Goal: Communication & Community: Answer question/provide support

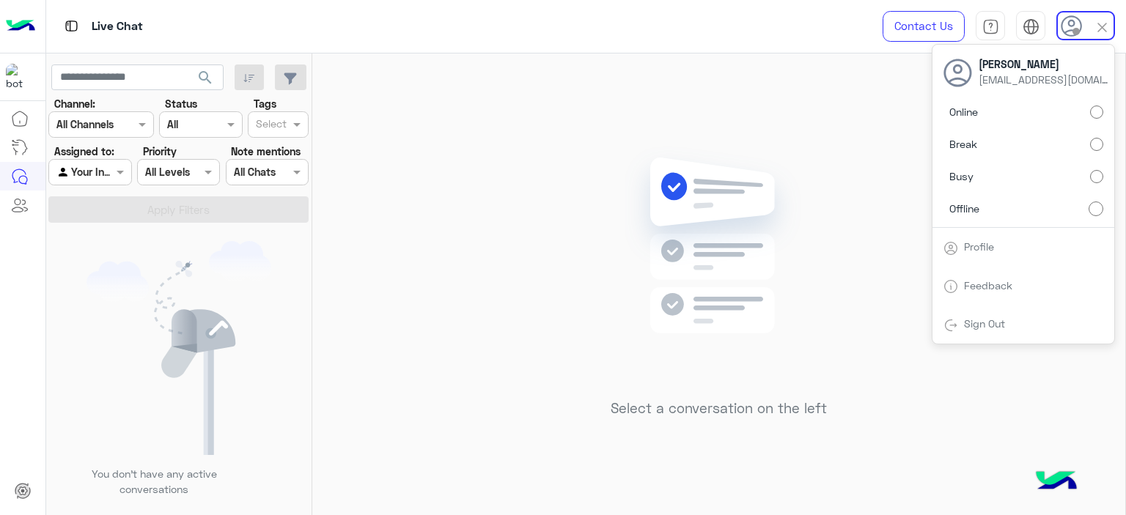
click at [453, 121] on div "Select a conversation on the left" at bounding box center [718, 288] width 813 height 468
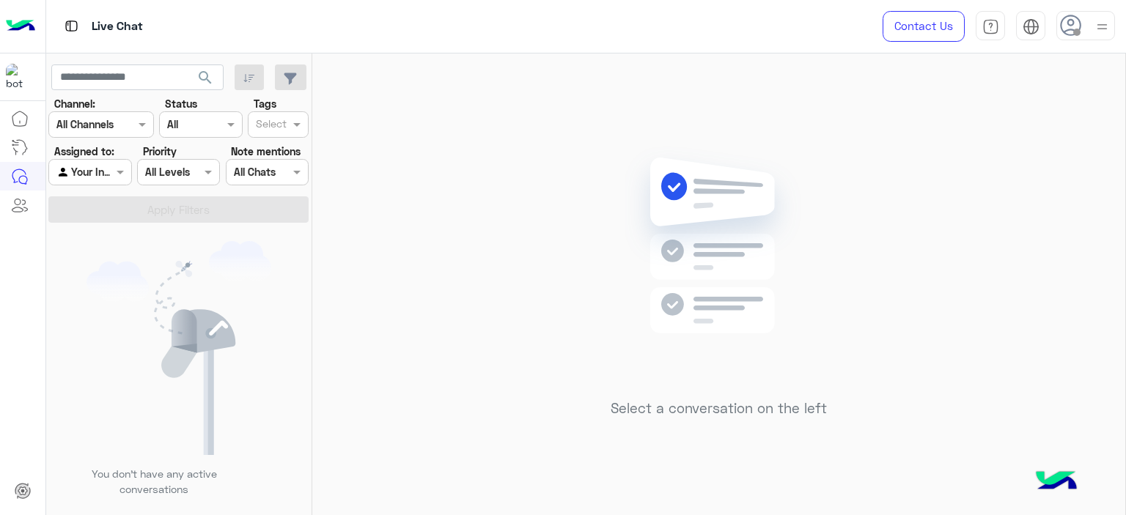
click at [1080, 28] on div at bounding box center [1085, 25] width 59 height 29
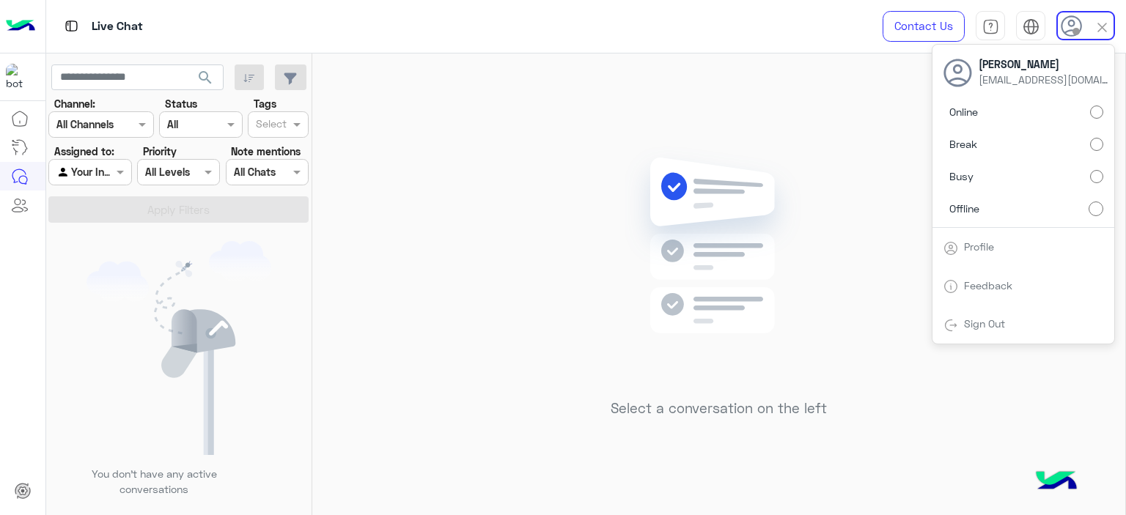
click at [1095, 150] on label "Break" at bounding box center [1024, 144] width 160 height 26
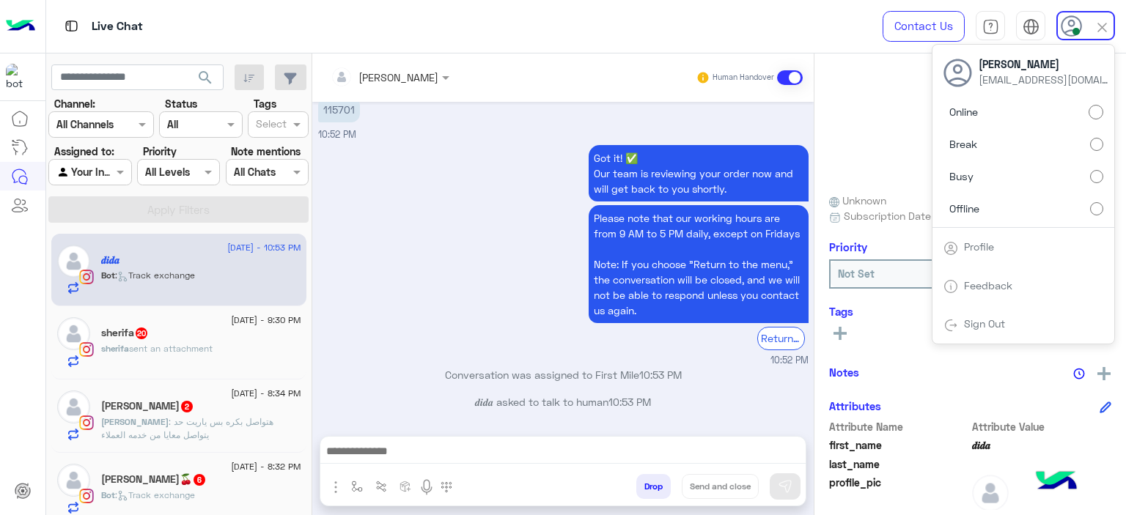
scroll to position [84, 0]
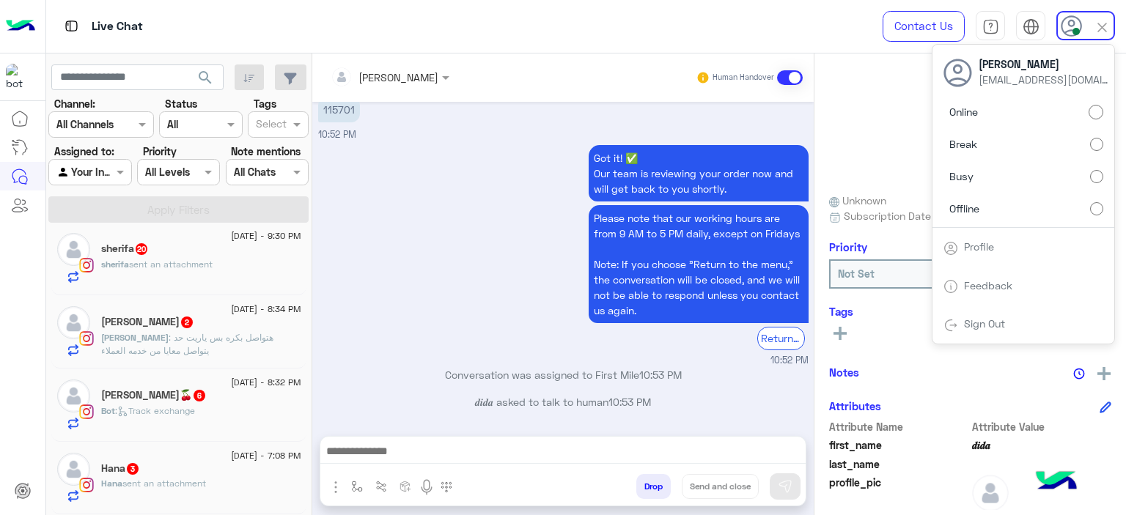
click at [197, 473] on div "Hana 3" at bounding box center [201, 470] width 200 height 15
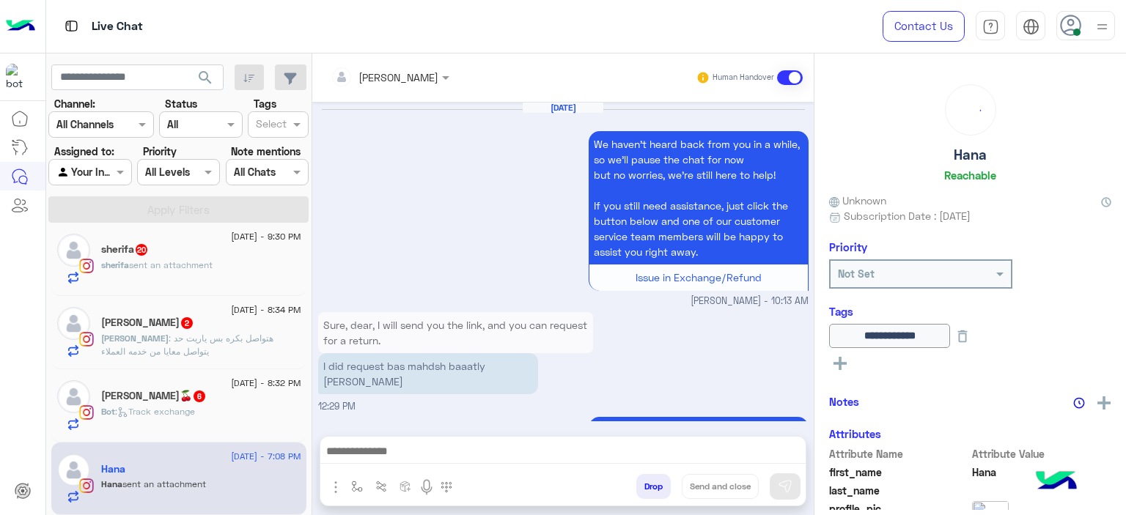
scroll to position [1652, 0]
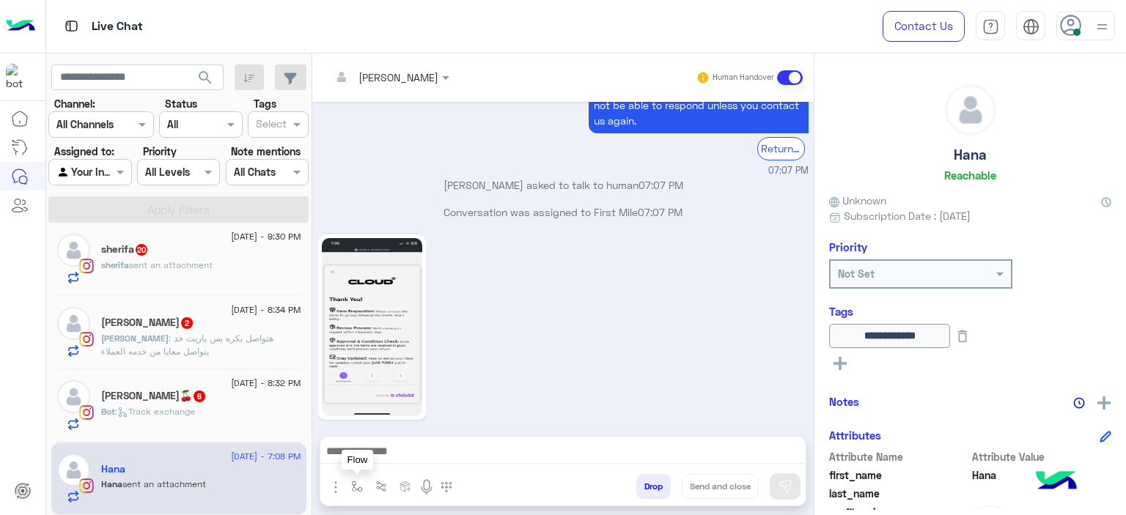
click at [354, 483] on img "button" at bounding box center [357, 487] width 12 height 12
click at [489, 353] on div "07:08 PM" at bounding box center [563, 335] width 490 height 209
click at [354, 484] on img "button" at bounding box center [357, 487] width 12 height 12
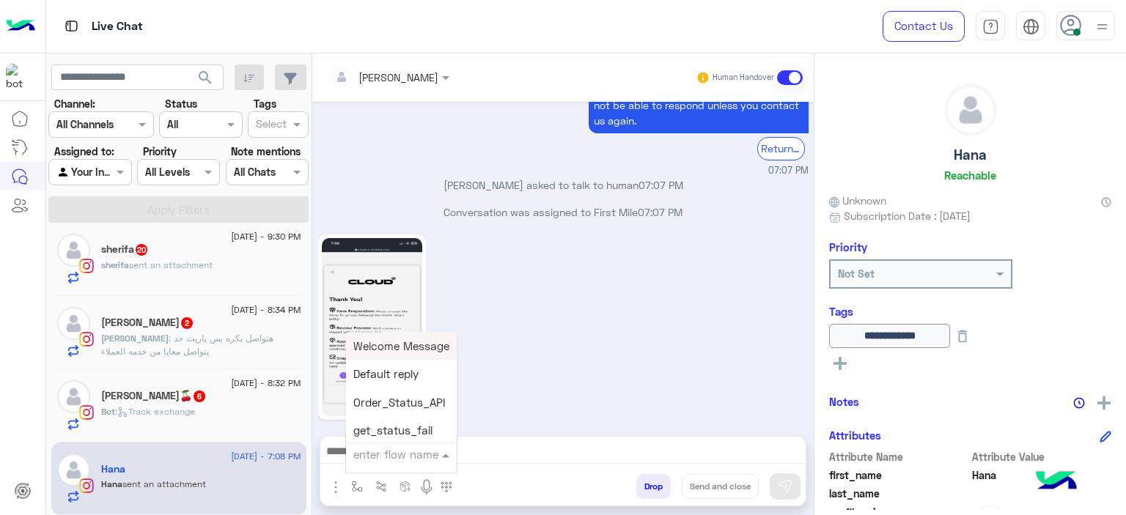
click at [396, 449] on input "text" at bounding box center [383, 454] width 60 height 17
type input "*****"
click at [416, 339] on span "Mariam E Greeting" at bounding box center [400, 345] width 95 height 13
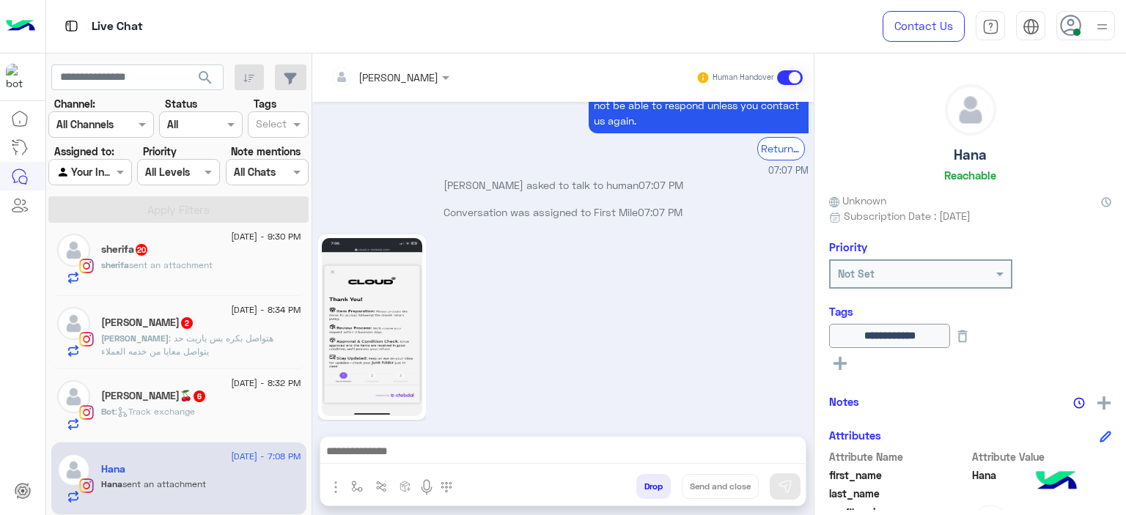
type textarea "**********"
click at [789, 481] on img at bounding box center [785, 486] width 15 height 15
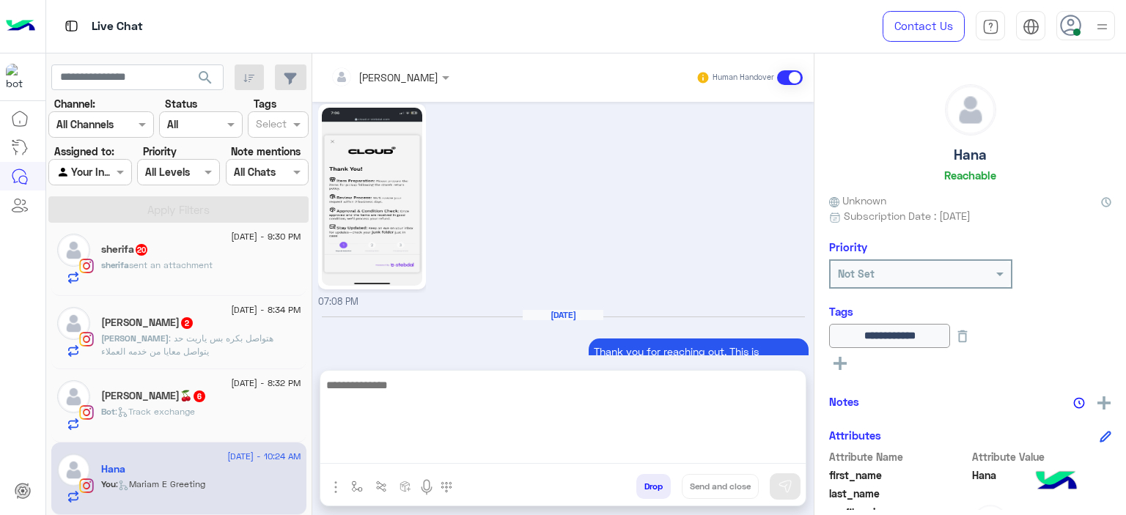
click at [526, 444] on textarea at bounding box center [562, 420] width 485 height 88
type textarea "**********"
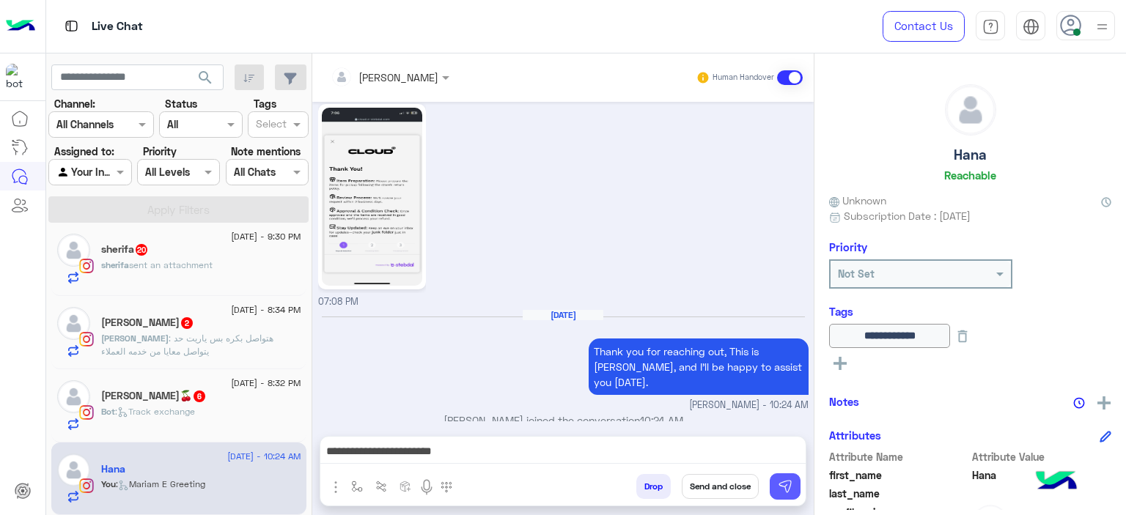
click at [792, 480] on button at bounding box center [785, 487] width 31 height 26
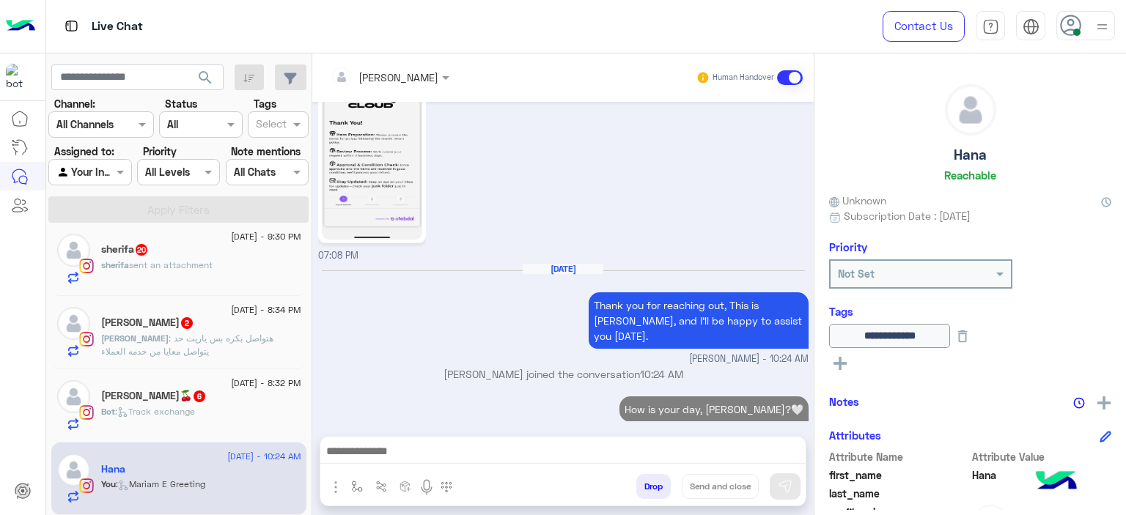
click at [718, 397] on p "How is your day, [PERSON_NAME]?🤍" at bounding box center [713, 410] width 189 height 26
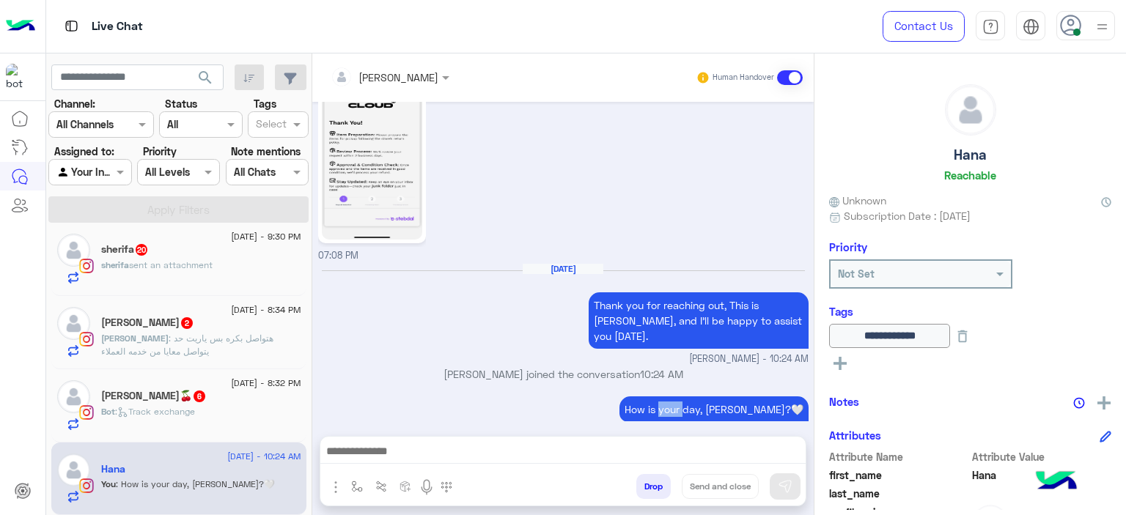
click at [718, 397] on p "How is your day, [PERSON_NAME]?🤍" at bounding box center [713, 410] width 189 height 26
click at [147, 407] on span ": Track exchange" at bounding box center [155, 411] width 80 height 11
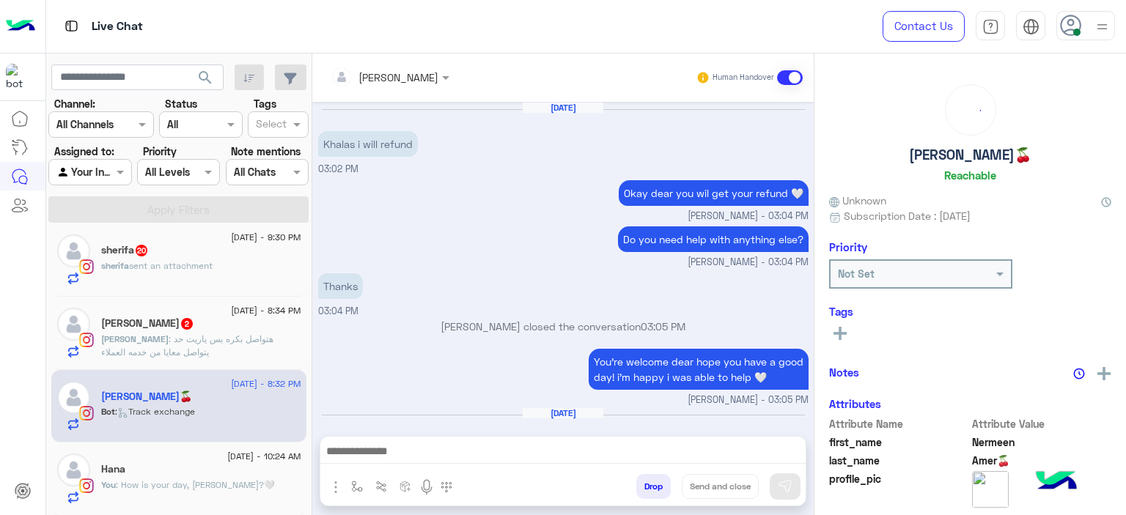
scroll to position [1280, 0]
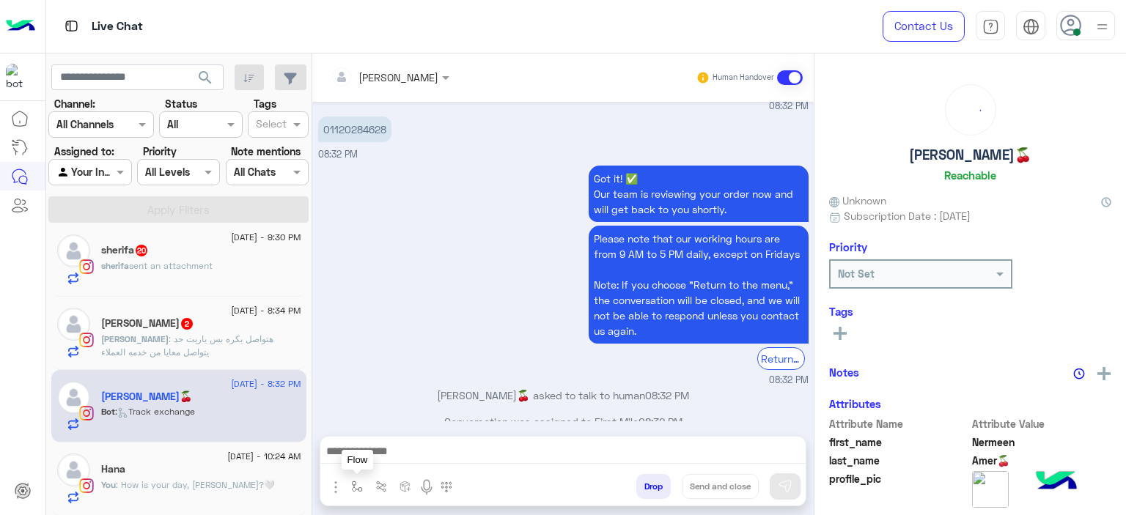
click at [354, 482] on img "button" at bounding box center [357, 487] width 12 height 12
click at [382, 459] on input "text" at bounding box center [383, 454] width 60 height 17
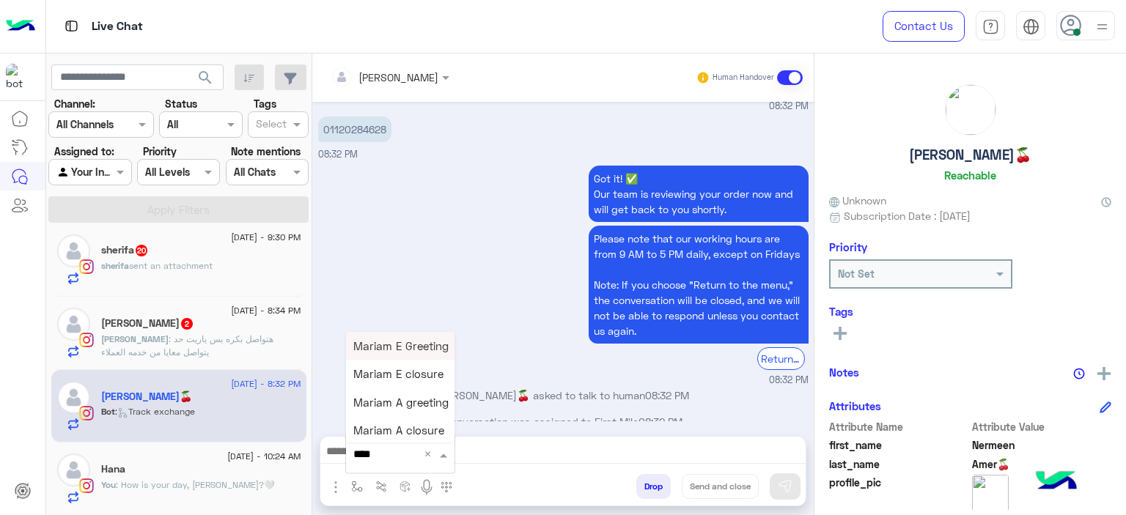
type input "*****"
click at [400, 343] on span "Mariam E Greeting" at bounding box center [400, 345] width 95 height 13
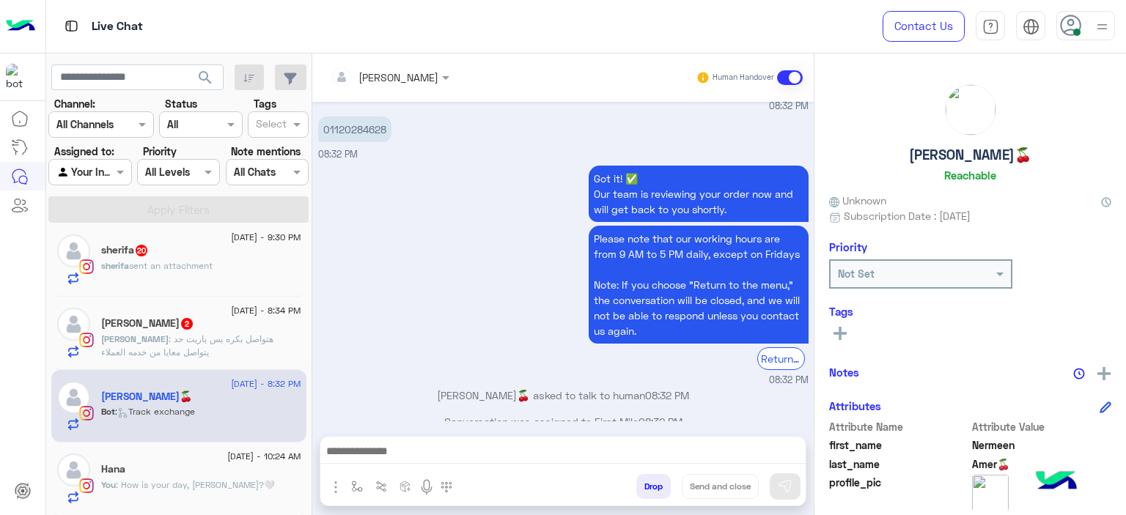
type textarea "**********"
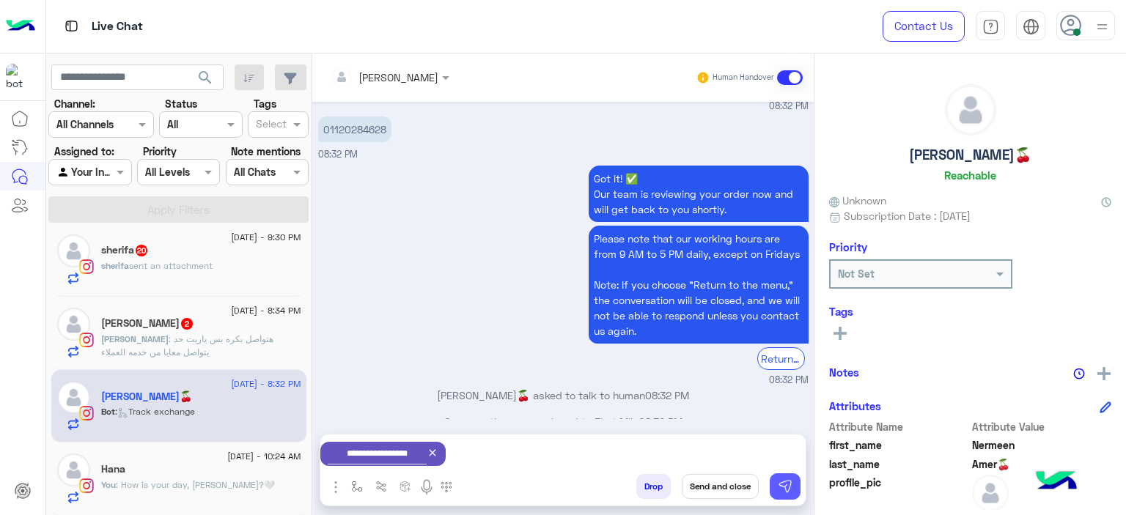
click at [792, 480] on img at bounding box center [785, 486] width 15 height 15
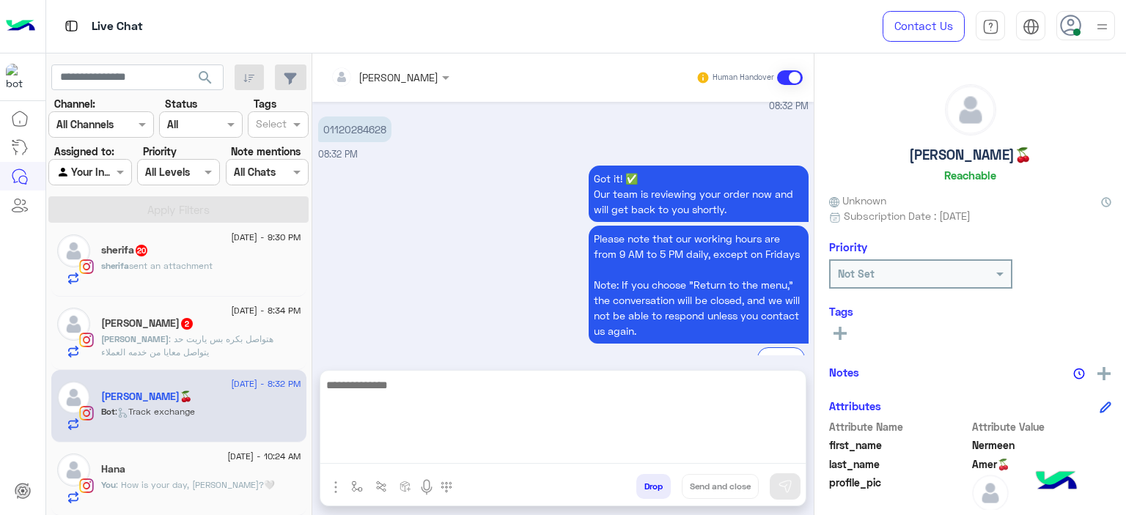
click at [398, 448] on textarea at bounding box center [562, 420] width 485 height 88
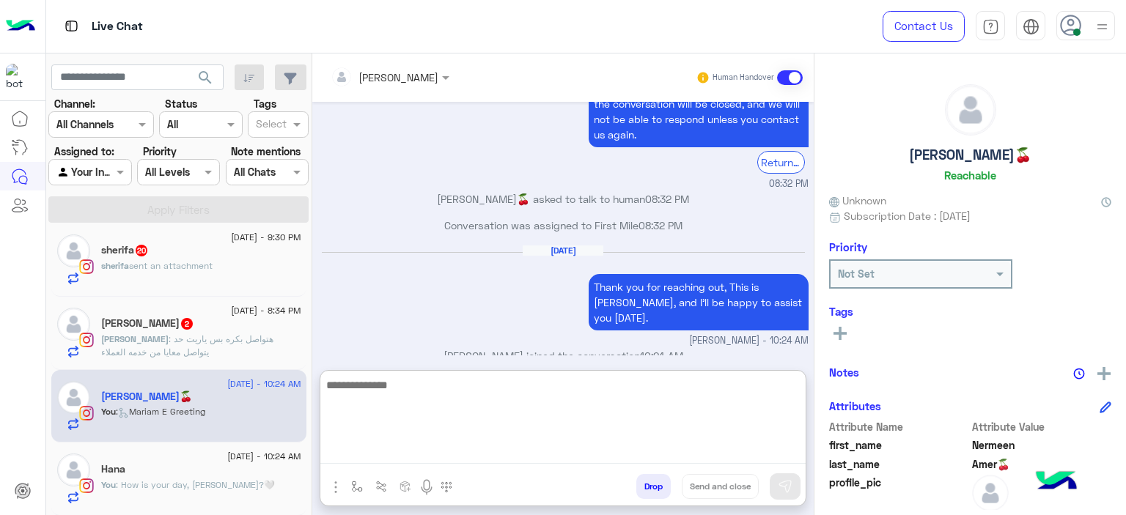
paste textarea "**********"
click at [440, 383] on textarea "**********" at bounding box center [562, 420] width 485 height 88
type textarea "**********"
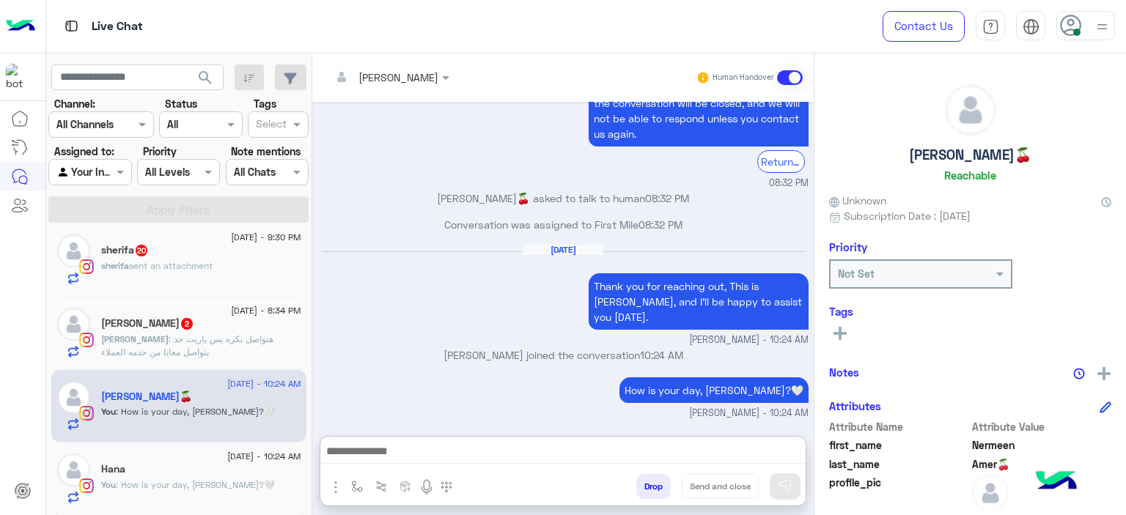
click at [217, 334] on span ": هتواصل بكره بس ياريت حد يتواصل معايا من خدمه العملاء" at bounding box center [187, 346] width 172 height 24
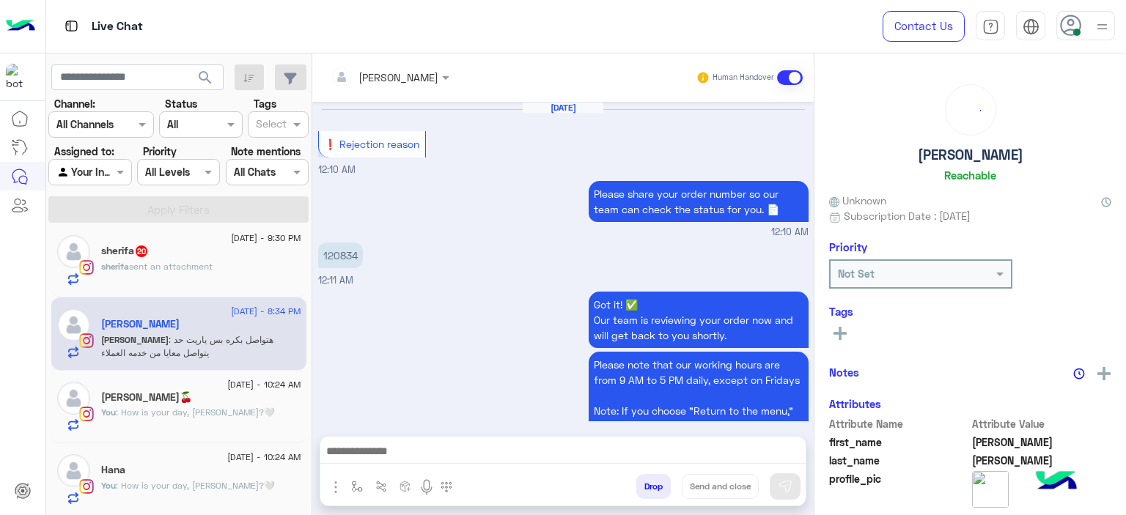
scroll to position [993, 0]
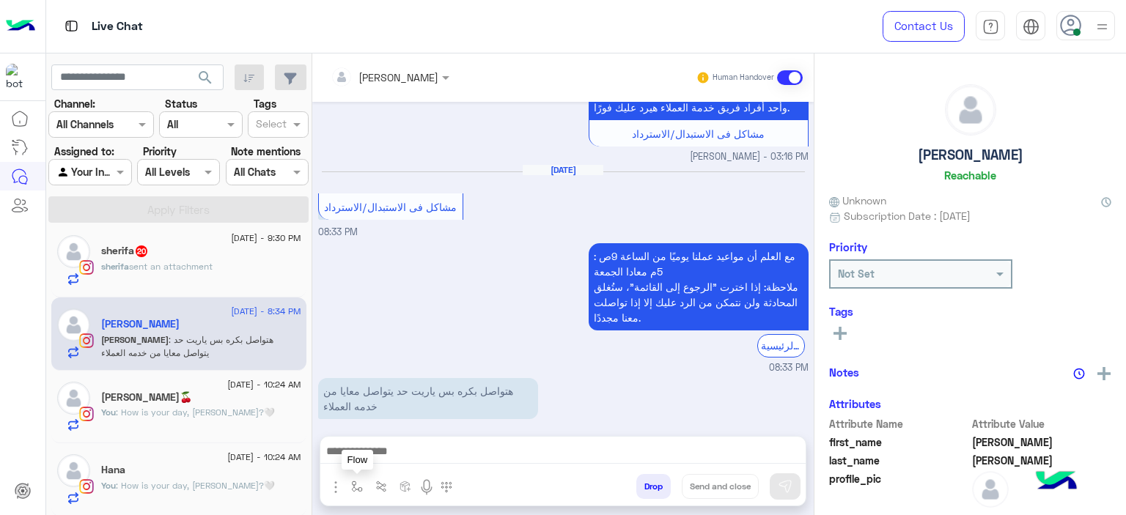
click at [356, 486] on img "button" at bounding box center [357, 487] width 12 height 12
click at [435, 455] on div at bounding box center [401, 454] width 111 height 18
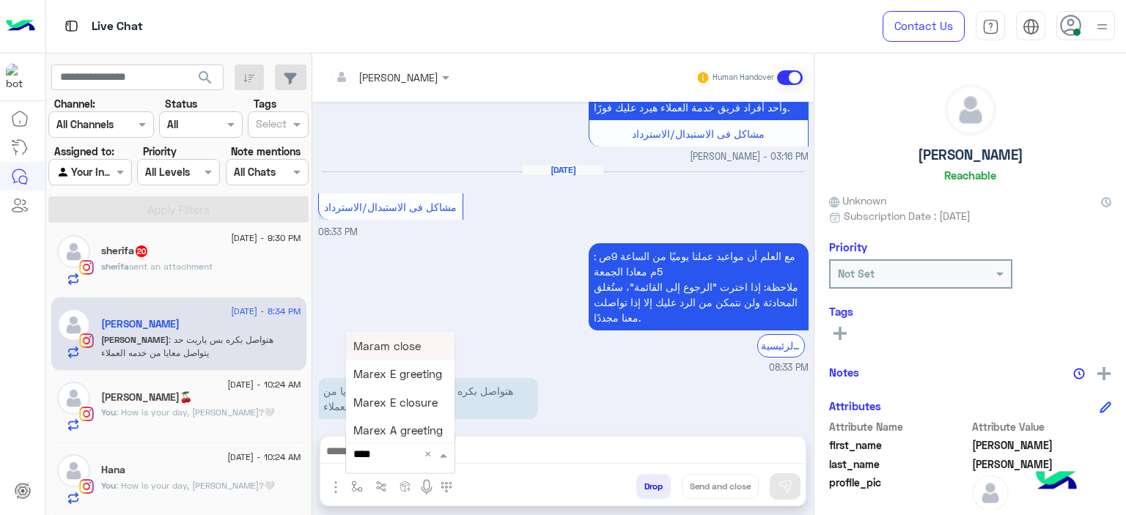
type input "*****"
click at [410, 405] on span "Mariam A greeting" at bounding box center [400, 402] width 95 height 13
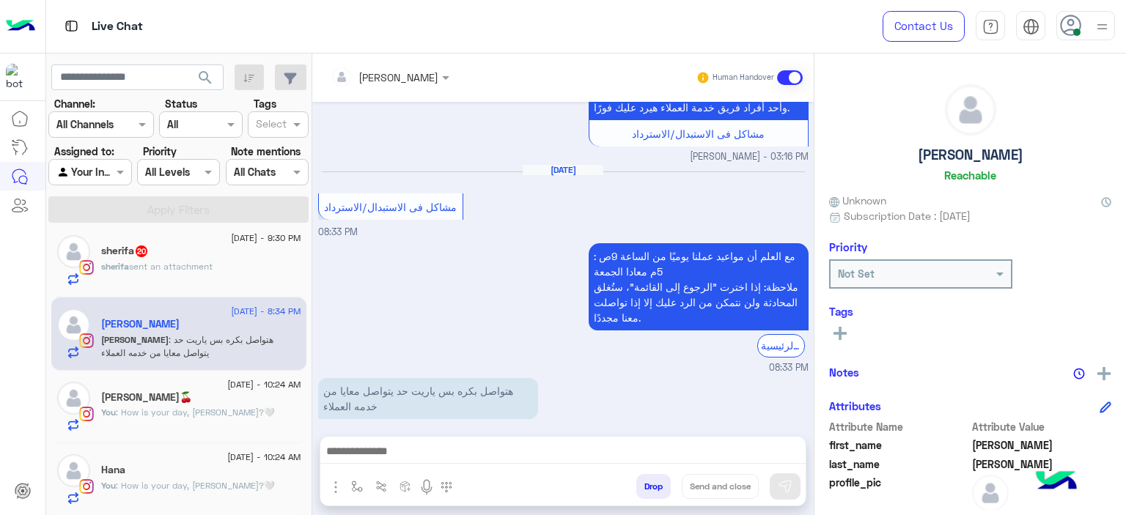
type textarea "**********"
click at [793, 489] on button at bounding box center [785, 487] width 31 height 26
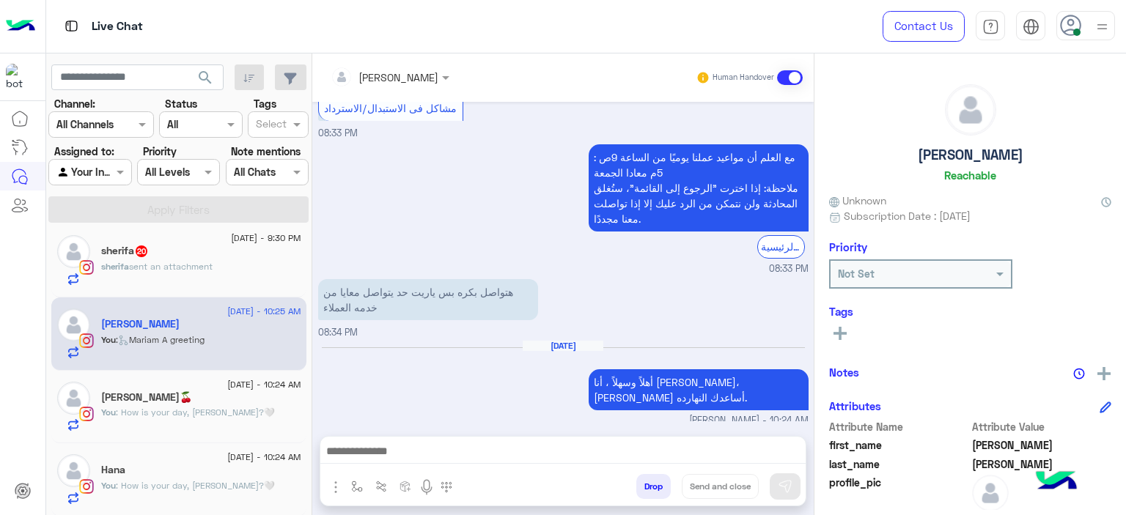
click at [220, 268] on div "[PERSON_NAME] sent an attachment" at bounding box center [201, 273] width 200 height 26
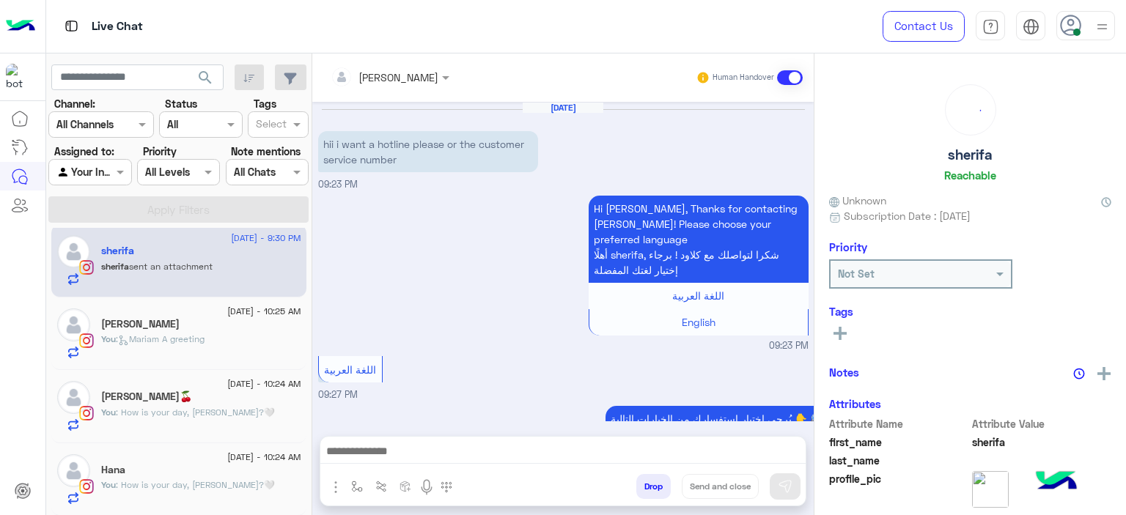
scroll to position [1513, 0]
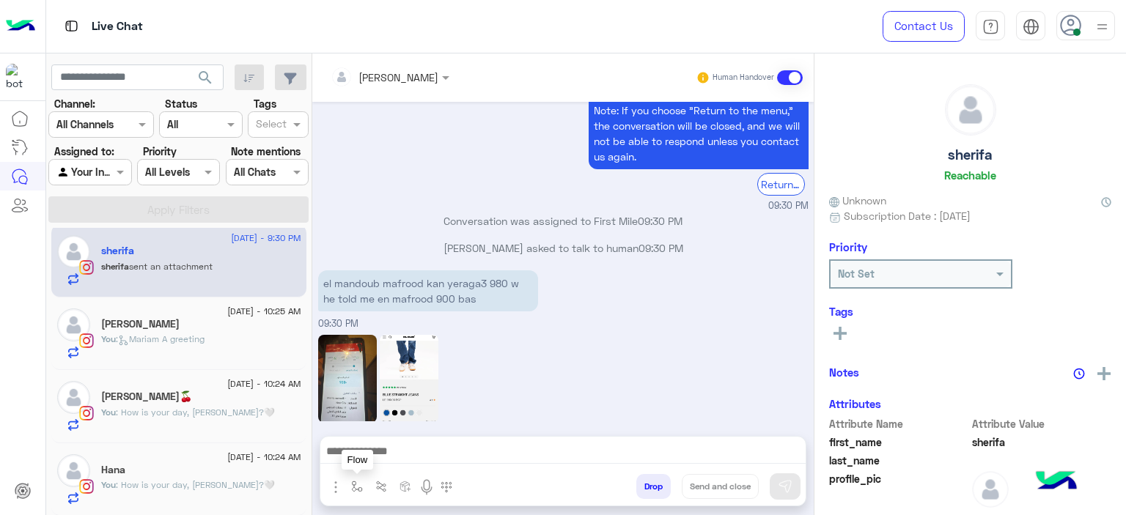
click at [355, 487] on img "button" at bounding box center [357, 487] width 12 height 12
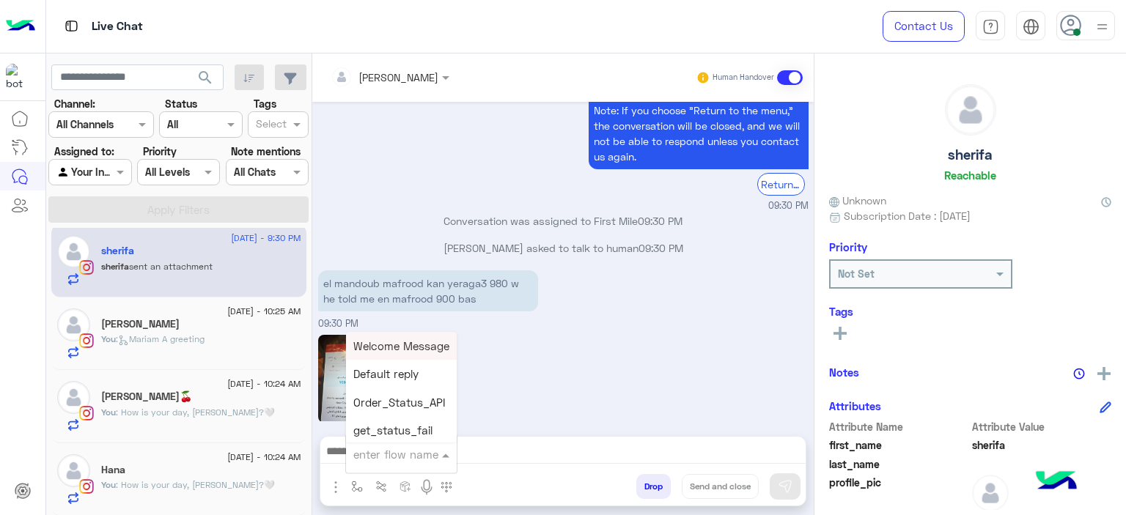
click at [387, 453] on input "text" at bounding box center [383, 454] width 60 height 17
type input "******"
click at [413, 341] on span "Mariam E Greeting" at bounding box center [400, 345] width 95 height 13
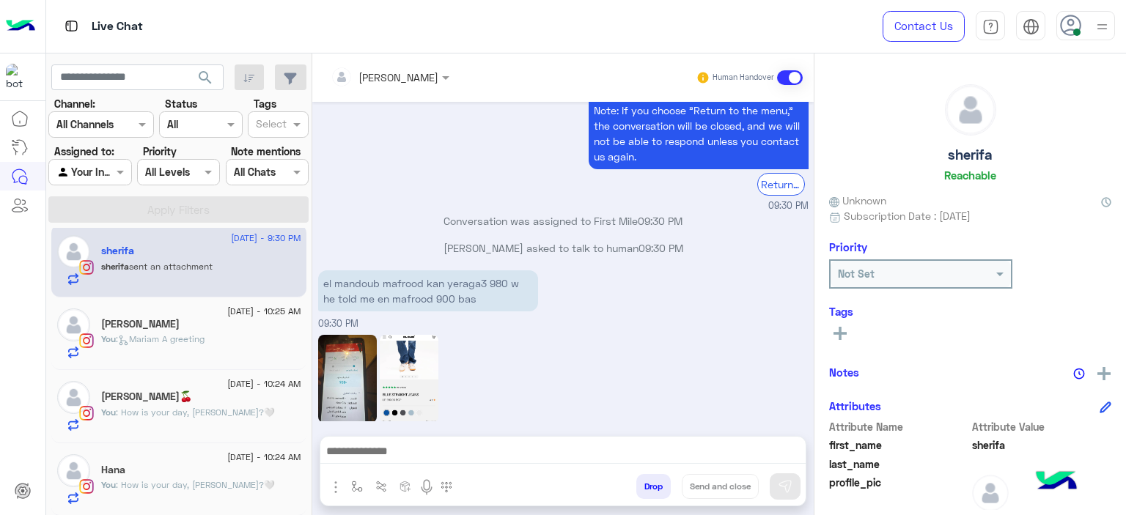
type textarea "**********"
click at [787, 485] on img at bounding box center [785, 486] width 15 height 15
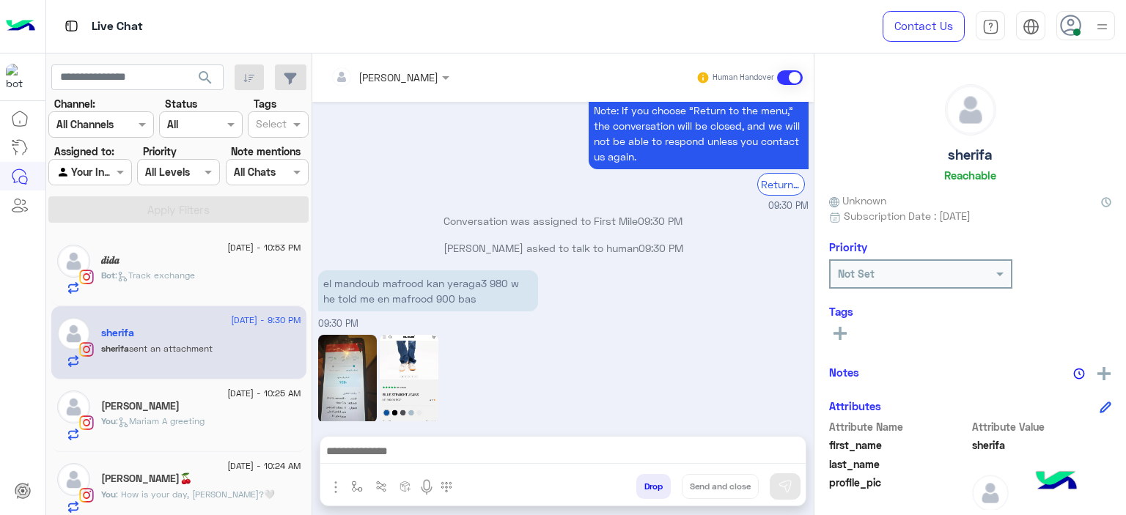
click at [187, 271] on span ": Track exchange" at bounding box center [155, 275] width 80 height 11
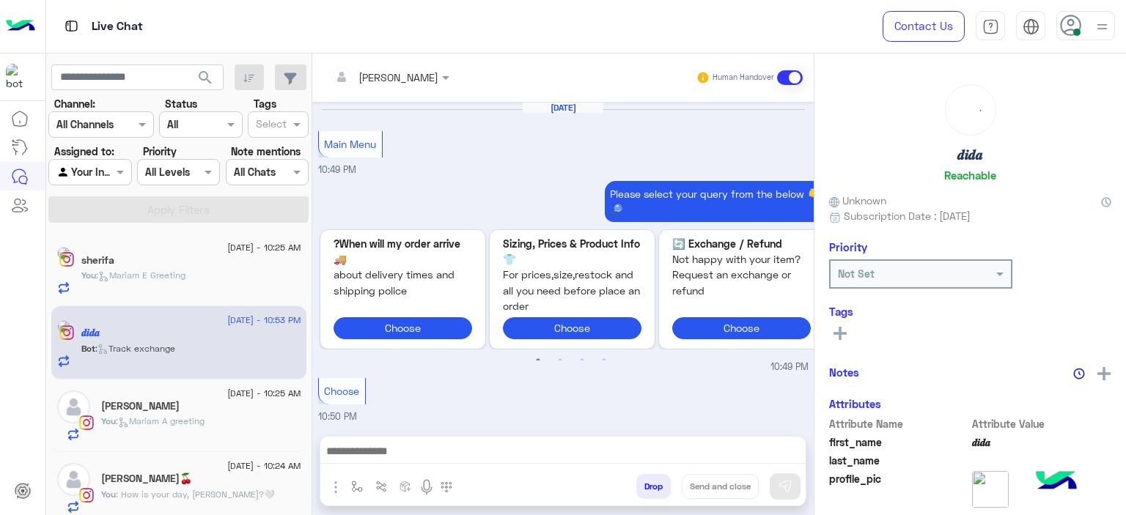
scroll to position [1785, 0]
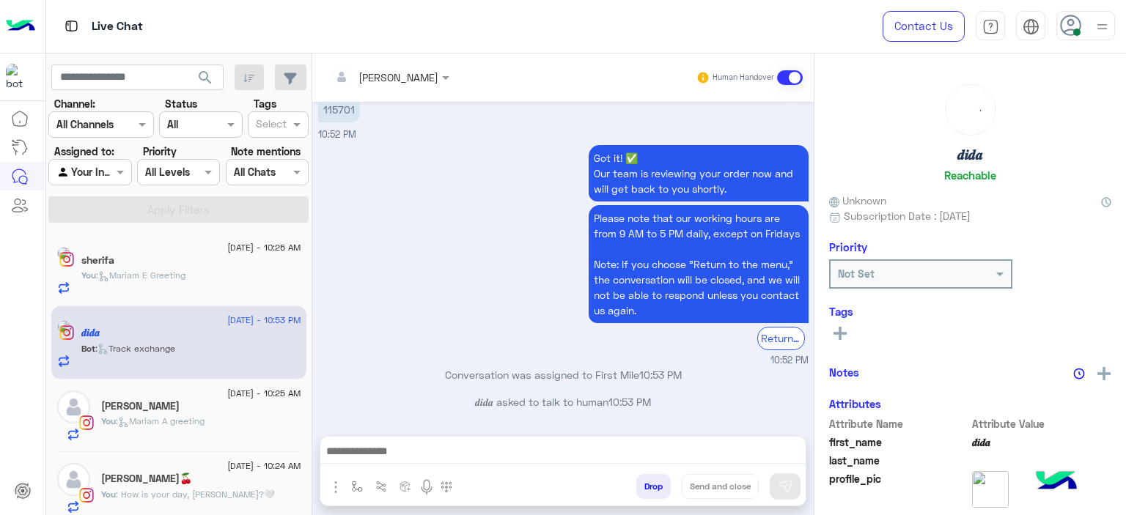
click at [185, 271] on span ": [PERSON_NAME] E Greeting" at bounding box center [140, 275] width 89 height 11
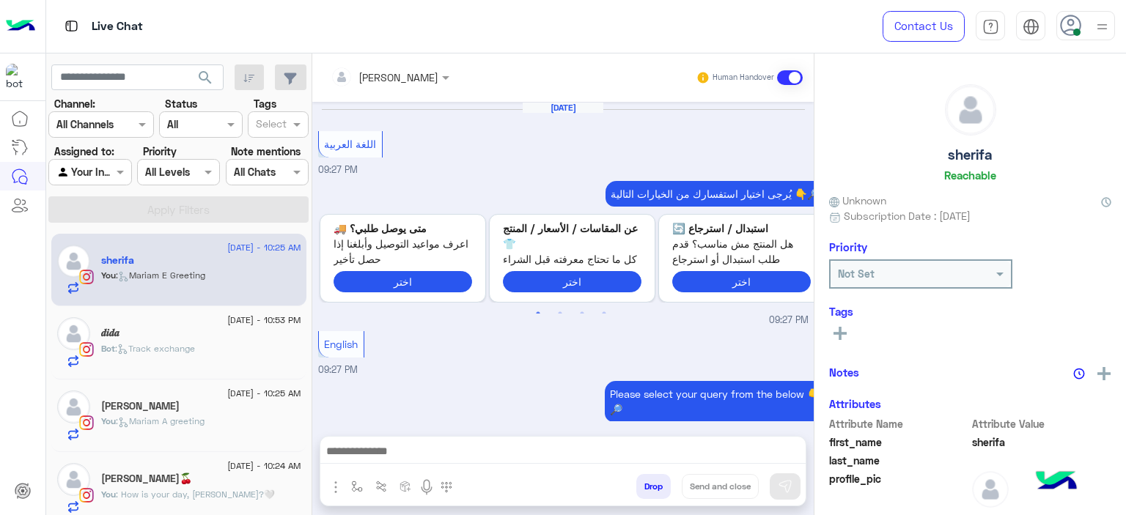
scroll to position [1434, 0]
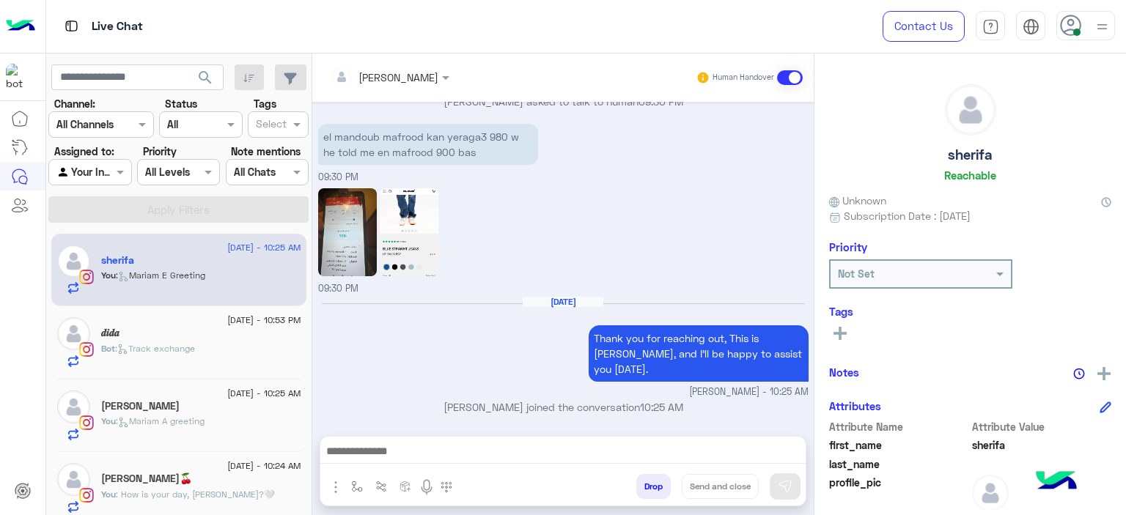
click at [214, 350] on div "Bot : Track exchange" at bounding box center [201, 355] width 200 height 26
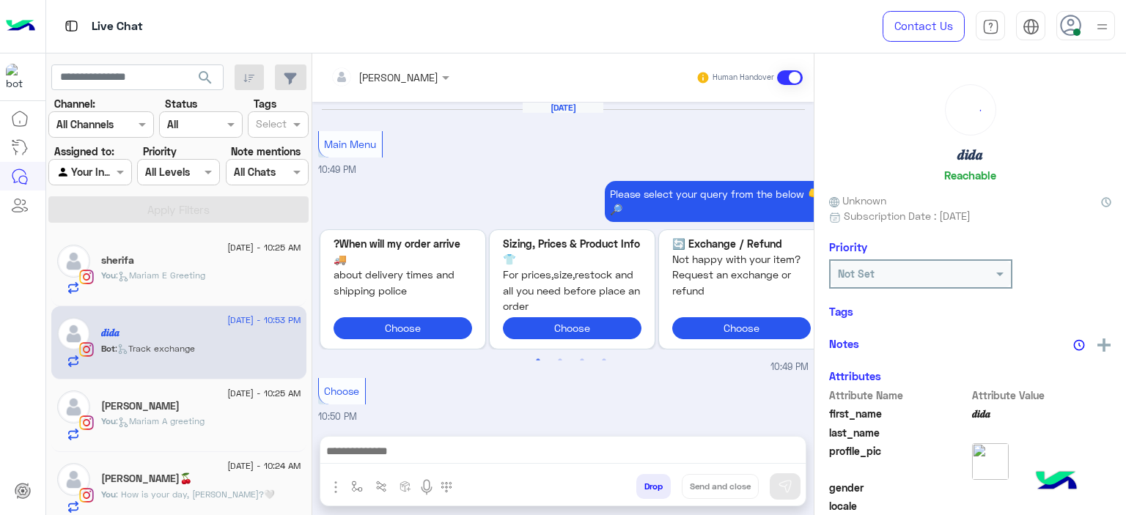
scroll to position [1785, 0]
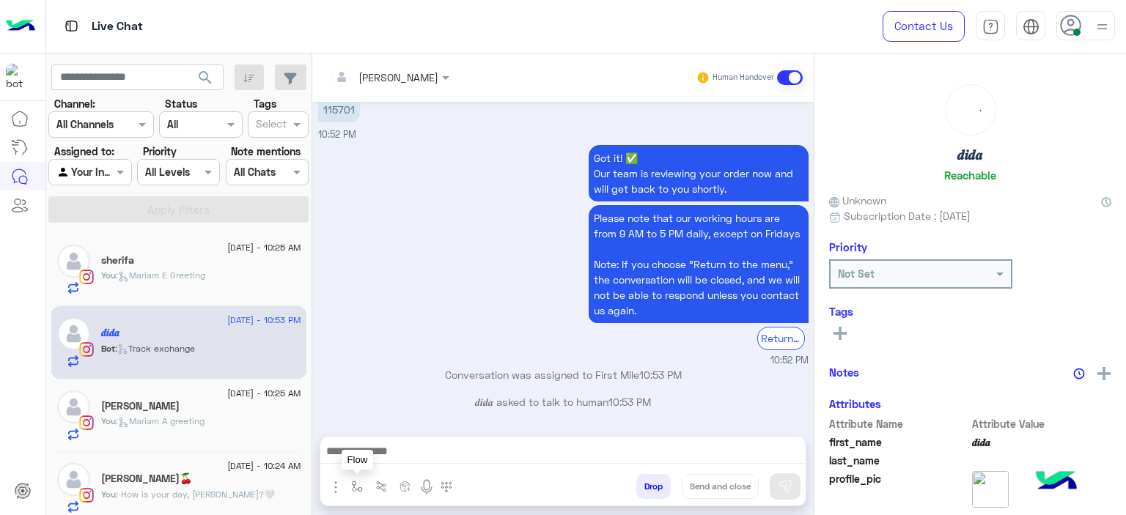
click at [351, 485] on img "button" at bounding box center [357, 487] width 12 height 12
click at [375, 466] on div "enter flow name" at bounding box center [401, 454] width 111 height 26
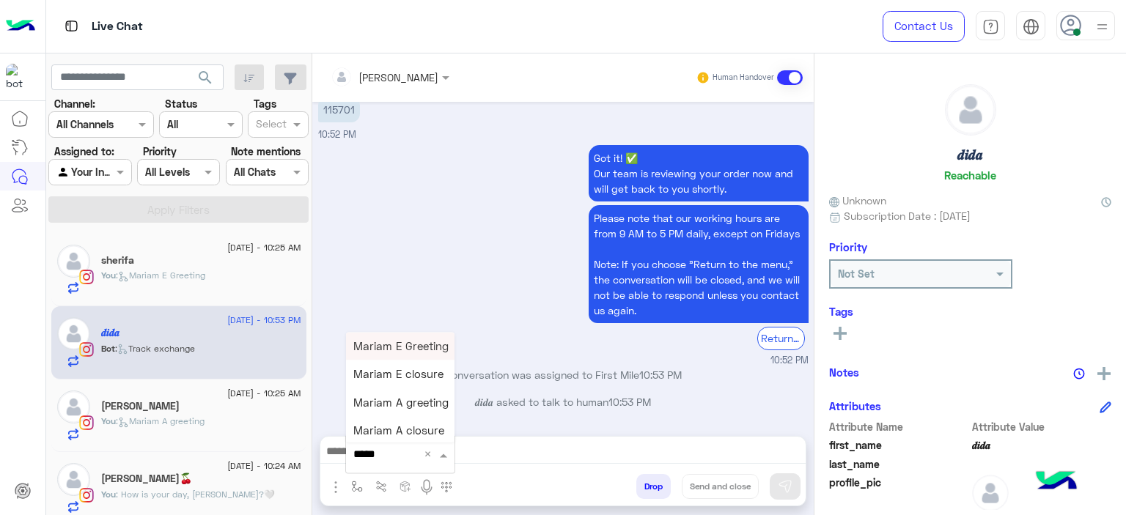
type input "******"
click at [404, 352] on span "Mariam E Greeting" at bounding box center [400, 345] width 95 height 13
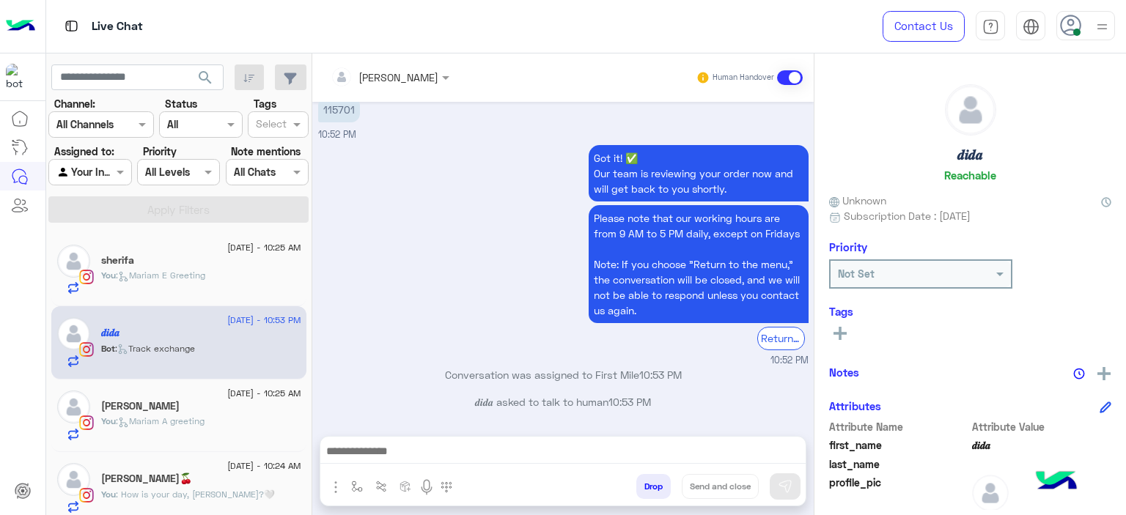
type textarea "**********"
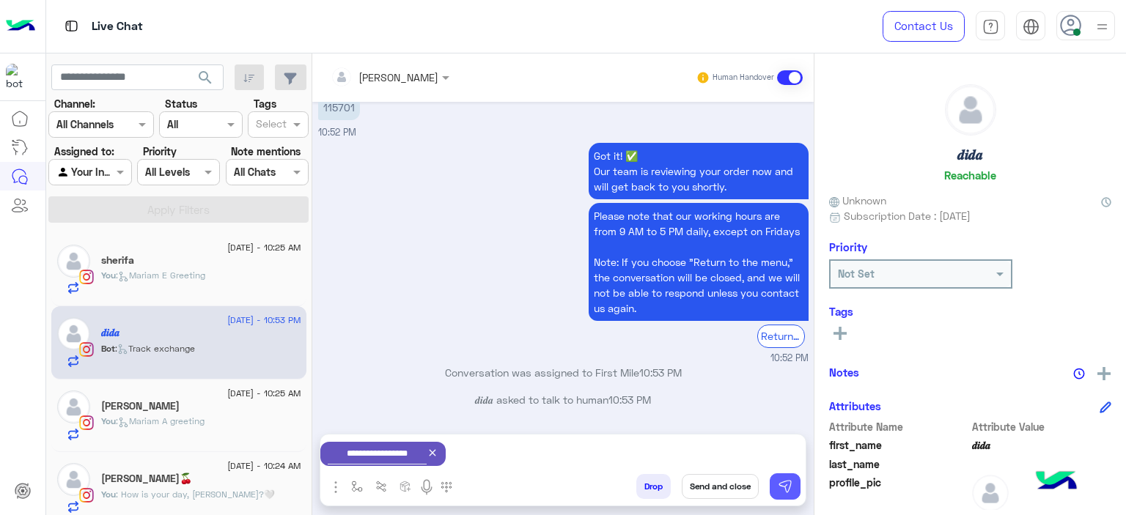
drag, startPoint x: 783, startPoint y: 479, endPoint x: 755, endPoint y: 477, distance: 27.9
click at [784, 480] on img at bounding box center [785, 486] width 15 height 15
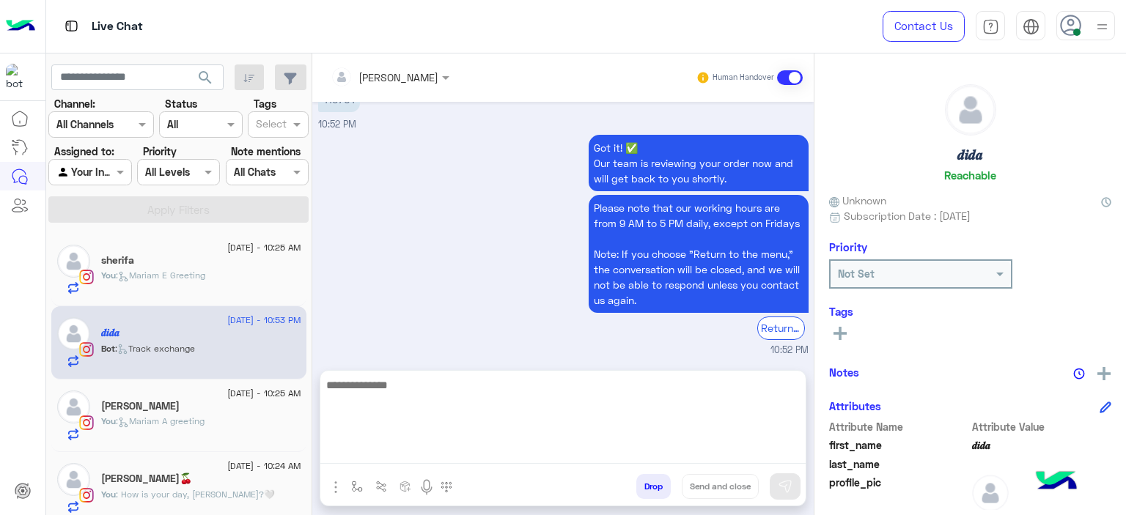
click at [499, 446] on textarea at bounding box center [562, 420] width 485 height 88
paste textarea "**********"
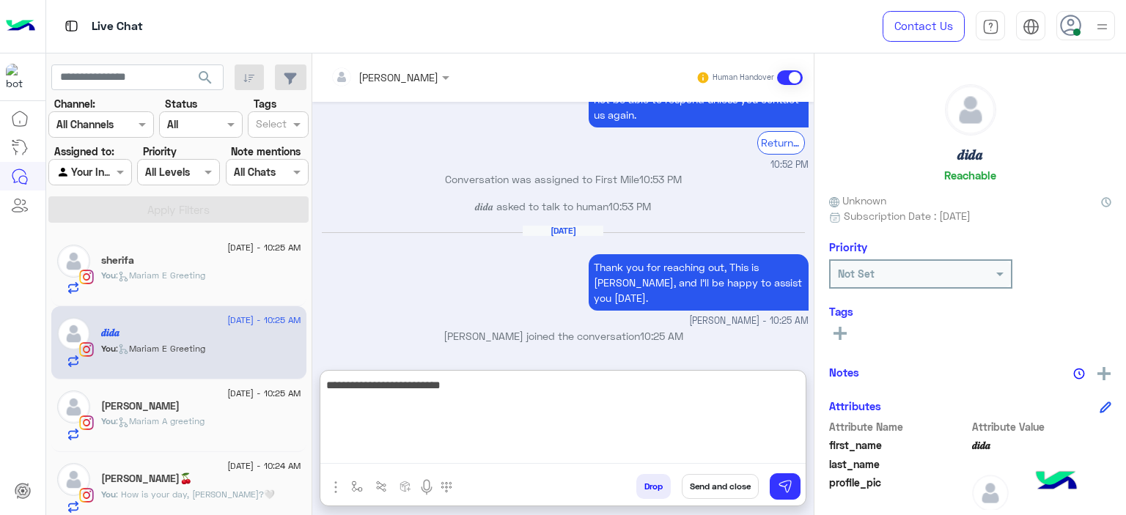
click at [439, 386] on textarea "**********" at bounding box center [562, 420] width 485 height 88
type textarea "**********"
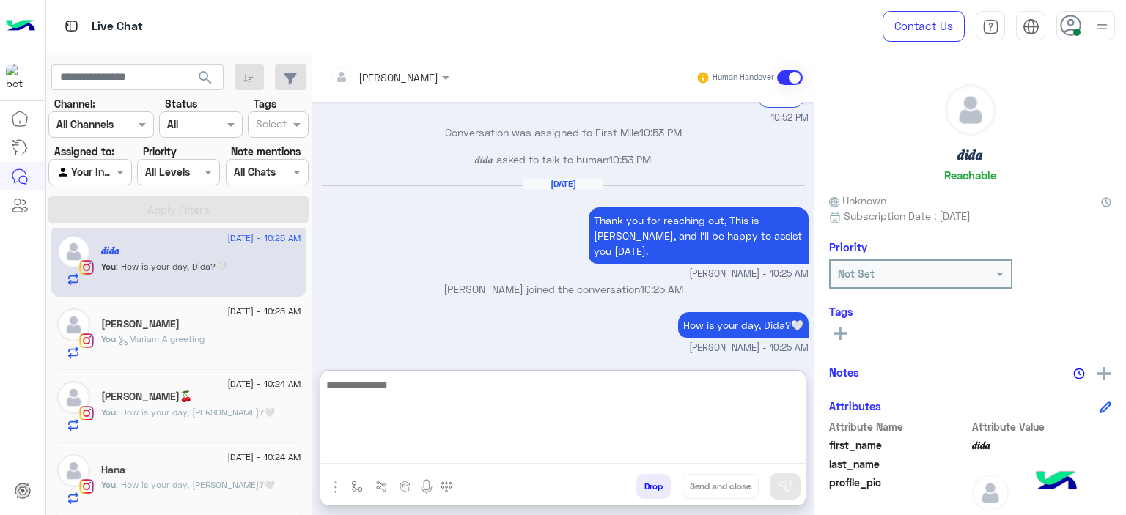
scroll to position [0, 0]
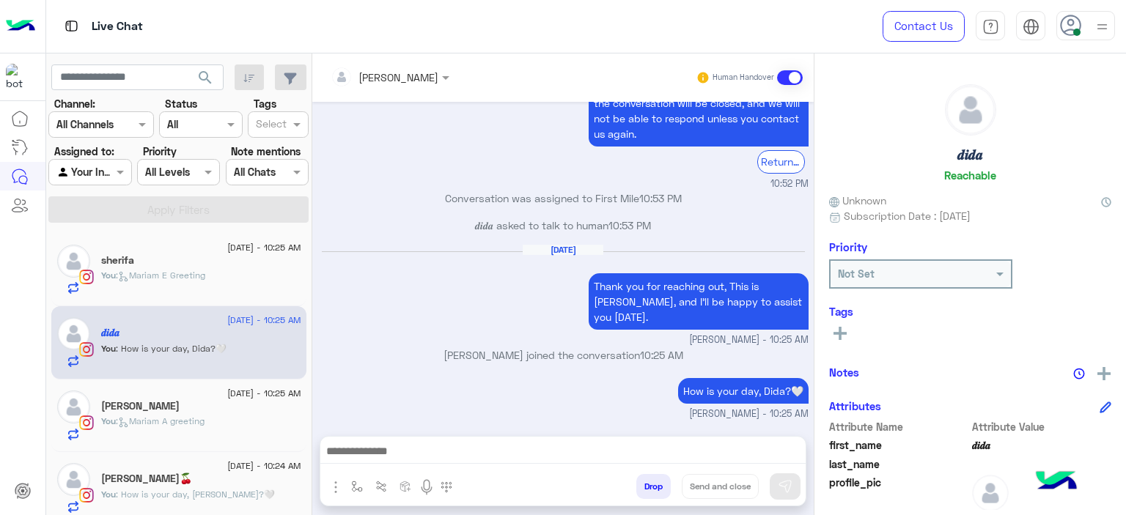
drag, startPoint x: 173, startPoint y: 279, endPoint x: 411, endPoint y: 335, distance: 244.1
click at [174, 279] on span ": [PERSON_NAME] E Greeting" at bounding box center [160, 275] width 89 height 11
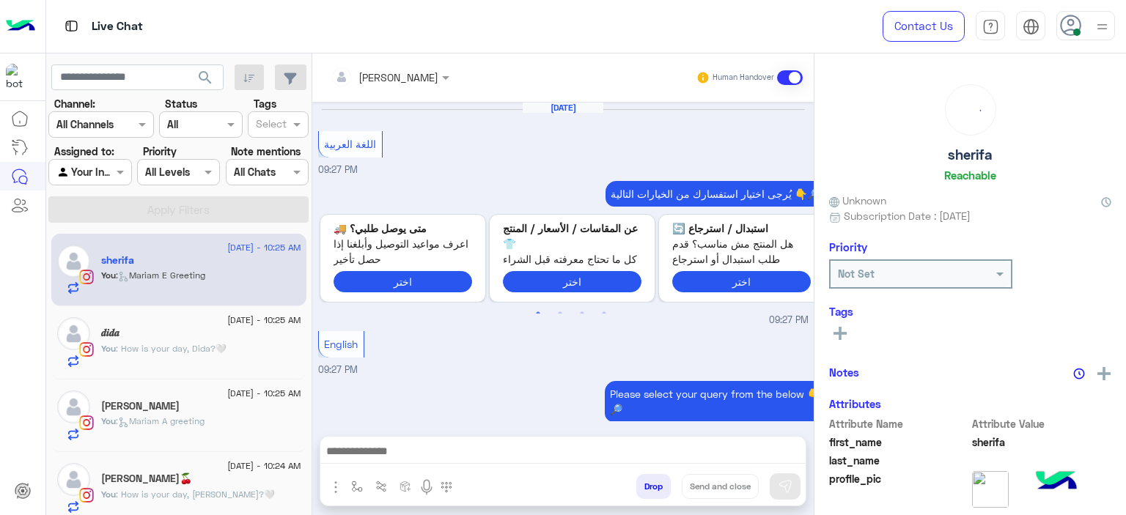
scroll to position [1434, 0]
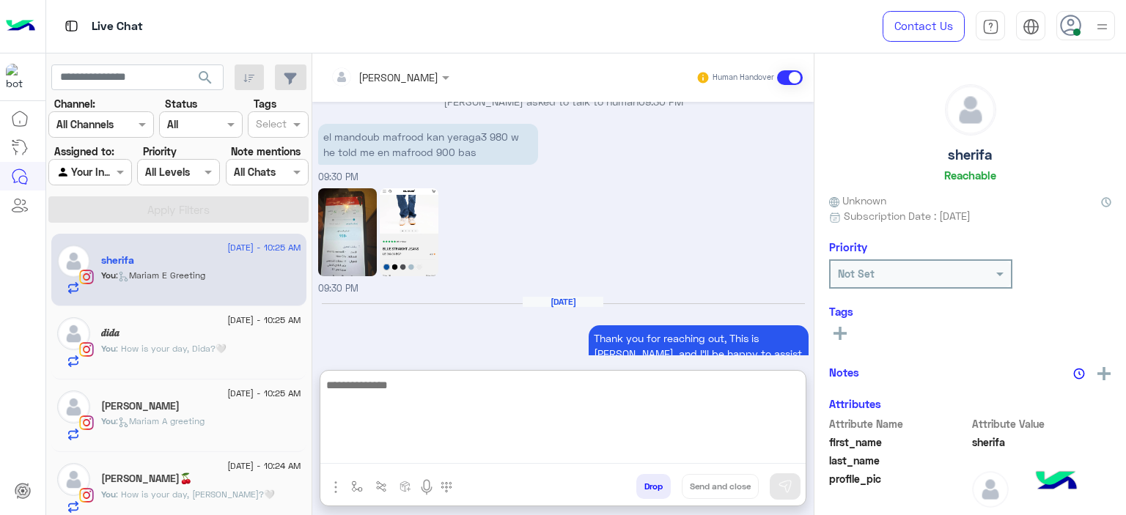
click at [360, 450] on textarea at bounding box center [562, 420] width 485 height 88
type textarea "**********"
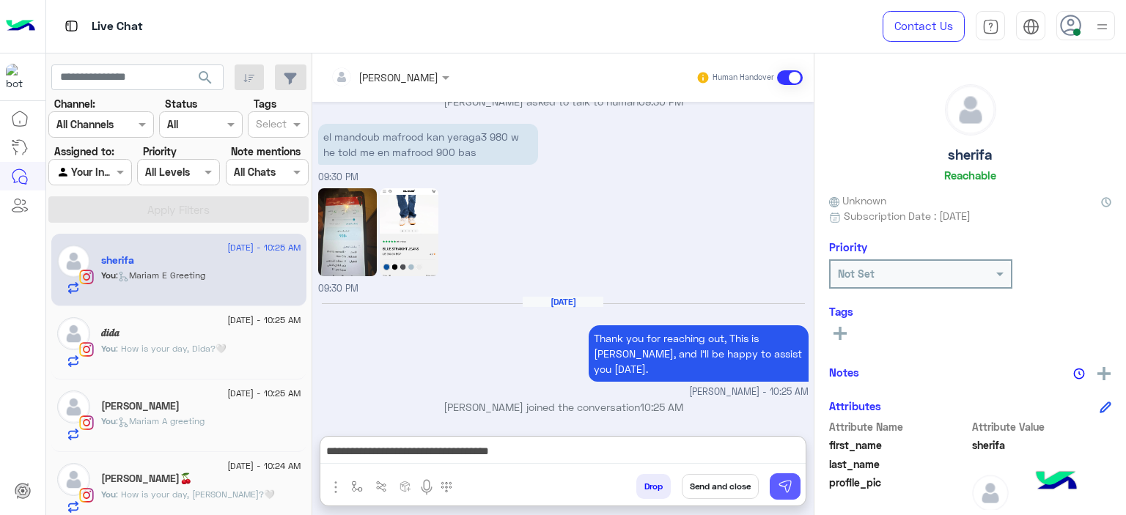
click at [784, 480] on img at bounding box center [785, 486] width 15 height 15
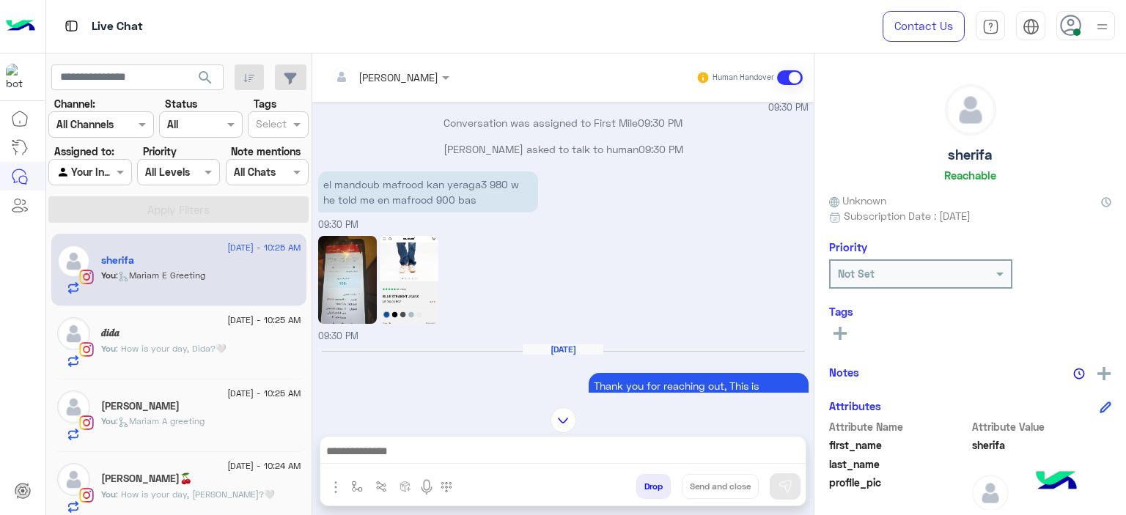
scroll to position [1481, 0]
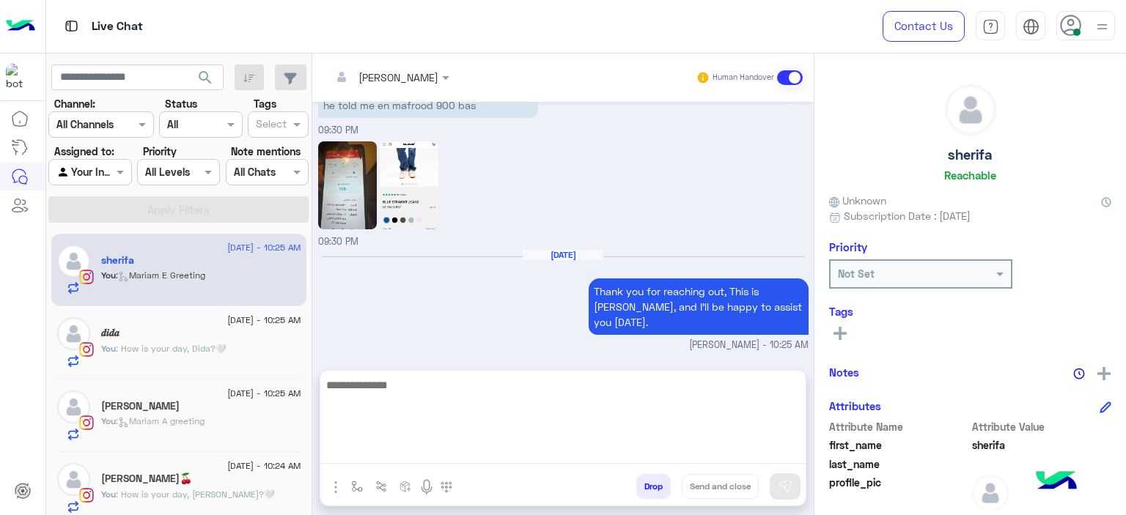
click at [419, 455] on textarea at bounding box center [562, 420] width 485 height 88
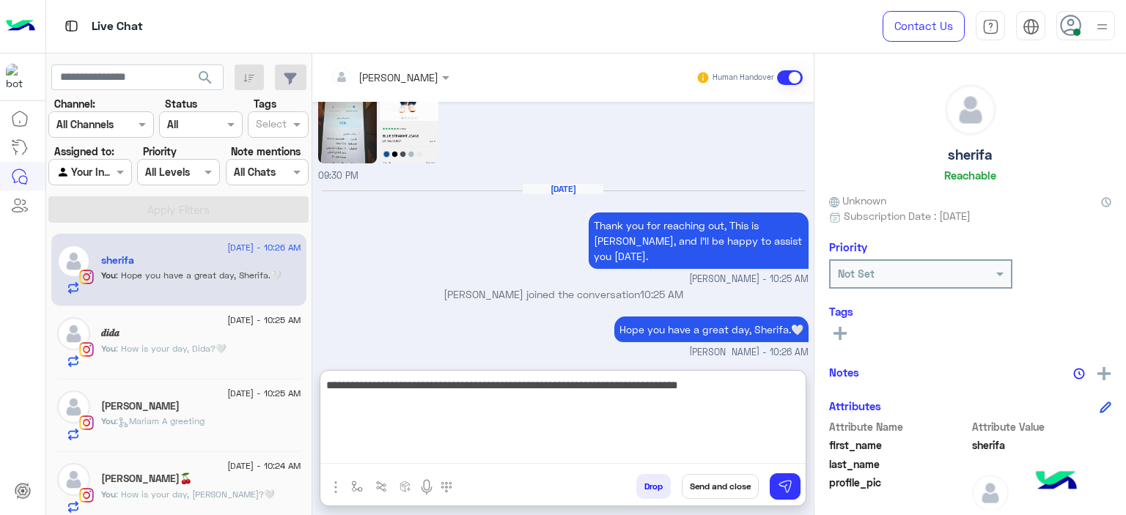
type textarea "**********"
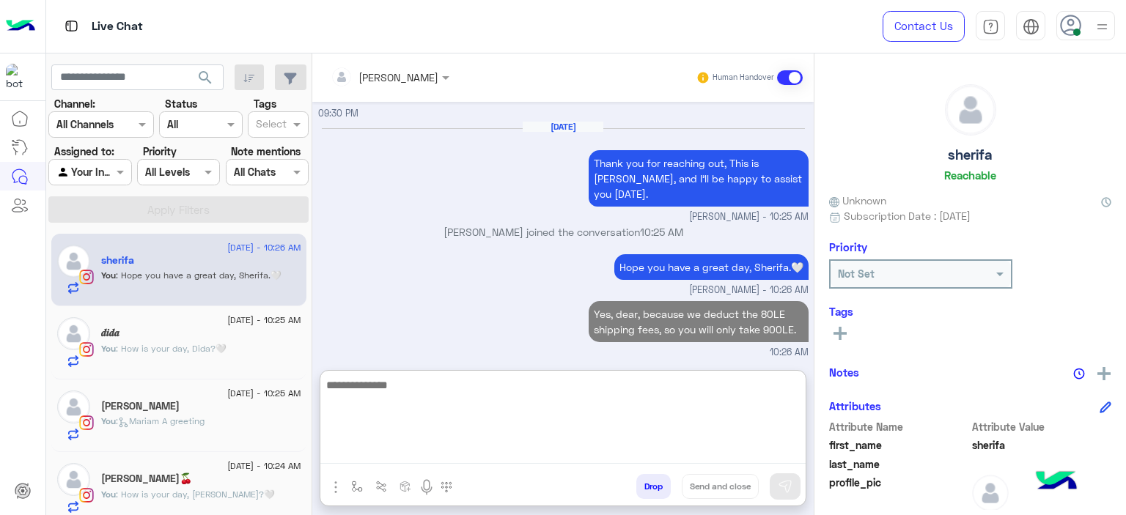
scroll to position [82, 0]
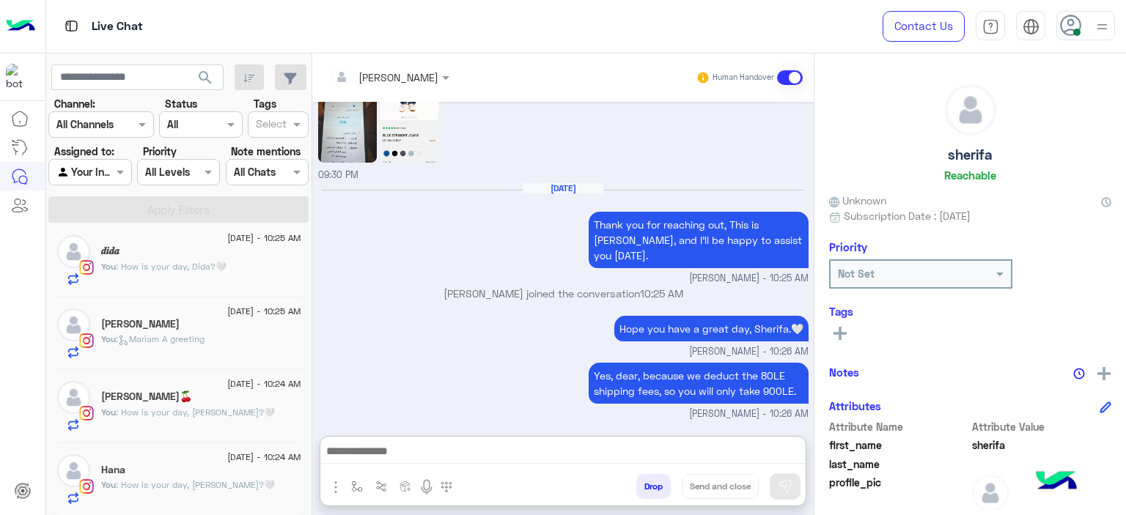
click at [206, 466] on div "Hana" at bounding box center [201, 471] width 200 height 15
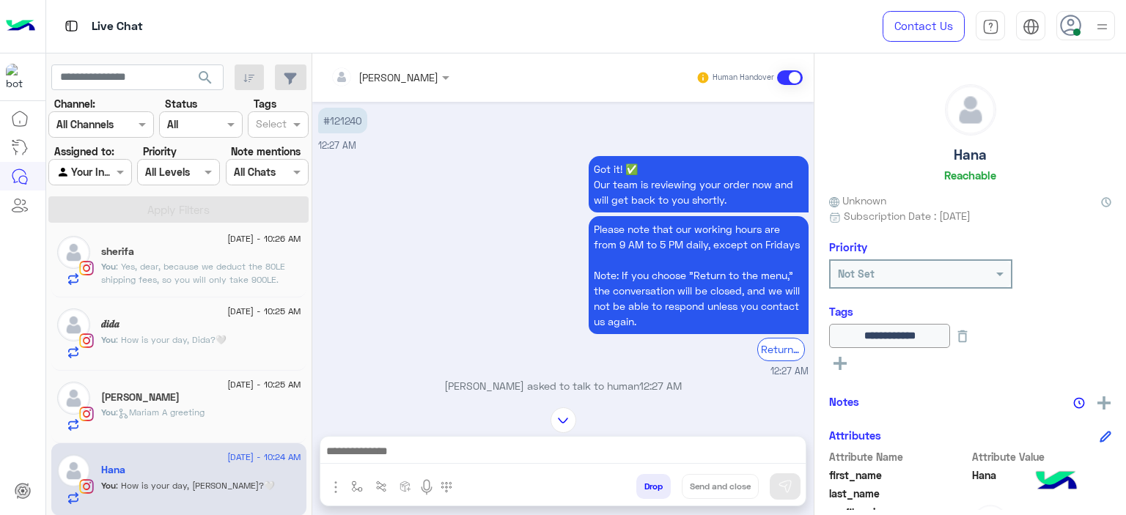
scroll to position [155, 0]
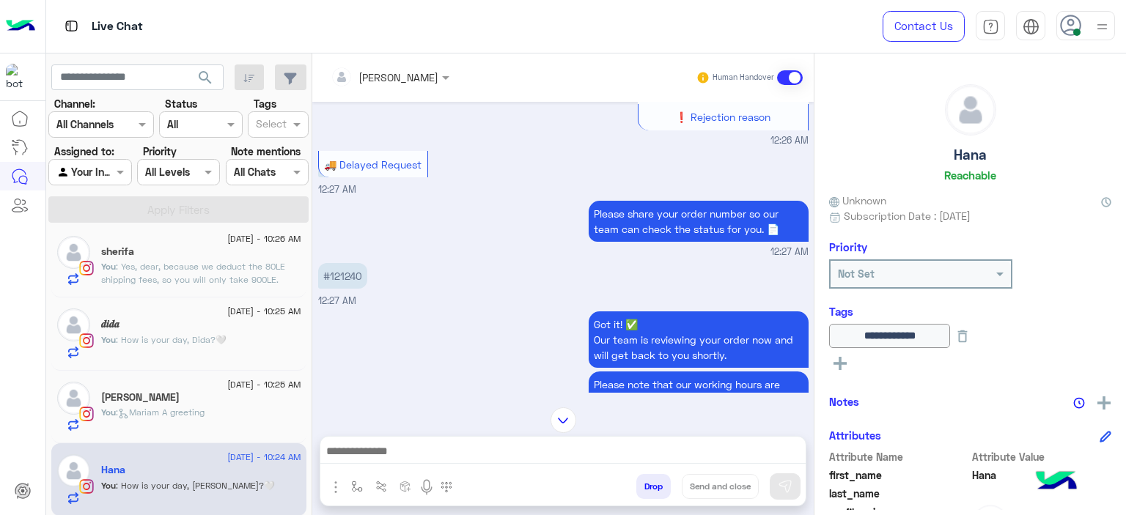
click at [346, 272] on p "#121240" at bounding box center [342, 276] width 49 height 26
copy p "121240"
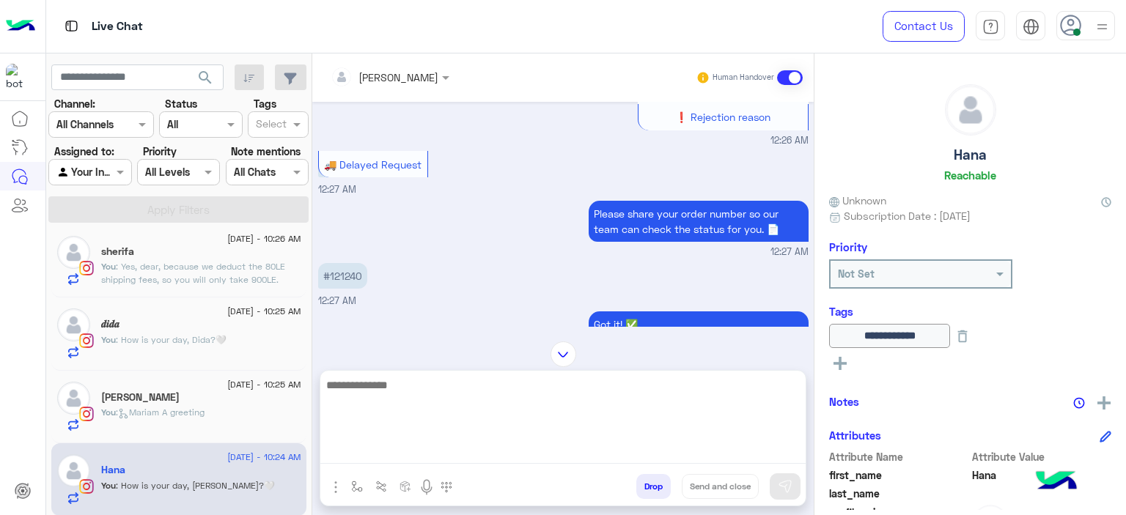
click at [400, 451] on textarea at bounding box center [562, 420] width 485 height 88
type textarea "**********"
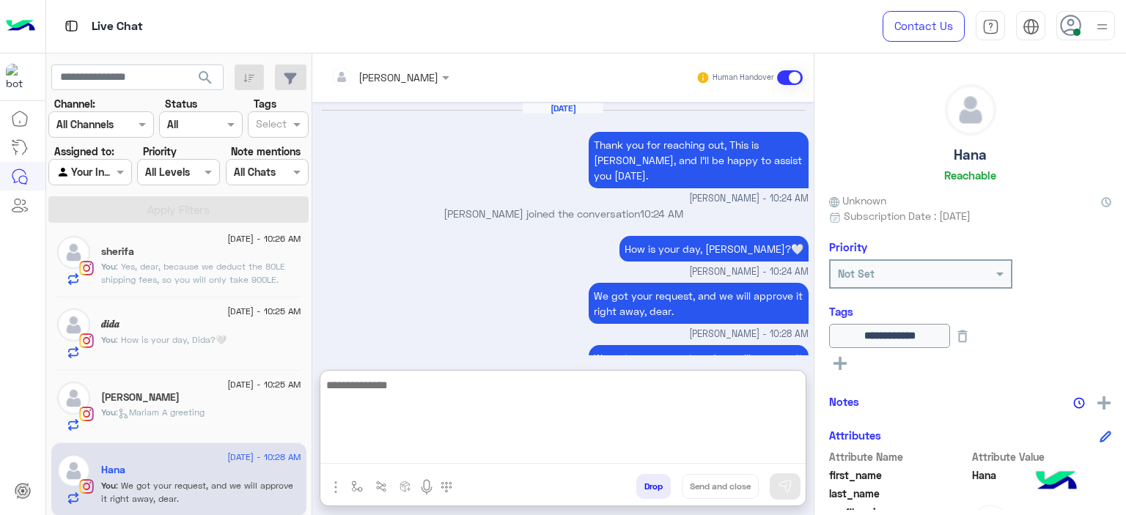
scroll to position [3199, 0]
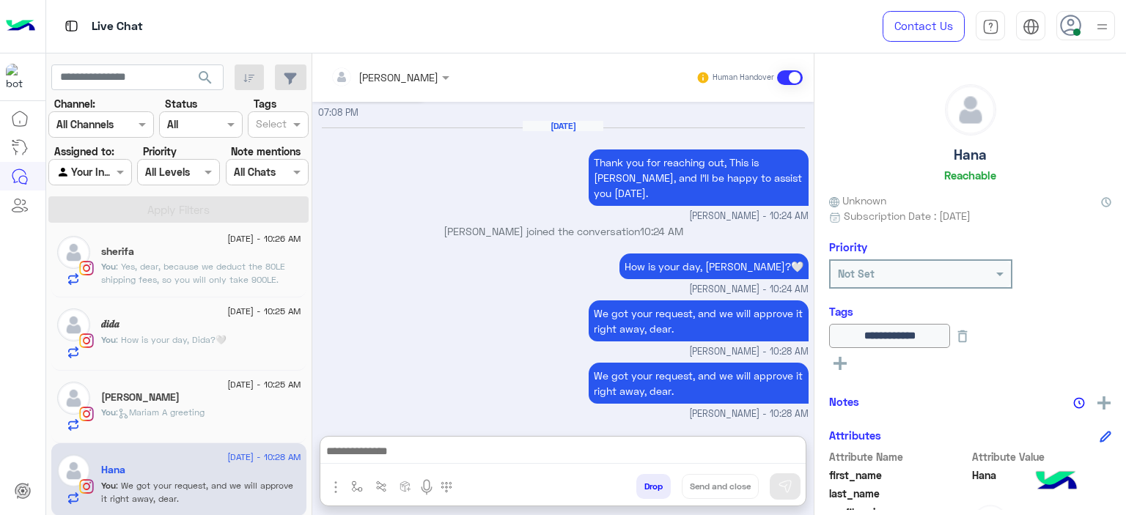
click at [221, 273] on p "You : Yes, dear, because we deduct the 80LE shipping fees, so you will only tak…" at bounding box center [201, 273] width 200 height 26
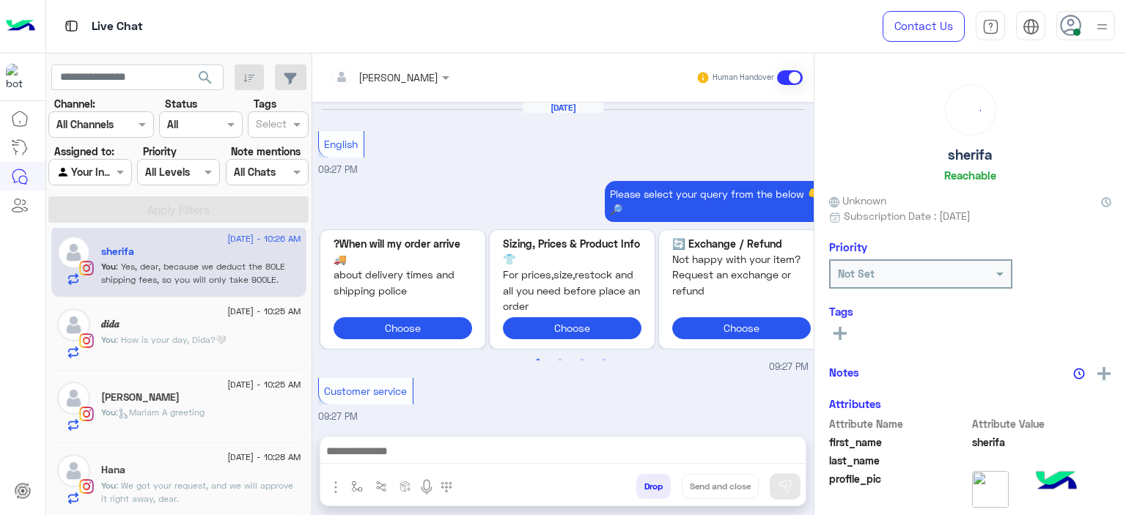
scroll to position [1343, 0]
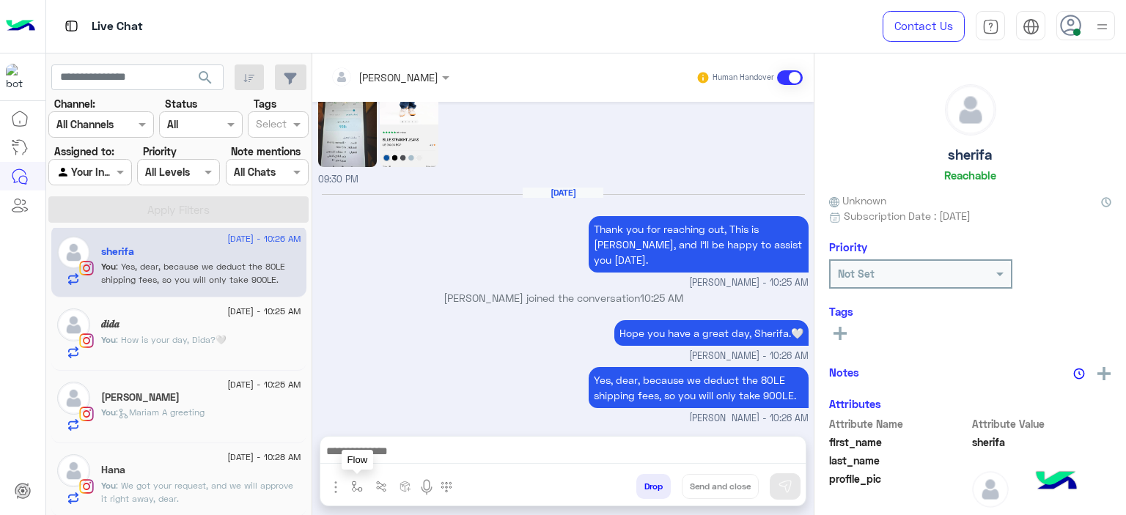
click at [354, 480] on button "button" at bounding box center [357, 486] width 24 height 24
click at [394, 459] on input "text" at bounding box center [383, 454] width 60 height 17
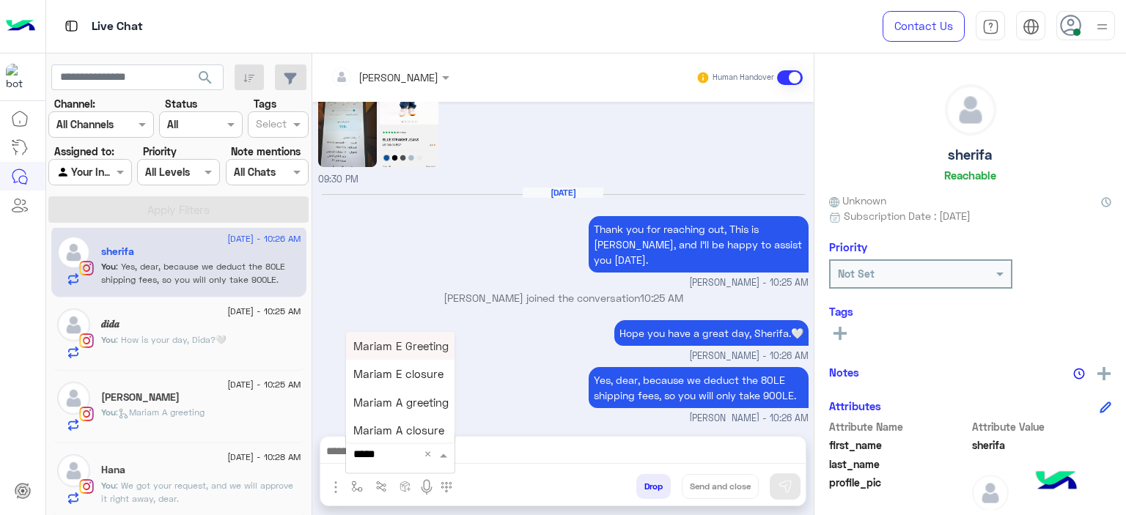
type input "******"
click at [402, 372] on span "Mariam E closure" at bounding box center [398, 374] width 90 height 13
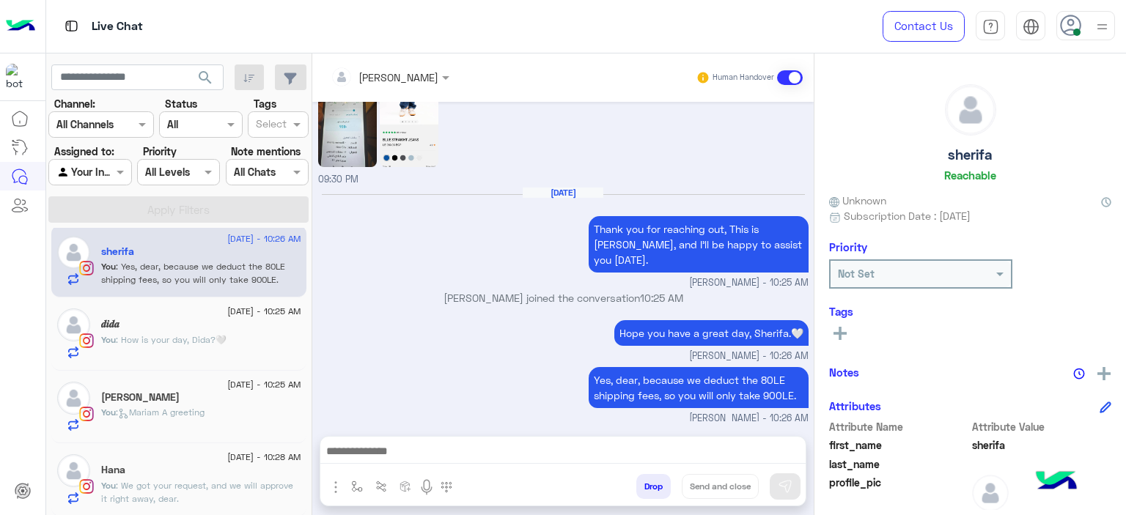
type textarea "**********"
click at [743, 479] on button "Send and close" at bounding box center [720, 486] width 77 height 25
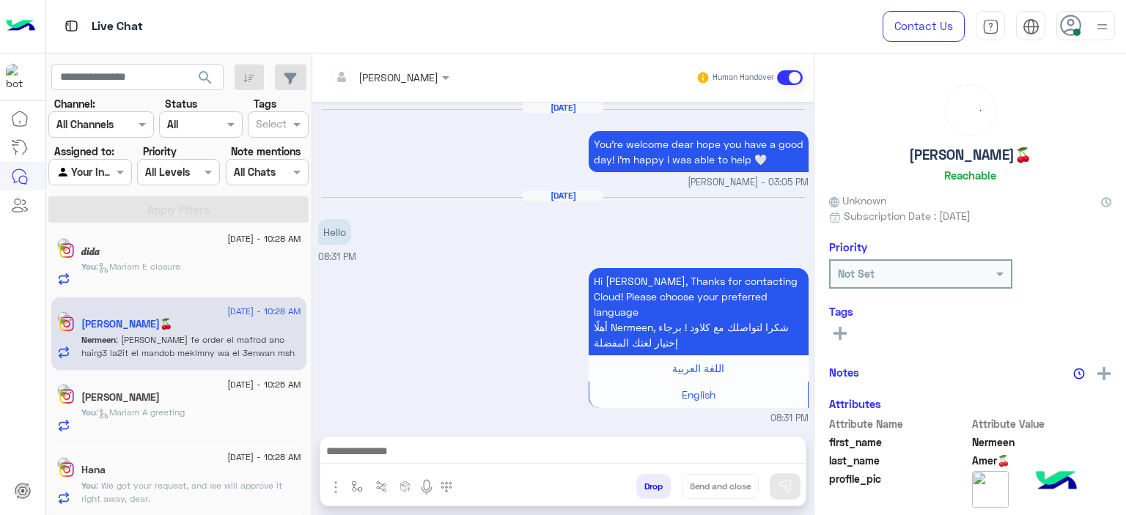
scroll to position [1399, 0]
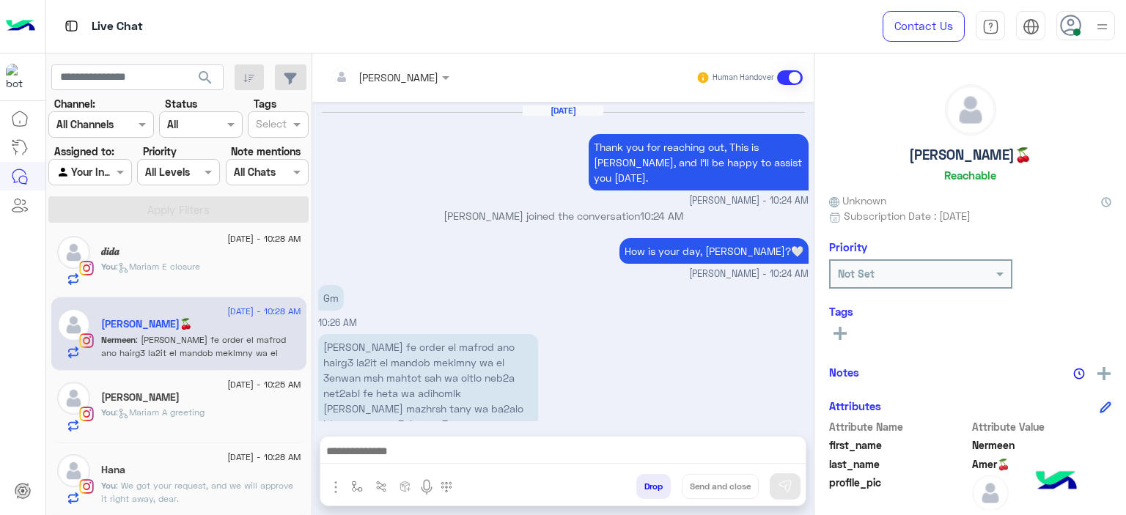
click at [185, 414] on span ": [PERSON_NAME] A greeting" at bounding box center [160, 412] width 89 height 11
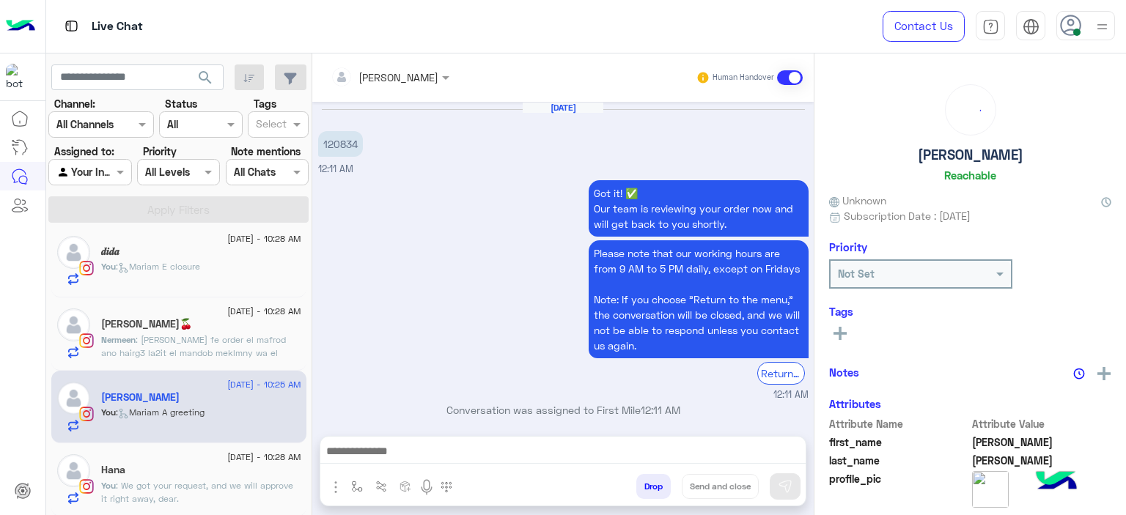
scroll to position [981, 0]
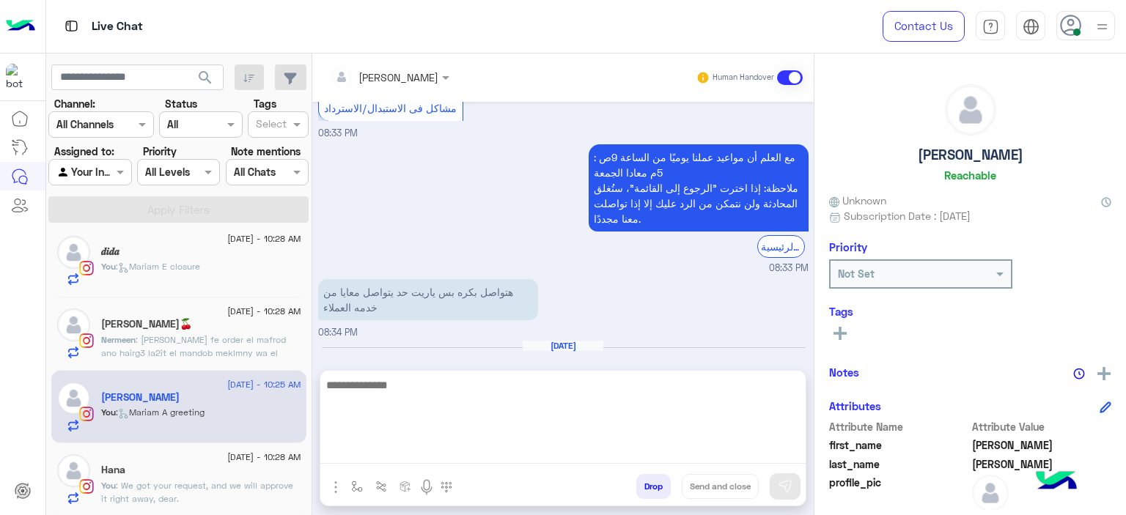
click at [423, 466] on div at bounding box center [562, 422] width 485 height 103
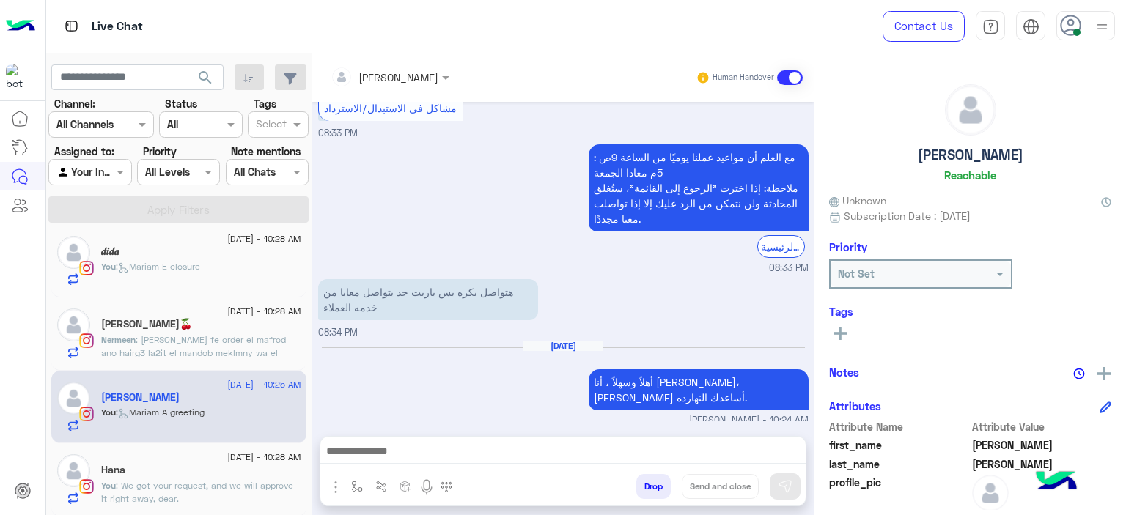
click at [423, 466] on div at bounding box center [562, 455] width 485 height 37
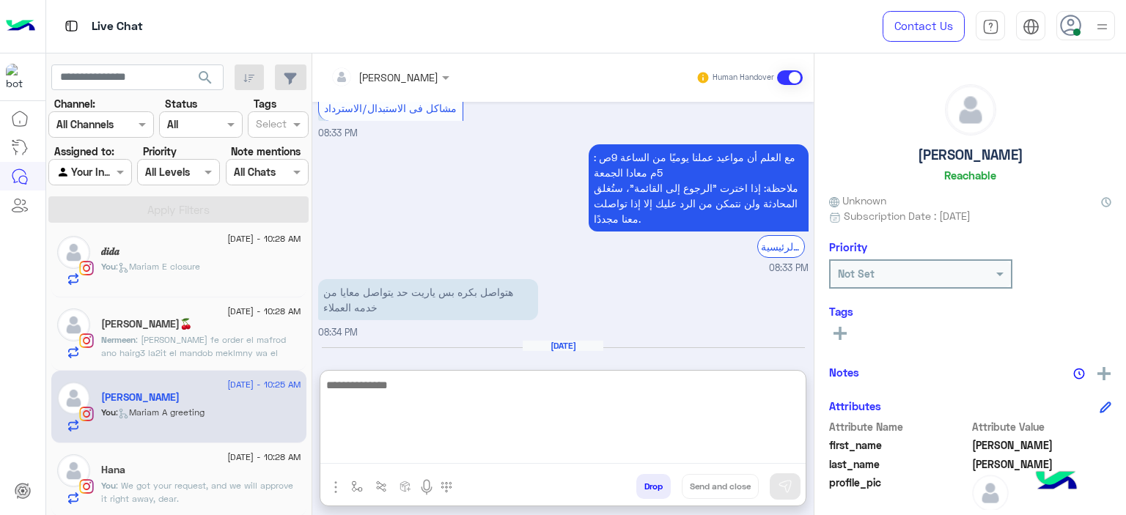
click at [413, 446] on textarea at bounding box center [562, 420] width 485 height 88
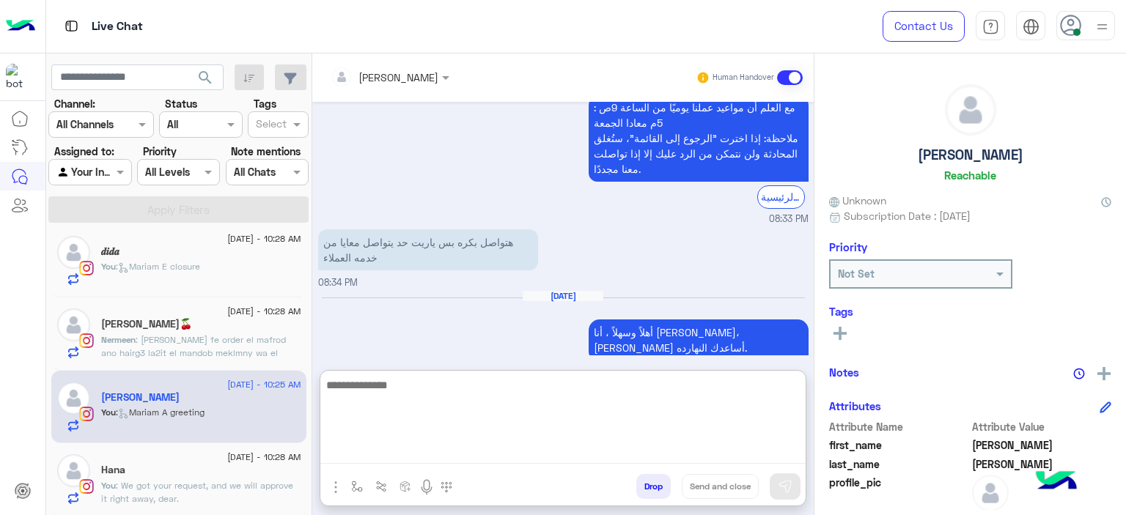
scroll to position [3119, 0]
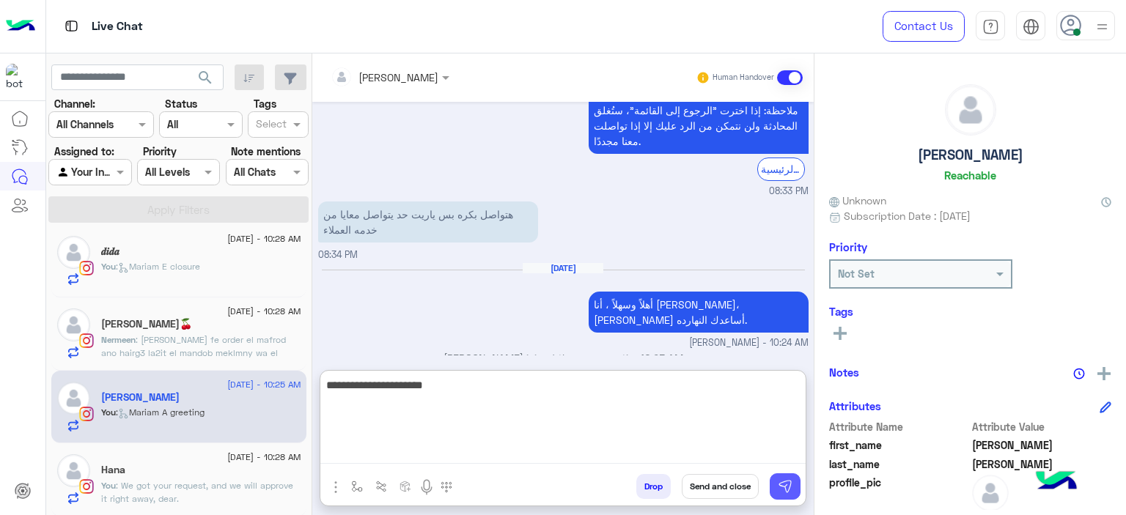
type textarea "**********"
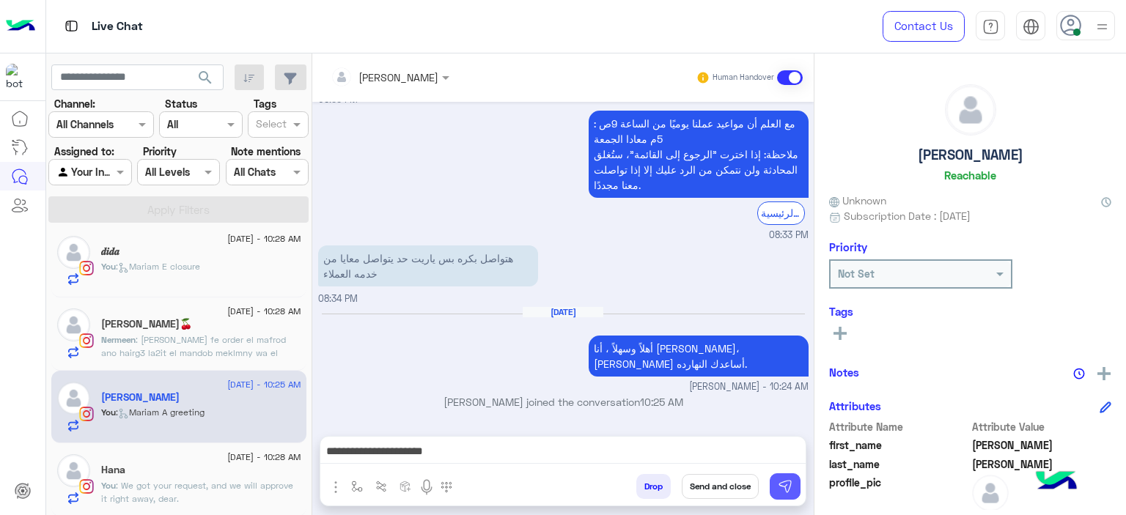
click at [773, 482] on button at bounding box center [785, 487] width 31 height 26
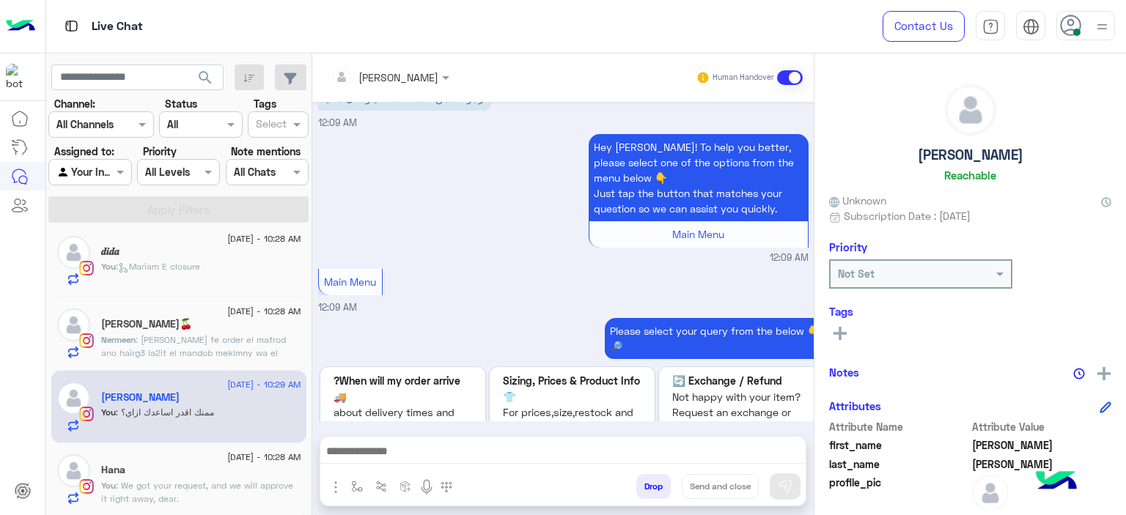
scroll to position [3099, 0]
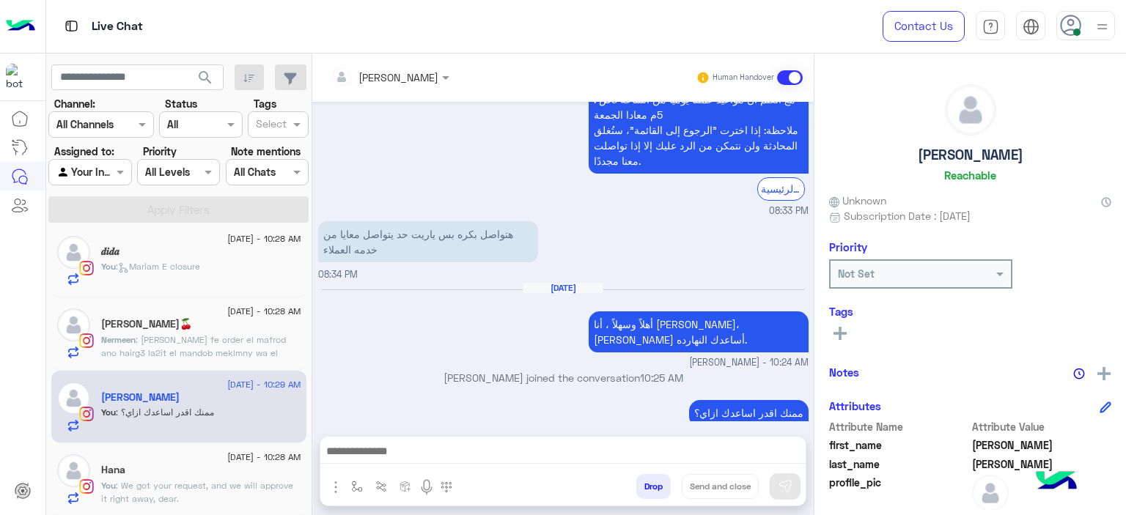
click at [211, 477] on div "Hana" at bounding box center [201, 471] width 200 height 15
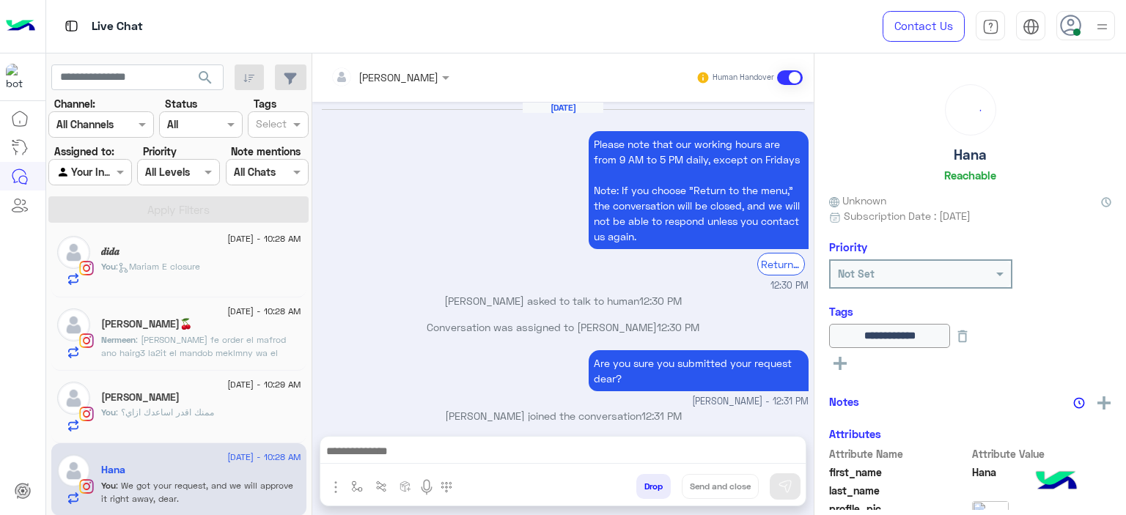
scroll to position [1436, 0]
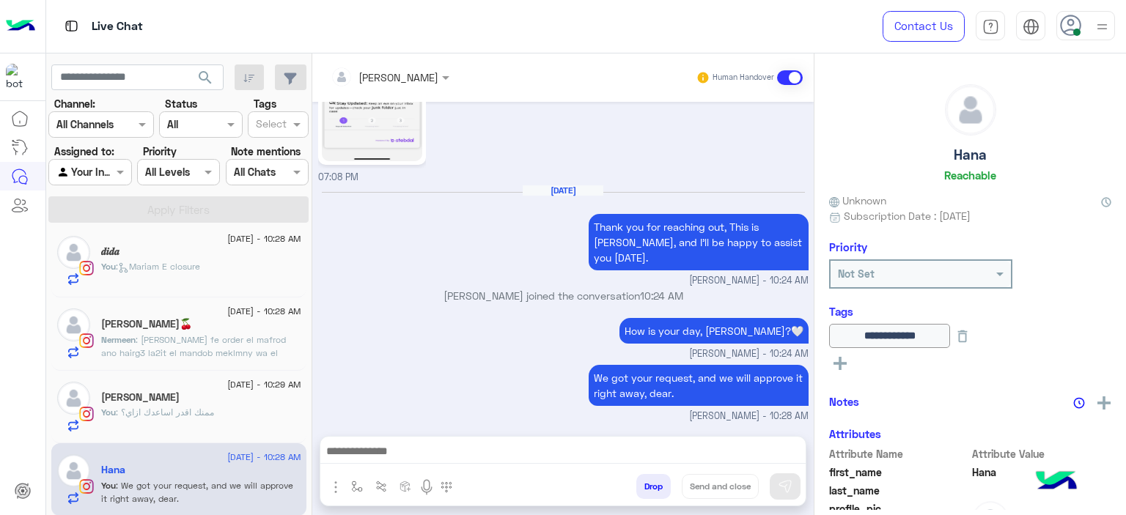
click at [221, 336] on span ": [PERSON_NAME] fe order el mafrod ano hairg3 la2it el mandob meklmny wa el 3en…" at bounding box center [197, 372] width 192 height 77
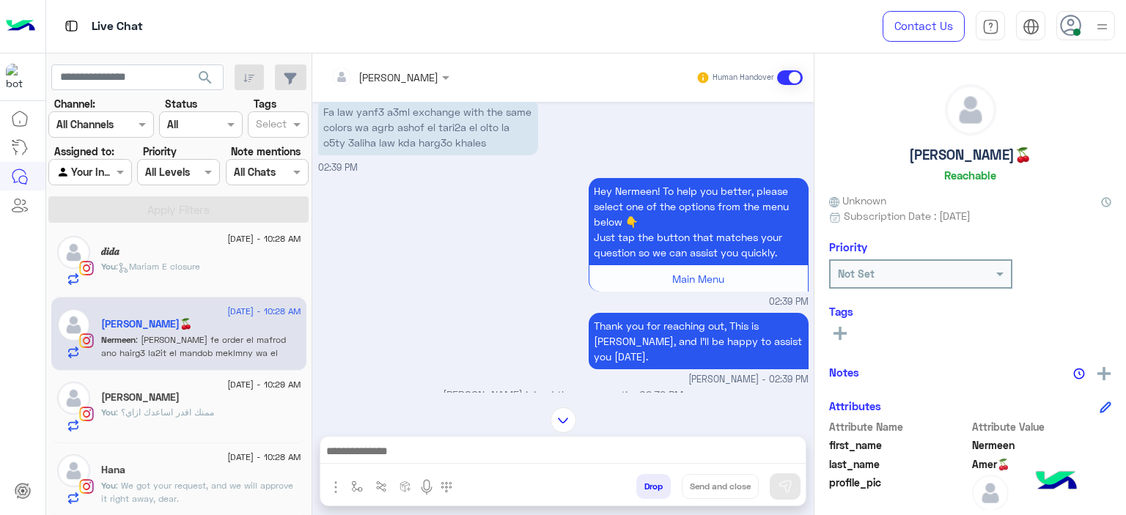
scroll to position [1445, 0]
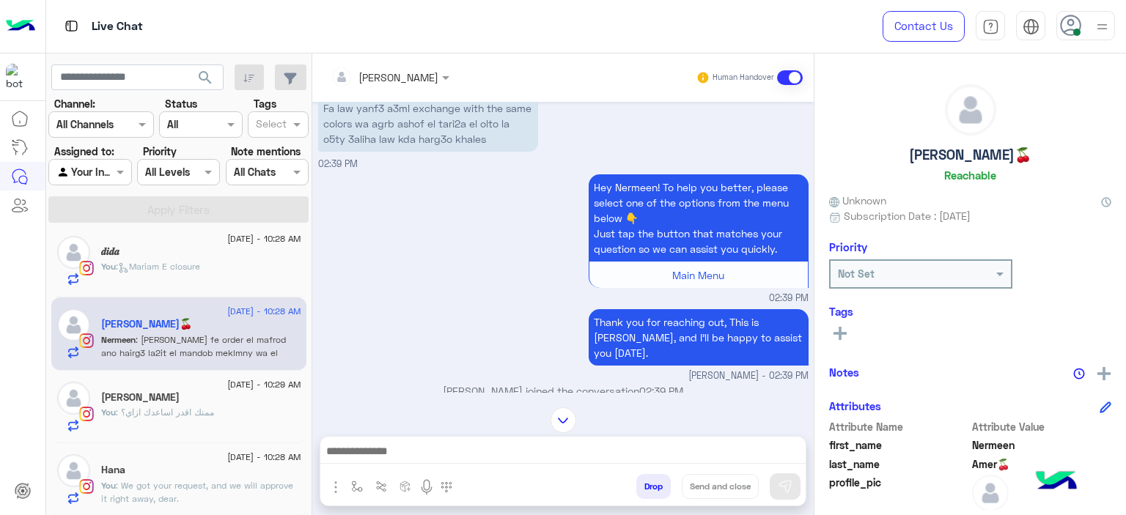
click at [240, 474] on div "Hana" at bounding box center [201, 471] width 200 height 15
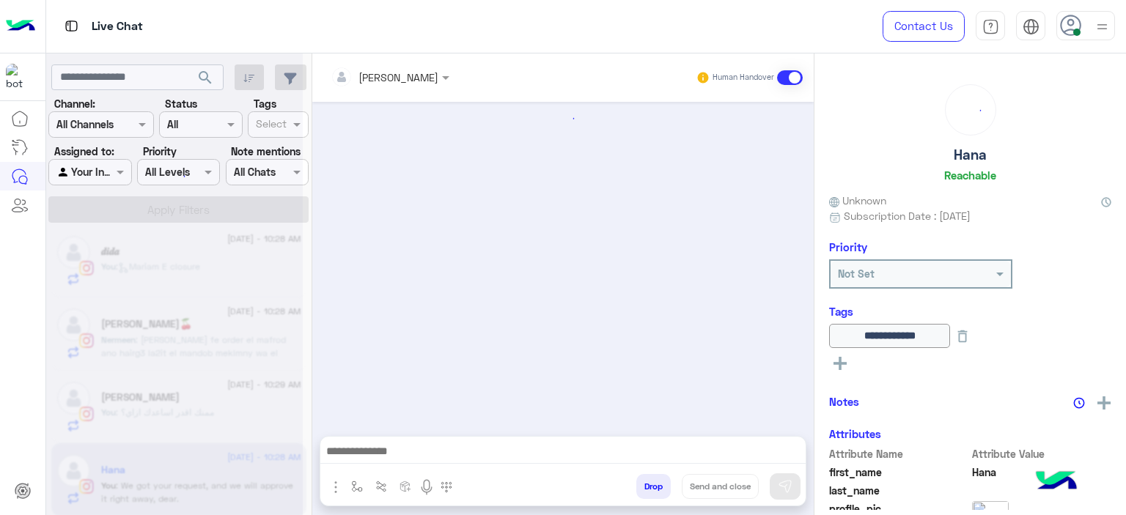
scroll to position [1436, 0]
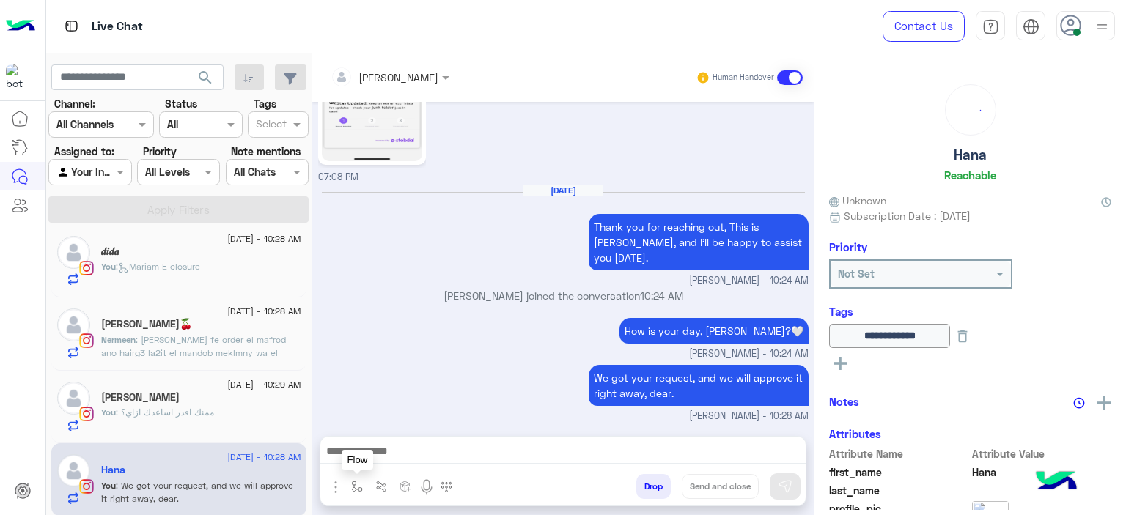
click at [356, 483] on img "button" at bounding box center [357, 487] width 12 height 12
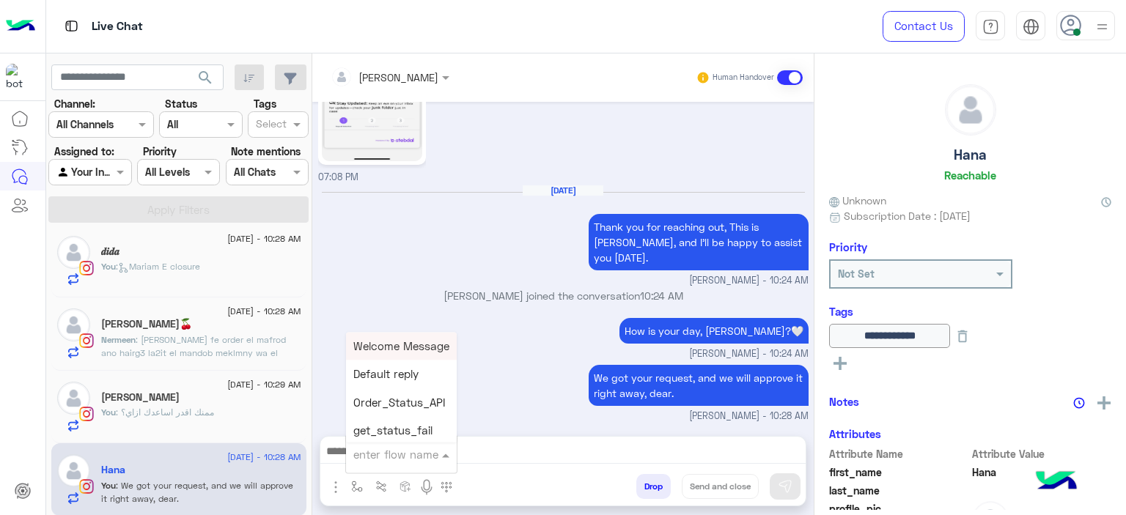
click at [388, 463] on div "enter flow name" at bounding box center [401, 454] width 111 height 26
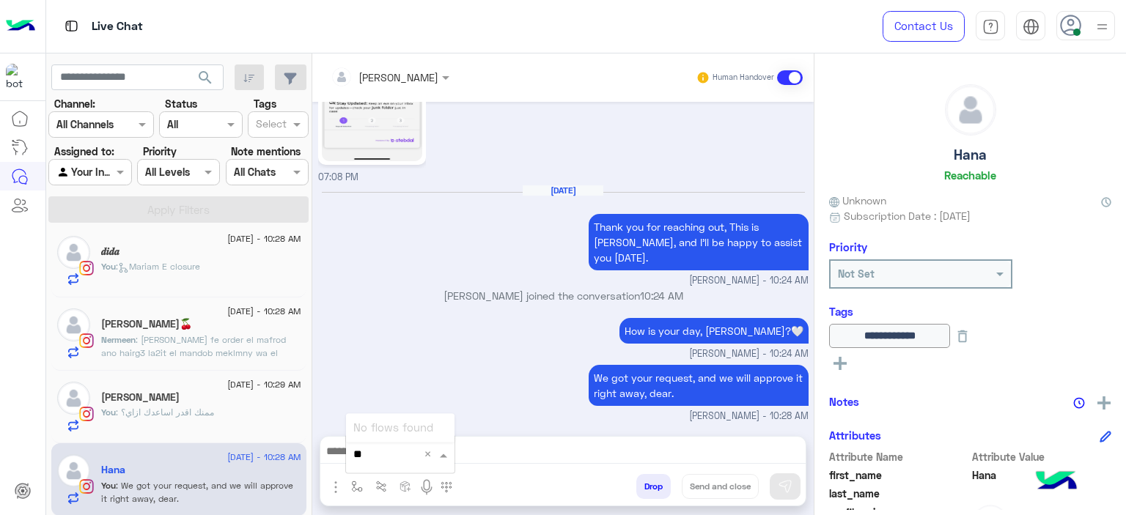
type input "*"
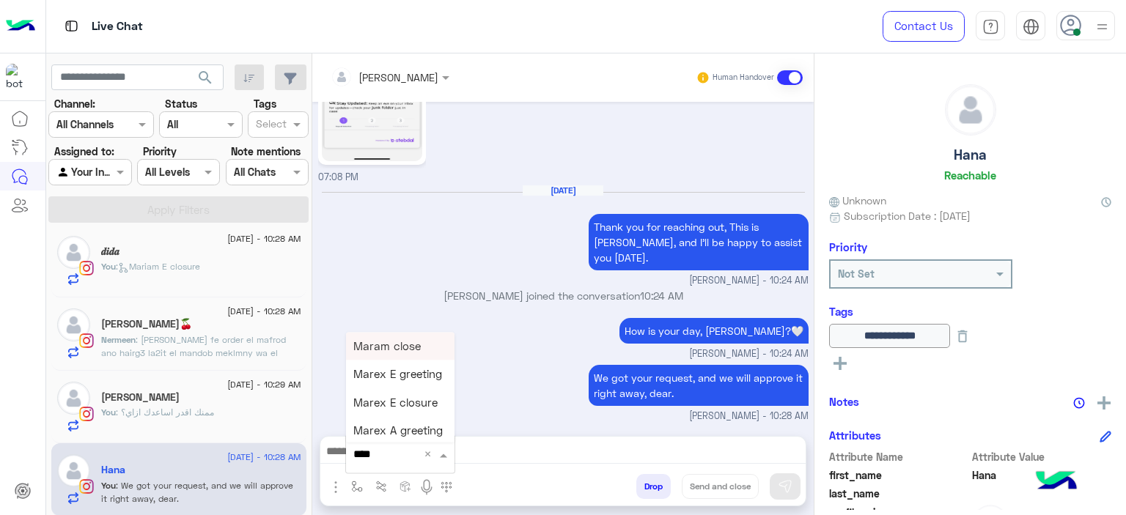
type input "*****"
click at [405, 375] on span "Mariam E closure" at bounding box center [398, 374] width 90 height 13
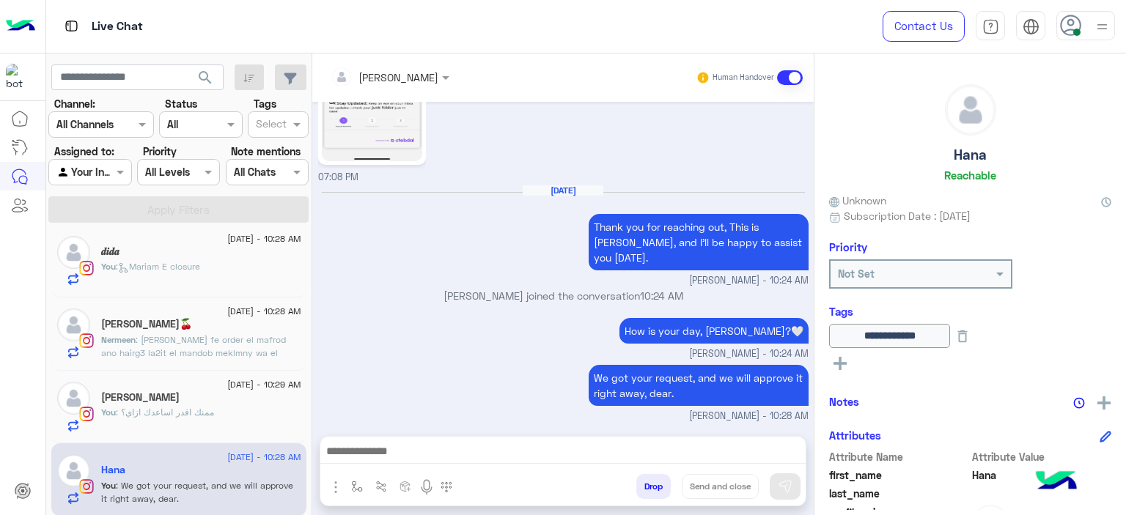
type textarea "**********"
click at [971, 336] on icon at bounding box center [963, 336] width 16 height 16
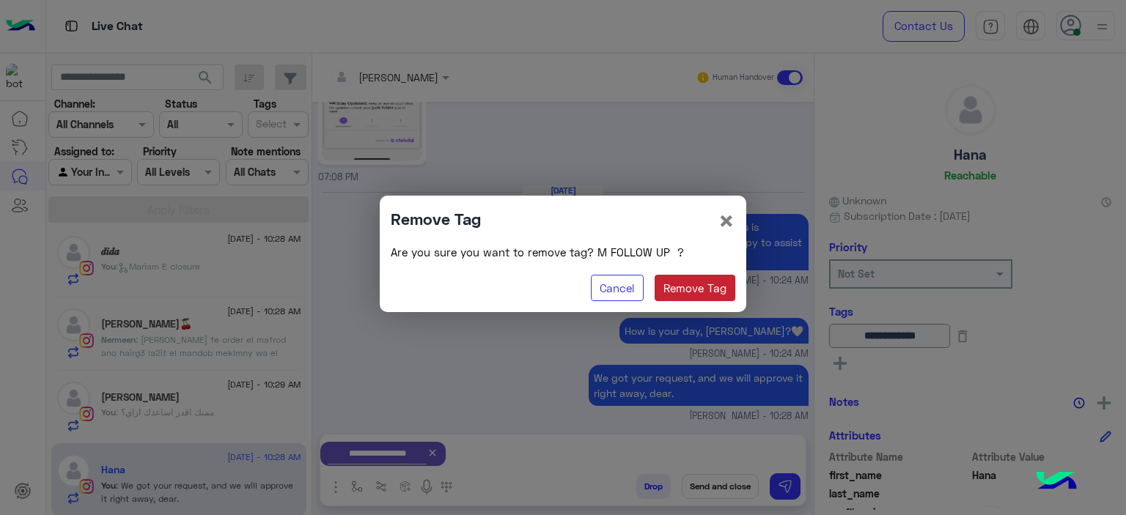
click at [702, 288] on button "Remove Tag" at bounding box center [695, 288] width 81 height 26
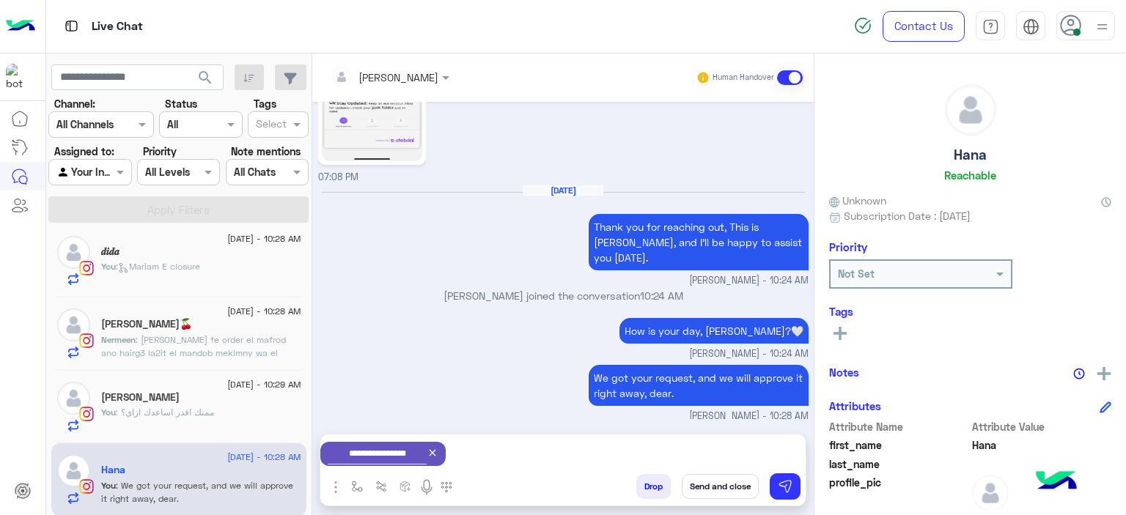
click at [841, 328] on rect at bounding box center [840, 333] width 3 height 13
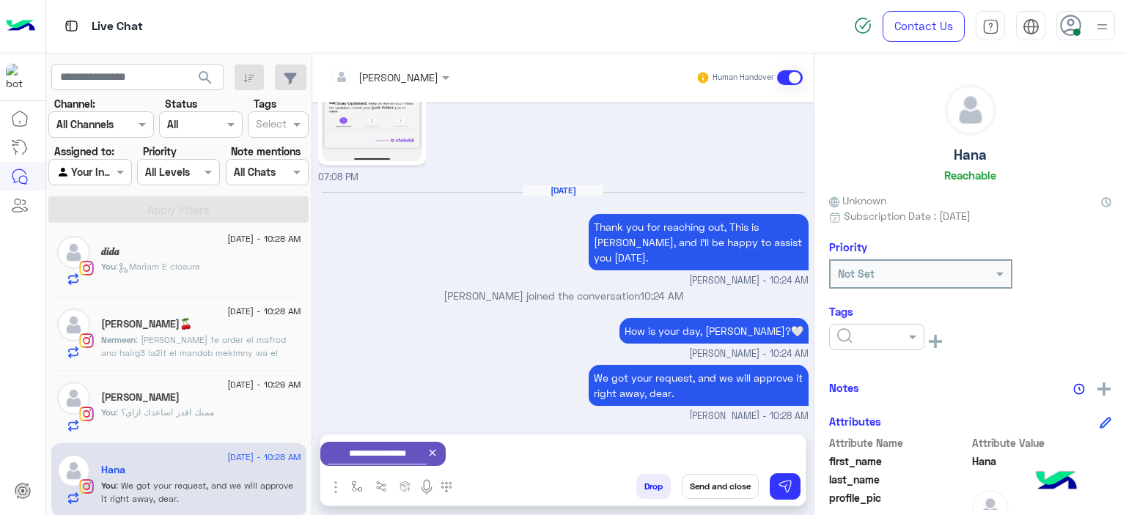
click at [877, 334] on input "text" at bounding box center [859, 337] width 45 height 15
click at [869, 453] on span "RESOLVED" at bounding box center [861, 455] width 50 height 12
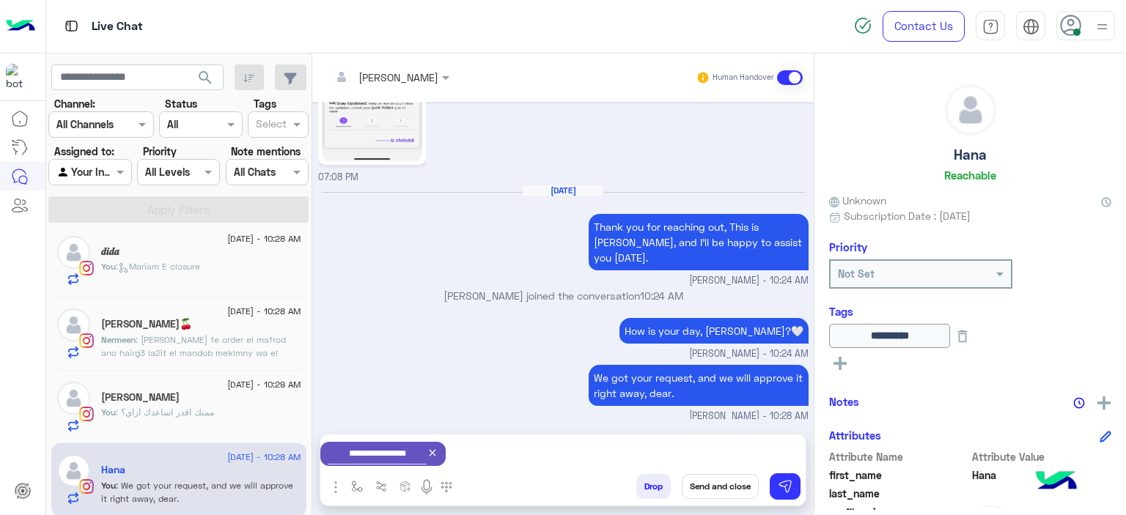
click at [721, 489] on button "Send and close" at bounding box center [720, 486] width 77 height 25
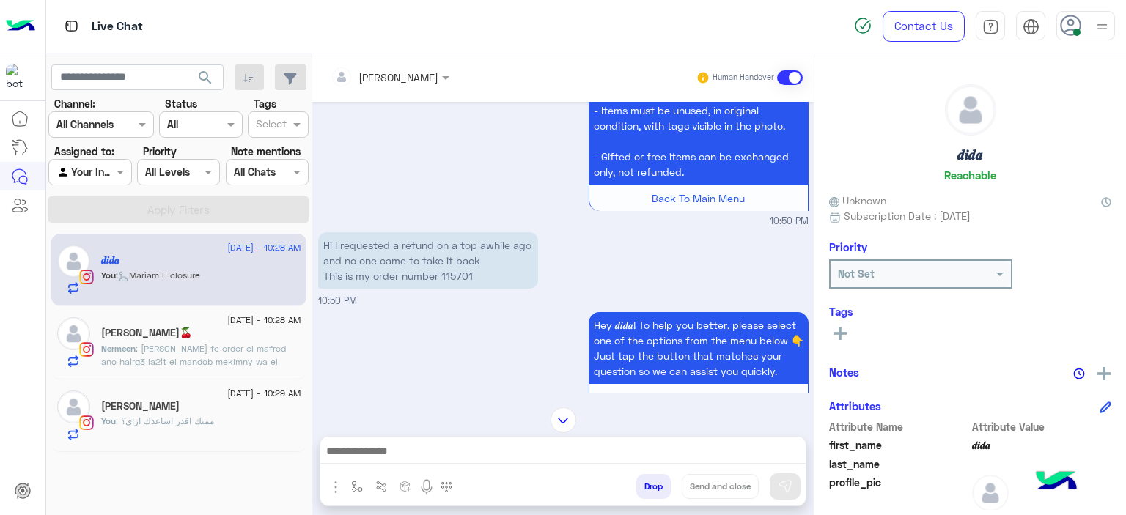
scroll to position [378, 0]
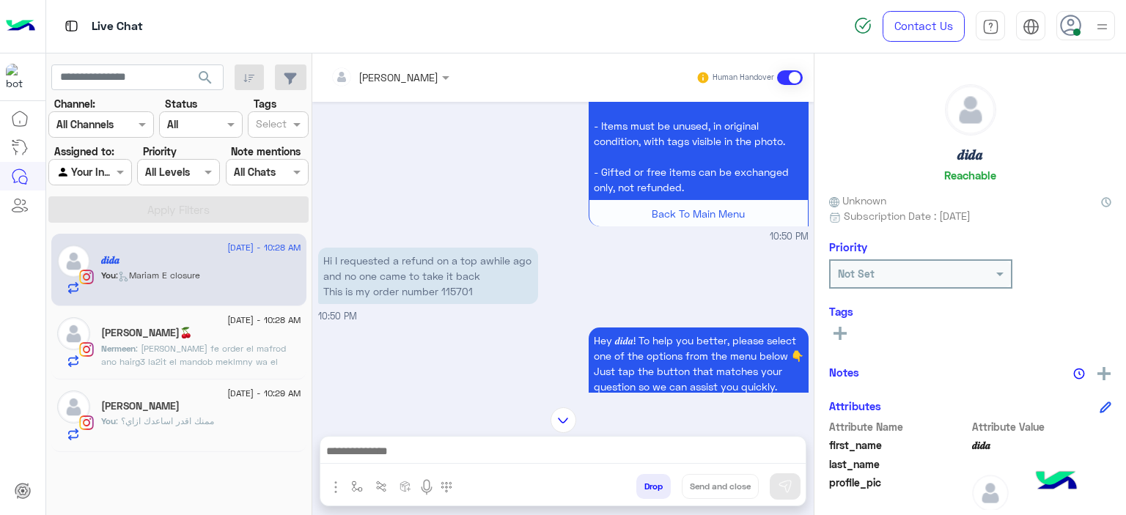
click at [456, 290] on p "Hi I requested a refund on a top awhile ago and no one came to take it back Thi…" at bounding box center [428, 276] width 220 height 56
copy p "115701"
click at [417, 334] on div "Hey 𝒅𝒊𝒅𝒂! To help you better, please select one of the options from the menu be…" at bounding box center [563, 383] width 490 height 119
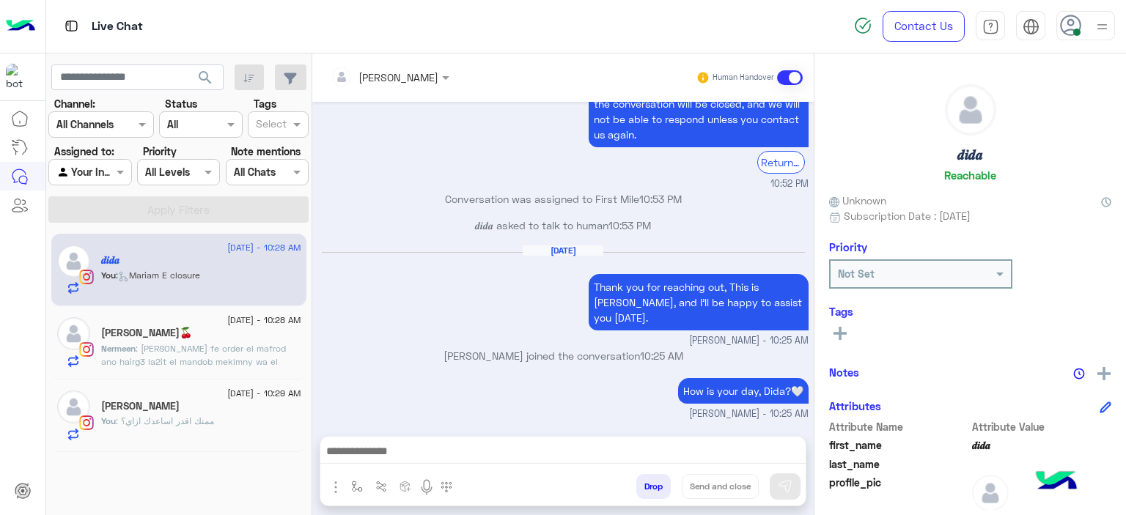
scroll to position [1666, 0]
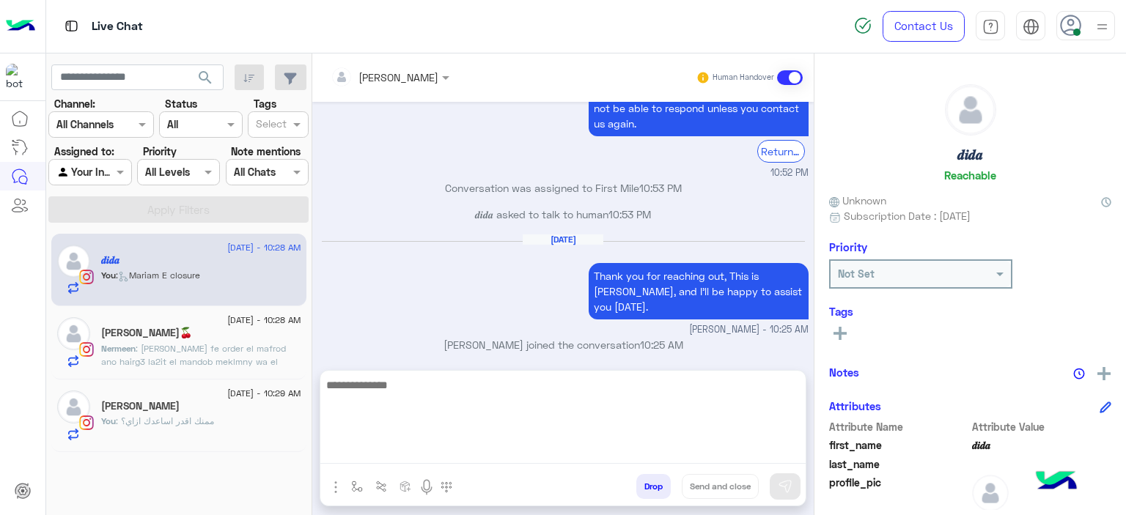
click at [379, 445] on textarea at bounding box center [562, 420] width 485 height 88
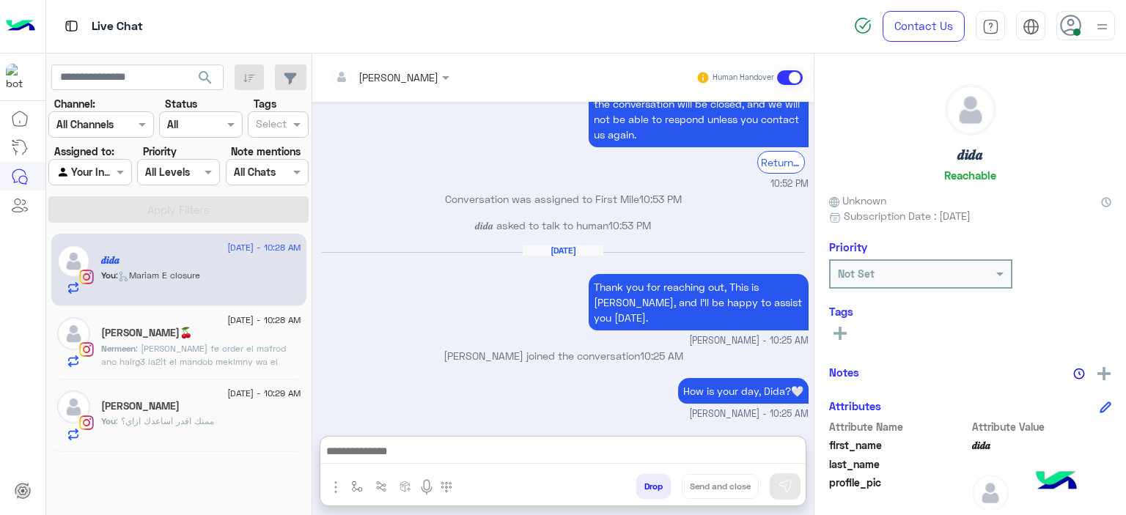
click at [229, 408] on div "[PERSON_NAME]" at bounding box center [201, 407] width 200 height 15
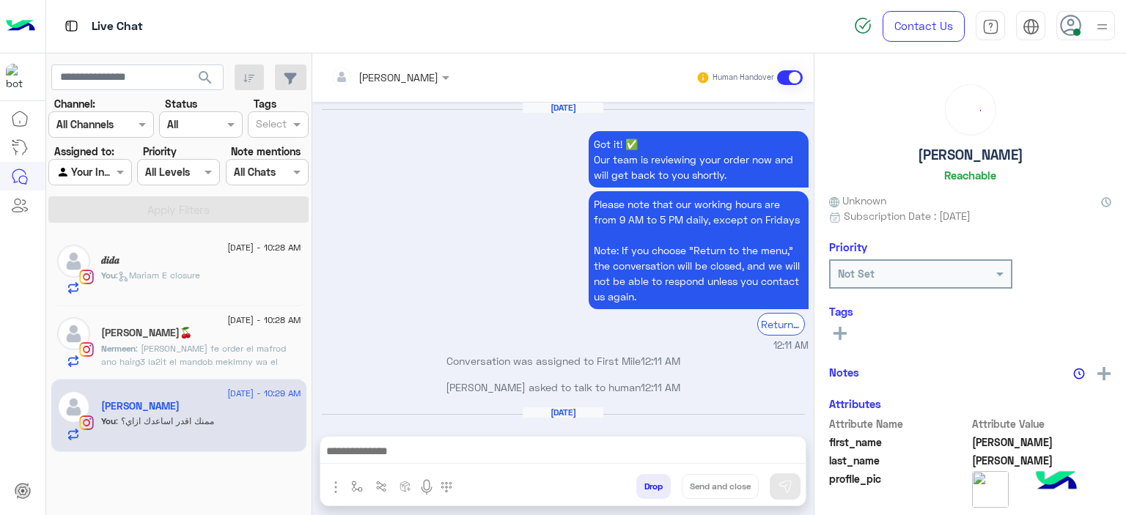
scroll to position [979, 0]
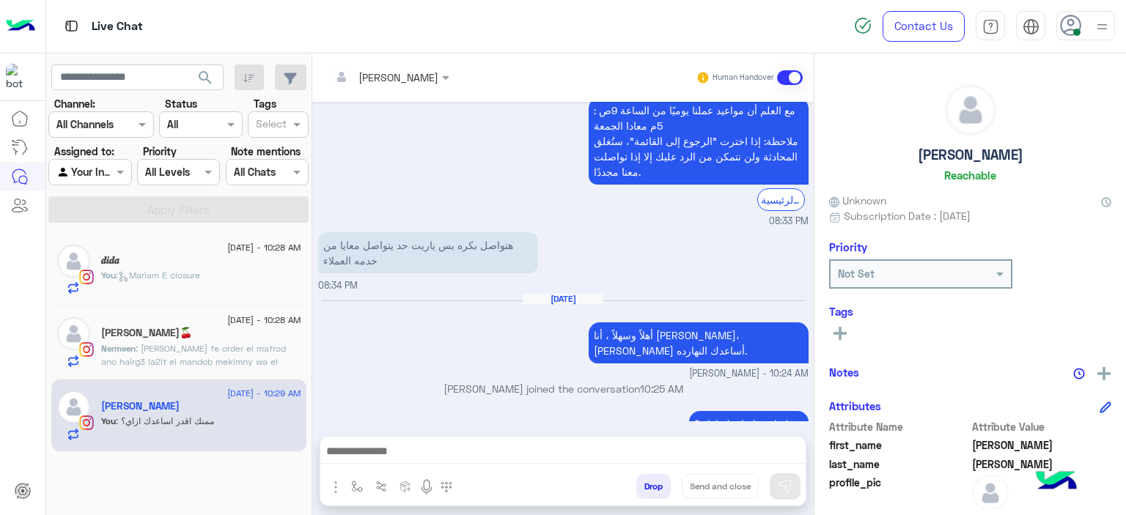
click at [837, 325] on button at bounding box center [840, 333] width 22 height 18
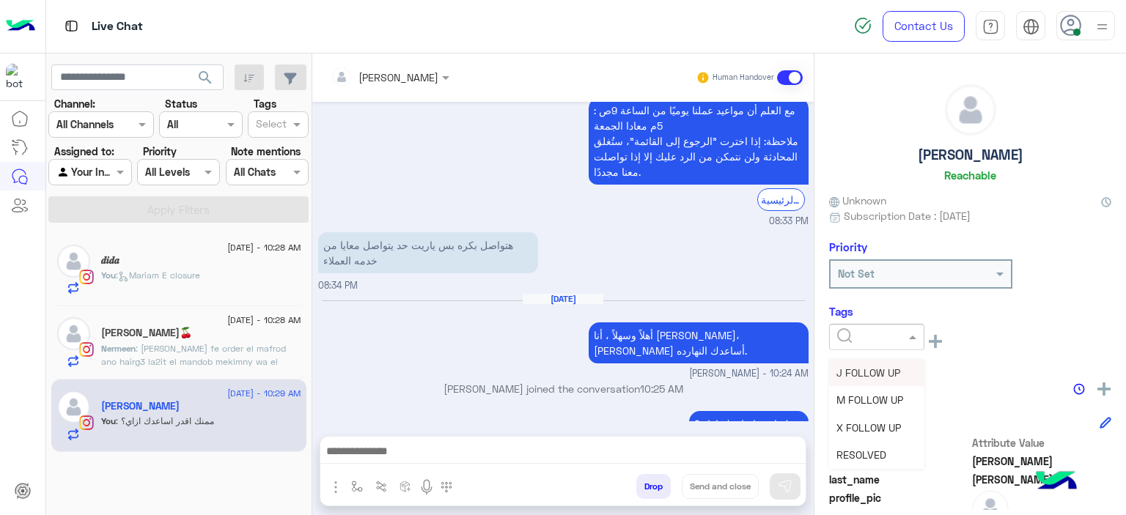
click at [878, 343] on div at bounding box center [876, 337] width 95 height 26
click at [851, 401] on span "M FOLLOW UP" at bounding box center [869, 400] width 67 height 12
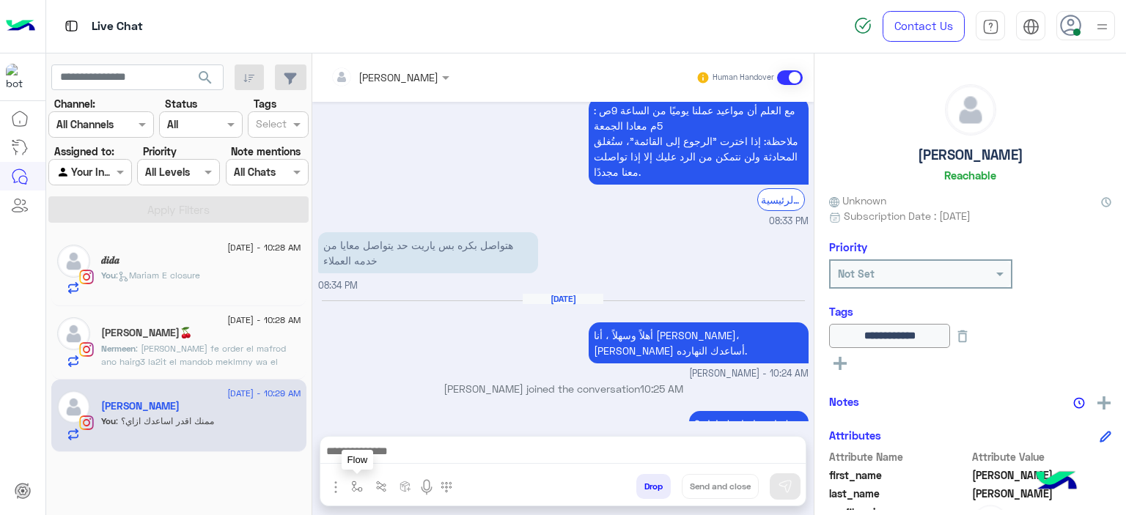
click at [353, 491] on img "button" at bounding box center [357, 487] width 12 height 12
click at [415, 463] on div "enter flow name" at bounding box center [401, 454] width 111 height 26
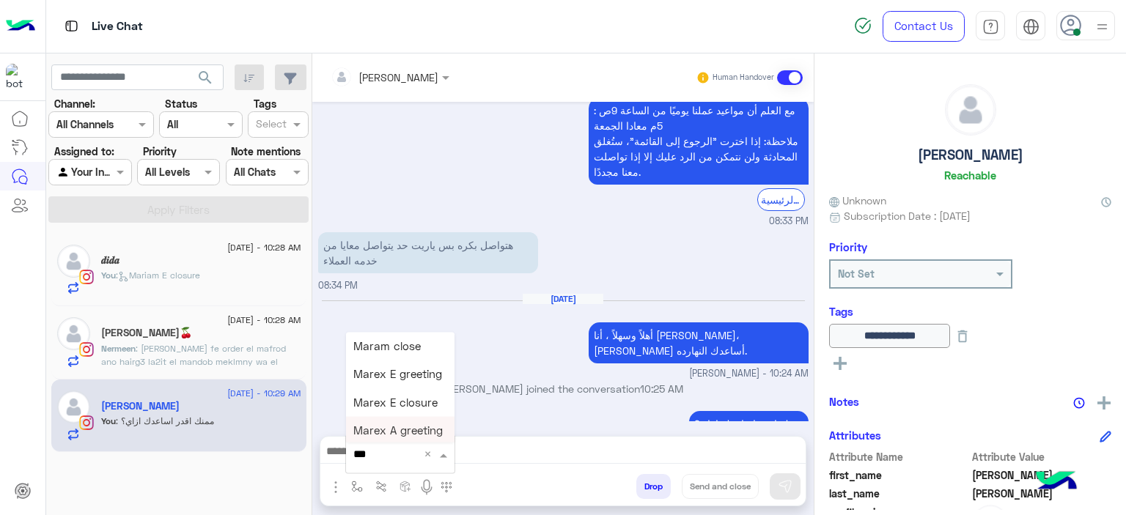
type input "****"
click at [413, 430] on span "Mariam A closure" at bounding box center [398, 430] width 91 height 13
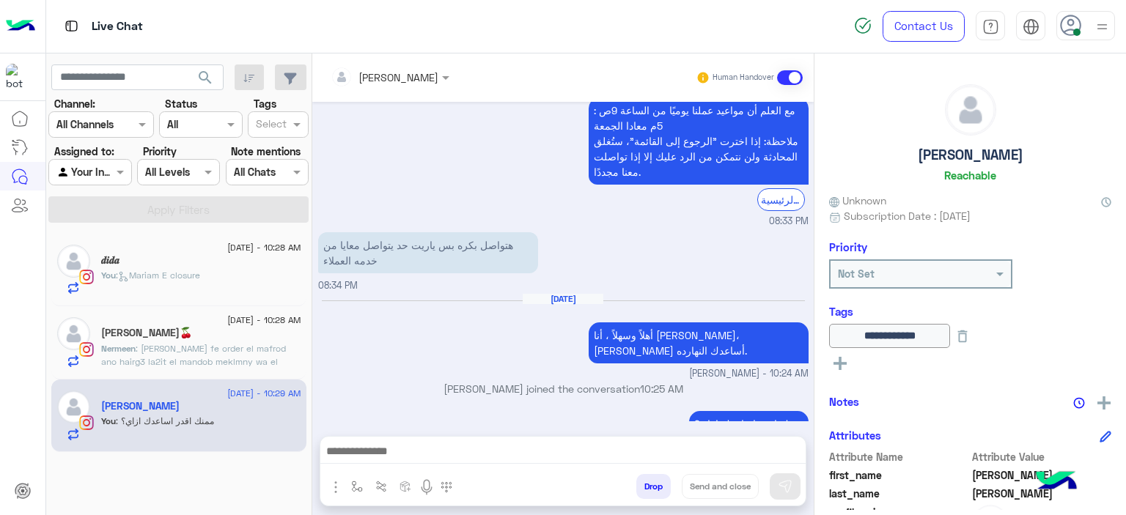
type textarea "**********"
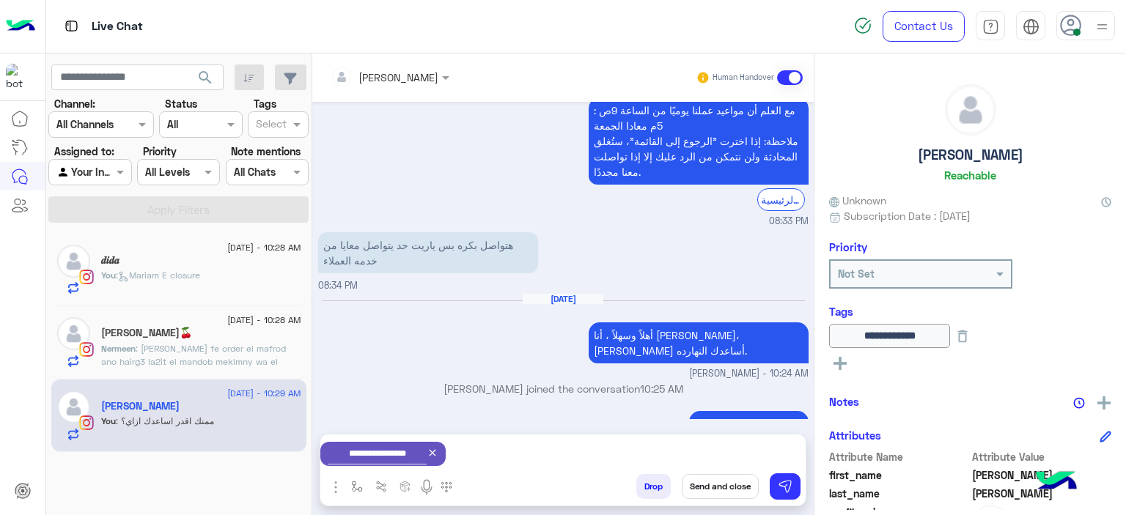
click at [707, 484] on button "Send and close" at bounding box center [720, 486] width 77 height 25
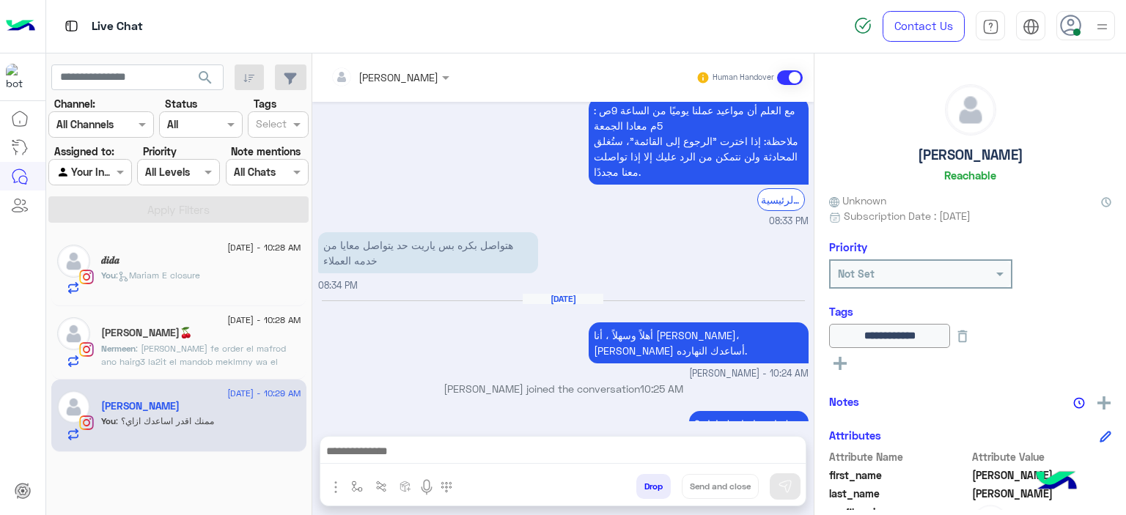
scroll to position [1006, 0]
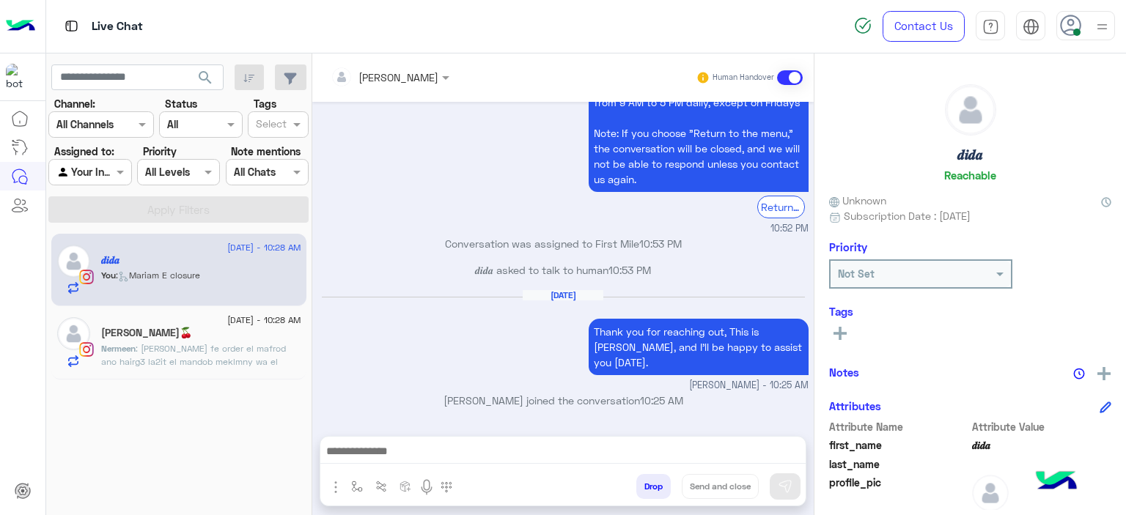
scroll to position [1666, 0]
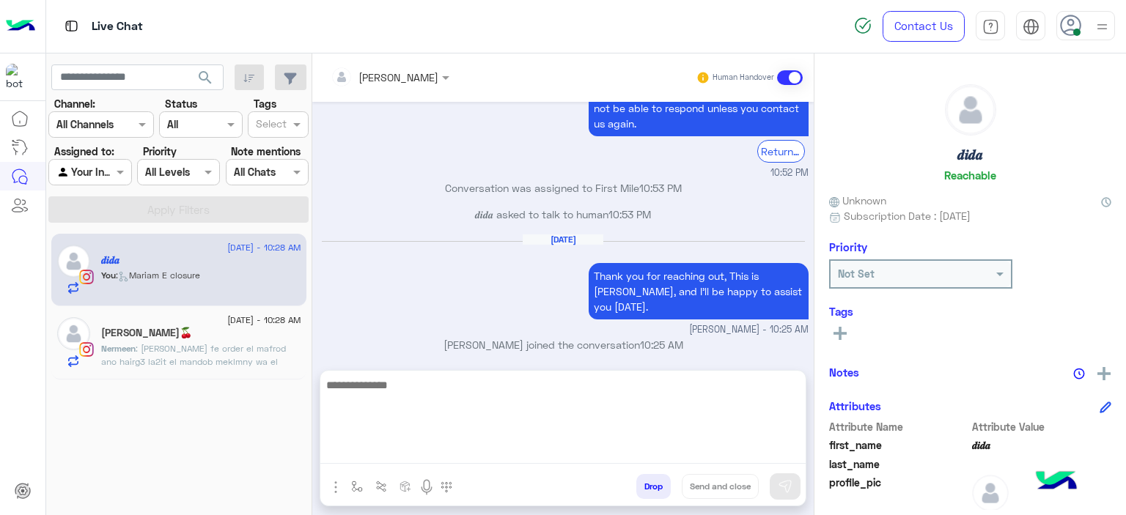
click at [400, 446] on textarea at bounding box center [562, 420] width 485 height 88
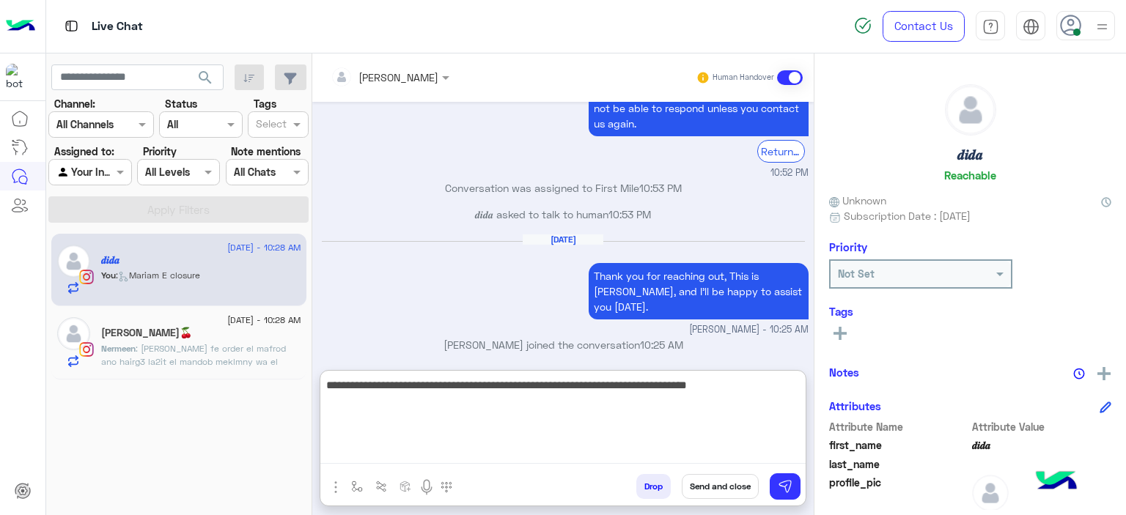
click at [707, 386] on textarea "**********" at bounding box center [562, 420] width 485 height 88
click at [751, 386] on textarea "**********" at bounding box center [562, 420] width 485 height 88
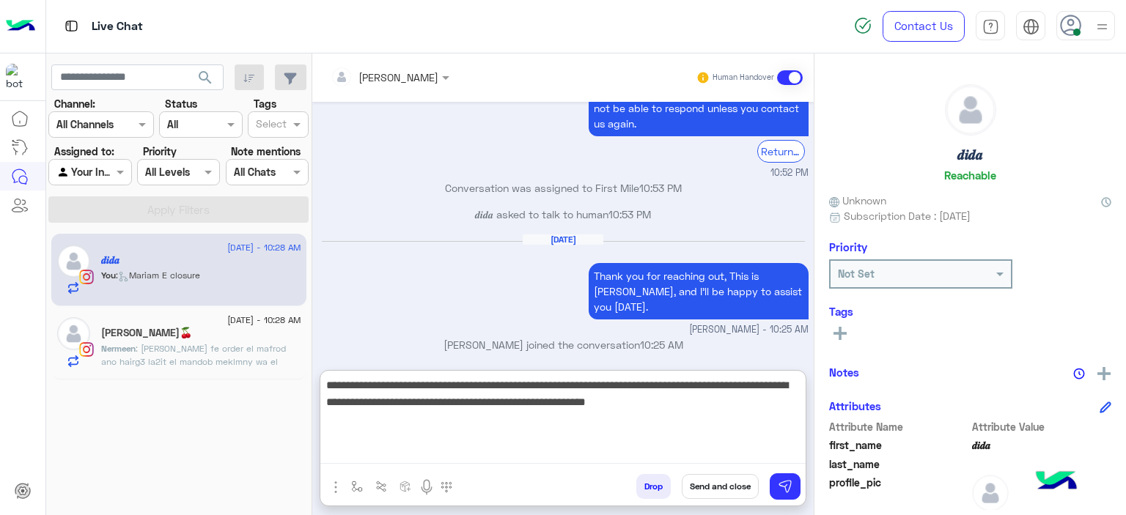
type textarea "**********"
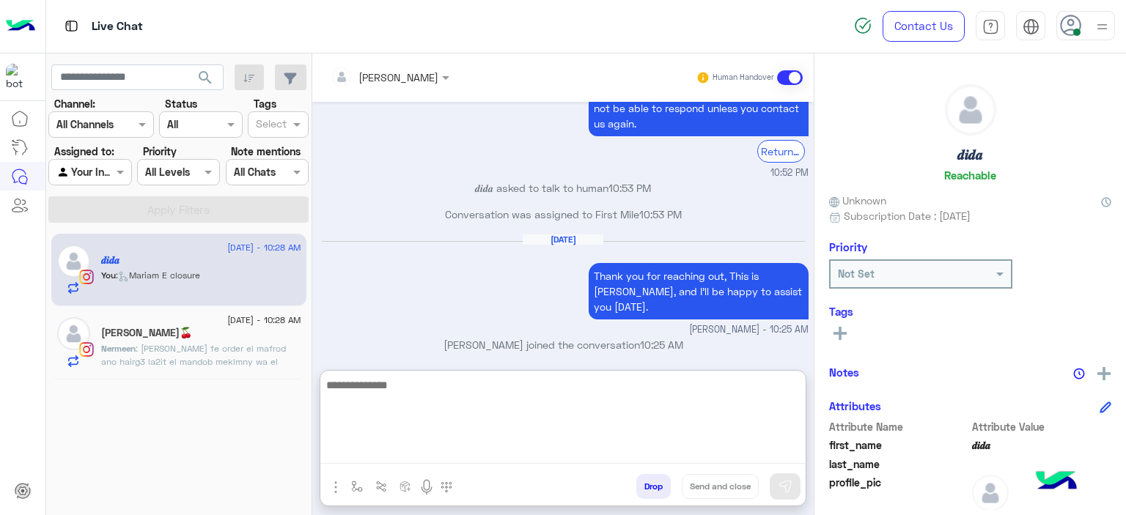
scroll to position [1841, 0]
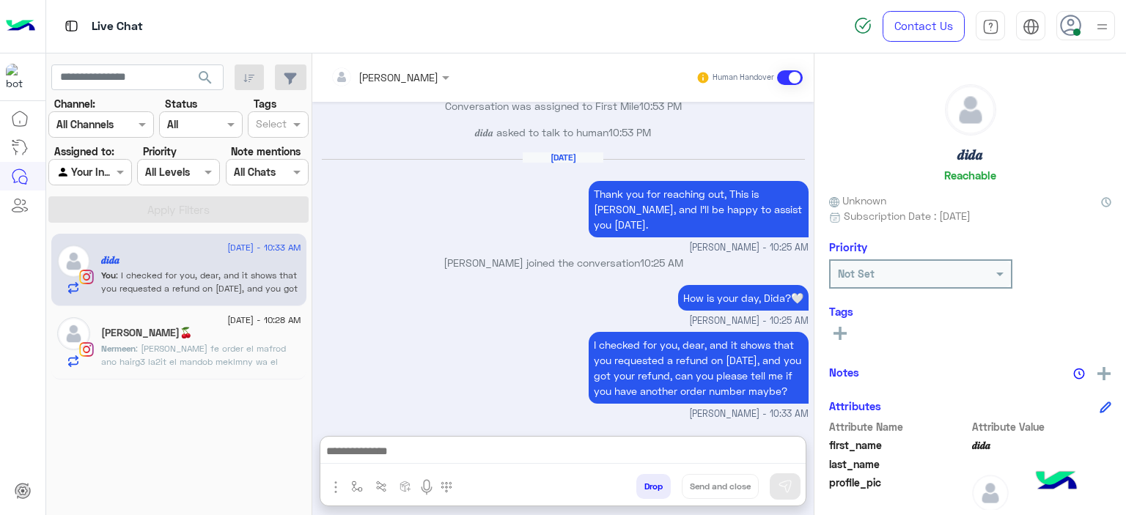
click at [255, 360] on span ": [PERSON_NAME] fe order el mafrod ano hairg3 la2it el mandob meklmny wa el 3en…" at bounding box center [197, 381] width 192 height 77
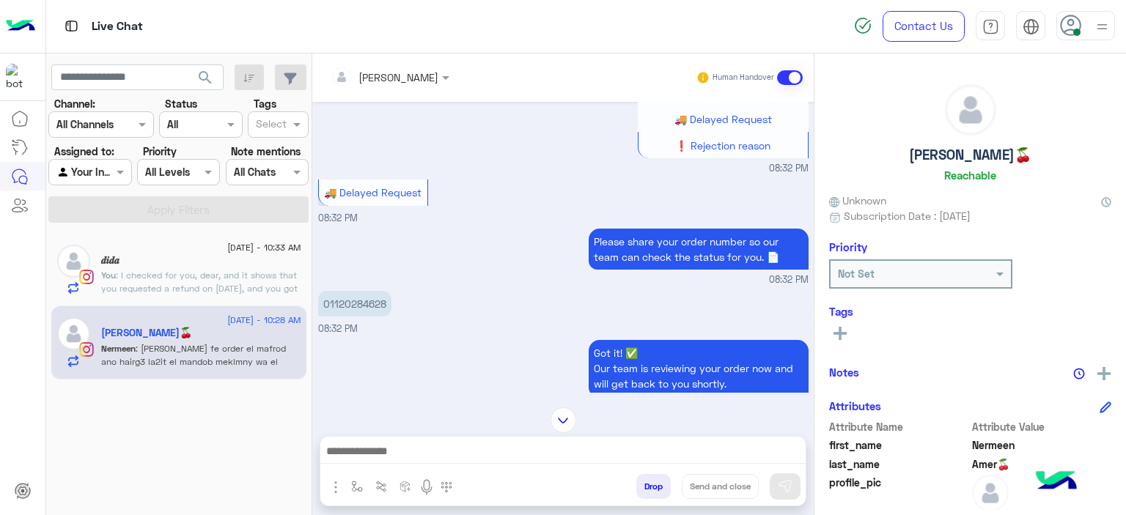
scroll to position [891, 0]
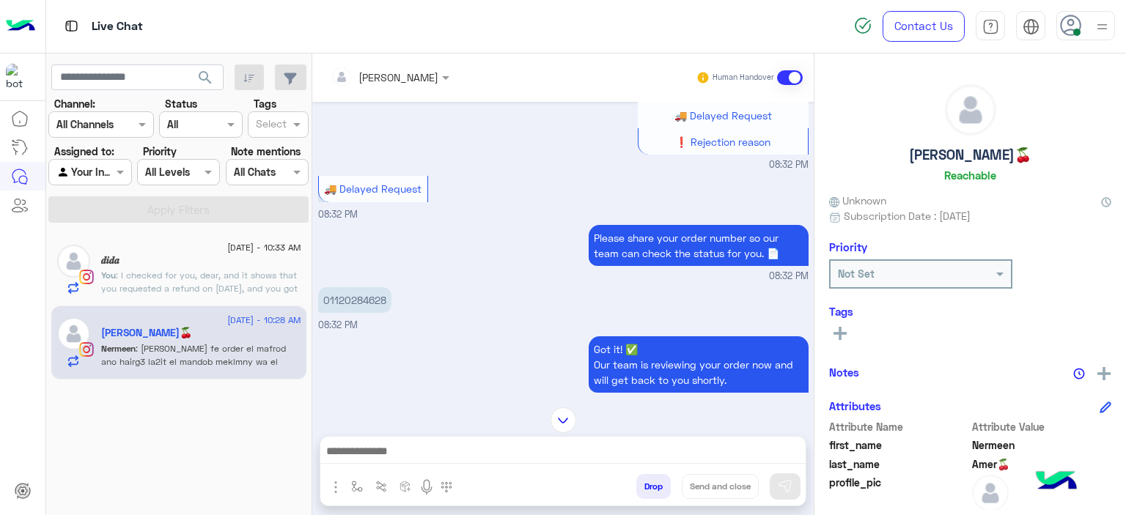
click at [378, 290] on p "01120284628" at bounding box center [354, 300] width 73 height 26
click at [364, 287] on p "01120284628" at bounding box center [354, 300] width 73 height 26
copy p "01120284628"
click at [474, 270] on small "08:32 PM" at bounding box center [563, 277] width 490 height 14
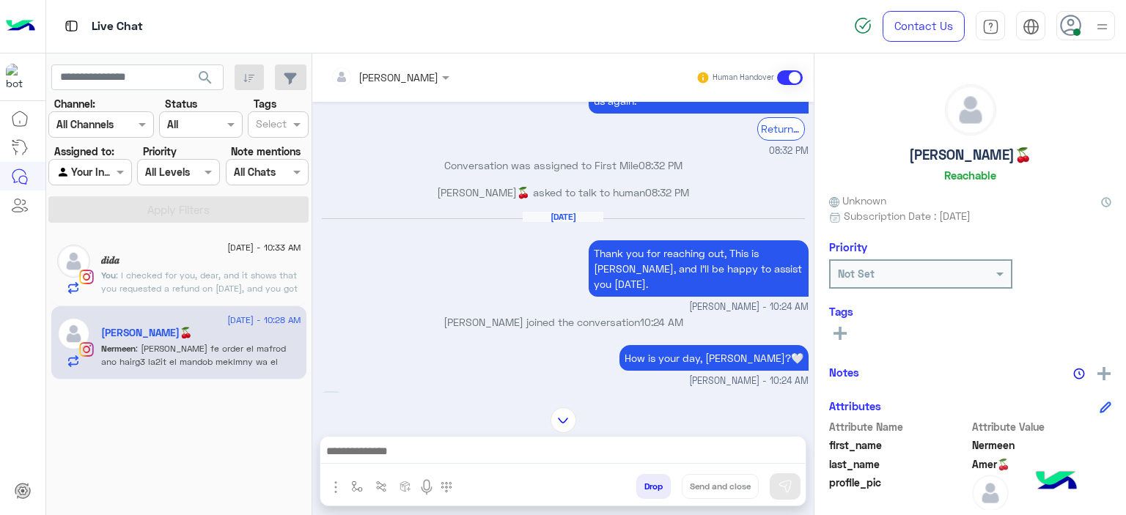
scroll to position [2603, 0]
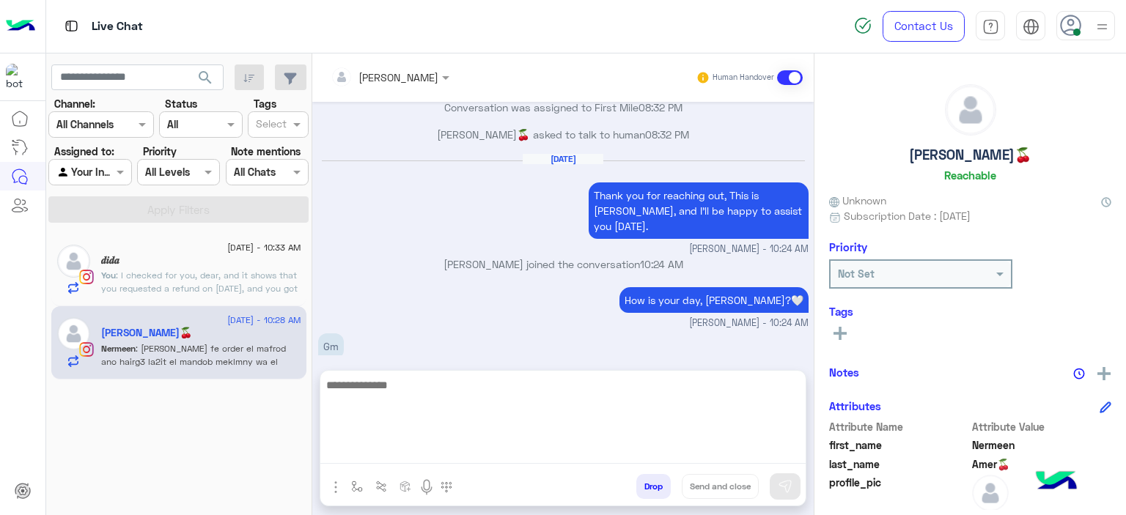
click at [432, 444] on textarea at bounding box center [562, 420] width 485 height 88
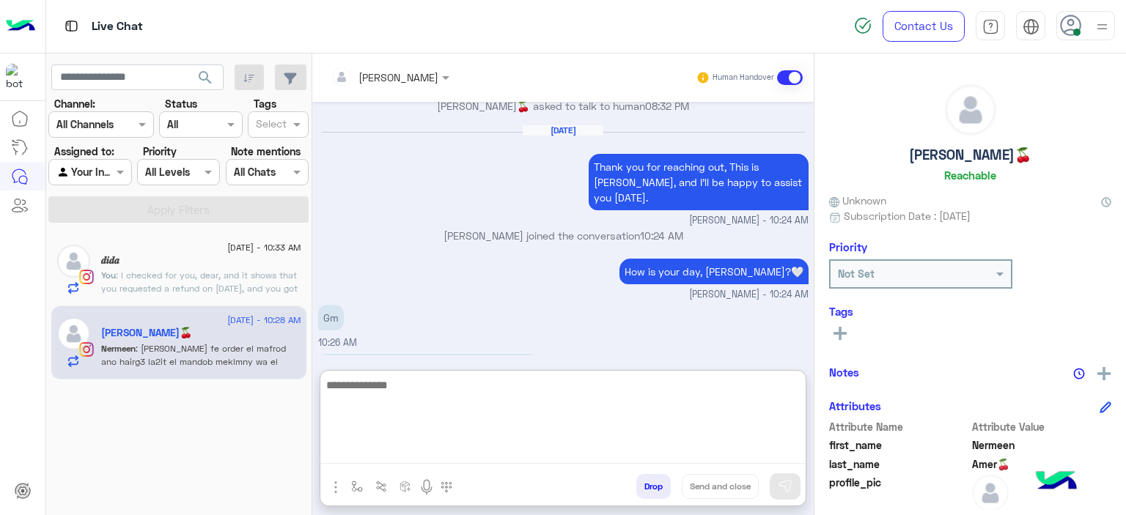
scroll to position [2669, 0]
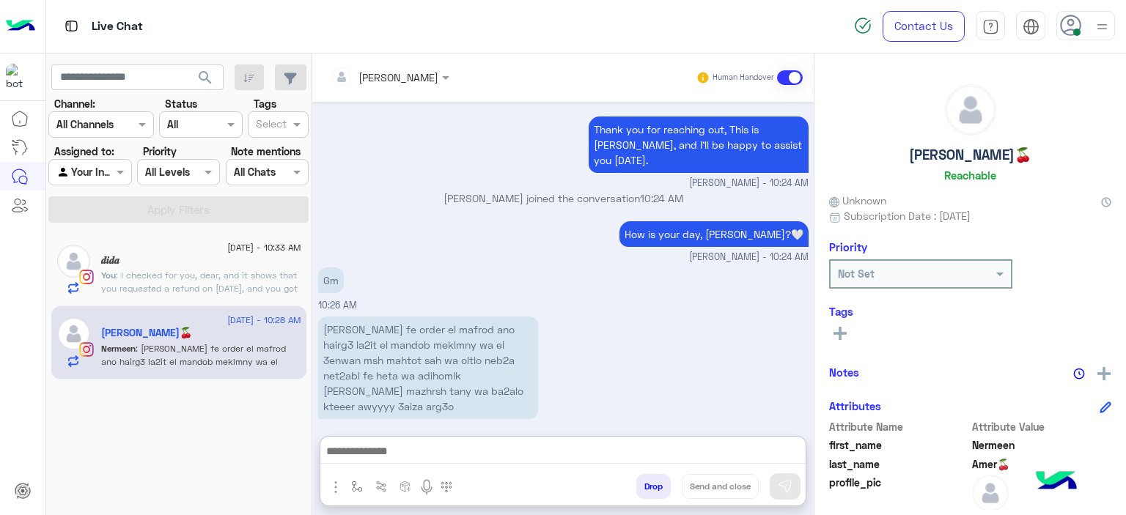
click at [267, 284] on span ": I checked for you, dear, and it shows that you requested a refund on [DATE], …" at bounding box center [200, 295] width 199 height 51
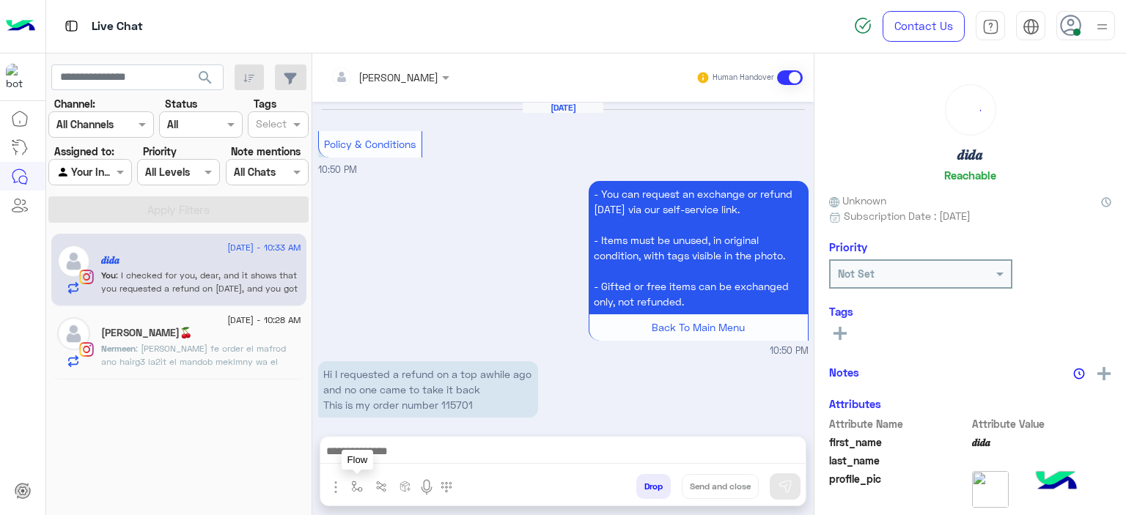
scroll to position [1510, 0]
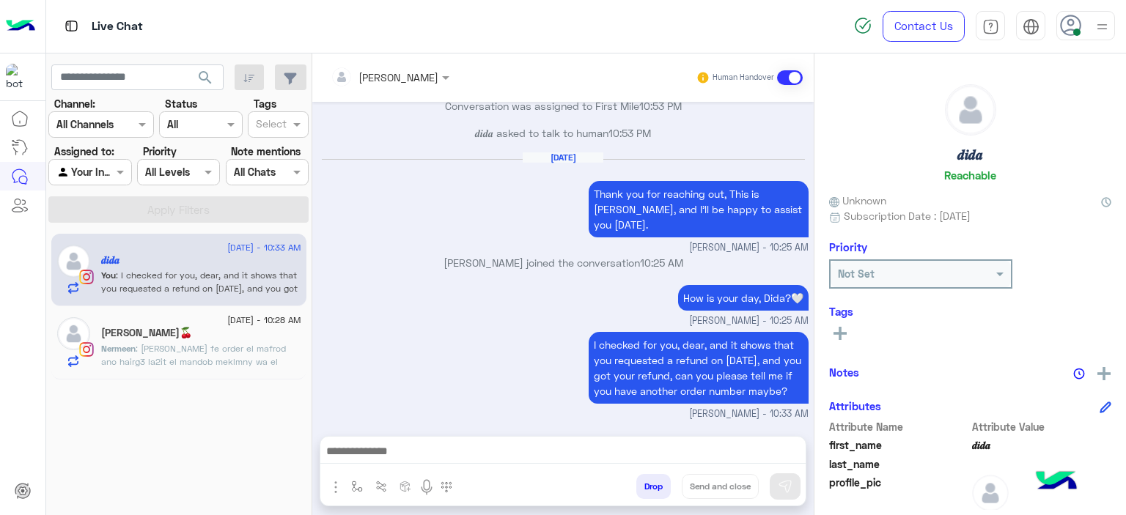
click at [844, 331] on icon at bounding box center [840, 333] width 13 height 13
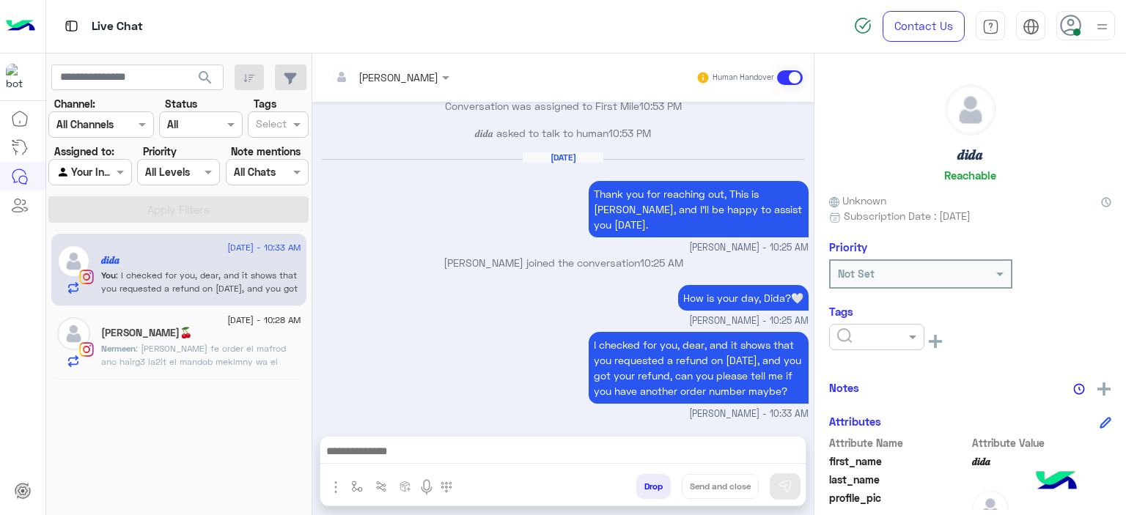
click at [850, 333] on input "text" at bounding box center [859, 337] width 45 height 15
click at [853, 396] on span "M FOLLOW UP" at bounding box center [869, 400] width 67 height 12
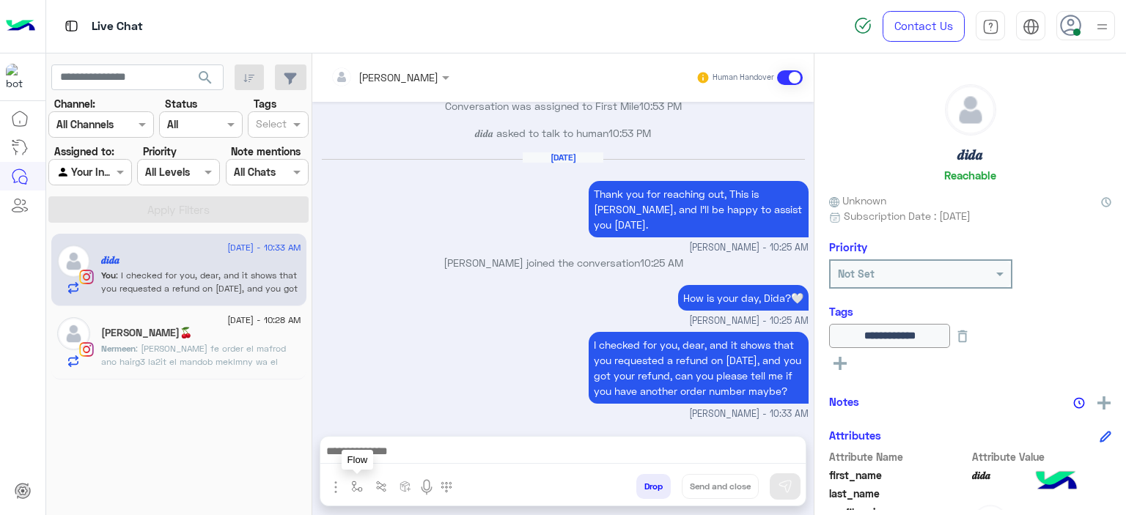
click at [358, 478] on button "button" at bounding box center [357, 486] width 24 height 24
click at [375, 460] on input "text" at bounding box center [383, 454] width 60 height 17
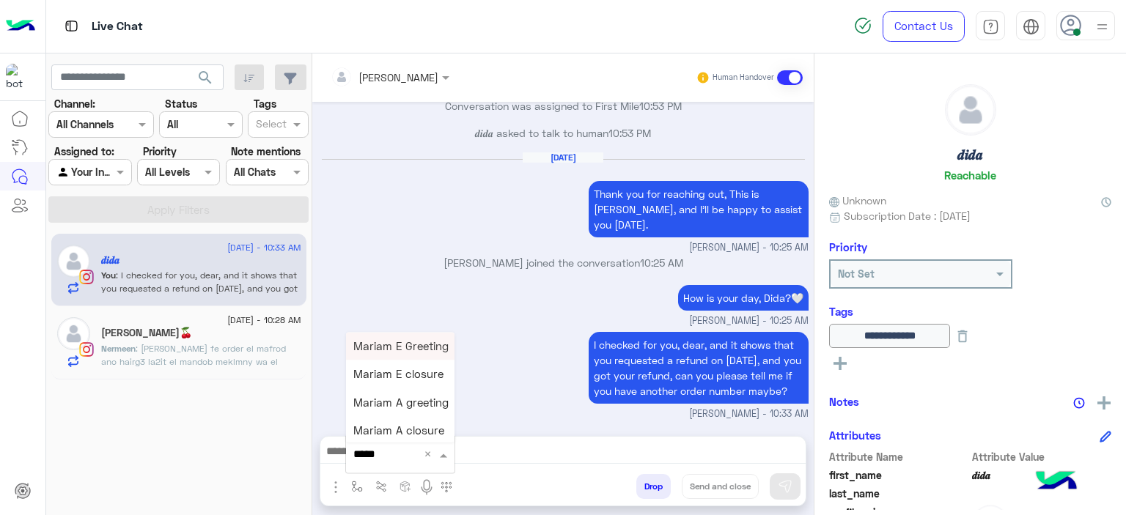
type input "******"
click at [402, 369] on span "Mariam E closure" at bounding box center [398, 374] width 90 height 13
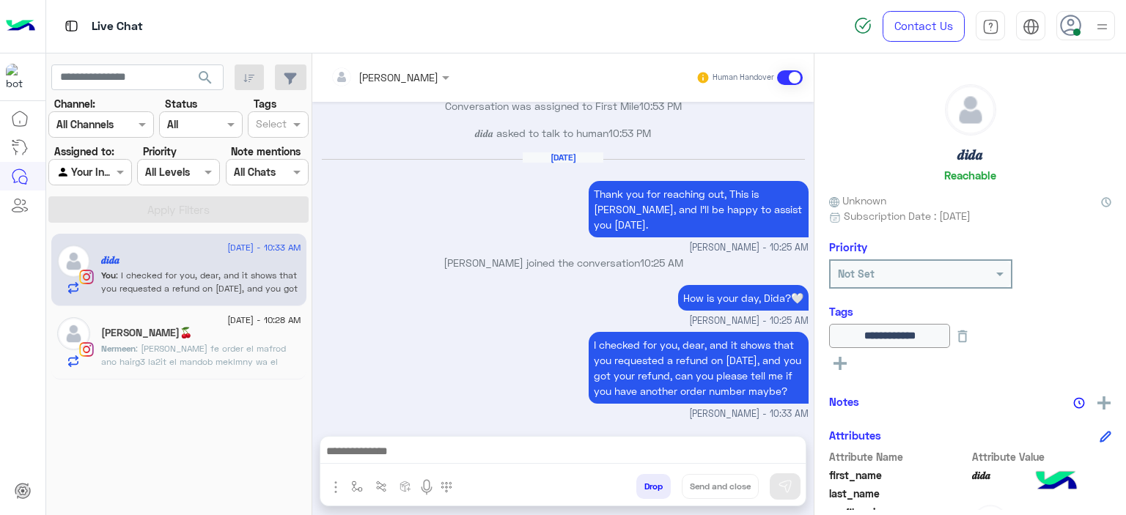
type textarea "**********"
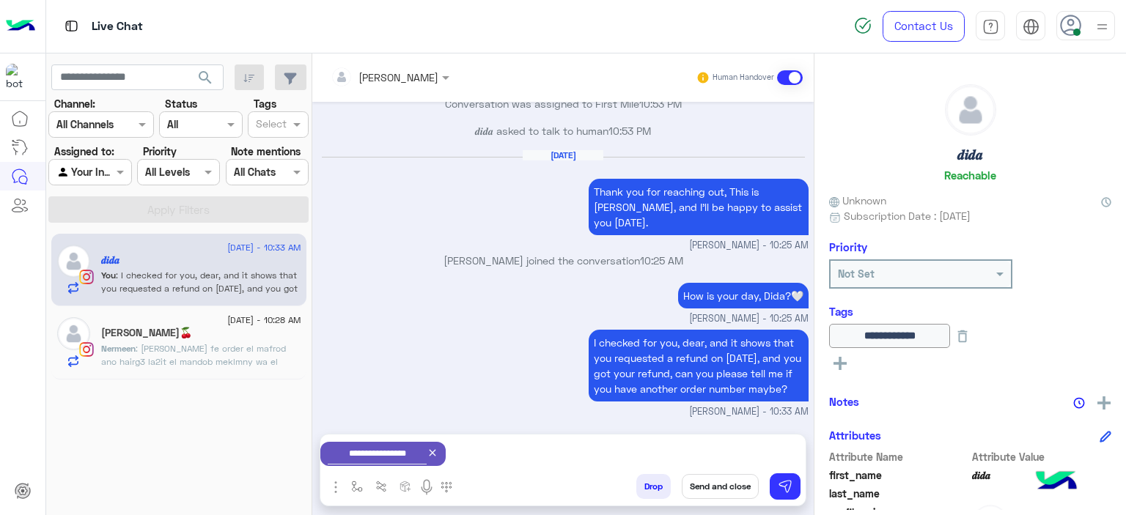
click at [711, 483] on button "Send and close" at bounding box center [720, 486] width 77 height 25
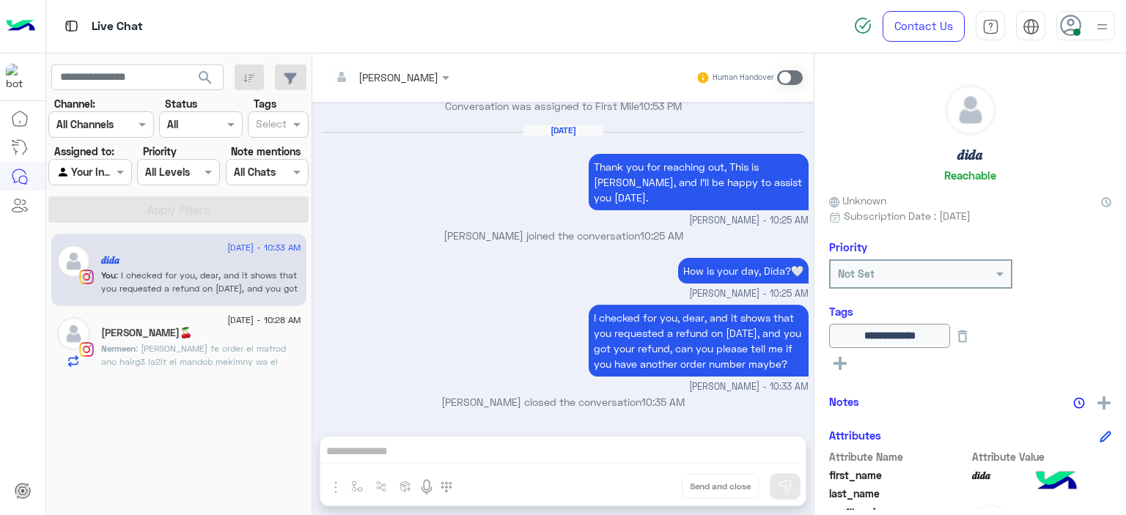
scroll to position [1537, 0]
click at [196, 346] on span ": [PERSON_NAME] fe order el mafrod ano hairg3 la2it el mandob meklmny wa el 3en…" at bounding box center [197, 381] width 192 height 77
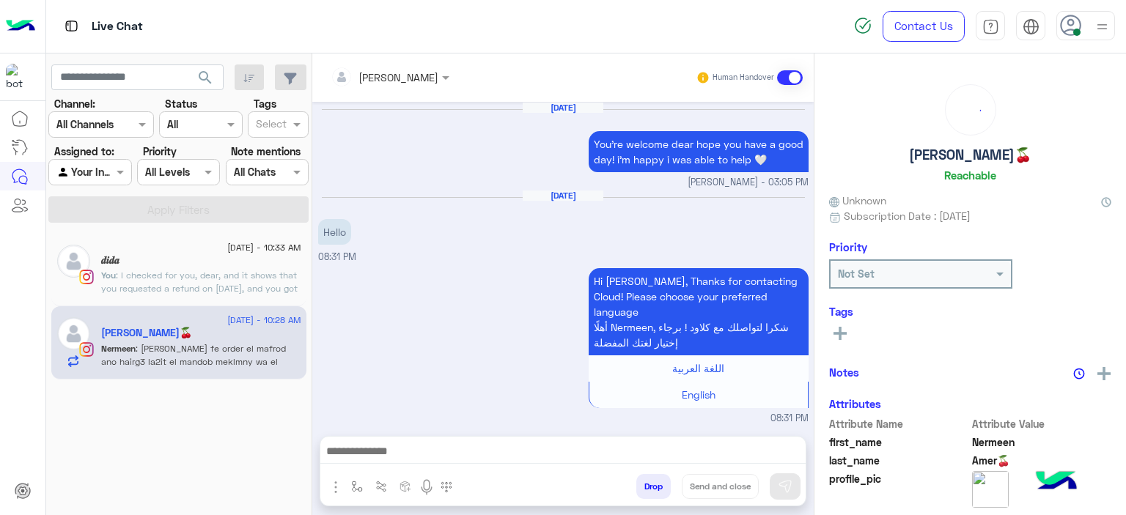
scroll to position [1399, 0]
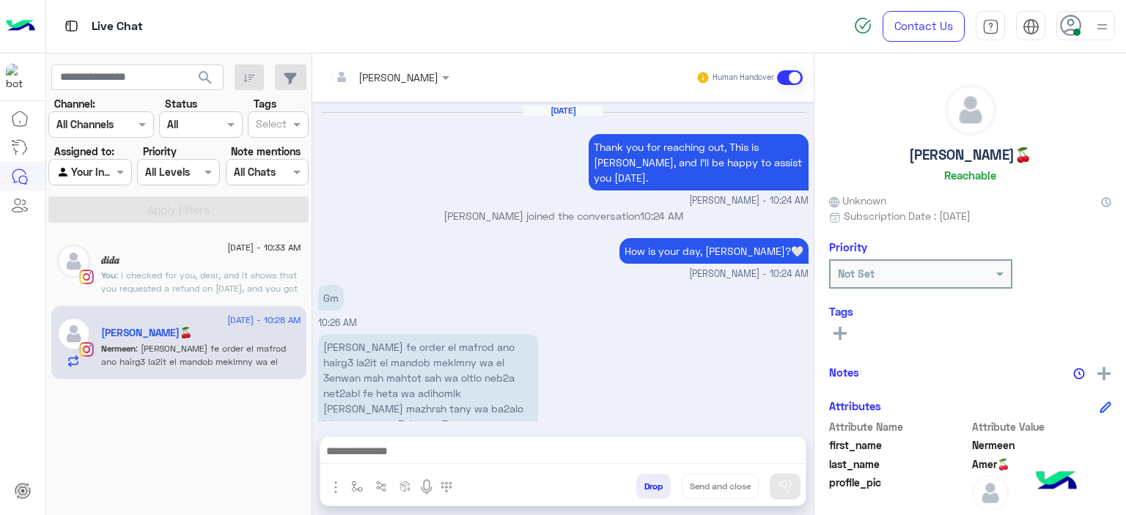
click at [265, 291] on div "You : I checked for you, dear, and it shows that you requested a refund on [DAT…" at bounding box center [201, 282] width 200 height 26
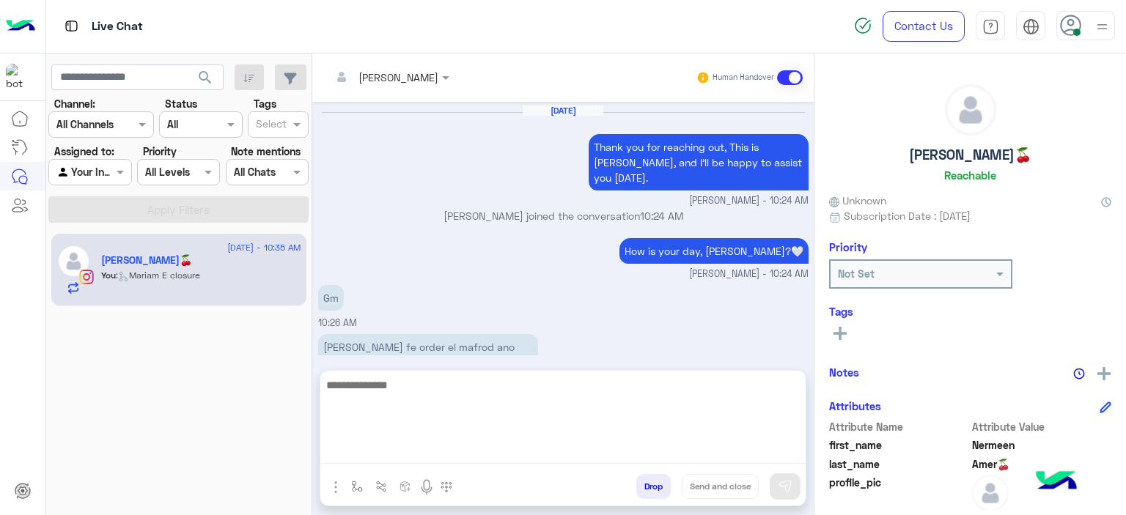
click at [399, 449] on textarea at bounding box center [562, 420] width 485 height 88
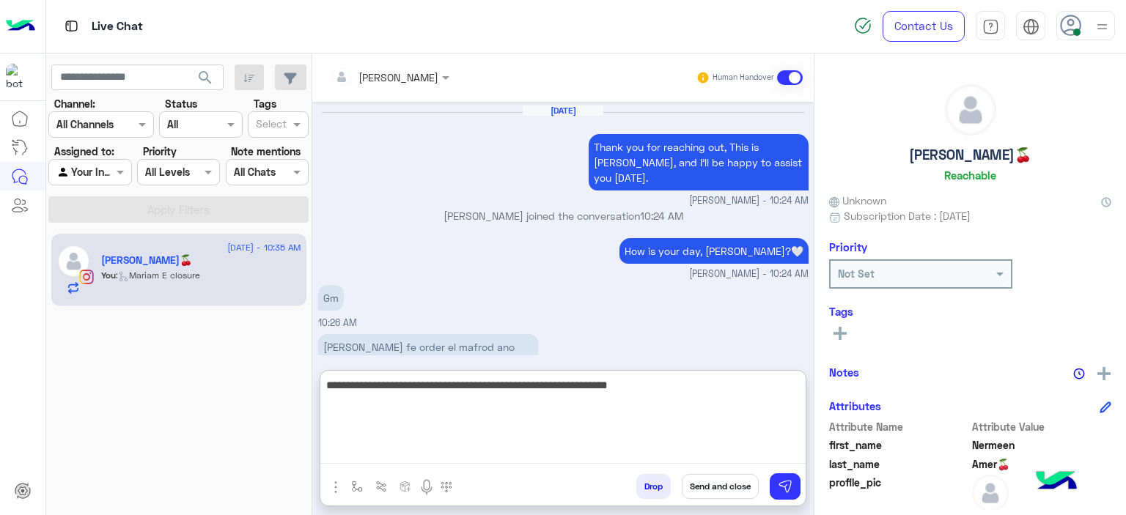
click at [606, 383] on textarea "**********" at bounding box center [562, 420] width 485 height 88
click at [672, 383] on textarea "**********" at bounding box center [562, 420] width 485 height 88
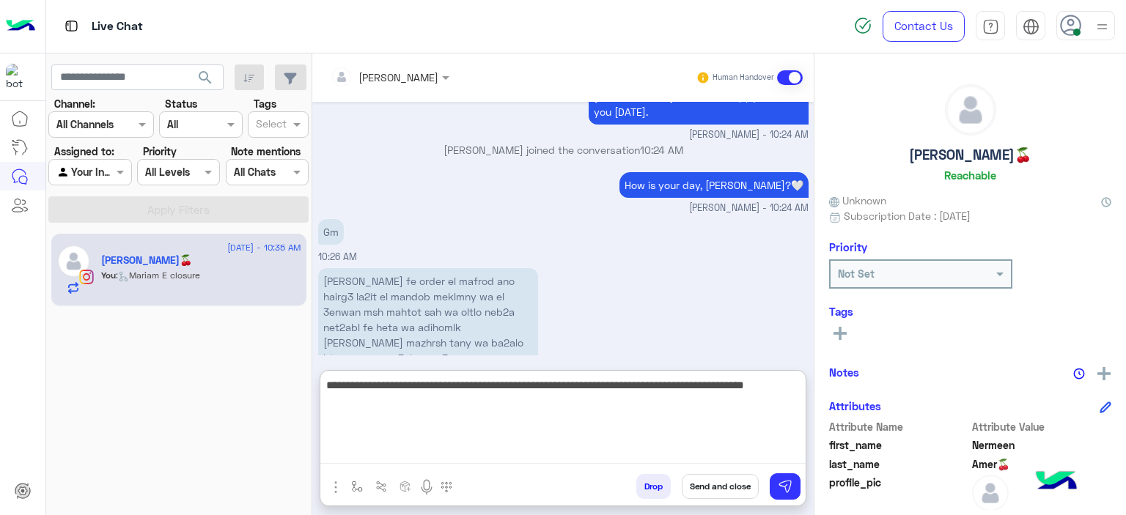
type textarea "**********"
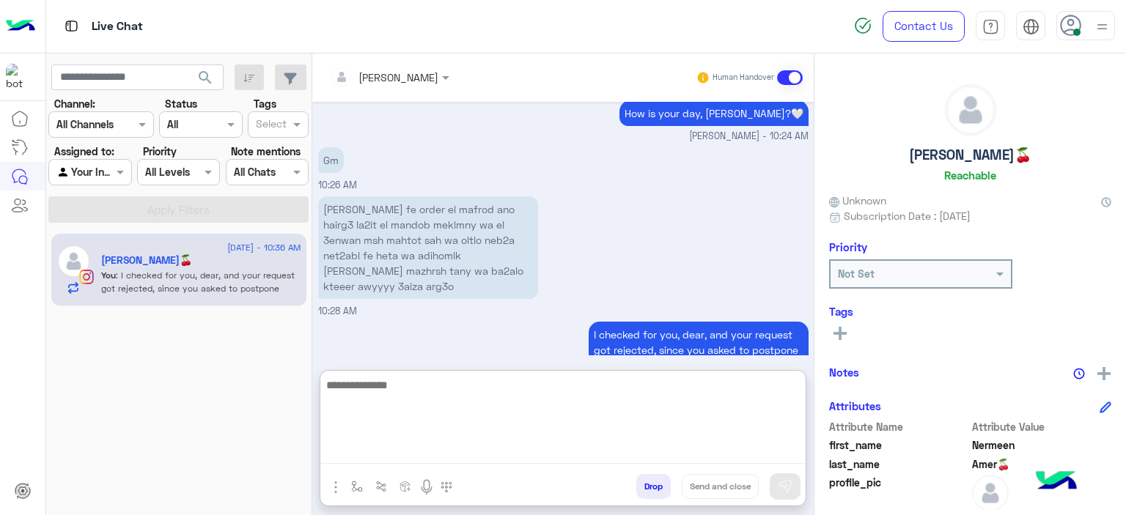
scroll to position [1542, 0]
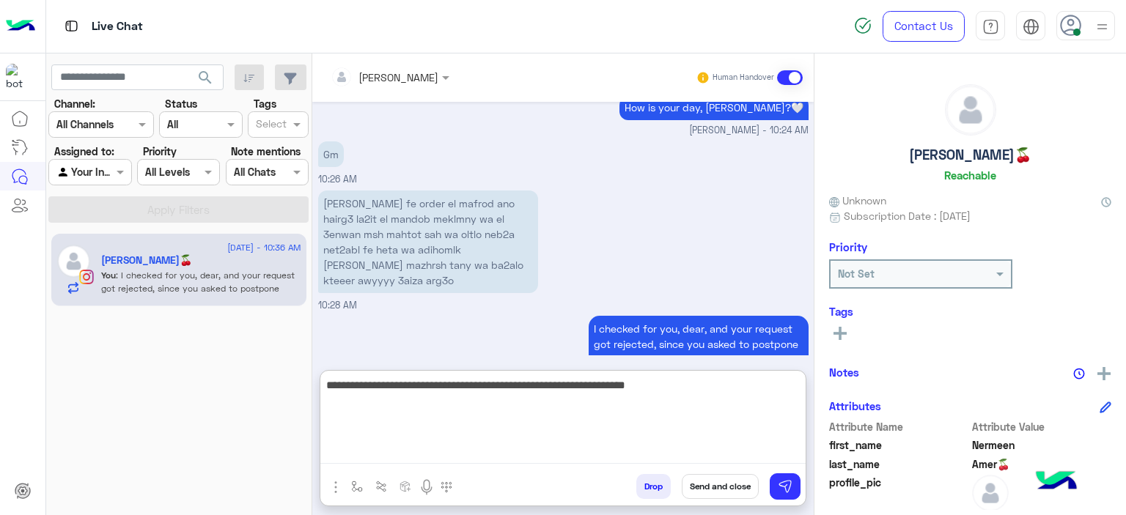
type textarea "**********"
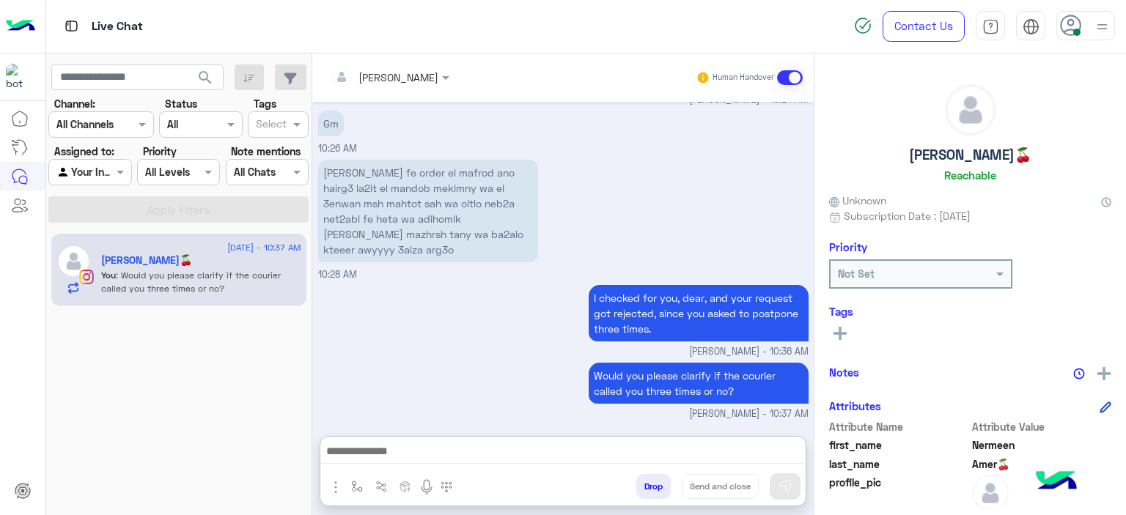
click at [837, 327] on icon at bounding box center [840, 333] width 13 height 13
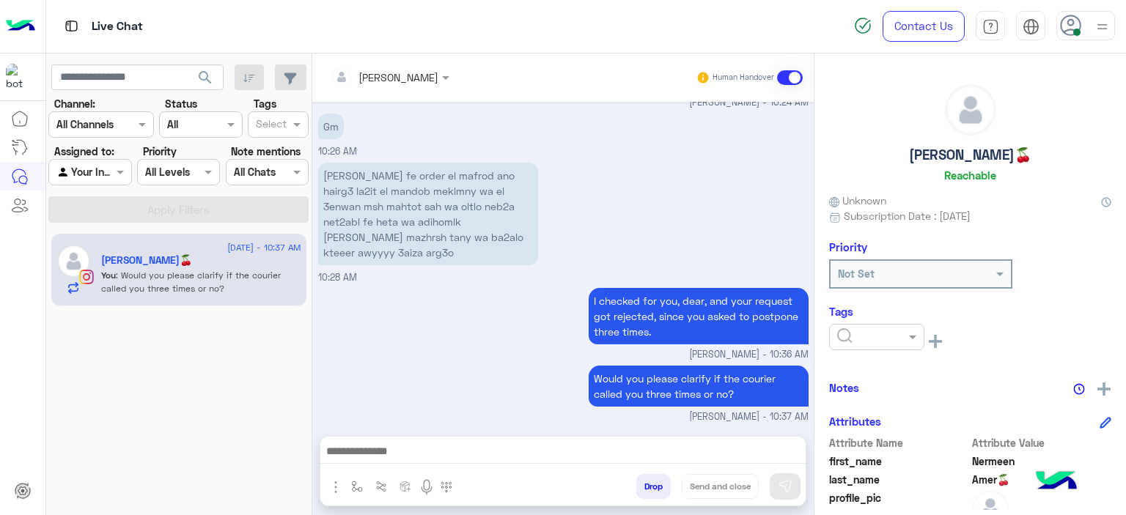
scroll to position [1538, 0]
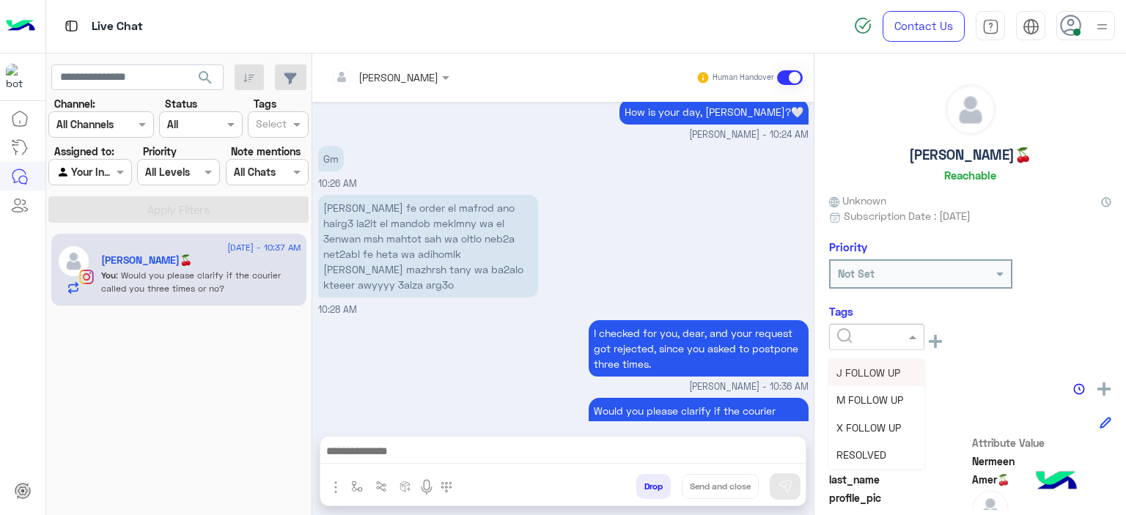
drag, startPoint x: 845, startPoint y: 328, endPoint x: 870, endPoint y: 342, distance: 29.6
click at [846, 328] on div at bounding box center [876, 337] width 95 height 26
click at [873, 403] on span "M FOLLOW UP" at bounding box center [869, 400] width 67 height 12
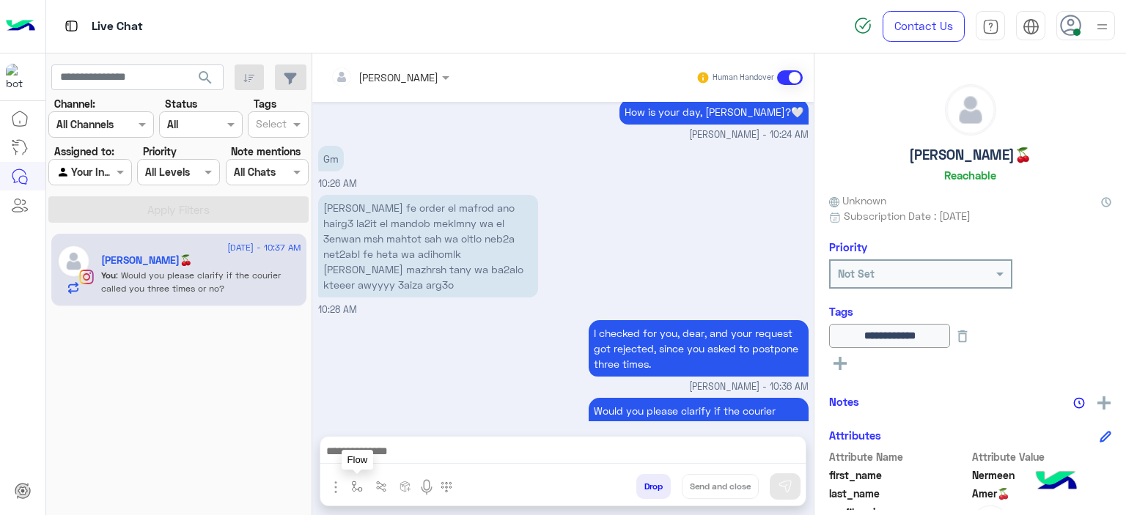
click at [353, 479] on button "button" at bounding box center [357, 486] width 24 height 24
click at [375, 460] on input "text" at bounding box center [383, 454] width 60 height 17
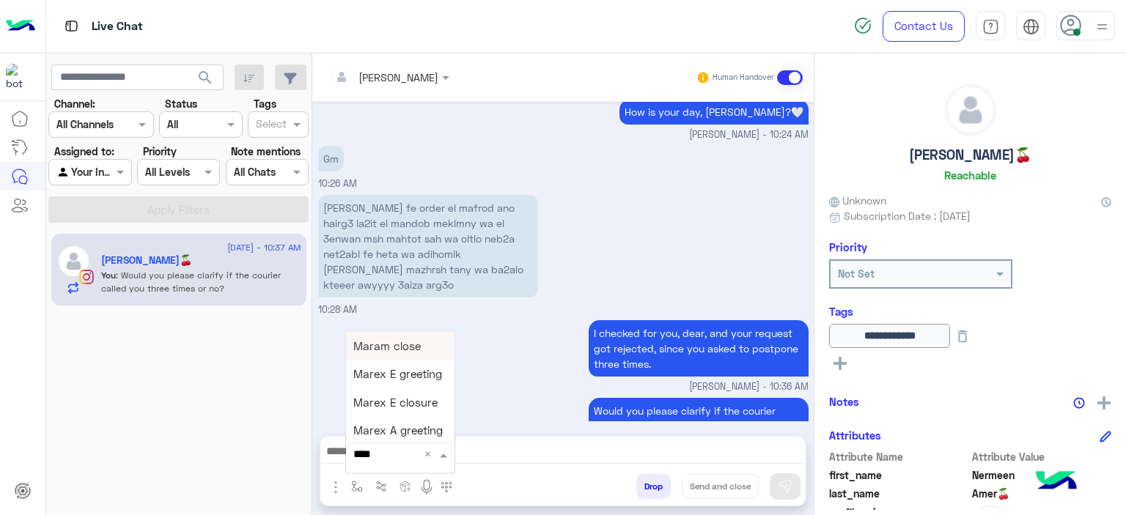
type input "*****"
click at [422, 376] on span "Mariam E closure" at bounding box center [398, 374] width 90 height 13
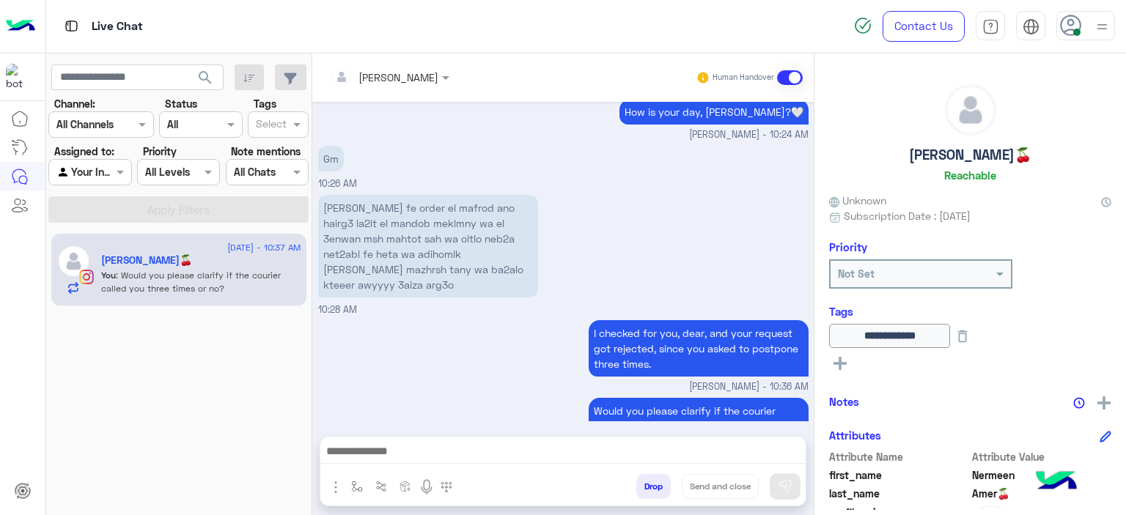
type textarea "**********"
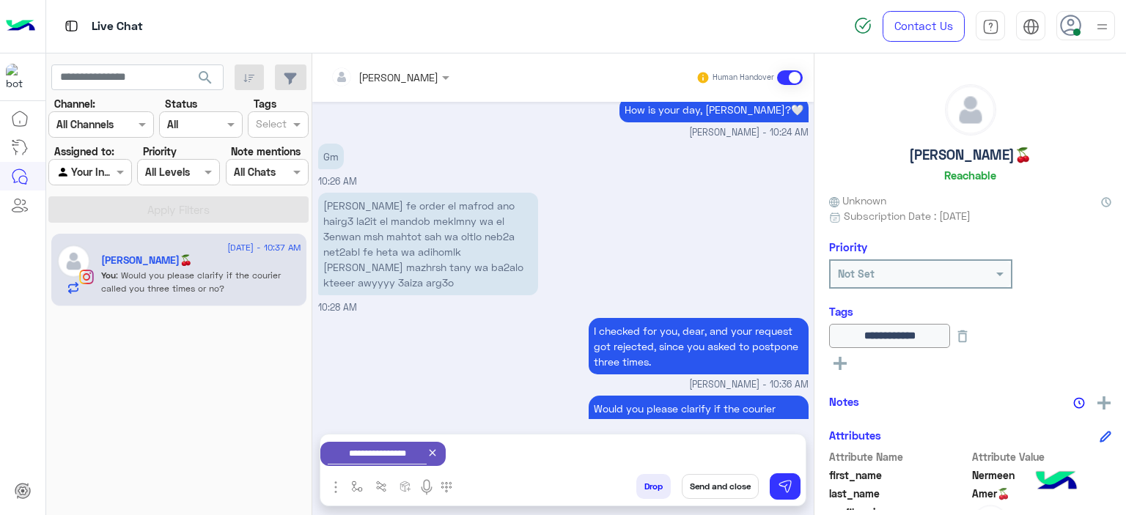
scroll to position [1666, 0]
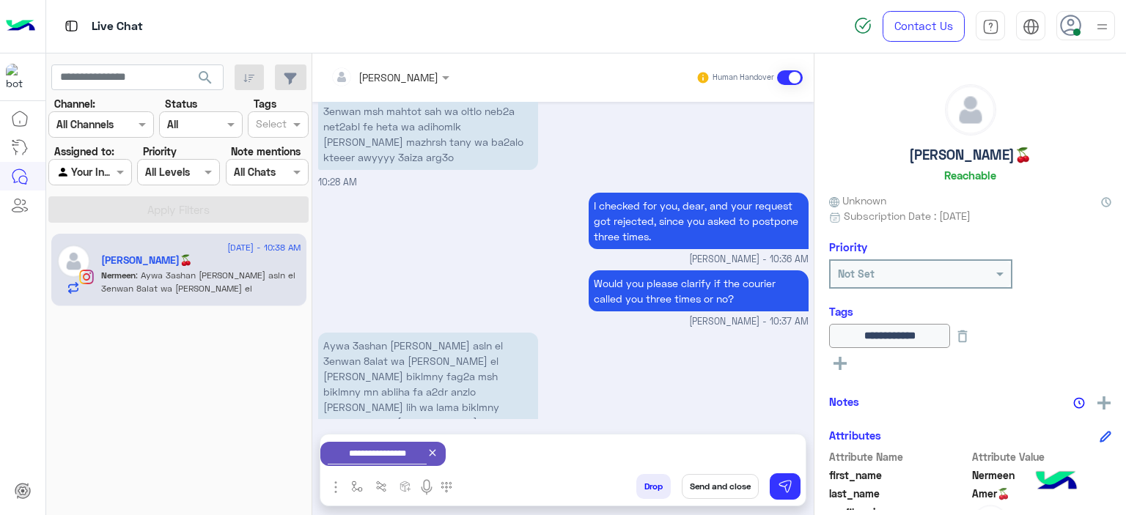
click at [668, 379] on div "Aywa 3ashan [PERSON_NAME] asln el 3enwan 8alat wa [PERSON_NAME] el [PERSON_NAME…" at bounding box center [563, 407] width 490 height 157
click at [438, 452] on icon at bounding box center [433, 453] width 12 height 12
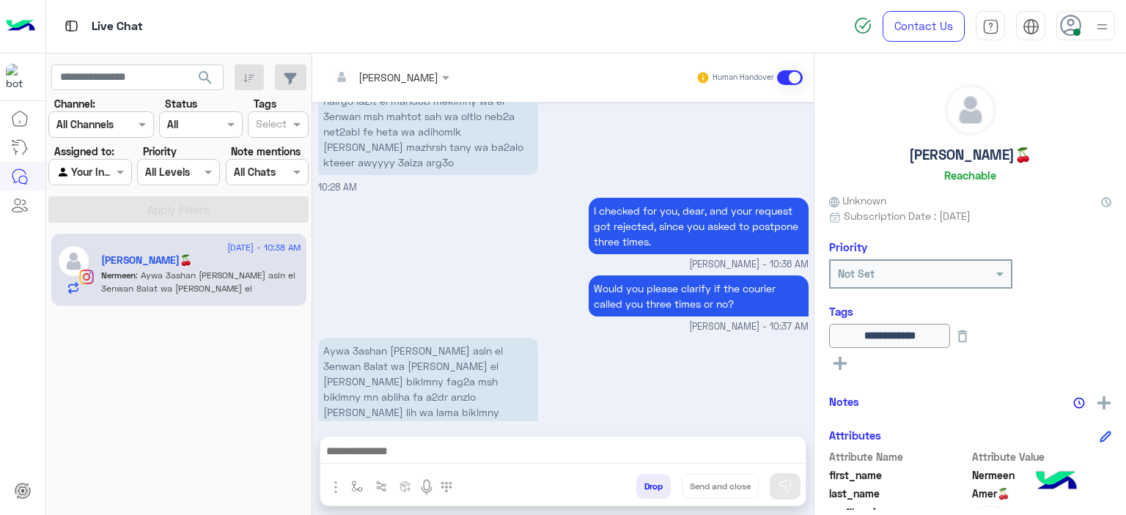
scroll to position [1663, 0]
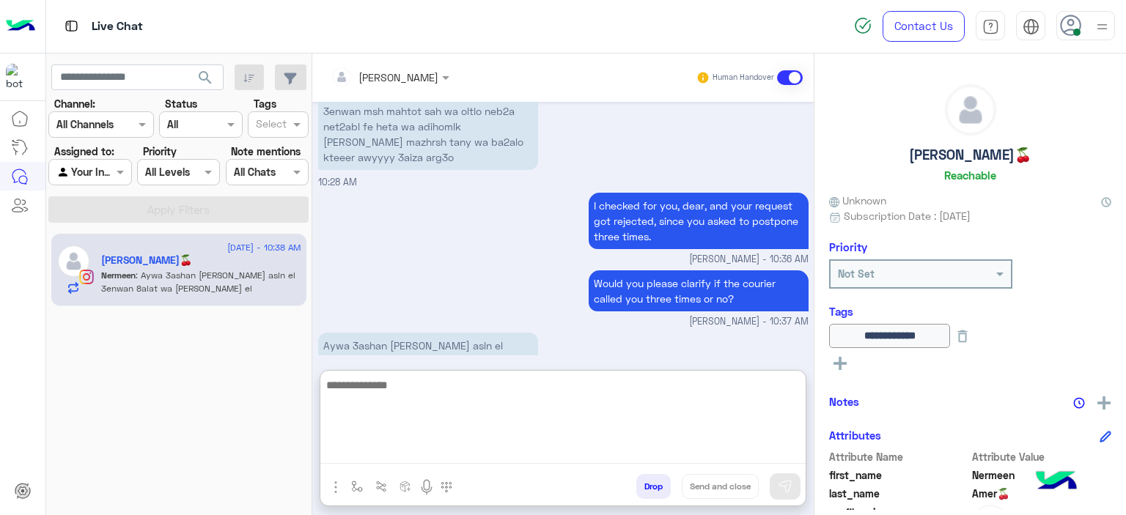
click at [383, 445] on textarea at bounding box center [562, 420] width 485 height 88
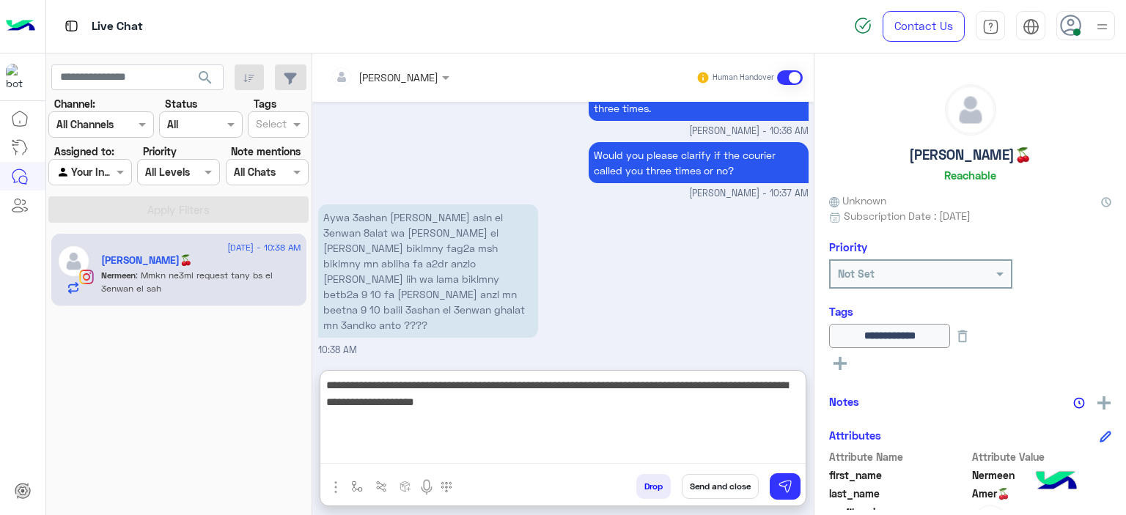
type textarea "**********"
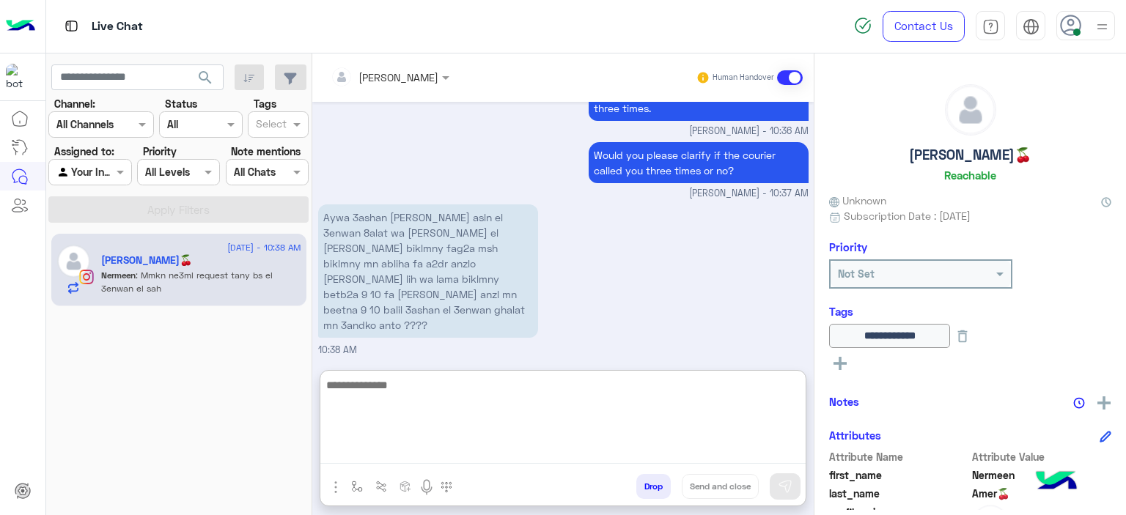
scroll to position [1871, 0]
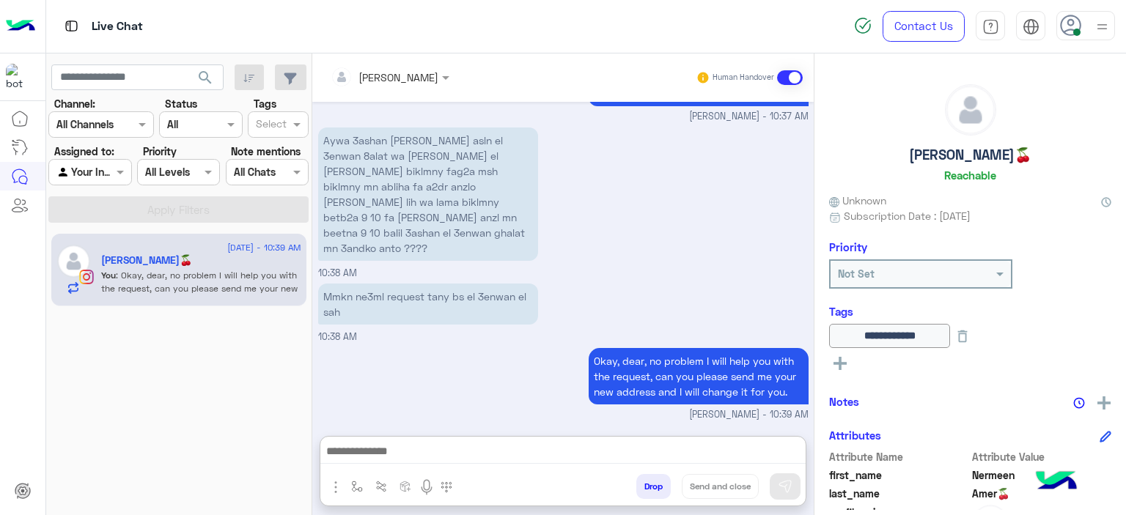
click at [1106, 399] on div "**********" at bounding box center [970, 282] width 312 height 457
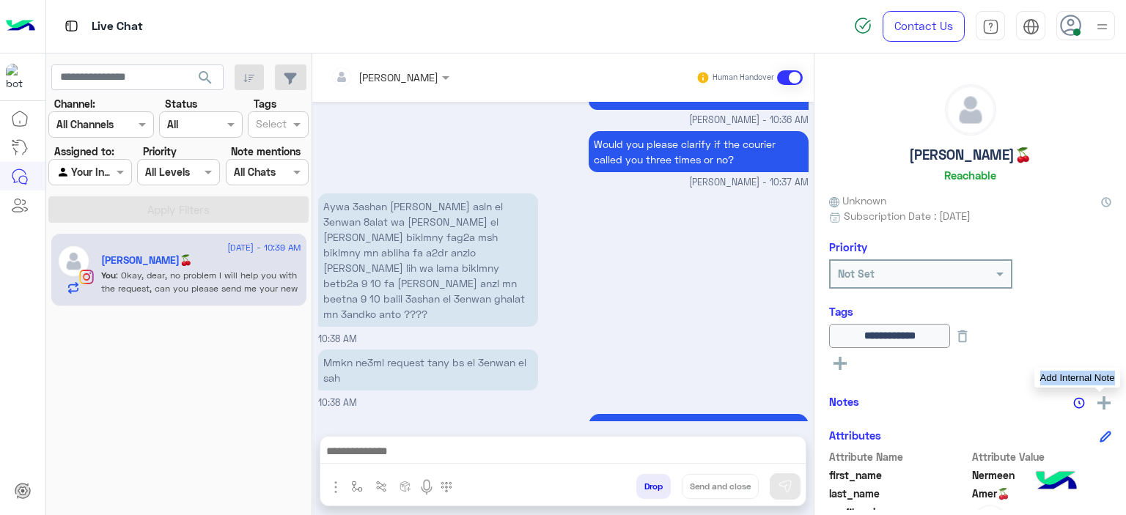
click at [1103, 399] on img at bounding box center [1103, 403] width 13 height 13
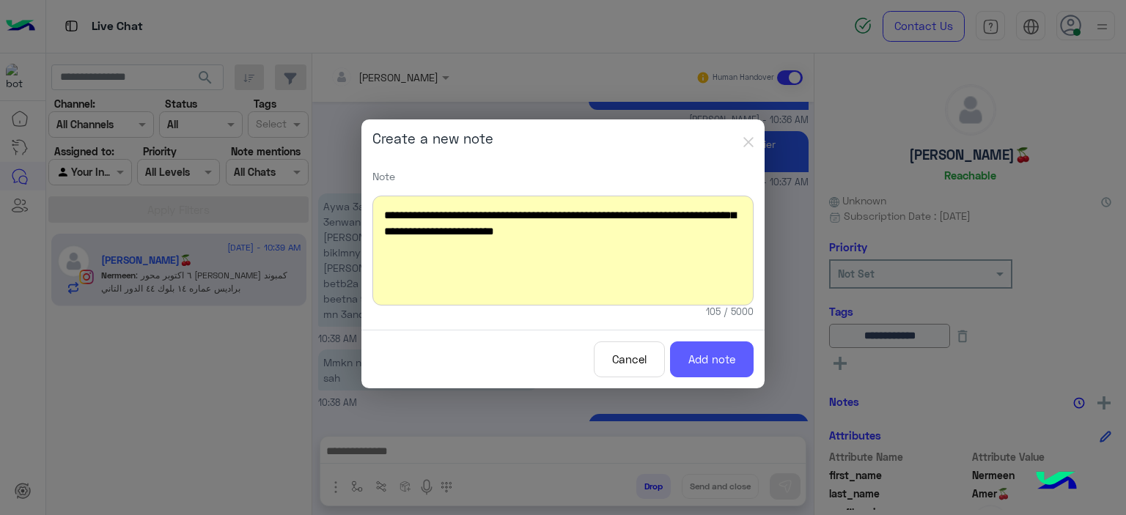
scroll to position [1869, 0]
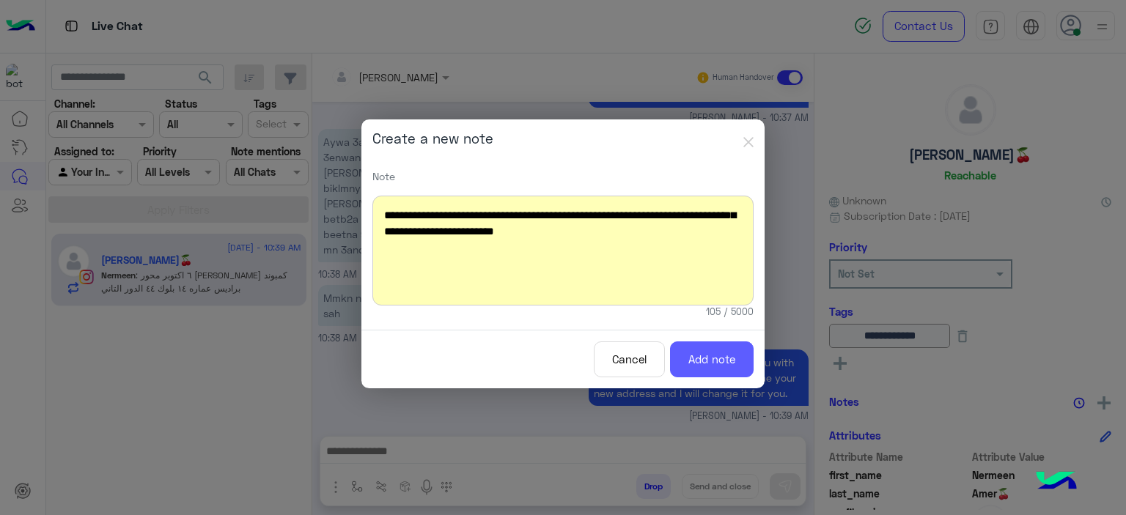
click at [710, 354] on button "Add note" at bounding box center [712, 360] width 84 height 36
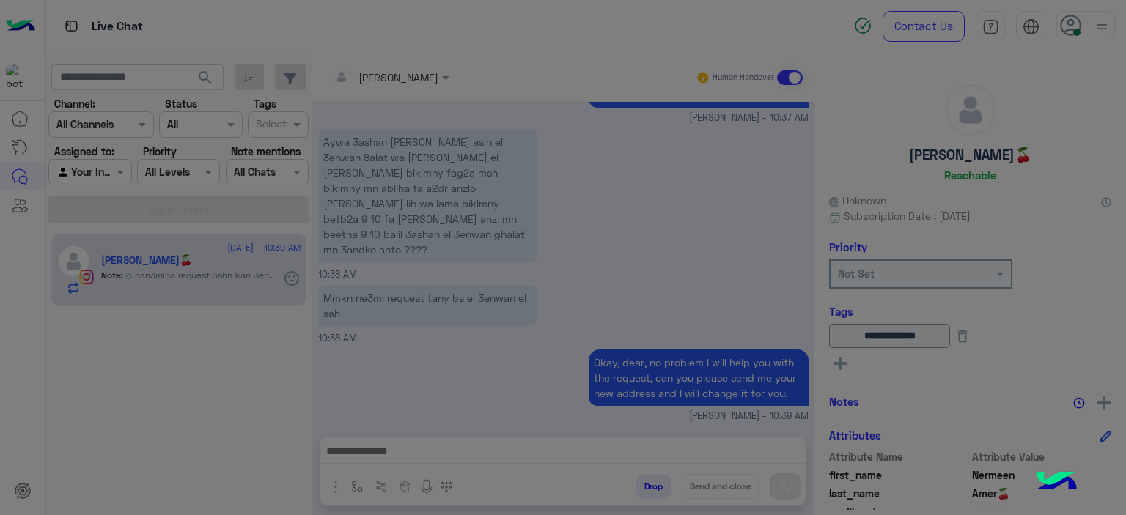
scroll to position [1976, 0]
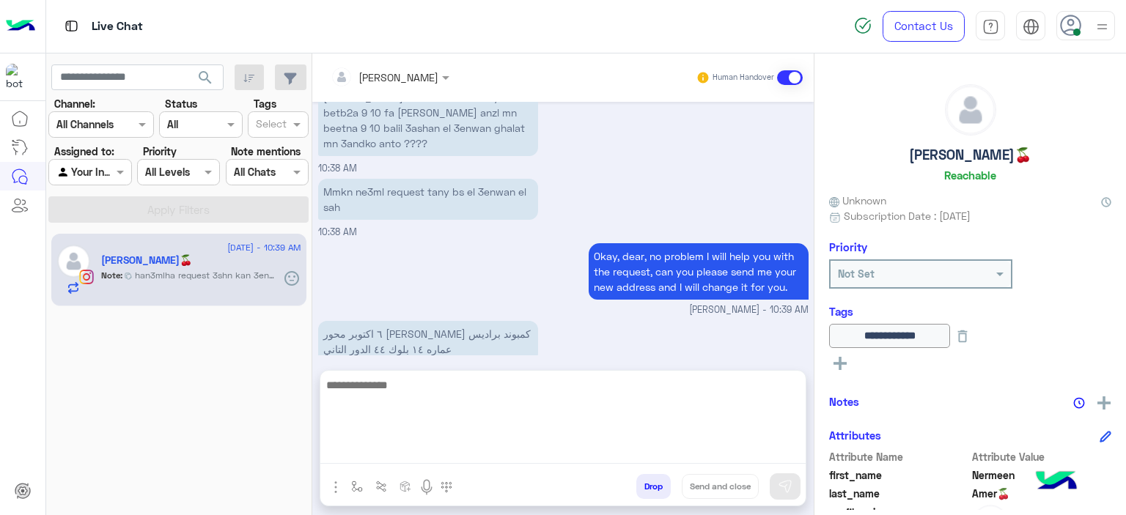
click at [380, 455] on textarea at bounding box center [562, 420] width 485 height 88
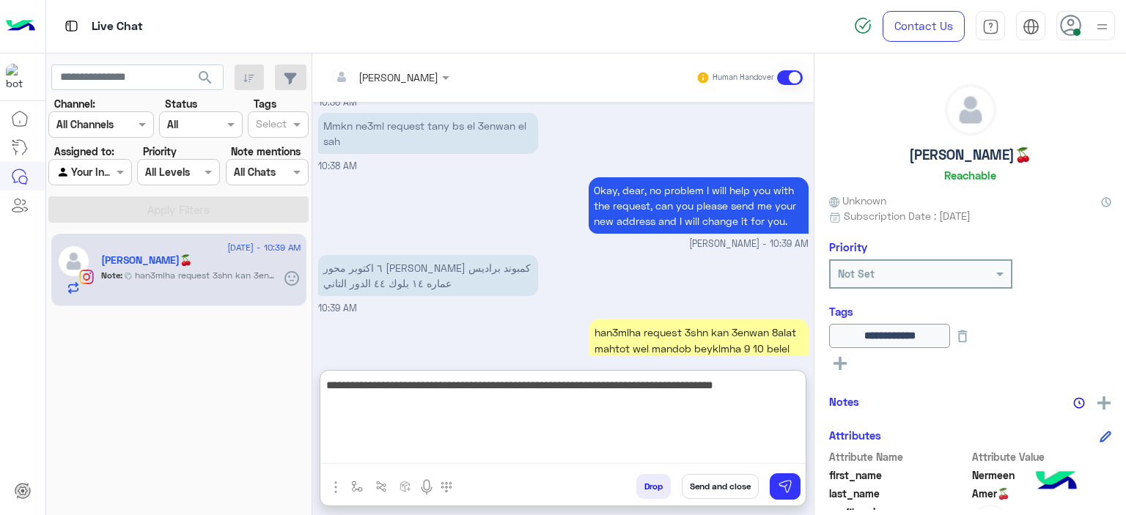
click at [672, 387] on textarea "**********" at bounding box center [562, 420] width 485 height 88
click at [628, 401] on textarea "**********" at bounding box center [562, 420] width 485 height 88
type textarea "**********"
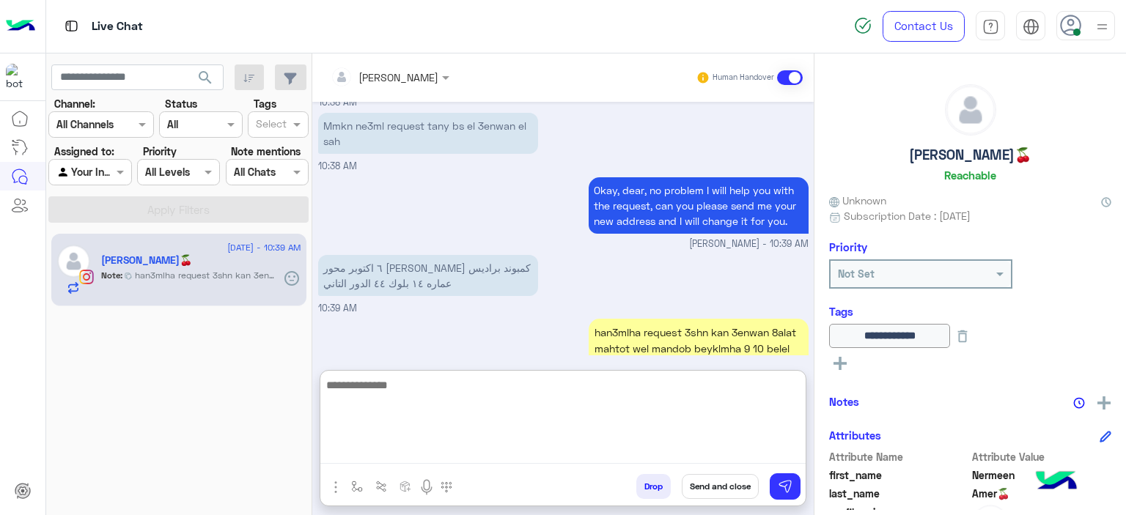
scroll to position [2119, 0]
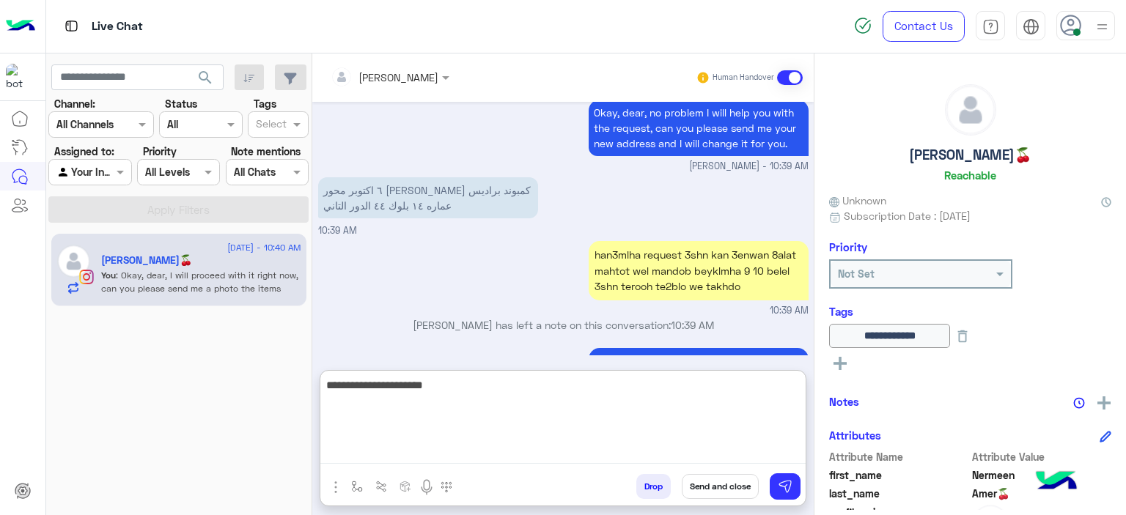
type textarea "**********"
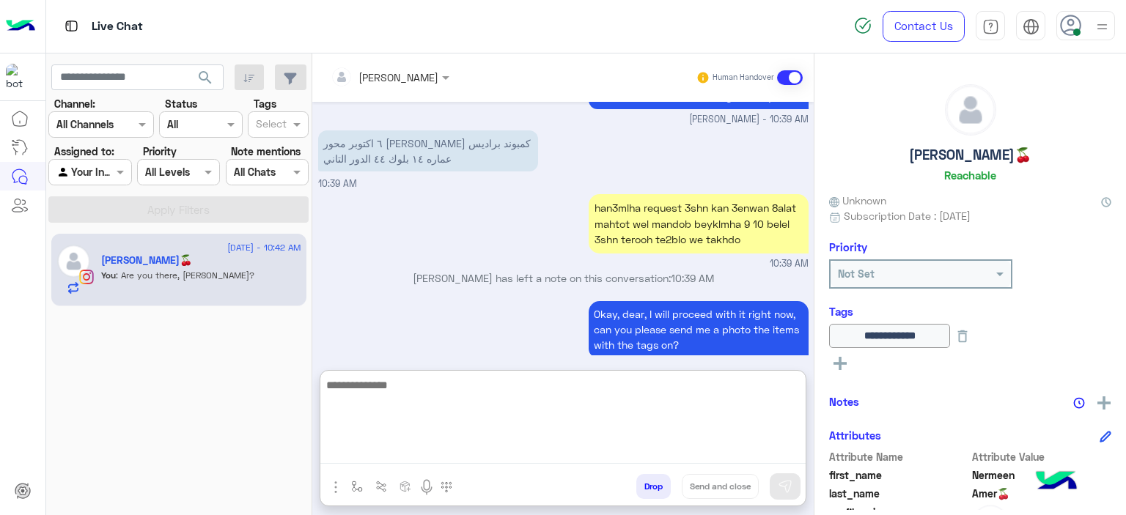
scroll to position [2261, 0]
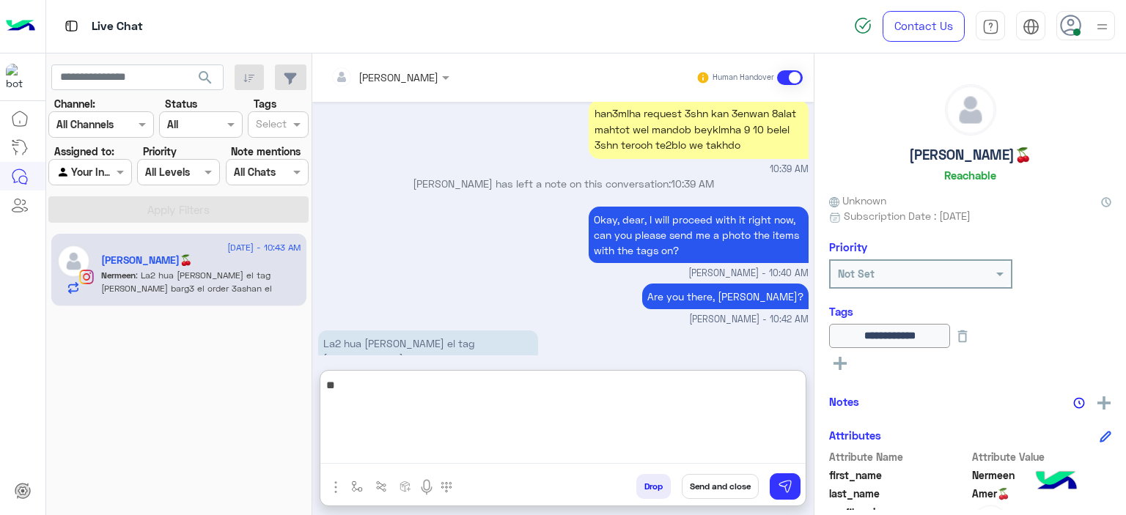
type textarea "*"
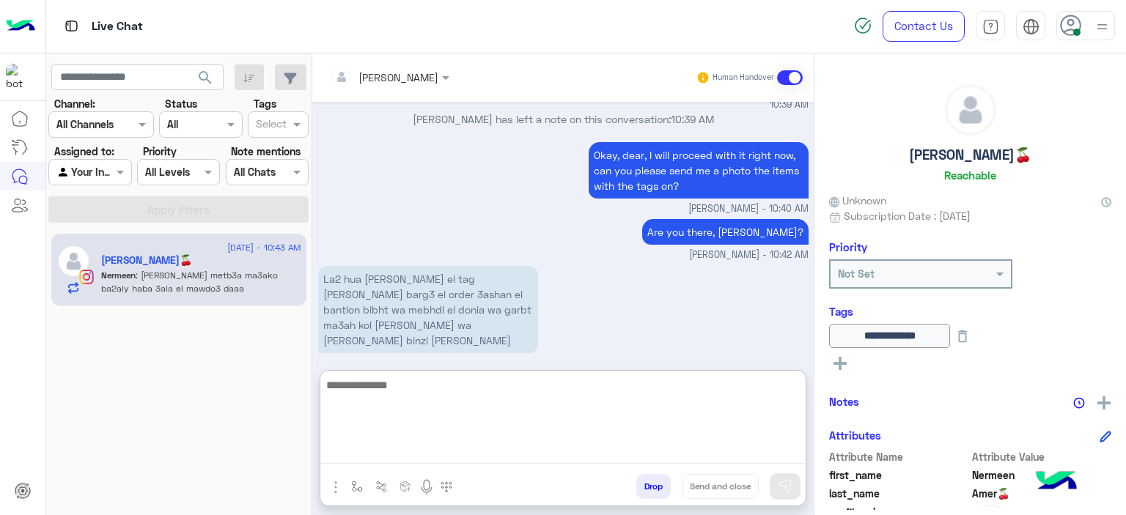
click at [443, 401] on textarea at bounding box center [562, 420] width 485 height 88
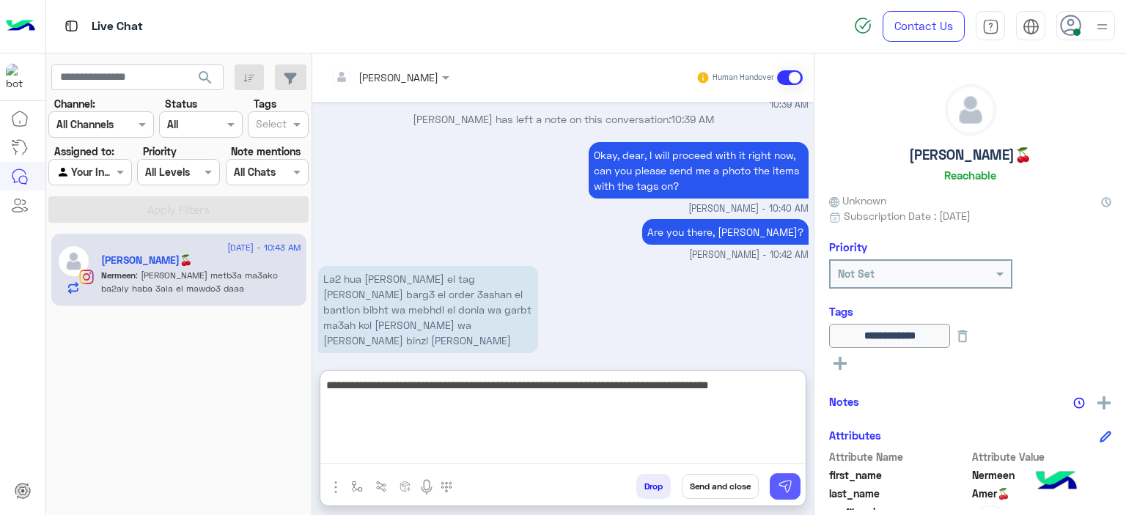
type textarea "**********"
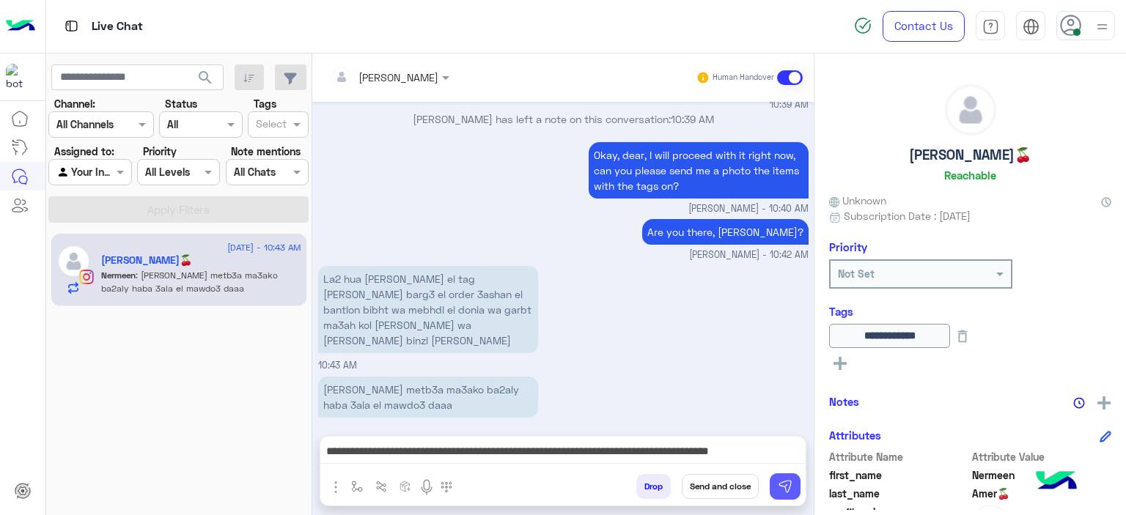
click at [781, 482] on img at bounding box center [785, 486] width 15 height 15
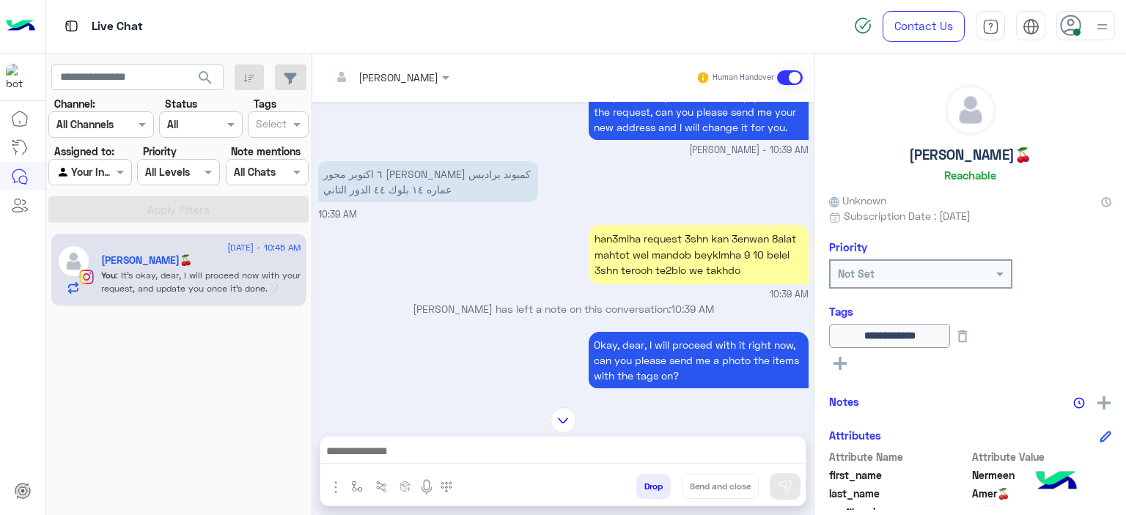
scroll to position [2008, 0]
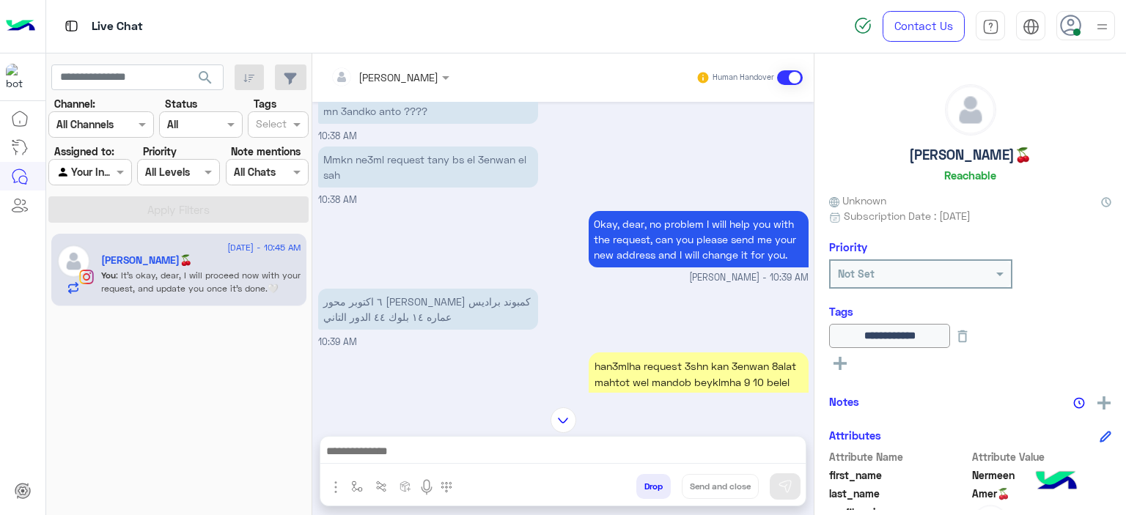
click at [430, 289] on p "٦ اكتوبر محور [PERSON_NAME] كمبوند براديس عماره ١٤ بلوك ٤٤ الدور التاني" at bounding box center [428, 309] width 220 height 41
copy app-message "٦ اكتوبر محور [PERSON_NAME] كمبوند براديس عماره ١٤ بلوك ٤٤ الدور التاني"
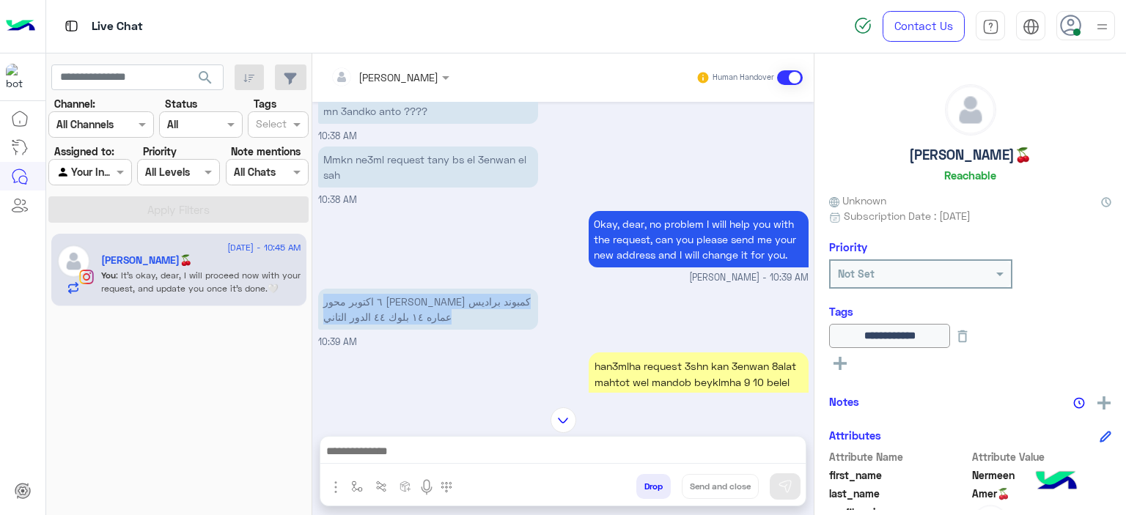
scroll to position [2321, 0]
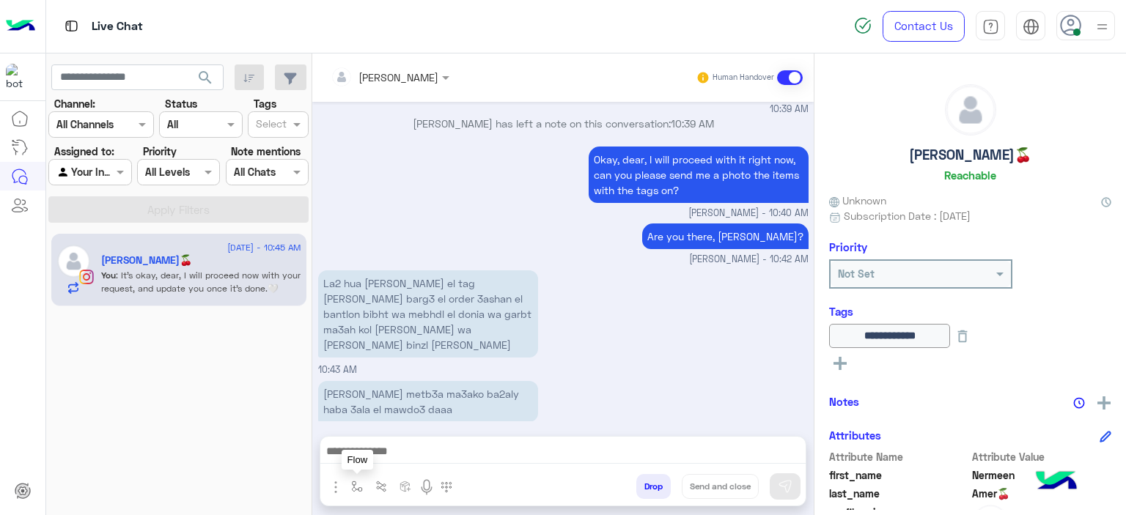
click at [355, 484] on img "button" at bounding box center [357, 487] width 12 height 12
click at [374, 460] on input "text" at bounding box center [383, 454] width 60 height 17
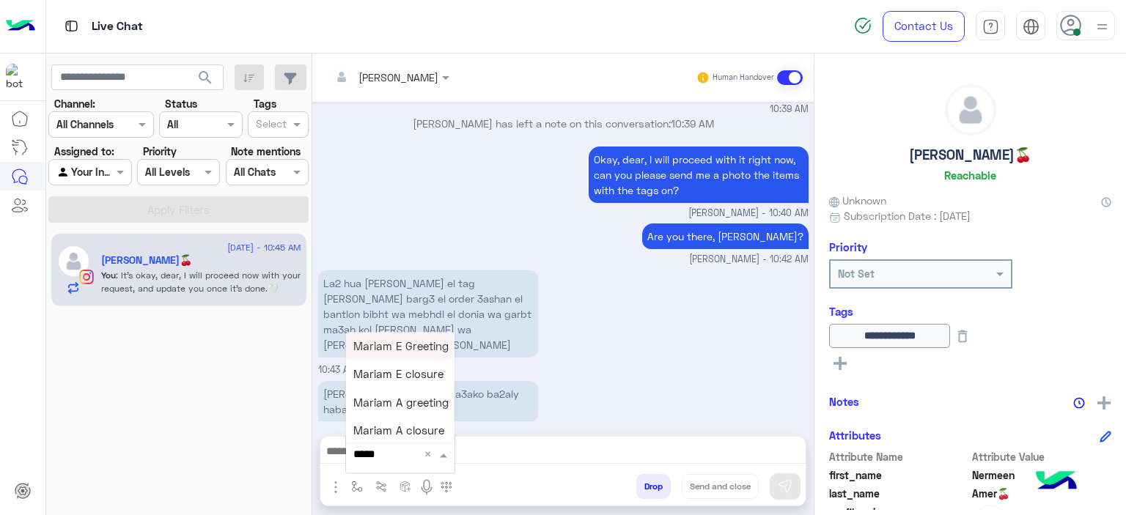
type input "******"
click at [421, 375] on span "Mariam E closure" at bounding box center [398, 374] width 90 height 13
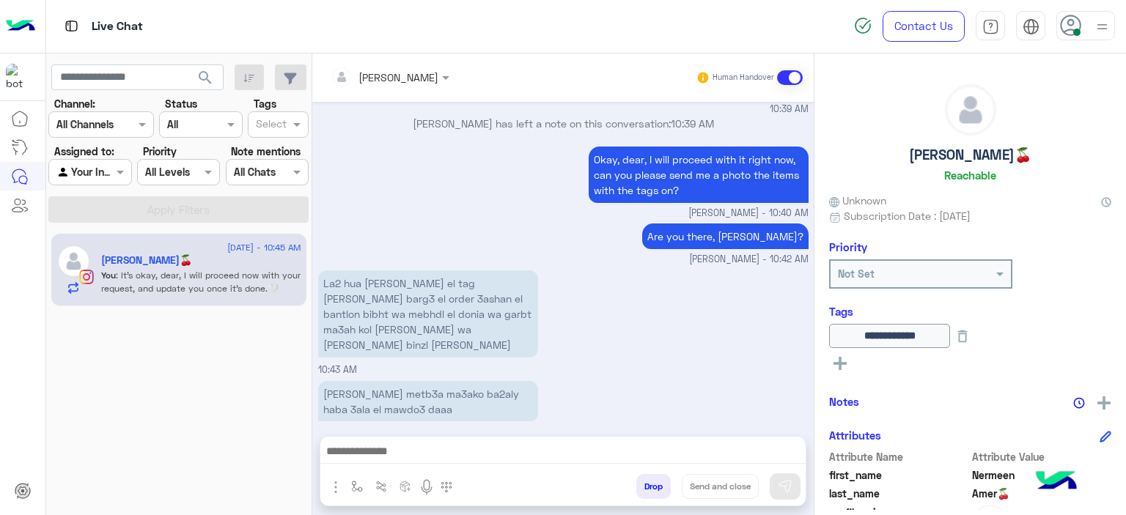
type textarea "**********"
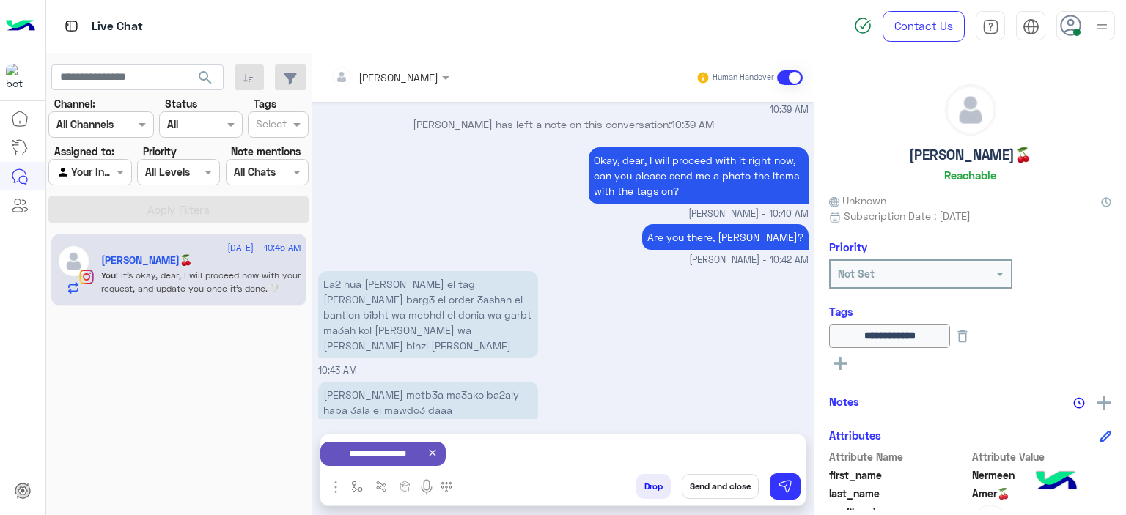
scroll to position [320, 0]
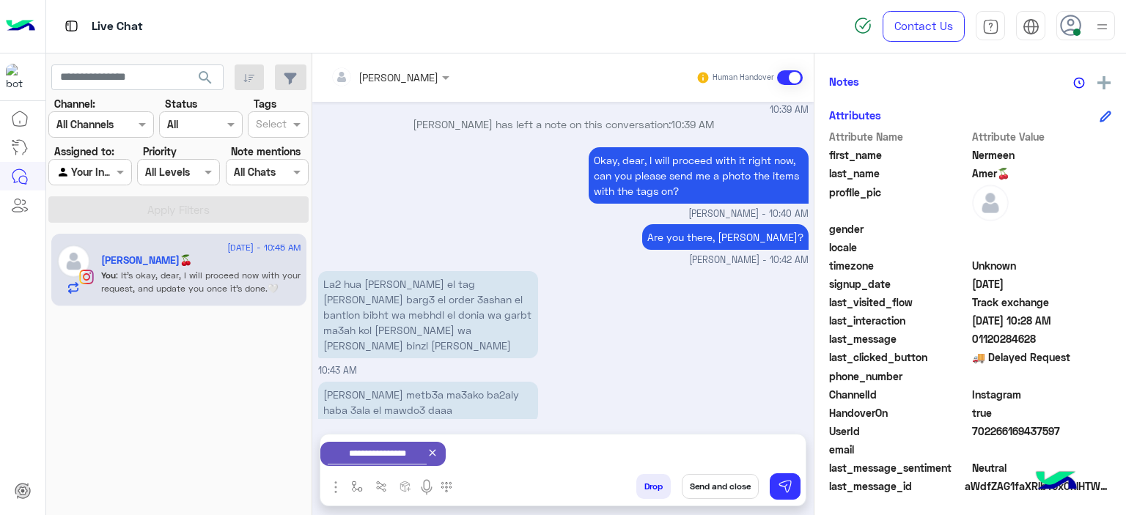
click at [972, 433] on span "702266169437597" at bounding box center [1042, 431] width 140 height 15
copy span "702266169437597"
click at [751, 378] on div "[PERSON_NAME] metb3a ma3ako ba2aly haba 3ala el mawdo3 daaa 10:43 AM" at bounding box center [563, 410] width 490 height 65
click at [705, 272] on div "La2 hua [PERSON_NAME] el tag [PERSON_NAME] barg3 el order 3ashan el bantlon bib…" at bounding box center [563, 323] width 490 height 111
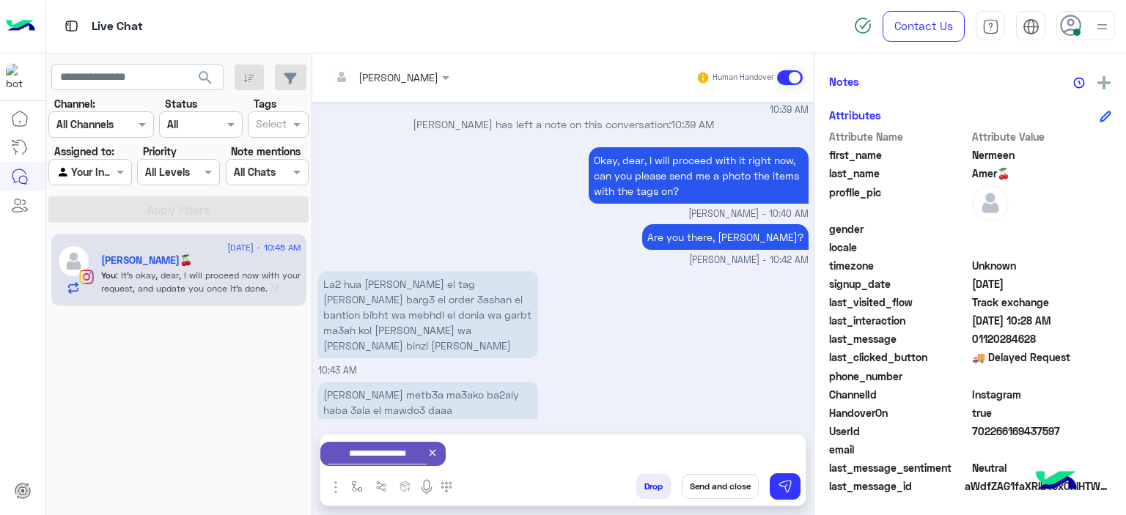
scroll to position [0, 0]
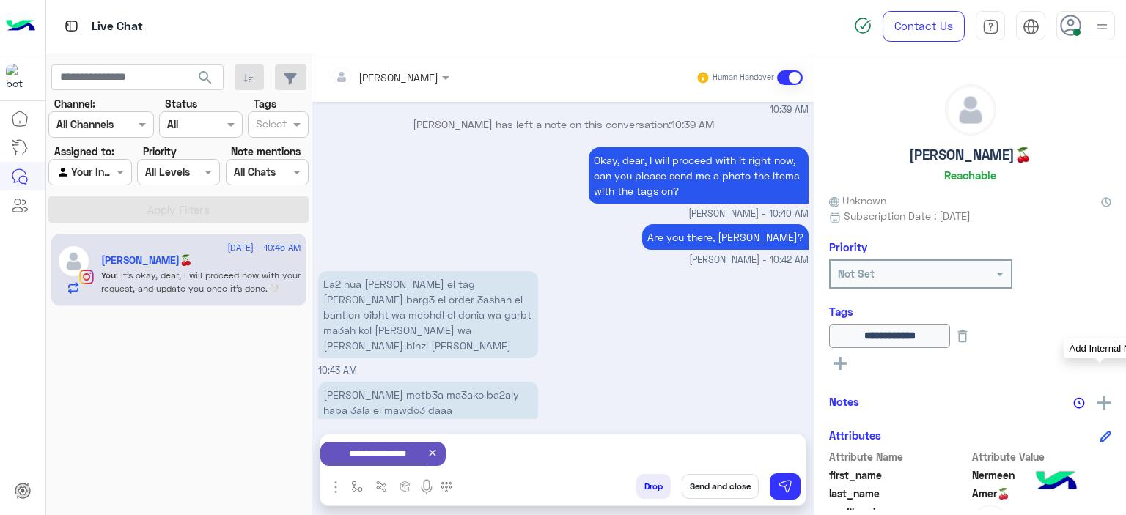
click at [1101, 402] on img at bounding box center [1103, 403] width 13 height 13
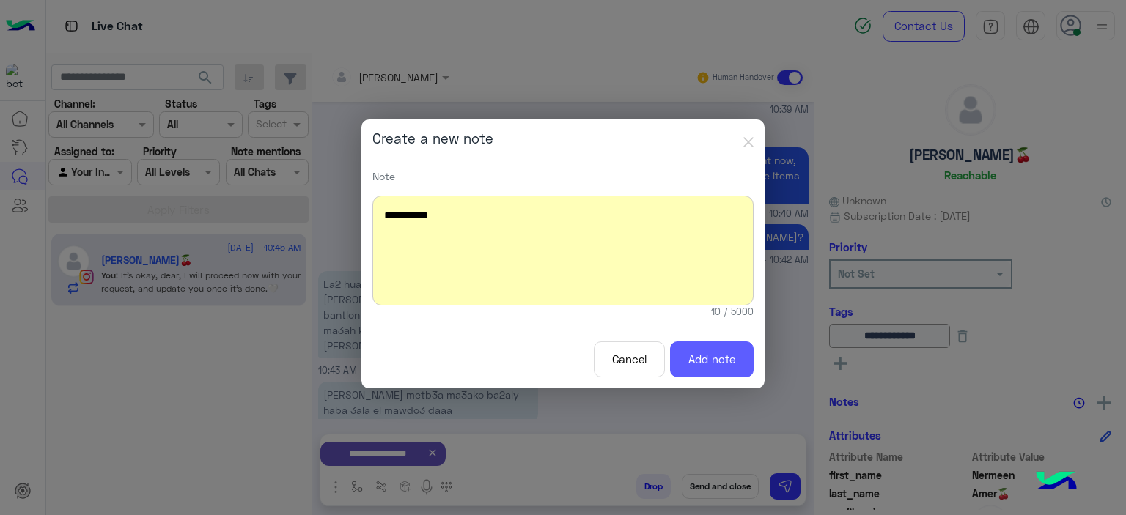
click at [713, 351] on button "Add note" at bounding box center [712, 360] width 84 height 36
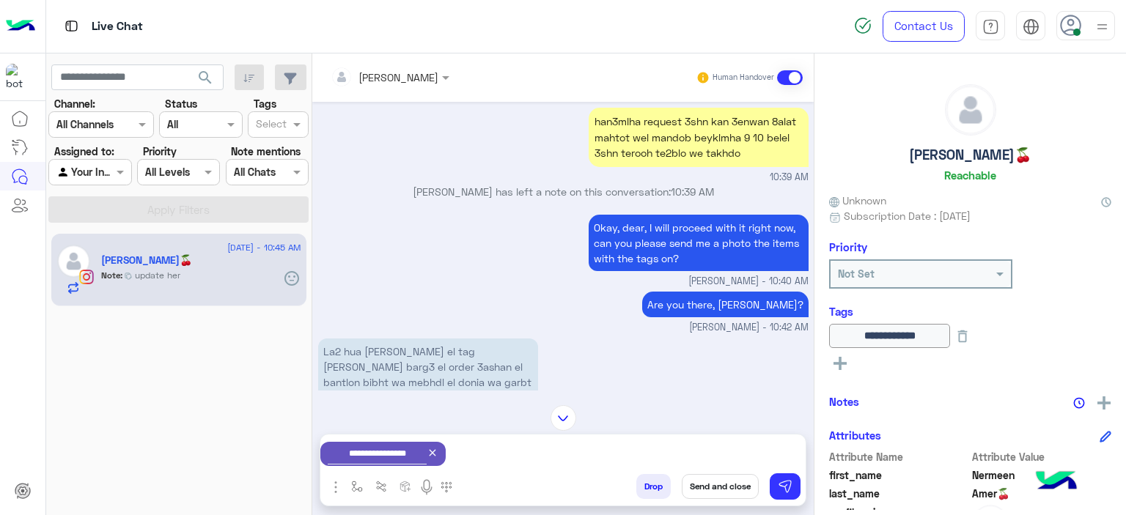
scroll to position [2024, 0]
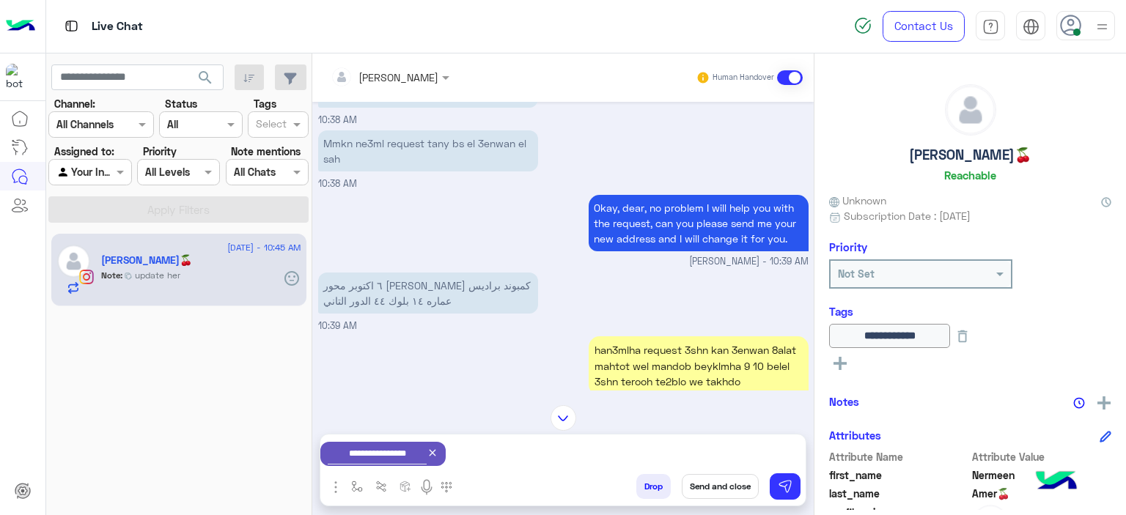
click at [416, 273] on p "٦ اكتوبر محور [PERSON_NAME] كمبوند براديس عماره ١٤ بلوك ٤٤ الدور التاني" at bounding box center [428, 293] width 220 height 41
copy app-message "٦ اكتوبر محور [PERSON_NAME] كمبوند براديس عماره ١٤ بلوك ٤٤ الدور التاني"
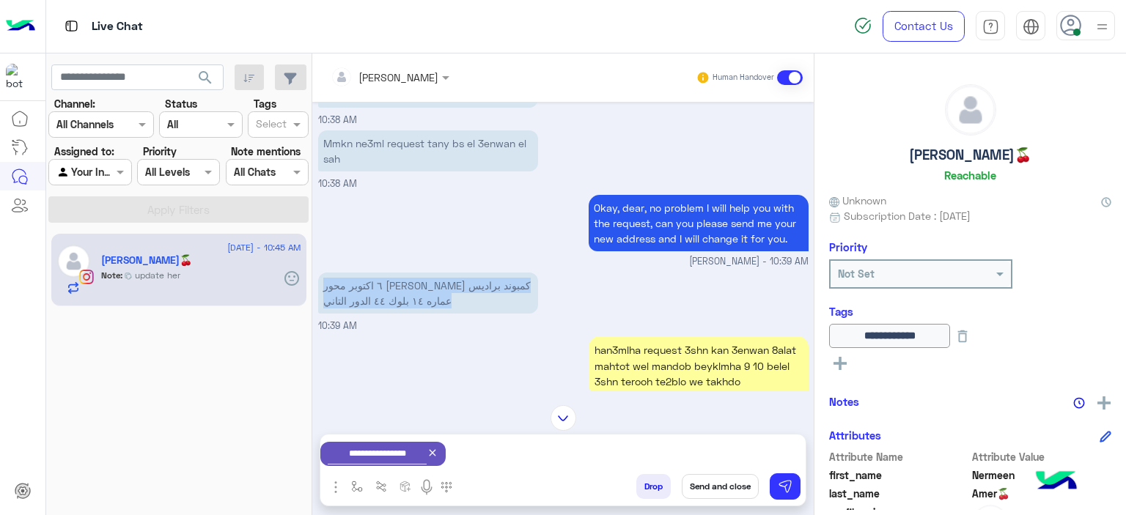
click at [718, 480] on button "Send and close" at bounding box center [720, 486] width 77 height 25
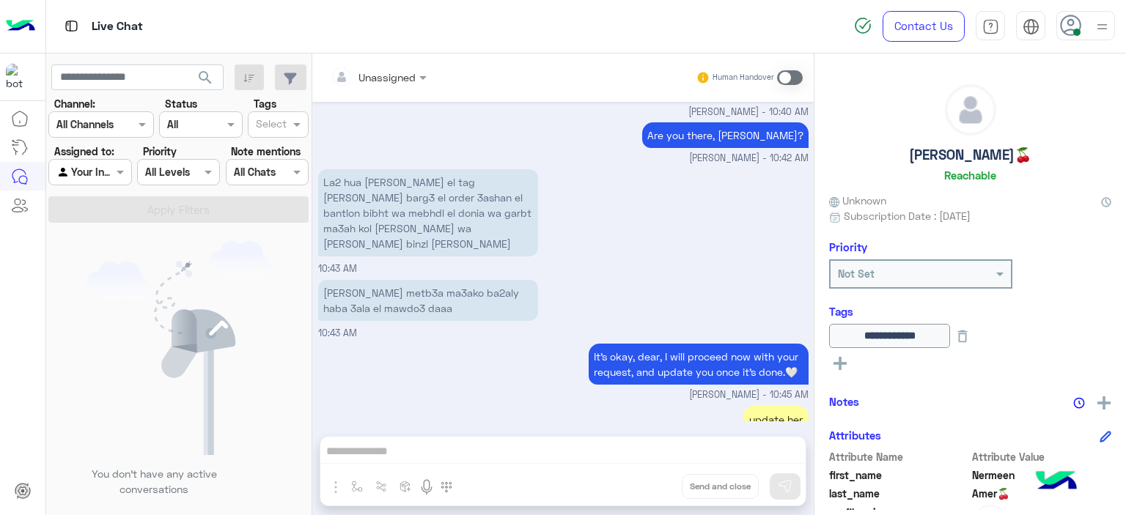
scroll to position [2604, 0]
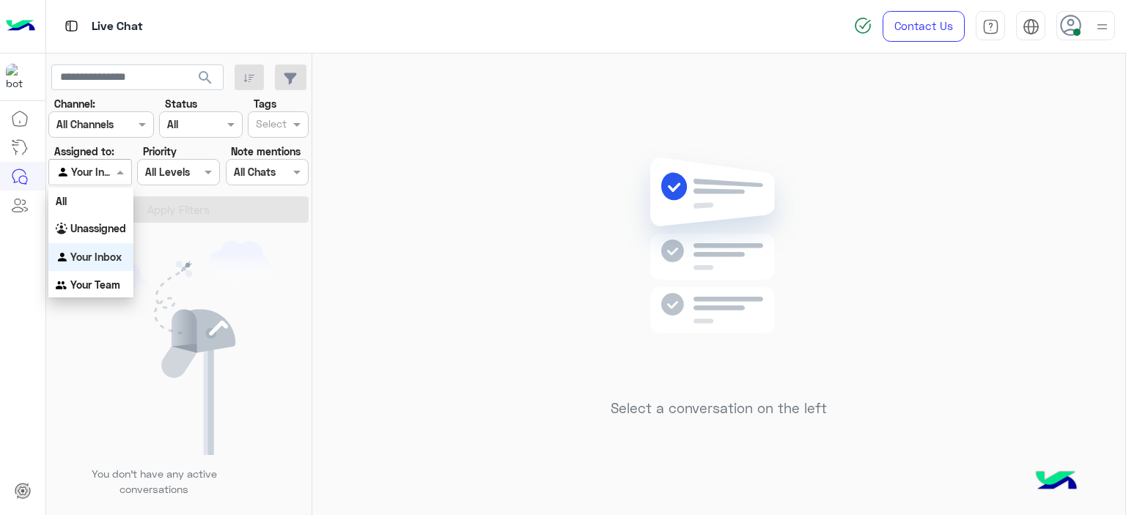
click at [125, 168] on span at bounding box center [122, 171] width 18 height 15
click at [94, 225] on b "Unassigned" at bounding box center [98, 228] width 56 height 12
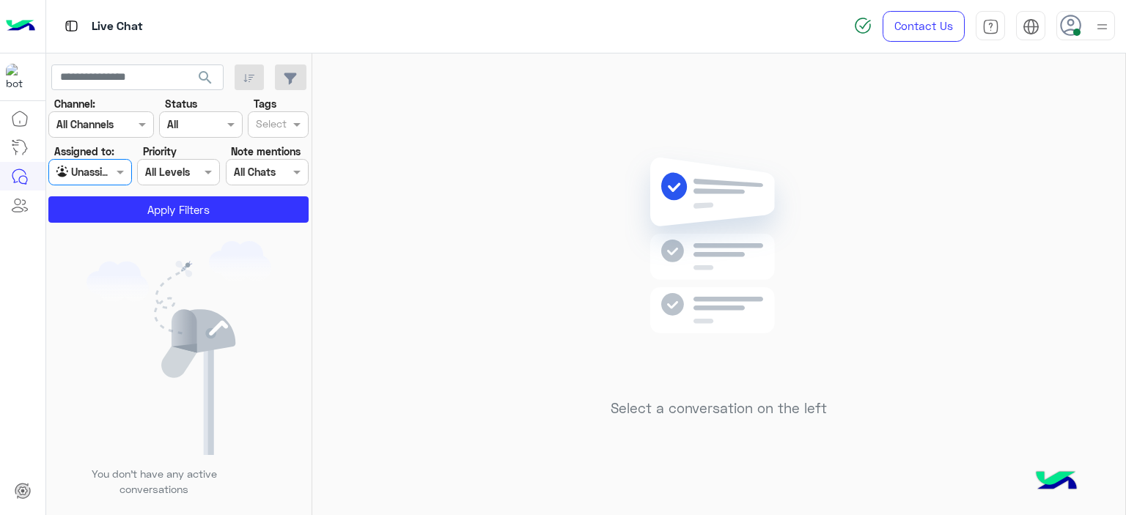
click at [282, 126] on input "text" at bounding box center [271, 125] width 31 height 15
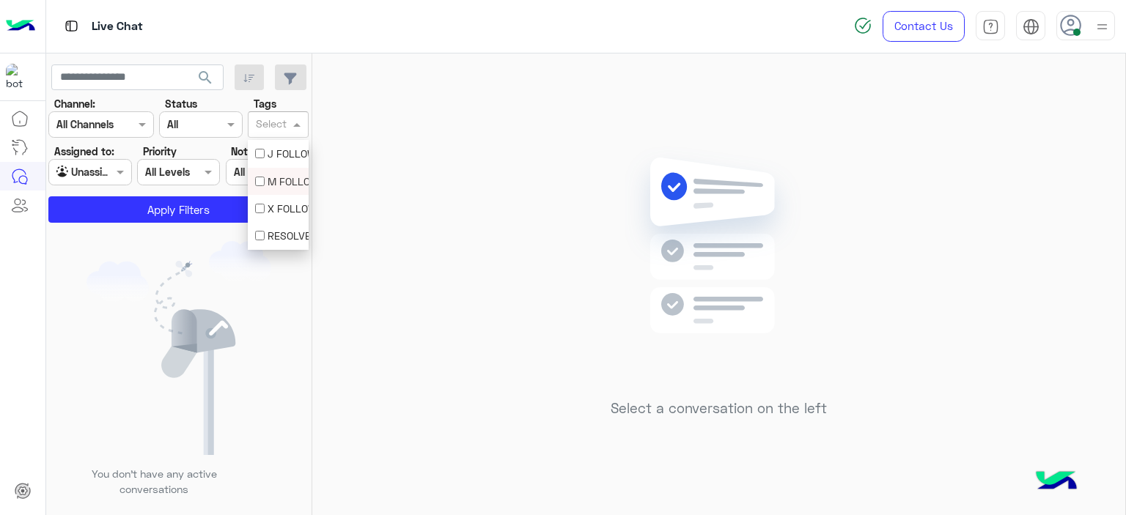
click at [285, 183] on div "M FOLLOW UP" at bounding box center [278, 181] width 46 height 15
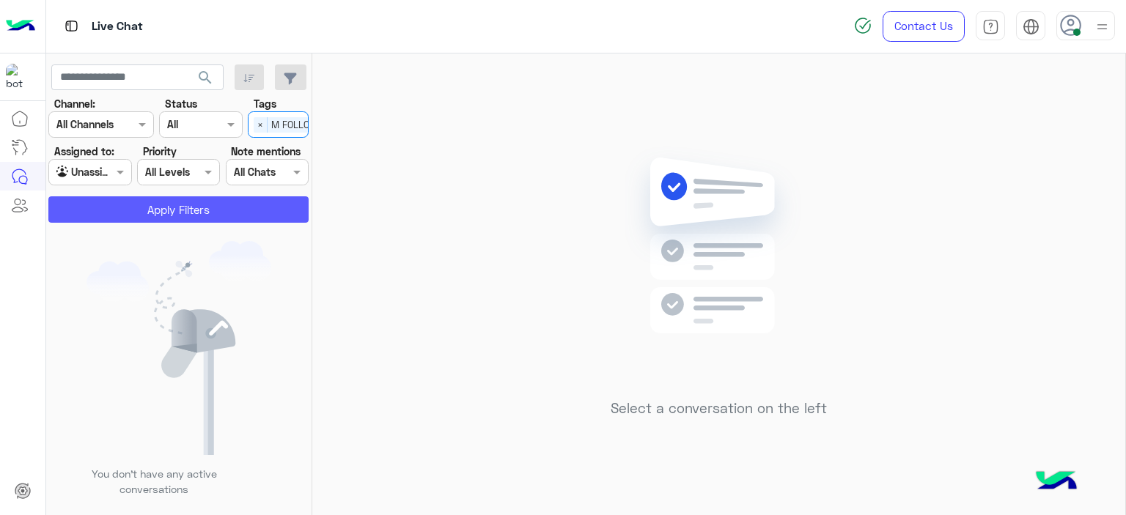
click at [185, 205] on button "Apply Filters" at bounding box center [178, 209] width 260 height 26
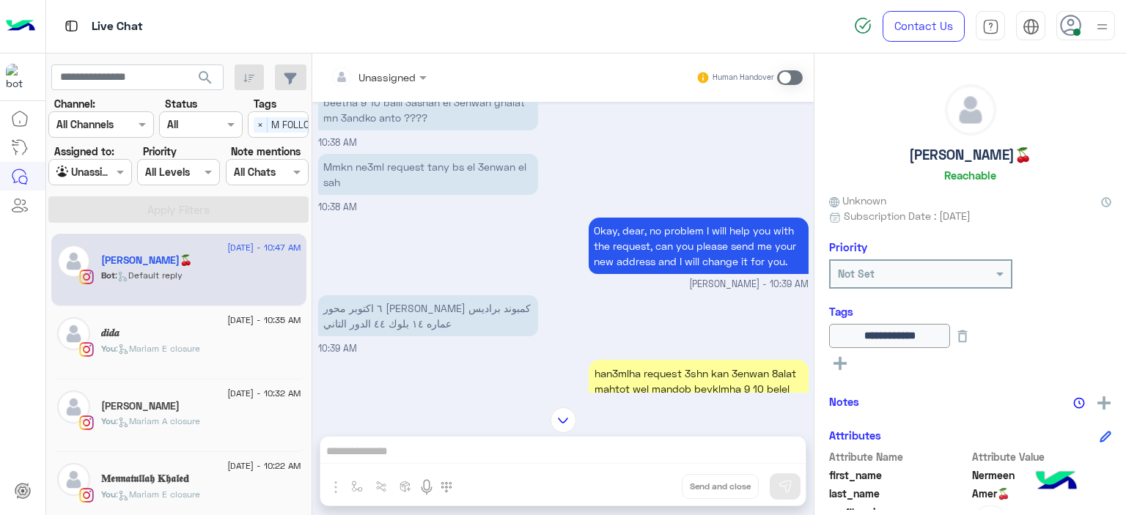
scroll to position [399, 0]
click at [430, 296] on p "٦ اكتوبر محور [PERSON_NAME] كمبوند براديس عماره ١٤ بلوك ٤٤ الدور التاني" at bounding box center [428, 316] width 220 height 41
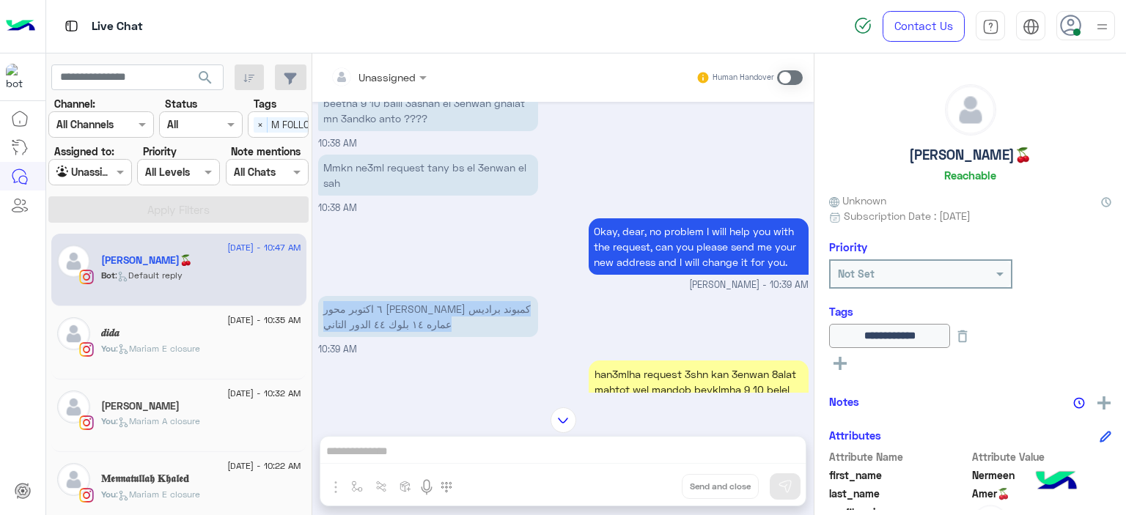
click at [429, 296] on p "٦ اكتوبر محور [PERSON_NAME] كمبوند براديس عماره ١٤ بلوك ٤٤ الدور التاني" at bounding box center [428, 316] width 220 height 41
copy app-message "٦ اكتوبر محور [PERSON_NAME] كمبوند براديس عماره ١٤ بلوك ٤٤ الدور التاني"
click at [440, 357] on div "han3mlha request 3shn kan 3enwan 8alat mahtot wel mandob beyklmha 9 10 belel 3s…" at bounding box center [563, 397] width 490 height 80
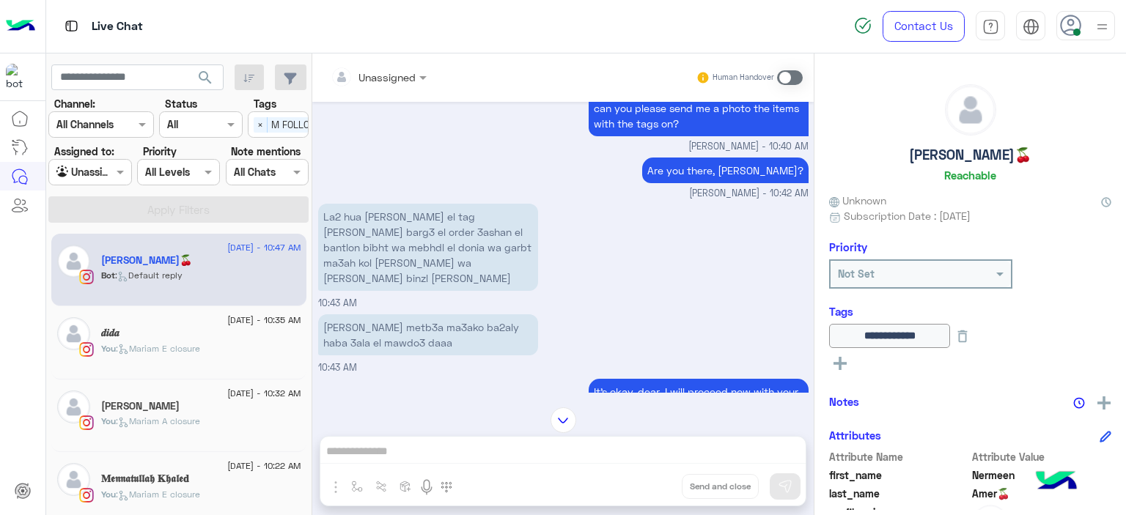
scroll to position [1075, 0]
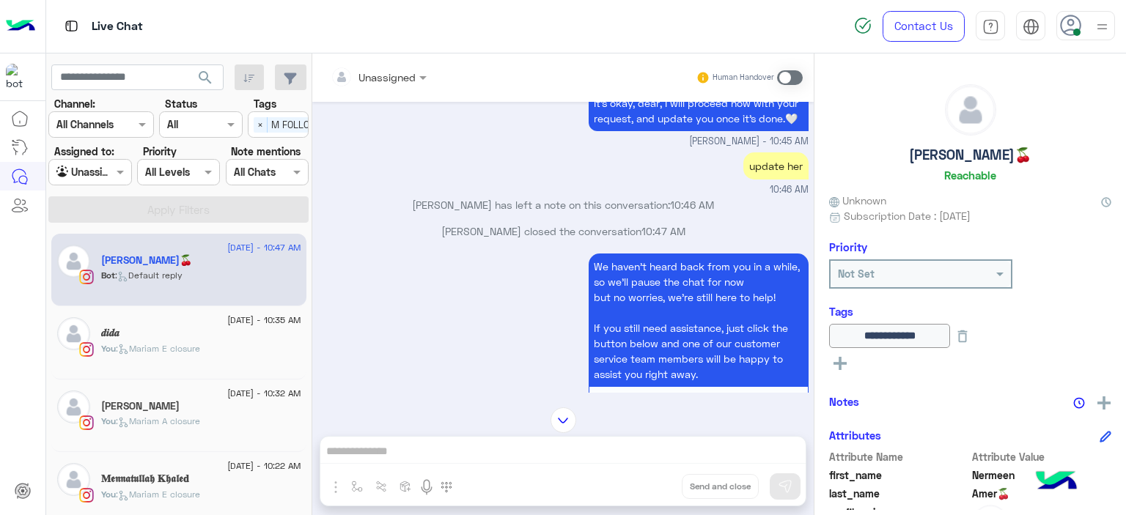
click at [189, 473] on h5 "𝐌𝖊𝖓𝖓𝖆𝖙𝖚𝖑𝖑𝖆𝖍 𝐊𝖍𝖆𝖑𝖊𝐝" at bounding box center [145, 479] width 88 height 12
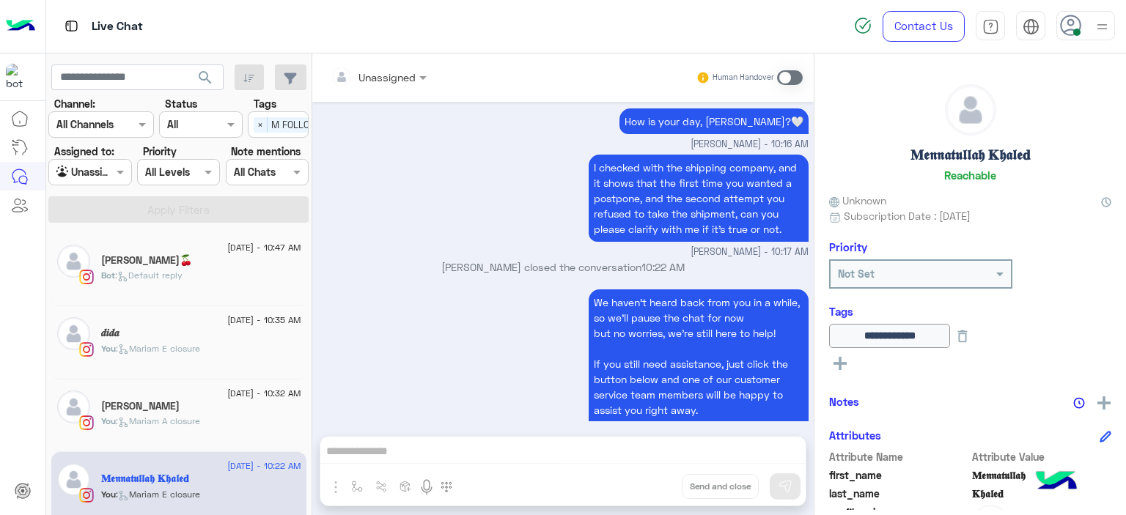
scroll to position [1173, 0]
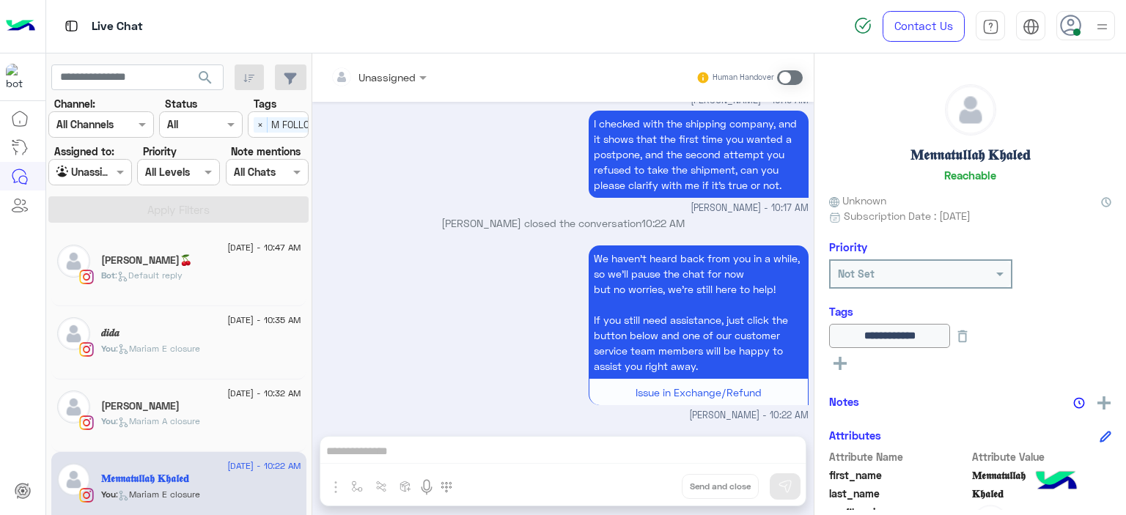
click at [216, 413] on div "[DATE] - 10:32 AM [PERSON_NAME] You : [PERSON_NAME] A closure" at bounding box center [201, 416] width 200 height 51
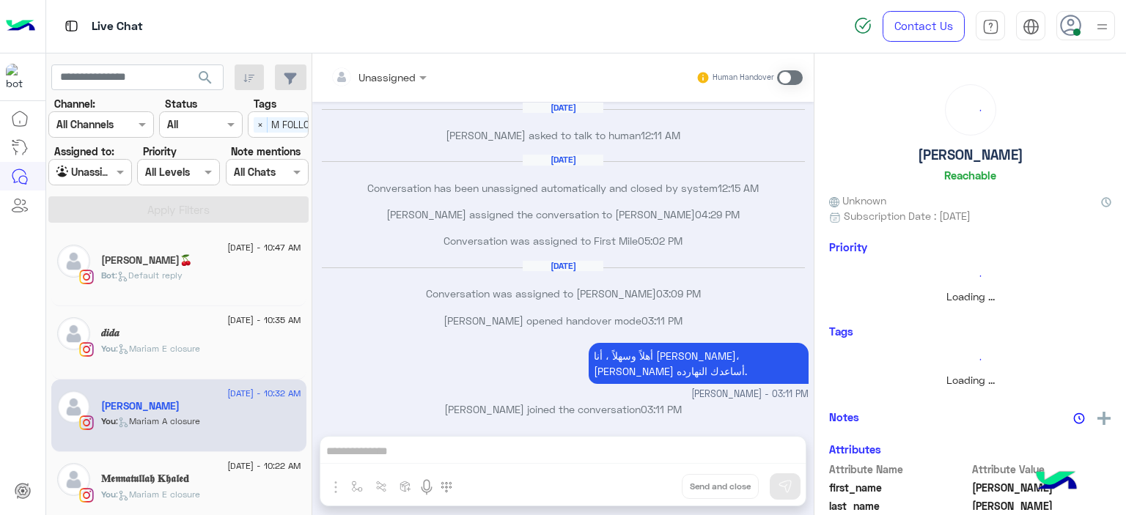
scroll to position [919, 0]
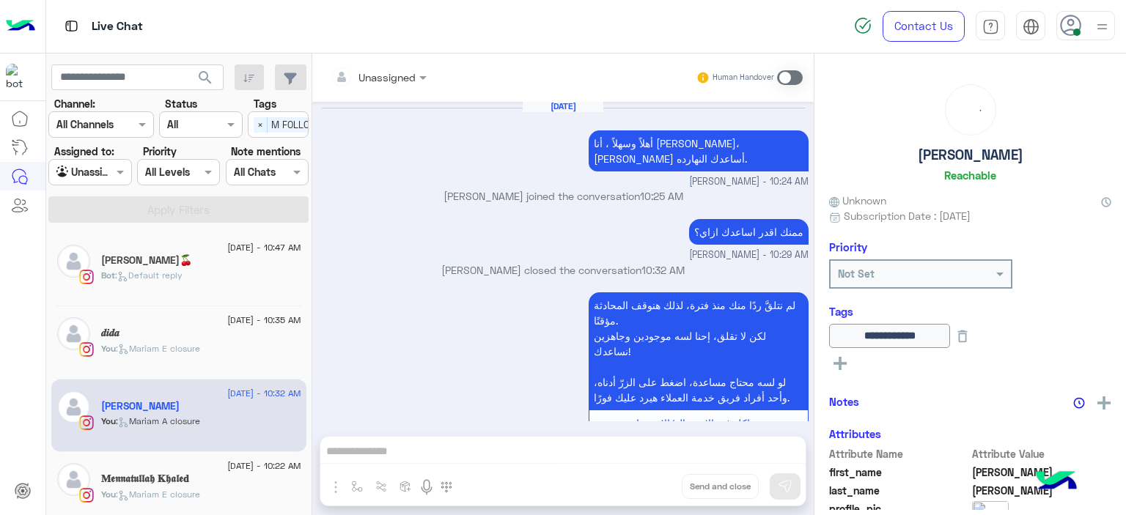
click at [460, 289] on div "لم نتلقَّ ردًا منك منذ فترة، لذلك [DEMOGRAPHIC_DATA] المحادثة مؤقتًا. لكن لا تق…" at bounding box center [563, 372] width 490 height 166
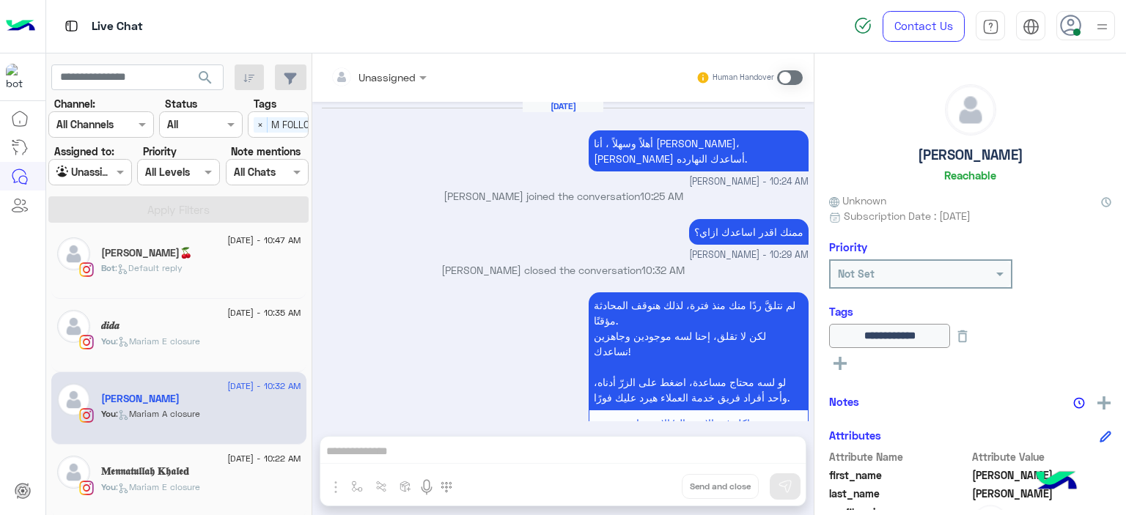
scroll to position [9, 0]
click at [199, 320] on div "𝒅𝒊𝒅𝒂" at bounding box center [201, 325] width 200 height 15
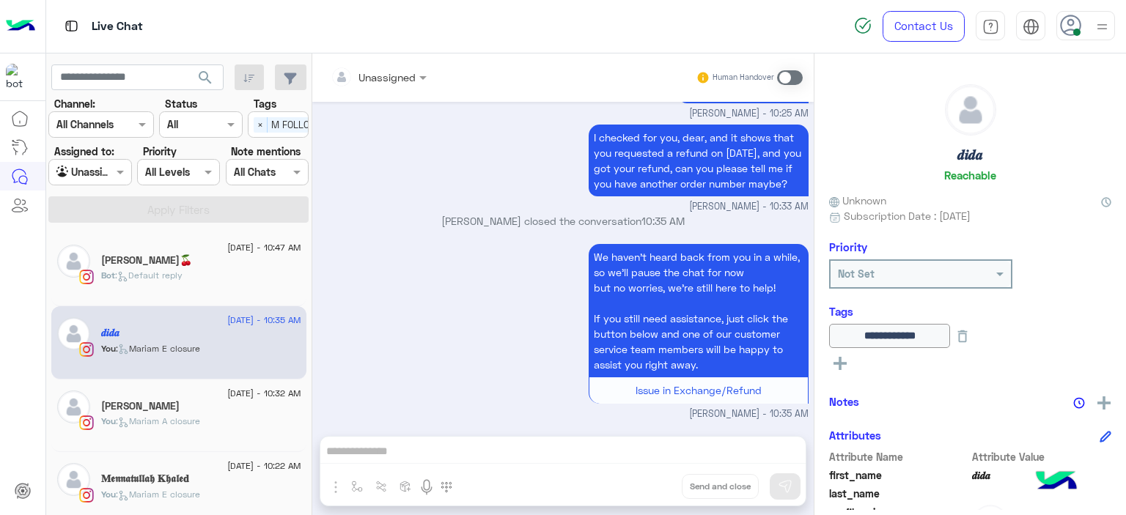
scroll to position [9, 0]
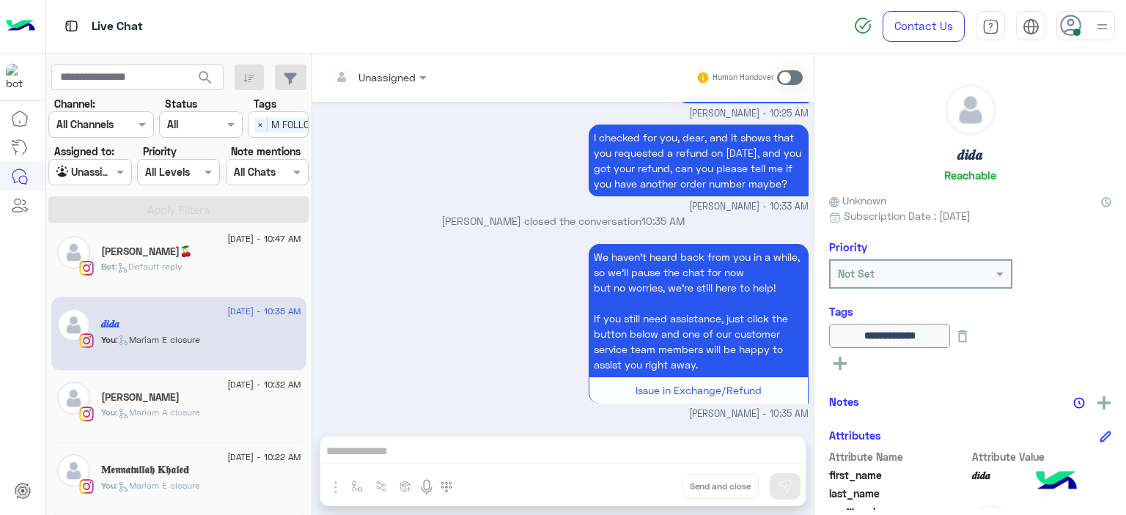
click at [251, 121] on div "Select × M FOLLOW UP" at bounding box center [295, 124] width 93 height 23
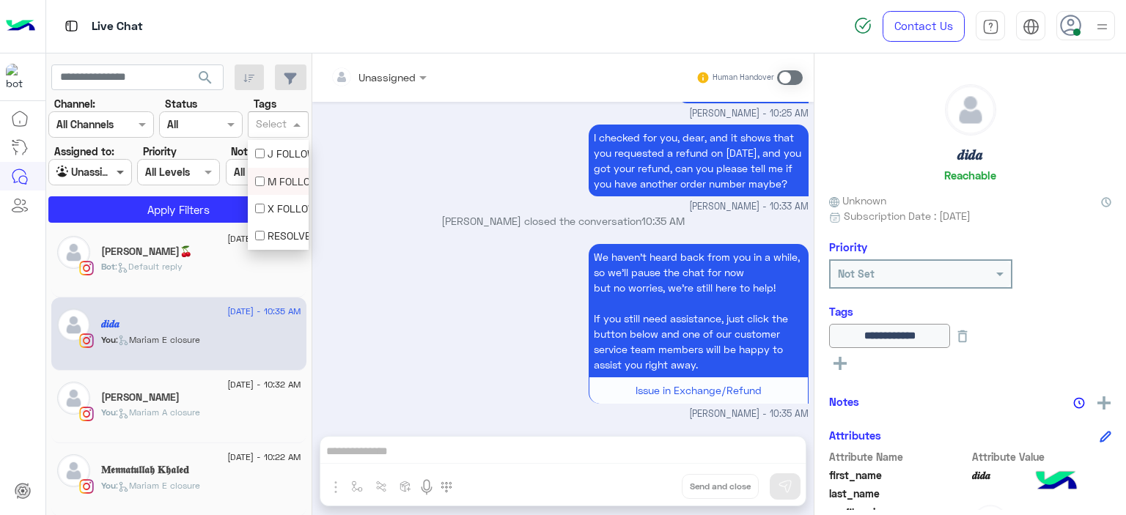
click at [121, 166] on span at bounding box center [122, 171] width 18 height 15
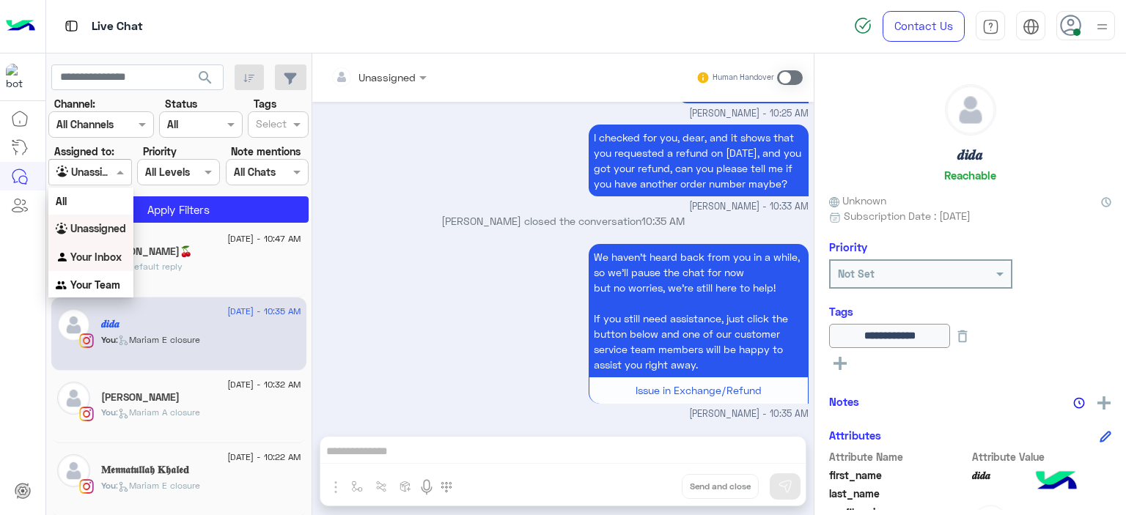
drag, startPoint x: 106, startPoint y: 257, endPoint x: 147, endPoint y: 247, distance: 42.3
click at [106, 257] on b "Your Inbox" at bounding box center [95, 257] width 51 height 12
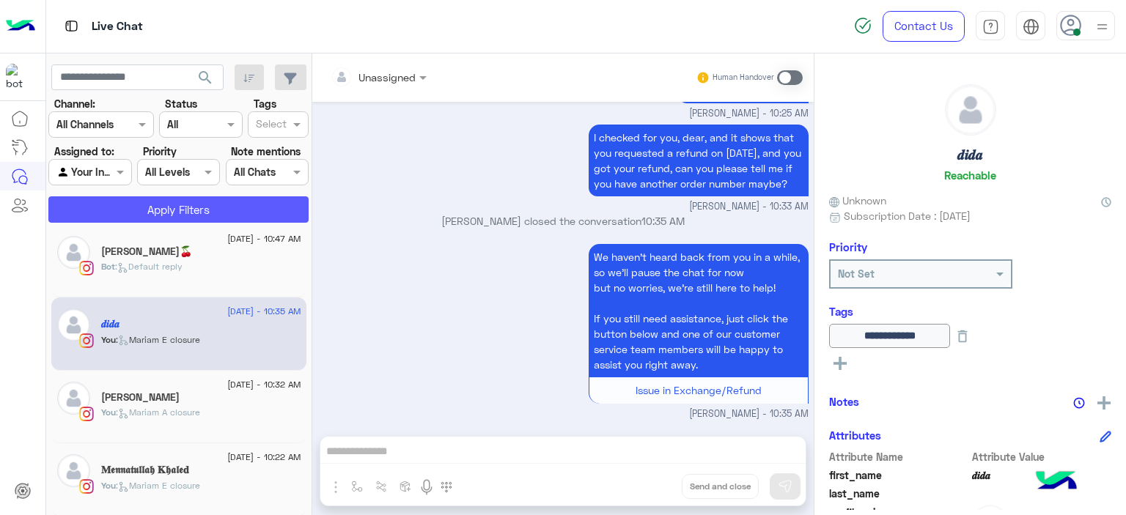
click at [186, 213] on button "Apply Filters" at bounding box center [178, 209] width 260 height 26
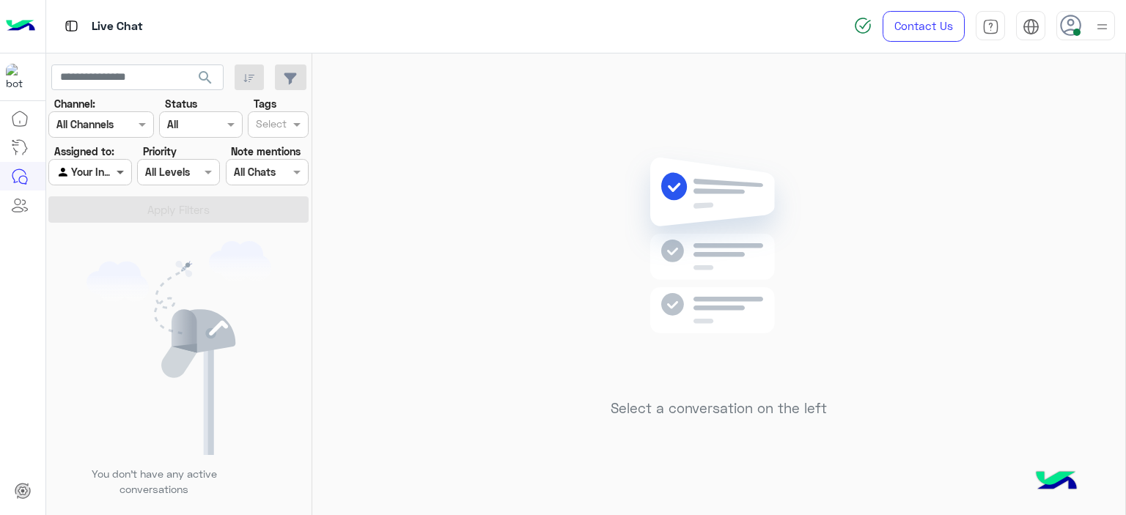
click at [126, 174] on span at bounding box center [122, 171] width 18 height 15
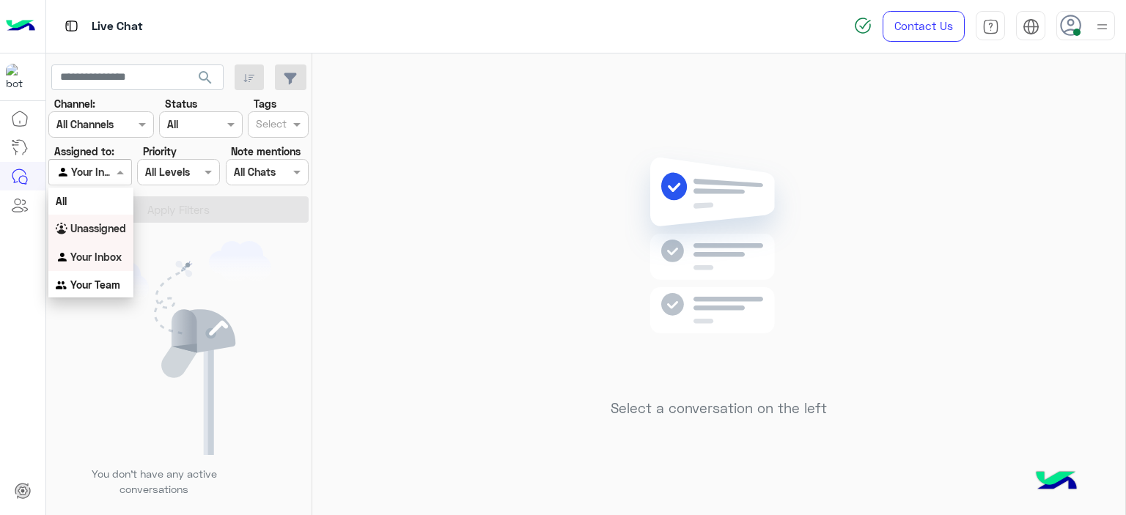
click at [119, 222] on b "Unassigned" at bounding box center [98, 228] width 56 height 12
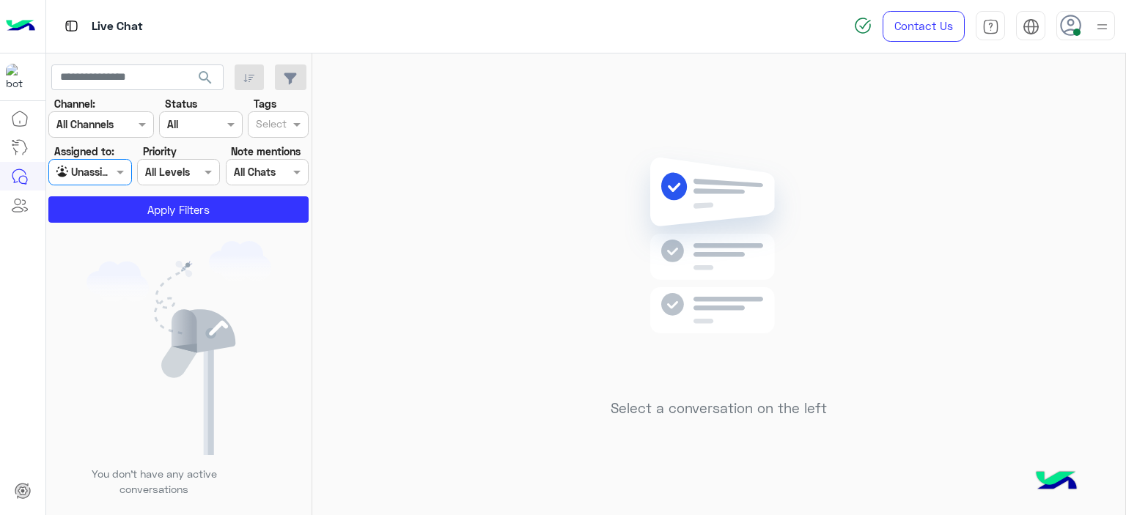
click at [285, 122] on input "text" at bounding box center [271, 125] width 31 height 15
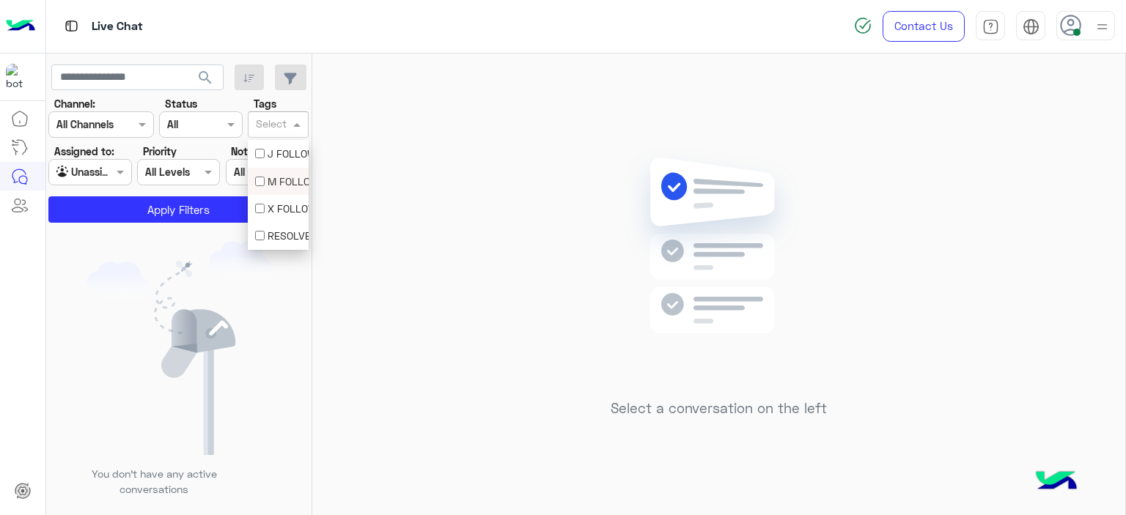
click at [271, 191] on div "M FOLLOW UP" at bounding box center [278, 181] width 61 height 27
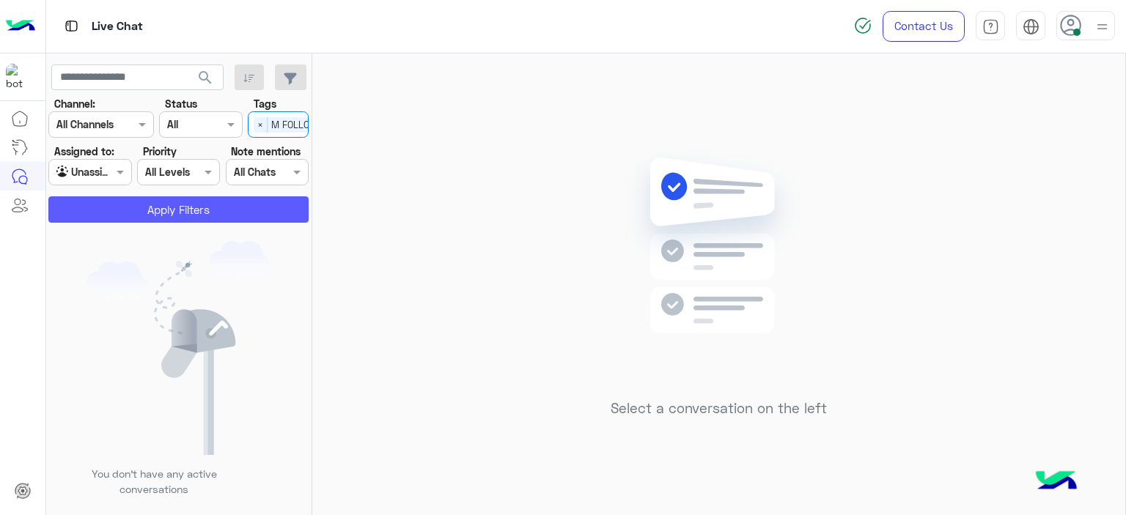
click at [254, 205] on button "Apply Filters" at bounding box center [178, 209] width 260 height 26
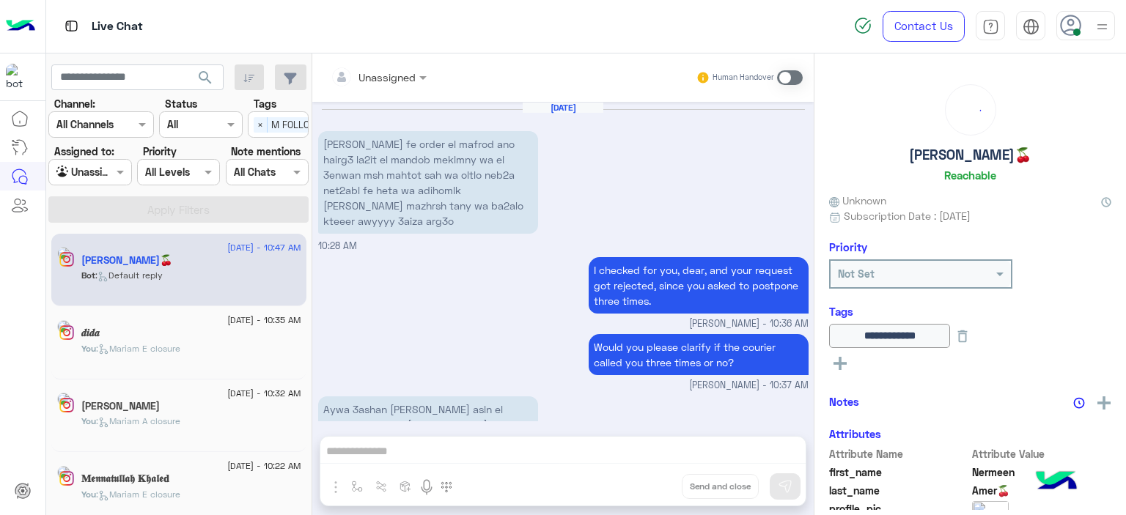
scroll to position [1204, 0]
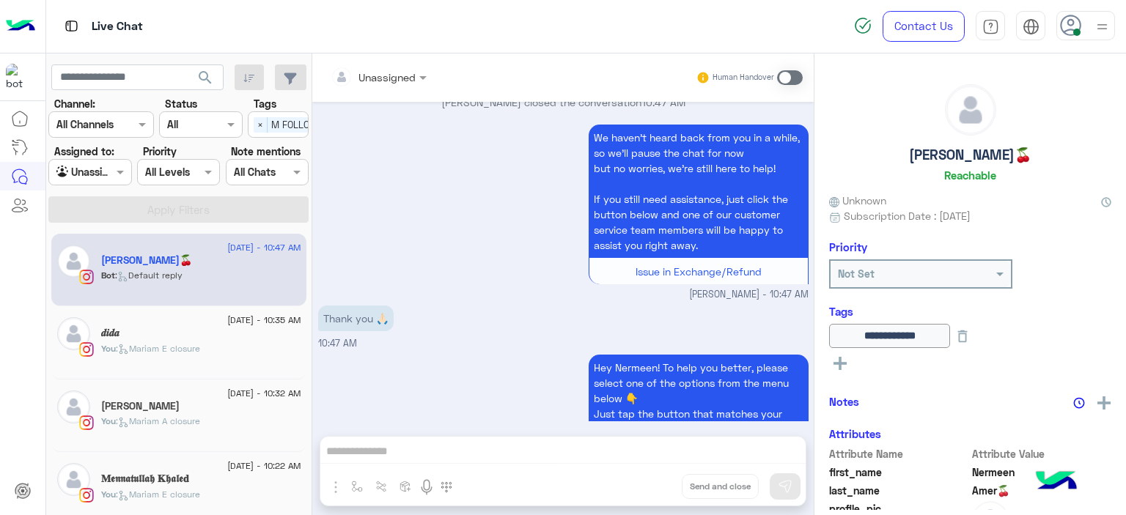
click at [208, 359] on div "You : [PERSON_NAME] closure" at bounding box center [201, 355] width 200 height 26
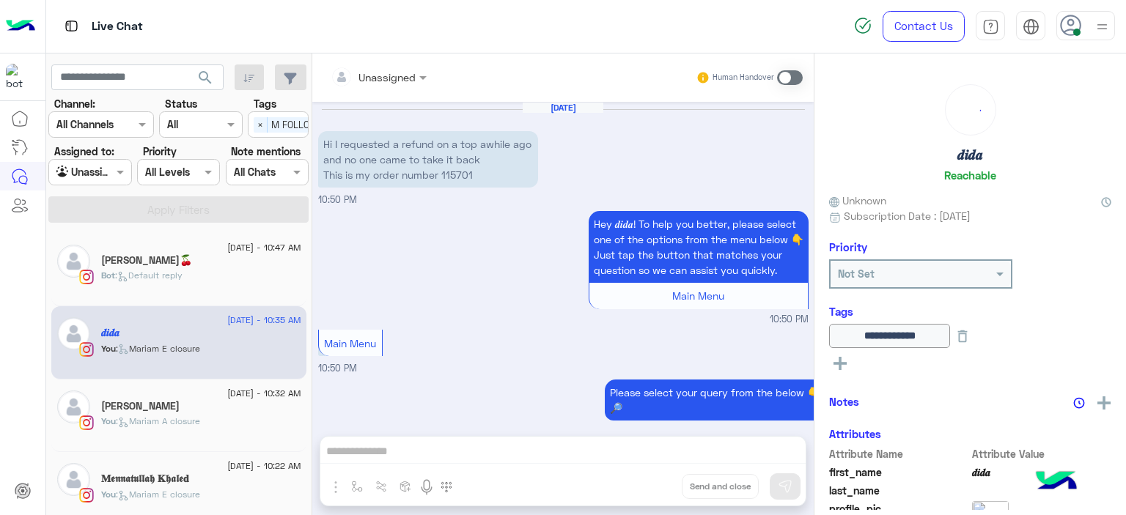
scroll to position [1487, 0]
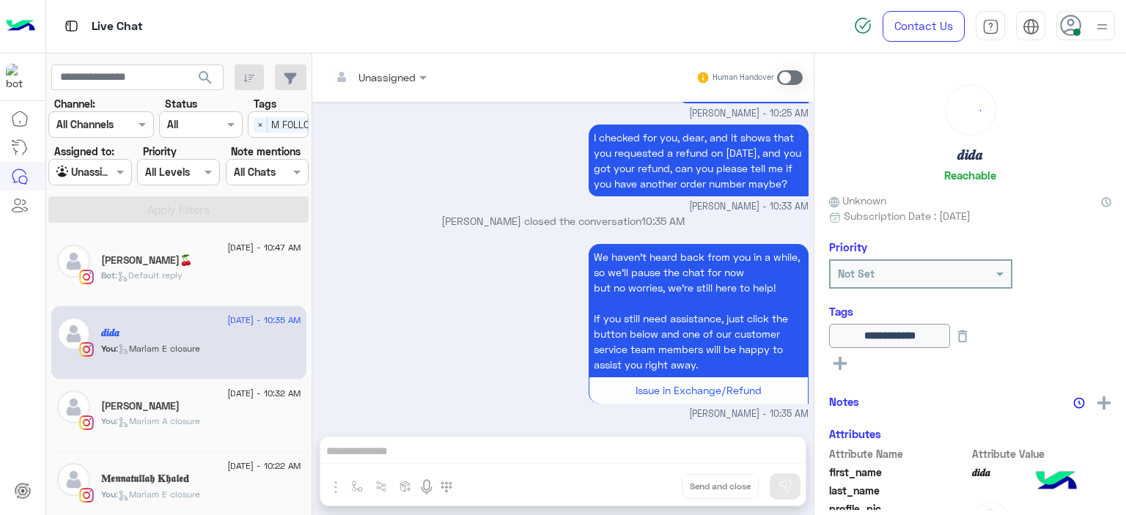
click at [199, 406] on div "[PERSON_NAME]" at bounding box center [201, 407] width 200 height 15
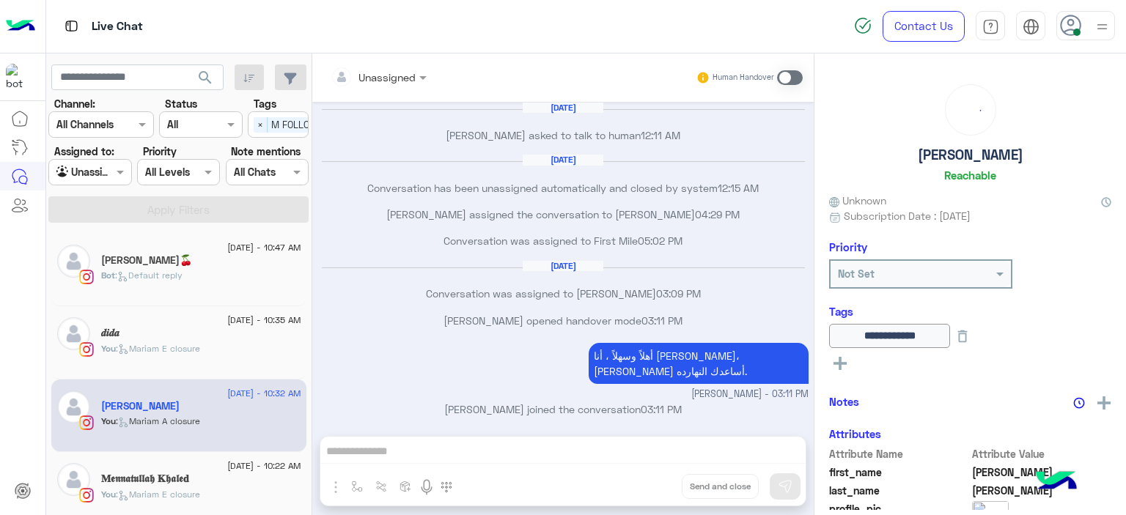
scroll to position [919, 0]
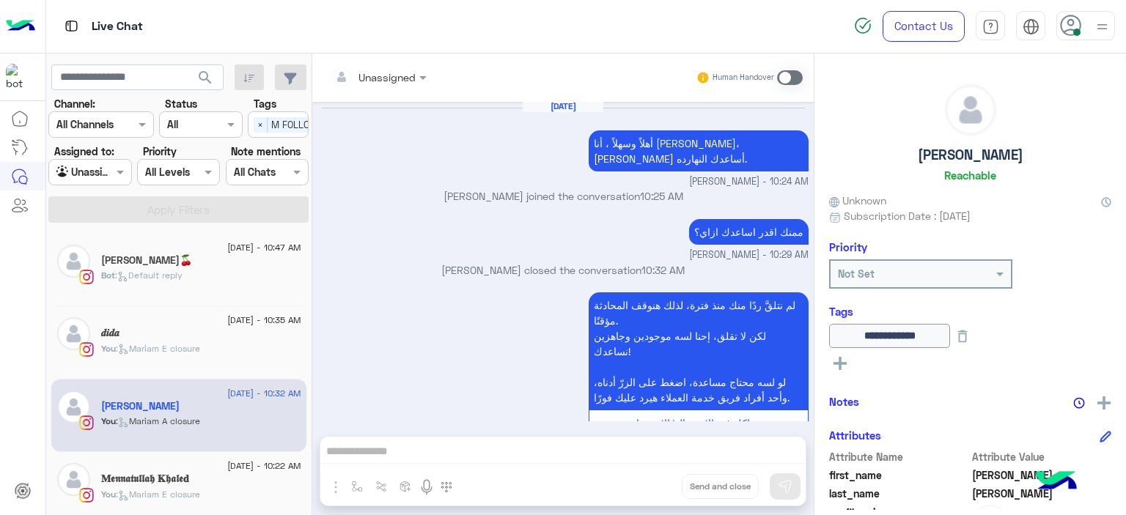
click at [185, 460] on div "[DATE] - 10:22 AM 𝐌𝖊𝖓𝖓𝖆𝖙𝖚𝖑𝖑𝖆𝖍 𝐊𝖍𝖆𝖑𝖊𝐝 You : [PERSON_NAME] closure" at bounding box center [178, 488] width 255 height 73
click at [240, 490] on div "You : [PERSON_NAME] closure" at bounding box center [201, 501] width 200 height 26
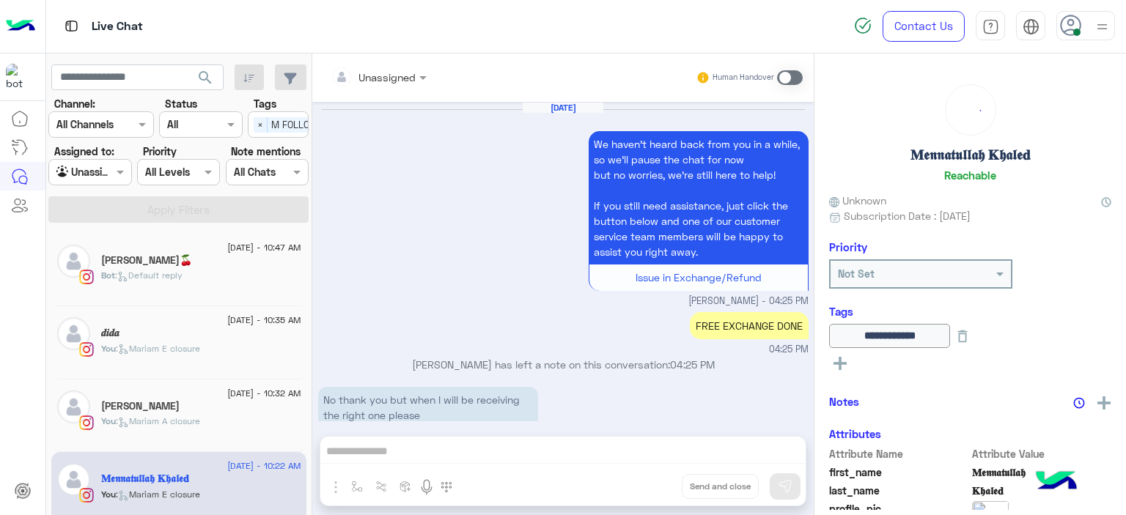
scroll to position [1173, 0]
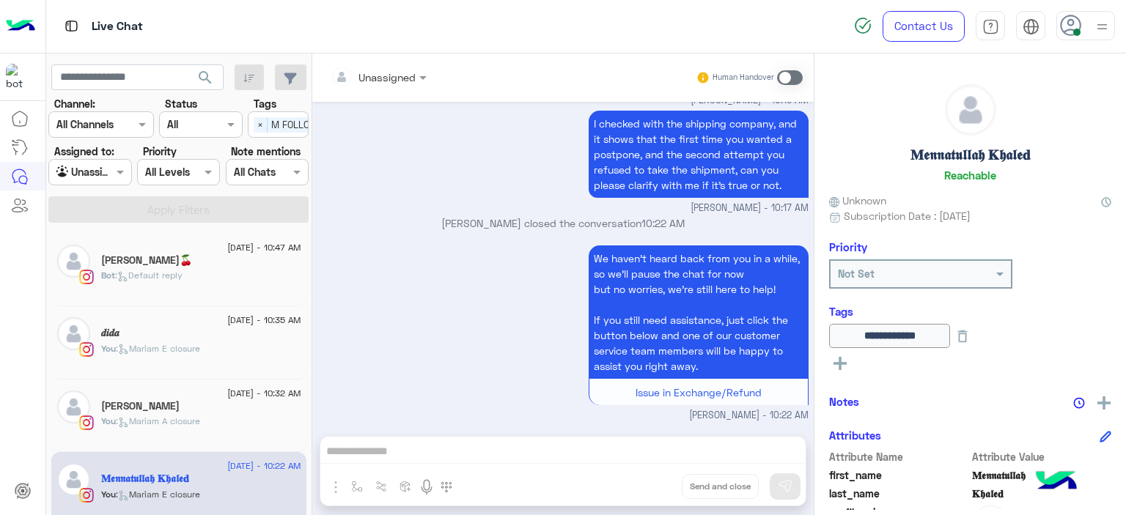
click at [259, 117] on span "×" at bounding box center [261, 124] width 14 height 15
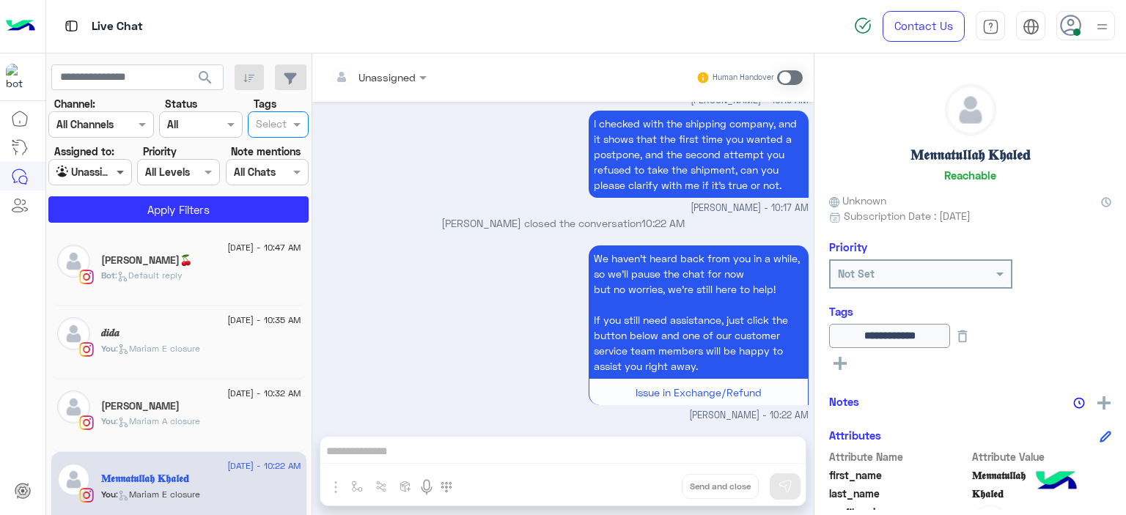
click at [120, 172] on span at bounding box center [122, 171] width 18 height 15
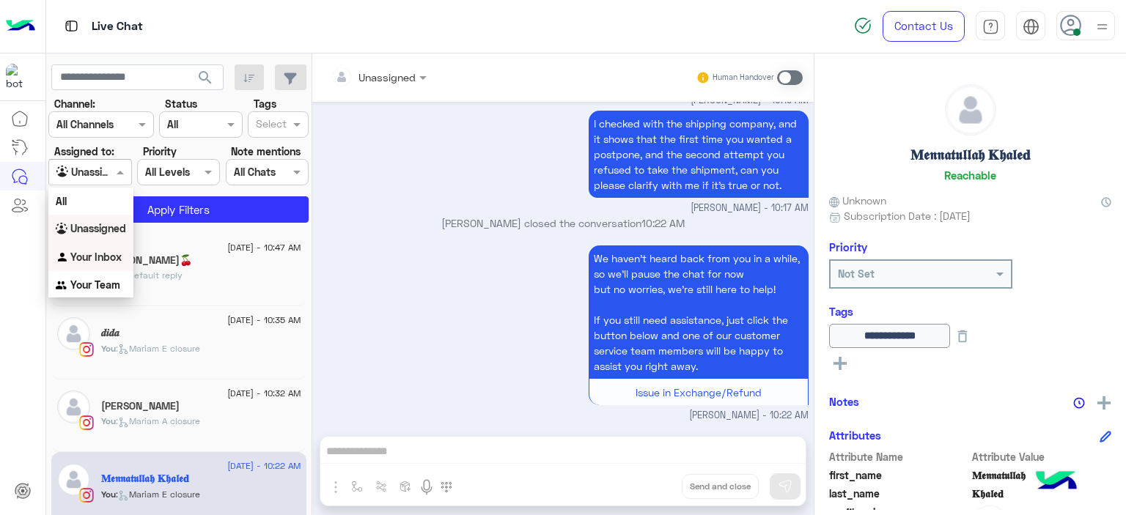
click at [119, 251] on b "Your Inbox" at bounding box center [95, 257] width 51 height 12
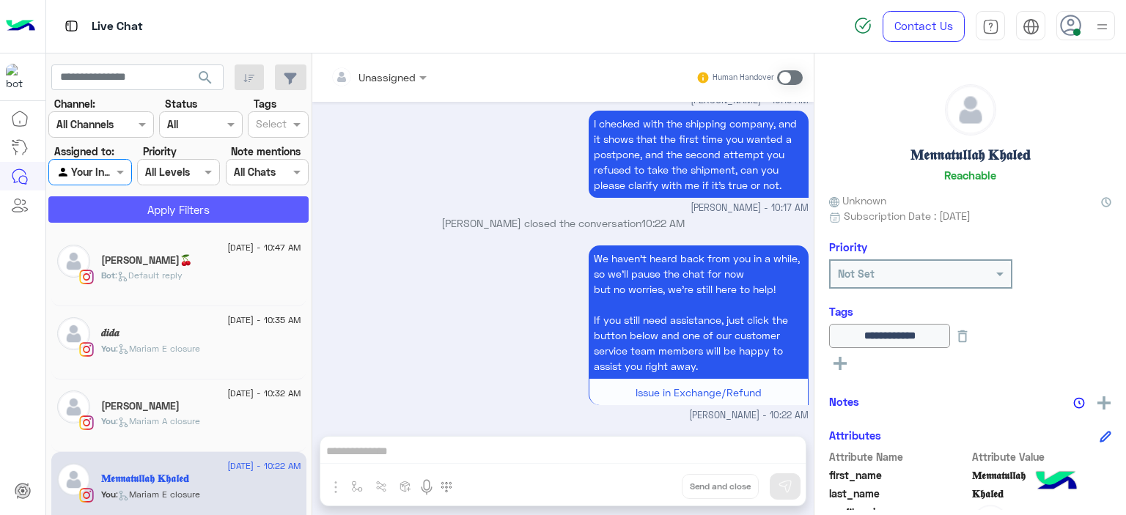
click at [199, 207] on button "Apply Filters" at bounding box center [178, 209] width 260 height 26
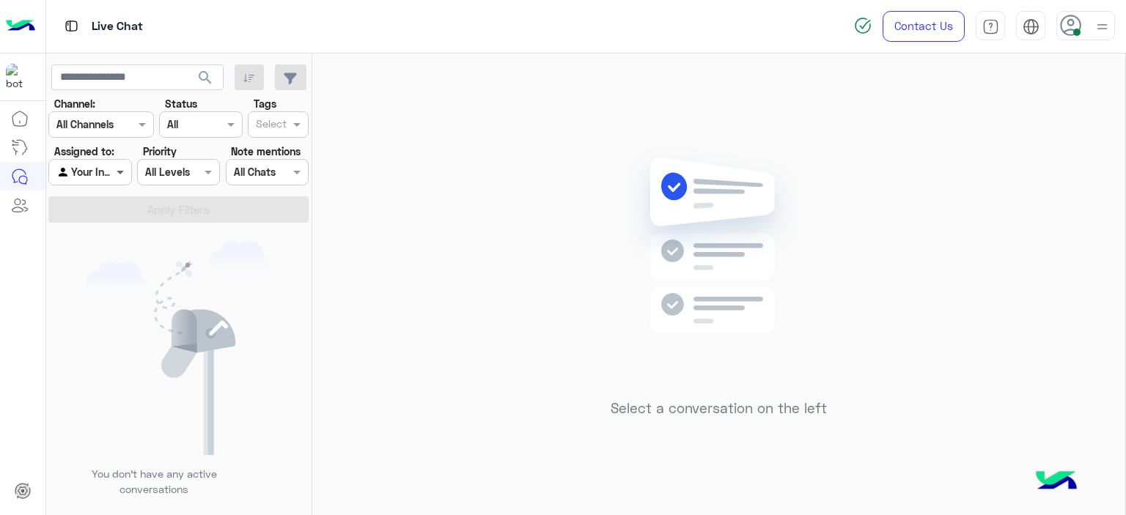
click at [121, 172] on span at bounding box center [122, 171] width 18 height 15
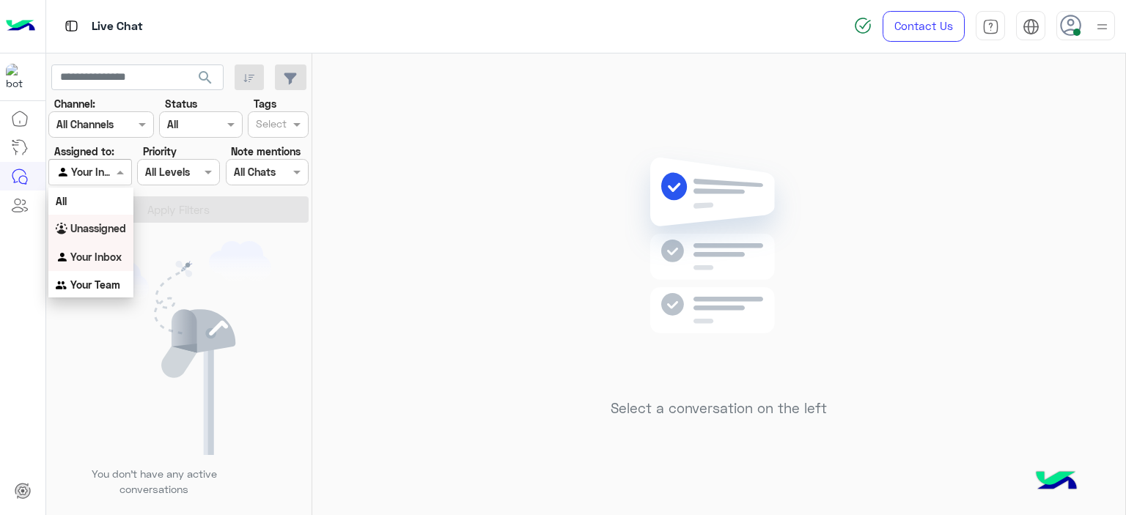
click at [101, 230] on b "Unassigned" at bounding box center [98, 228] width 56 height 12
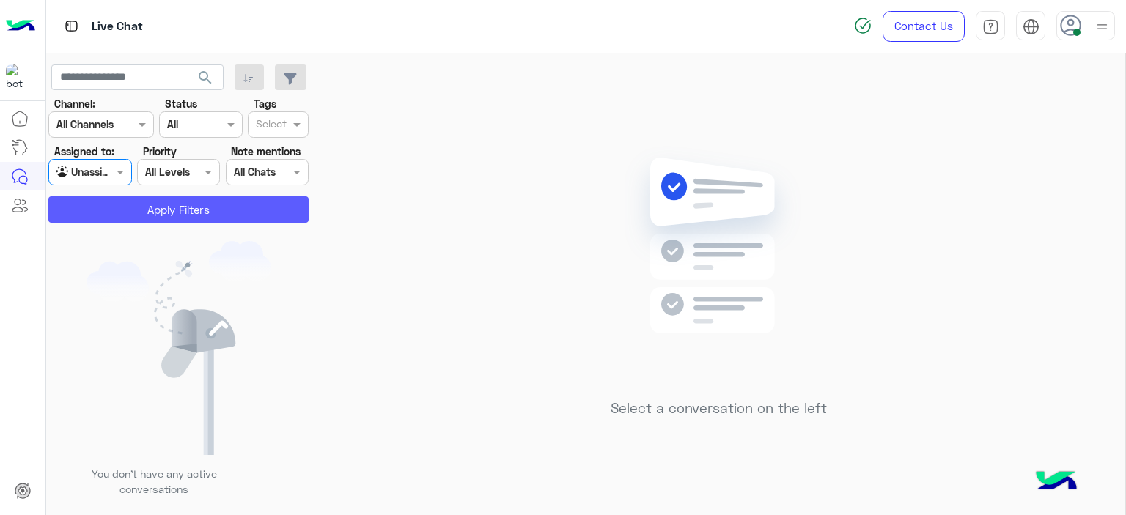
click at [172, 205] on button "Apply Filters" at bounding box center [178, 209] width 260 height 26
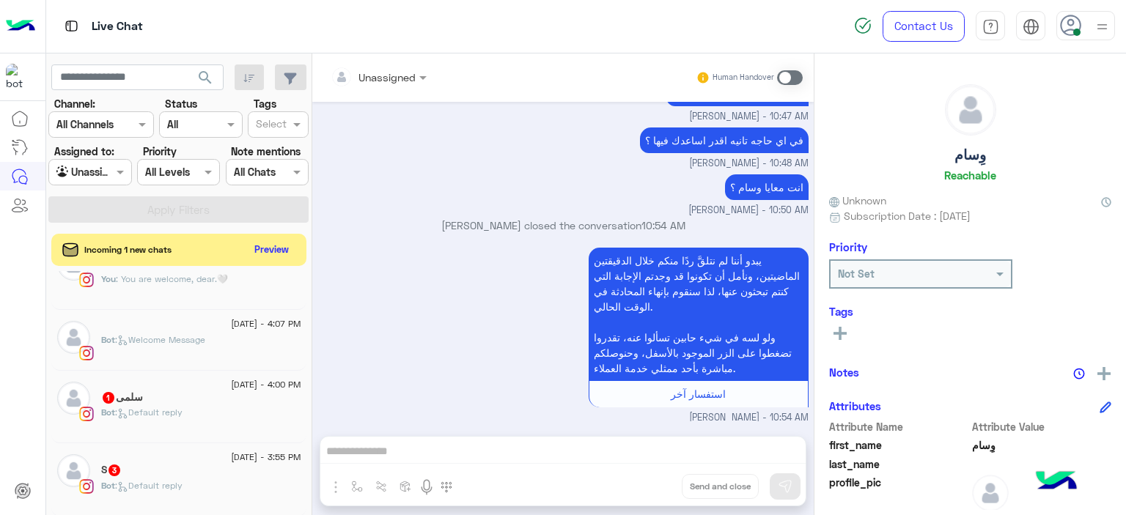
scroll to position [485, 0]
click at [183, 347] on span ": You are welcome, dear.🤍" at bounding box center [172, 345] width 112 height 11
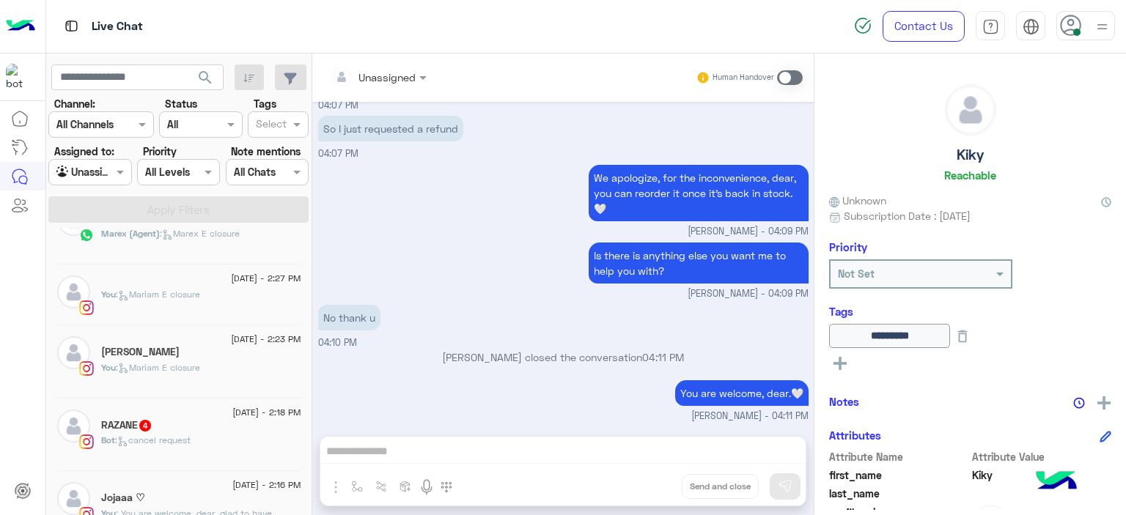
scroll to position [41, 0]
click at [174, 295] on span ": Mariam E closure" at bounding box center [158, 295] width 84 height 11
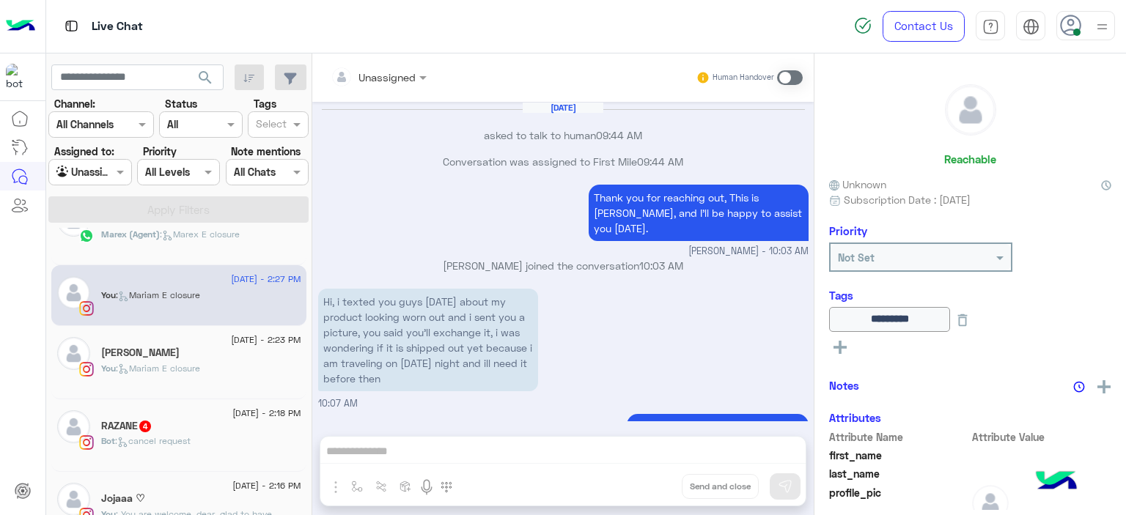
scroll to position [1041, 0]
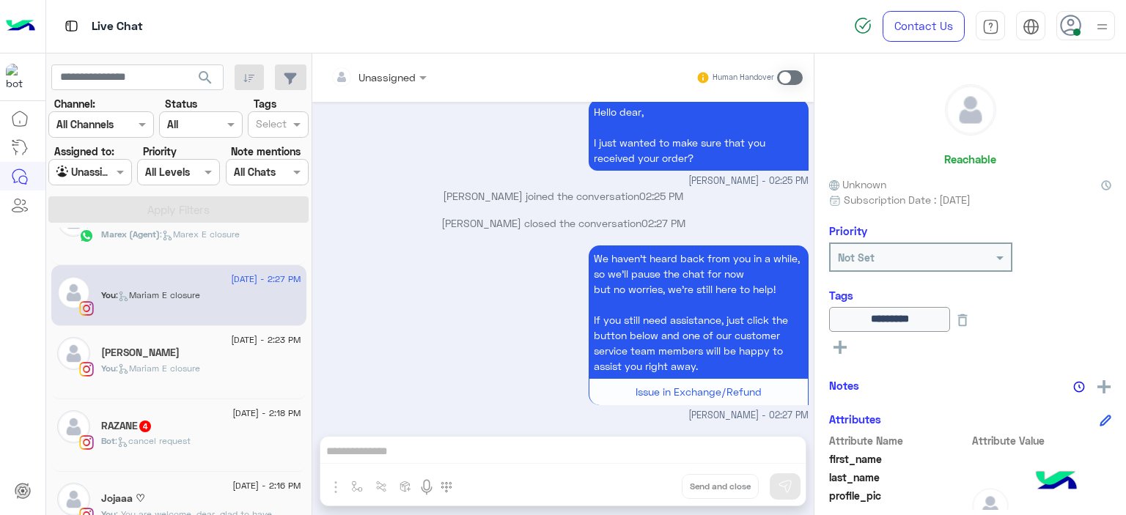
click at [243, 365] on div "You : [PERSON_NAME] closure" at bounding box center [201, 375] width 200 height 26
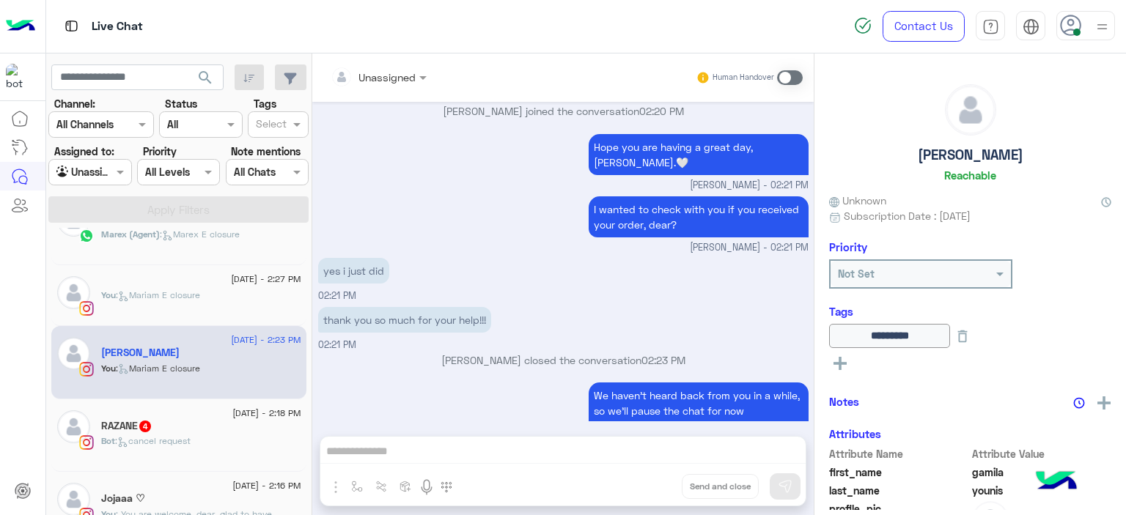
scroll to position [893, 0]
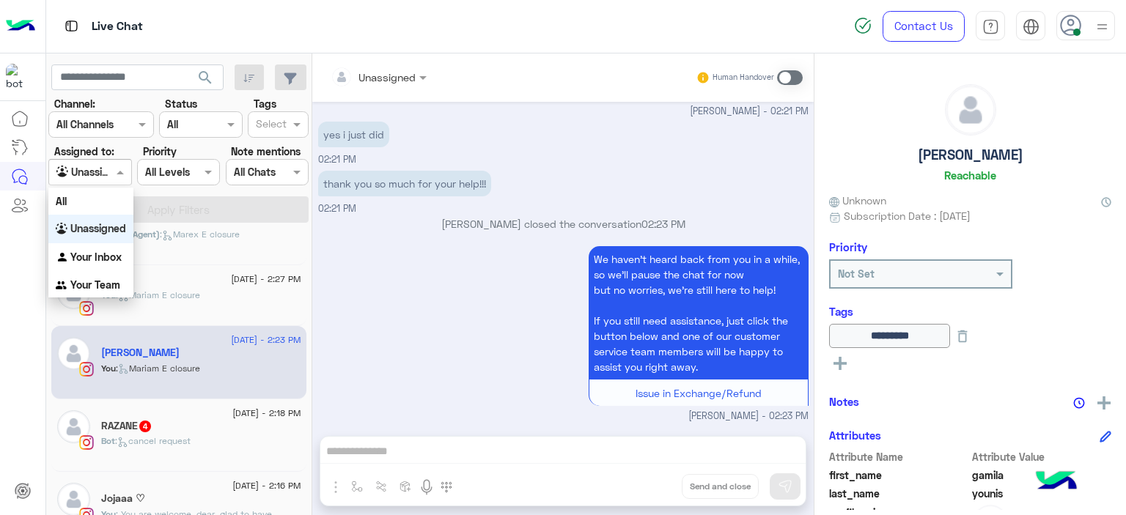
click at [106, 169] on div at bounding box center [89, 171] width 81 height 17
click at [112, 255] on b "Your Inbox" at bounding box center [95, 257] width 51 height 12
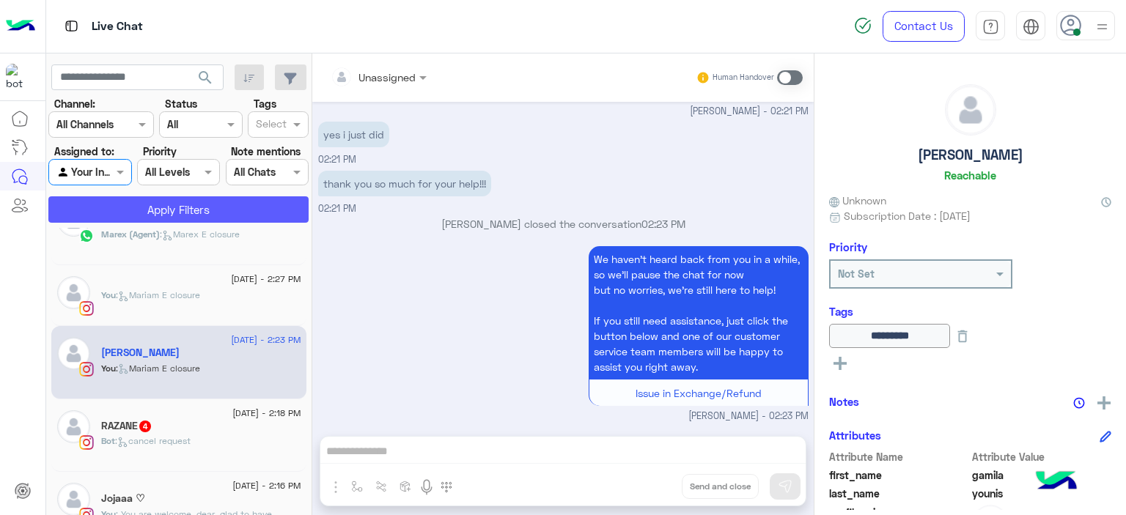
click at [161, 213] on button "Apply Filters" at bounding box center [178, 209] width 260 height 26
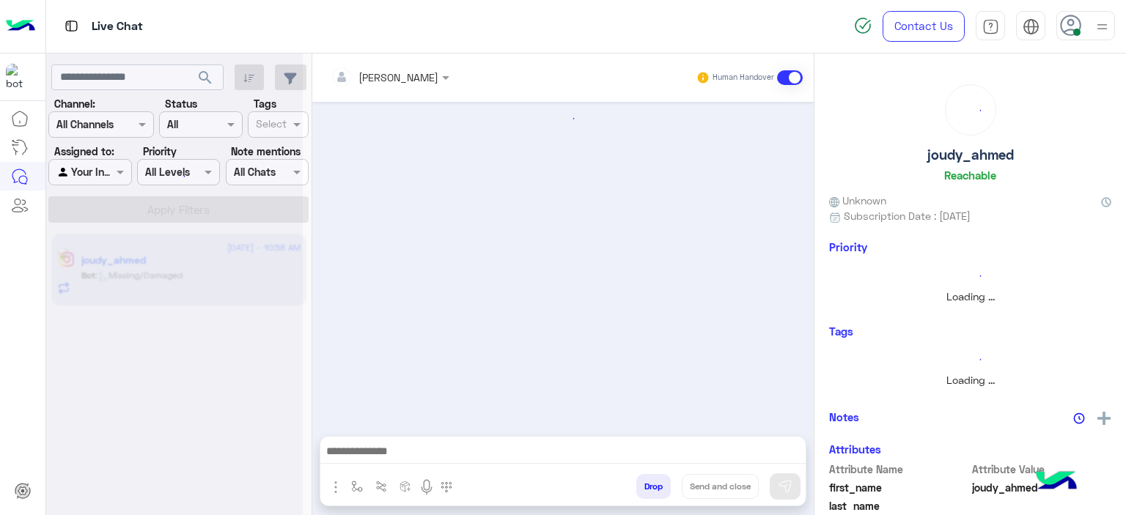
scroll to position [1435, 0]
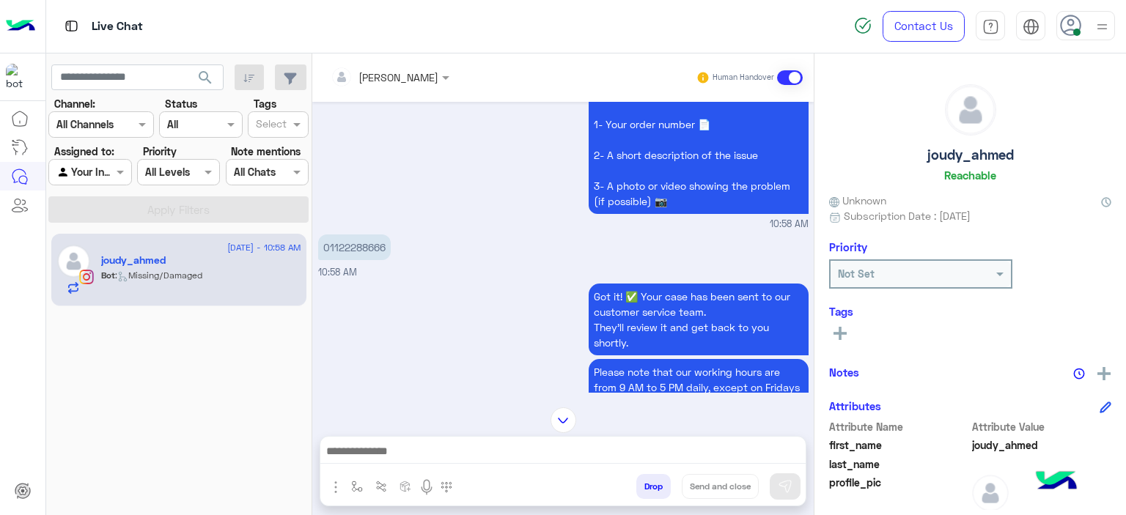
click at [431, 231] on div "01122288666 10:58 AM" at bounding box center [563, 255] width 490 height 49
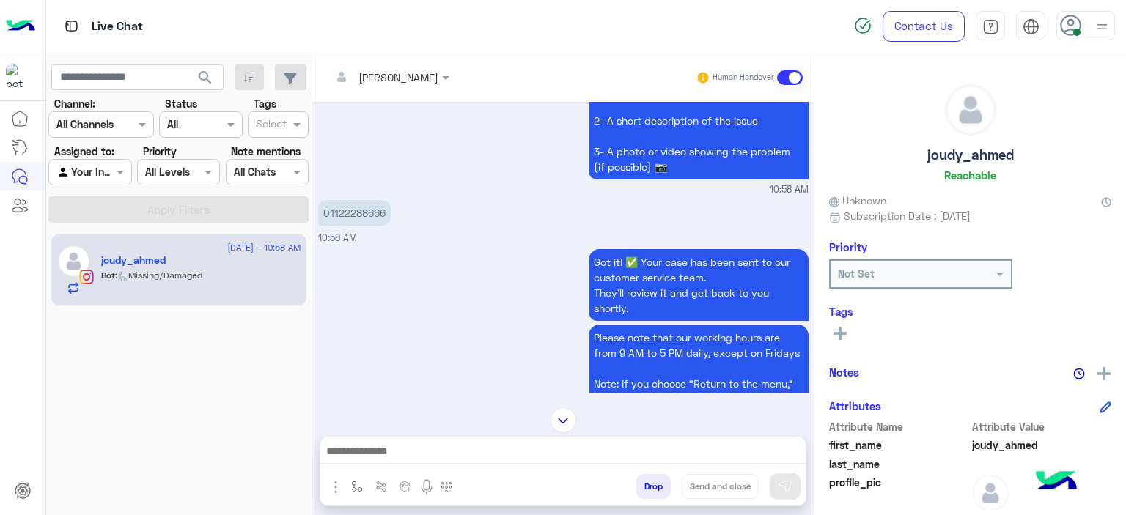
scroll to position [1358, 0]
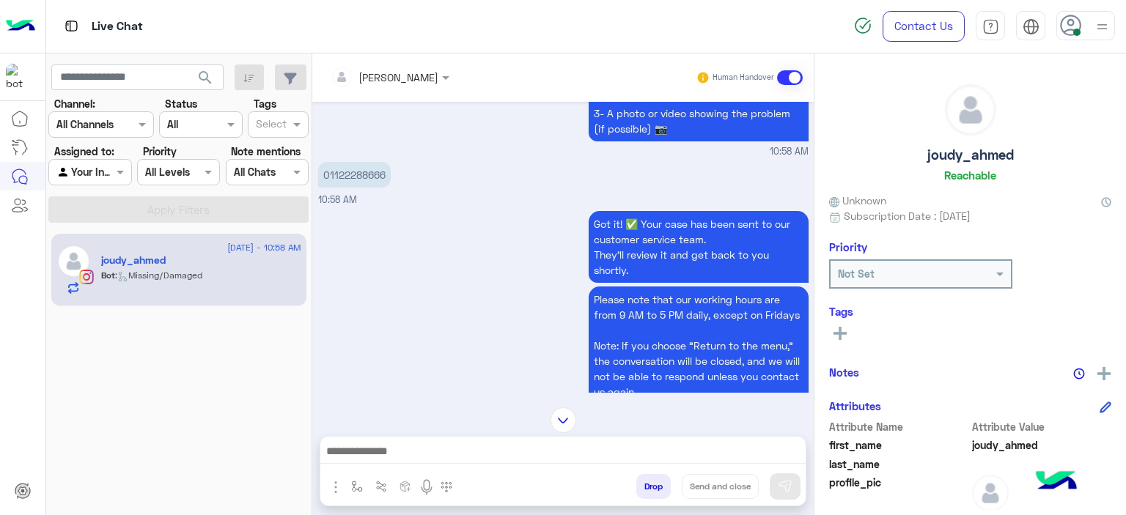
click at [364, 174] on p "01122288666" at bounding box center [354, 175] width 73 height 26
click at [364, 172] on p "01122288666" at bounding box center [354, 175] width 73 height 26
copy p "01122288666"
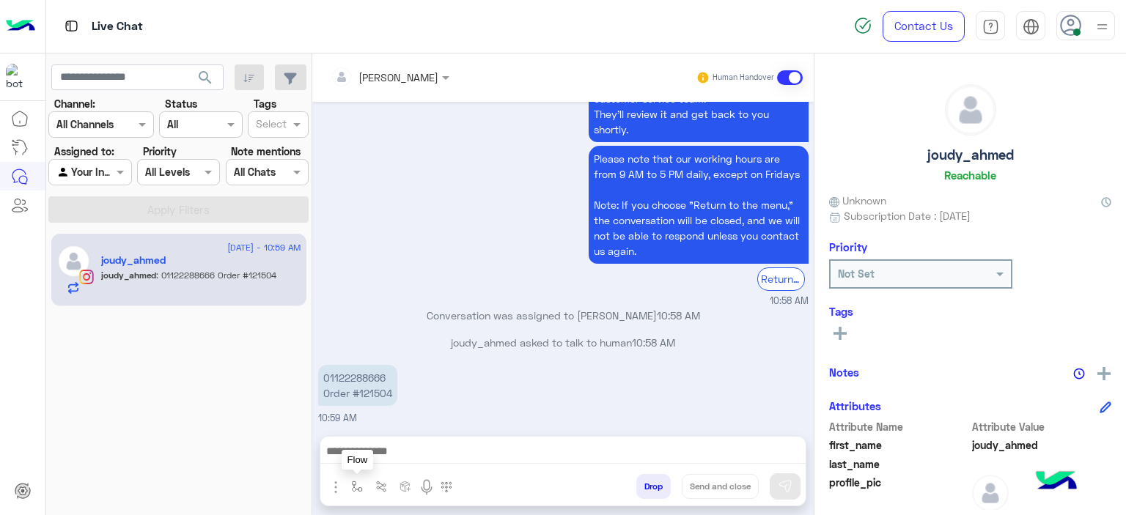
click at [355, 494] on button "button" at bounding box center [357, 486] width 24 height 24
click at [375, 456] on input "text" at bounding box center [383, 454] width 60 height 17
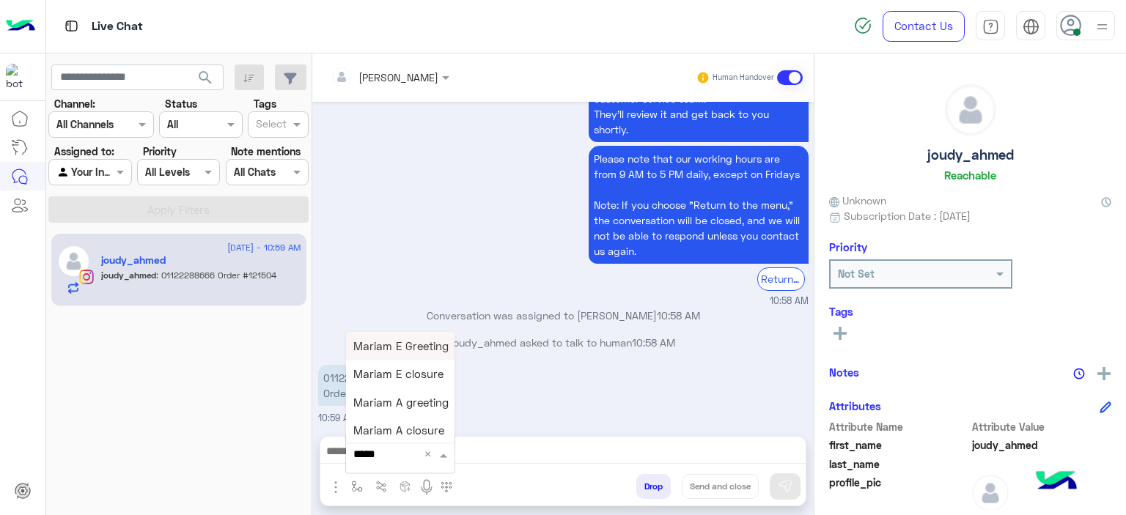
type input "******"
click at [403, 342] on span "Mariam E Greeting" at bounding box center [400, 345] width 95 height 13
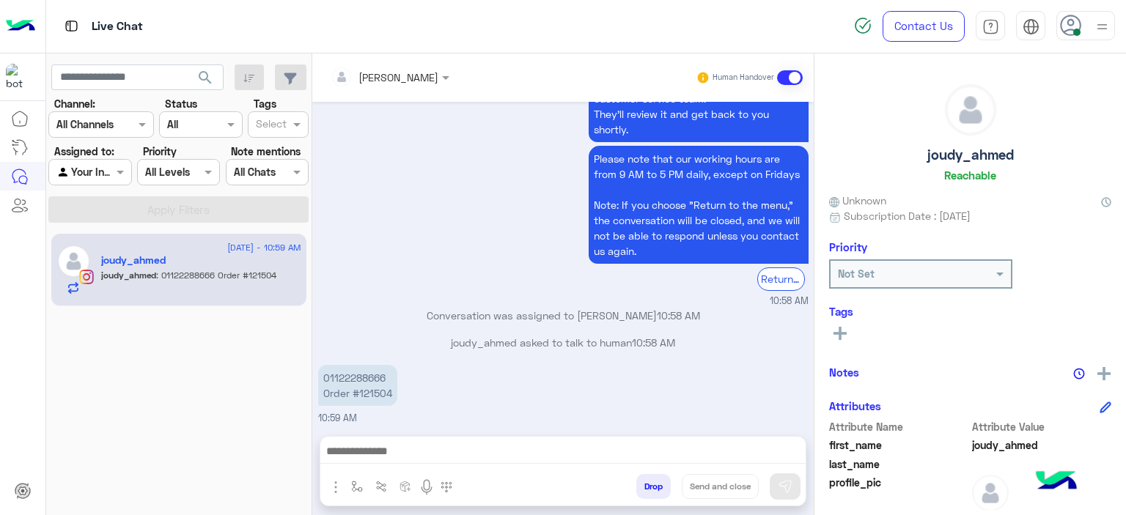
type textarea "**********"
click at [792, 482] on img at bounding box center [785, 486] width 15 height 15
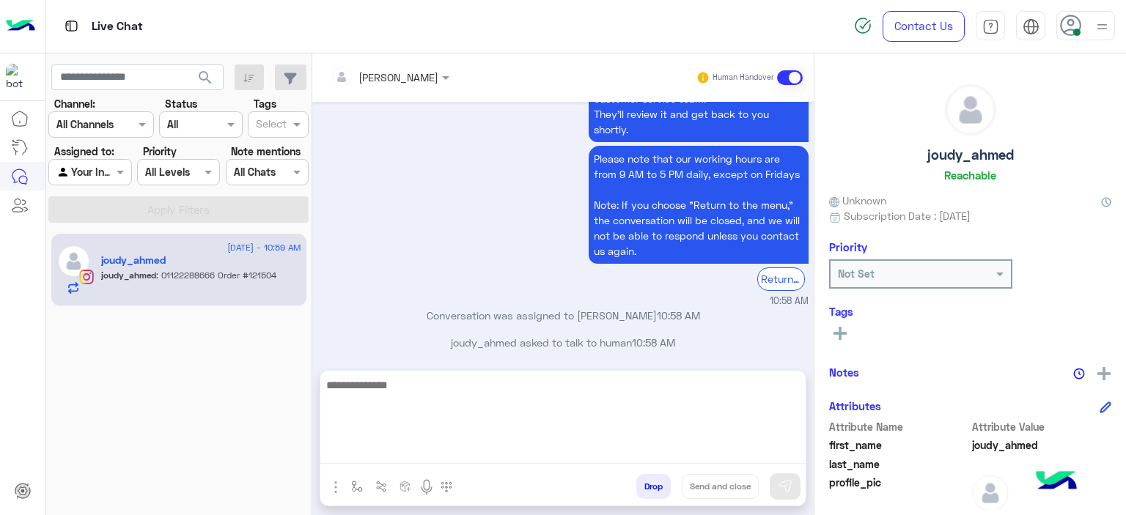
click at [574, 446] on textarea at bounding box center [562, 420] width 485 height 88
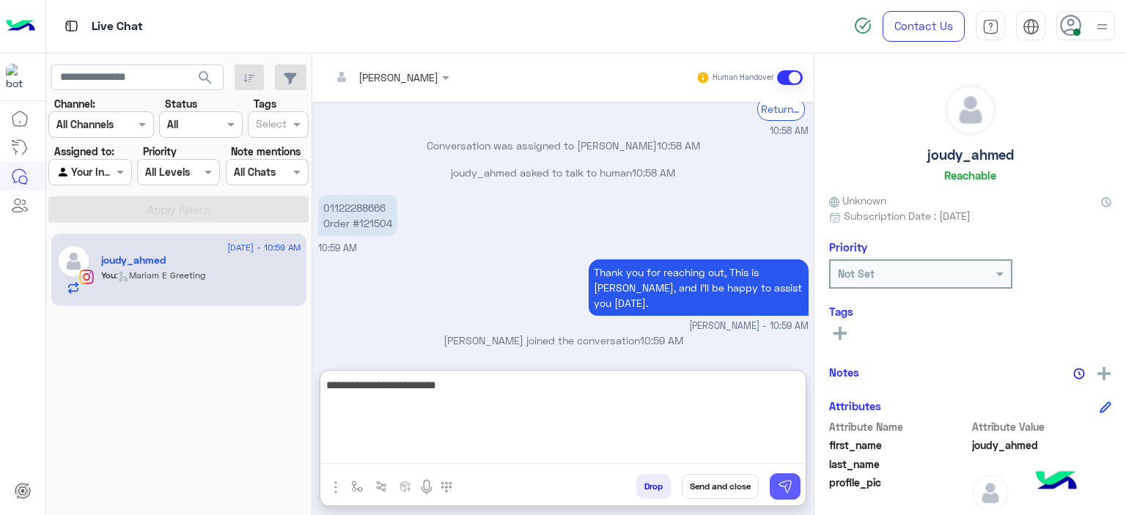
type textarea "**********"
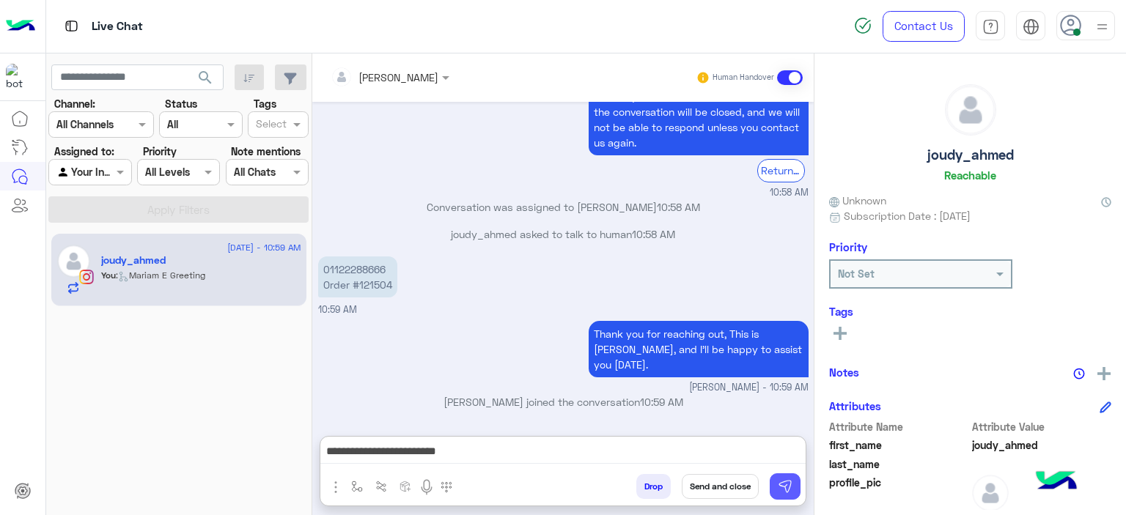
click at [784, 479] on button at bounding box center [785, 487] width 31 height 26
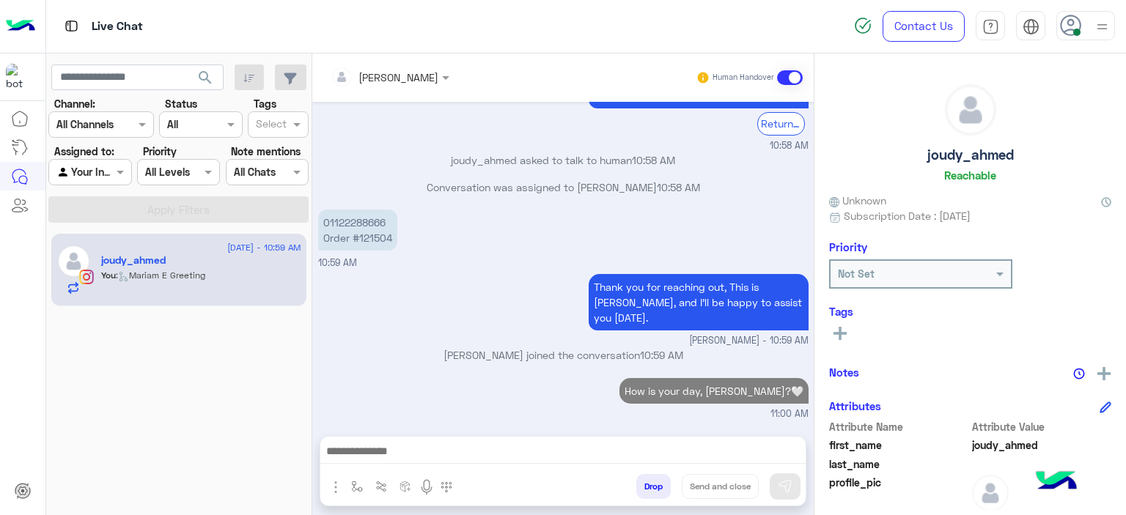
scroll to position [1649, 0]
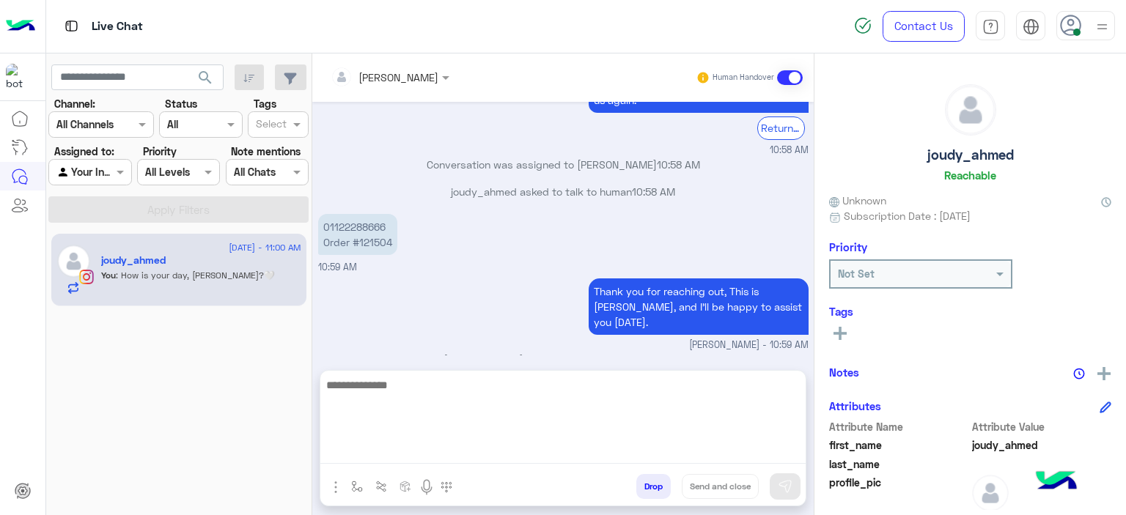
click at [458, 448] on textarea at bounding box center [562, 420] width 485 height 88
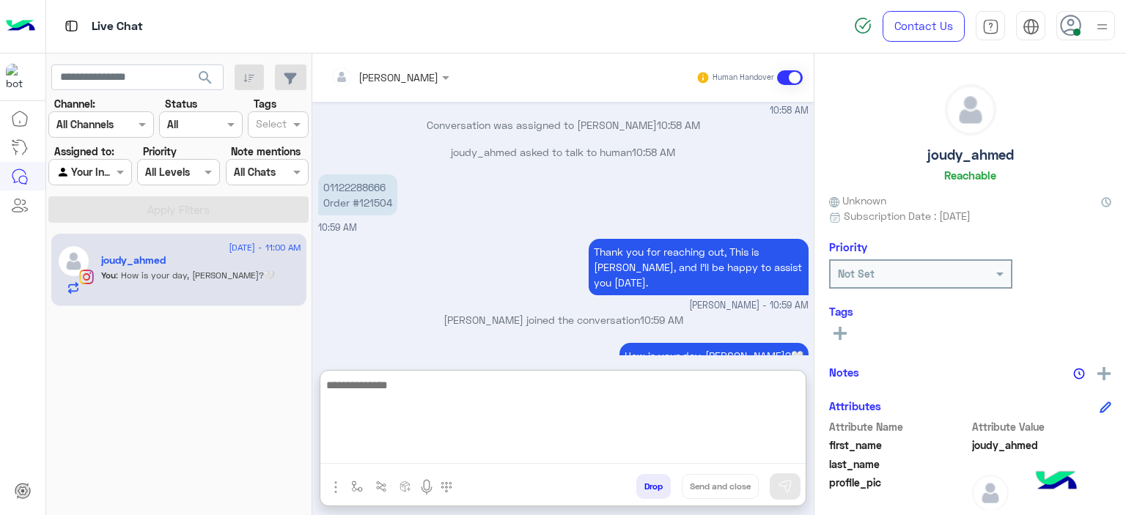
scroll to position [1715, 0]
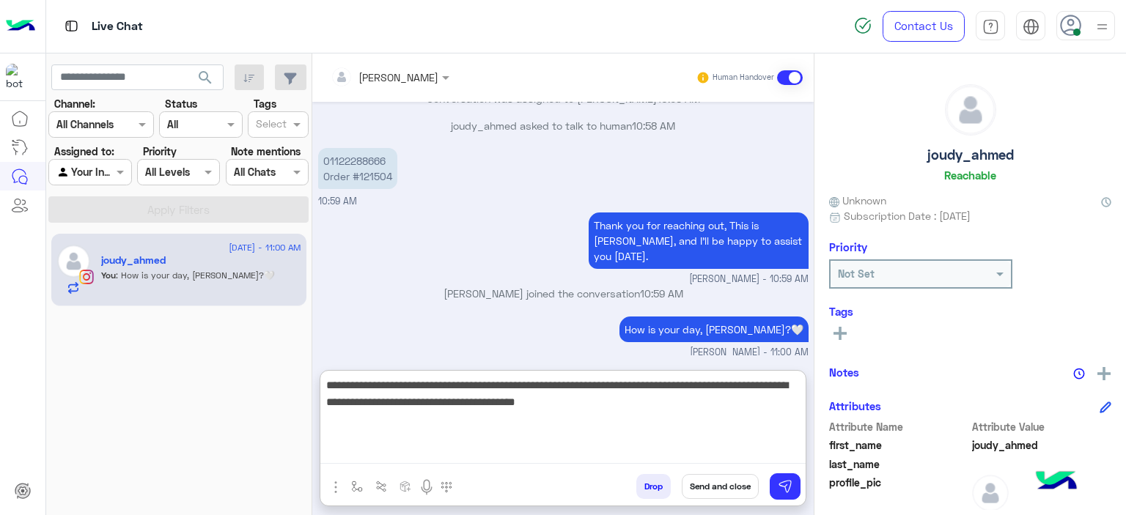
type textarea "**********"
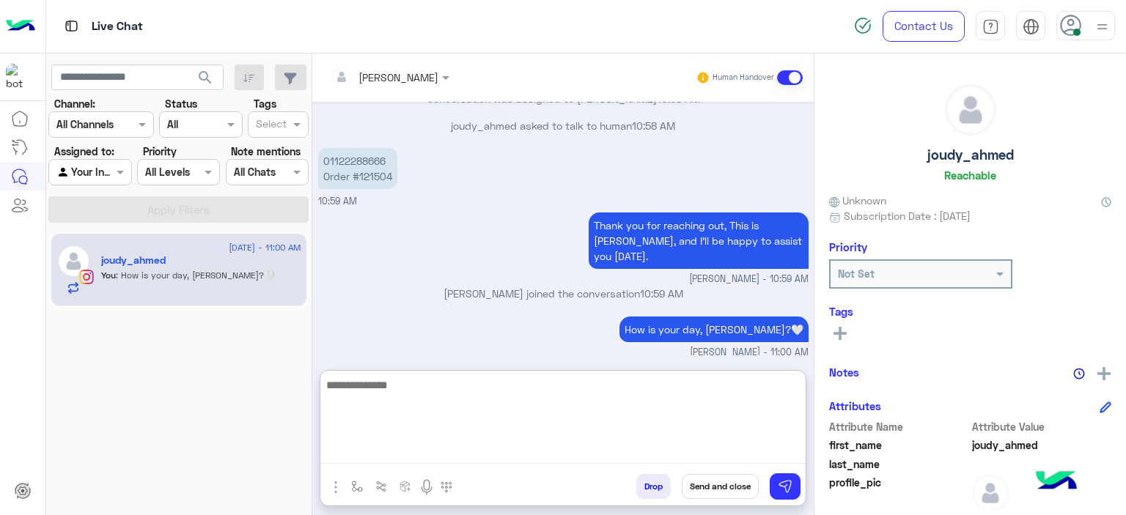
scroll to position [1809, 0]
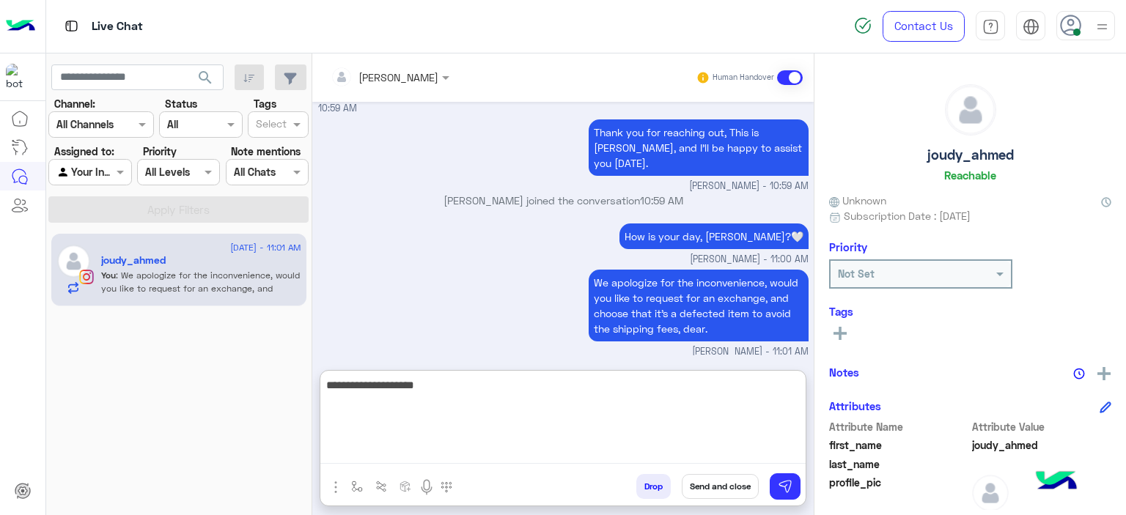
type textarea "**********"
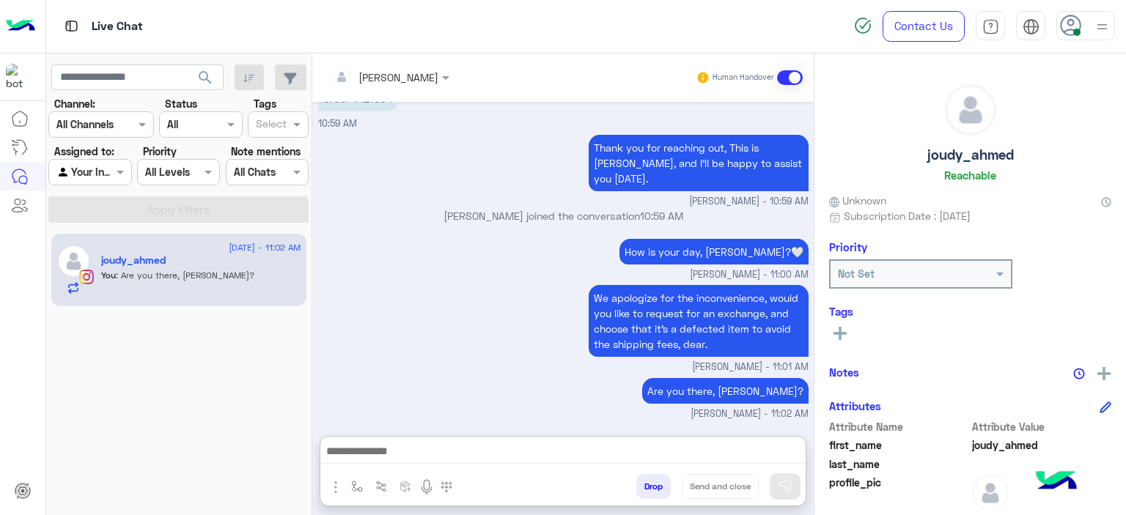
click at [355, 478] on button "button" at bounding box center [357, 486] width 24 height 24
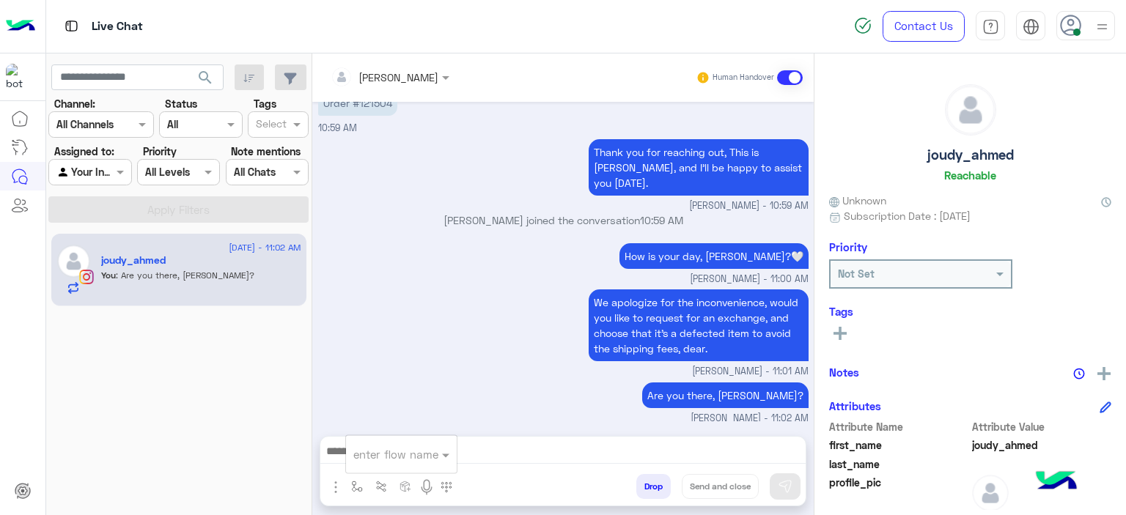
click at [370, 460] on input "text" at bounding box center [383, 454] width 60 height 17
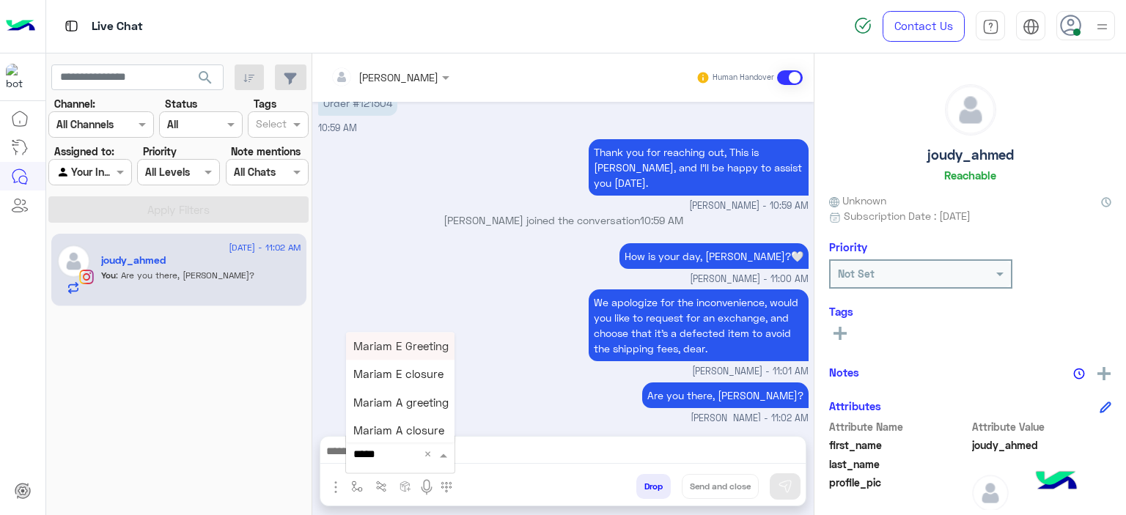
type input "******"
click at [417, 375] on span "Mariam E closure" at bounding box center [398, 374] width 90 height 13
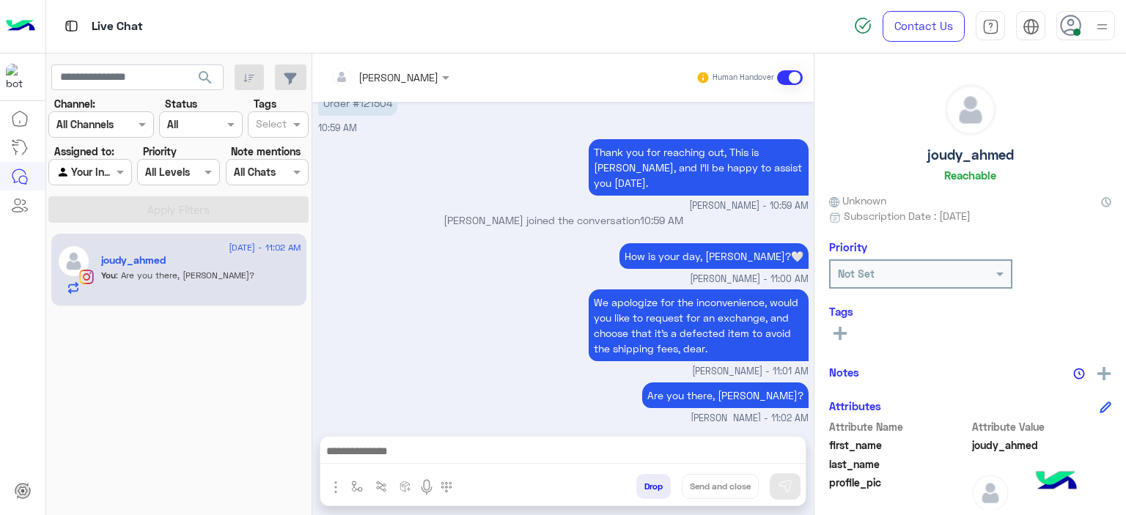
click at [839, 336] on icon at bounding box center [840, 333] width 13 height 13
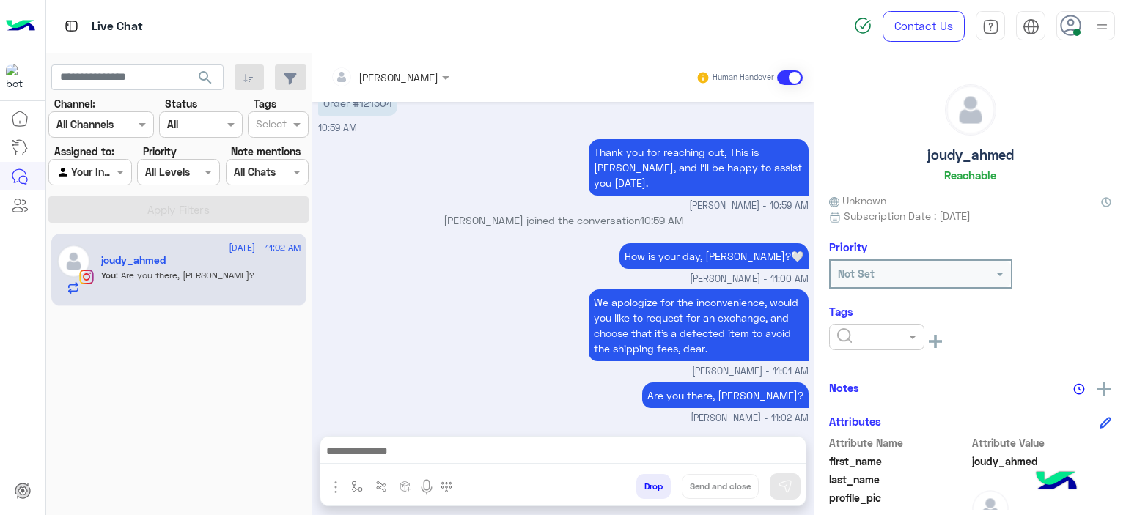
type textarea "**********"
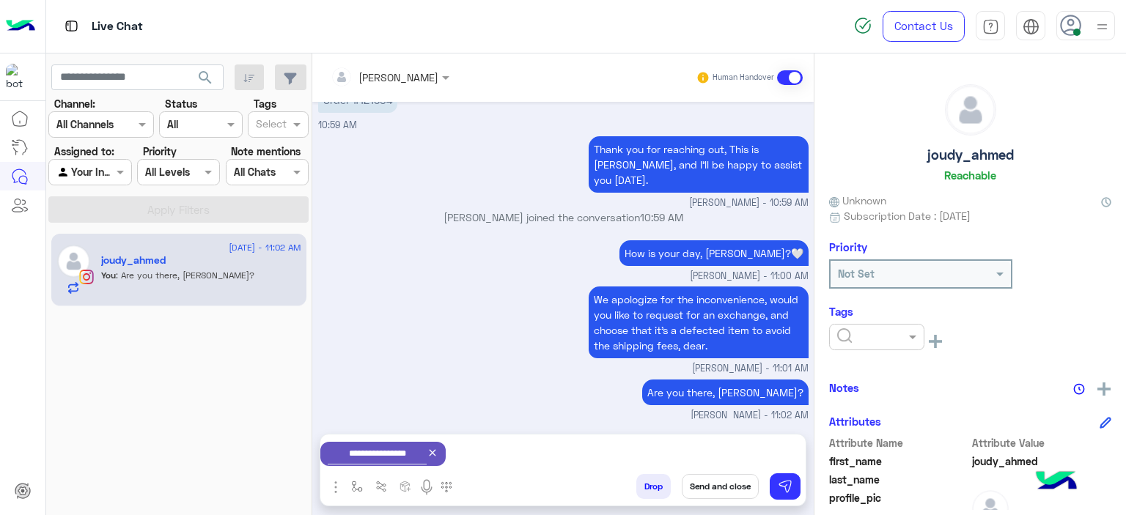
click at [853, 336] on input "text" at bounding box center [859, 337] width 45 height 15
click at [853, 391] on div "M FOLLOW UP" at bounding box center [876, 399] width 95 height 27
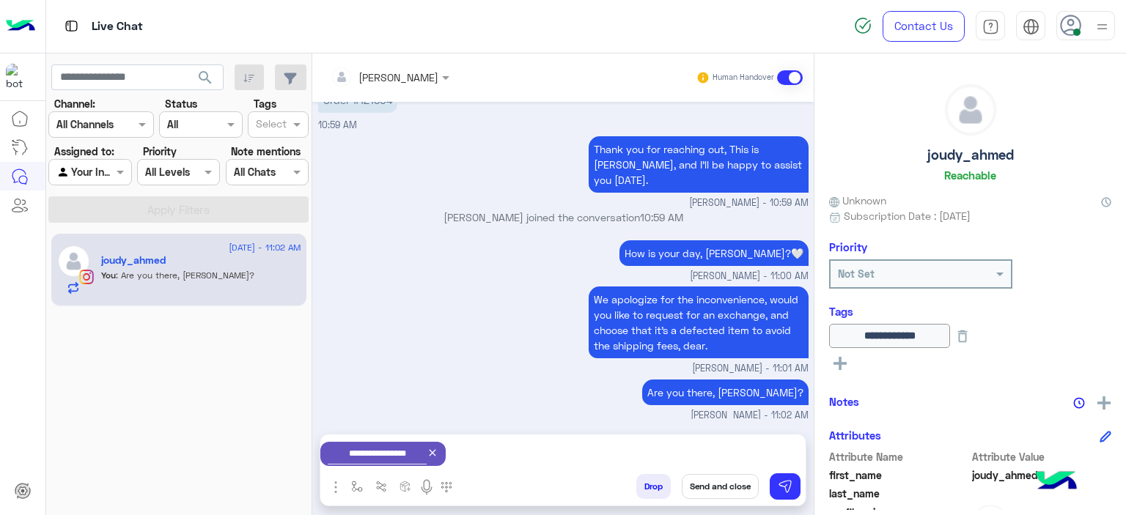
click at [702, 493] on button "Send and close" at bounding box center [720, 486] width 77 height 25
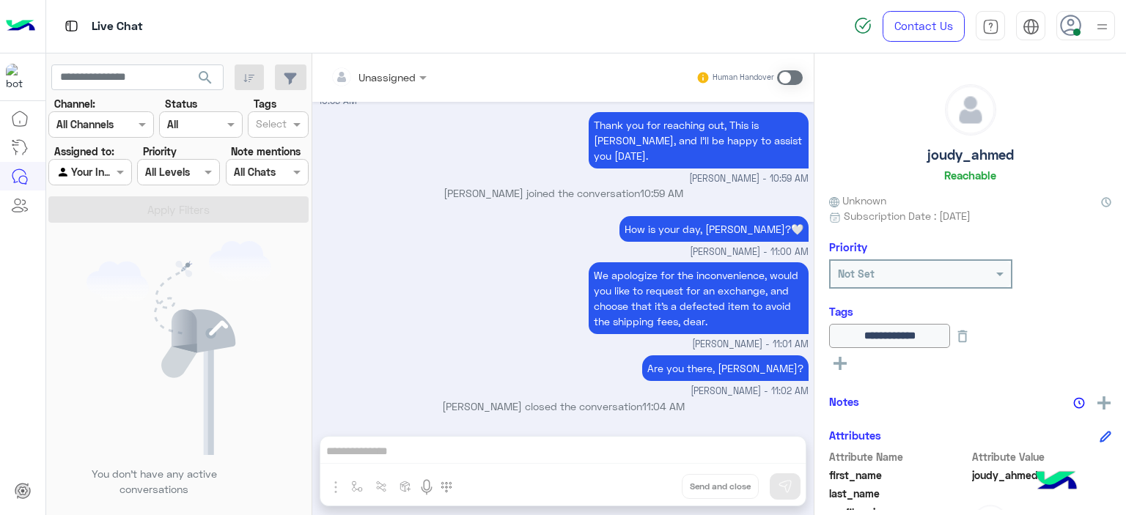
scroll to position [1997, 0]
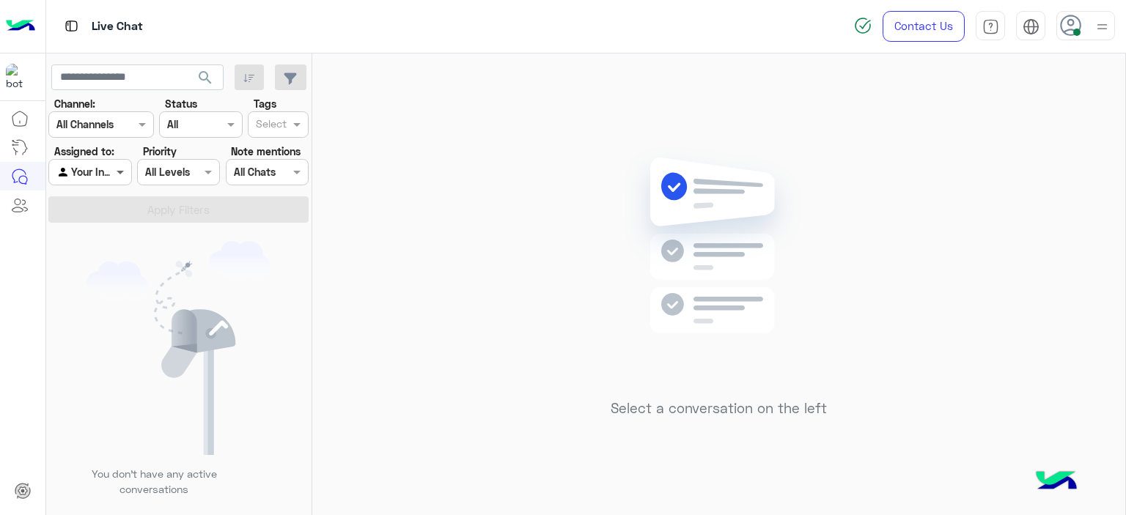
click at [113, 168] on span at bounding box center [122, 171] width 18 height 15
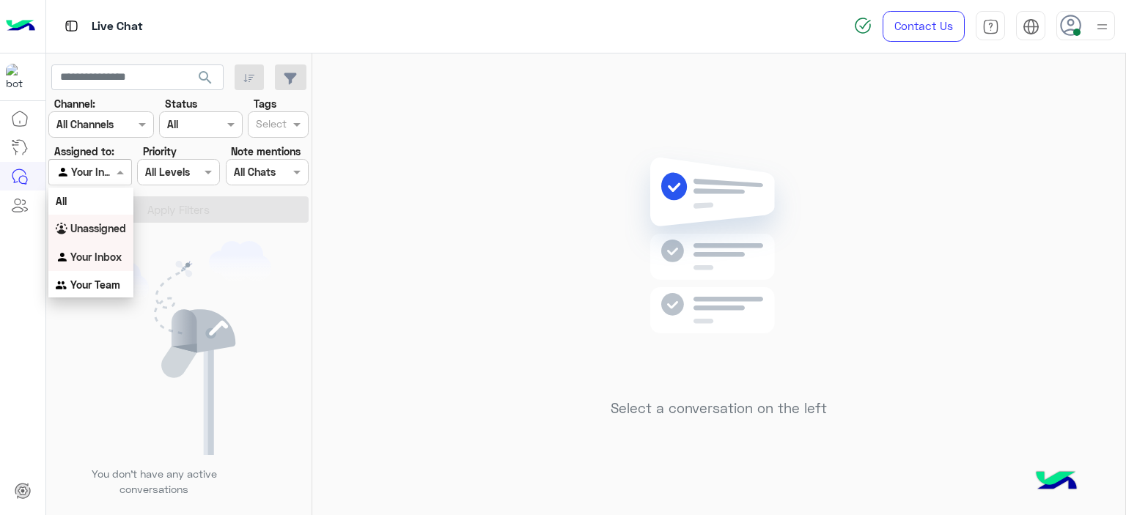
click at [119, 222] on b "Unassigned" at bounding box center [98, 228] width 56 height 12
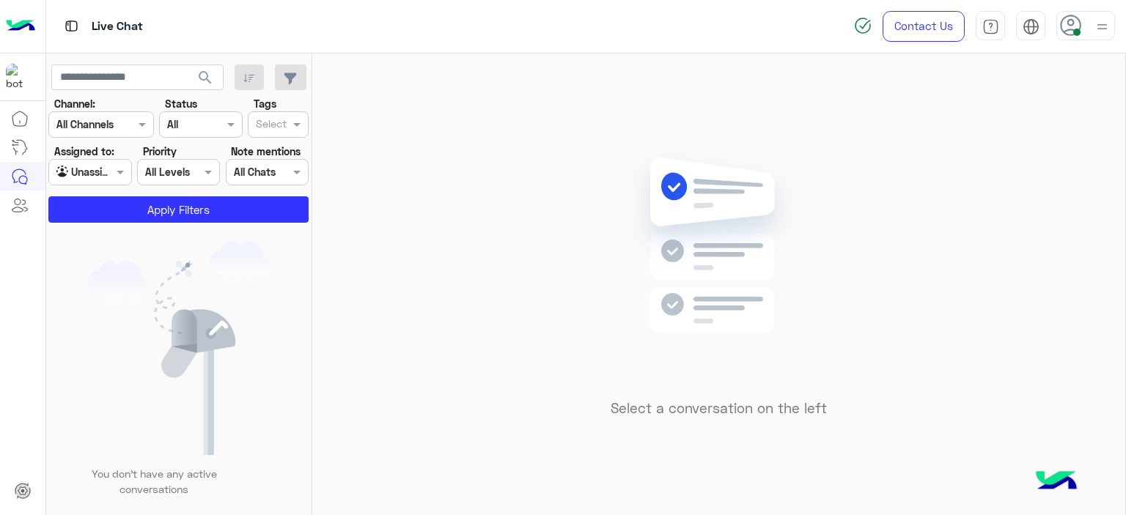
click at [278, 137] on section "Channel: Channel All Channels Status Channel All Tags Select Assigned to: Agent…" at bounding box center [179, 159] width 244 height 127
click at [277, 131] on input "text" at bounding box center [271, 125] width 31 height 15
click at [265, 181] on div "M FOLLOW UP" at bounding box center [278, 181] width 46 height 15
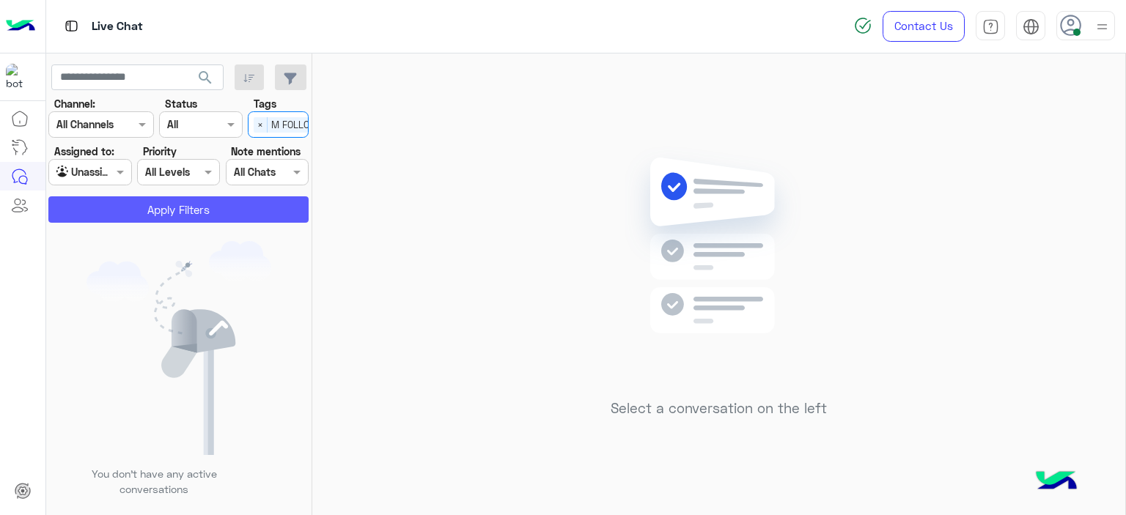
click at [243, 206] on button "Apply Filters" at bounding box center [178, 209] width 260 height 26
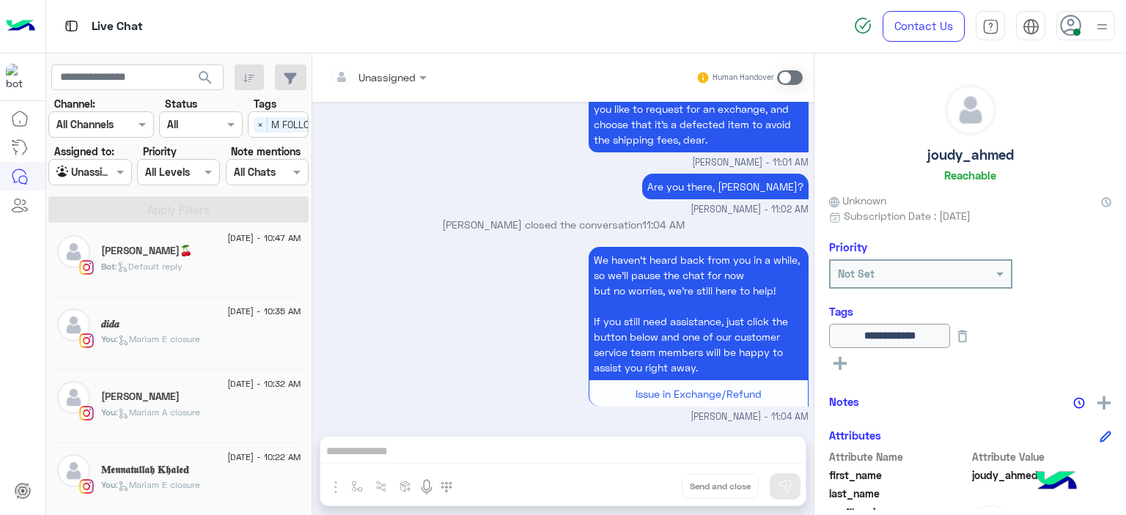
scroll to position [0, 0]
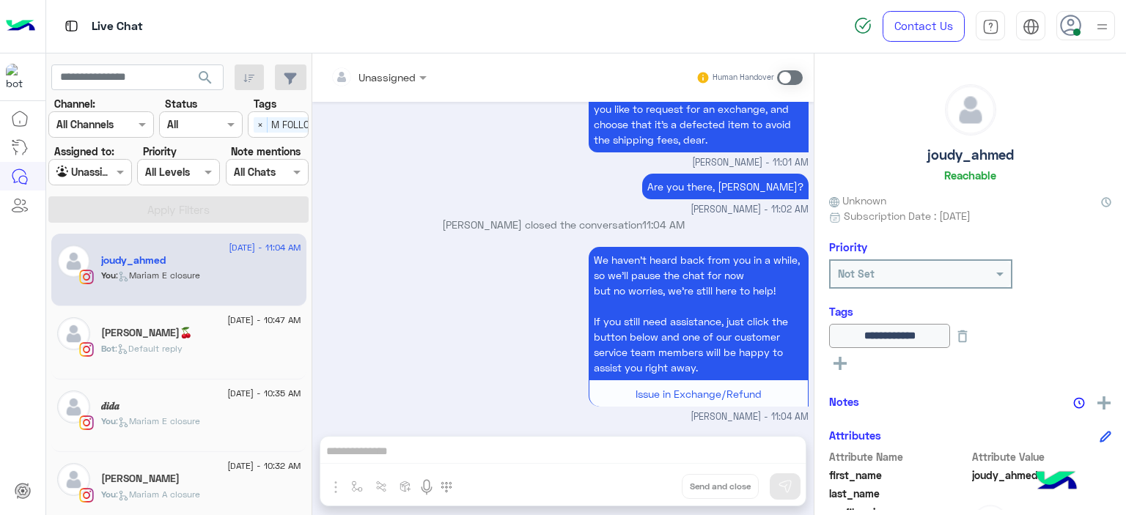
click at [188, 356] on div "Bot : Default reply" at bounding box center [201, 355] width 200 height 26
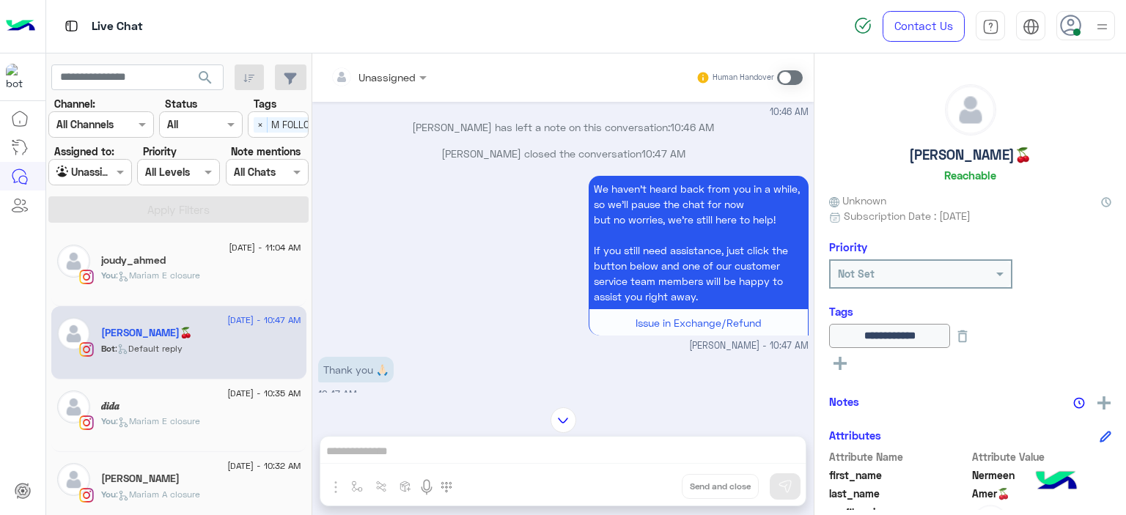
scroll to position [1204, 0]
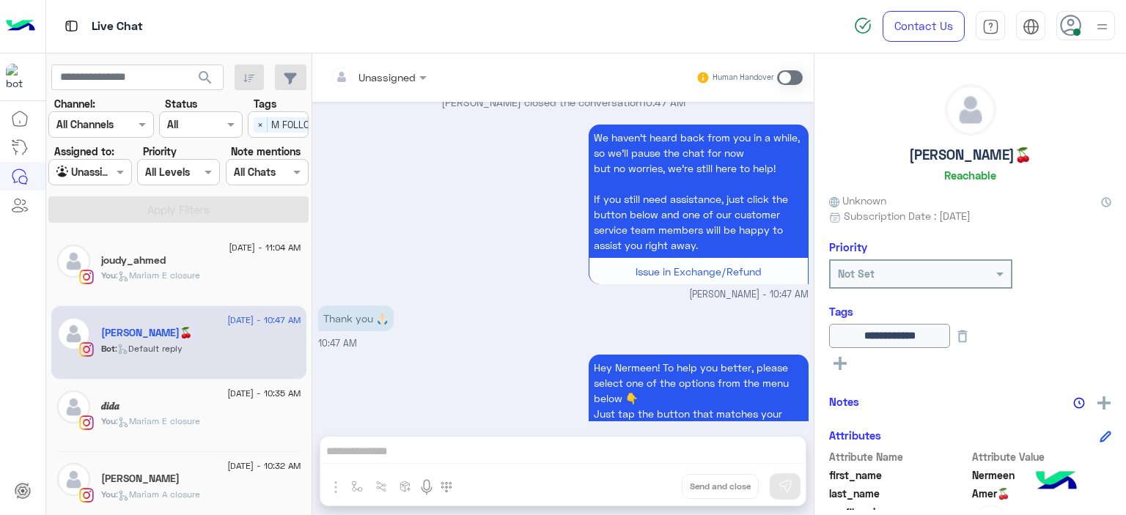
click at [110, 175] on div at bounding box center [89, 171] width 81 height 17
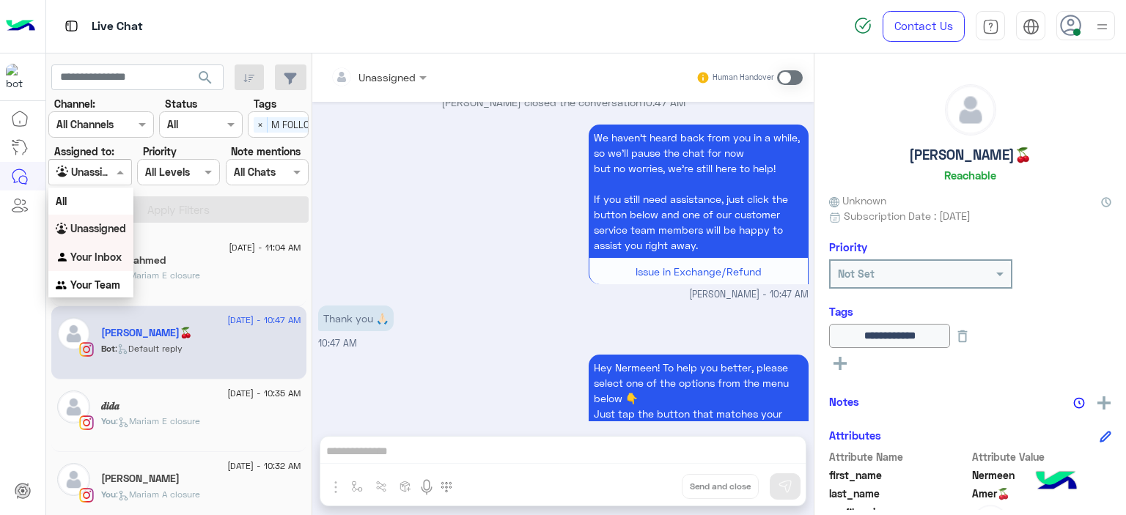
click at [111, 248] on div "Your Inbox" at bounding box center [90, 257] width 85 height 29
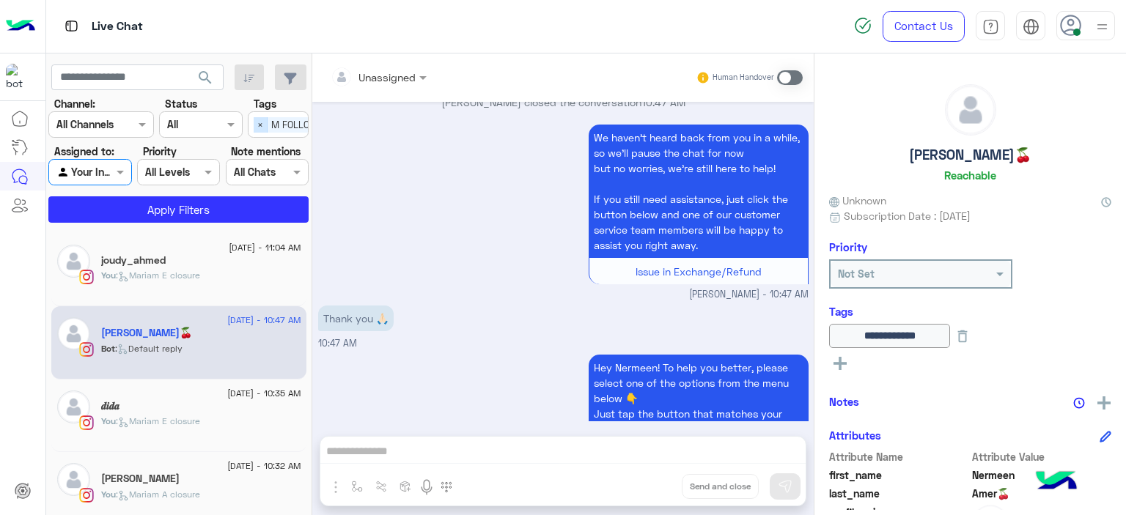
click at [262, 128] on span "×" at bounding box center [261, 124] width 14 height 15
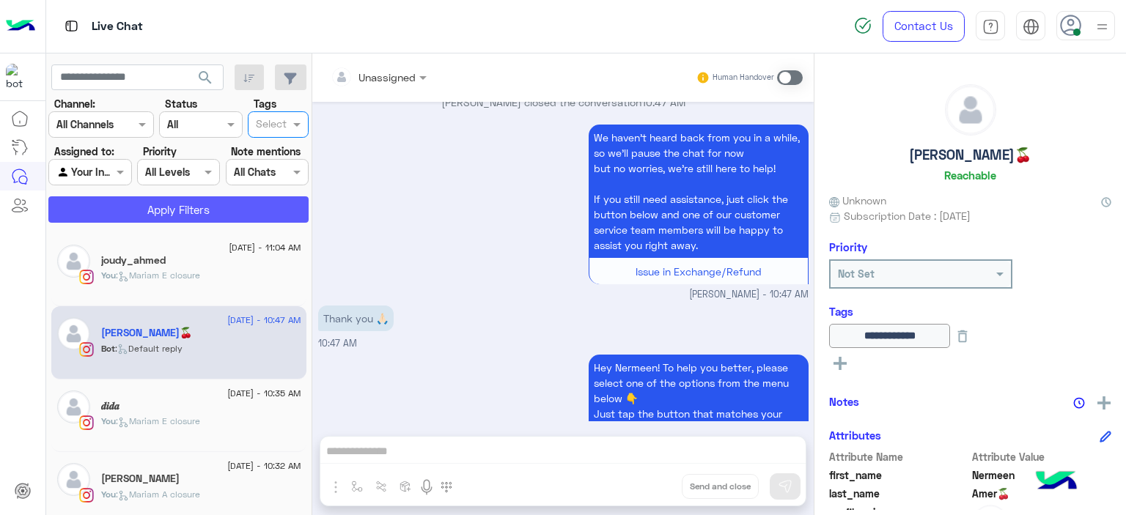
click at [266, 208] on button "Apply Filters" at bounding box center [178, 209] width 260 height 26
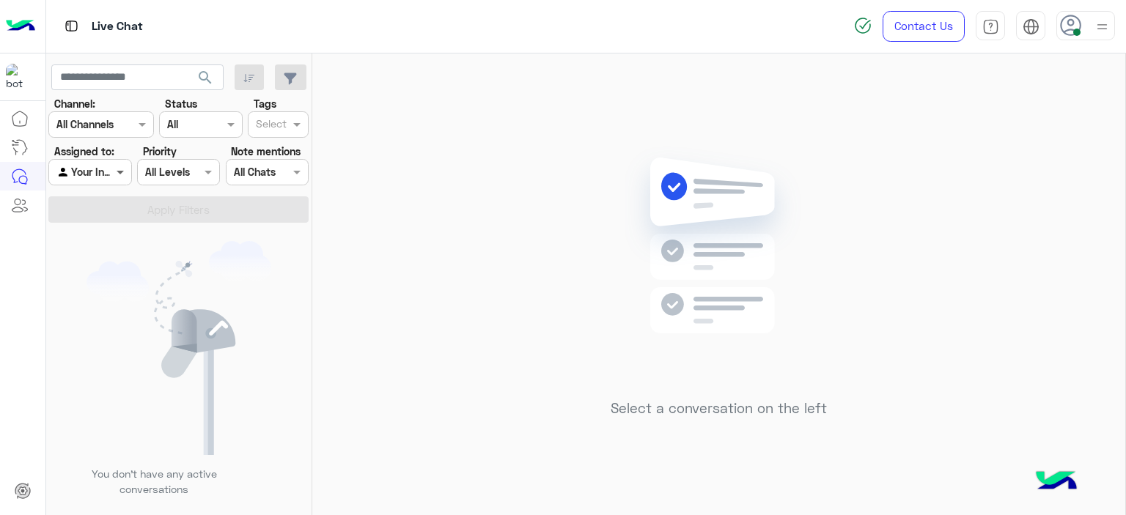
click at [122, 178] on span at bounding box center [122, 171] width 18 height 15
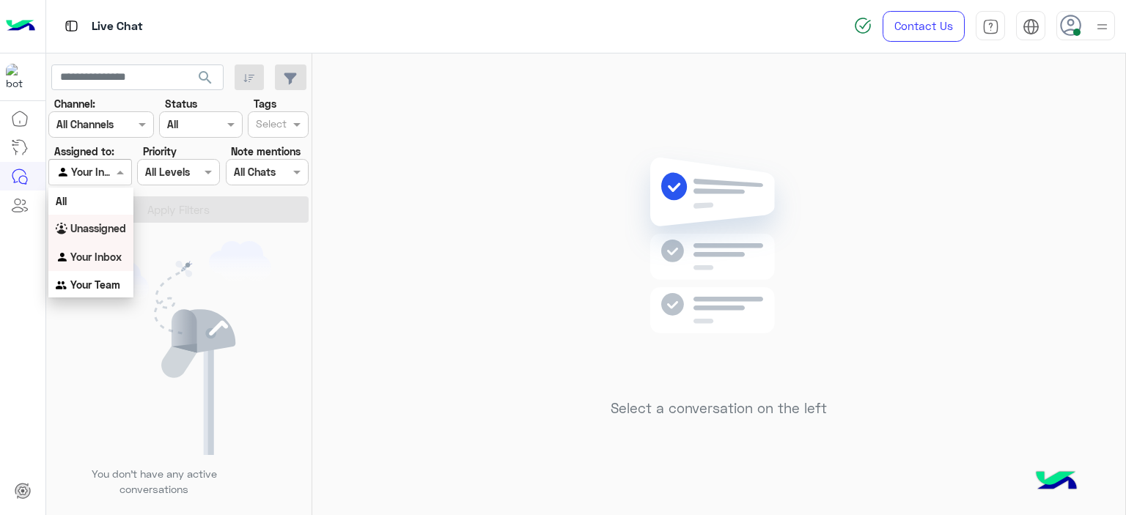
click at [121, 231] on b "Unassigned" at bounding box center [98, 228] width 56 height 12
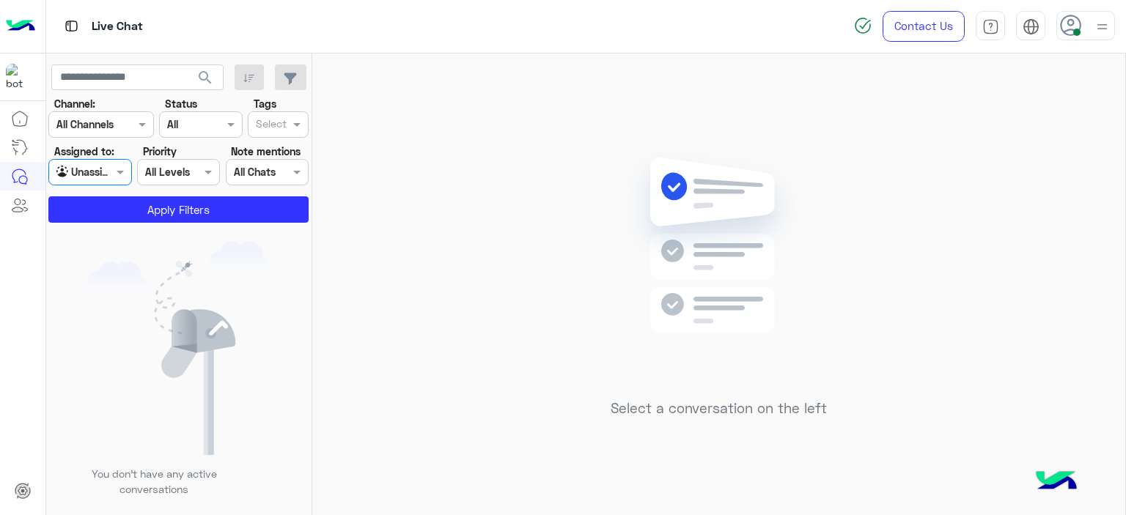
drag, startPoint x: 286, startPoint y: 121, endPoint x: 283, endPoint y: 134, distance: 13.5
click at [285, 122] on input "text" at bounding box center [271, 125] width 31 height 15
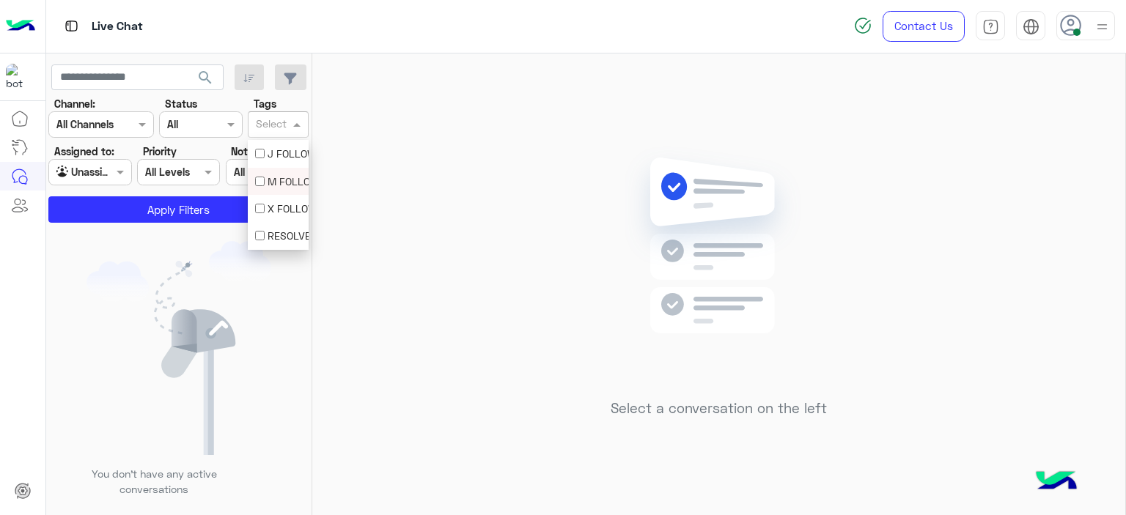
click at [274, 188] on div "M FOLLOW UP" at bounding box center [278, 181] width 46 height 15
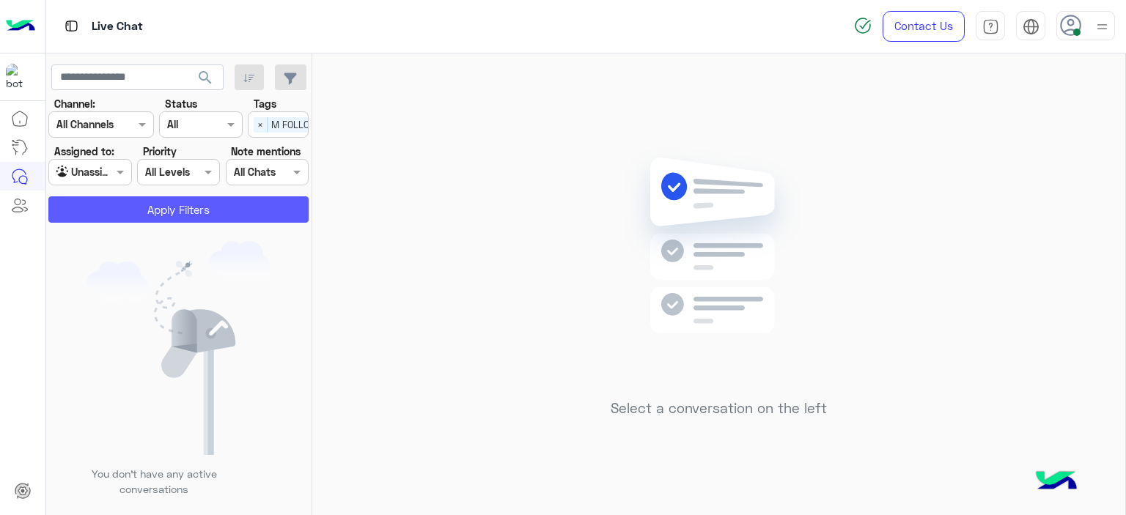
click at [237, 215] on button "Apply Filters" at bounding box center [178, 209] width 260 height 26
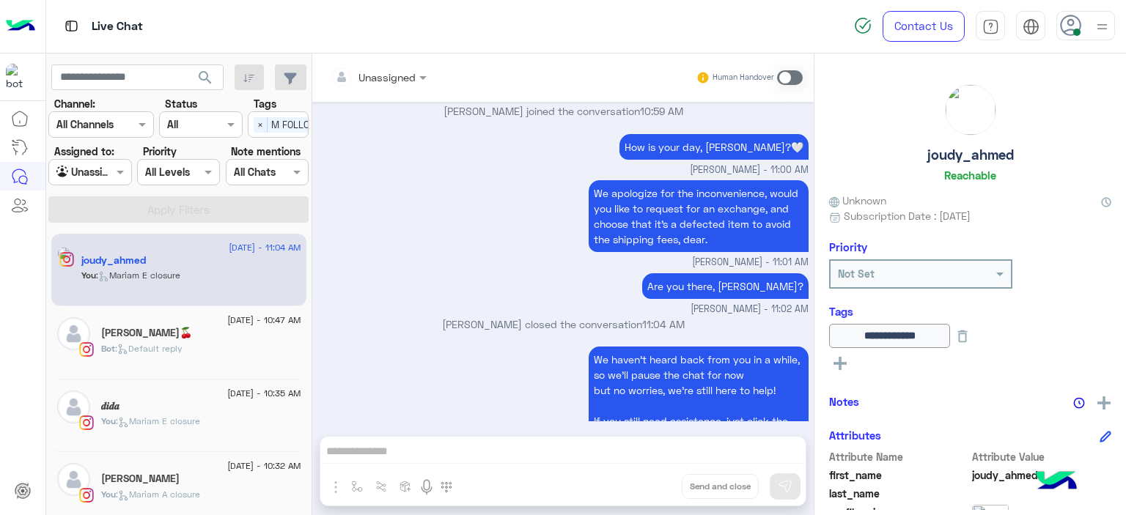
scroll to position [1537, 0]
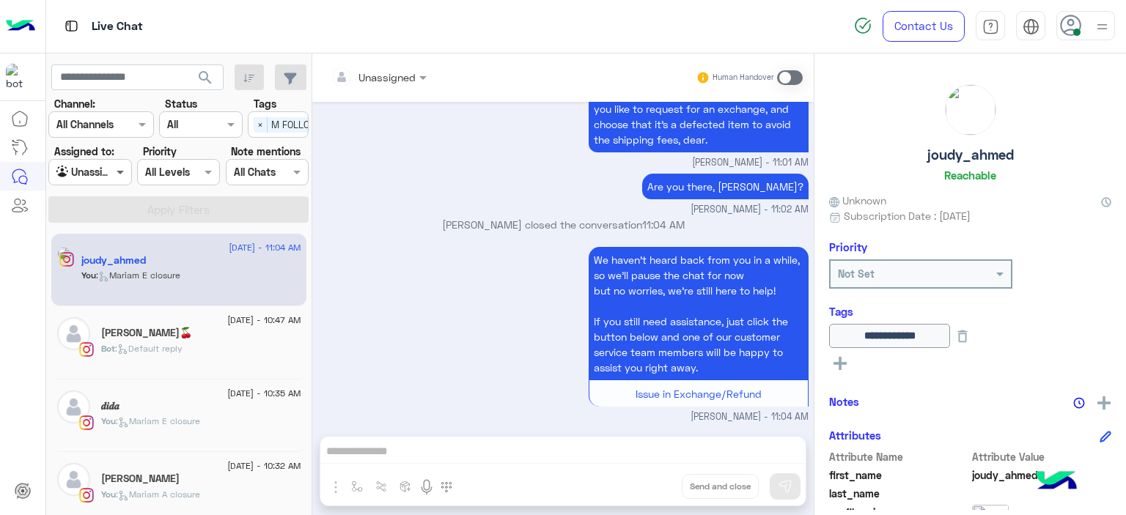
click at [117, 172] on span at bounding box center [122, 171] width 18 height 15
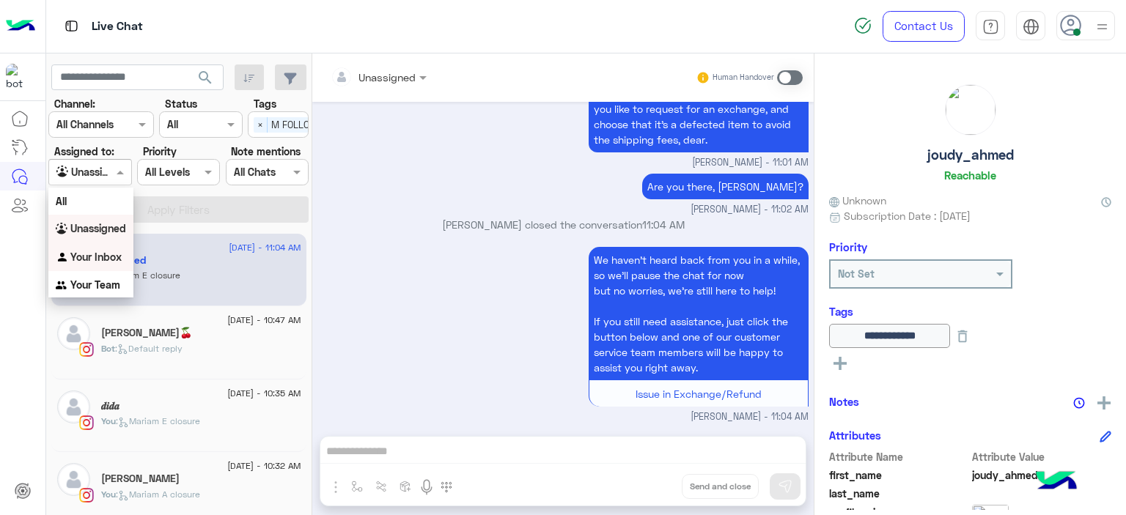
click at [125, 254] on div "Your Inbox" at bounding box center [90, 257] width 85 height 29
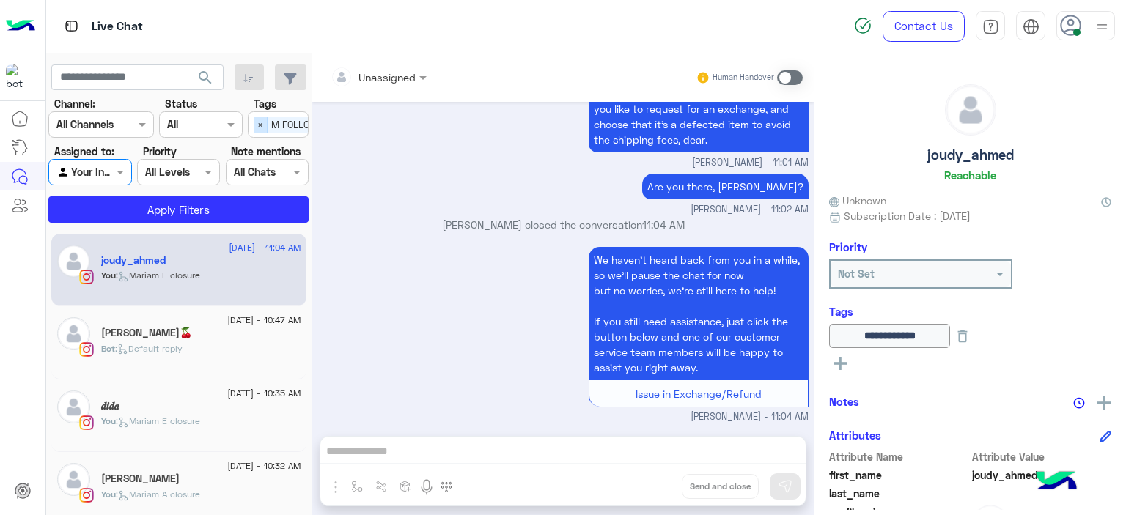
click at [258, 126] on span "×" at bounding box center [261, 124] width 14 height 15
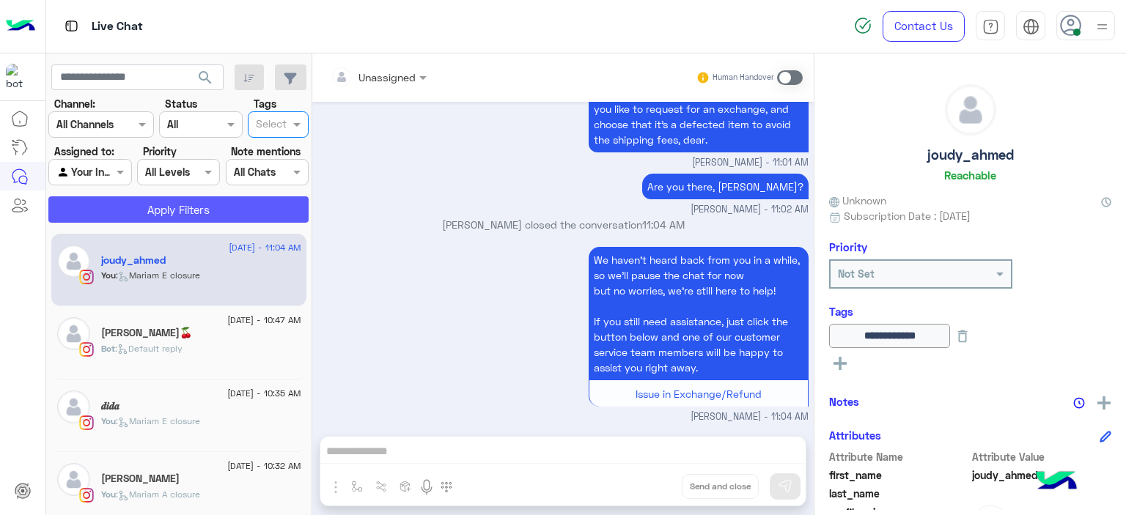
click at [254, 210] on button "Apply Filters" at bounding box center [178, 209] width 260 height 26
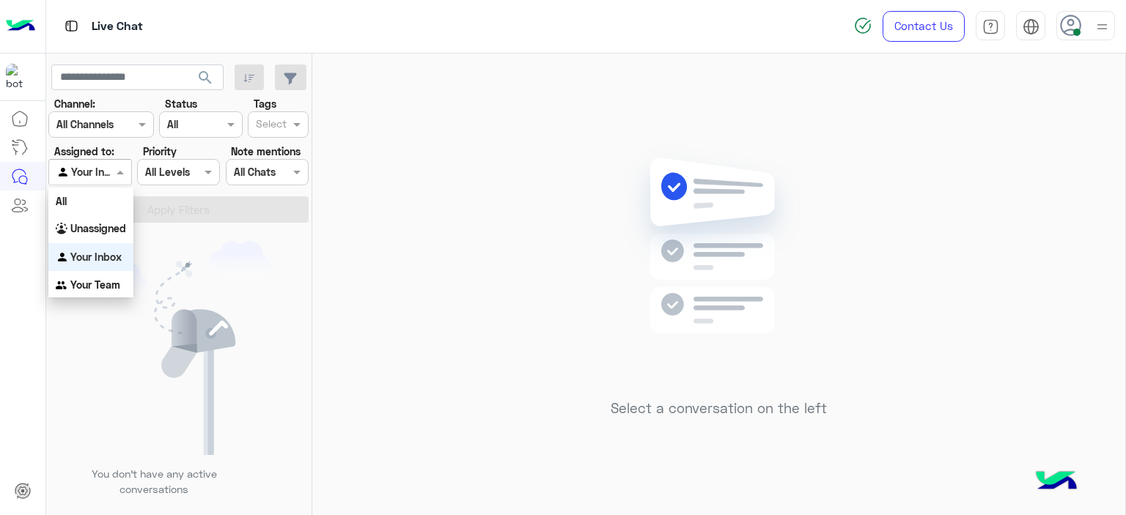
click at [120, 169] on span at bounding box center [122, 171] width 18 height 15
click at [119, 225] on b "Unassigned" at bounding box center [98, 228] width 56 height 12
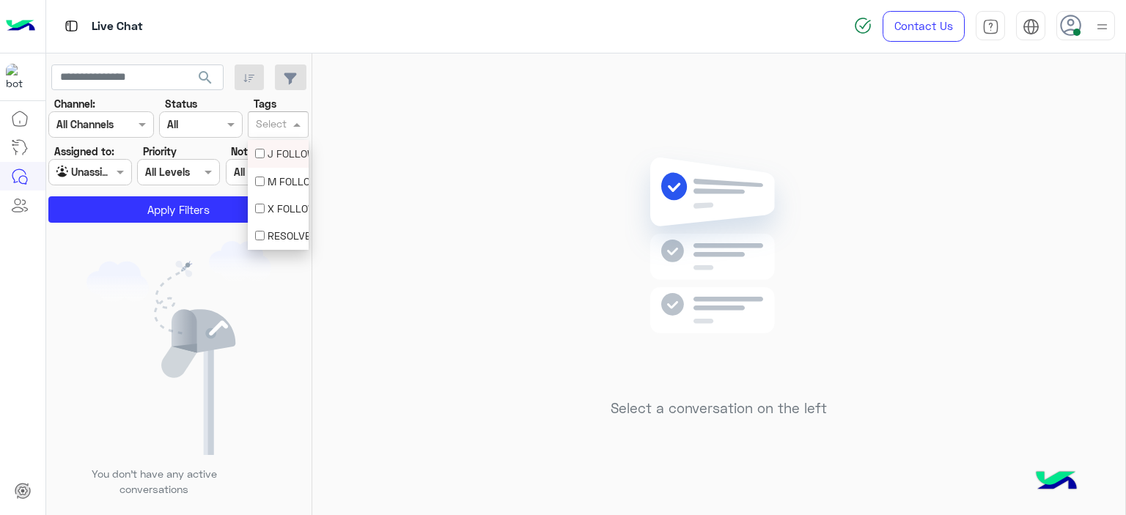
click at [275, 127] on input "text" at bounding box center [271, 125] width 31 height 15
click at [271, 177] on div "M FOLLOW UP" at bounding box center [278, 181] width 46 height 15
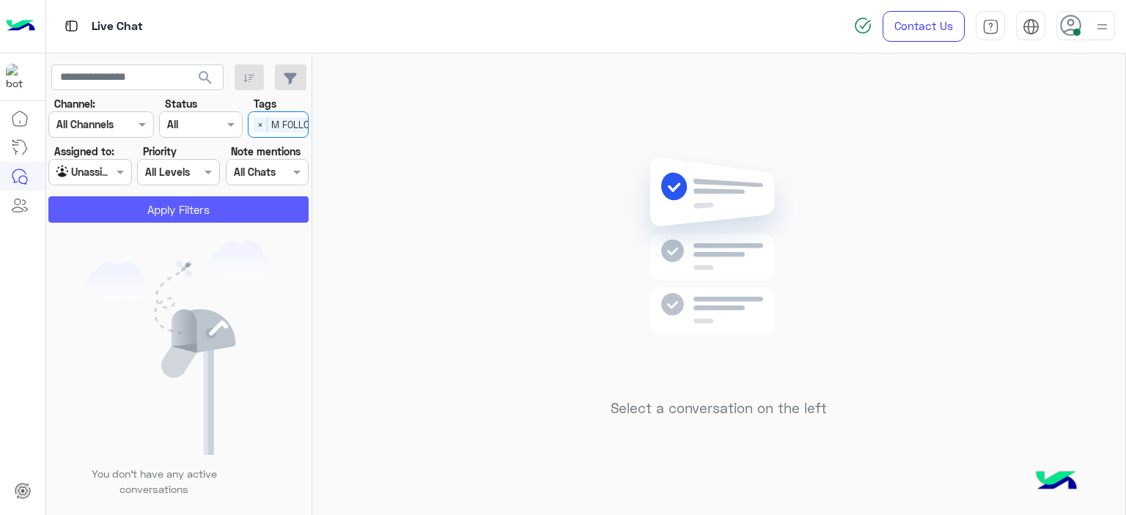
click at [242, 213] on button "Apply Filters" at bounding box center [178, 209] width 260 height 26
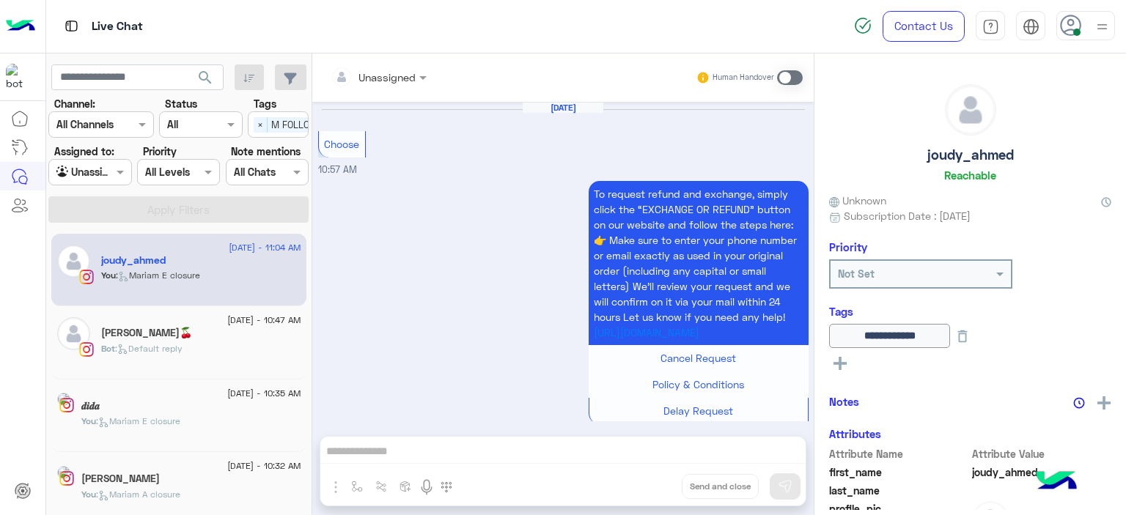
scroll to position [1537, 0]
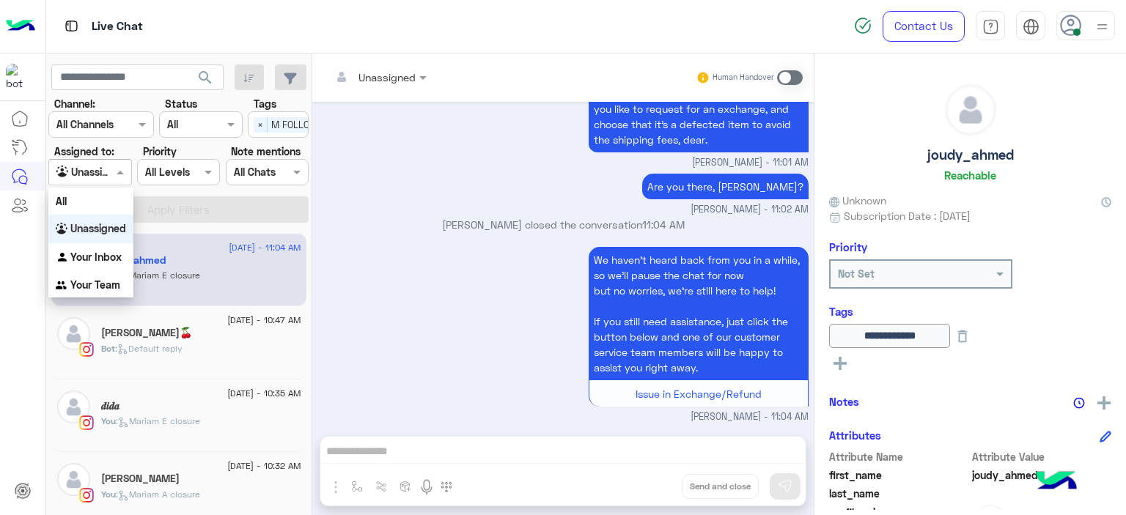
click at [120, 167] on span at bounding box center [122, 171] width 18 height 15
click at [116, 257] on b "Your Inbox" at bounding box center [95, 257] width 51 height 12
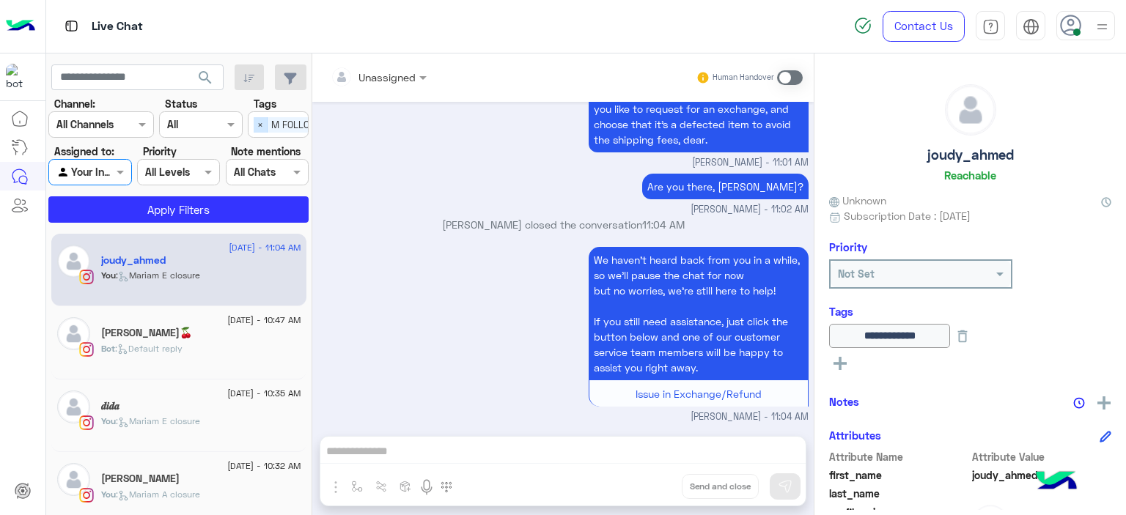
click at [254, 121] on span "×" at bounding box center [261, 124] width 14 height 15
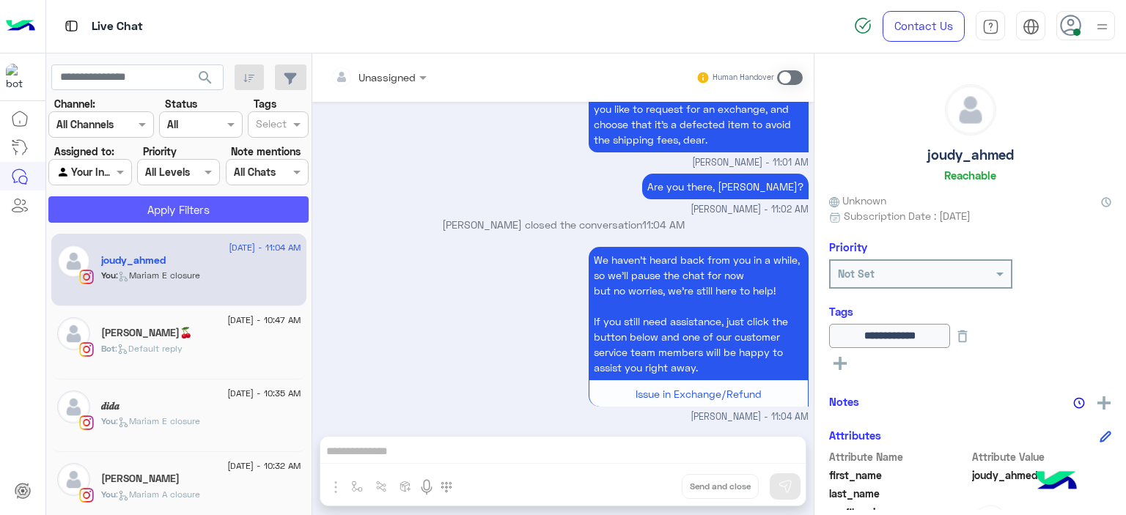
click at [248, 210] on button "Apply Filters" at bounding box center [178, 209] width 260 height 26
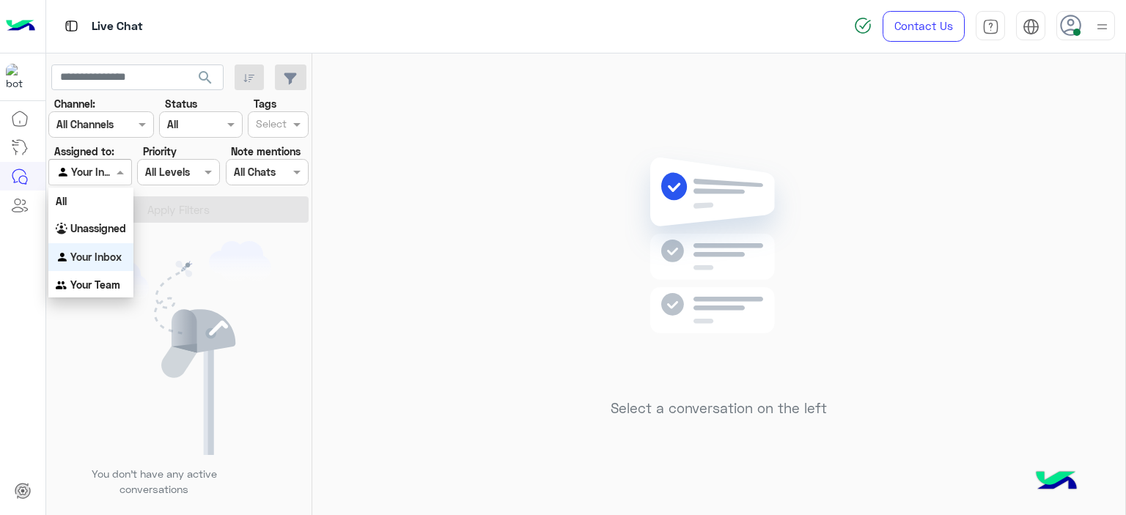
click at [123, 166] on span at bounding box center [122, 171] width 18 height 15
click at [108, 228] on body "Live Chat Contact Us Help Center عربي English search Channel: Channel All Chann…" at bounding box center [563, 257] width 1126 height 515
click at [108, 228] on b "Unassigned" at bounding box center [98, 228] width 56 height 12
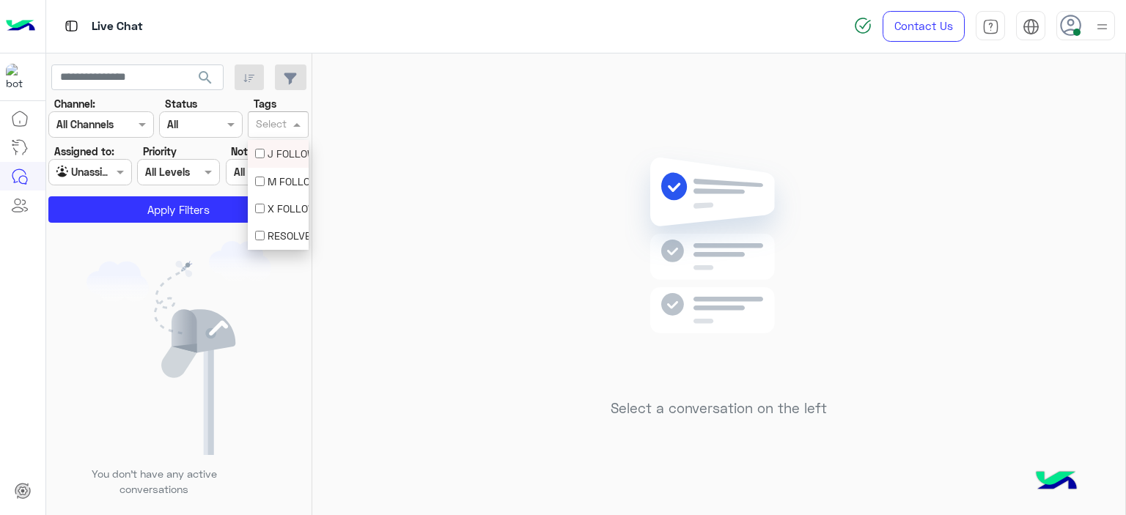
click at [278, 119] on input "text" at bounding box center [271, 125] width 31 height 15
click at [286, 183] on div "M FOLLOW UP" at bounding box center [278, 181] width 46 height 15
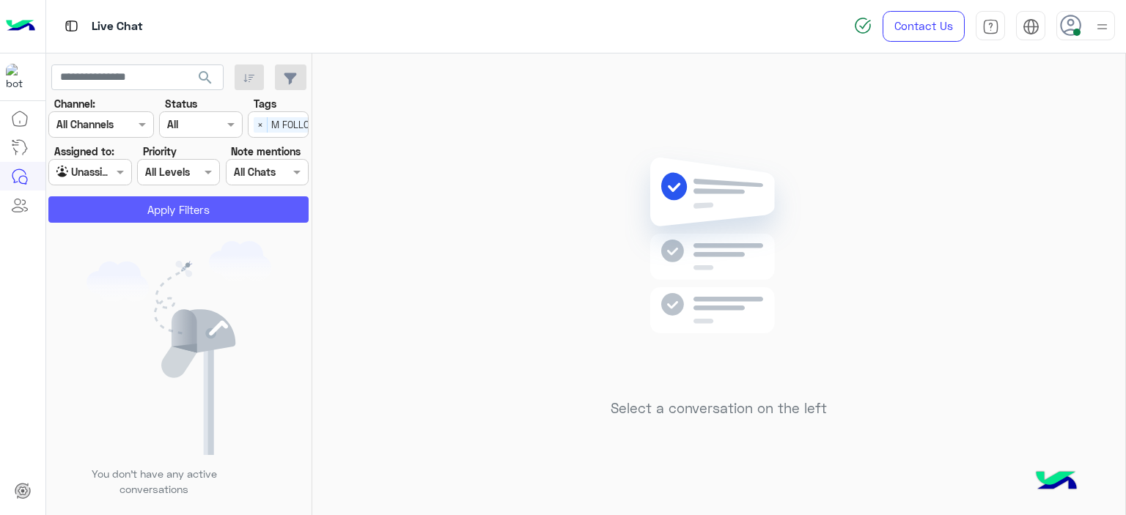
click at [217, 207] on button "Apply Filters" at bounding box center [178, 209] width 260 height 26
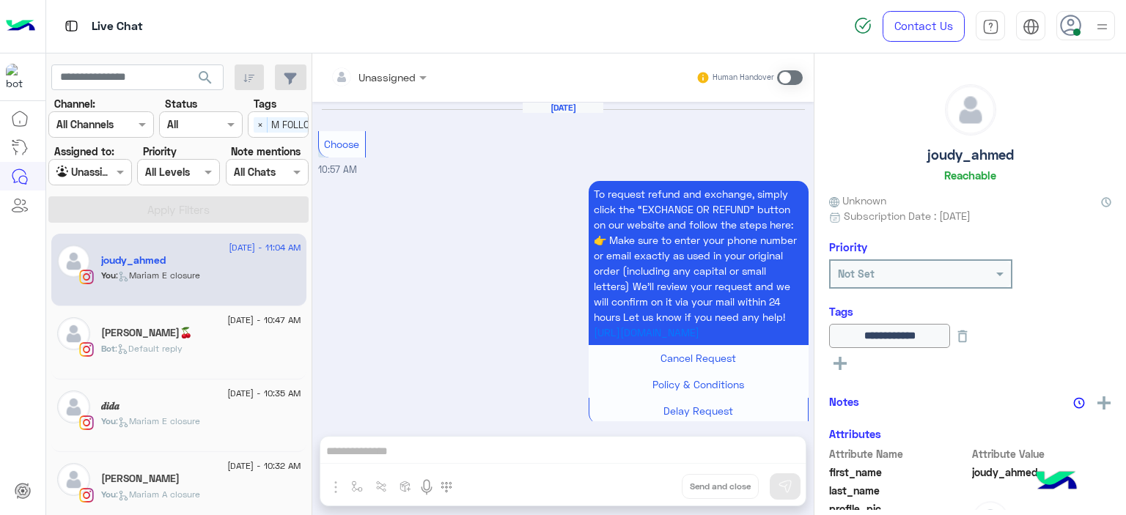
scroll to position [1537, 0]
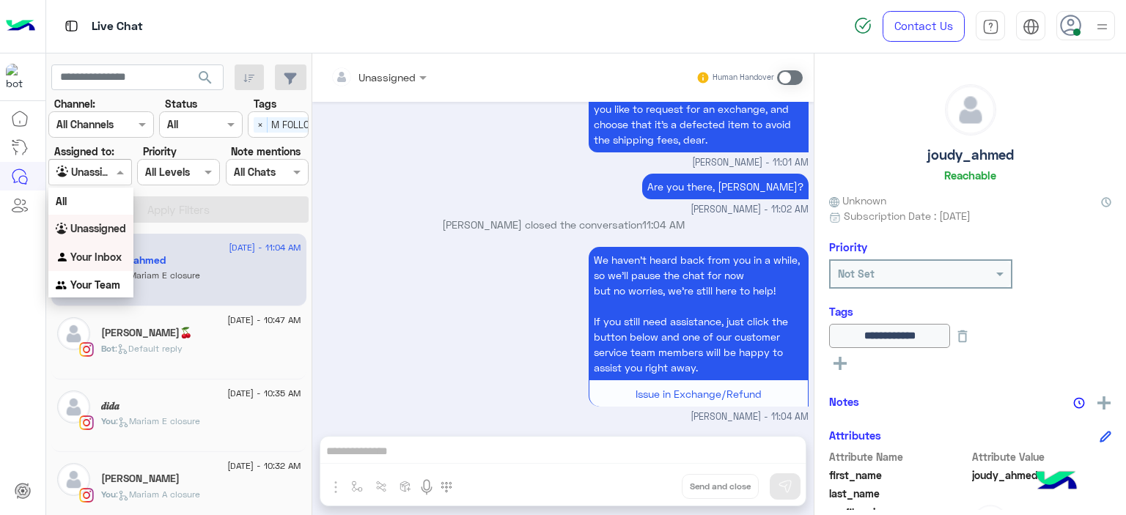
drag, startPoint x: 113, startPoint y: 173, endPoint x: 109, endPoint y: 261, distance: 88.0
click at [109, 261] on body "Live Chat Contact Us Help Center عربي English search Channel: Channel All Chann…" at bounding box center [563, 257] width 1126 height 515
click at [109, 261] on b "Your Inbox" at bounding box center [95, 257] width 51 height 12
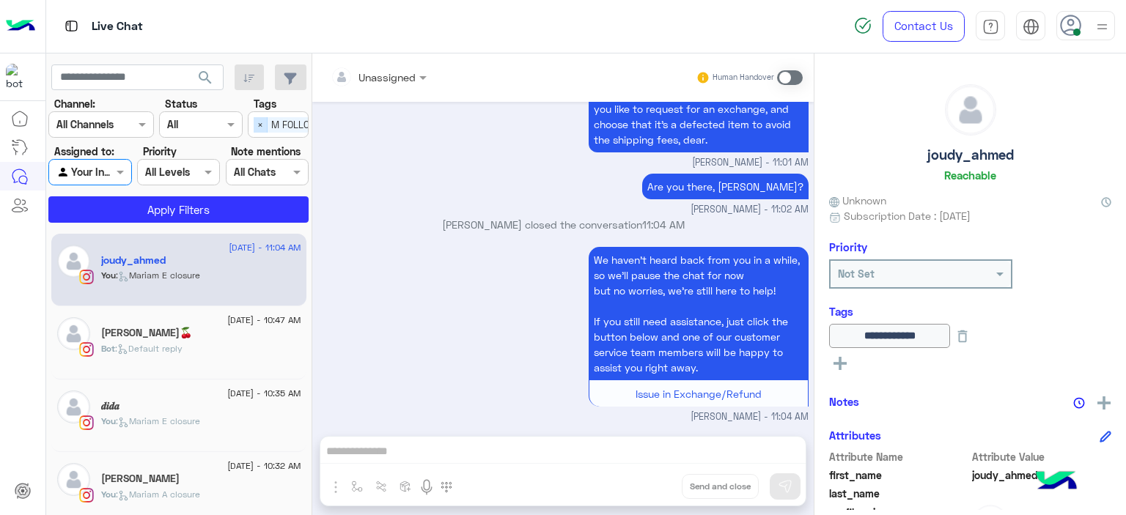
click at [254, 123] on span "×" at bounding box center [261, 124] width 14 height 15
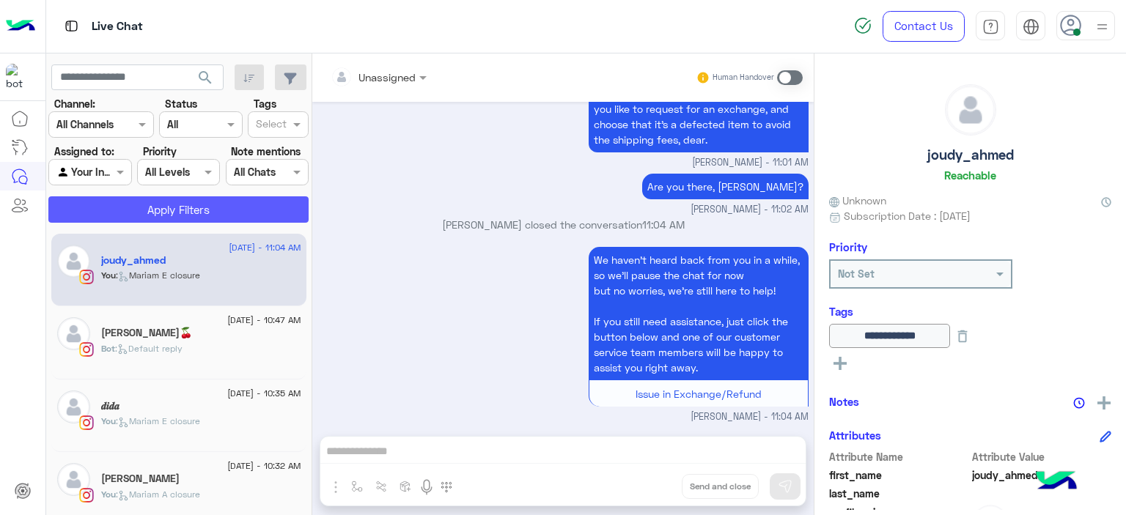
click at [246, 205] on button "Apply Filters" at bounding box center [178, 209] width 260 height 26
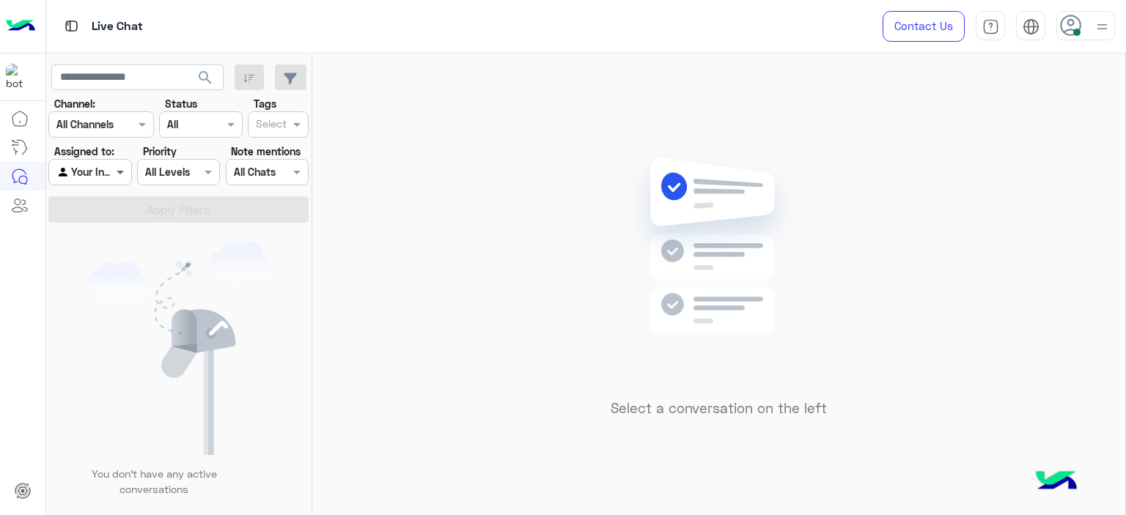
click at [117, 169] on span at bounding box center [122, 171] width 18 height 15
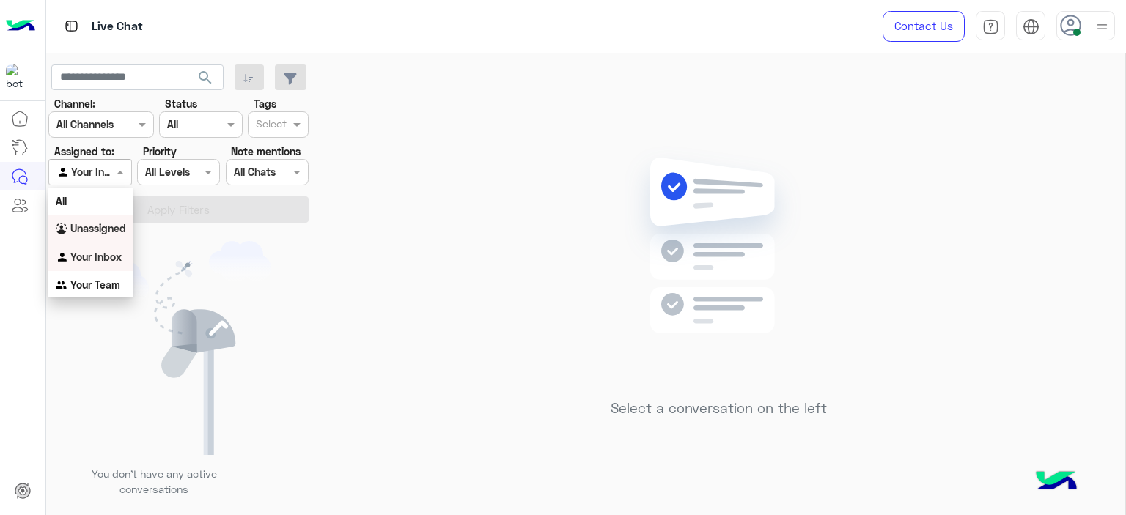
click at [121, 228] on b "Unassigned" at bounding box center [98, 228] width 56 height 12
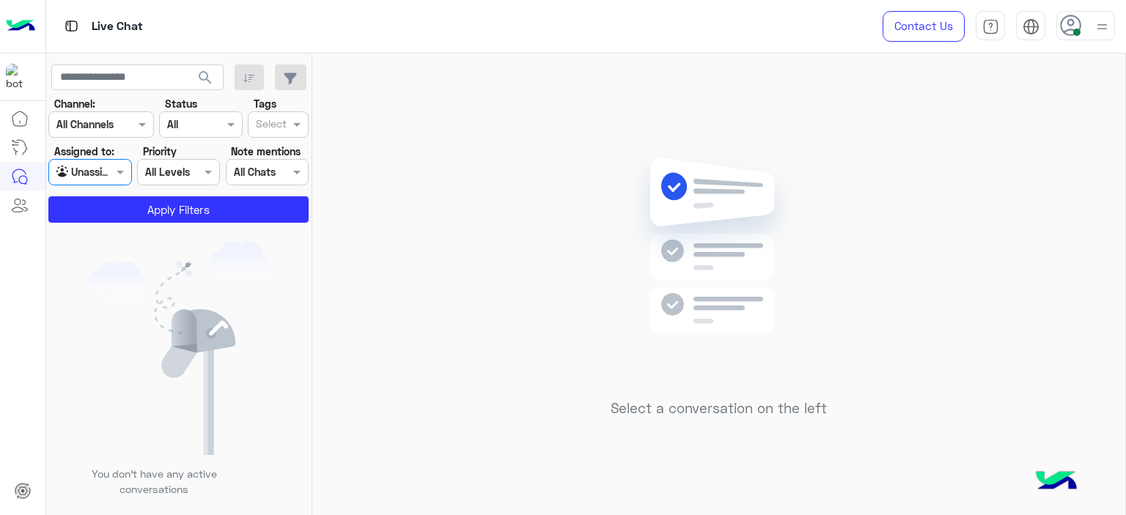
click at [268, 122] on input "text" at bounding box center [271, 125] width 31 height 15
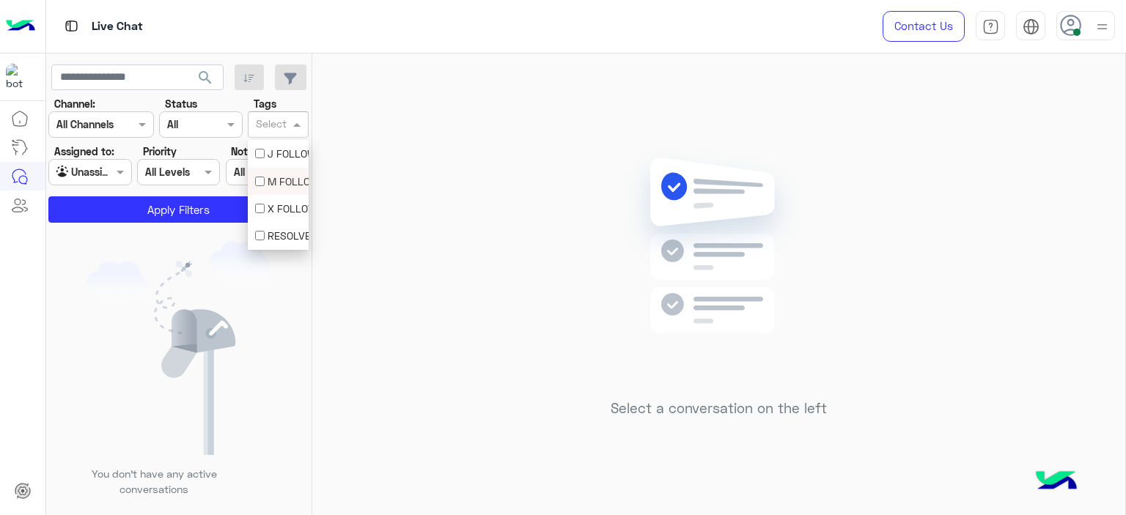
click at [272, 178] on div "M FOLLOW UP" at bounding box center [278, 181] width 46 height 15
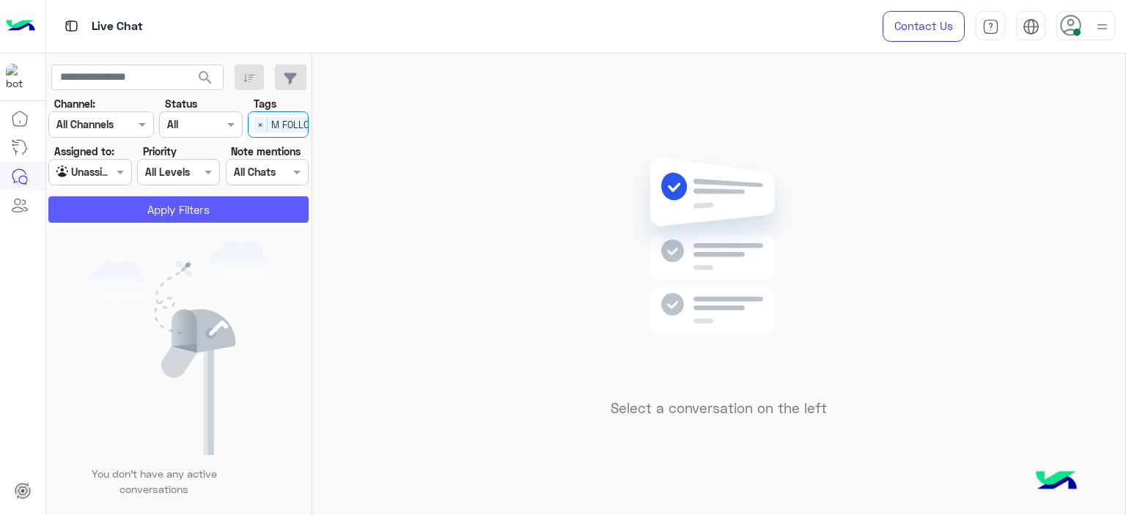
click at [238, 213] on button "Apply Filters" at bounding box center [178, 209] width 260 height 26
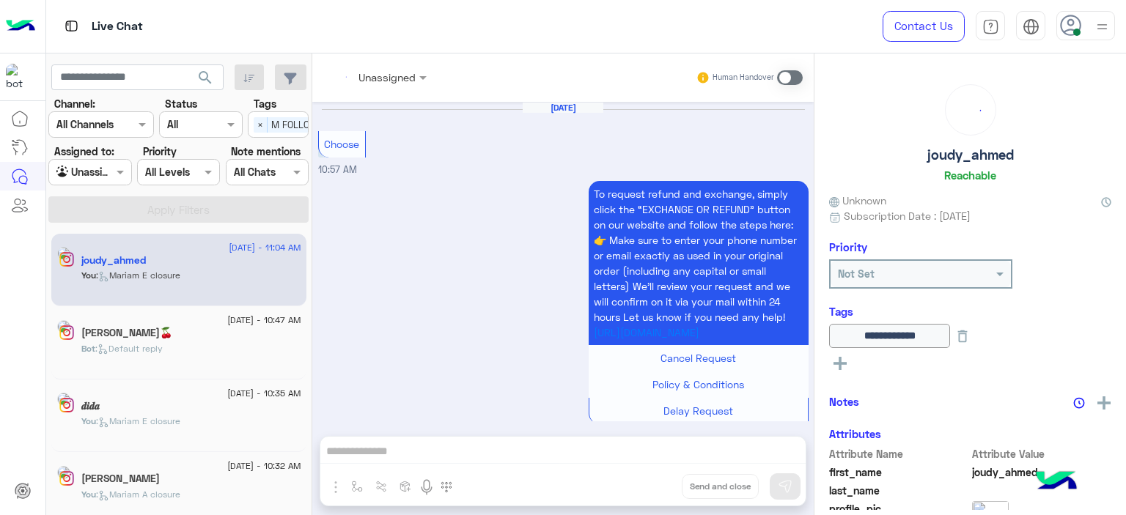
scroll to position [1537, 0]
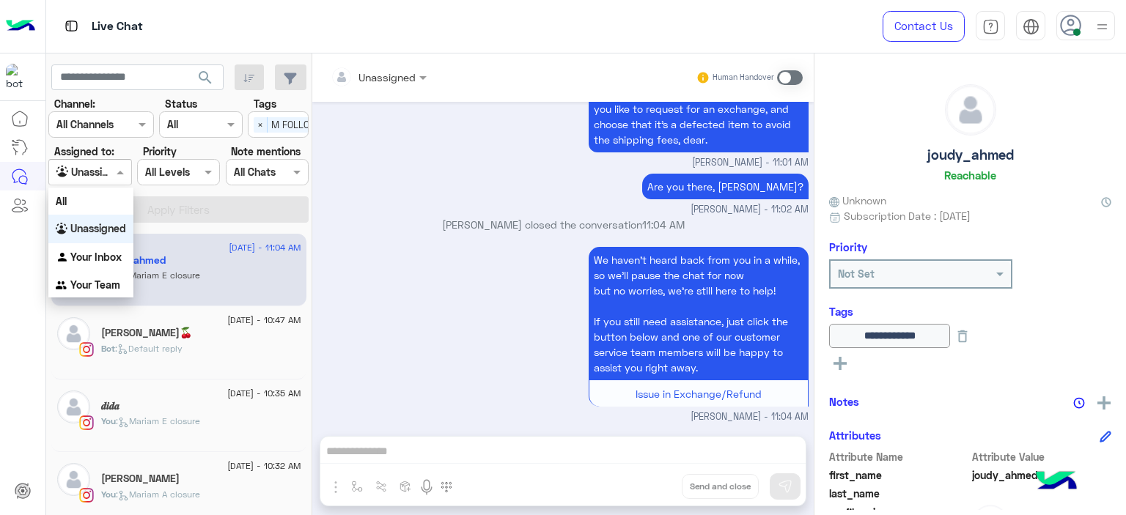
click at [125, 169] on span at bounding box center [122, 171] width 18 height 15
click at [103, 251] on b "Your Inbox" at bounding box center [95, 257] width 51 height 12
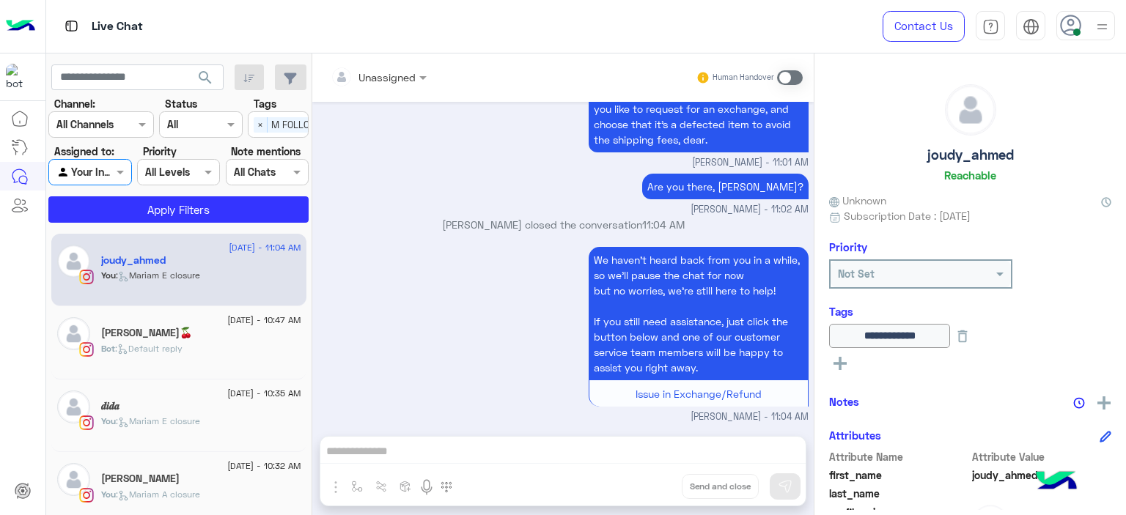
click at [254, 122] on span "×" at bounding box center [261, 124] width 14 height 15
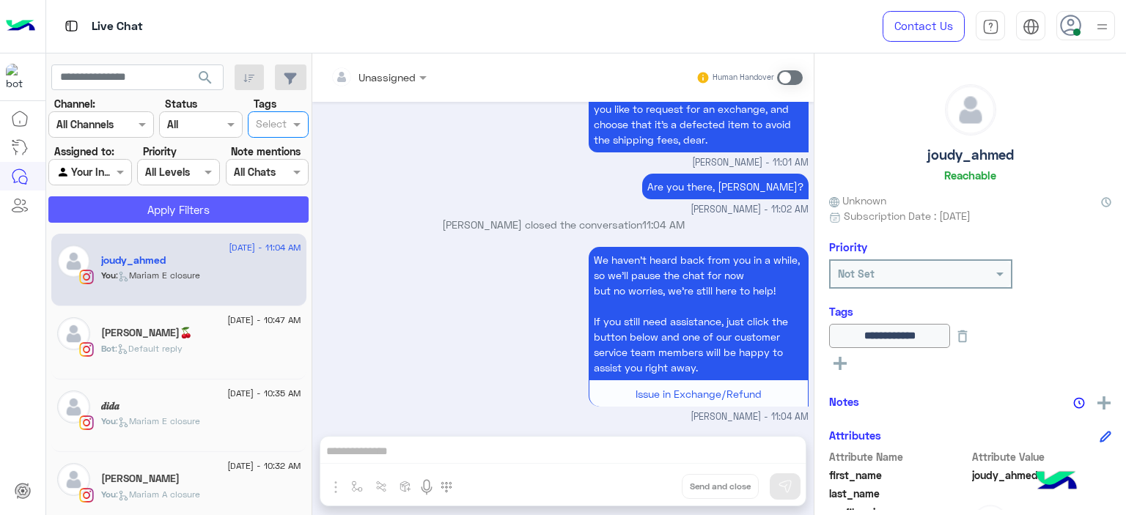
click at [262, 207] on button "Apply Filters" at bounding box center [178, 209] width 260 height 26
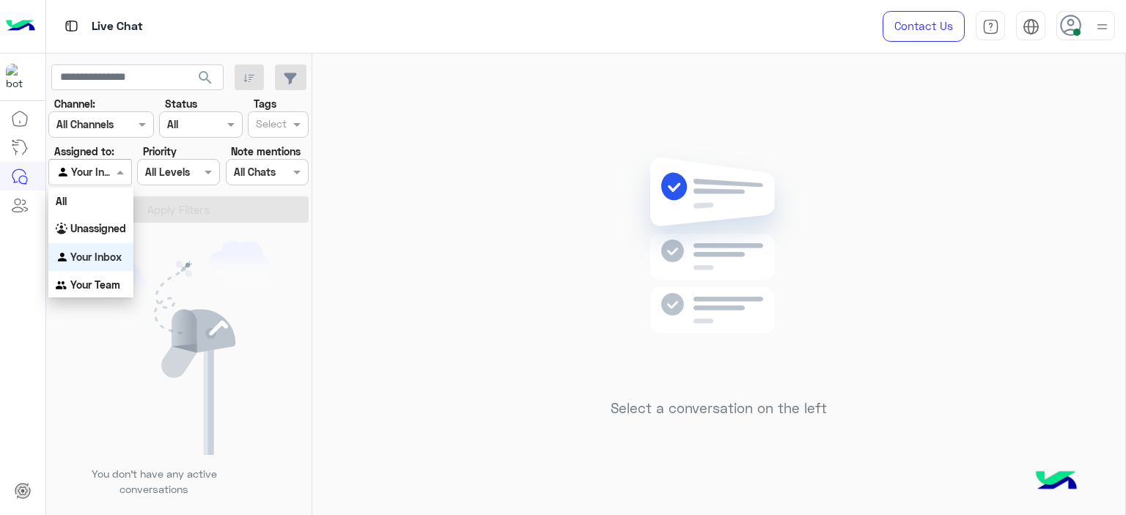
click at [117, 177] on span at bounding box center [122, 171] width 18 height 15
click at [120, 224] on b "Unassigned" at bounding box center [98, 228] width 56 height 12
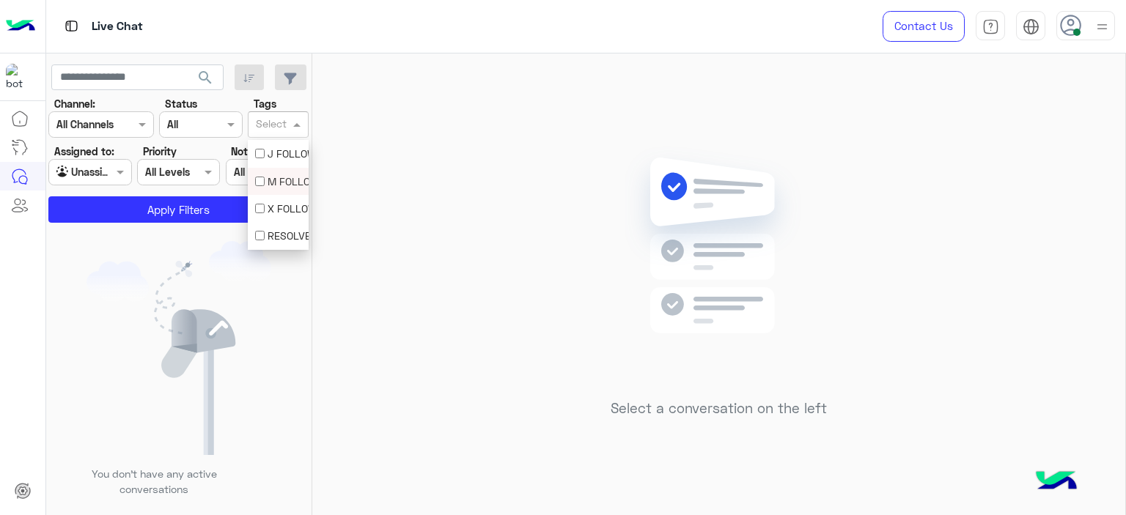
drag, startPoint x: 295, startPoint y: 127, endPoint x: 287, endPoint y: 182, distance: 55.7
click at [287, 182] on body "Live Chat Contact Us Help Center عربي English search Channel: Channel All Chann…" at bounding box center [563, 257] width 1126 height 515
click at [287, 182] on div "M FOLLOW UP" at bounding box center [278, 181] width 46 height 15
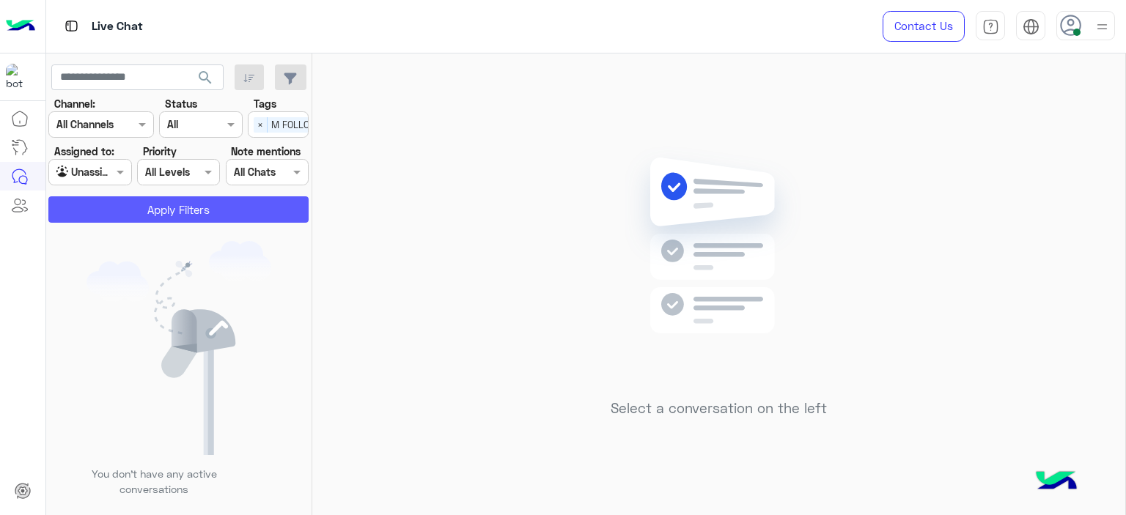
click at [246, 202] on button "Apply Filters" at bounding box center [178, 209] width 260 height 26
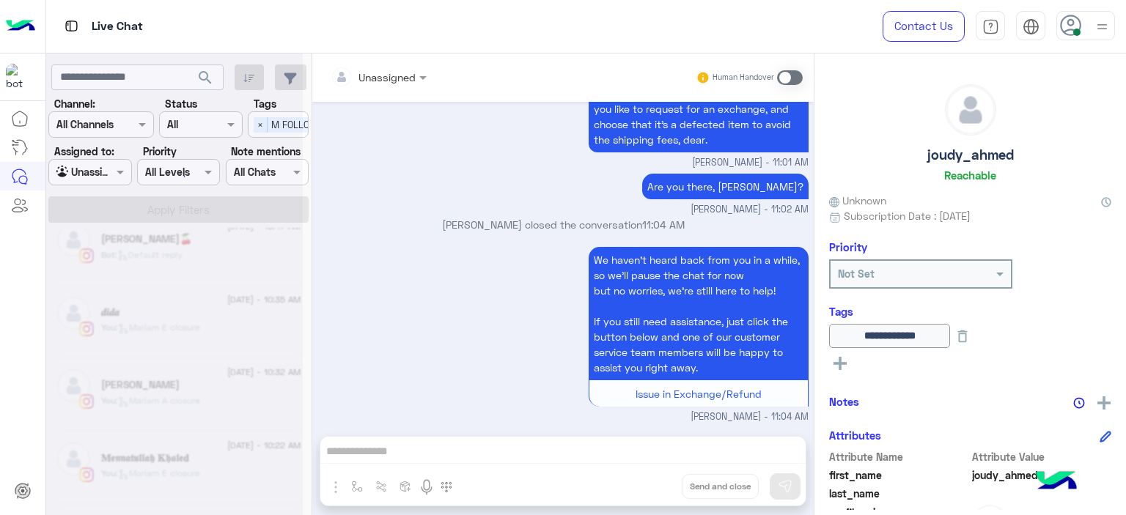
scroll to position [7, 0]
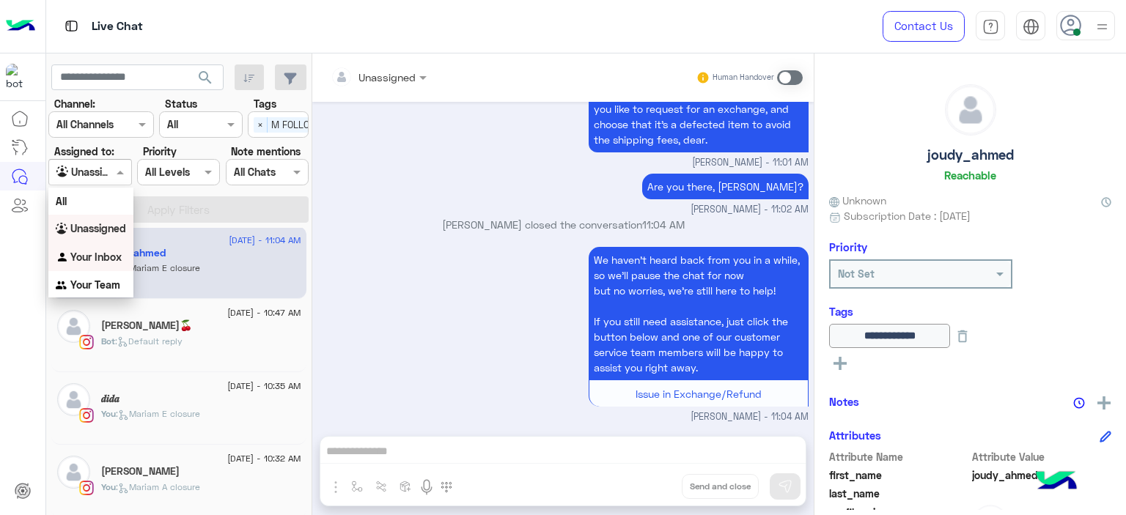
drag, startPoint x: 117, startPoint y: 166, endPoint x: 115, endPoint y: 252, distance: 85.8
click at [115, 252] on body "Live Chat Contact Us Help Center عربي English search Channel: Channel All Chann…" at bounding box center [563, 257] width 1126 height 515
click at [115, 252] on b "Your Inbox" at bounding box center [95, 257] width 51 height 12
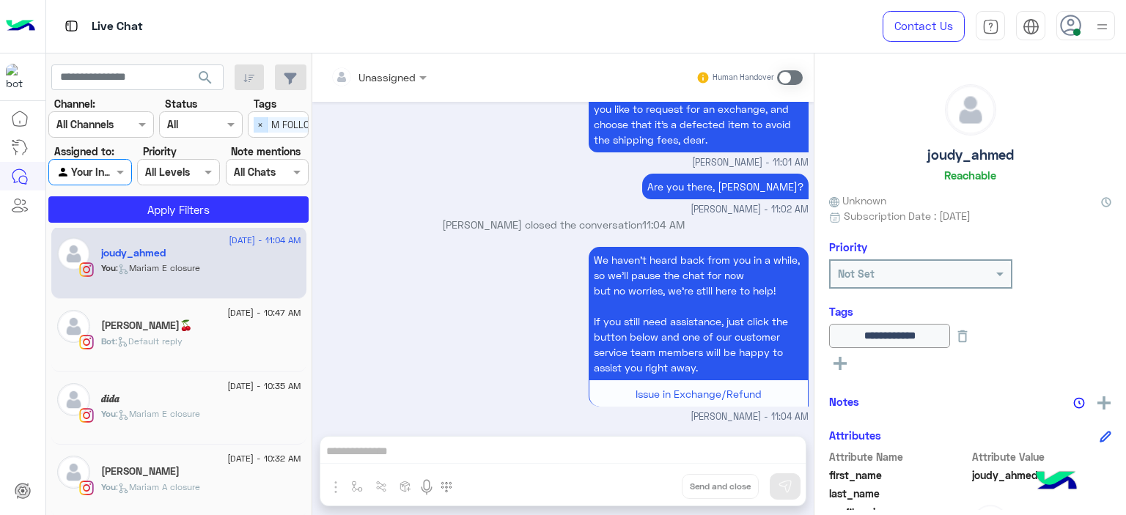
click at [261, 121] on span "×" at bounding box center [261, 124] width 14 height 15
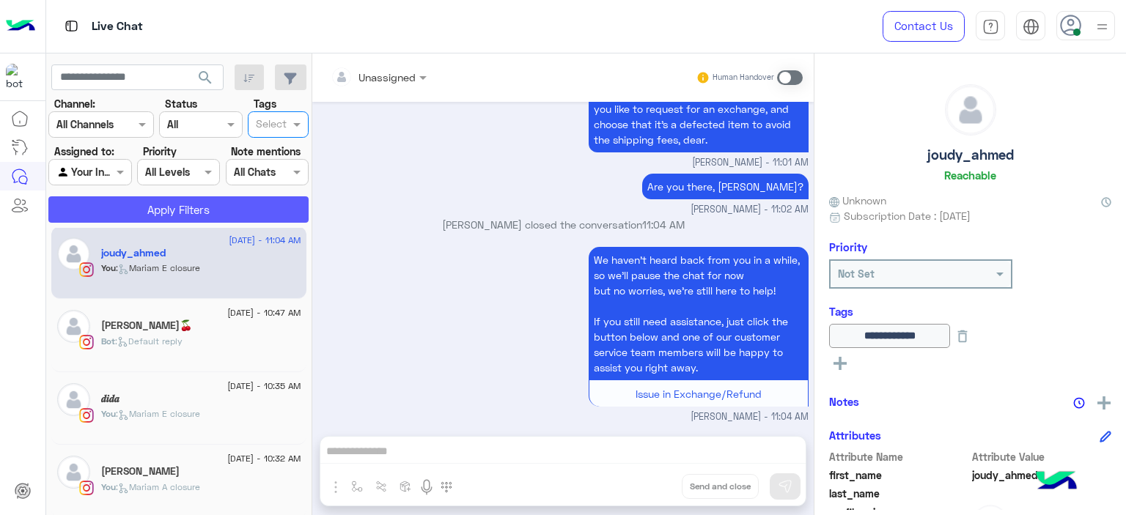
scroll to position [0, 0]
click at [241, 200] on button "Apply Filters" at bounding box center [178, 209] width 260 height 26
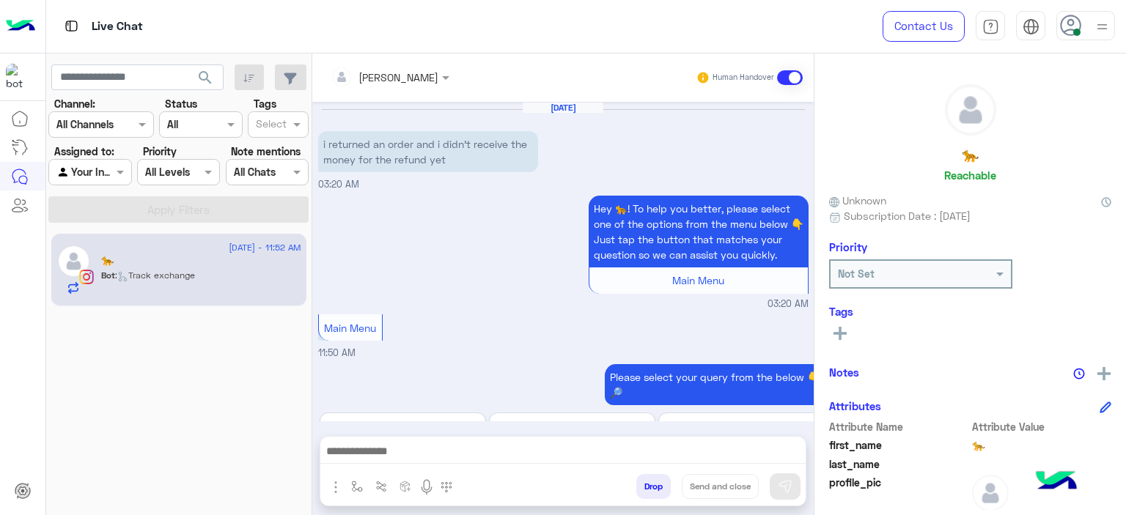
scroll to position [1471, 0]
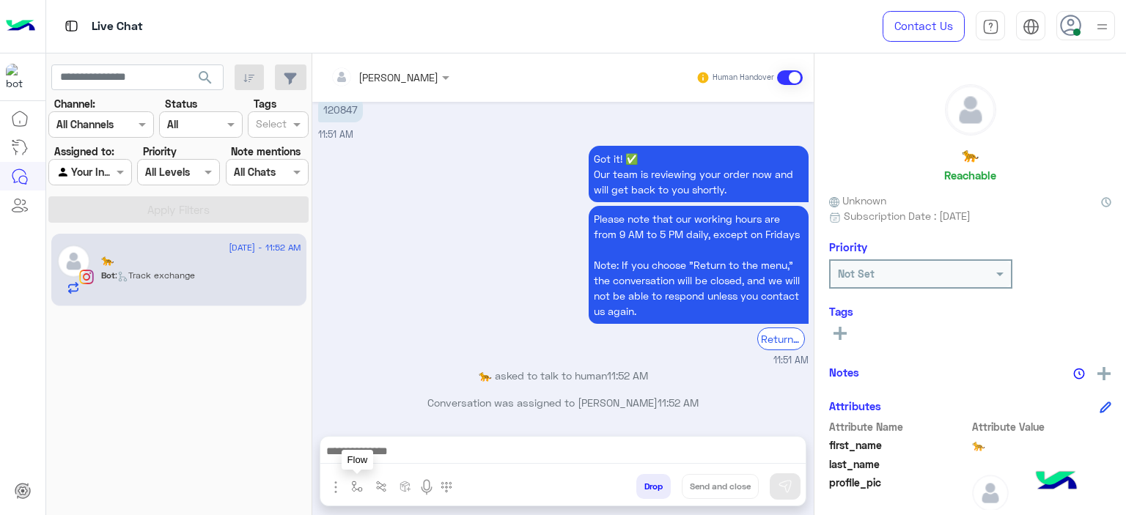
click at [352, 482] on img "button" at bounding box center [357, 487] width 12 height 12
click at [401, 453] on input "text" at bounding box center [383, 454] width 60 height 17
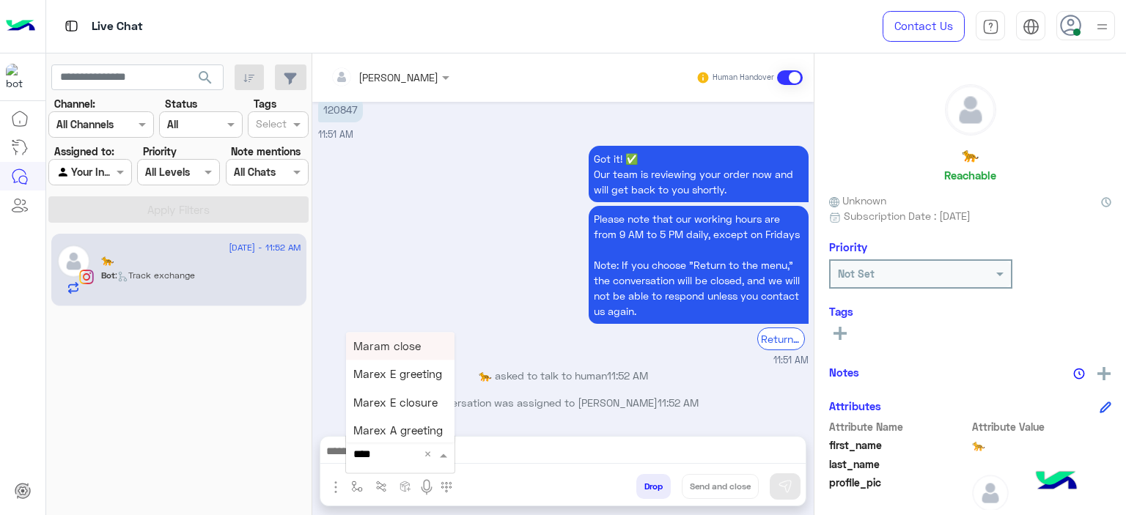
type input "*****"
click at [416, 335] on div "Mariam E Greeting" at bounding box center [400, 346] width 108 height 29
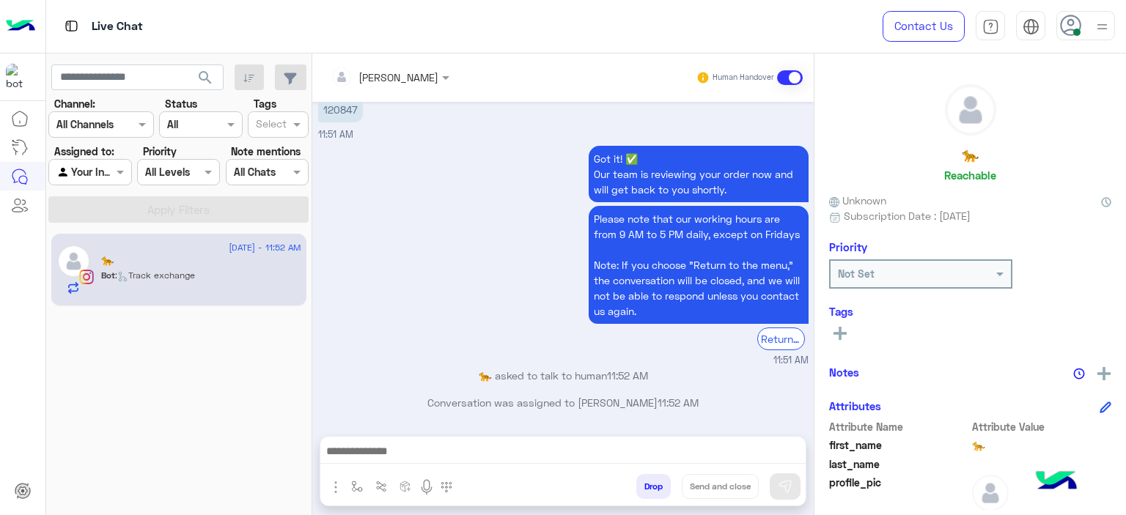
type textarea "**********"
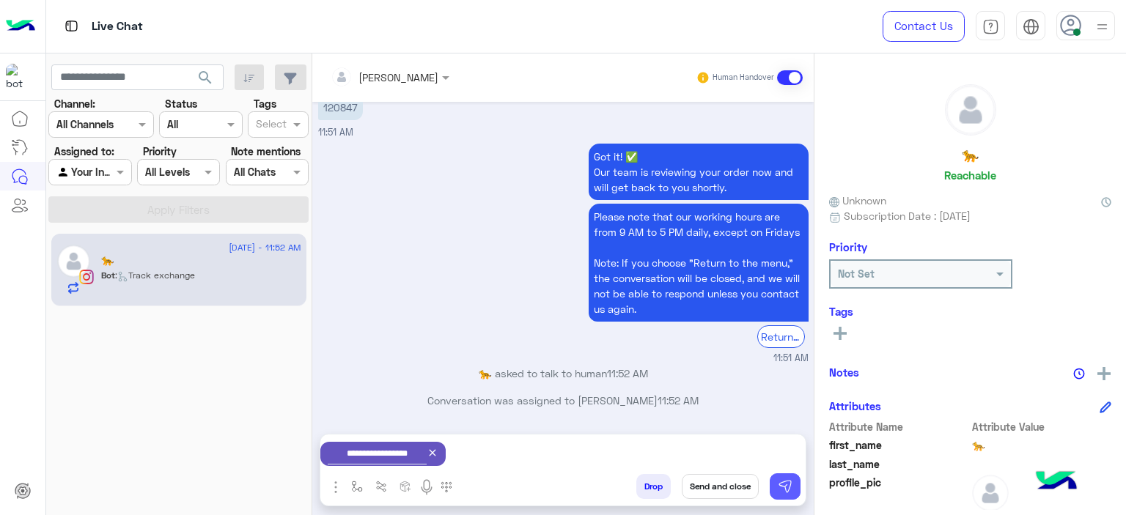
click at [787, 482] on img at bounding box center [785, 486] width 15 height 15
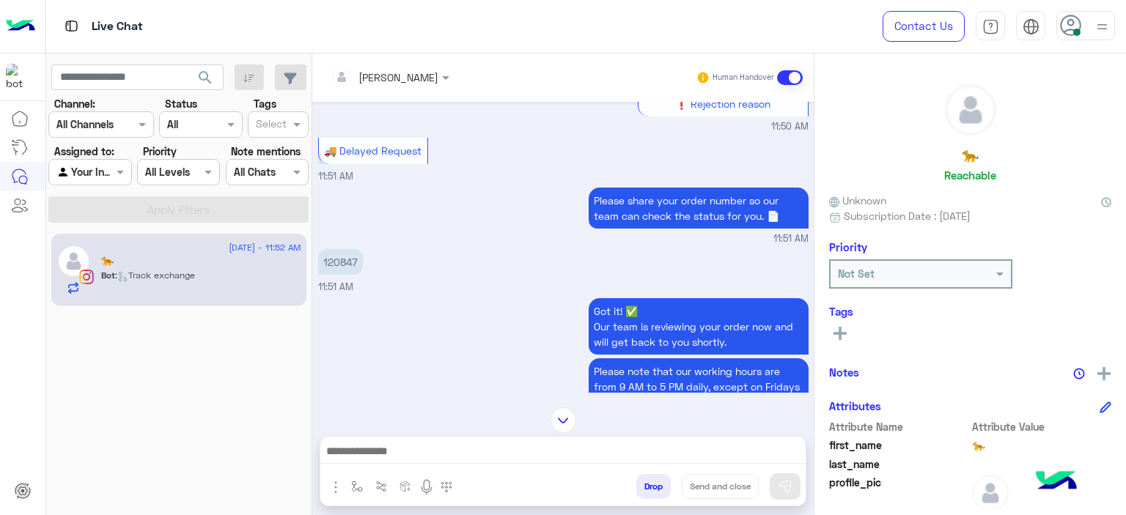
scroll to position [1308, 0]
click at [339, 271] on p "120847" at bounding box center [340, 263] width 45 height 26
click at [340, 295] on div "Got it! ✅ Our team is reviewing your order now and will get back to you shortly…" at bounding box center [563, 408] width 490 height 226
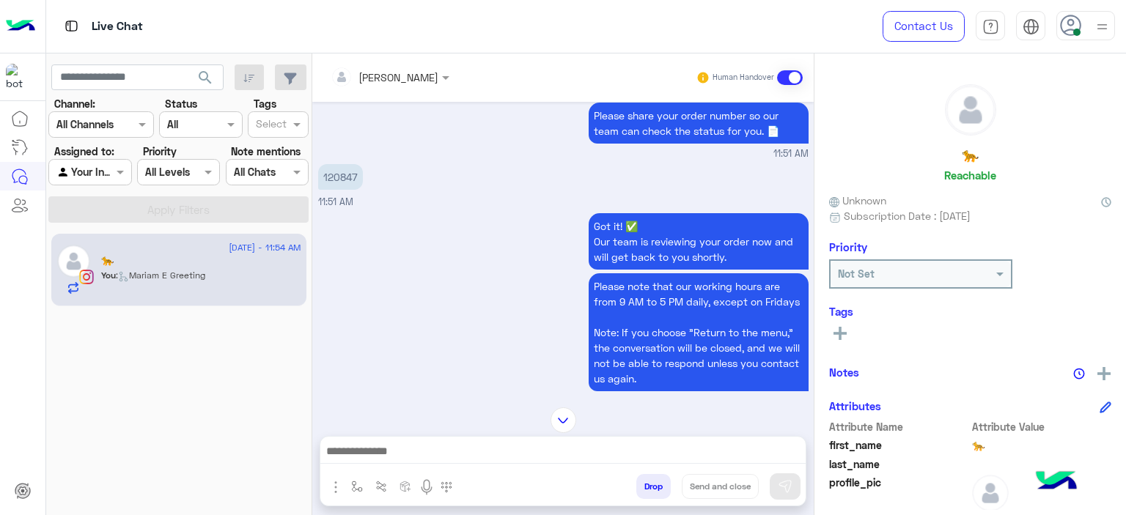
scroll to position [1393, 0]
click at [341, 188] on p "120847" at bounding box center [340, 178] width 45 height 26
copy p "120847"
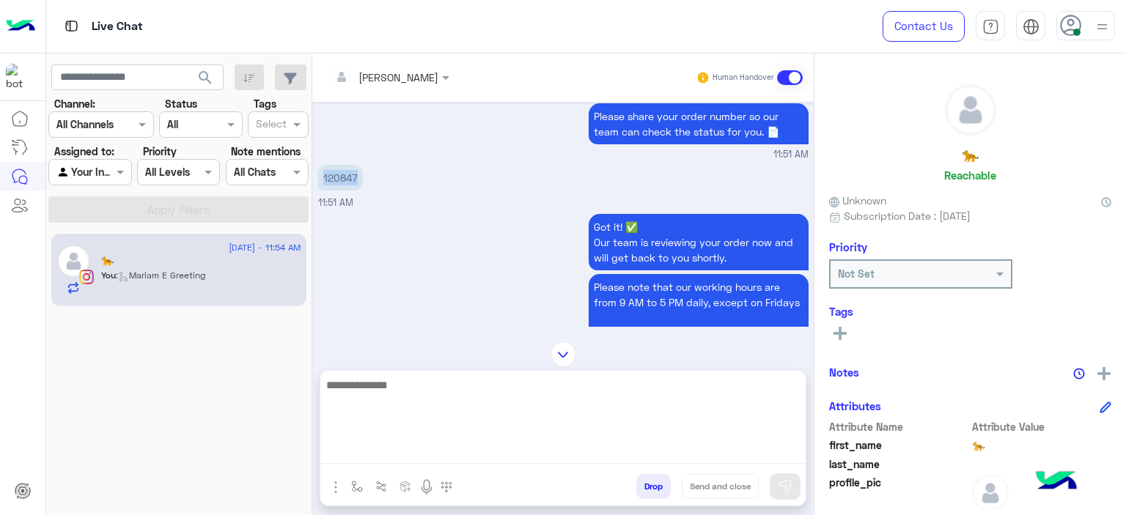
click at [375, 445] on textarea at bounding box center [562, 420] width 485 height 88
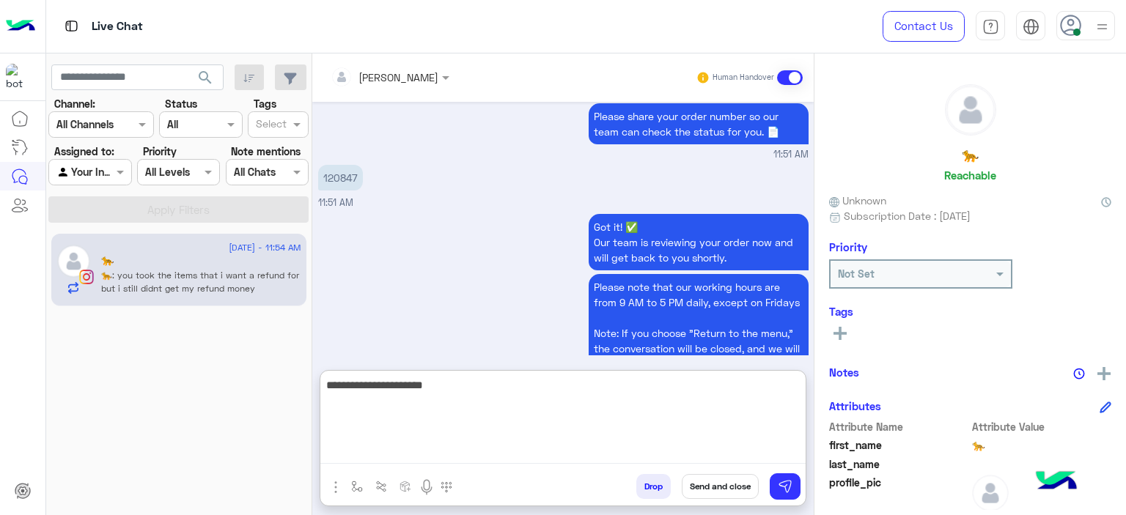
scroll to position [1706, 0]
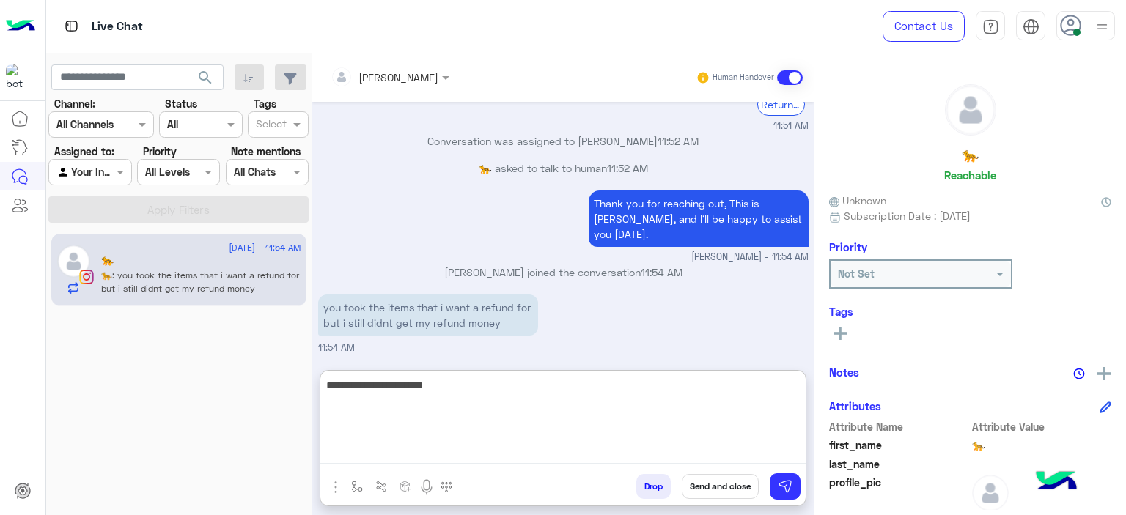
type textarea "**********"
drag, startPoint x: 488, startPoint y: 388, endPoint x: 322, endPoint y: 383, distance: 166.5
click at [322, 383] on textarea "**********" at bounding box center [562, 420] width 485 height 88
type textarea "**********"
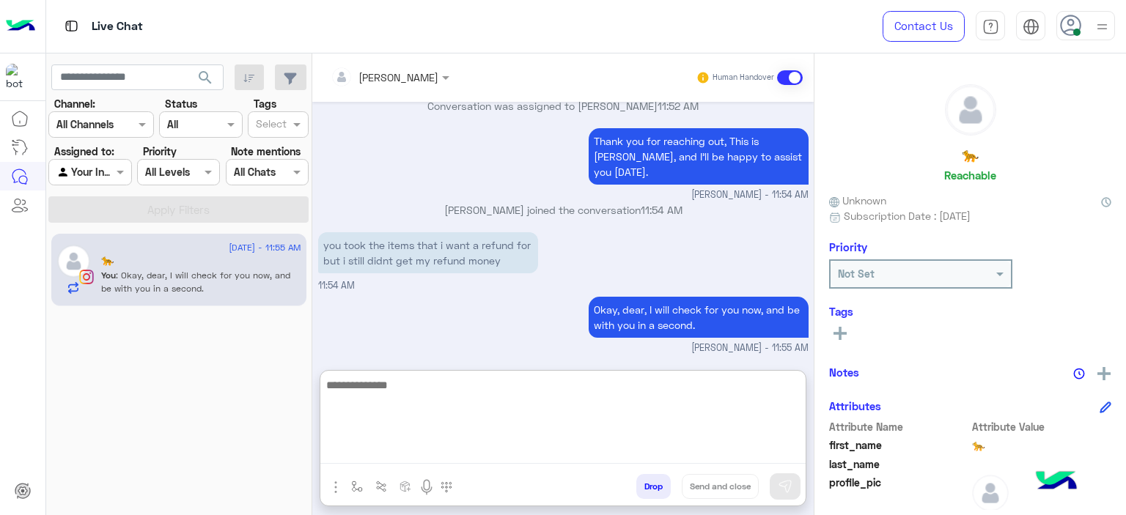
scroll to position [1768, 0]
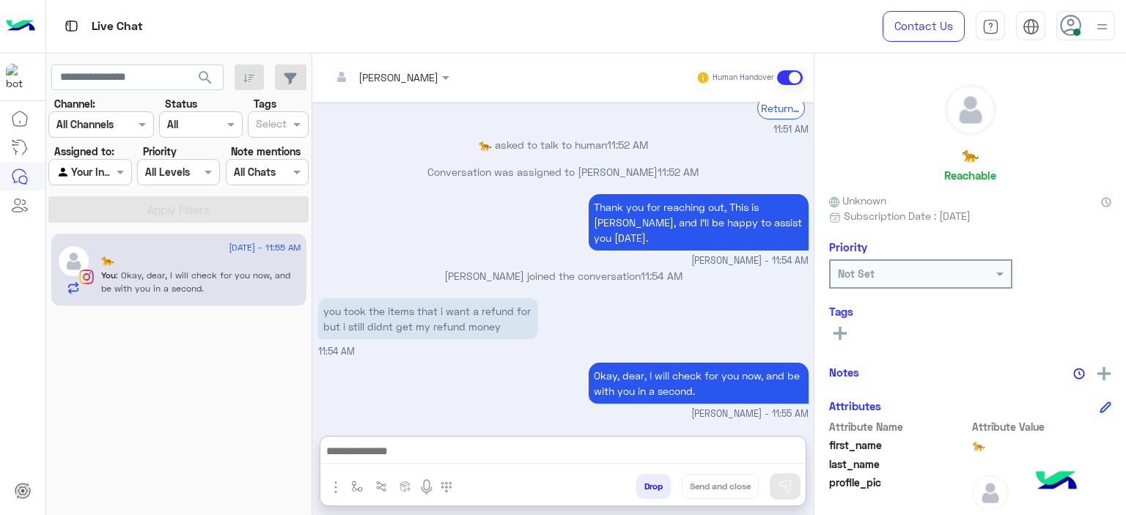
click at [838, 331] on icon at bounding box center [840, 333] width 13 height 13
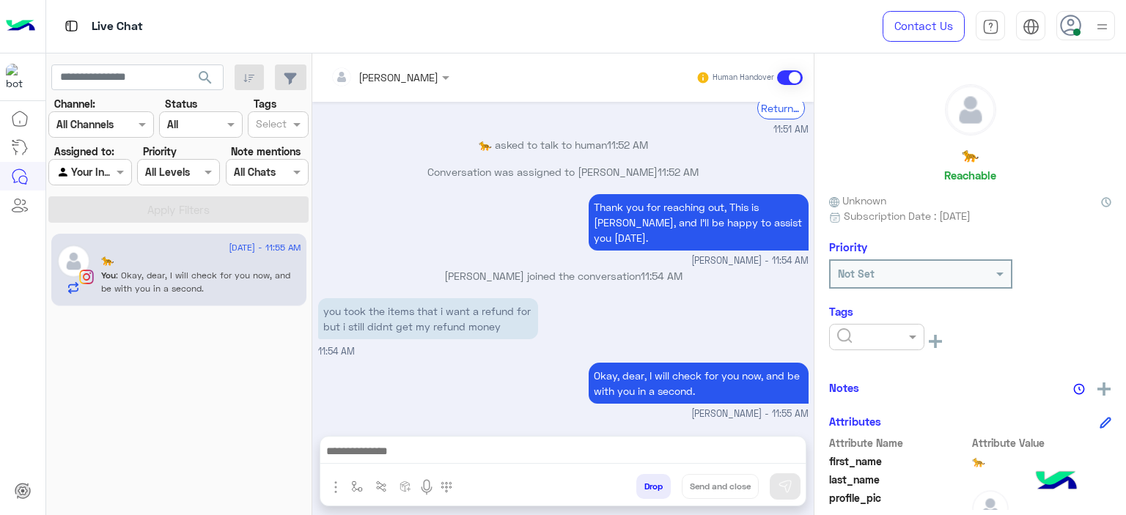
scroll to position [1702, 0]
click at [862, 339] on input "text" at bounding box center [859, 337] width 45 height 15
click at [867, 403] on span "M FOLLOW UP" at bounding box center [869, 400] width 67 height 12
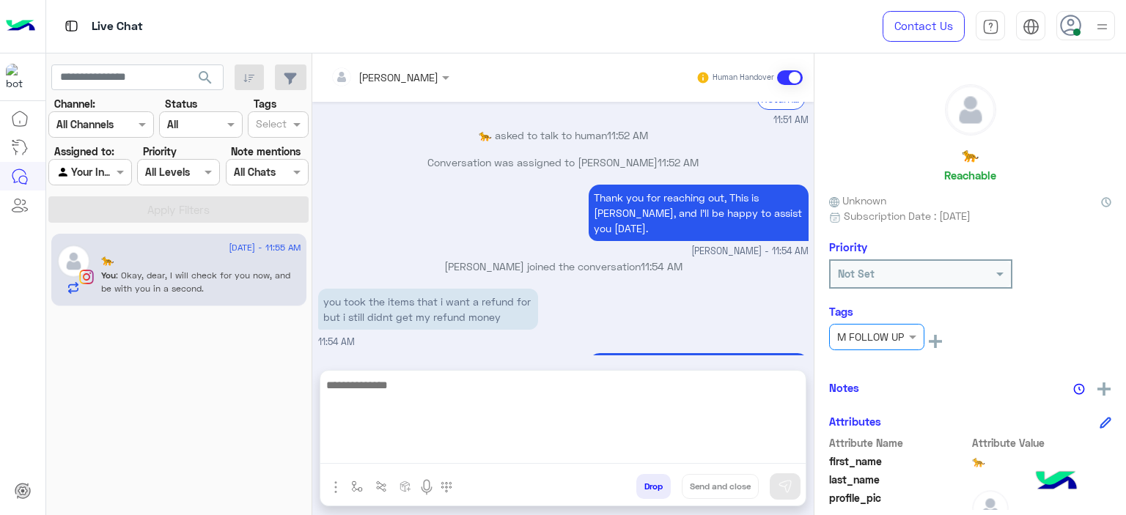
click at [448, 452] on textarea at bounding box center [562, 420] width 485 height 88
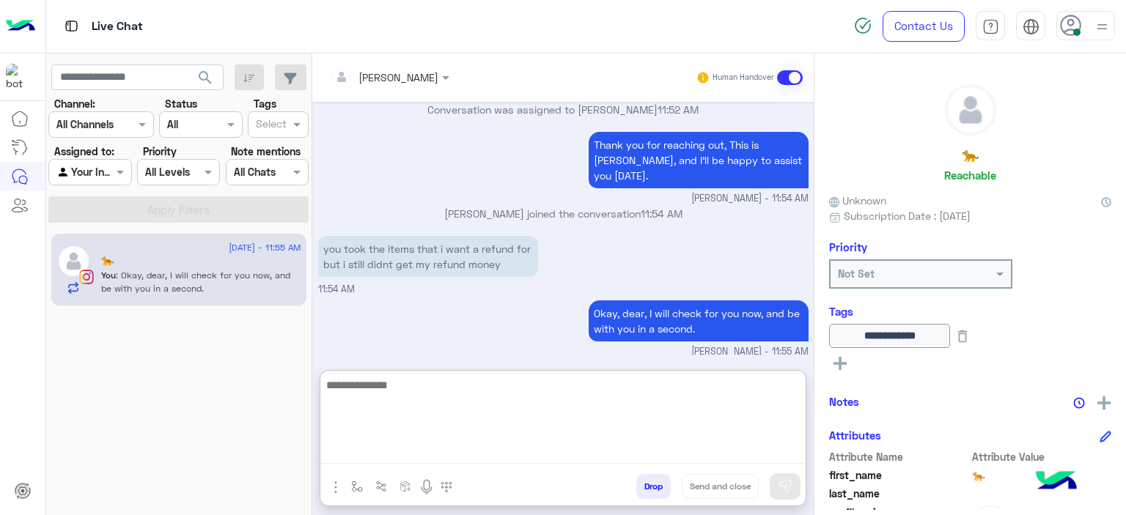
scroll to position [1768, 0]
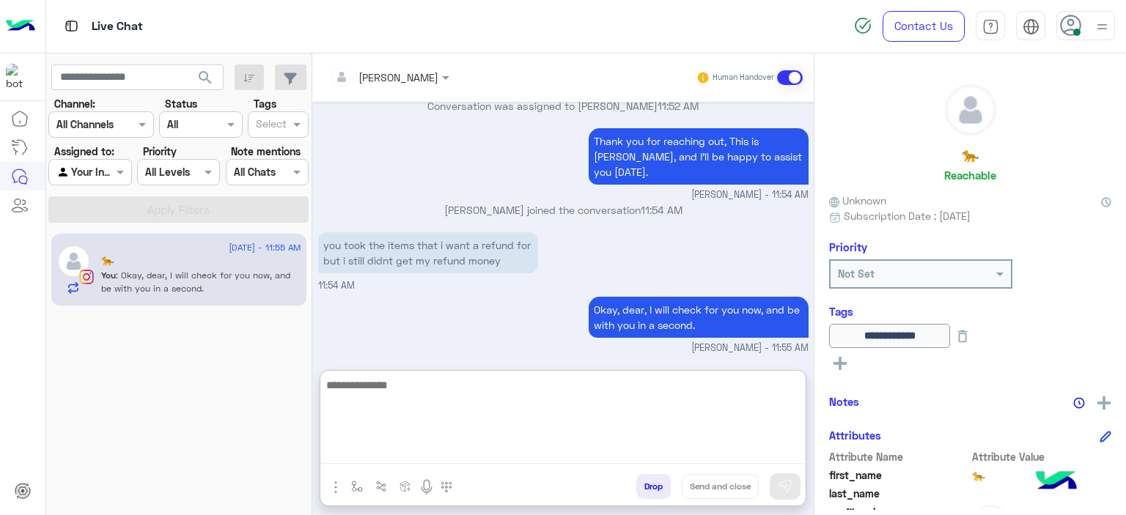
type textarea "*"
click at [380, 388] on textarea "**********" at bounding box center [562, 420] width 485 height 88
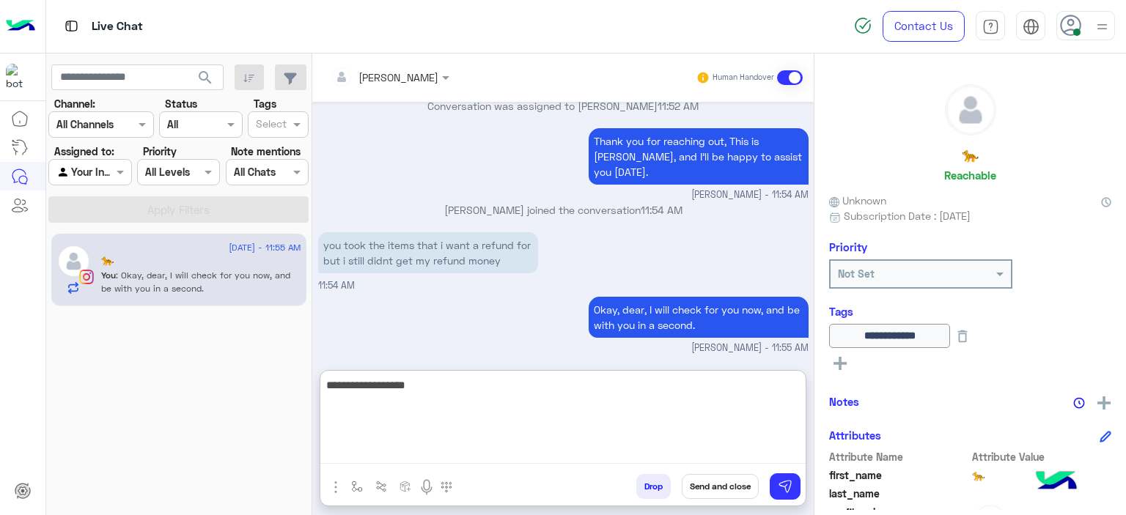
click at [380, 388] on textarea "**********" at bounding box center [562, 420] width 485 height 88
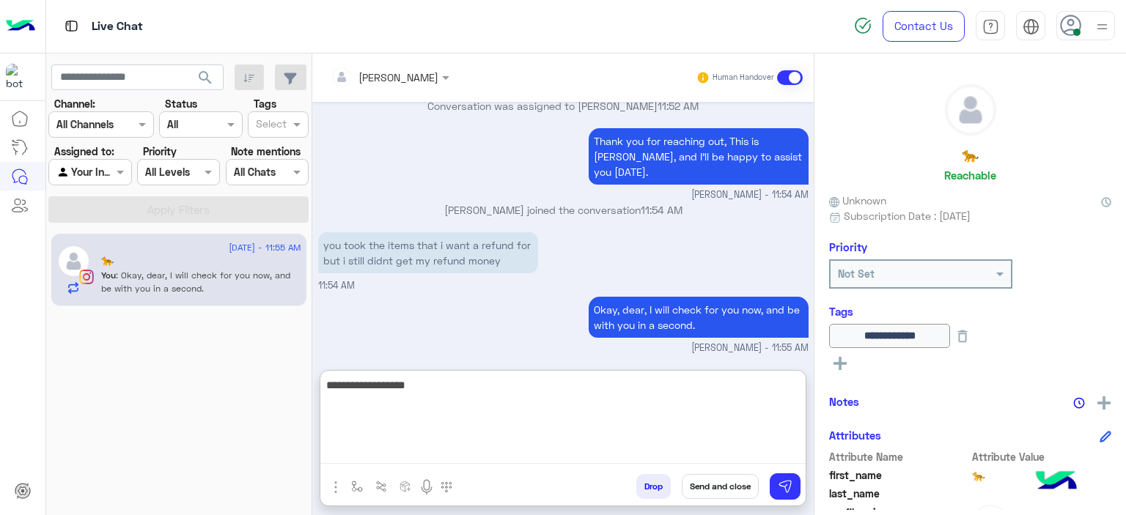
click at [380, 388] on textarea "**********" at bounding box center [562, 420] width 485 height 88
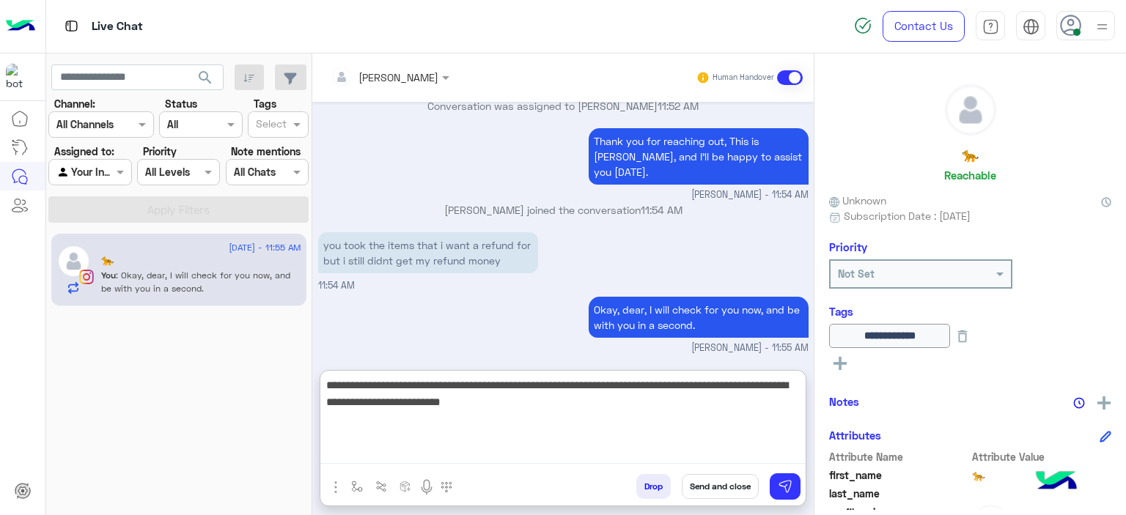
type textarea "**********"
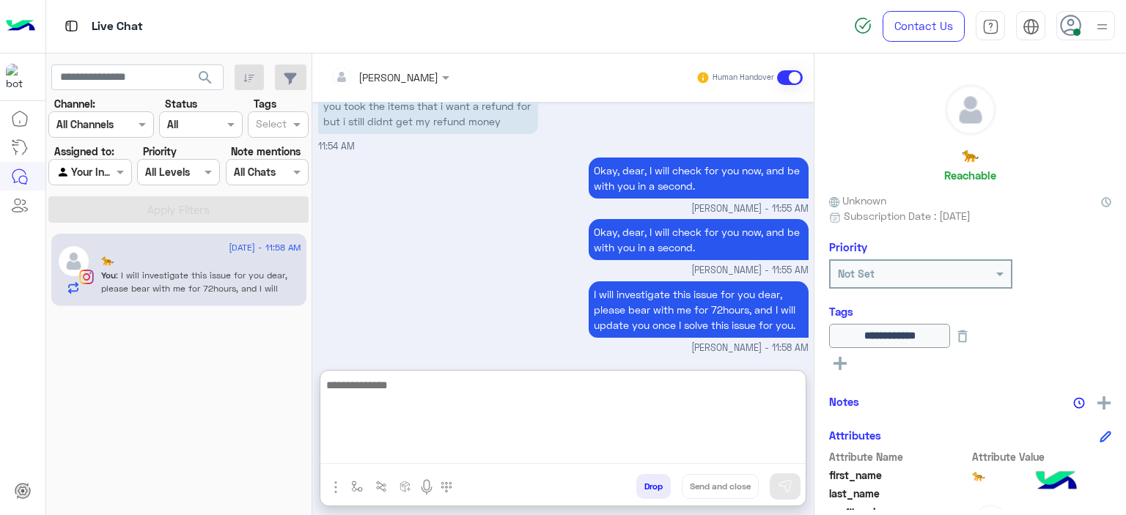
scroll to position [2012, 0]
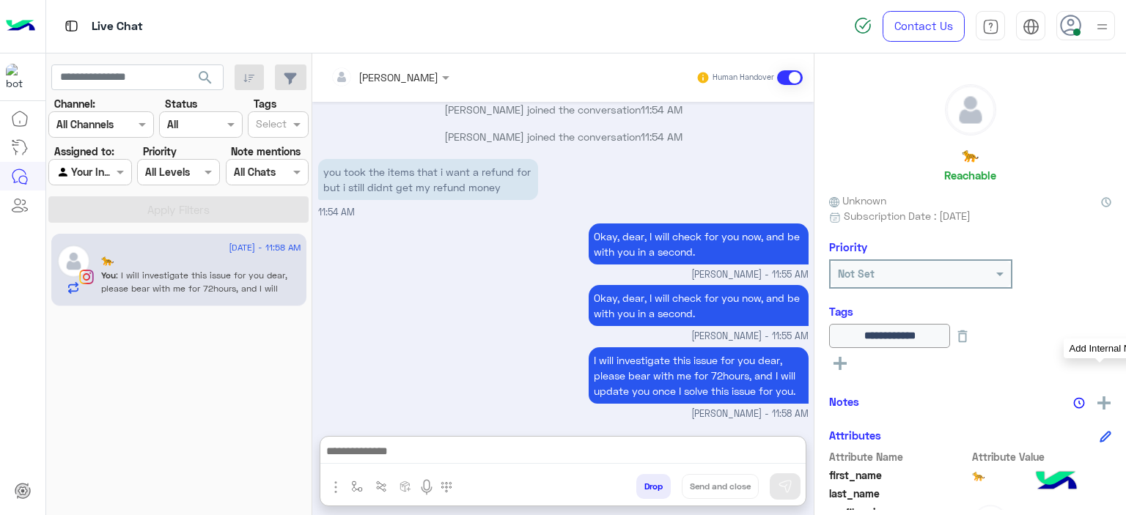
click at [1101, 404] on img at bounding box center [1103, 403] width 13 height 13
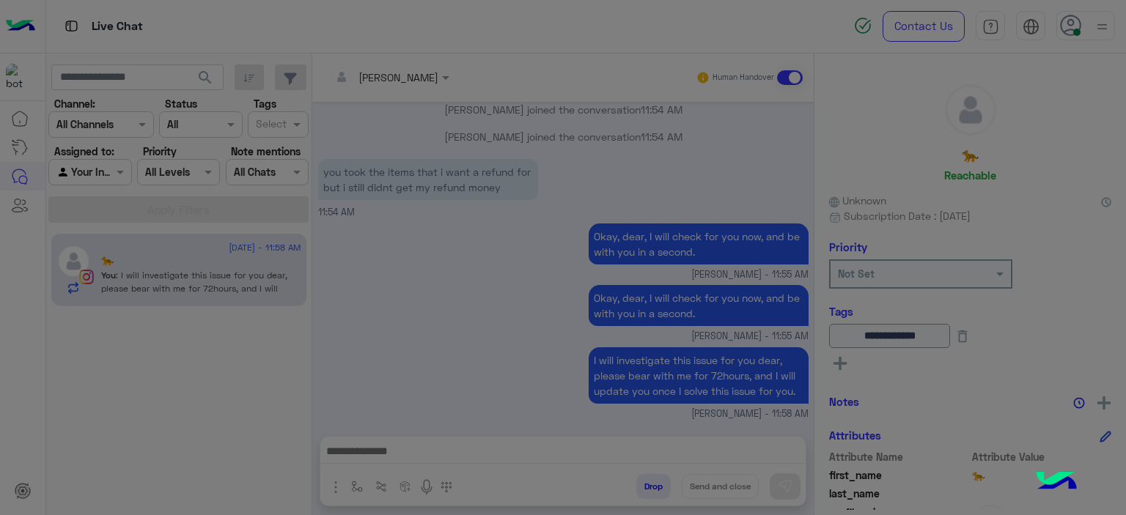
scroll to position [1945, 0]
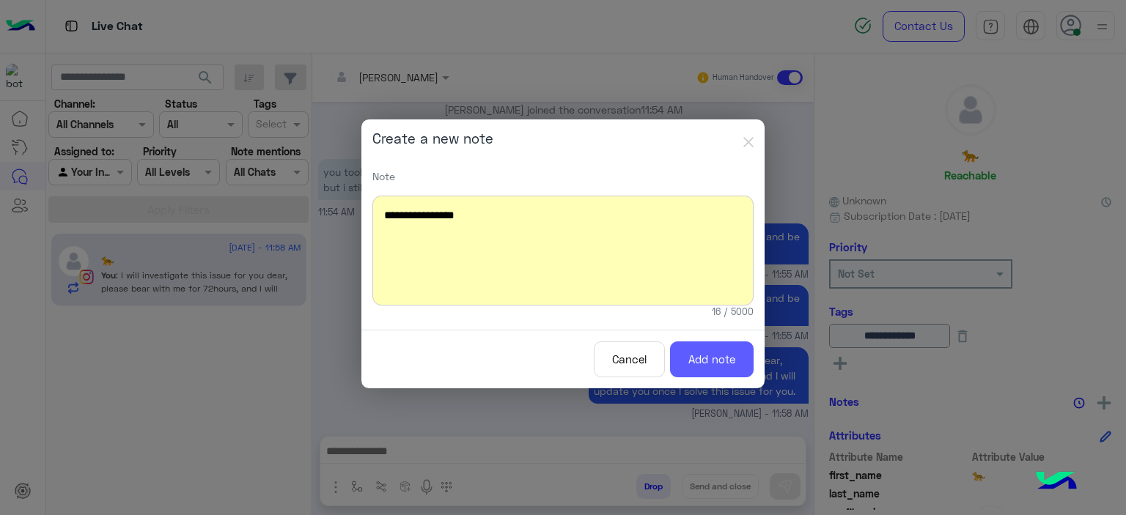
click at [703, 359] on button "Add note" at bounding box center [712, 360] width 84 height 36
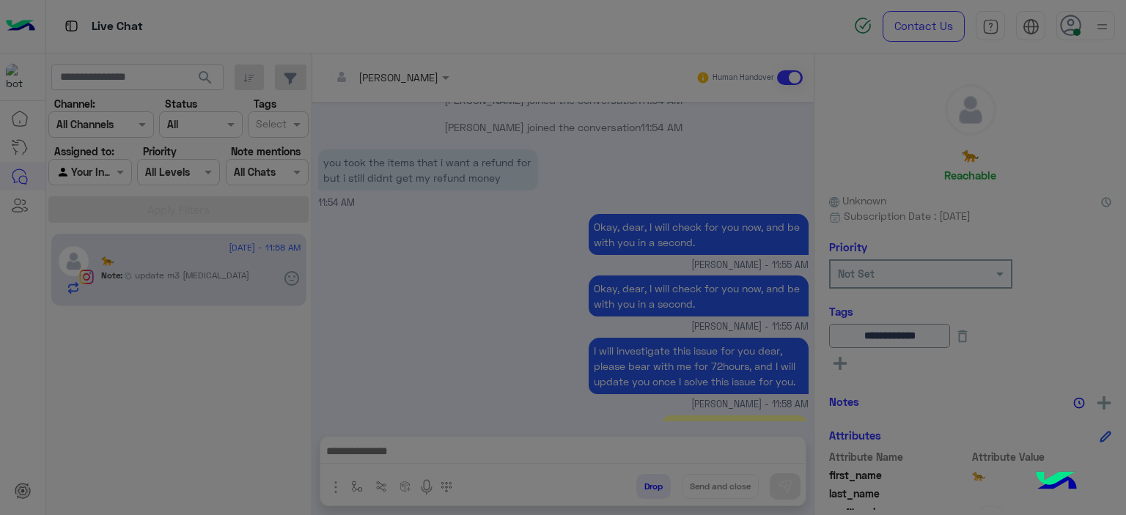
scroll to position [2020, 0]
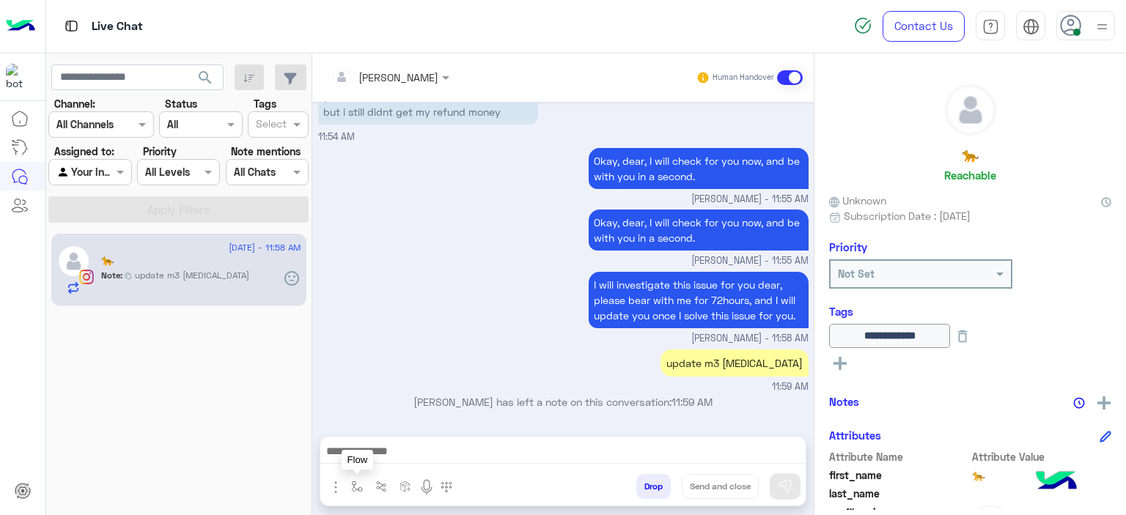
click at [356, 488] on img "button" at bounding box center [357, 487] width 12 height 12
click at [396, 457] on input "text" at bounding box center [383, 454] width 60 height 17
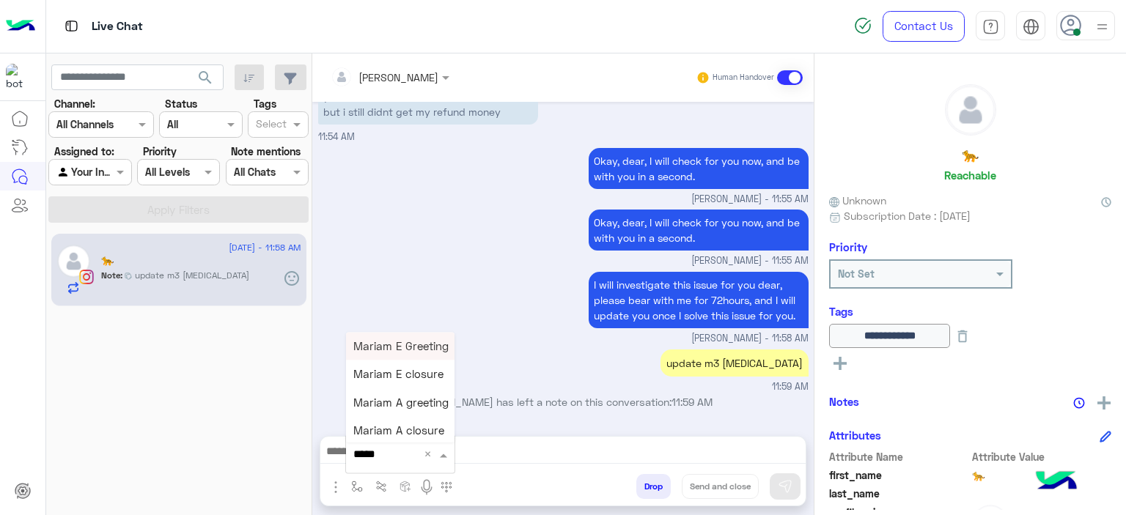
type input "******"
click at [414, 380] on span "Mariam E closure" at bounding box center [398, 374] width 90 height 13
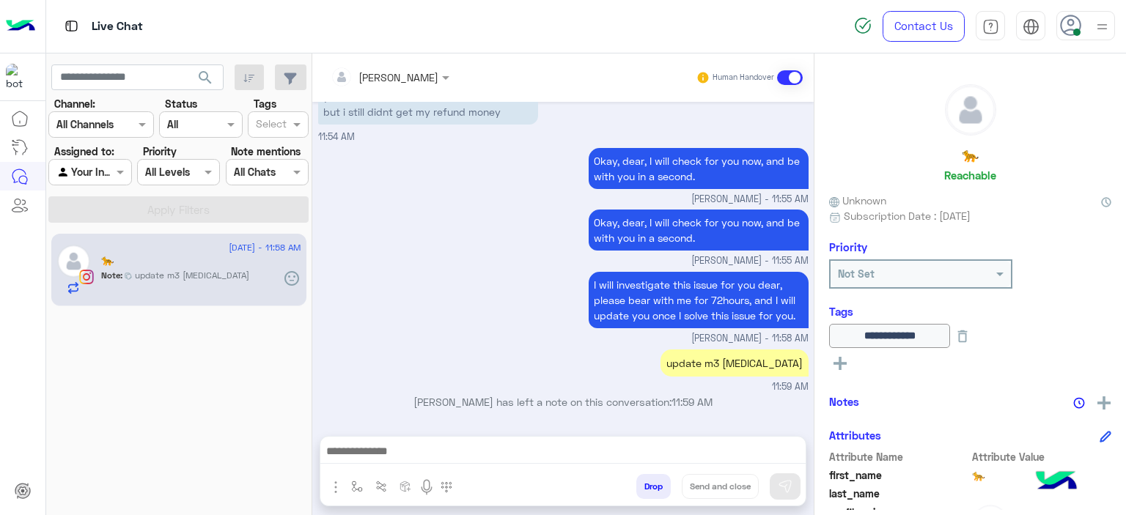
type textarea "**********"
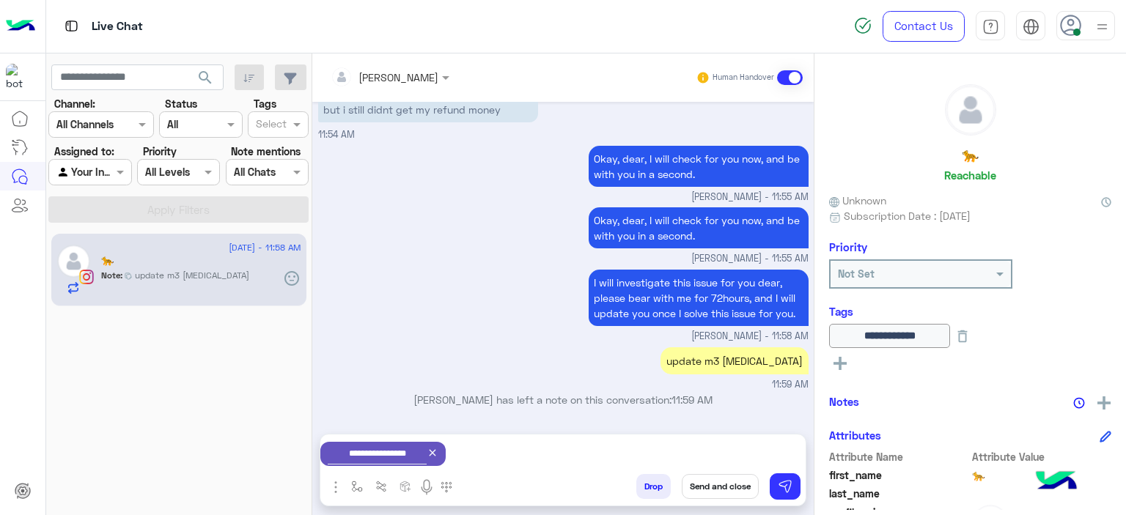
click at [737, 487] on button "Send and close" at bounding box center [720, 486] width 77 height 25
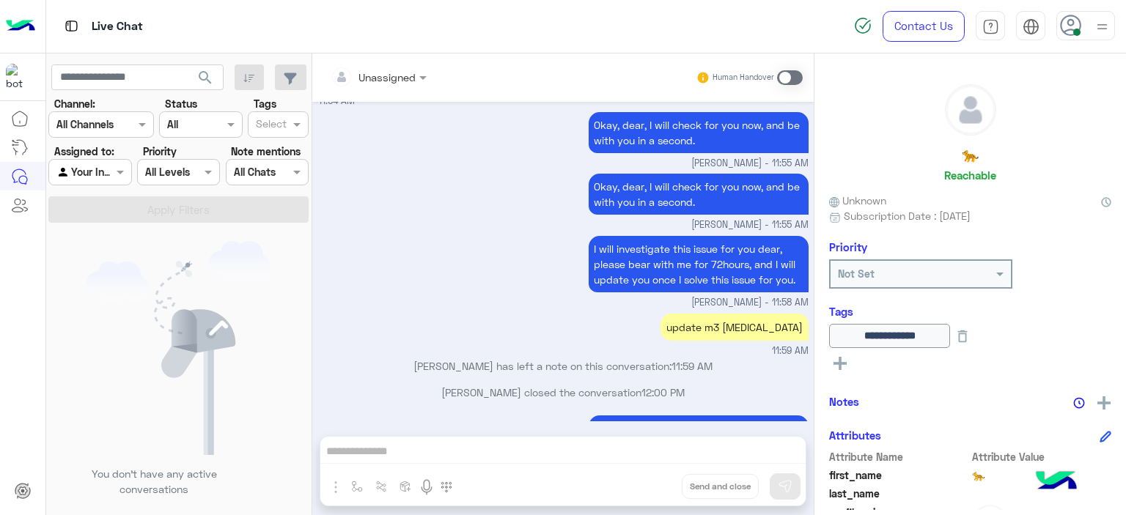
scroll to position [2228, 0]
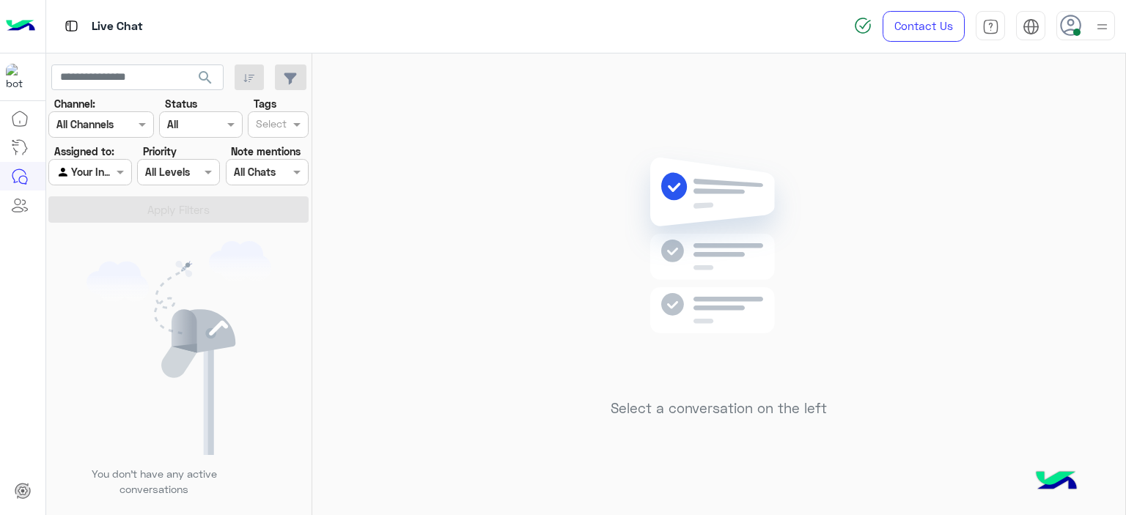
click at [105, 170] on div at bounding box center [89, 171] width 81 height 17
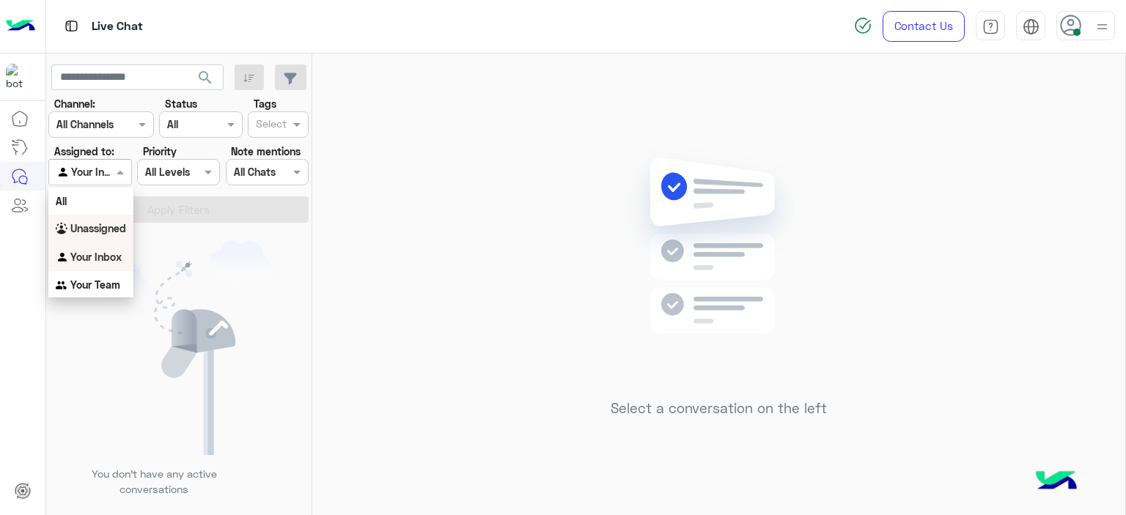
click at [111, 230] on b "Unassigned" at bounding box center [98, 228] width 56 height 12
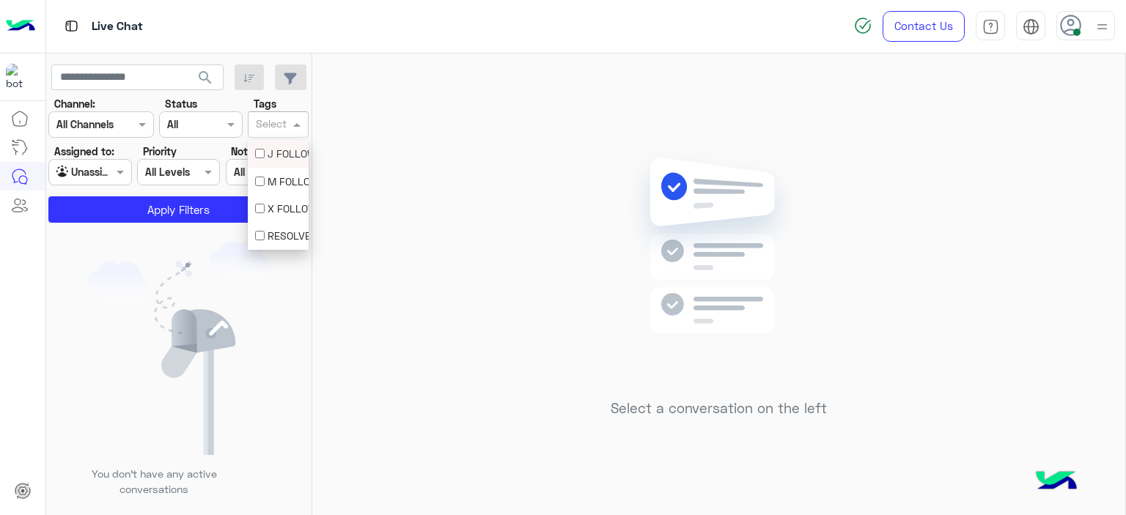
click at [273, 129] on input "text" at bounding box center [271, 125] width 31 height 15
click at [284, 195] on div "X FOLLOW UP" at bounding box center [278, 208] width 61 height 27
click at [276, 125] on span "X FOLLOW UP" at bounding box center [301, 124] width 66 height 15
click at [272, 176] on div "M FOLLOW UP" at bounding box center [278, 181] width 46 height 15
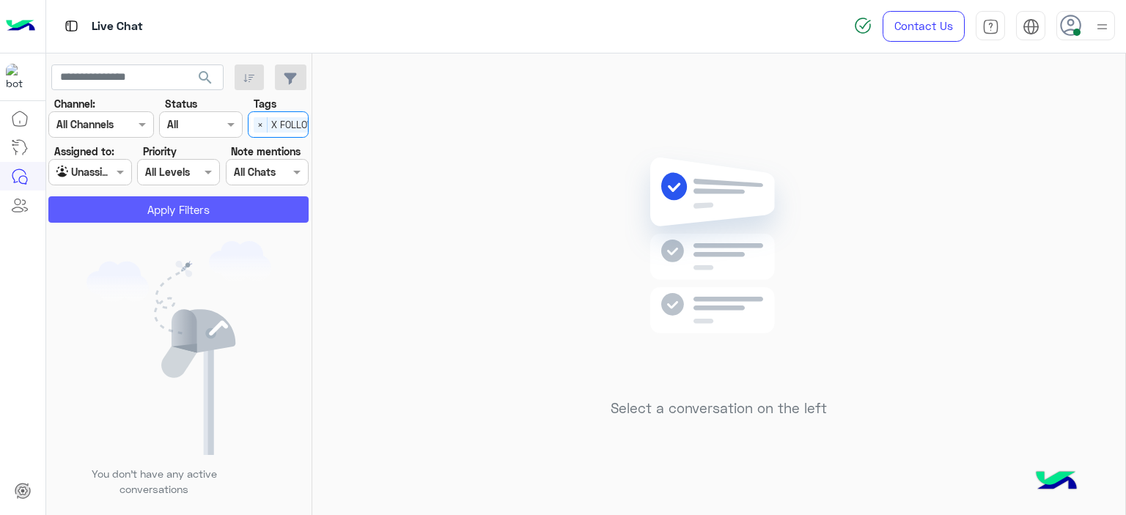
click at [272, 212] on button "Apply Filters" at bounding box center [178, 209] width 260 height 26
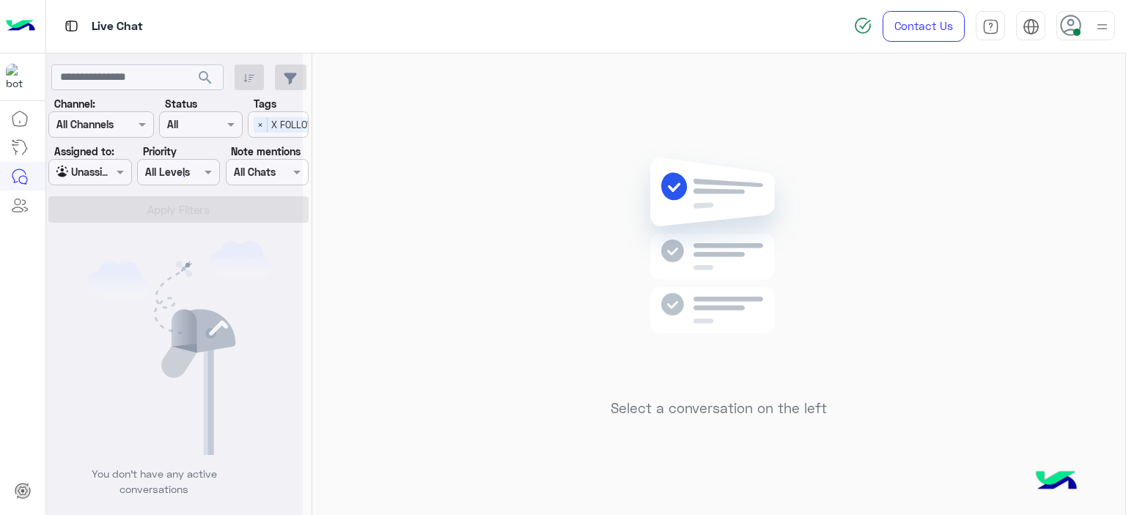
click at [262, 128] on div at bounding box center [174, 263] width 257 height 515
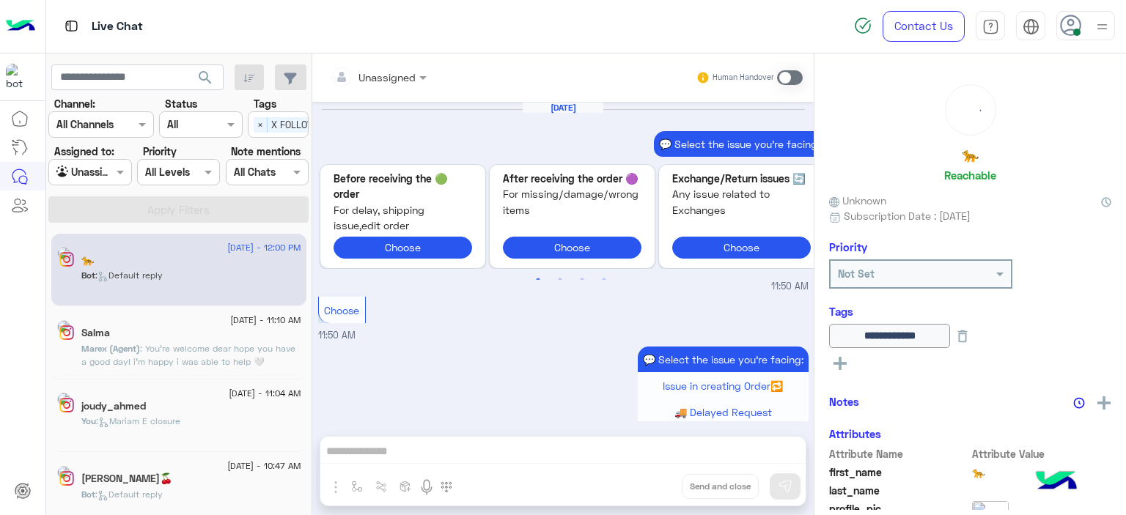
scroll to position [1314, 0]
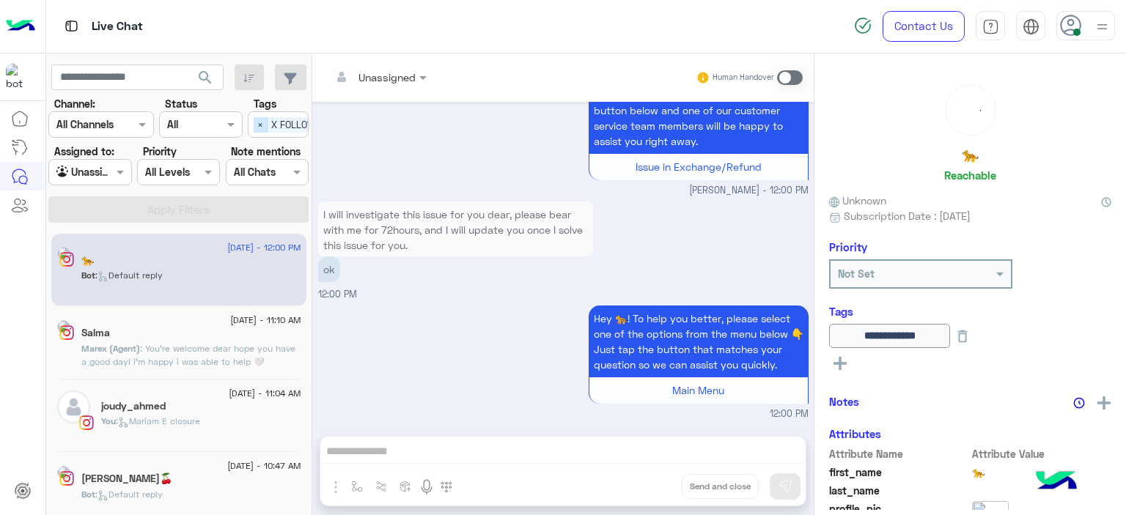
click at [263, 128] on span "×" at bounding box center [261, 124] width 14 height 15
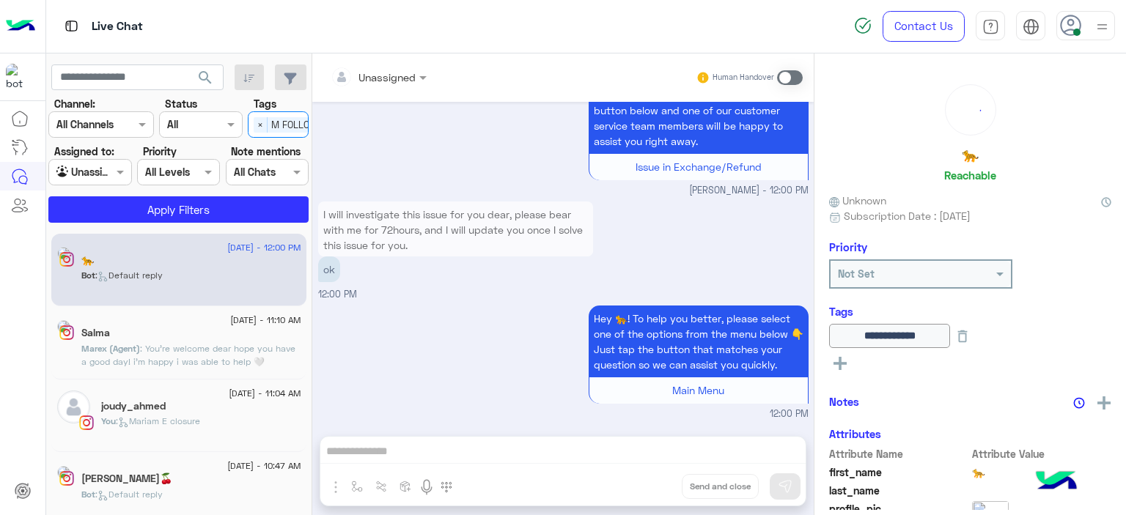
scroll to position [0, 47]
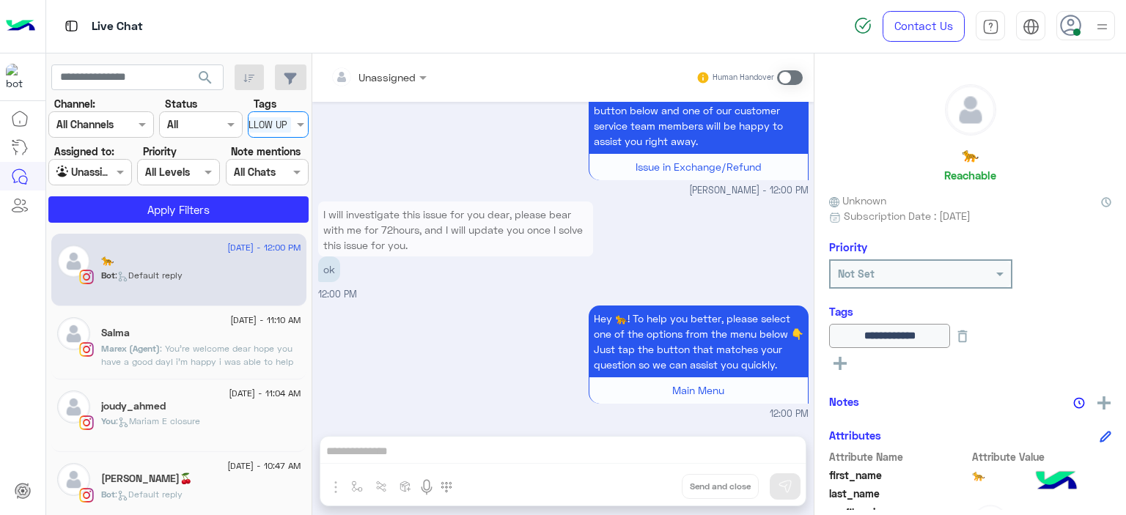
click at [272, 119] on span "M FOLLOW UP" at bounding box center [257, 124] width 68 height 15
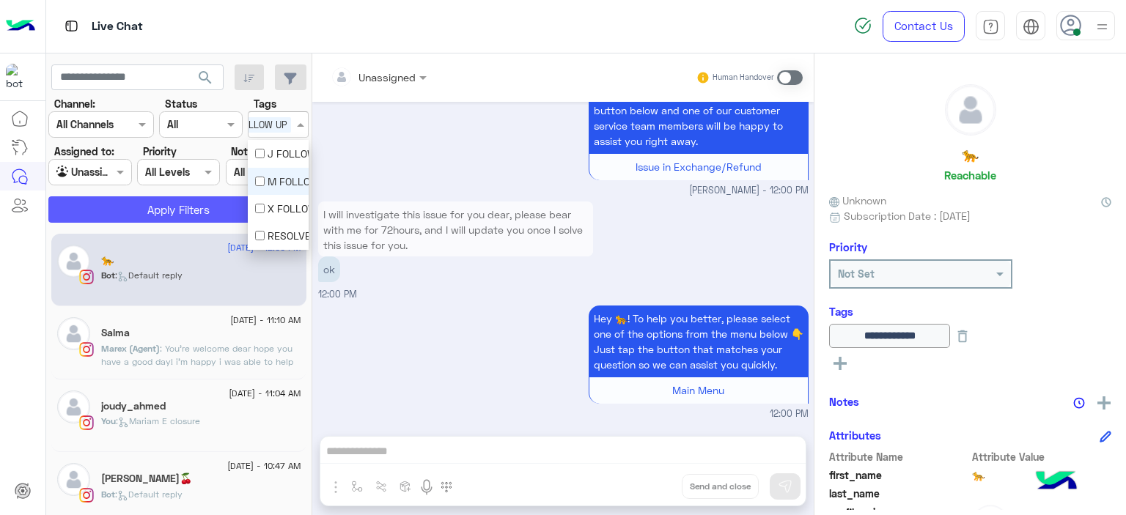
click at [213, 202] on button "Apply Filters" at bounding box center [178, 209] width 260 height 26
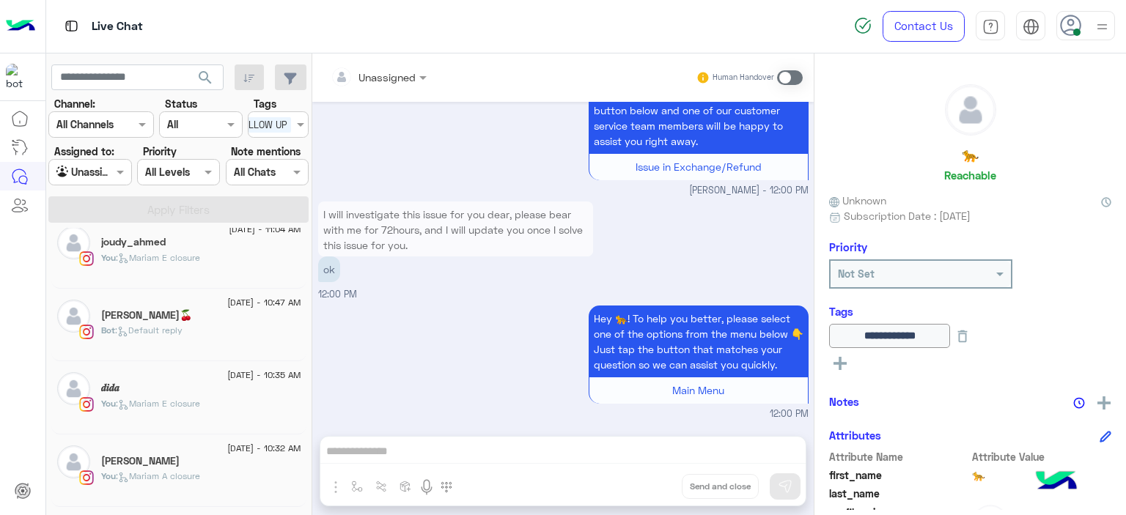
scroll to position [23, 0]
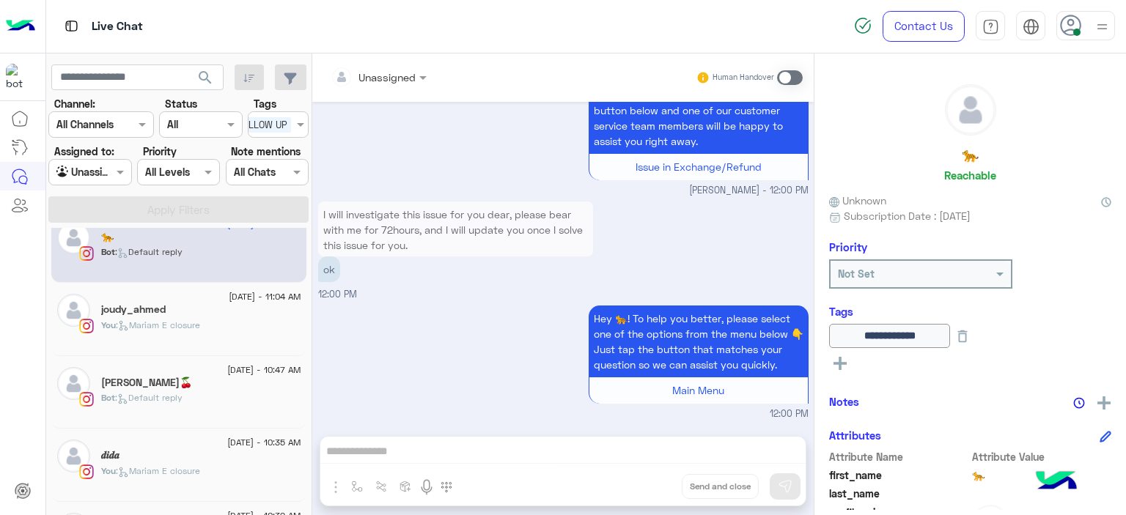
click at [200, 317] on div "joudy_ahmed" at bounding box center [201, 311] width 200 height 15
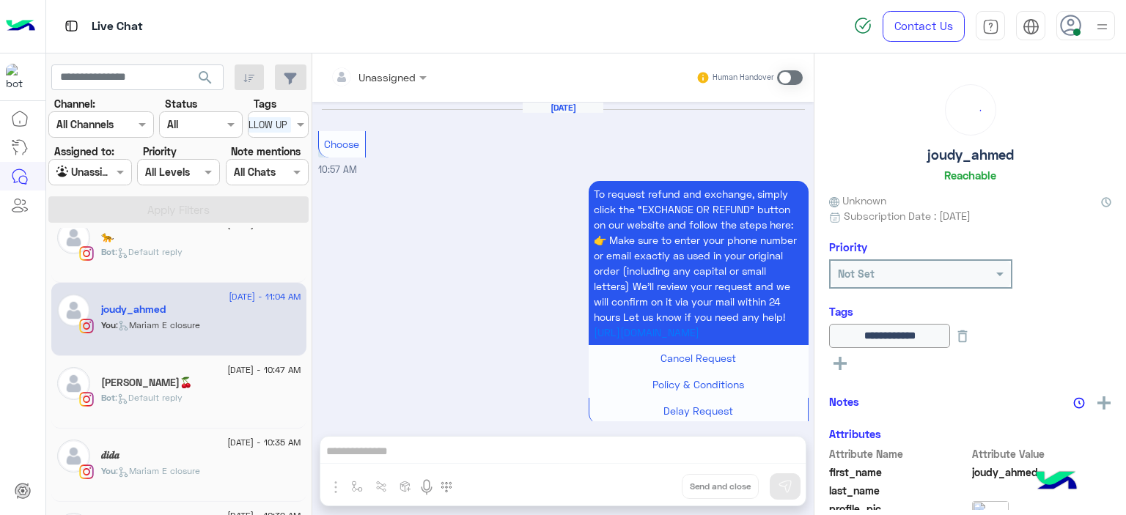
scroll to position [1537, 0]
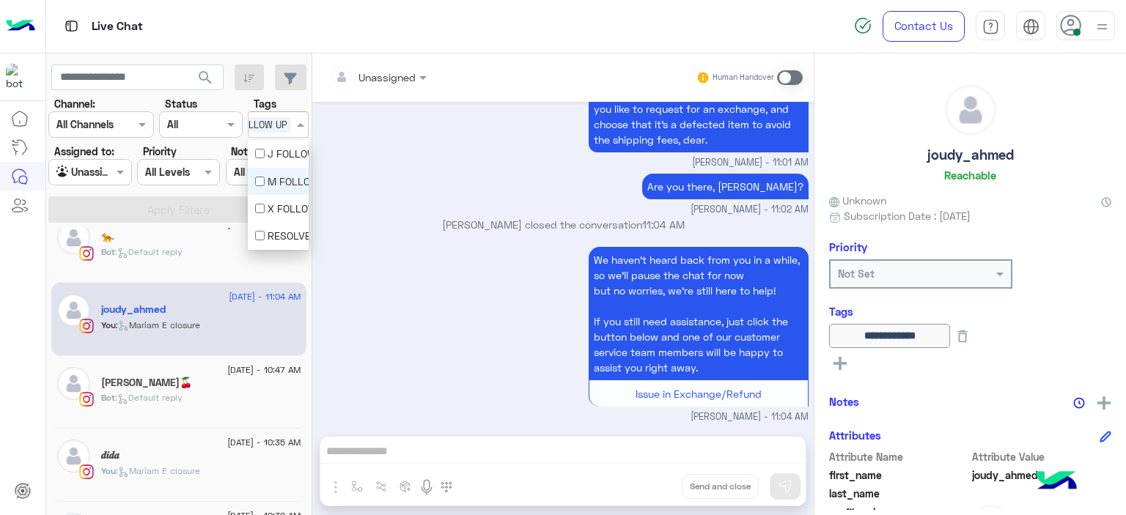
click at [282, 128] on span "M FOLLOW UP" at bounding box center [257, 124] width 68 height 15
click at [273, 183] on div "M FOLLOW UP" at bounding box center [278, 181] width 46 height 15
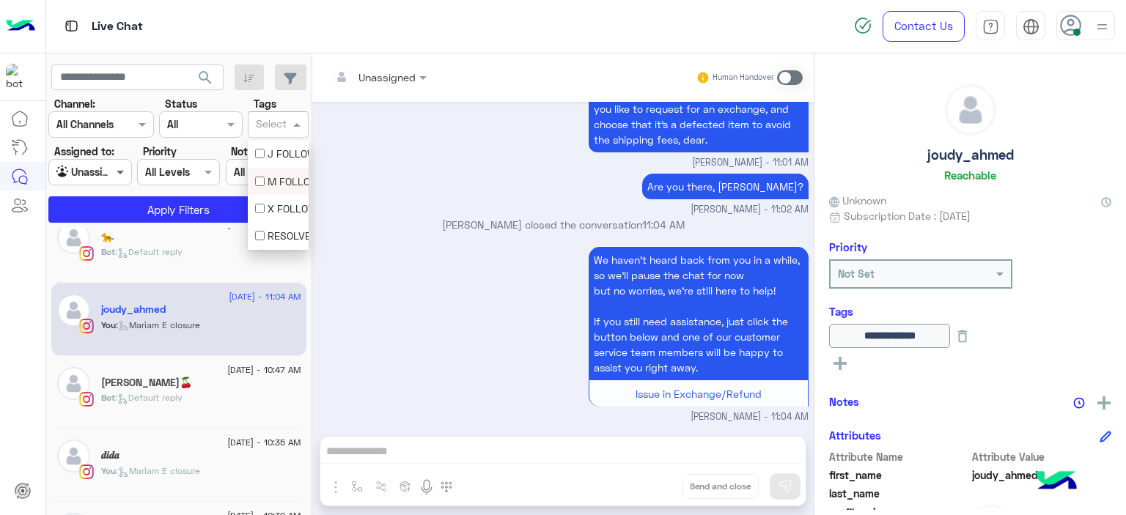
click at [121, 171] on span at bounding box center [122, 171] width 18 height 15
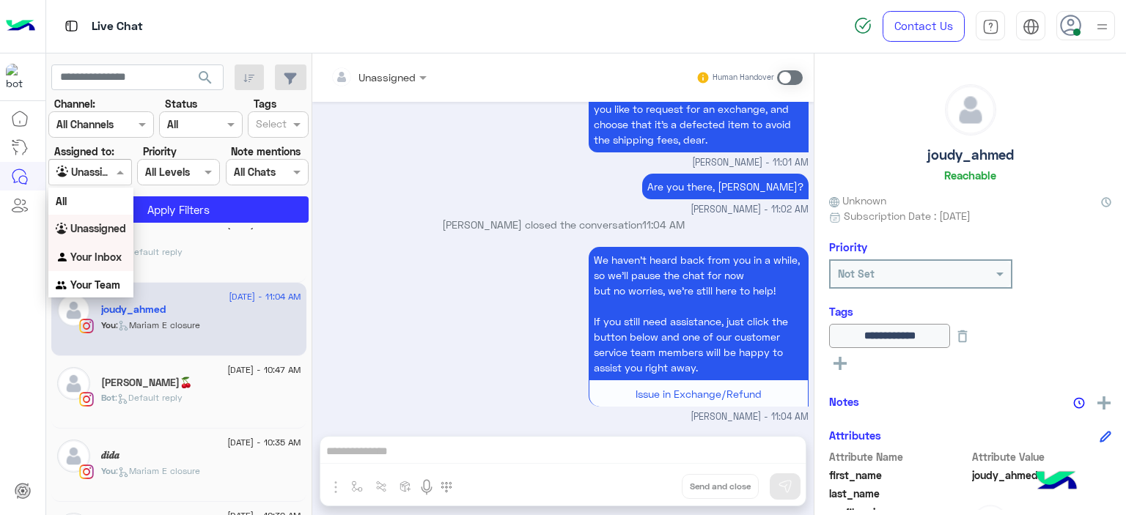
drag, startPoint x: 111, startPoint y: 260, endPoint x: 118, endPoint y: 250, distance: 11.6
click at [112, 260] on b "Your Inbox" at bounding box center [95, 257] width 51 height 12
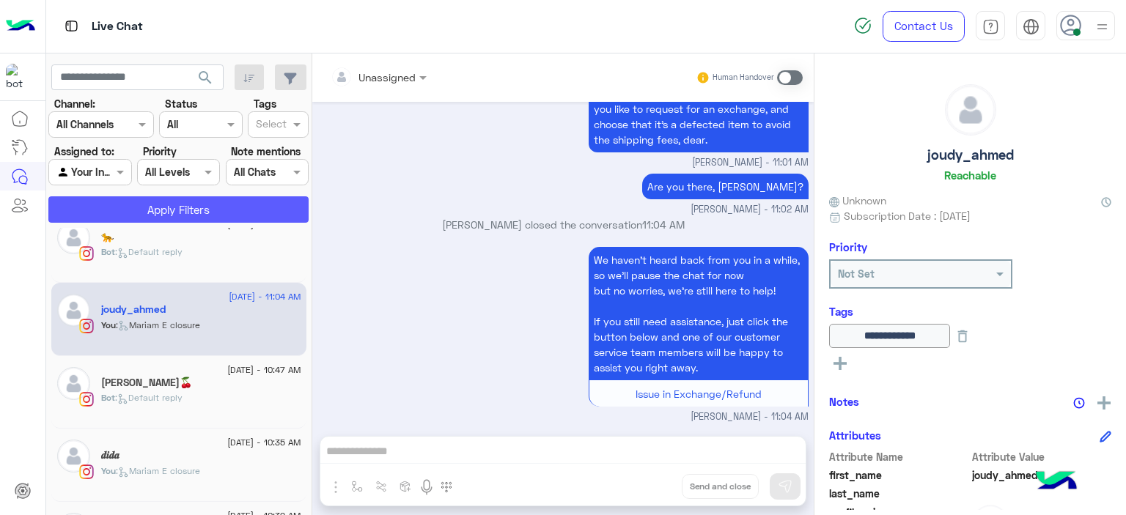
click at [207, 213] on button "Apply Filters" at bounding box center [178, 209] width 260 height 26
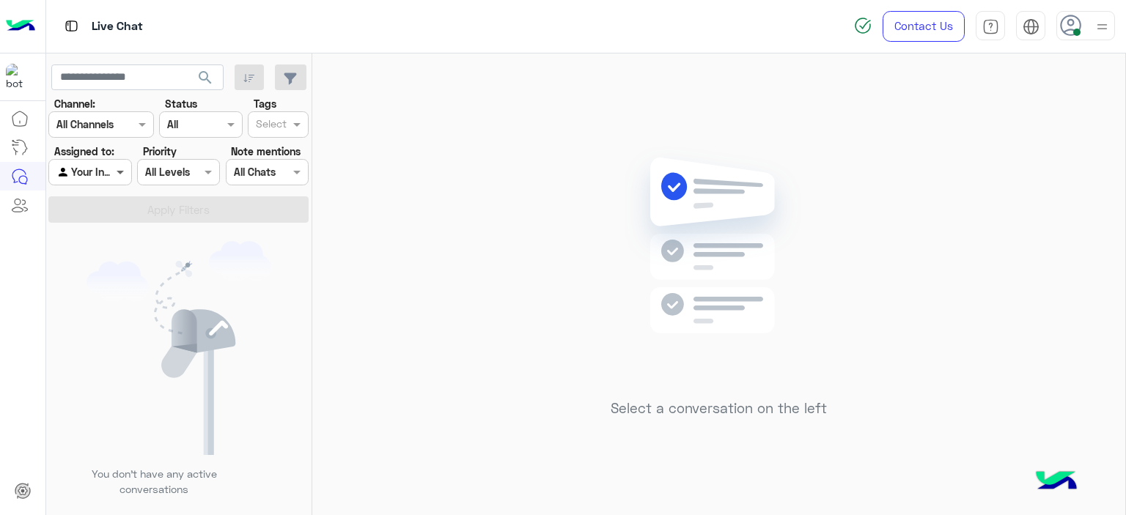
click at [114, 173] on span at bounding box center [122, 171] width 18 height 15
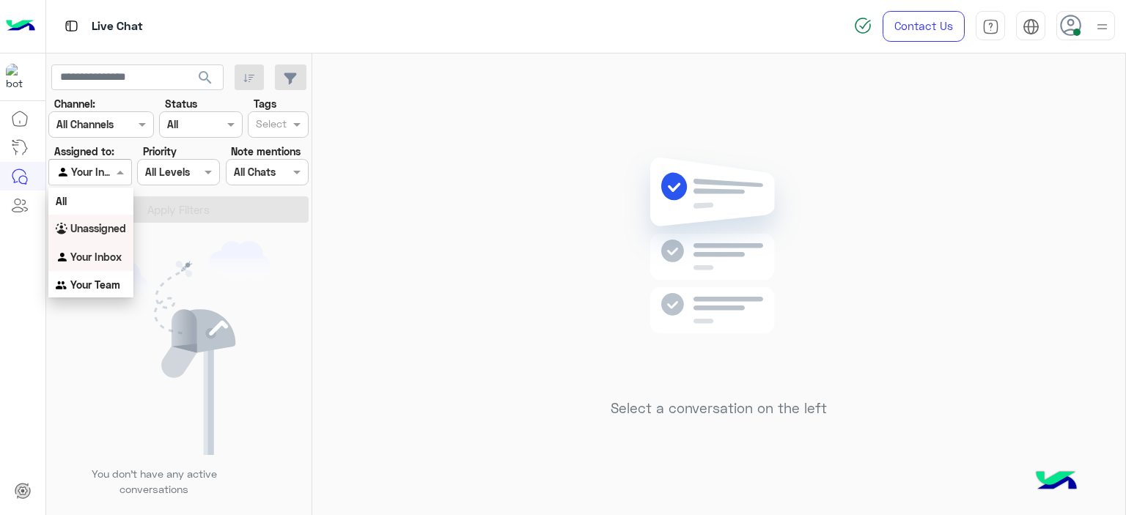
drag, startPoint x: 111, startPoint y: 225, endPoint x: 195, endPoint y: 196, distance: 88.6
click at [111, 225] on b "Unassigned" at bounding box center [98, 228] width 56 height 12
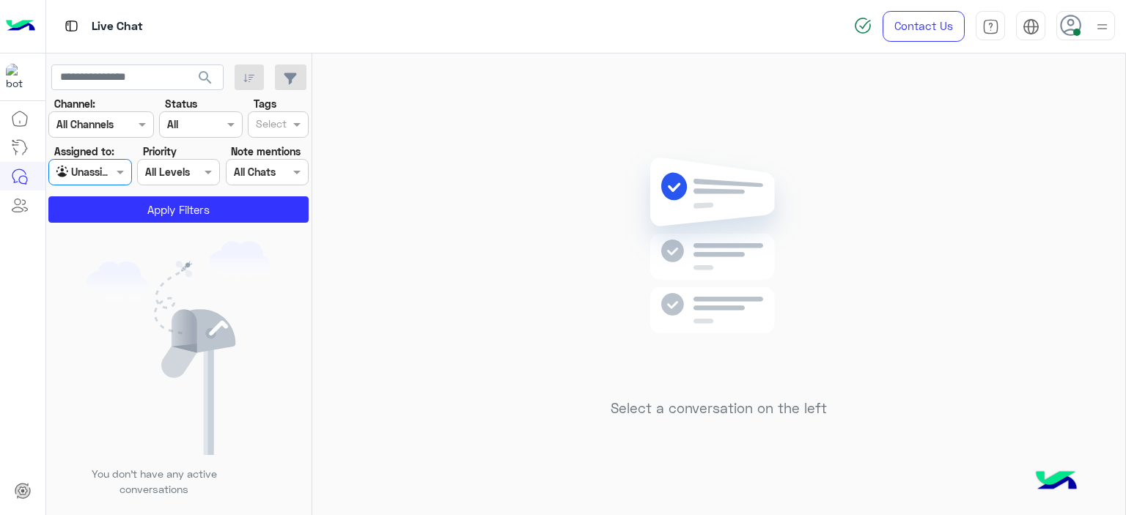
click at [282, 130] on input "text" at bounding box center [271, 125] width 31 height 15
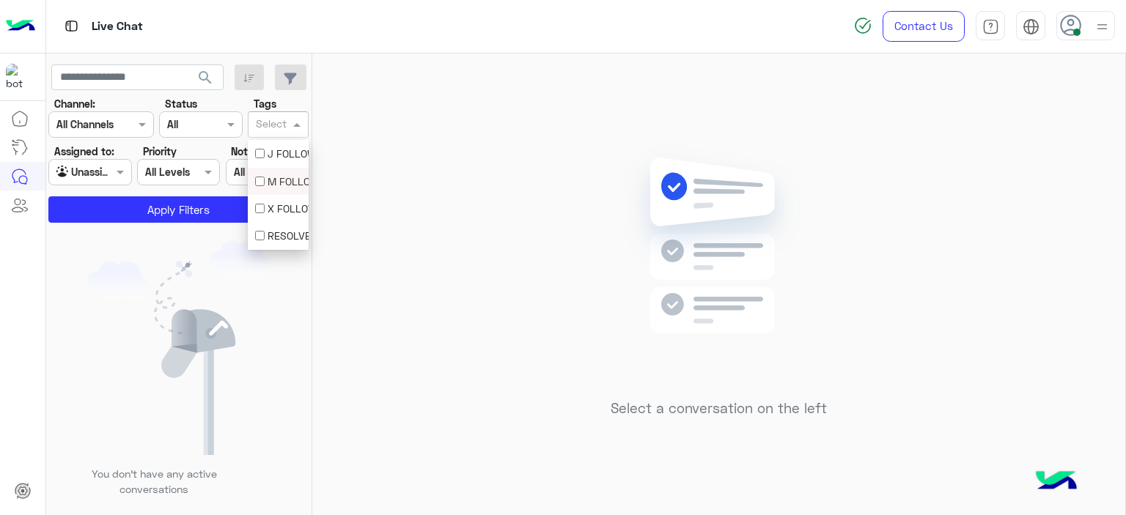
click at [276, 191] on div "M FOLLOW UP" at bounding box center [278, 181] width 61 height 27
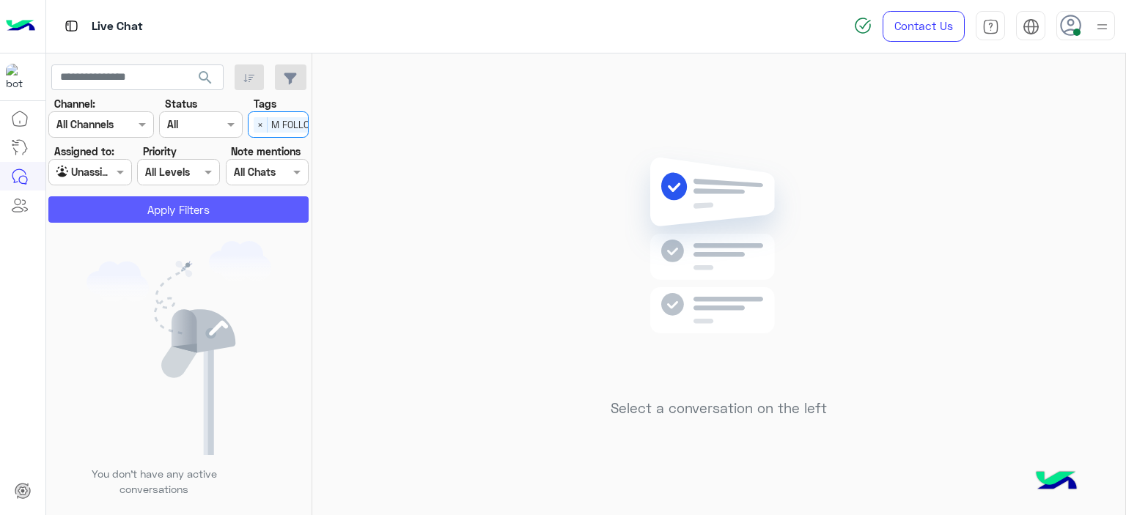
click at [232, 206] on button "Apply Filters" at bounding box center [178, 209] width 260 height 26
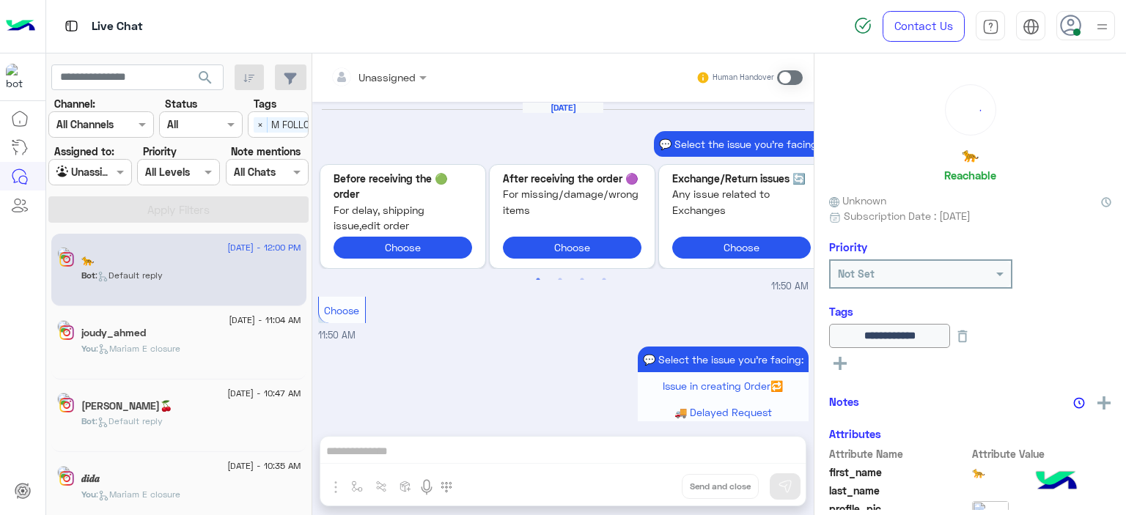
scroll to position [1314, 0]
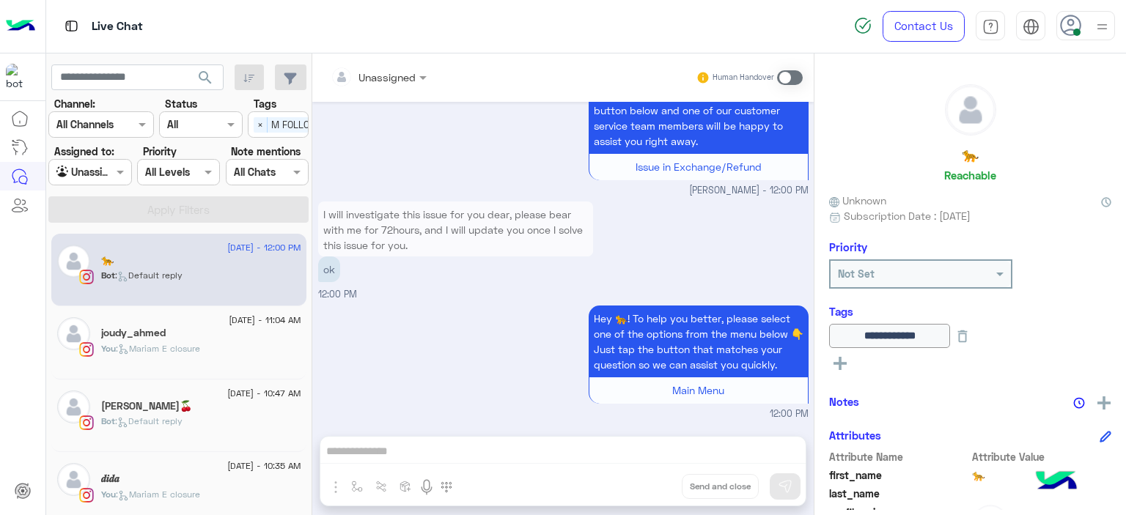
click at [167, 336] on div "joudy_ahmed" at bounding box center [201, 334] width 200 height 15
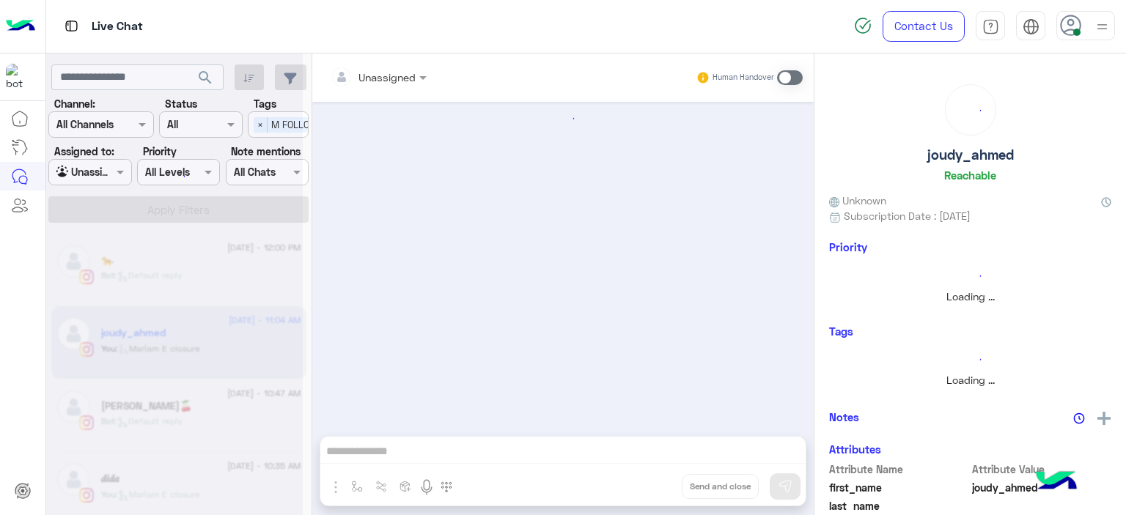
scroll to position [1537, 0]
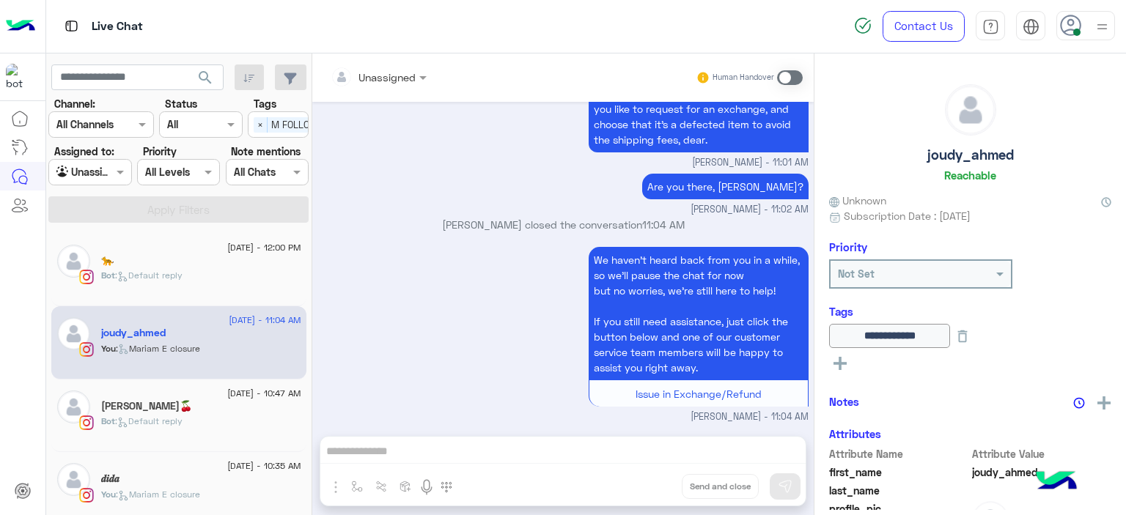
click at [161, 246] on div "27 August - 12:00 PM" at bounding box center [201, 250] width 200 height 10
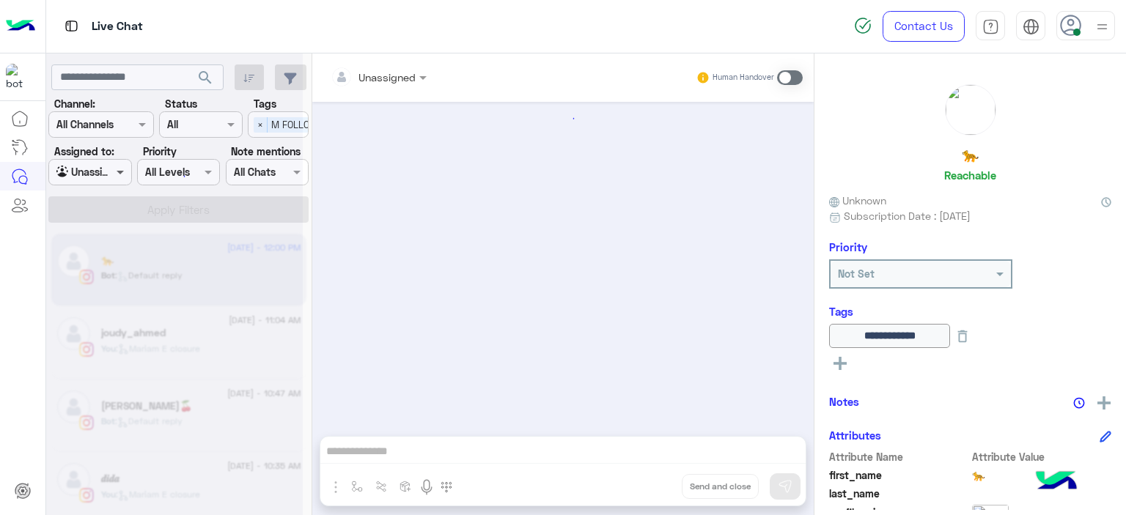
scroll to position [1314, 0]
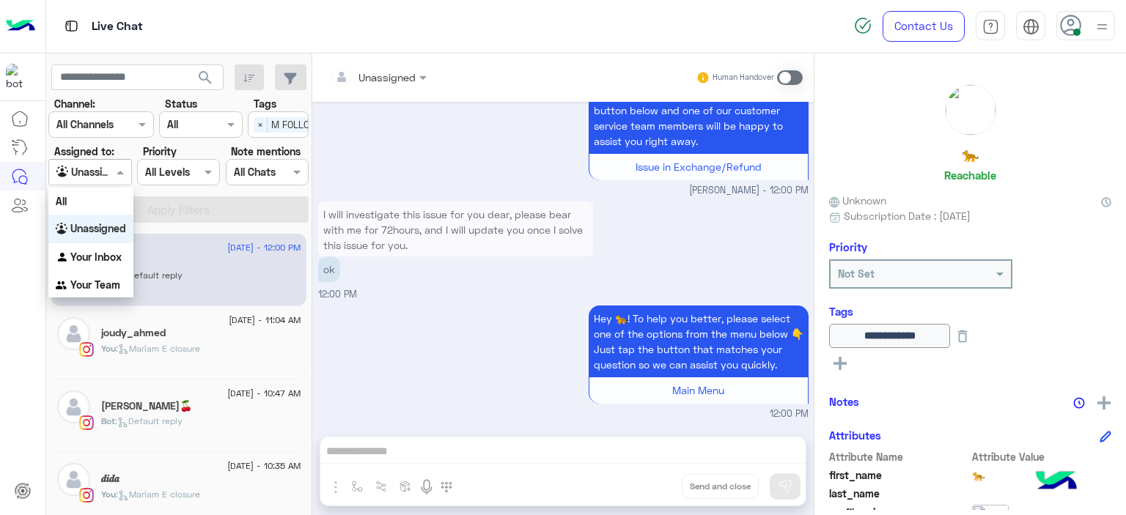
drag, startPoint x: 117, startPoint y: 164, endPoint x: 122, endPoint y: 221, distance: 57.4
click at [116, 166] on span at bounding box center [122, 171] width 18 height 15
click at [128, 254] on div "Your Inbox" at bounding box center [90, 257] width 85 height 29
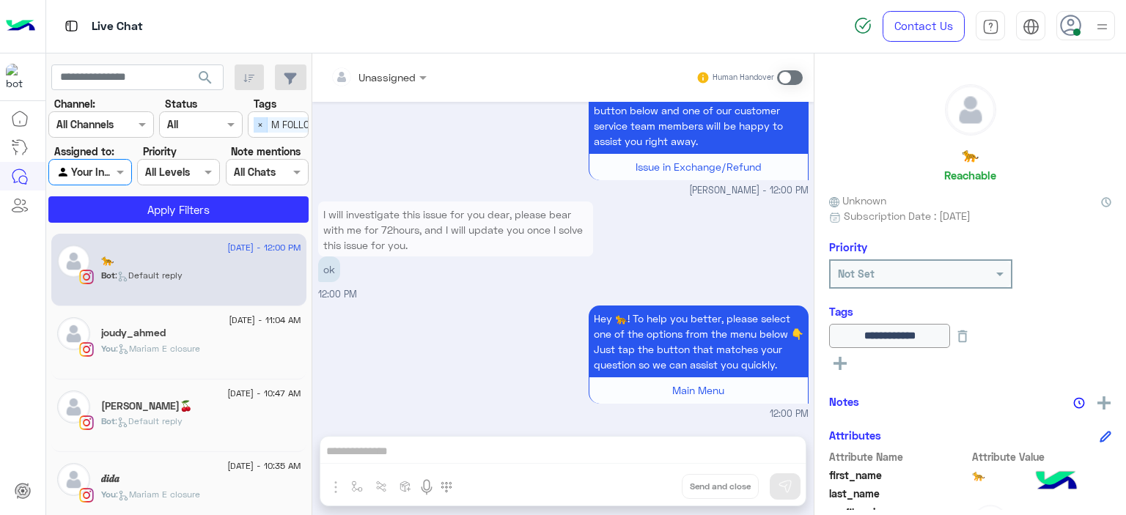
click at [260, 125] on span "×" at bounding box center [261, 124] width 14 height 15
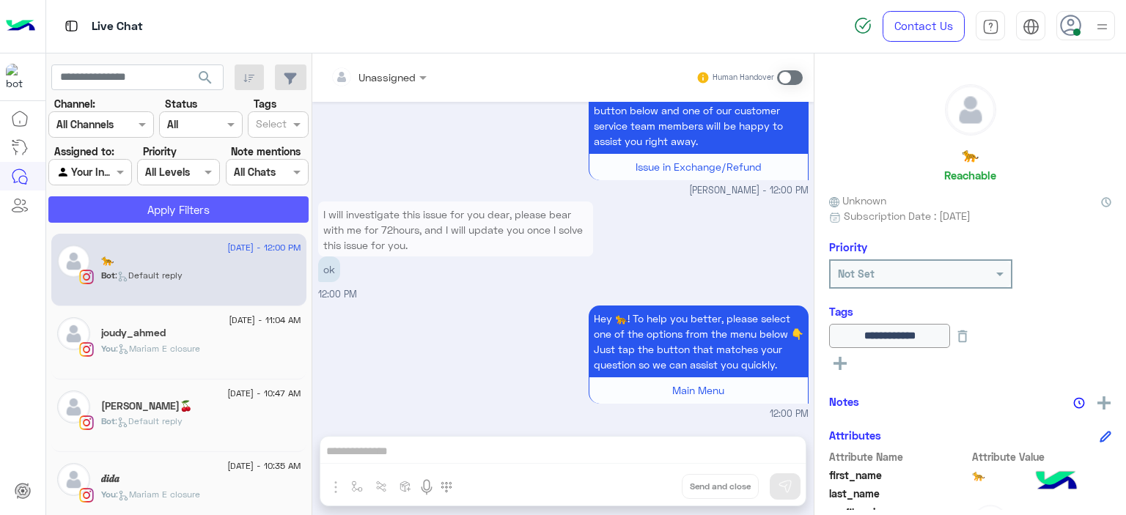
click at [257, 205] on button "Apply Filters" at bounding box center [178, 209] width 260 height 26
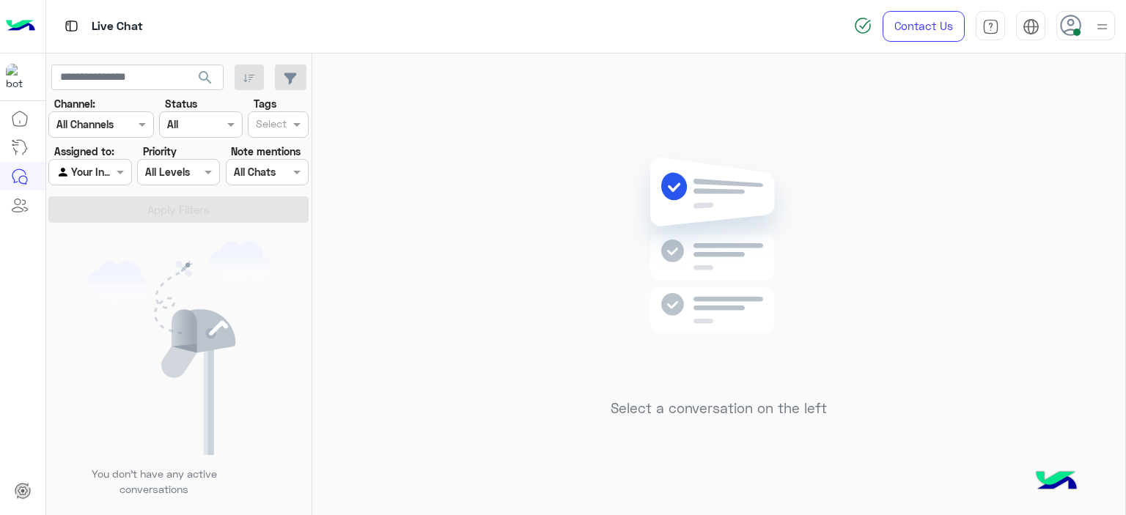
click at [1103, 26] on img at bounding box center [1102, 27] width 18 height 18
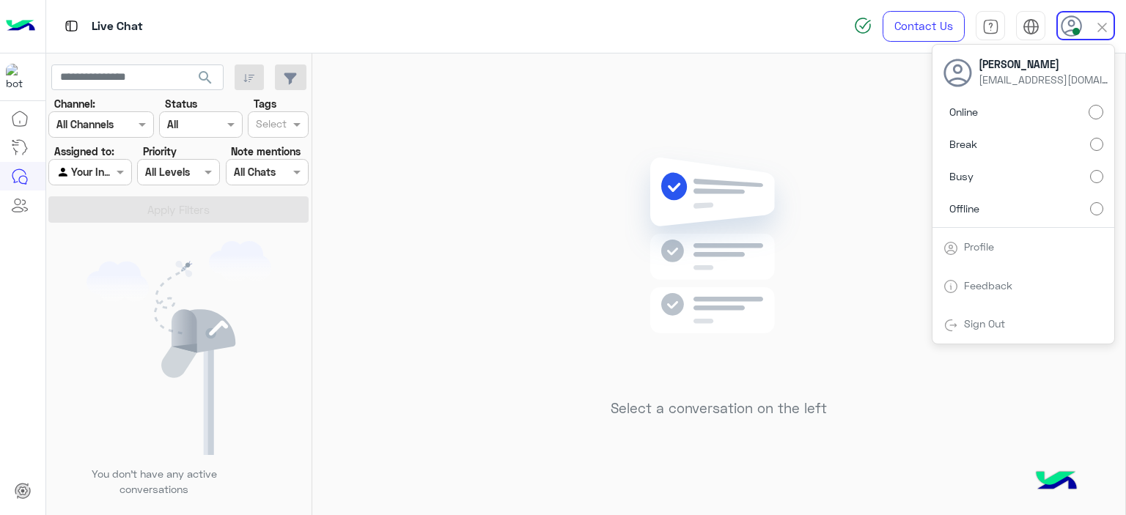
click at [1097, 184] on label "Busy" at bounding box center [1024, 176] width 160 height 26
click at [413, 228] on div "Select a conversation on the left" at bounding box center [718, 288] width 813 height 468
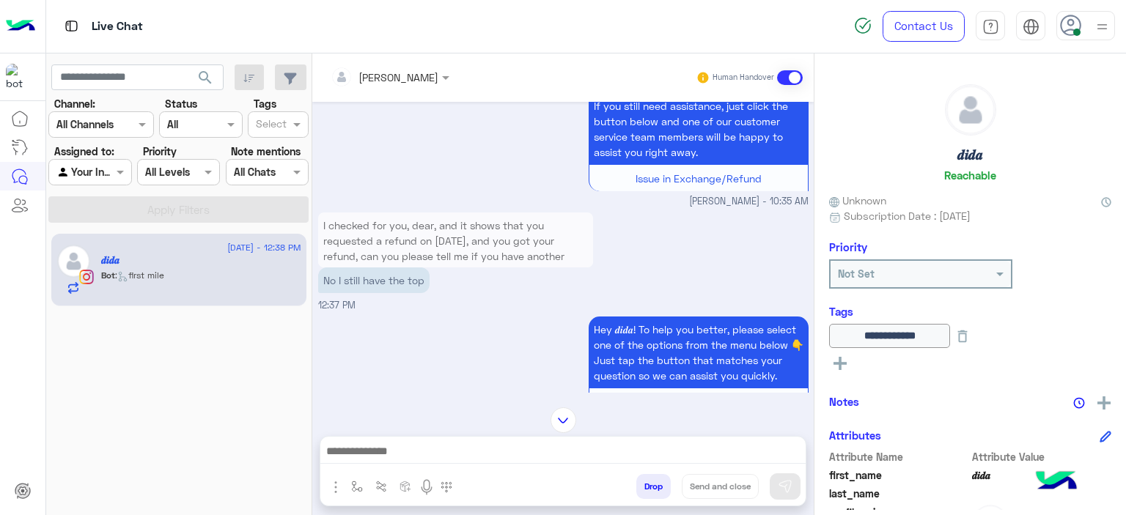
scroll to position [831, 0]
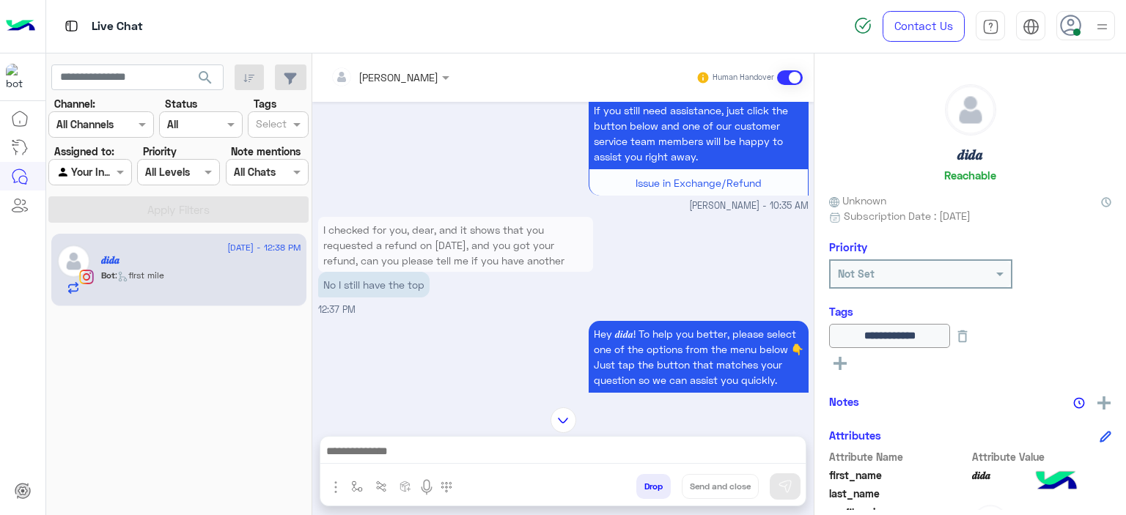
click at [415, 81] on div at bounding box center [389, 76] width 133 height 17
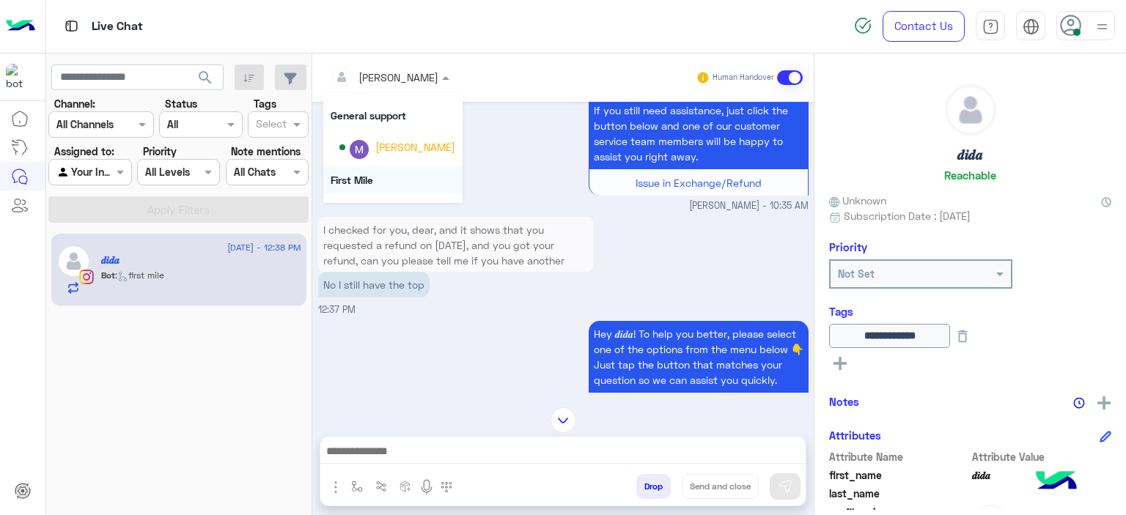
scroll to position [297, 0]
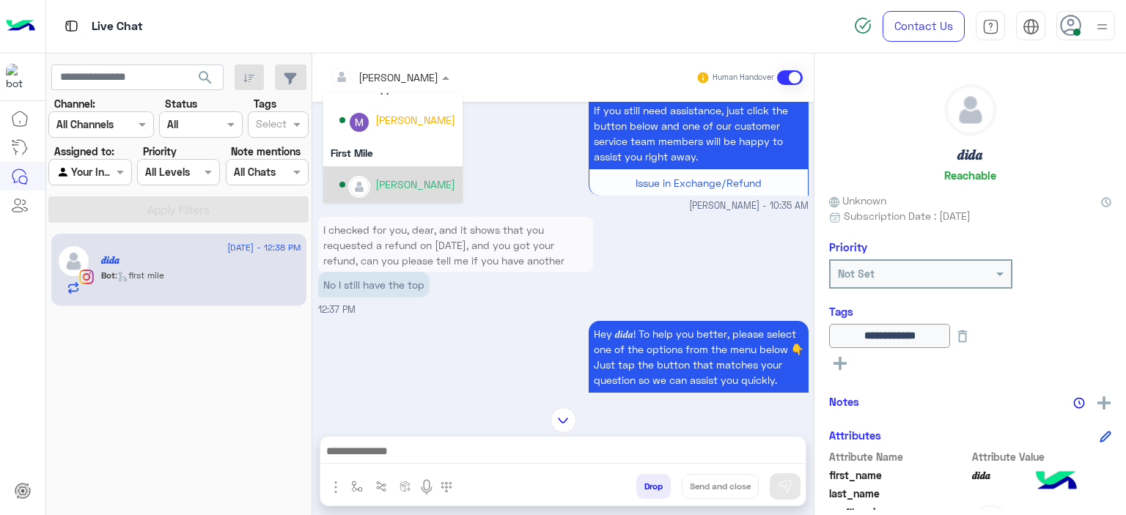
click at [440, 317] on div "I checked for you, dear, and it shows that you requested a refund on 17 July, a…" at bounding box center [563, 265] width 490 height 104
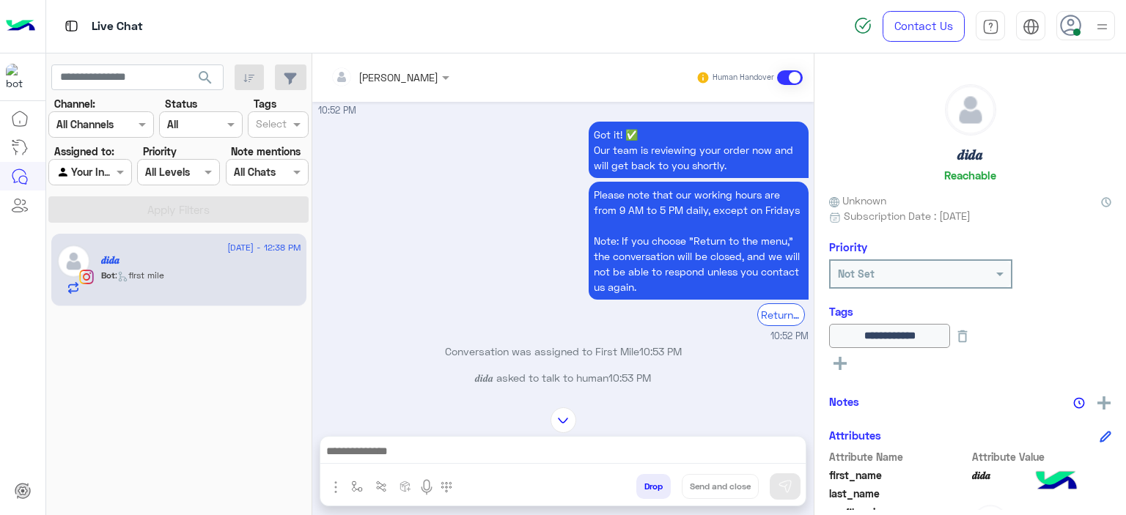
scroll to position [74, 0]
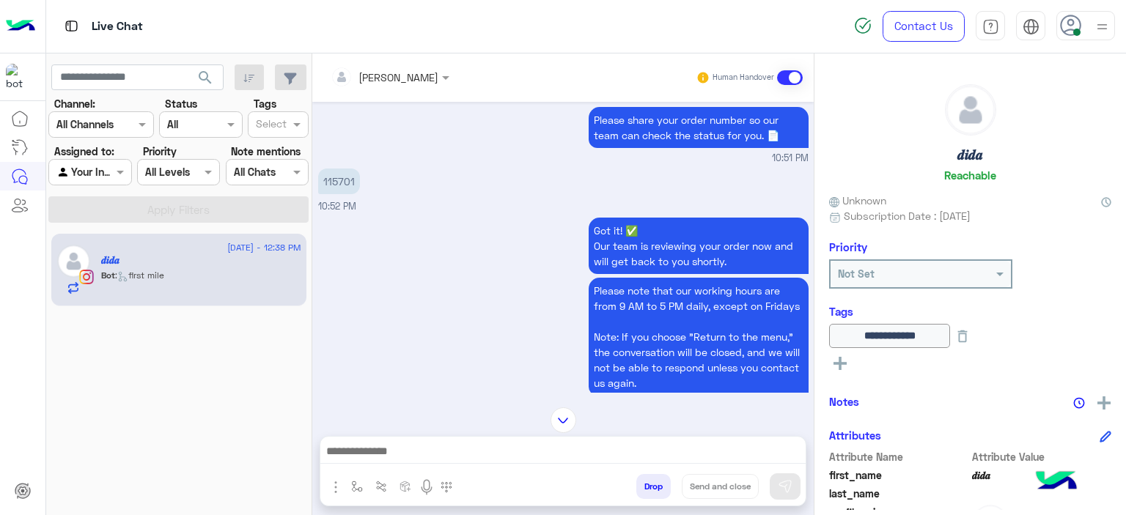
click at [342, 180] on p "115701" at bounding box center [339, 182] width 42 height 26
copy p "115701"
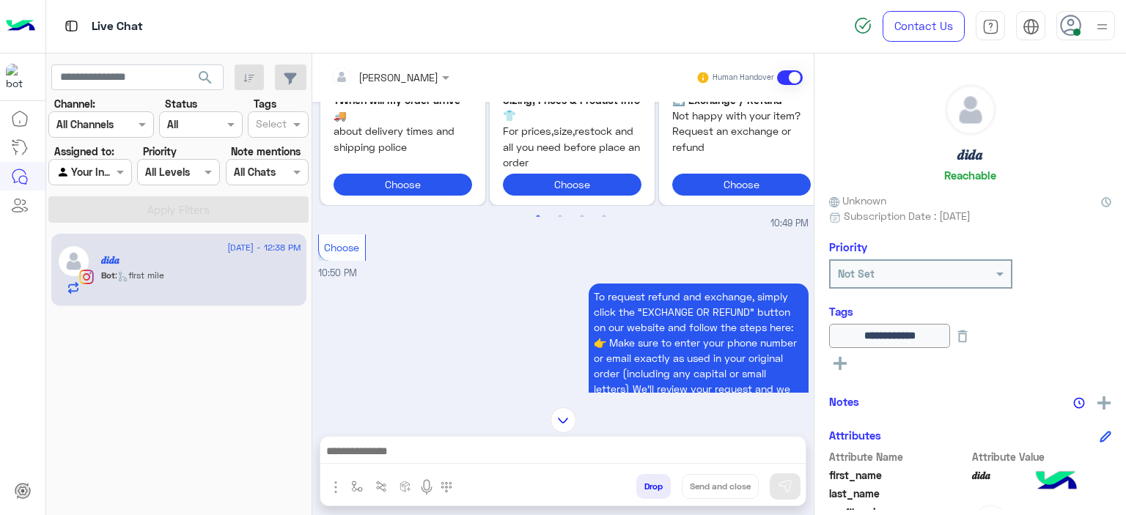
scroll to position [1660, 0]
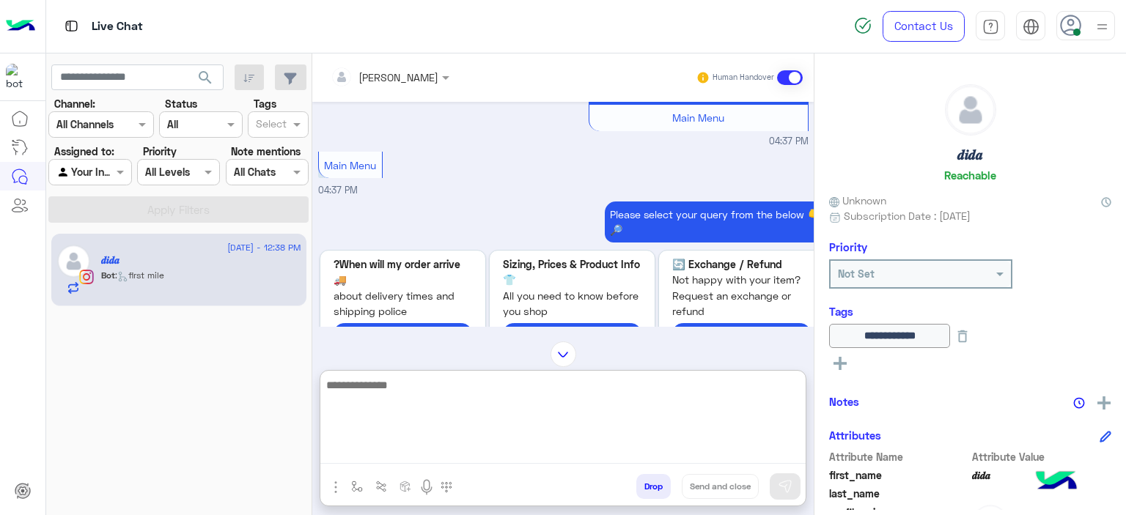
click at [434, 446] on textarea at bounding box center [562, 420] width 485 height 88
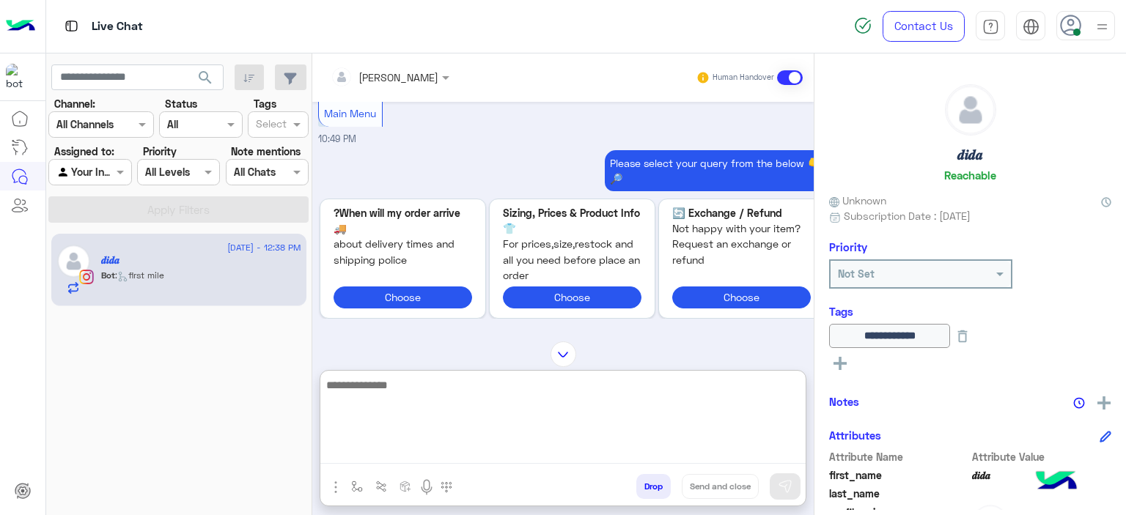
scroll to position [7, 0]
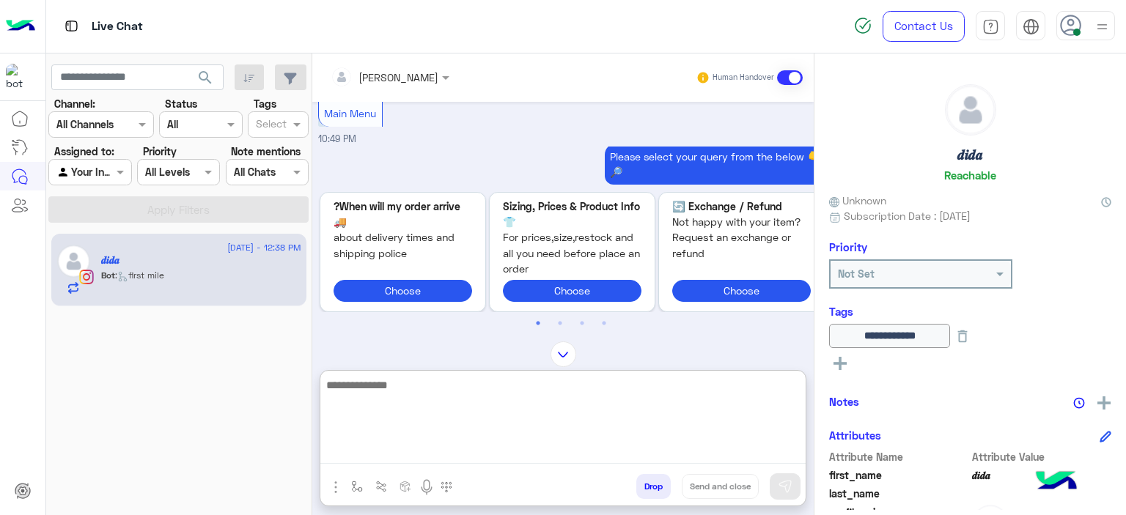
click at [397, 383] on textarea at bounding box center [562, 420] width 485 height 88
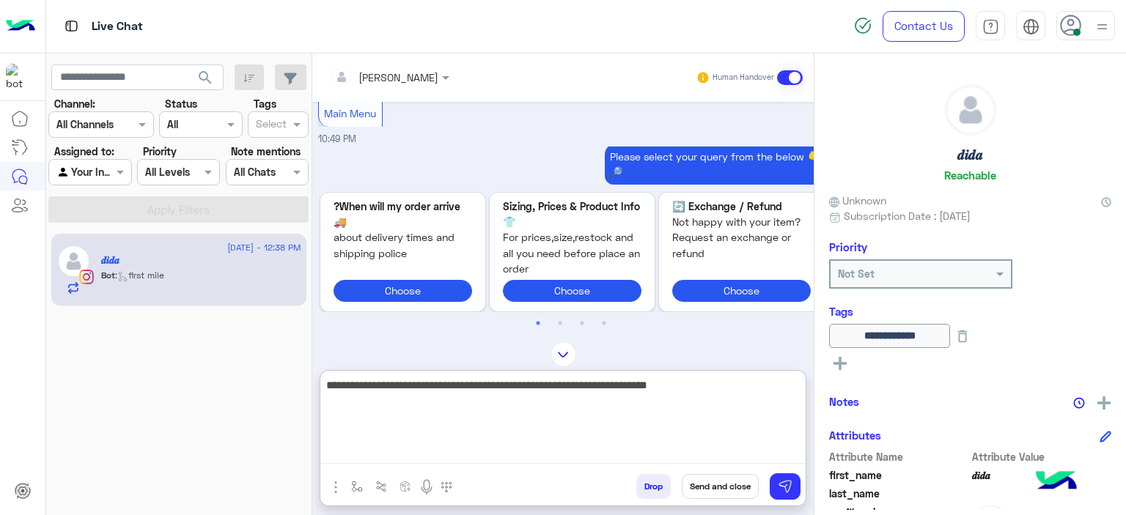
paste textarea "**********"
type textarea "**********"
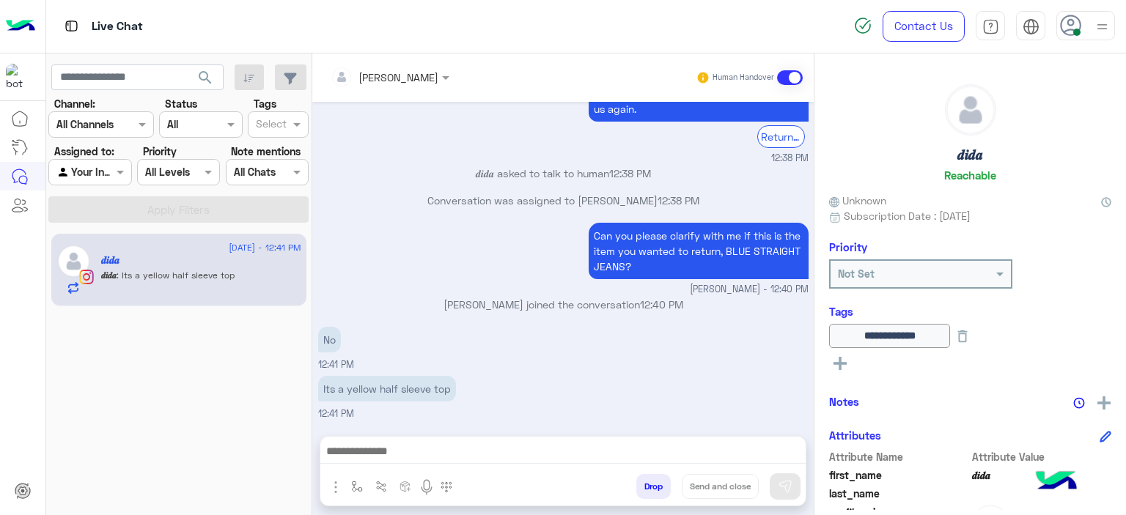
scroll to position [5646, 0]
click at [475, 279] on div "May 8, 2025 Can i return an item with the courier or not 02:26 PM Hi 𝒅𝒊𝒅𝒂, Than…" at bounding box center [562, 262] width 501 height 320
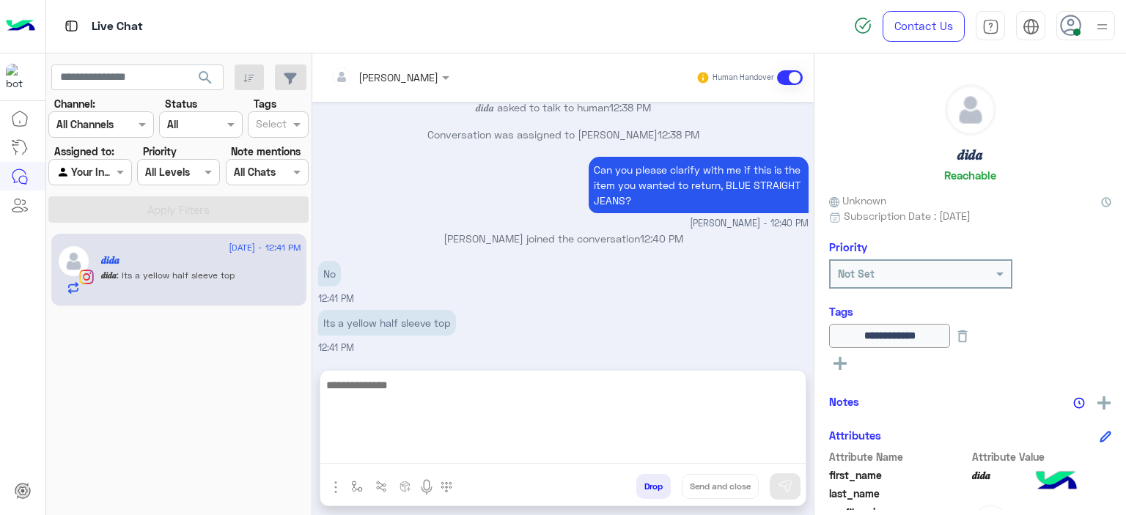
click at [378, 446] on textarea at bounding box center [562, 420] width 485 height 88
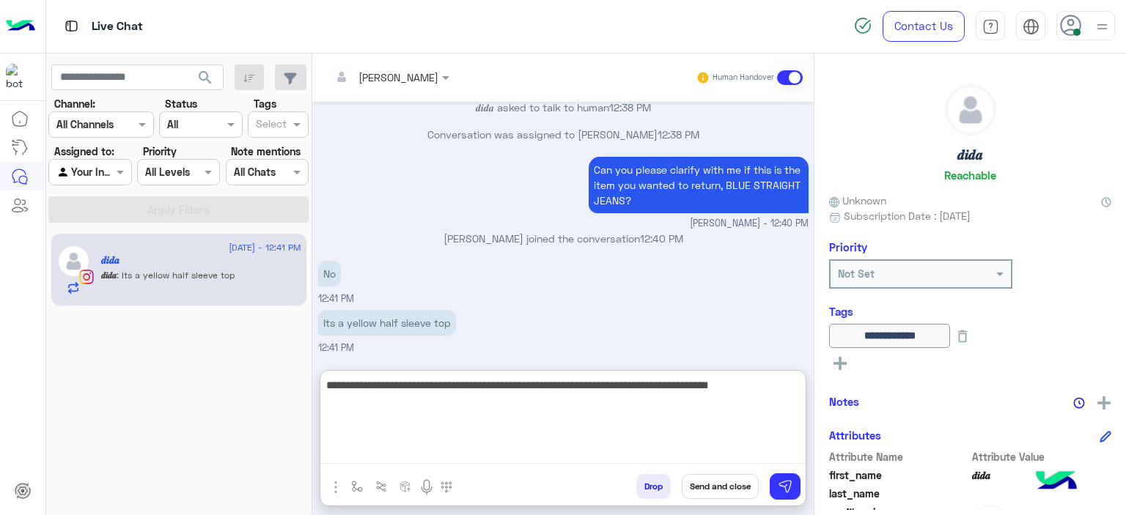
type textarea "**********"
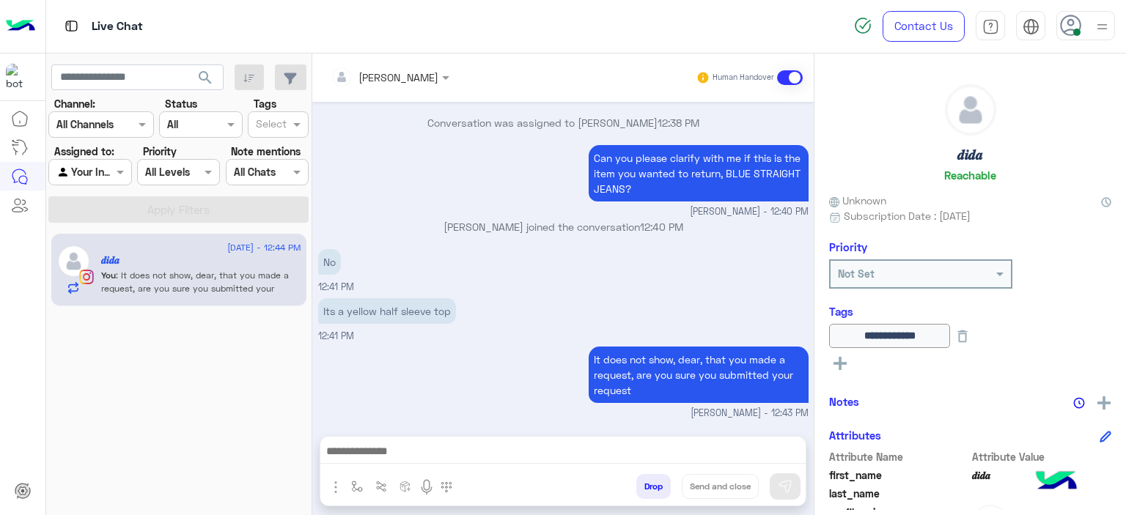
scroll to position [5724, 0]
click at [439, 307] on div "May 8, 2025 Can i return an item with the courier or not 02:26 PM Hi 𝒅𝒊𝒅𝒂, Than…" at bounding box center [562, 262] width 501 height 320
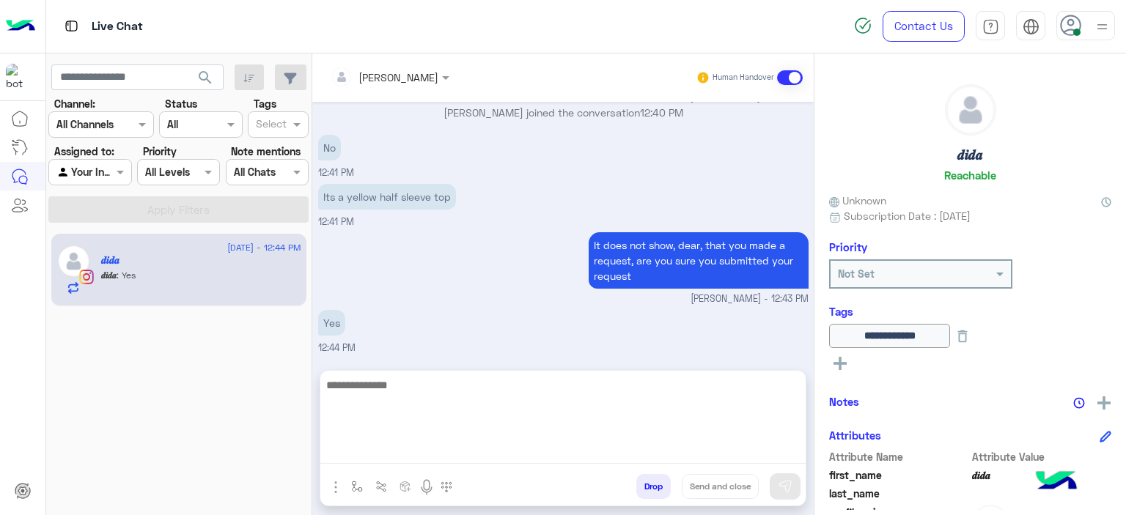
click at [404, 457] on textarea at bounding box center [562, 420] width 485 height 88
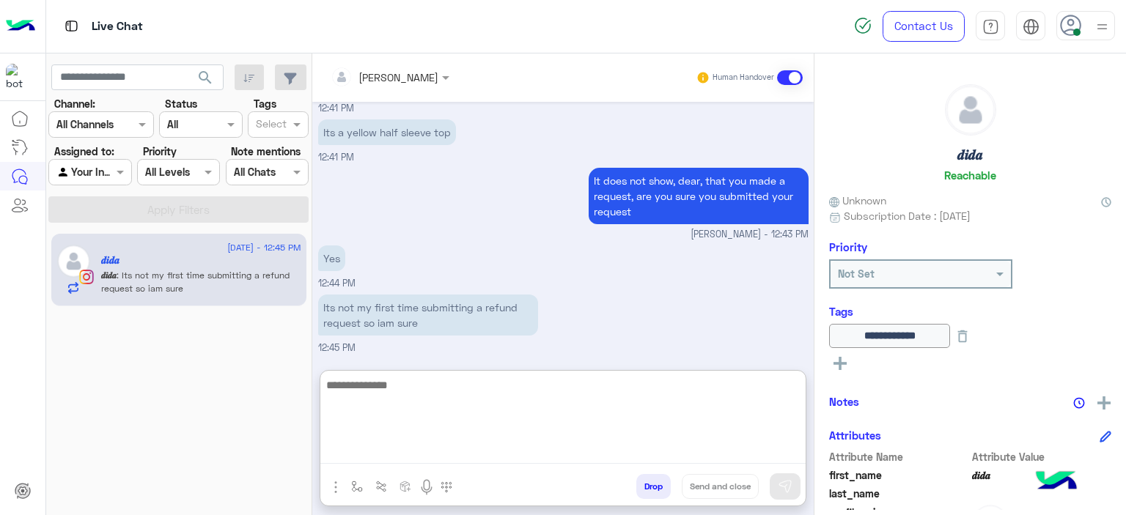
scroll to position [5903, 0]
drag, startPoint x: 388, startPoint y: 400, endPoint x: 382, endPoint y: 389, distance: 12.5
click at [382, 390] on textarea at bounding box center [562, 420] width 485 height 88
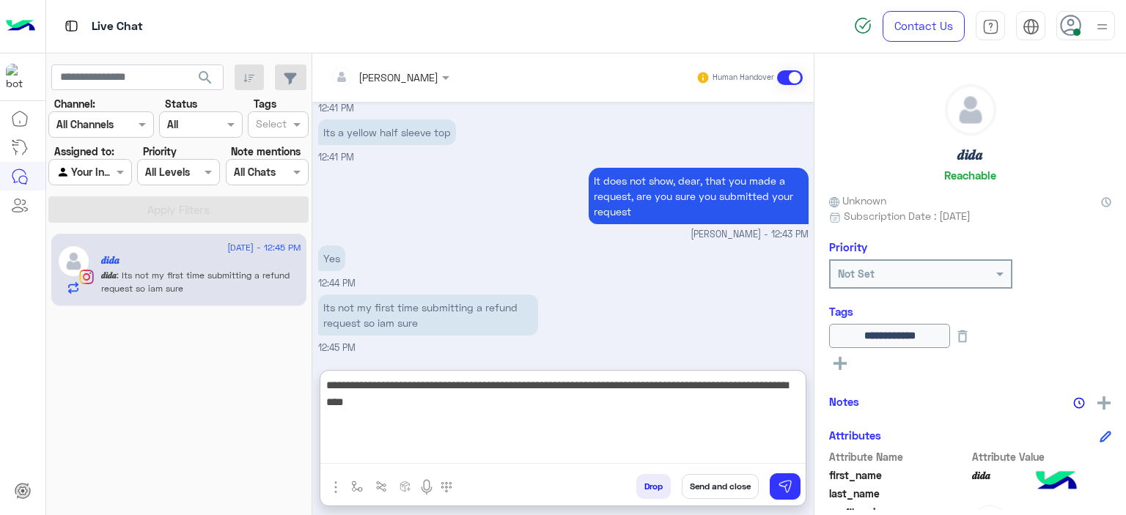
type textarea "**********"
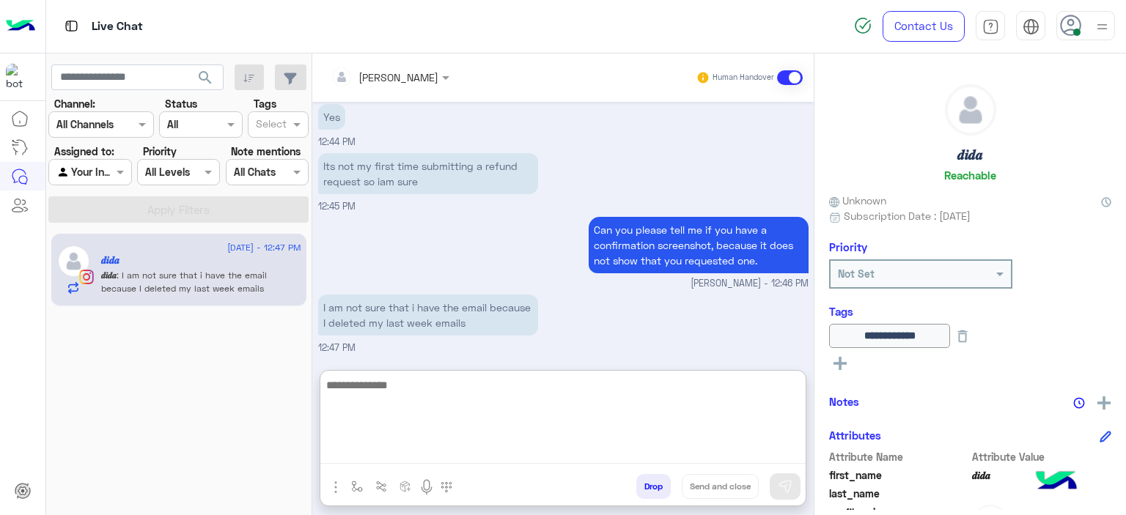
scroll to position [6253, 0]
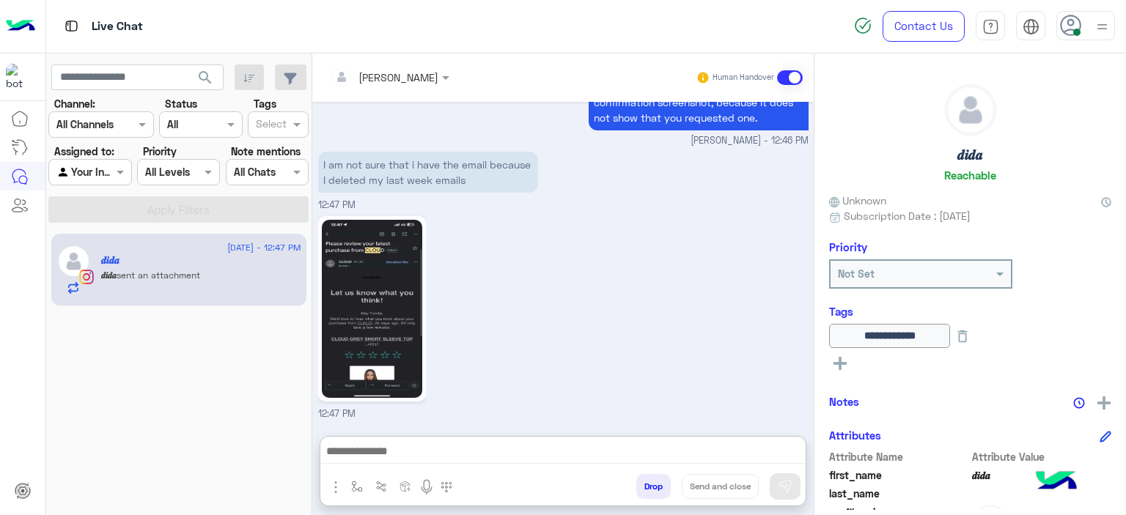
click at [361, 223] on img at bounding box center [372, 309] width 100 height 178
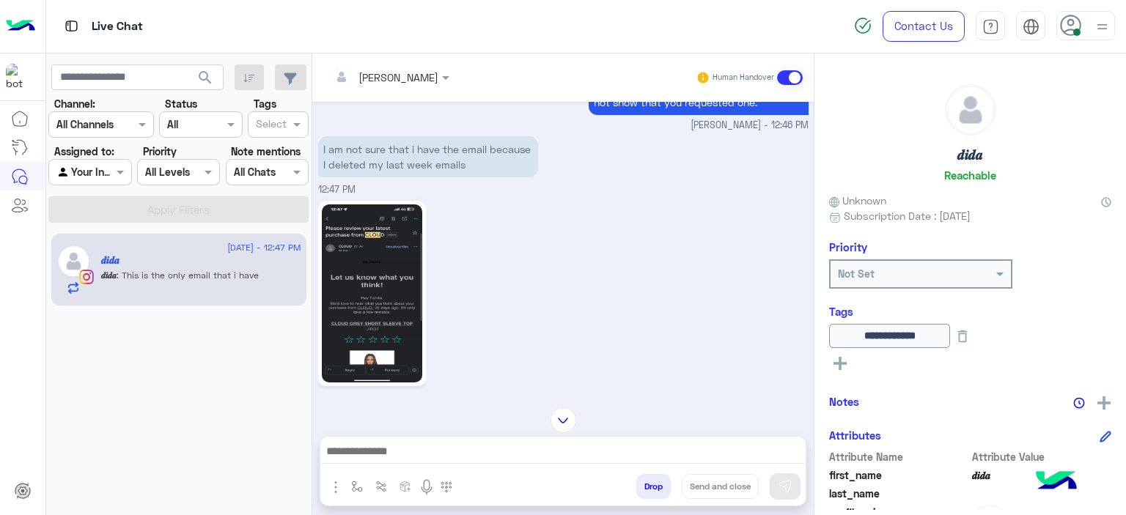
scroll to position [6235, 0]
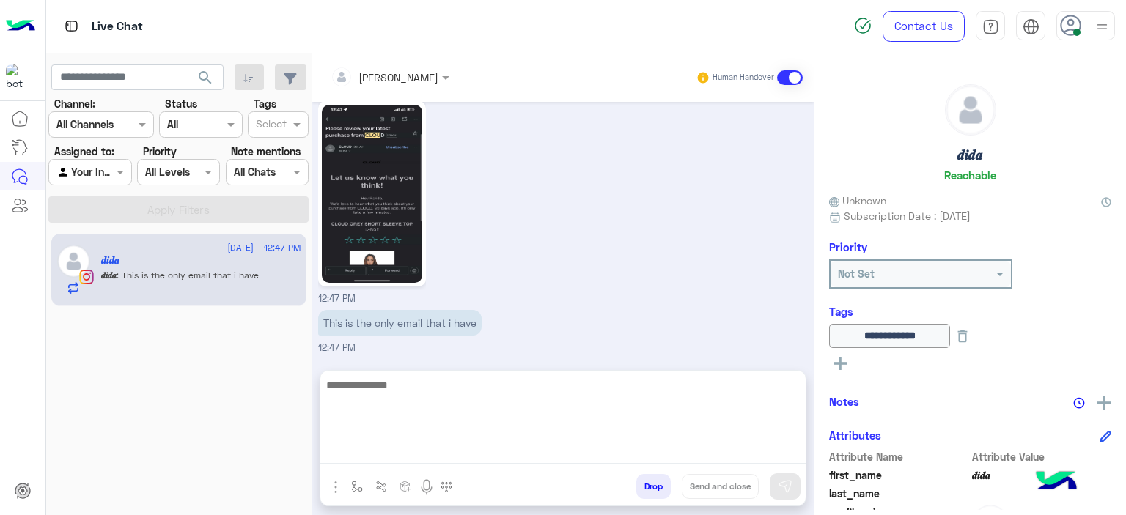
click at [399, 454] on textarea at bounding box center [562, 420] width 485 height 88
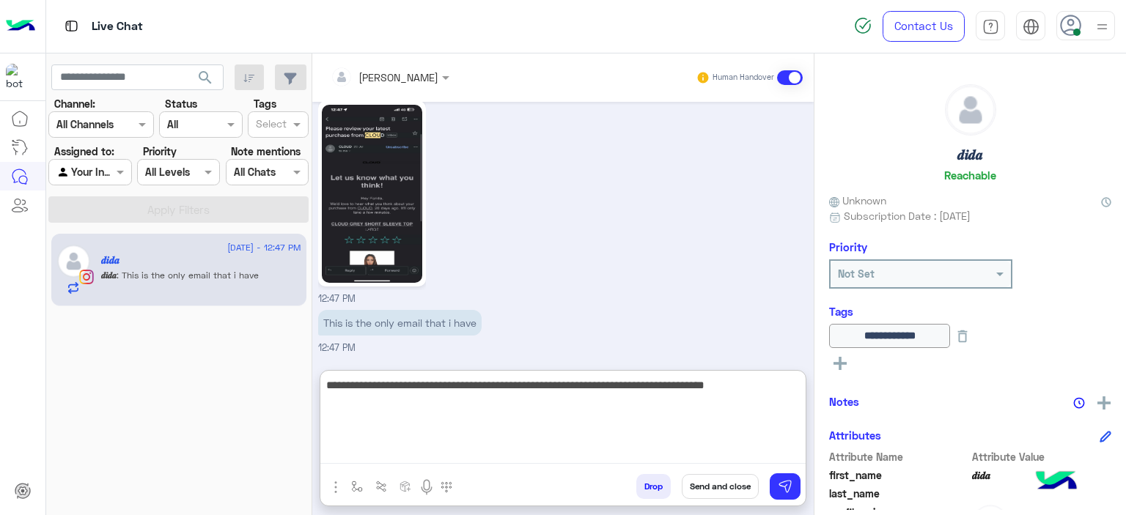
type textarea "**********"
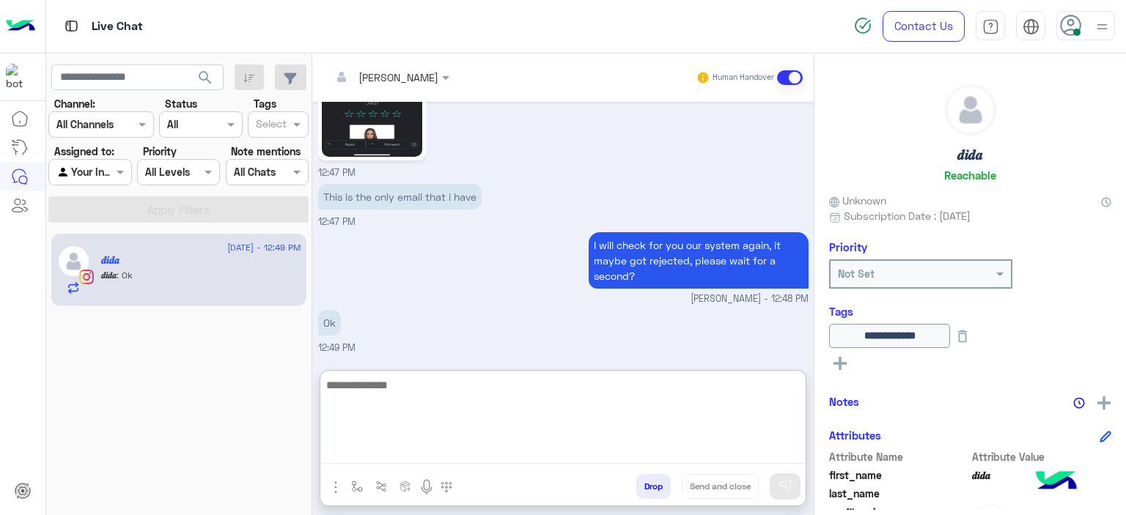
scroll to position [6379, 0]
type textarea "**********"
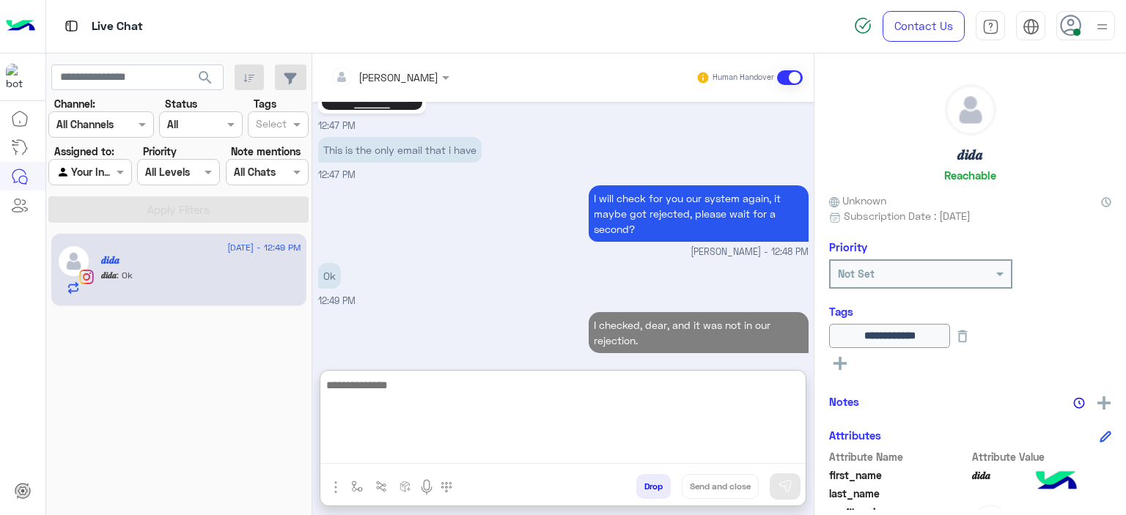
scroll to position [6489, 0]
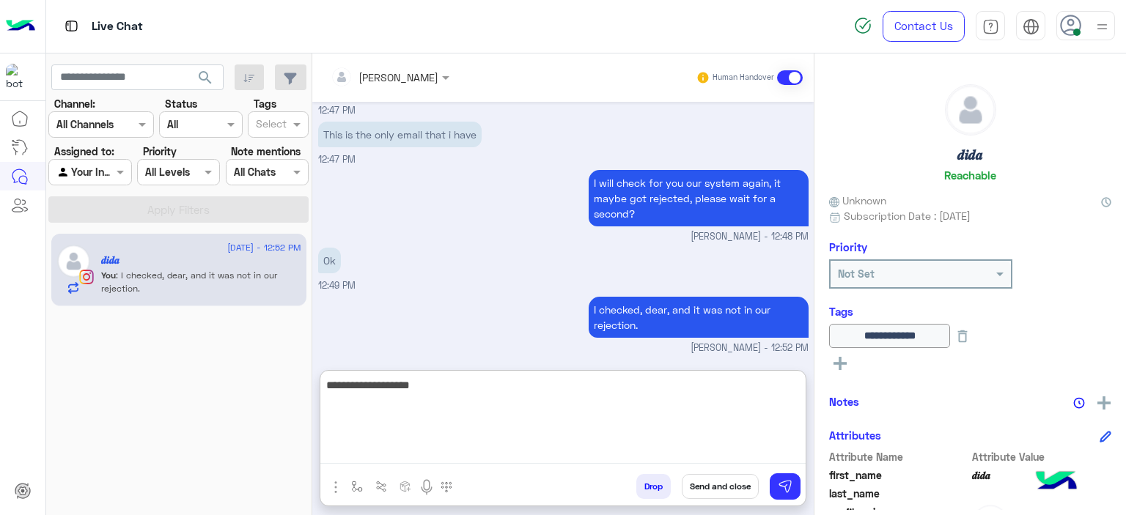
type textarea "**********"
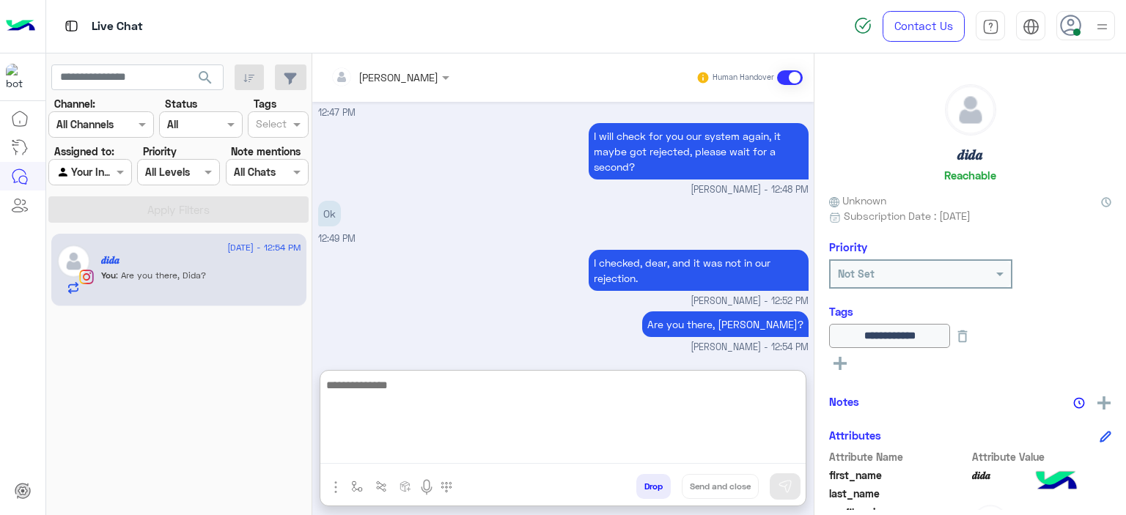
scroll to position [6536, 0]
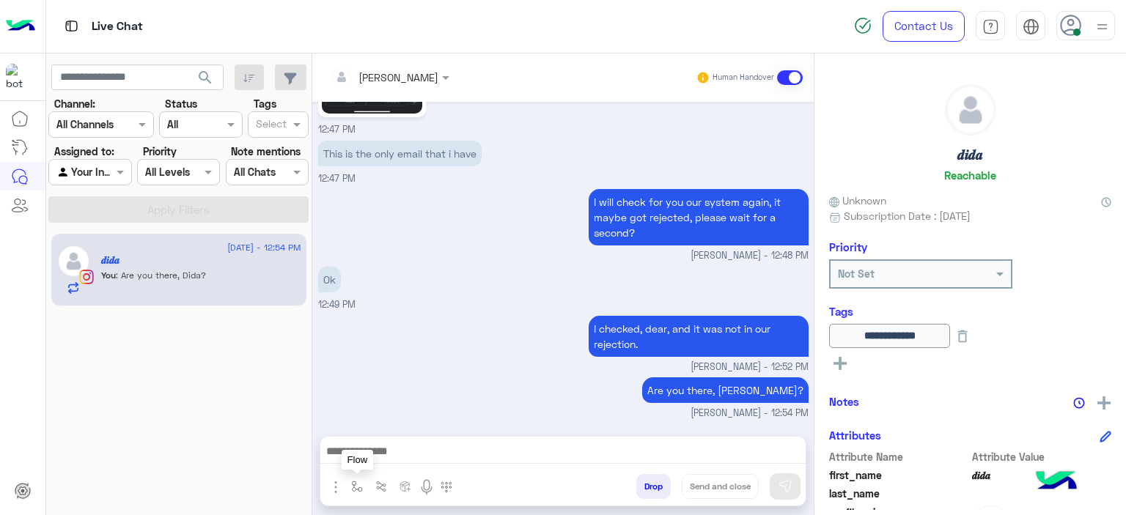
click at [352, 482] on img "button" at bounding box center [357, 487] width 12 height 12
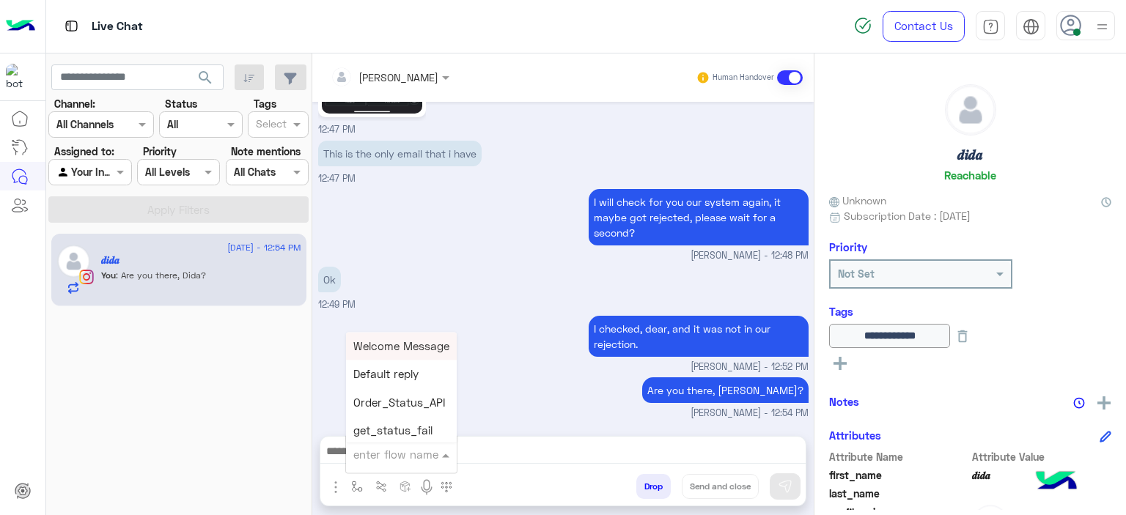
click at [370, 463] on div "enter flow name" at bounding box center [401, 454] width 111 height 26
type input "*****"
click at [418, 380] on span "Mariam E closure" at bounding box center [398, 374] width 90 height 13
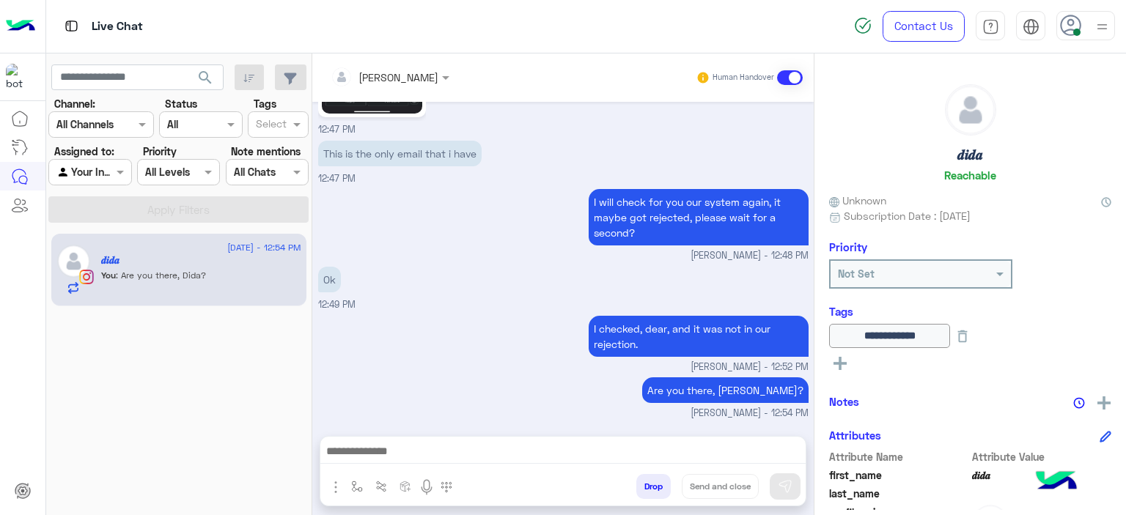
type textarea "**********"
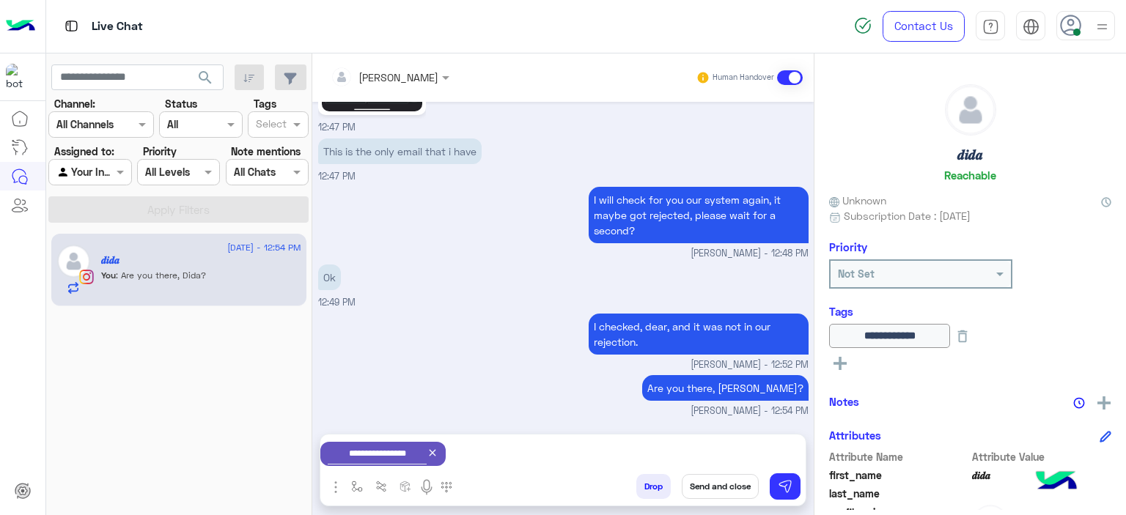
click at [724, 482] on button "Send and close" at bounding box center [720, 486] width 77 height 25
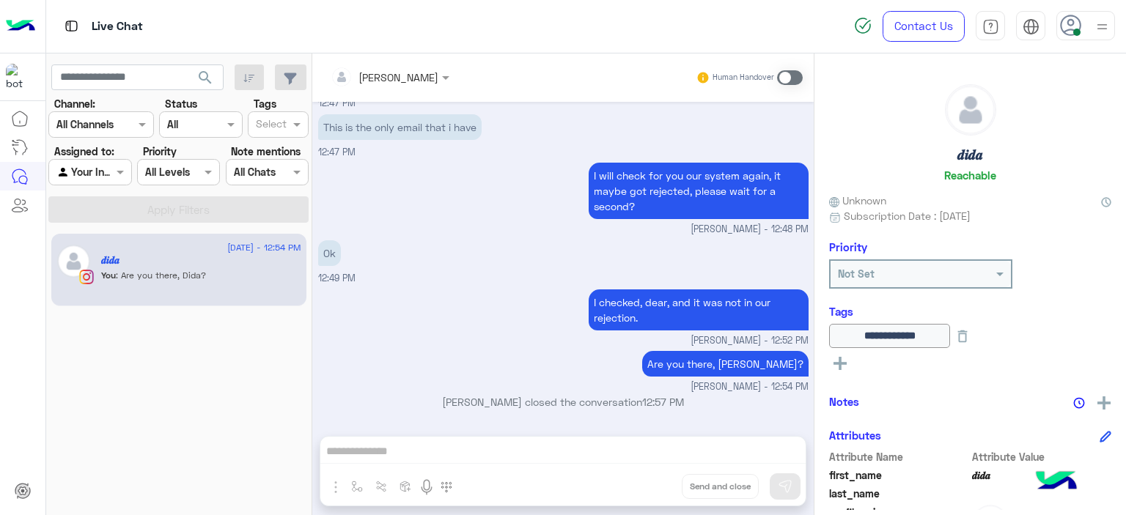
scroll to position [6677, 0]
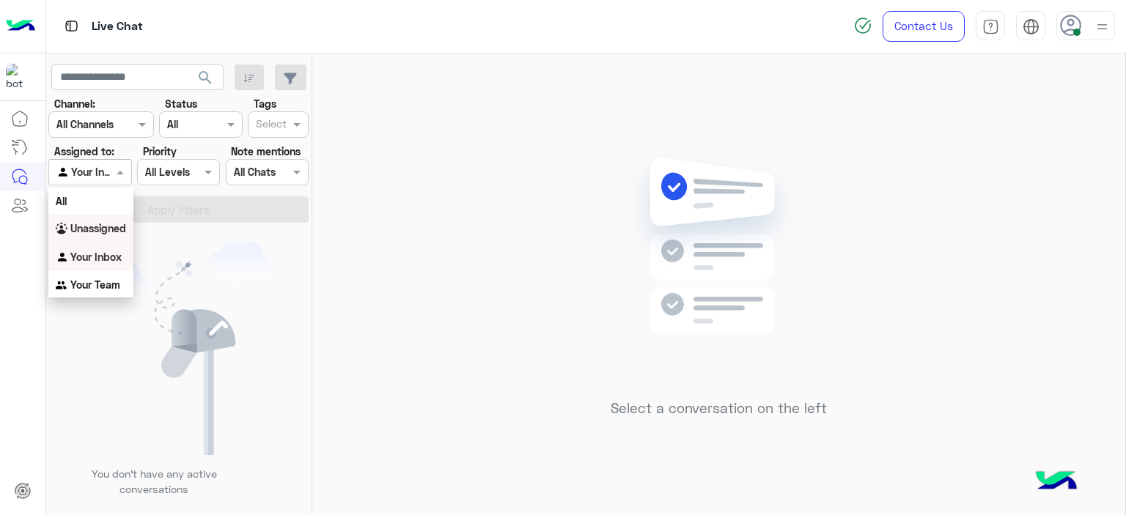
drag, startPoint x: 119, startPoint y: 168, endPoint x: 110, endPoint y: 227, distance: 60.1
click at [110, 227] on body "Live Chat Contact Us Help Center عربي English search Channel: Channel All Chann…" at bounding box center [563, 257] width 1126 height 515
click at [110, 227] on b "Unassigned" at bounding box center [98, 228] width 56 height 12
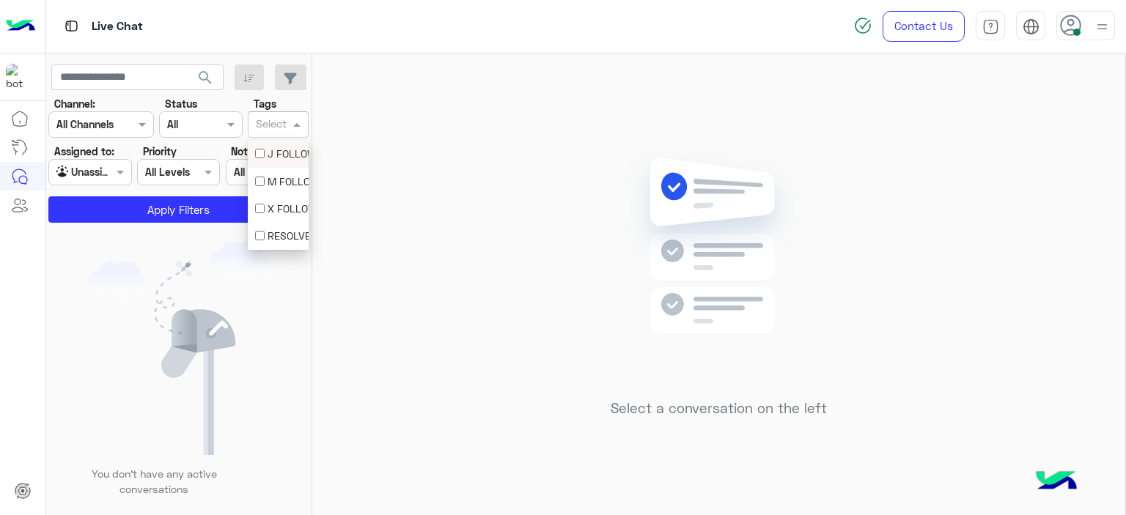
click at [287, 122] on div at bounding box center [272, 126] width 36 height 19
click at [282, 183] on div "M FOLLOW UP" at bounding box center [278, 181] width 46 height 15
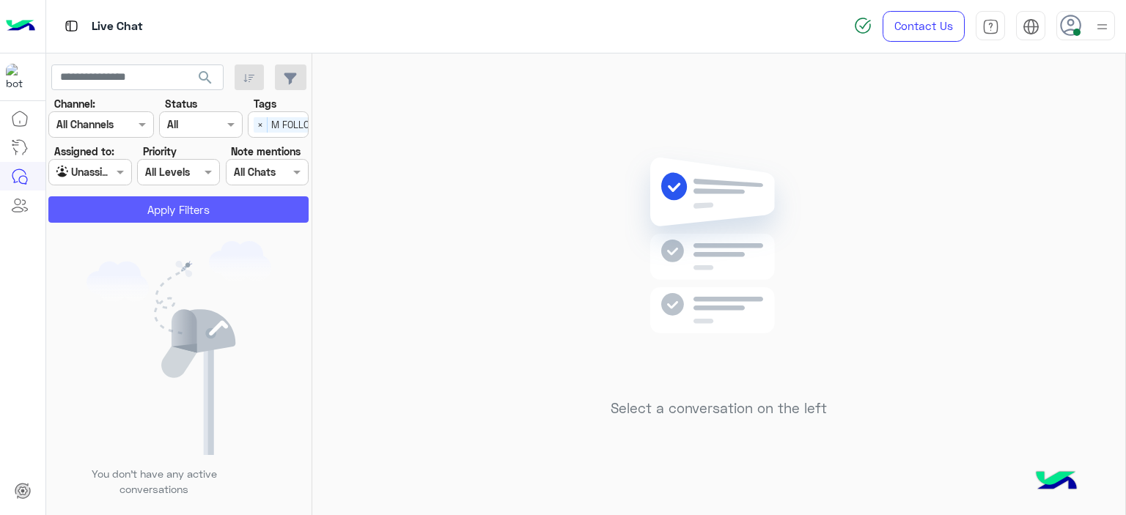
click at [224, 209] on button "Apply Filters" at bounding box center [178, 209] width 260 height 26
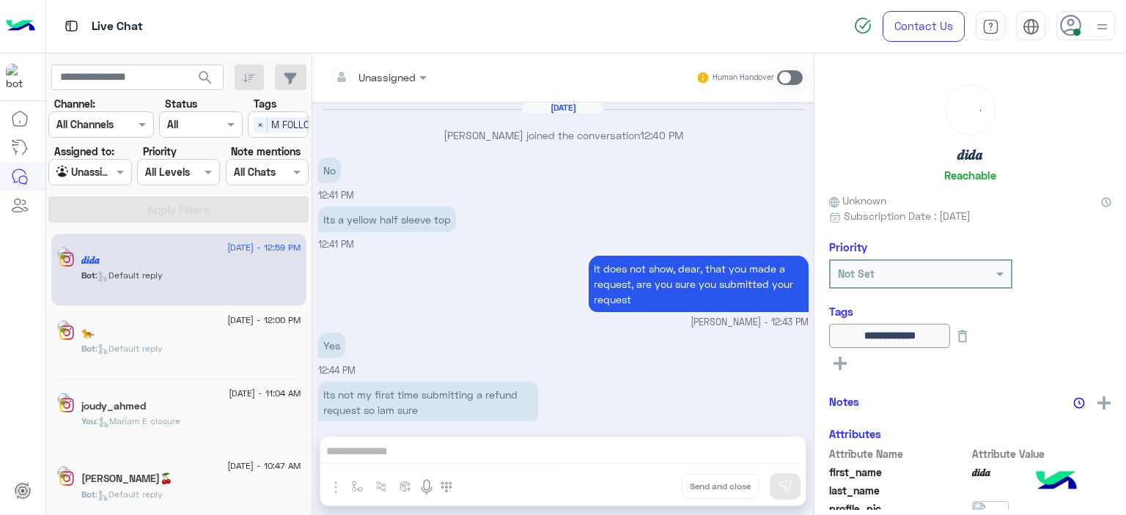
scroll to position [1253, 0]
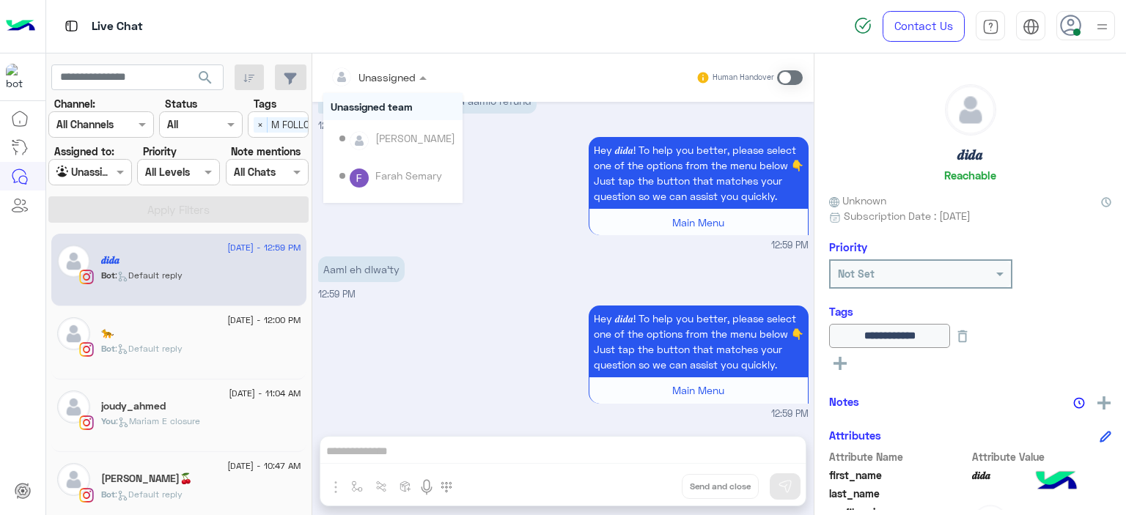
click at [419, 81] on span at bounding box center [425, 77] width 18 height 15
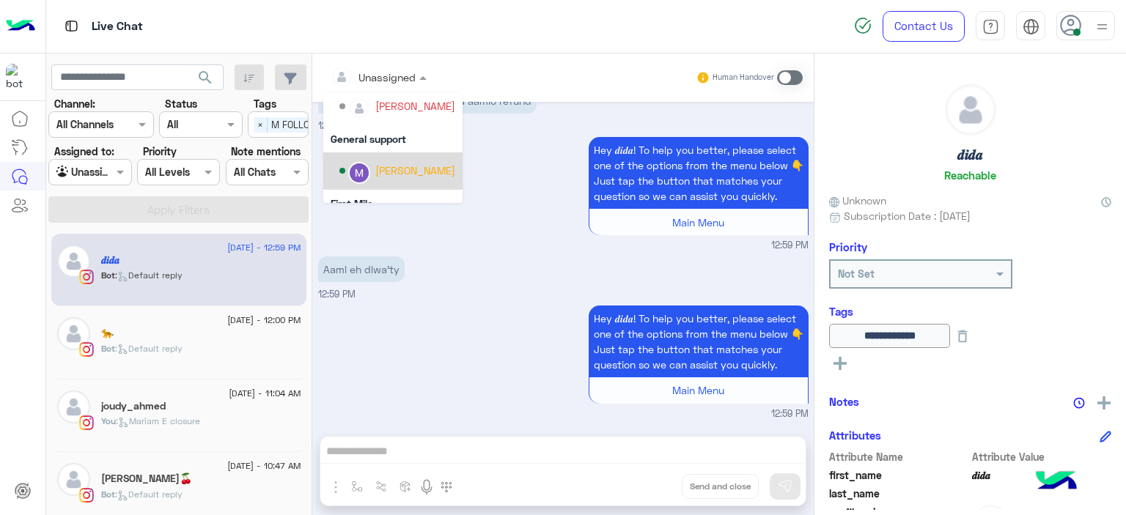
scroll to position [297, 0]
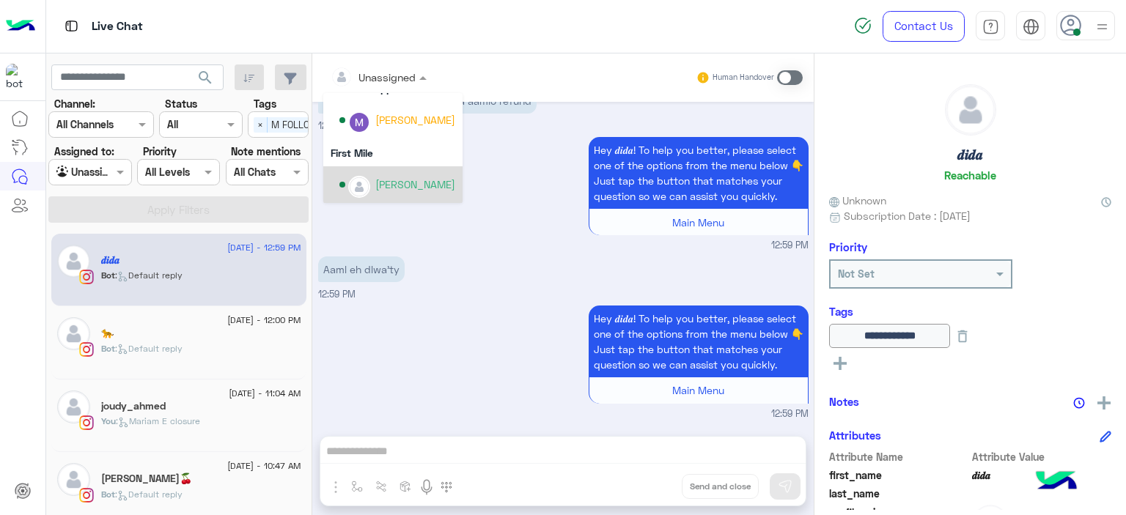
click at [407, 194] on div "[PERSON_NAME]" at bounding box center [397, 185] width 116 height 26
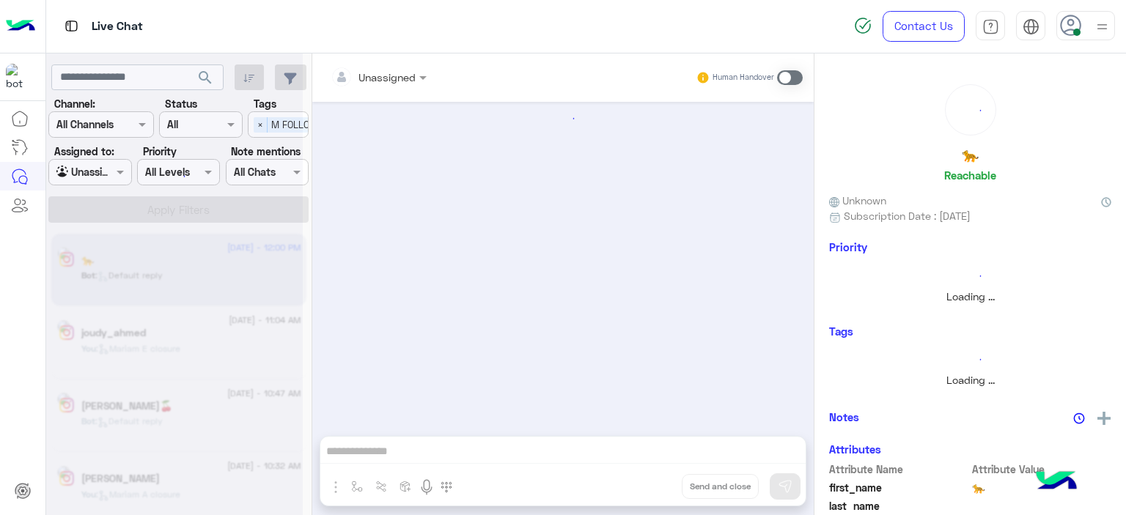
scroll to position [1314, 0]
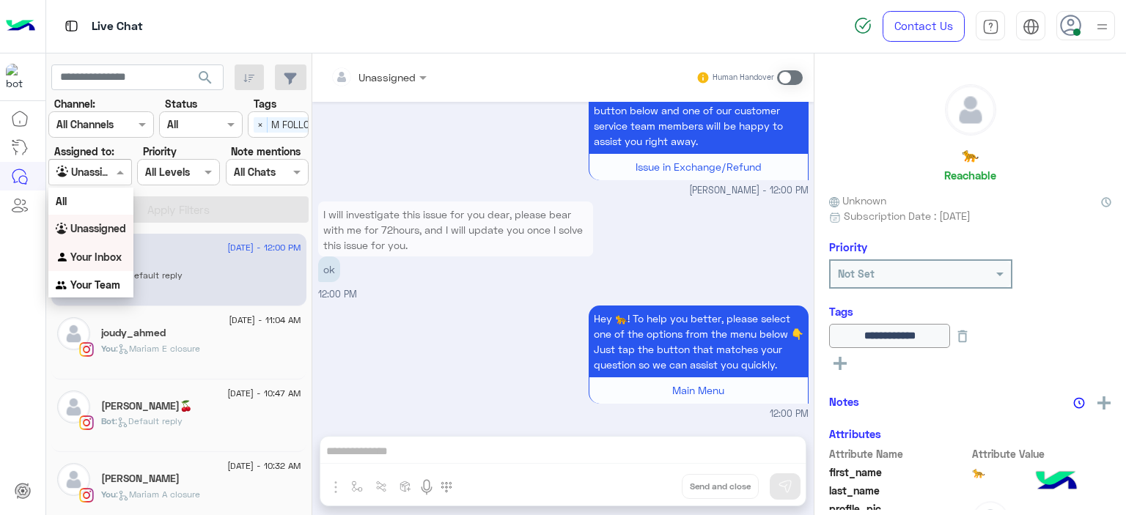
drag, startPoint x: 120, startPoint y: 169, endPoint x: 106, endPoint y: 258, distance: 89.9
click at [106, 258] on body "Live Chat Contact Us Help Center عربي English search Channel: Channel All Chann…" at bounding box center [563, 257] width 1126 height 515
click at [106, 258] on b "Your Inbox" at bounding box center [95, 257] width 51 height 12
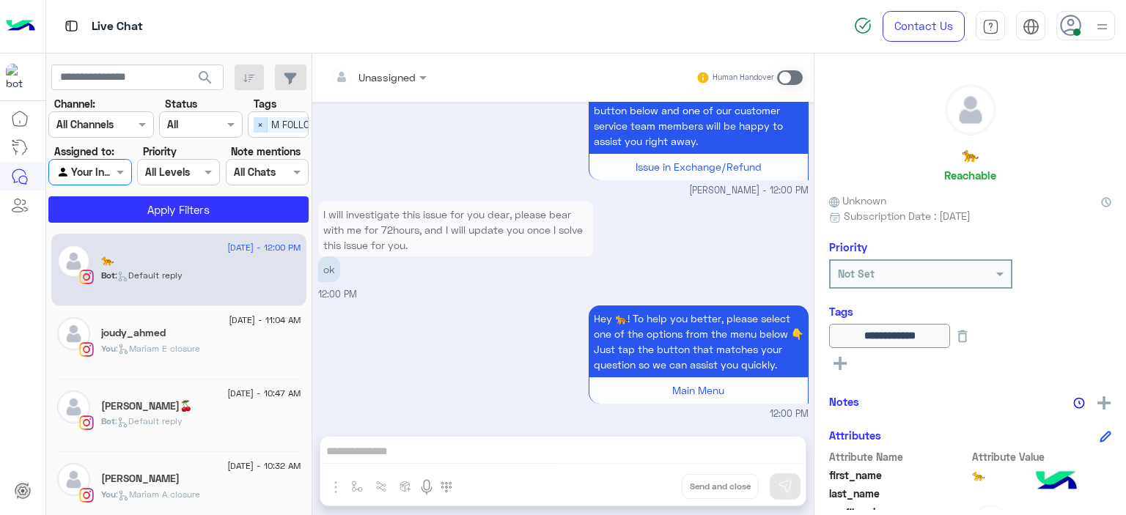
click at [257, 128] on span "×" at bounding box center [261, 124] width 14 height 15
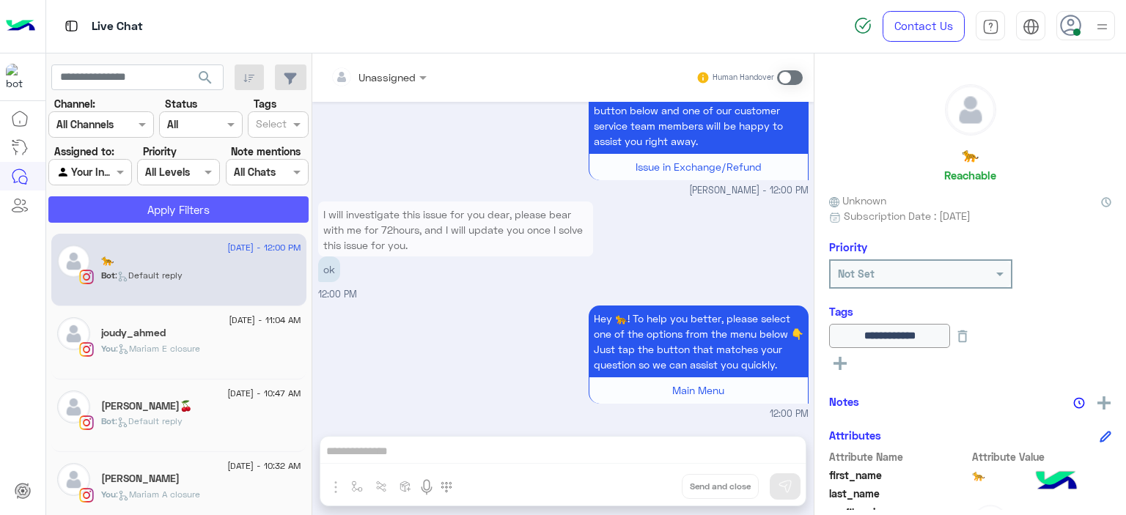
click at [236, 208] on button "Apply Filters" at bounding box center [178, 209] width 260 height 26
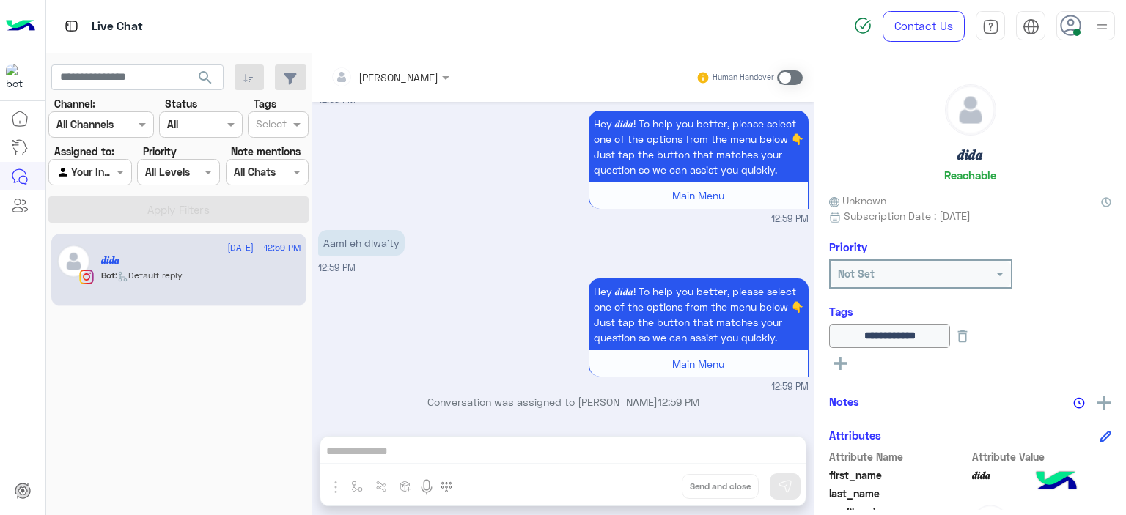
scroll to position [1253, 0]
click at [786, 74] on span at bounding box center [790, 77] width 26 height 15
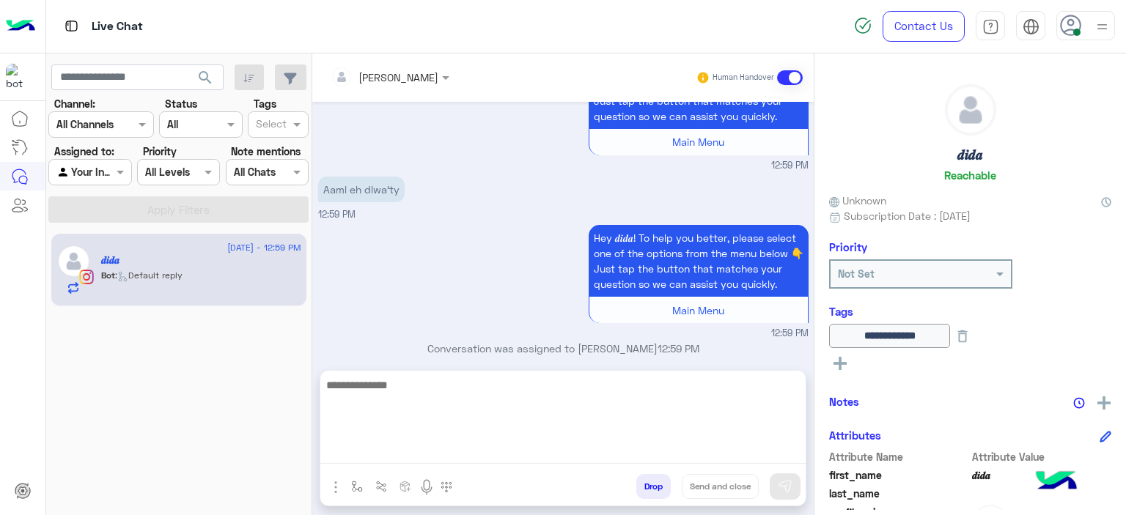
click at [463, 446] on textarea at bounding box center [562, 420] width 485 height 88
type textarea "**********"
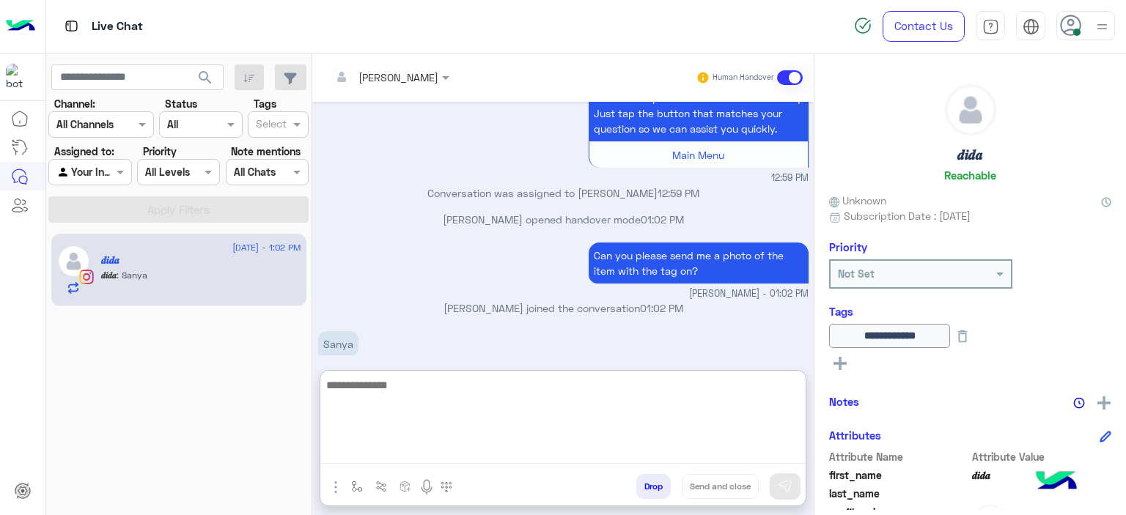
scroll to position [1484, 0]
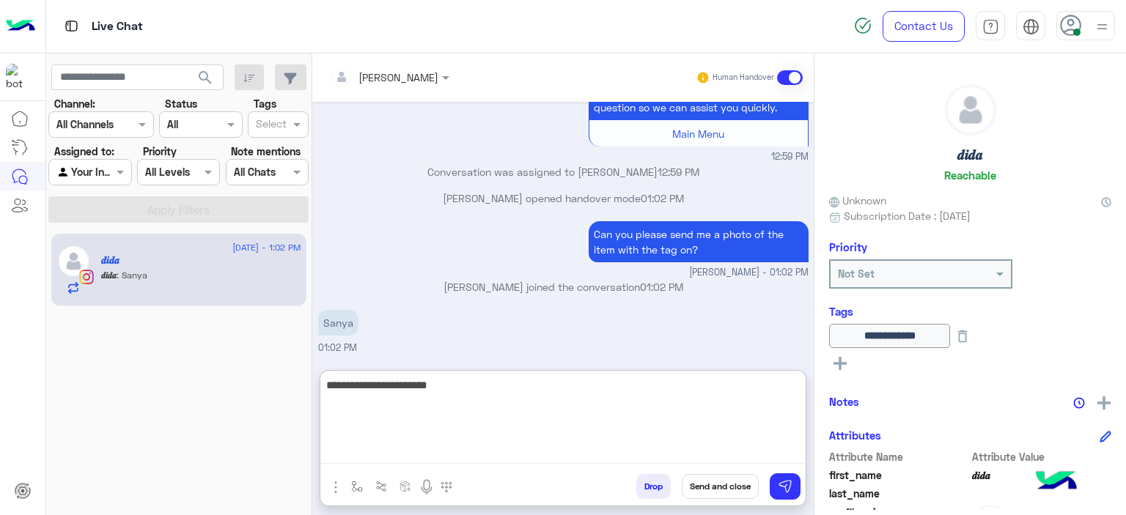
type textarea "**********"
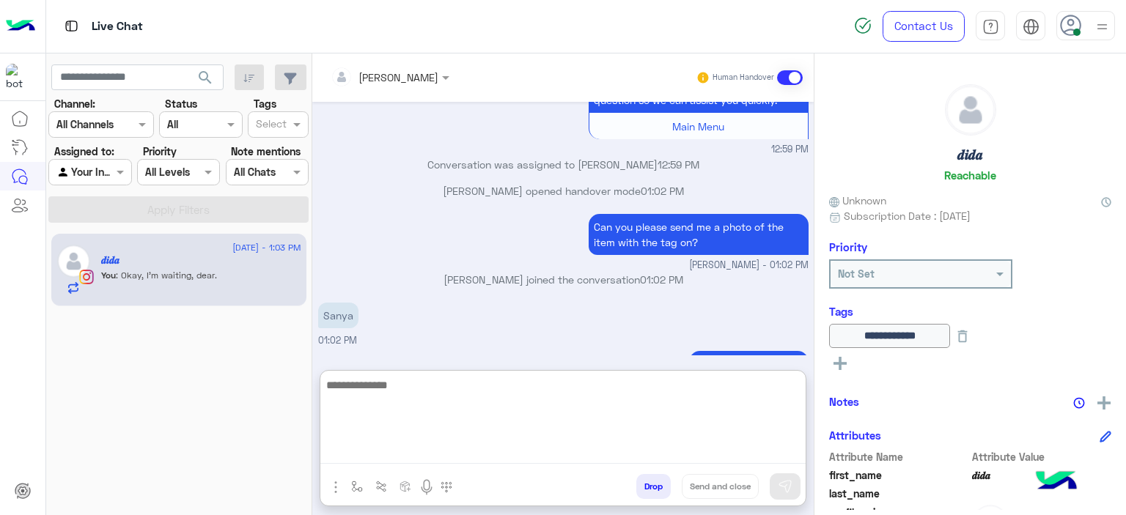
scroll to position [1530, 0]
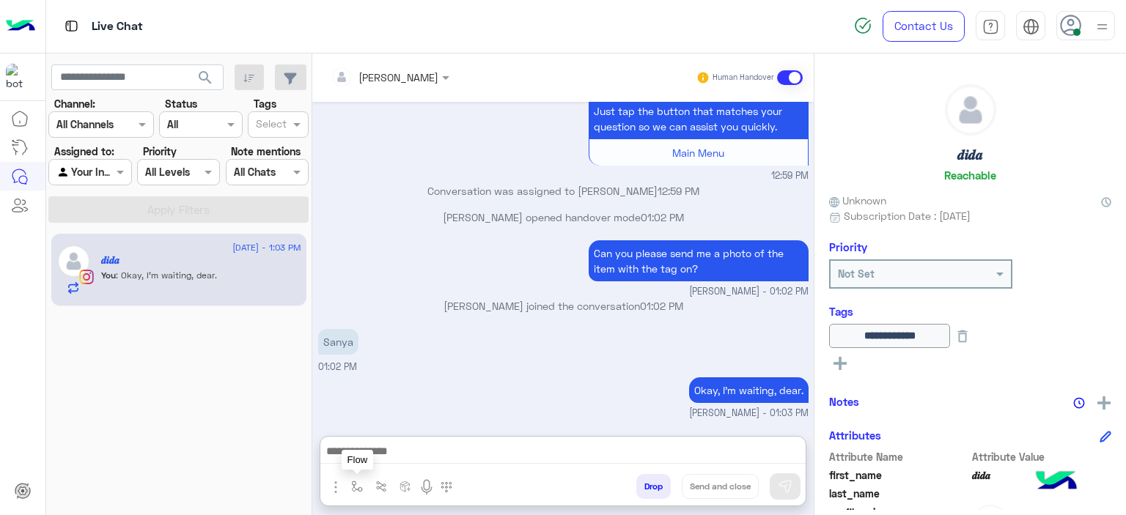
click at [361, 483] on img "button" at bounding box center [357, 487] width 12 height 12
click at [384, 463] on div "enter flow name" at bounding box center [401, 454] width 111 height 26
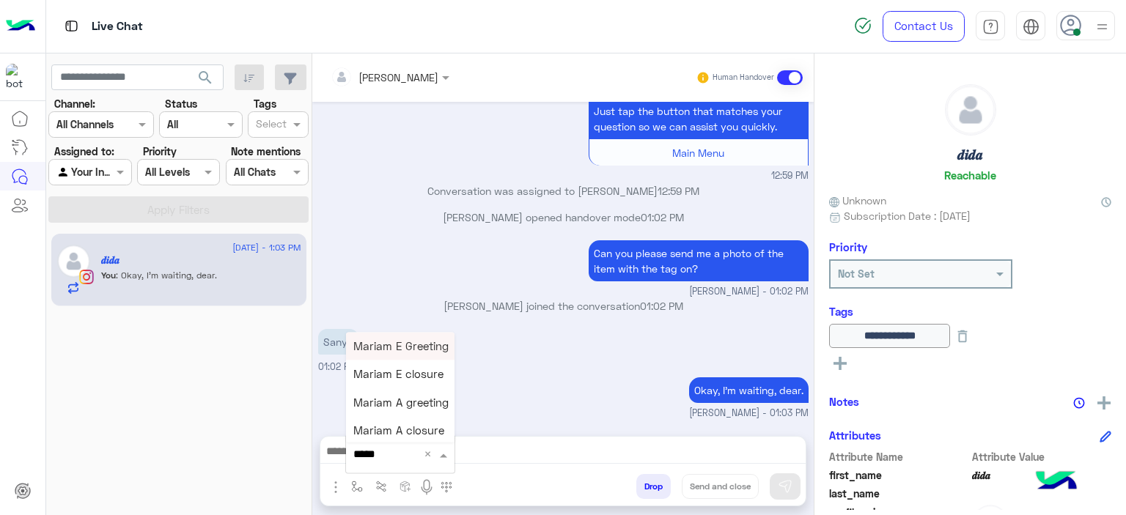
type input "******"
click at [396, 366] on div "Mariam E closure" at bounding box center [400, 375] width 108 height 28
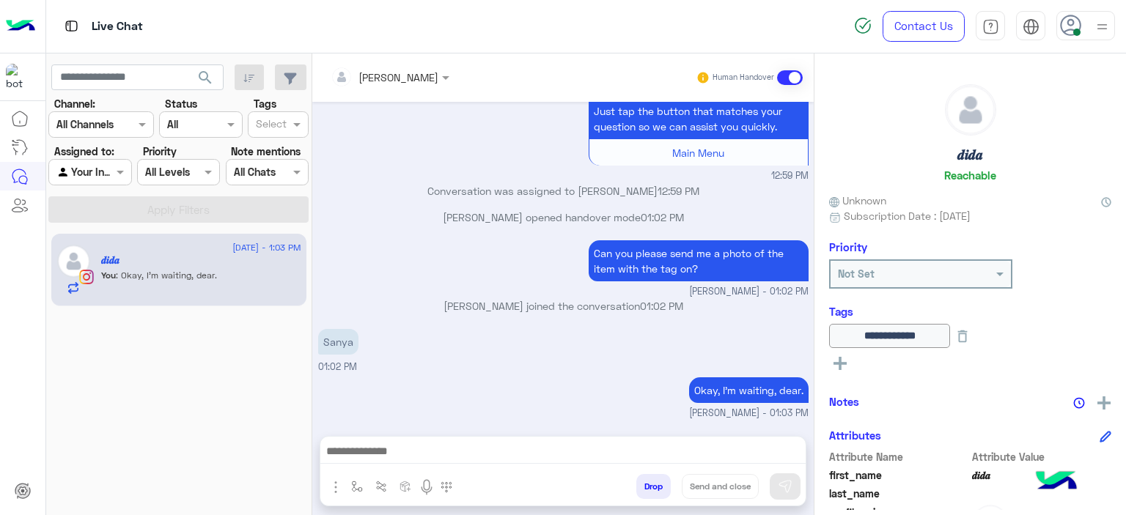
type textarea "**********"
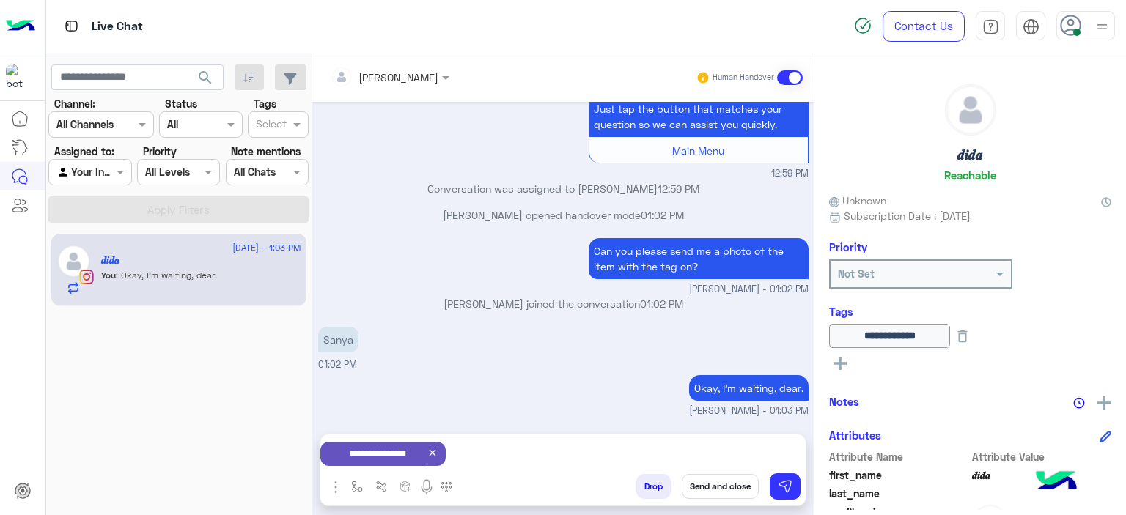
click at [729, 489] on button "Send and close" at bounding box center [720, 486] width 77 height 25
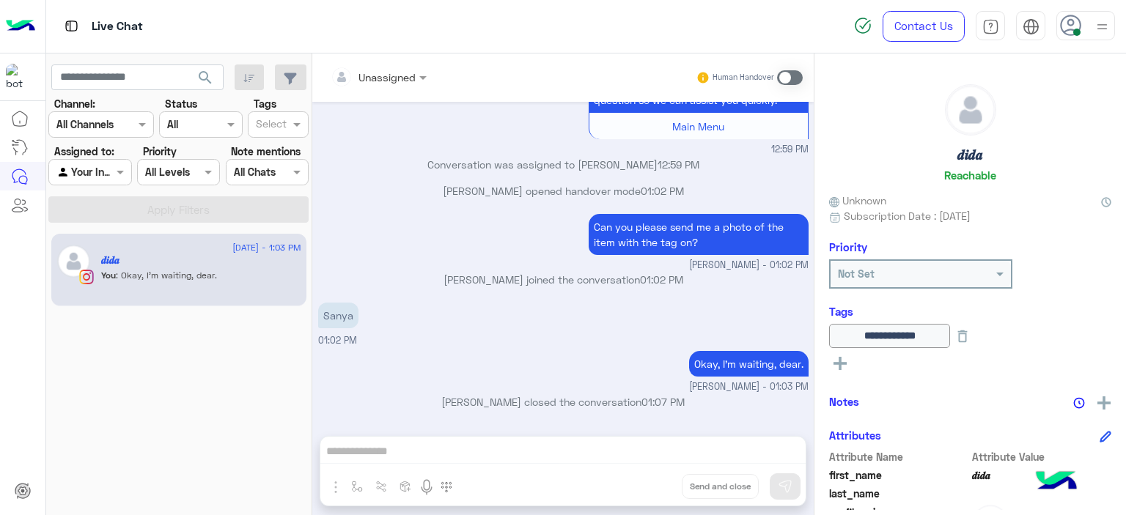
scroll to position [1490, 0]
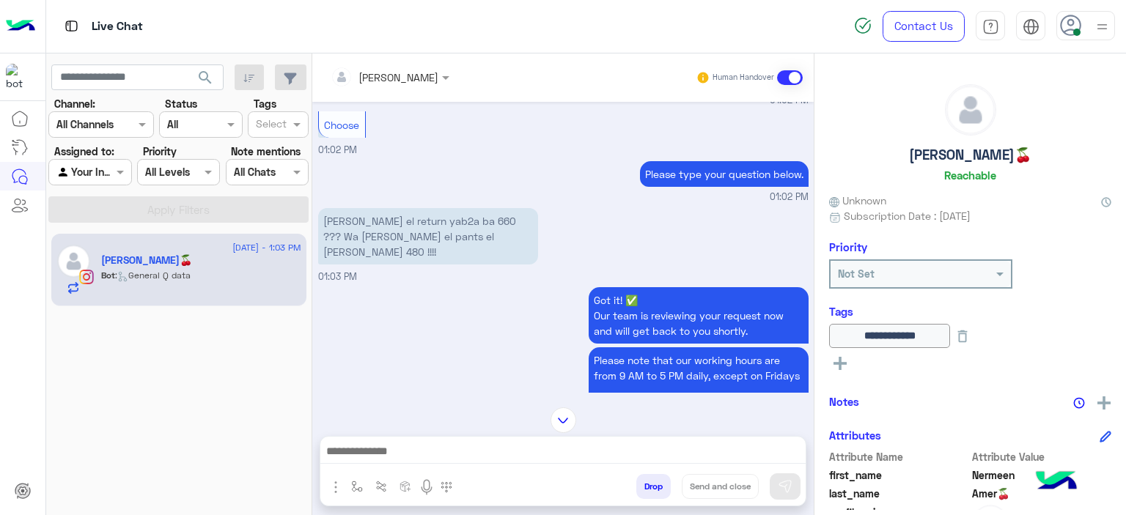
scroll to position [1452, 0]
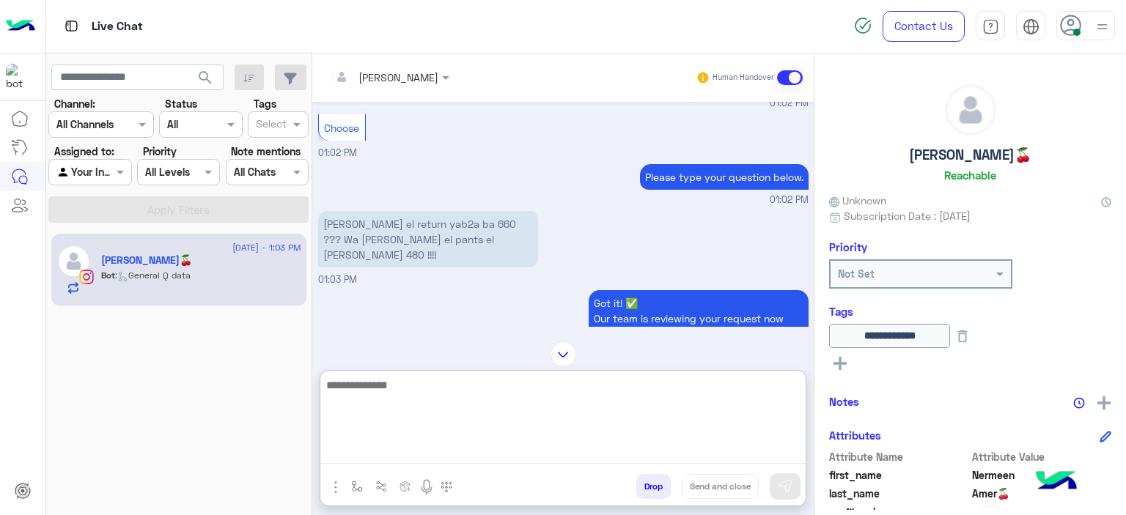
click at [343, 454] on textarea at bounding box center [562, 420] width 485 height 88
type textarea "**********"
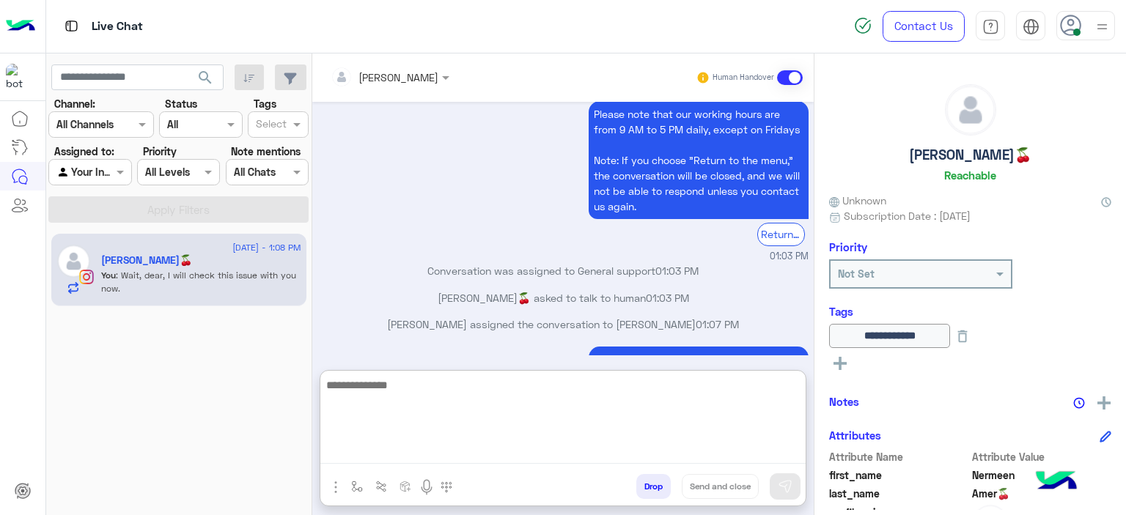
scroll to position [1727, 0]
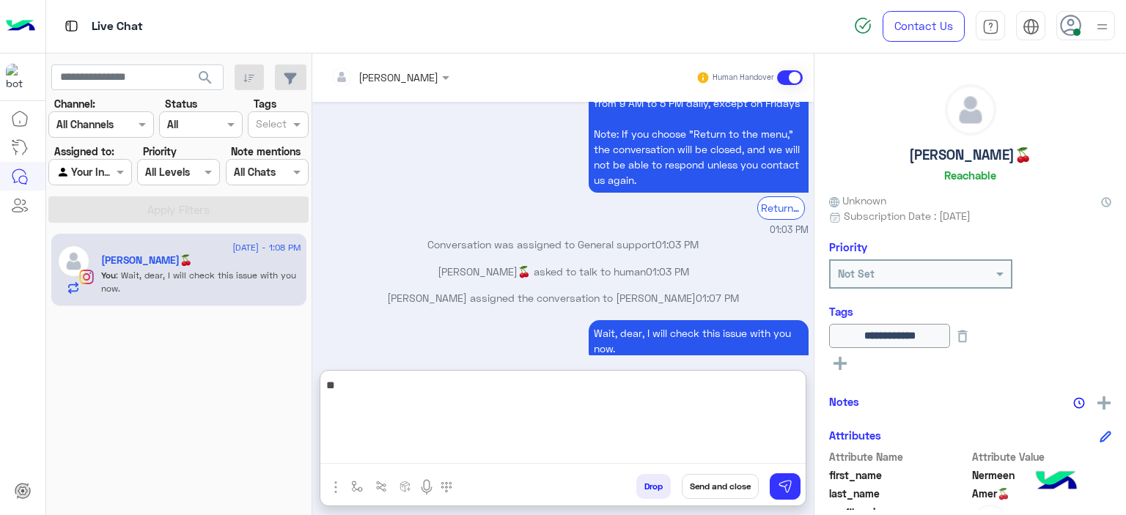
type textarea "*"
paste textarea "**********"
drag, startPoint x: 370, startPoint y: 402, endPoint x: 317, endPoint y: 400, distance: 53.5
click at [317, 400] on div "Mariam Ahmed Human Handover Aug 27, 2025 We haven’t heard back from you in a wh…" at bounding box center [562, 288] width 501 height 468
click at [502, 386] on textarea "**********" at bounding box center [562, 420] width 485 height 88
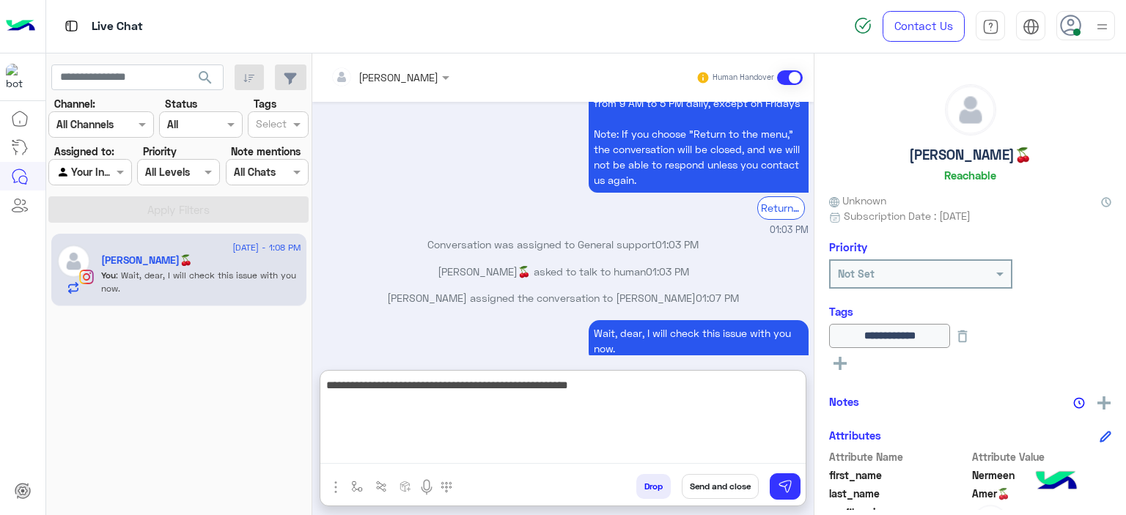
paste textarea "**********"
type textarea "**********"
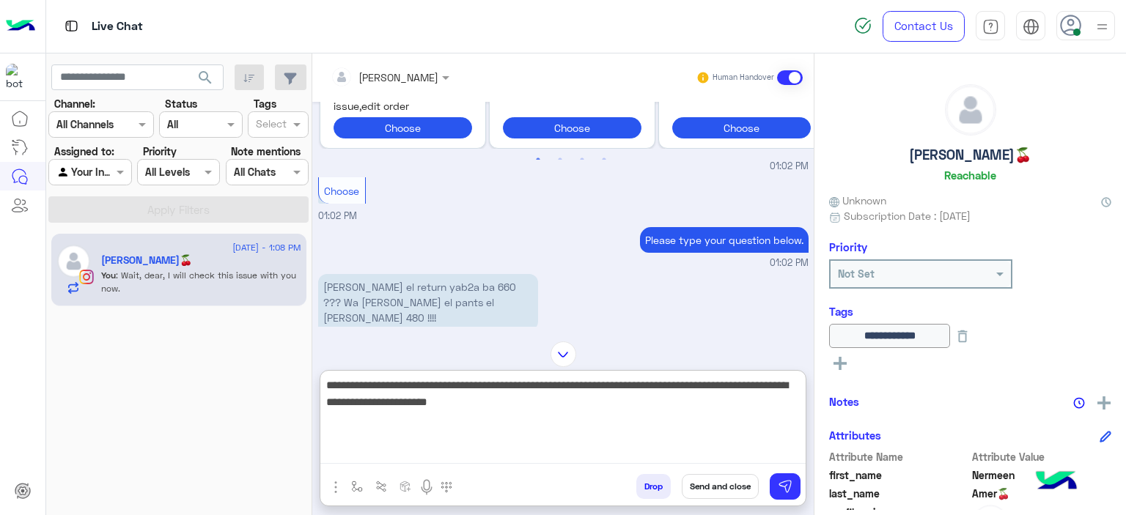
scroll to position [1390, 0]
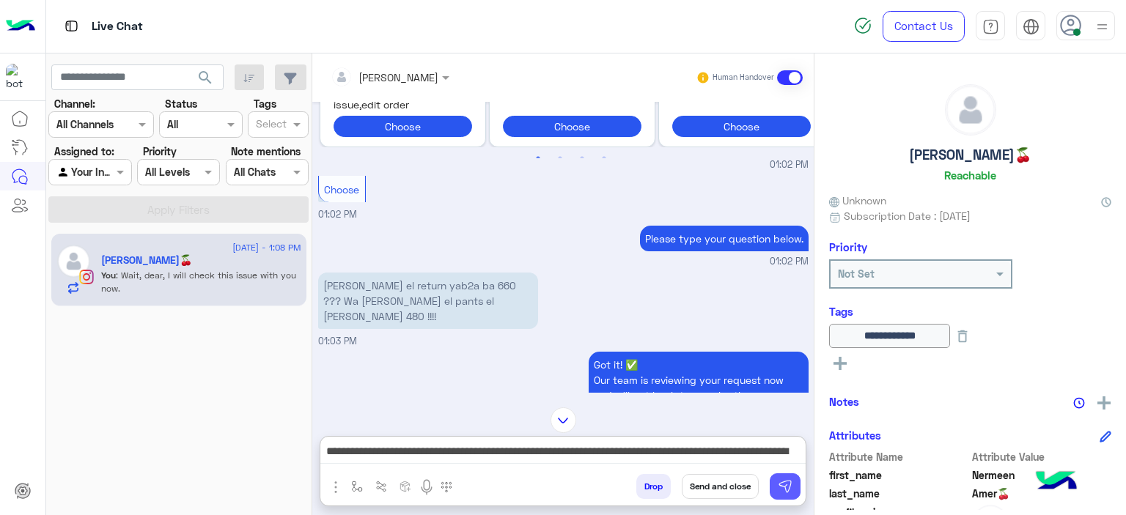
click at [790, 495] on button at bounding box center [785, 487] width 31 height 26
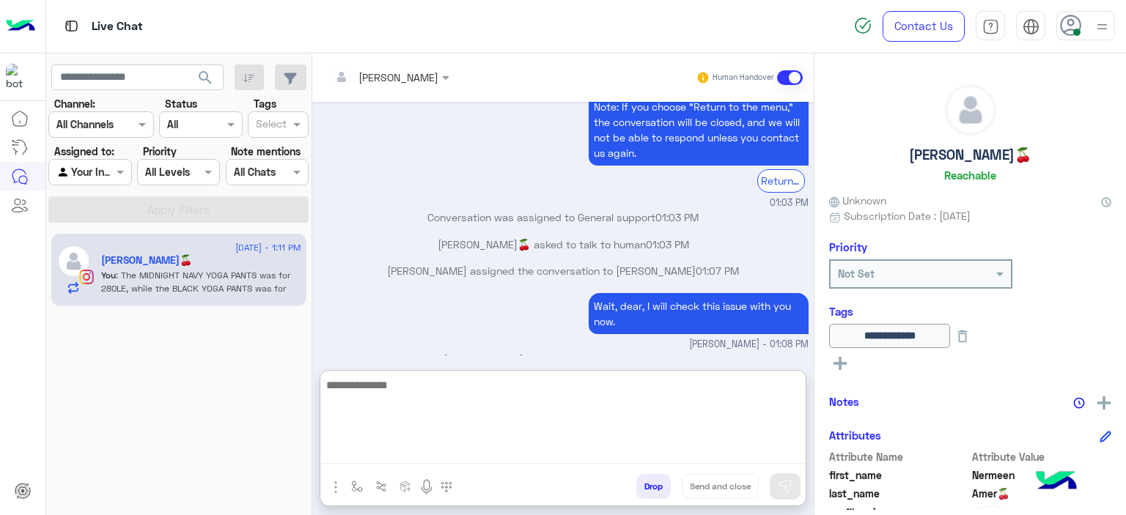
scroll to position [1800, 0]
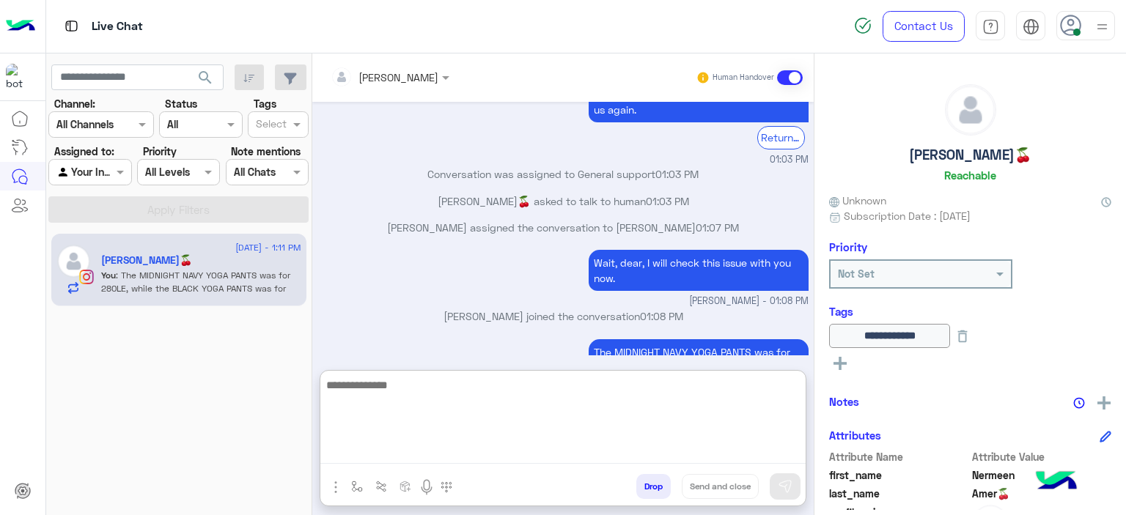
click at [496, 457] on textarea at bounding box center [562, 420] width 485 height 88
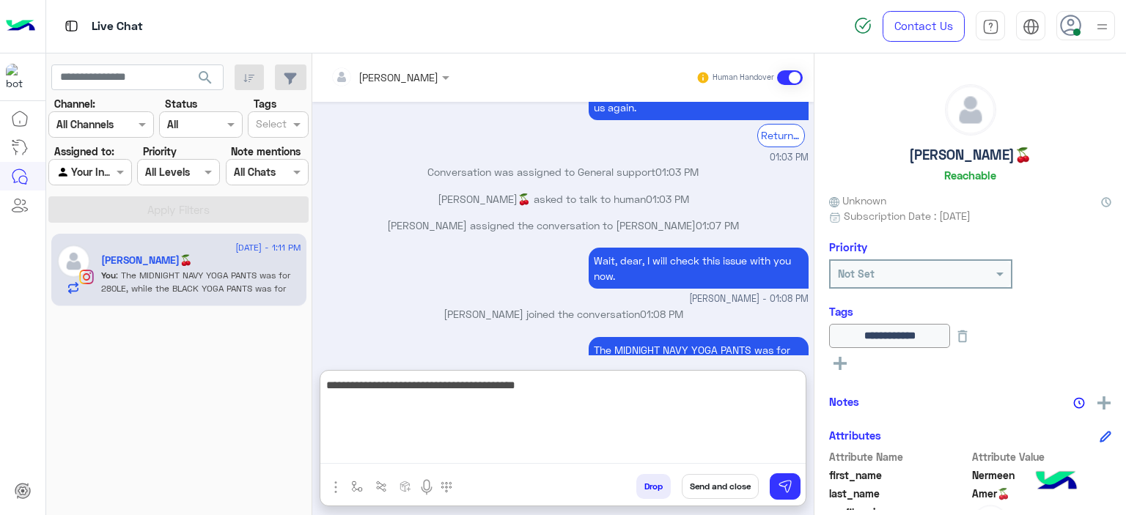
type textarea "**********"
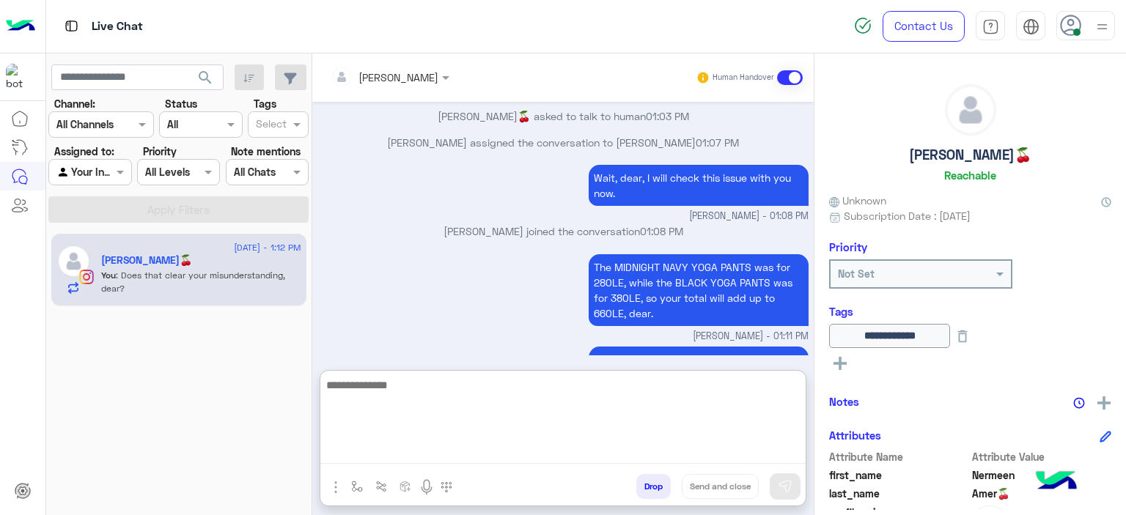
scroll to position [1947, 0]
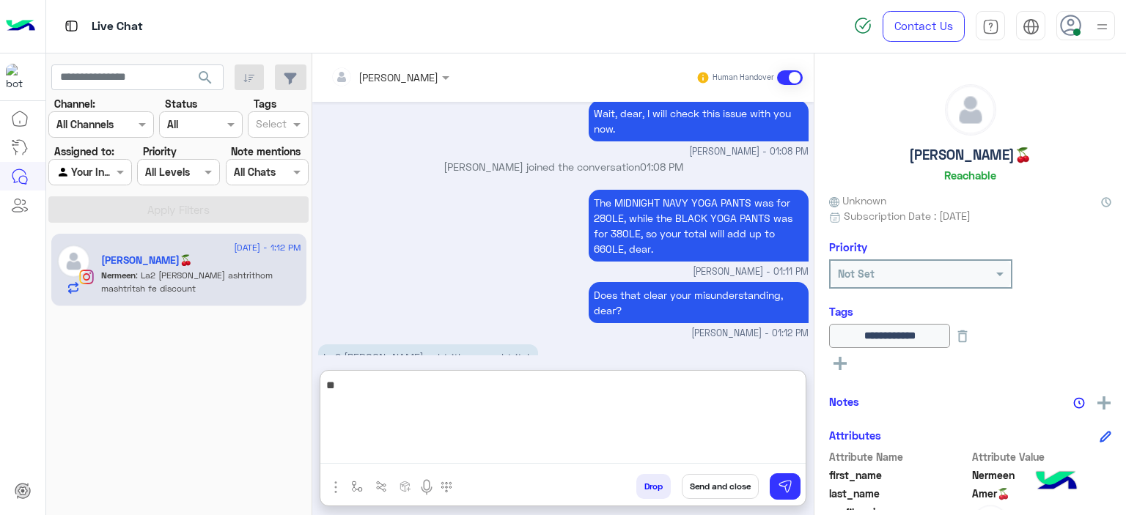
type textarea "*"
type textarea "**********"
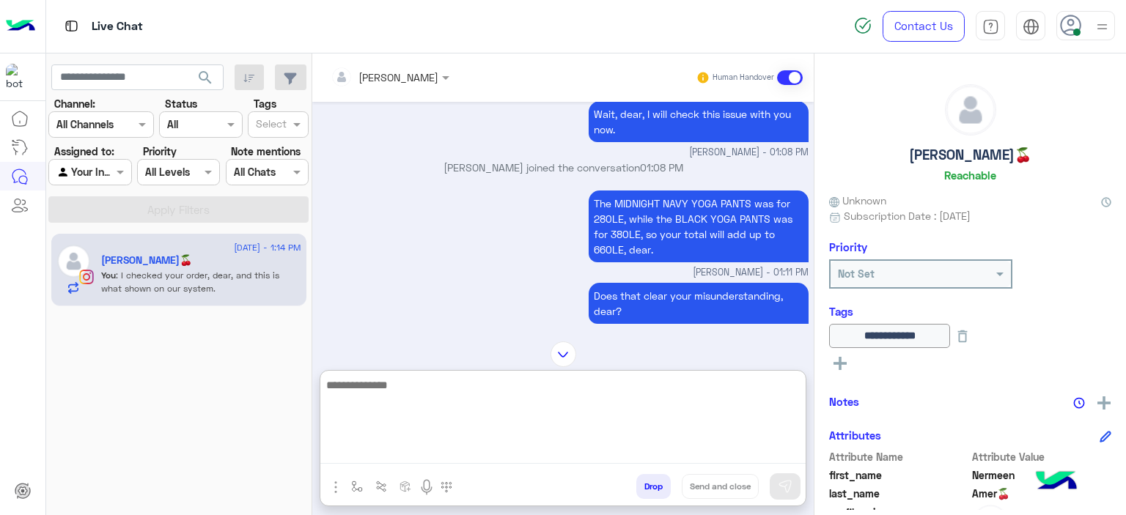
scroll to position [2009, 0]
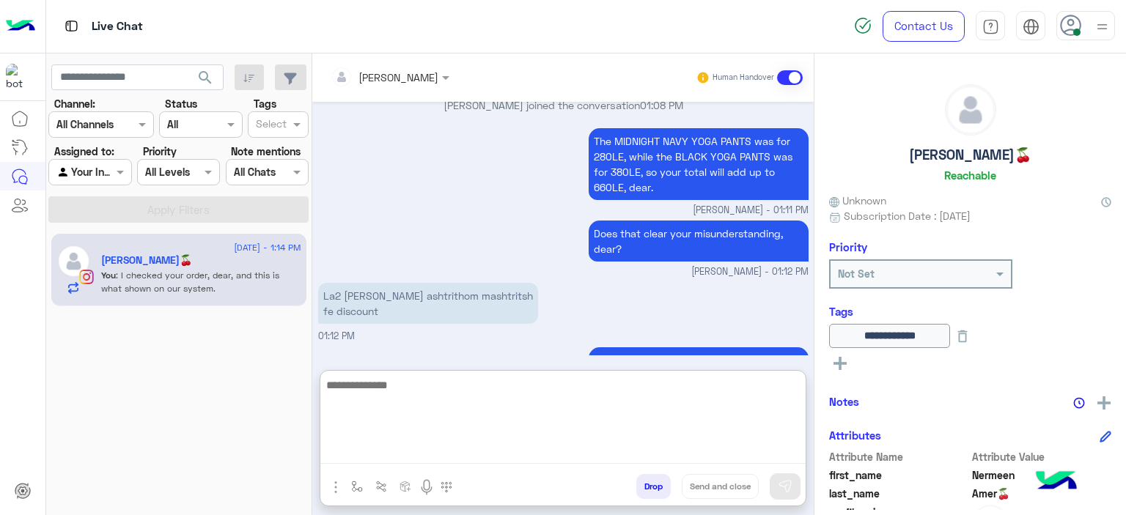
paste textarea "**********"
type textarea "**********"
drag, startPoint x: 411, startPoint y: 400, endPoint x: 315, endPoint y: 380, distance: 97.2
click at [315, 380] on div "Mariam Ahmed Human Handover Aug 27, 2025 We haven’t heard back from you in a wh…" at bounding box center [562, 288] width 501 height 468
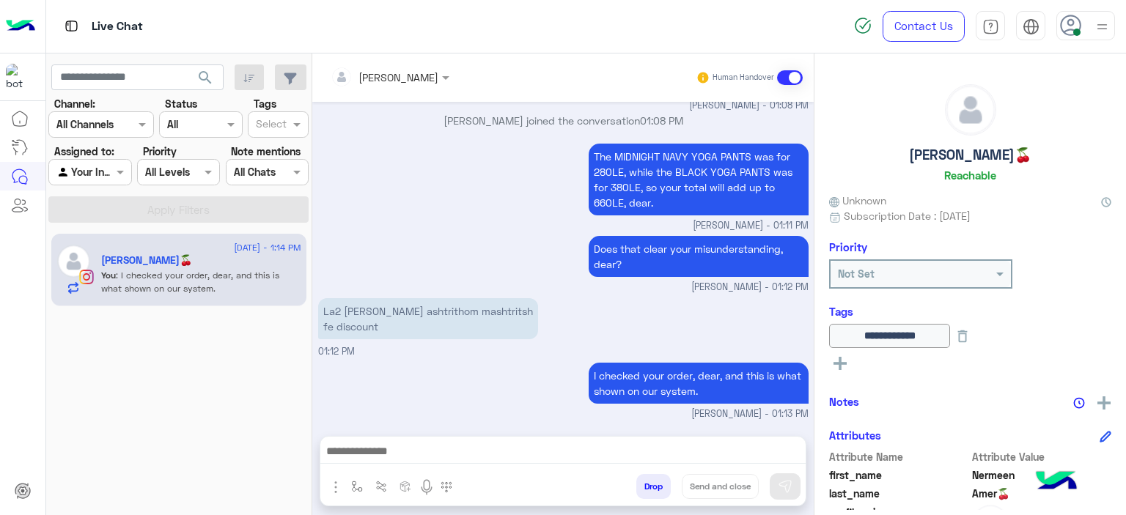
scroll to position [1943, 0]
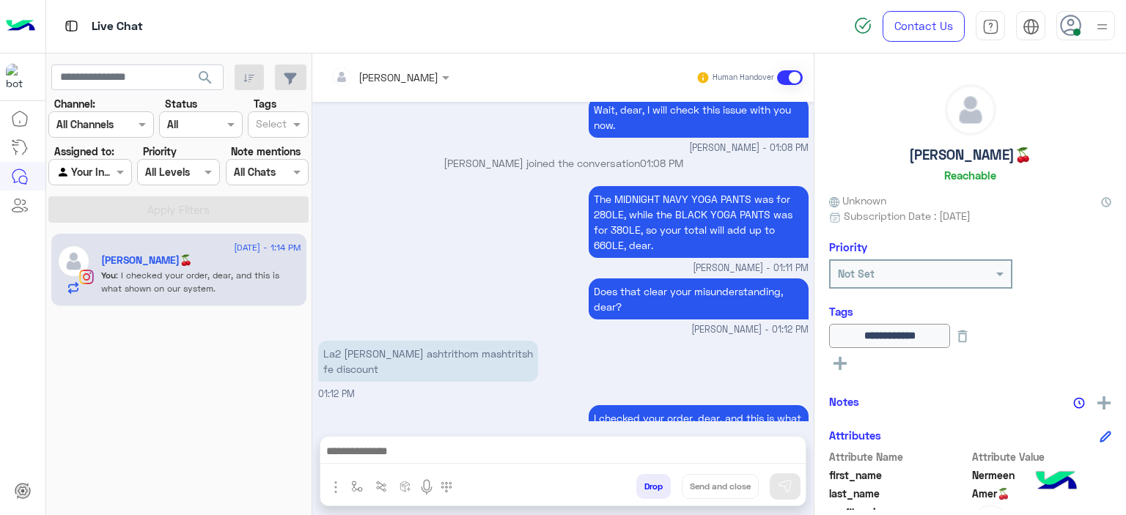
click at [510, 287] on div "Aug 27, 2025 We haven’t heard back from you in a while, so we’ll pause the chat…" at bounding box center [562, 262] width 501 height 320
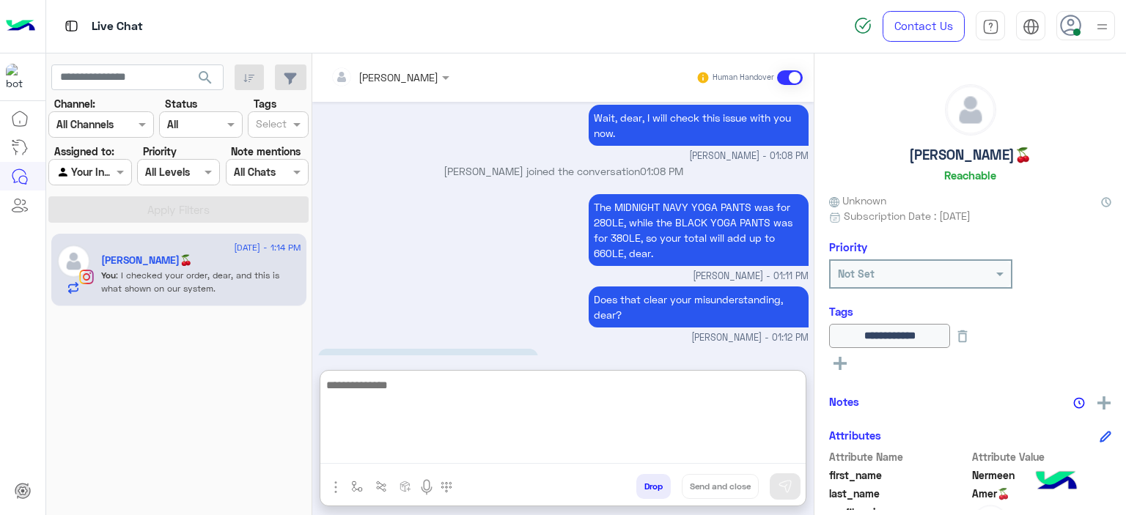
click at [403, 449] on textarea at bounding box center [562, 420] width 485 height 88
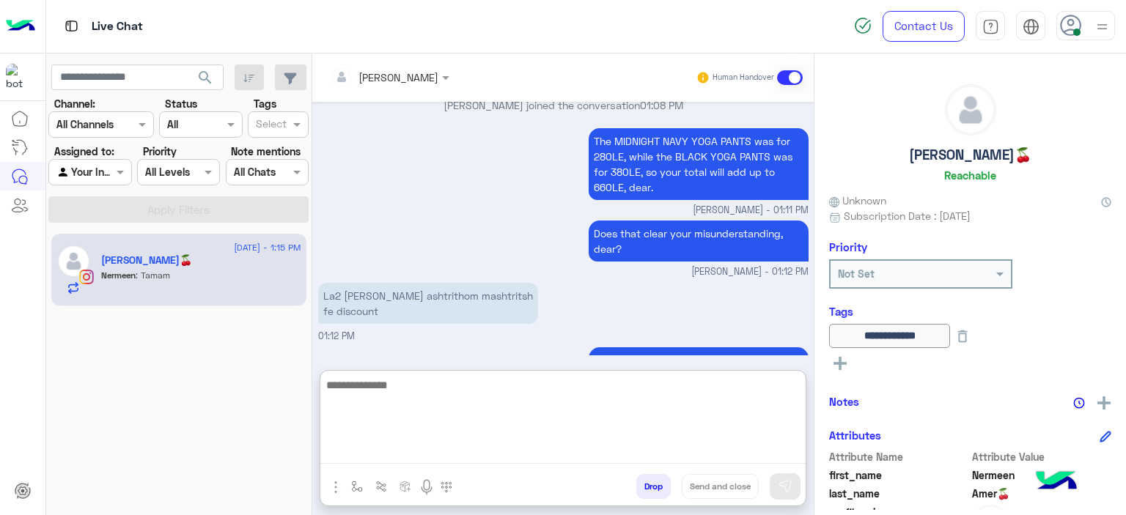
scroll to position [2058, 0]
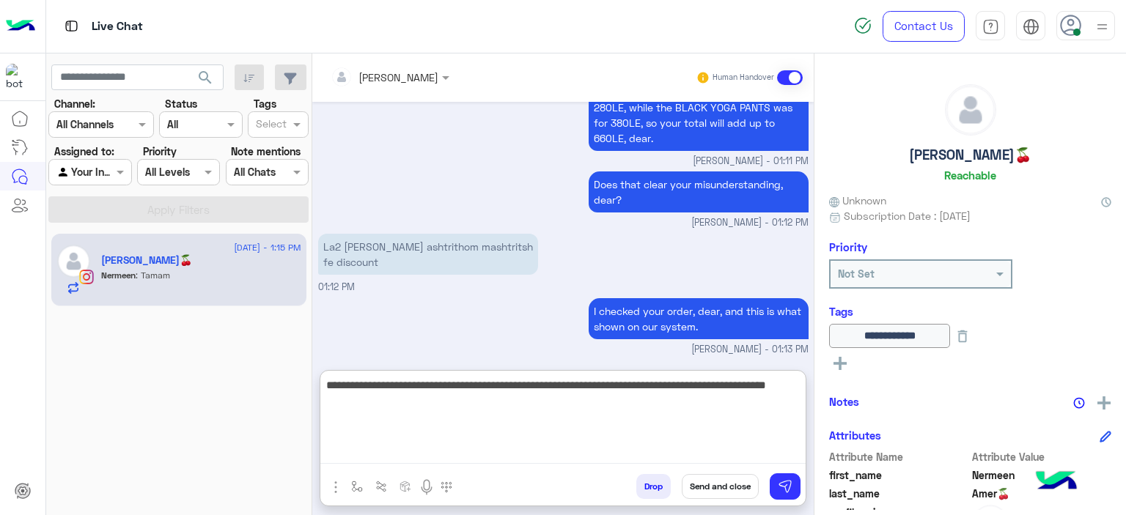
type textarea "**********"
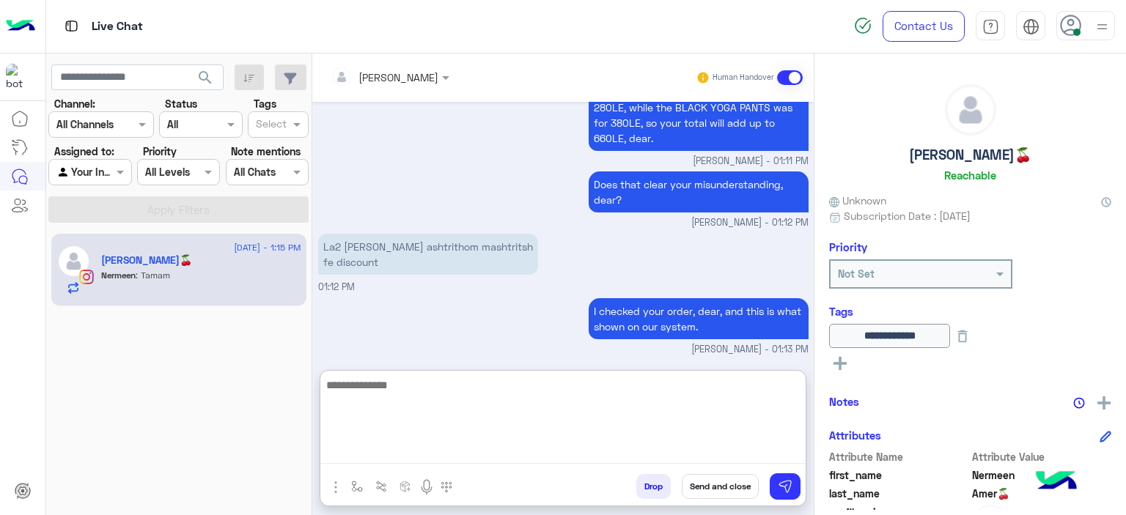
scroll to position [2135, 0]
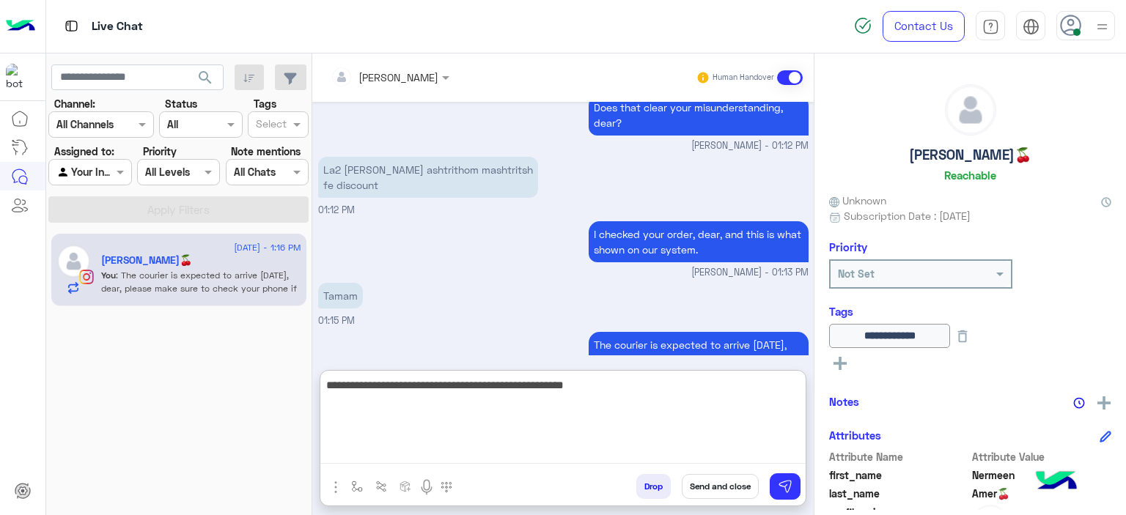
type textarea "**********"
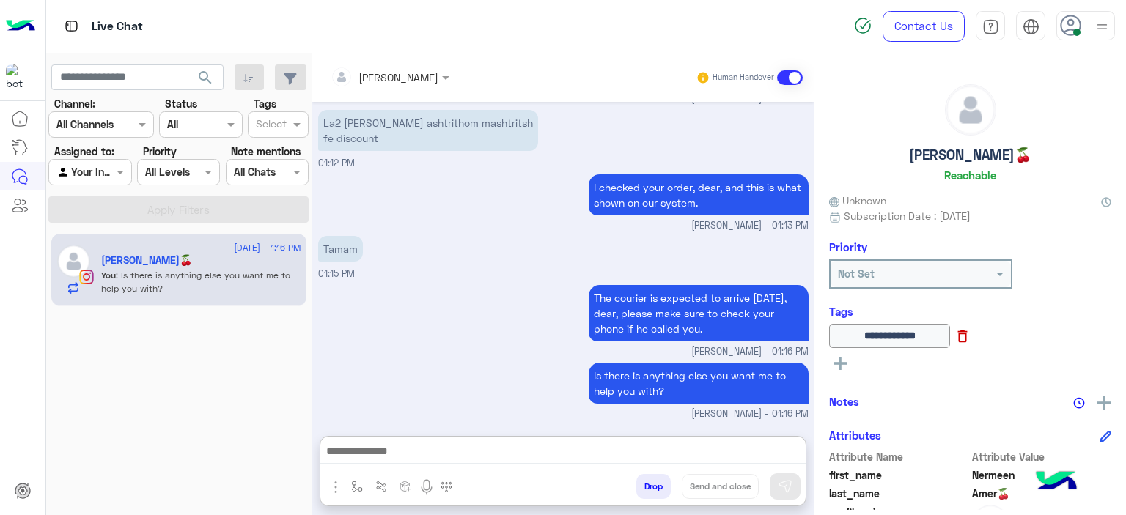
click at [971, 342] on icon at bounding box center [963, 336] width 16 height 16
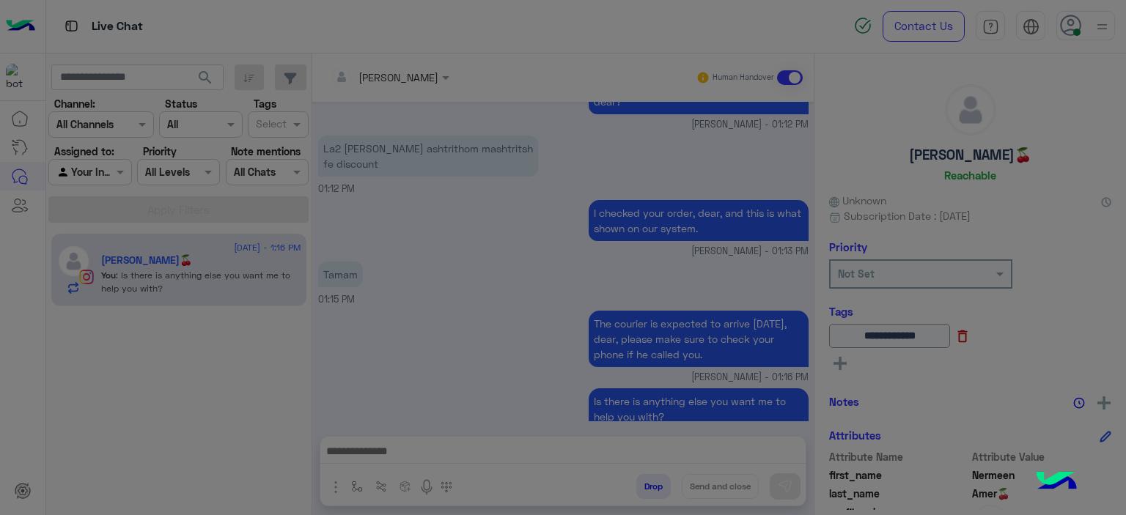
scroll to position [2131, 0]
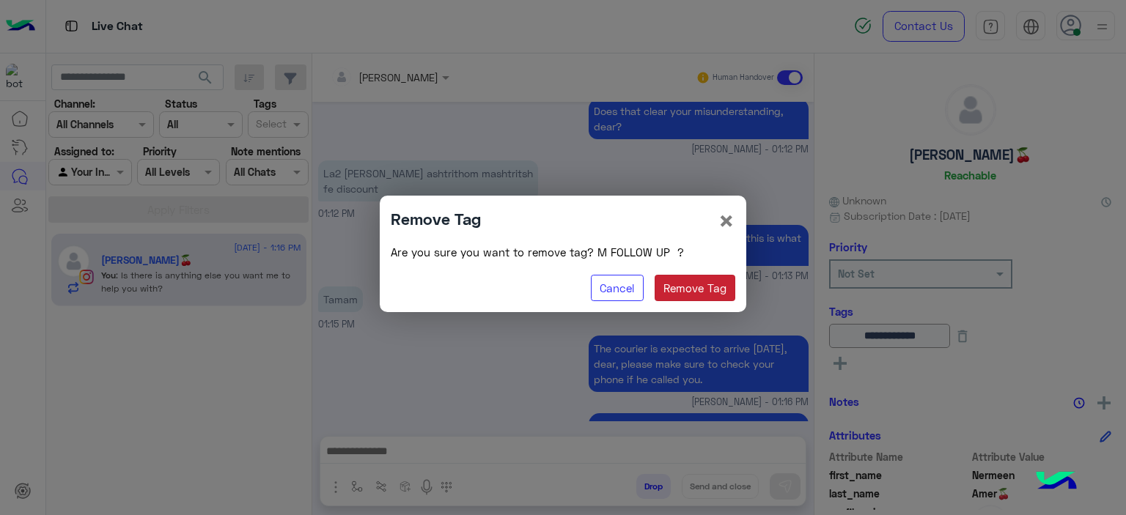
click at [727, 287] on button "Remove Tag" at bounding box center [695, 288] width 81 height 26
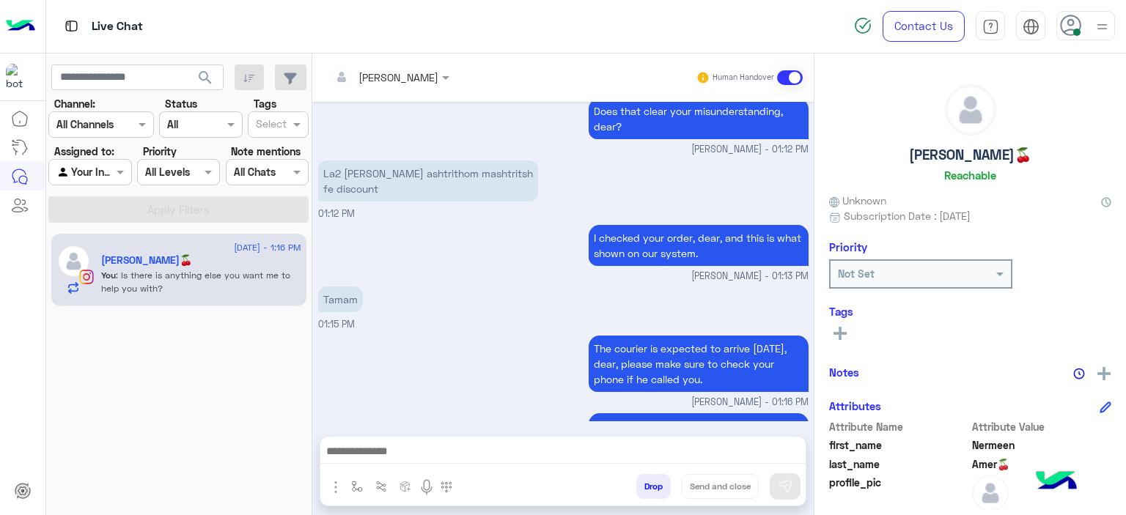
click at [836, 328] on icon at bounding box center [840, 333] width 13 height 13
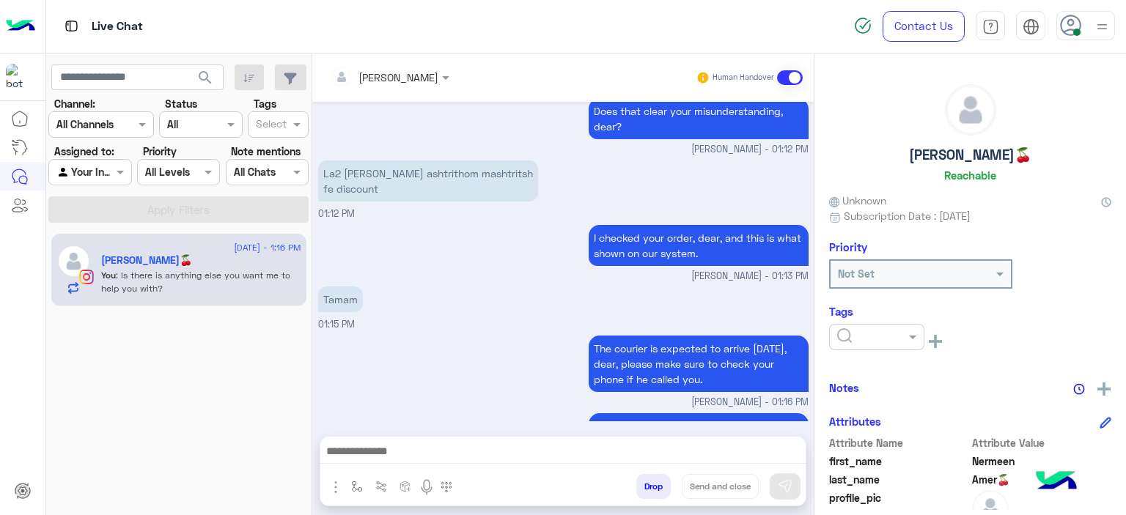
click at [869, 342] on input "text" at bounding box center [859, 337] width 45 height 15
click at [868, 449] on span "RESOLVED" at bounding box center [861, 455] width 50 height 12
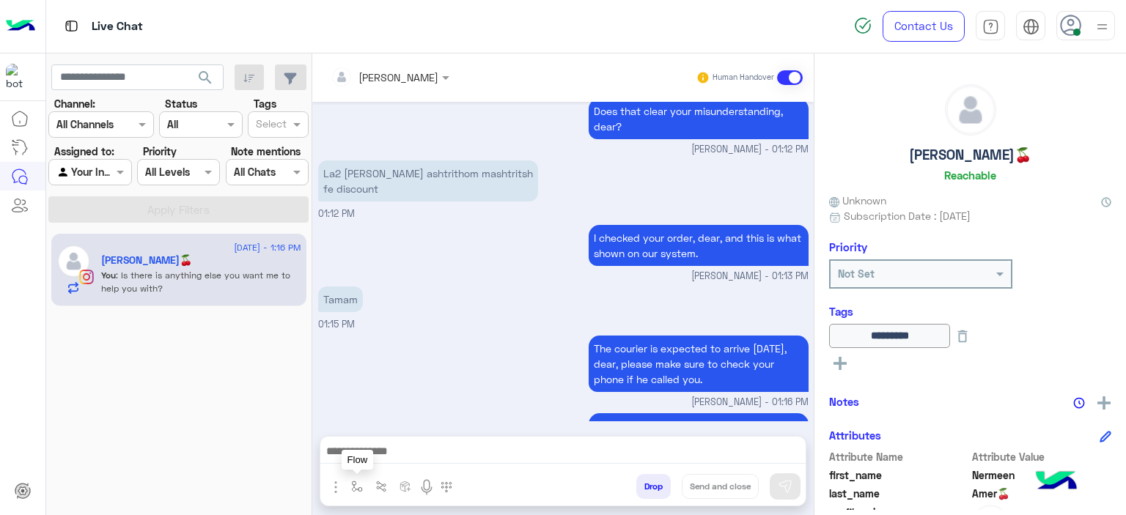
click at [352, 486] on img "button" at bounding box center [357, 487] width 12 height 12
click at [404, 448] on input "text" at bounding box center [383, 454] width 60 height 17
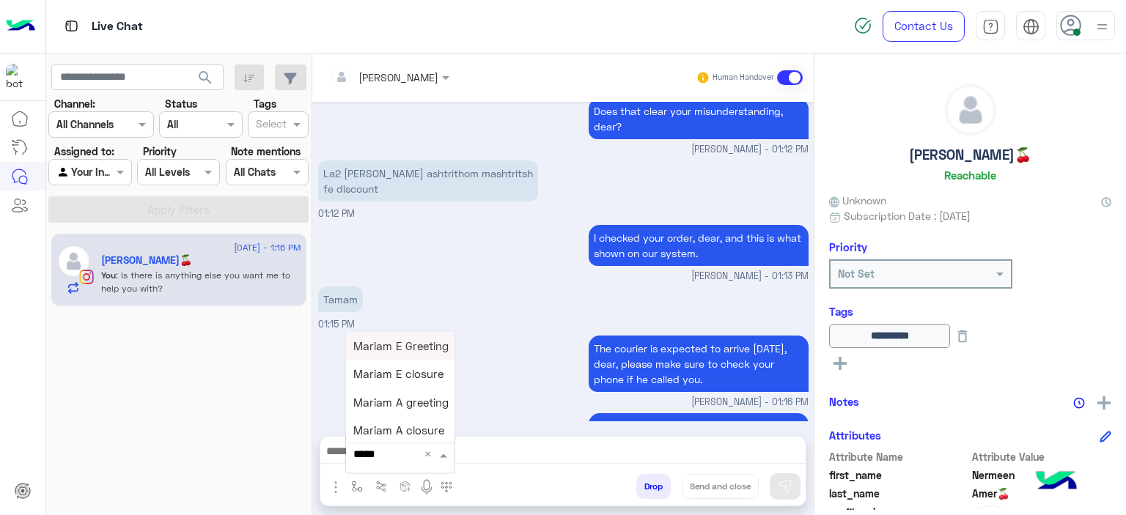
type input "******"
click at [424, 375] on span "Mariam E closure" at bounding box center [398, 374] width 90 height 13
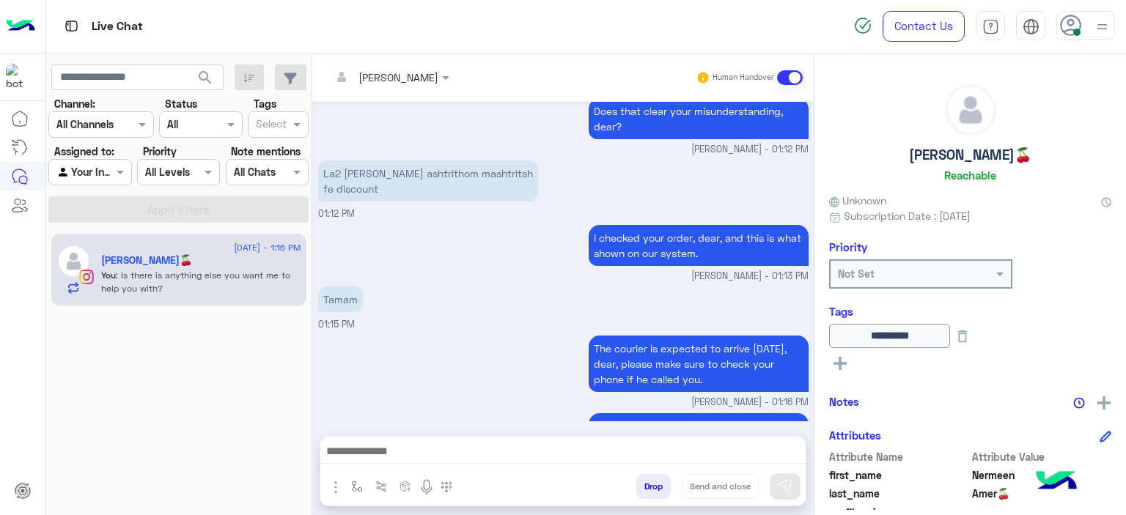
type textarea "**********"
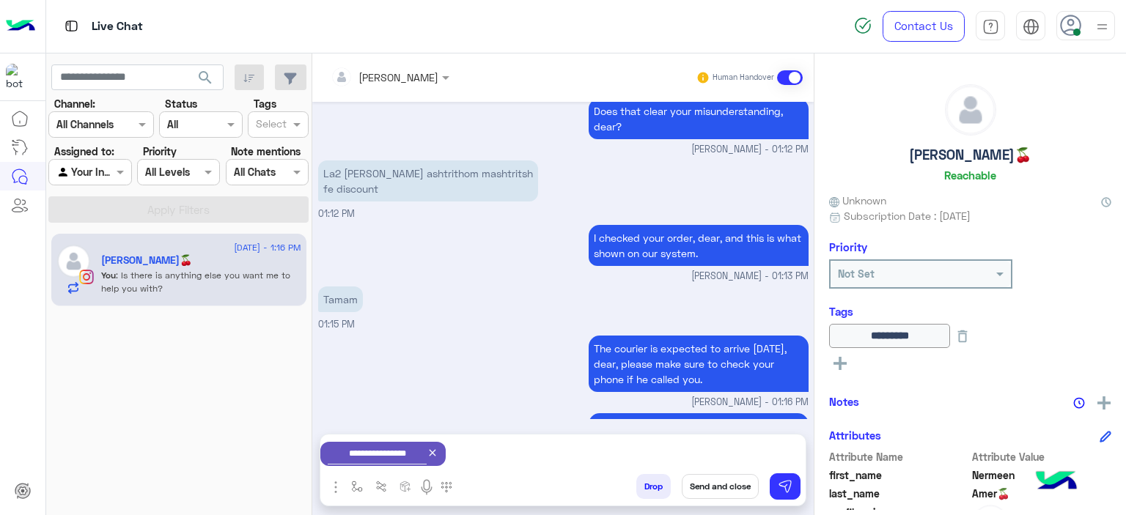
scroll to position [2133, 0]
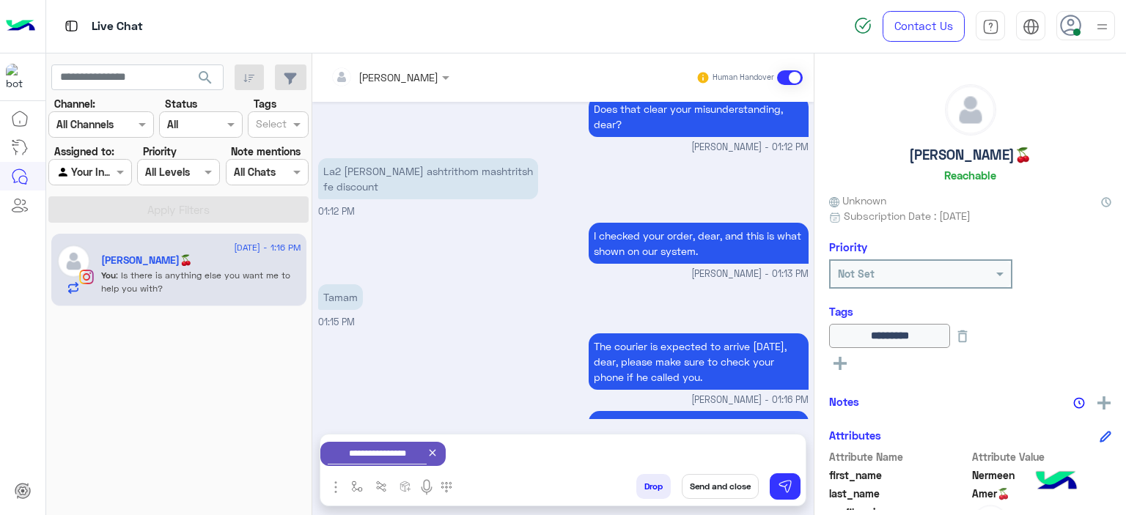
click at [702, 488] on button "Send and close" at bounding box center [720, 486] width 77 height 25
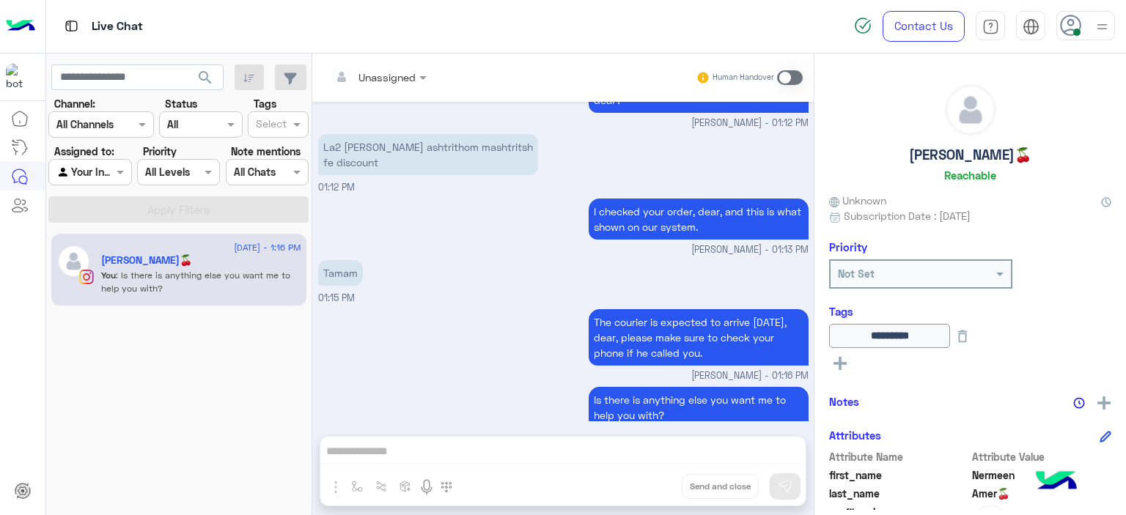
scroll to position [2338, 0]
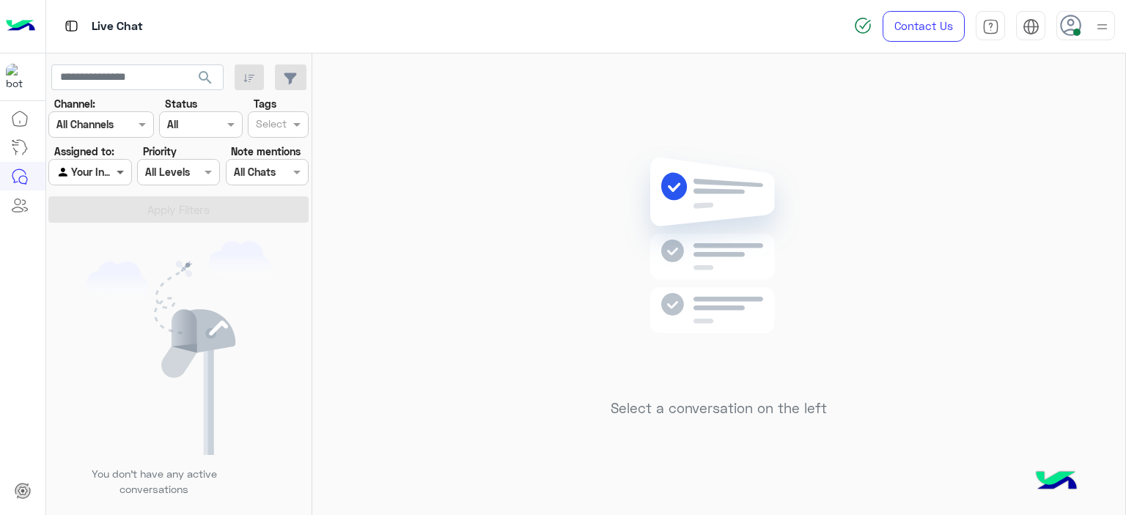
click at [120, 169] on span at bounding box center [122, 171] width 18 height 15
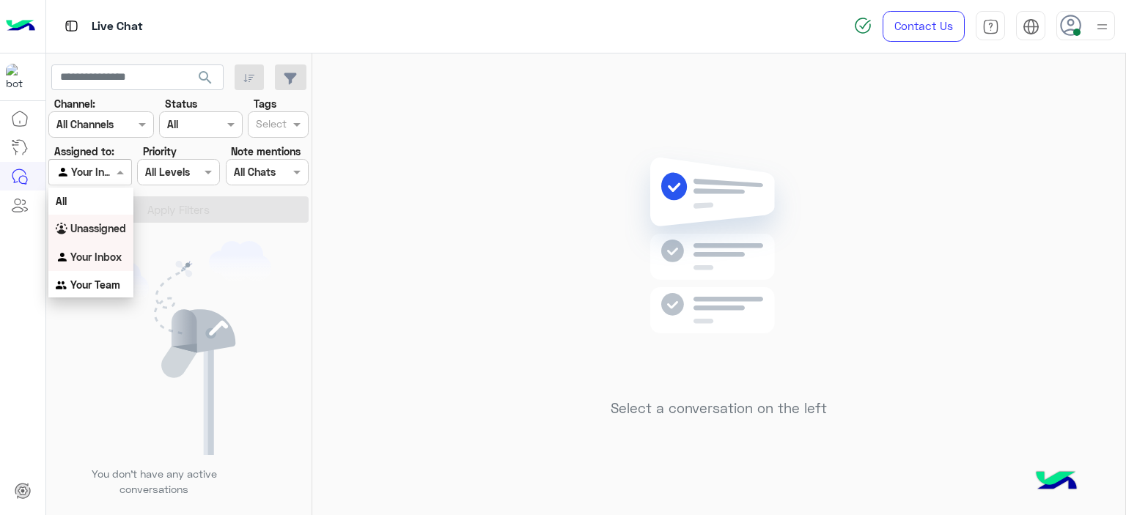
click at [111, 227] on b "Unassigned" at bounding box center [98, 228] width 56 height 12
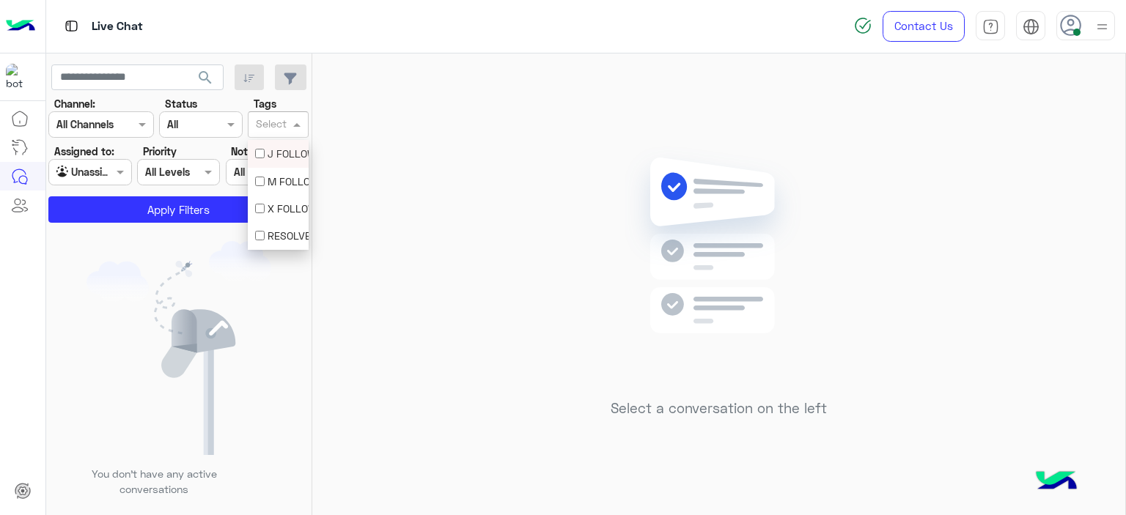
drag, startPoint x: 302, startPoint y: 123, endPoint x: 295, endPoint y: 131, distance: 10.4
click at [301, 125] on span at bounding box center [299, 124] width 18 height 15
click at [285, 178] on div "M FOLLOW UP" at bounding box center [278, 181] width 46 height 15
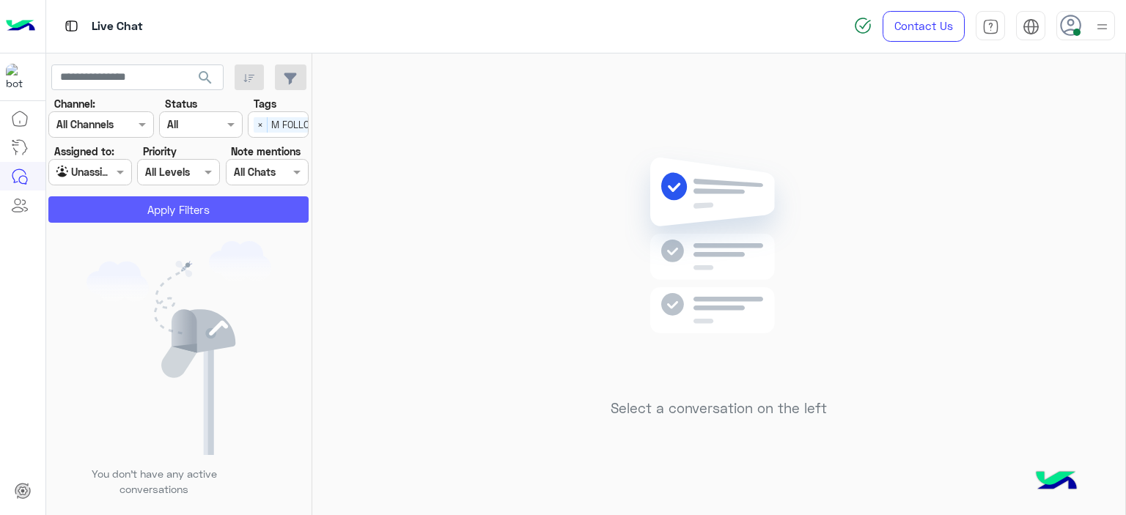
click at [250, 215] on button "Apply Filters" at bounding box center [178, 209] width 260 height 26
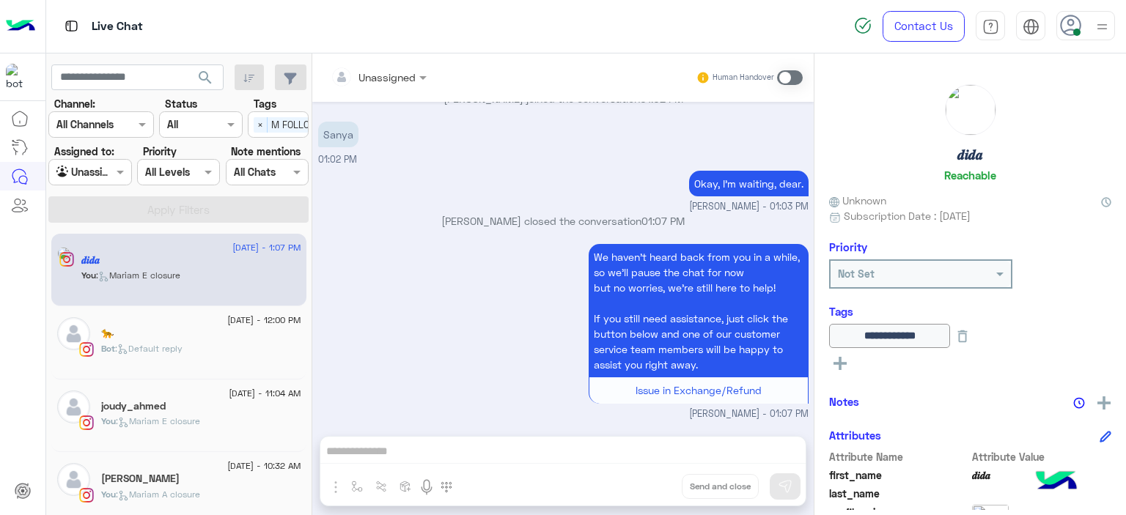
scroll to position [1243, 0]
click at [186, 345] on div "Bot : Default reply" at bounding box center [201, 355] width 200 height 26
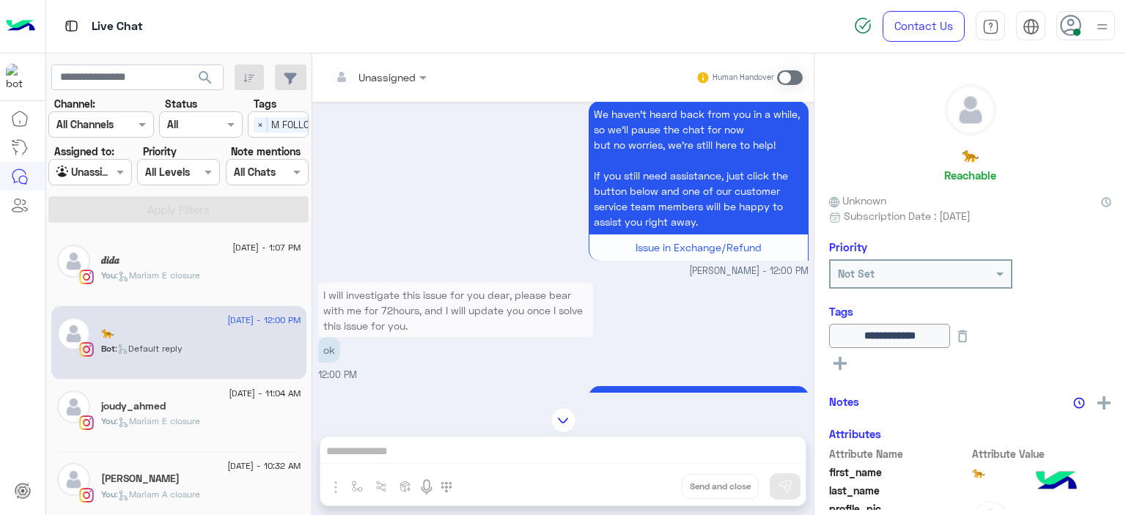
scroll to position [1314, 0]
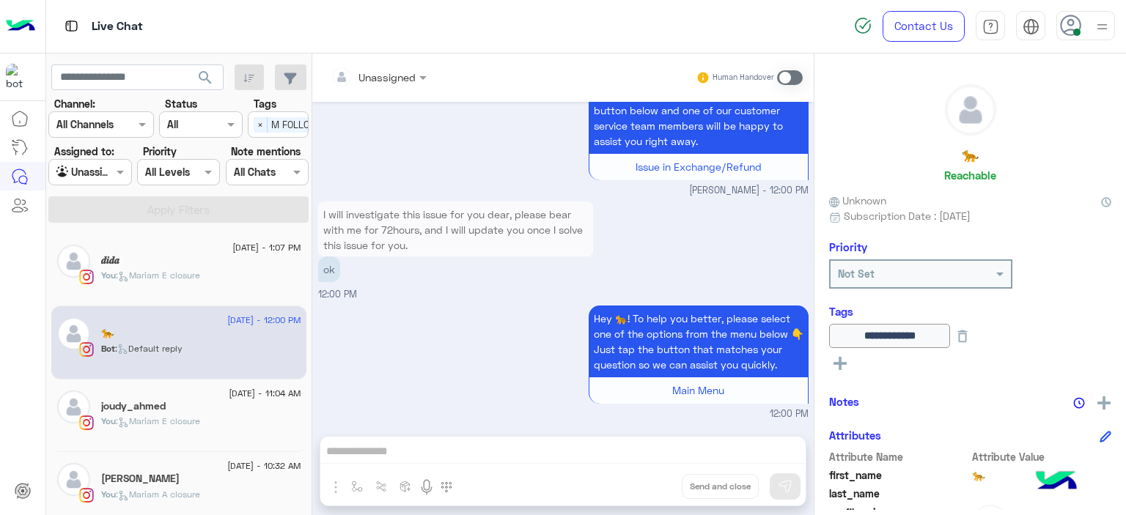
click at [220, 443] on div "27 August - 11:04 AM joudy_ahmed You : Mariam E closure" at bounding box center [178, 416] width 255 height 73
click at [196, 422] on span ": Mariam E closure" at bounding box center [158, 421] width 84 height 11
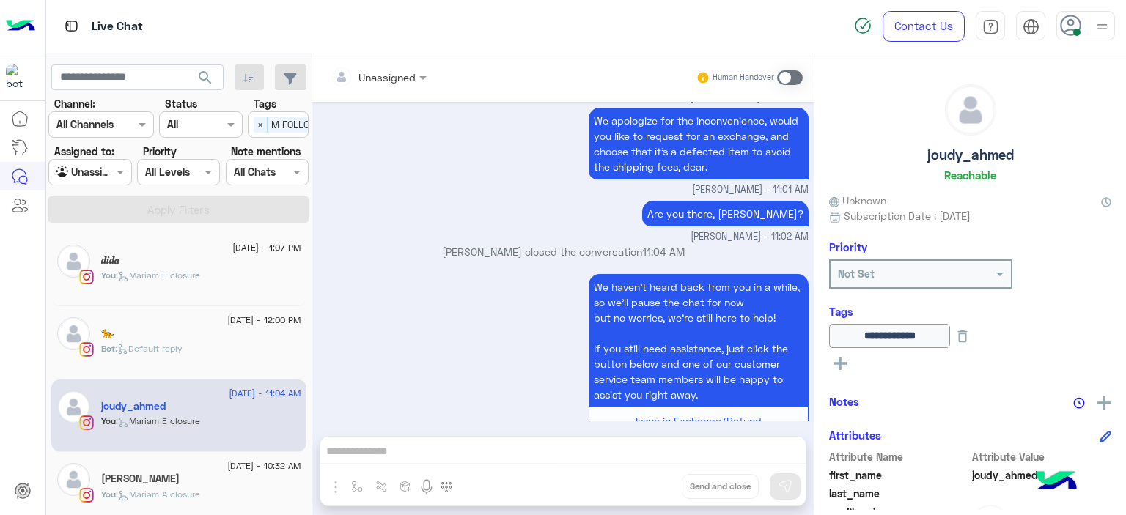
scroll to position [1537, 0]
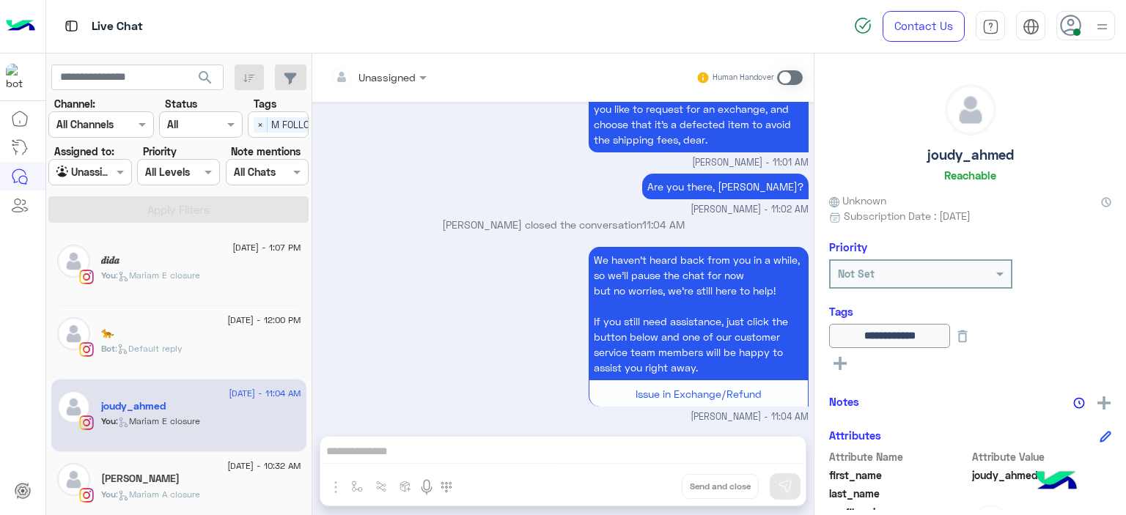
click at [215, 457] on div "[DATE] - 10:32 AM [PERSON_NAME] You : [PERSON_NAME] A closure" at bounding box center [178, 488] width 255 height 73
click at [217, 473] on div "[PERSON_NAME]" at bounding box center [201, 480] width 200 height 15
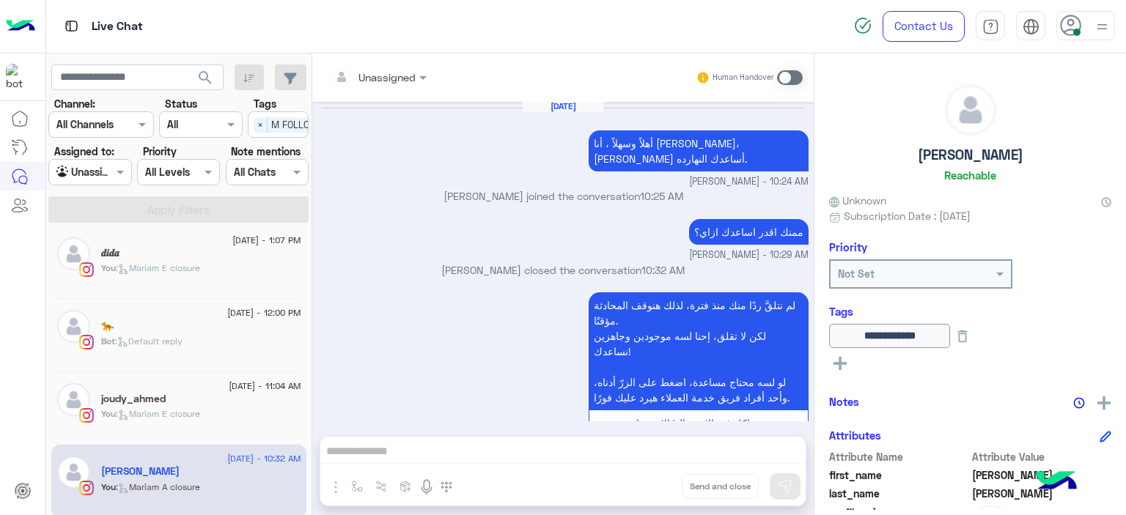
scroll to position [82, 0]
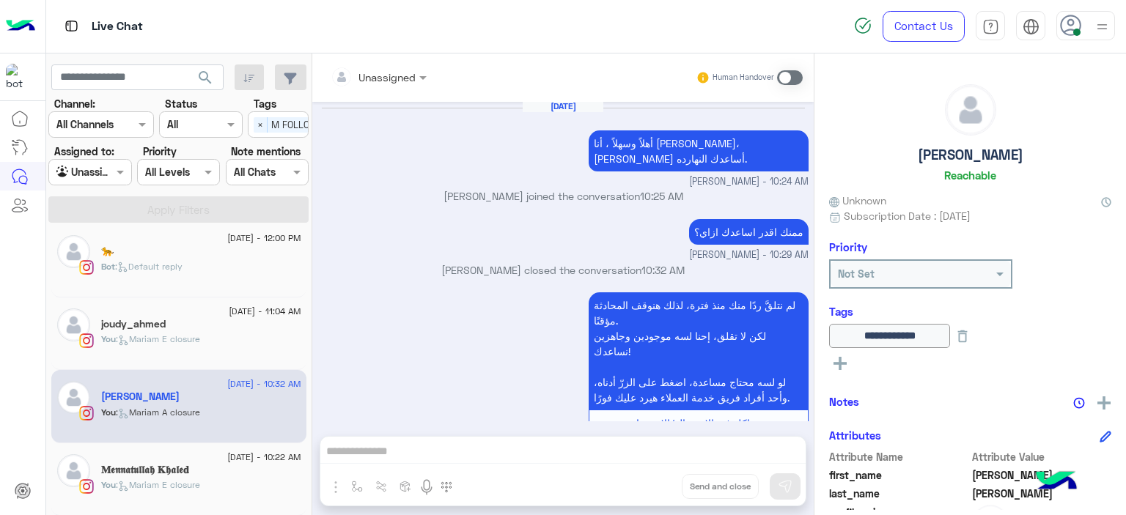
click at [189, 468] on h5 "𝐌𝖊𝖓𝖓𝖆𝖙𝖚𝖑𝖑𝖆𝖍 𝐊𝖍𝖆𝖑𝖊𝐝" at bounding box center [145, 470] width 88 height 12
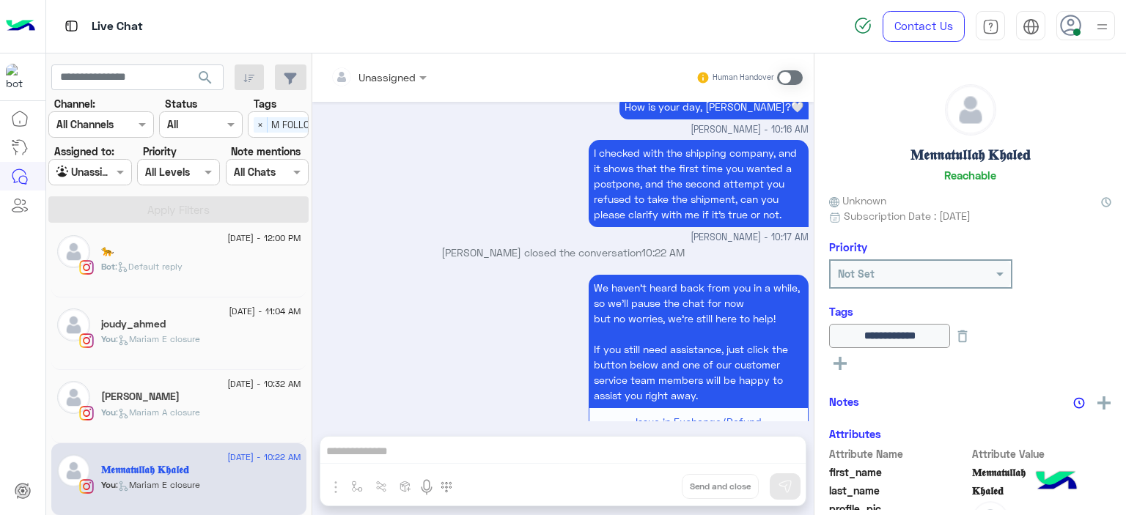
scroll to position [1173, 0]
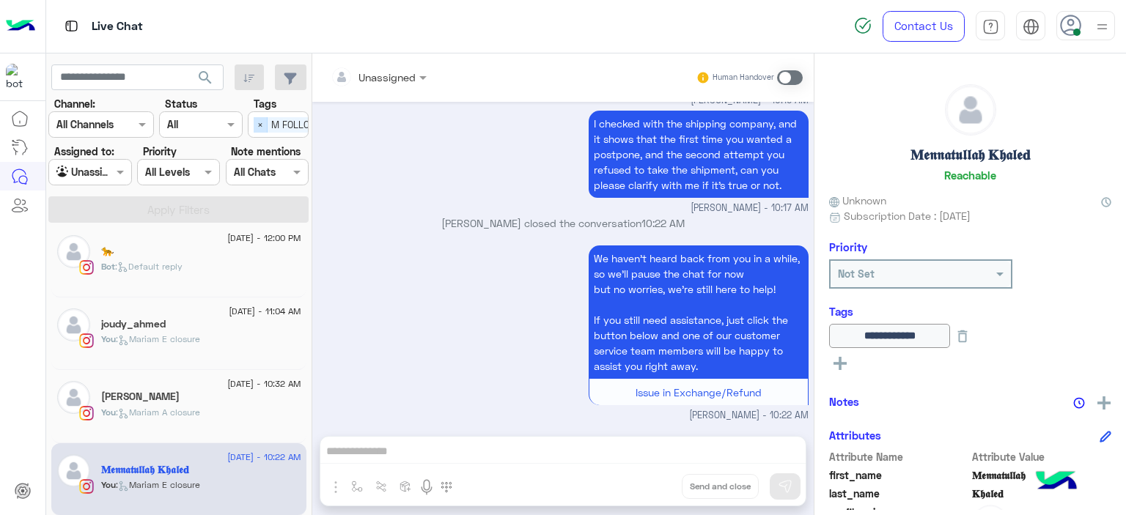
click at [264, 120] on span "×" at bounding box center [261, 124] width 14 height 15
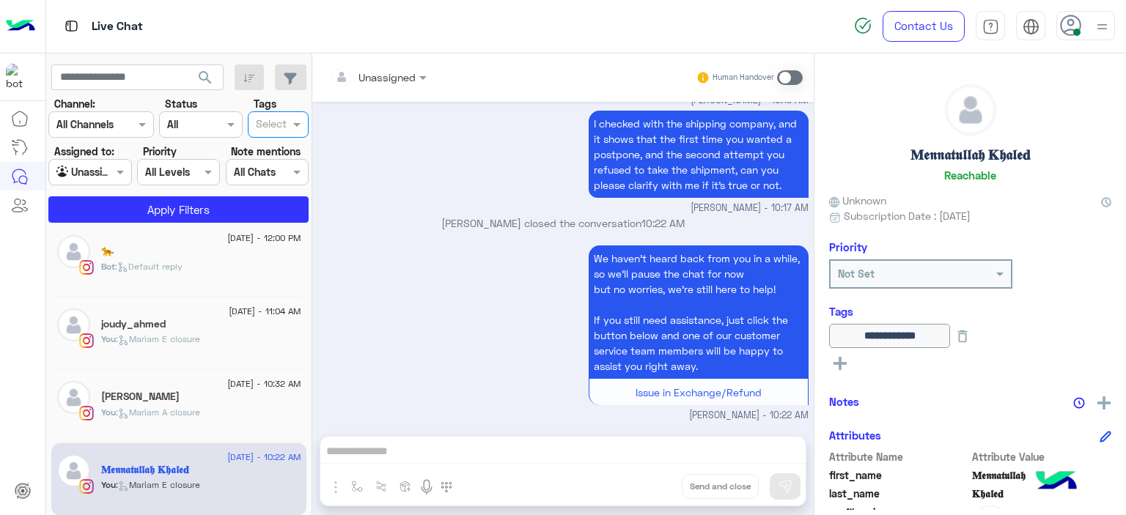
click at [106, 171] on div at bounding box center [89, 171] width 81 height 17
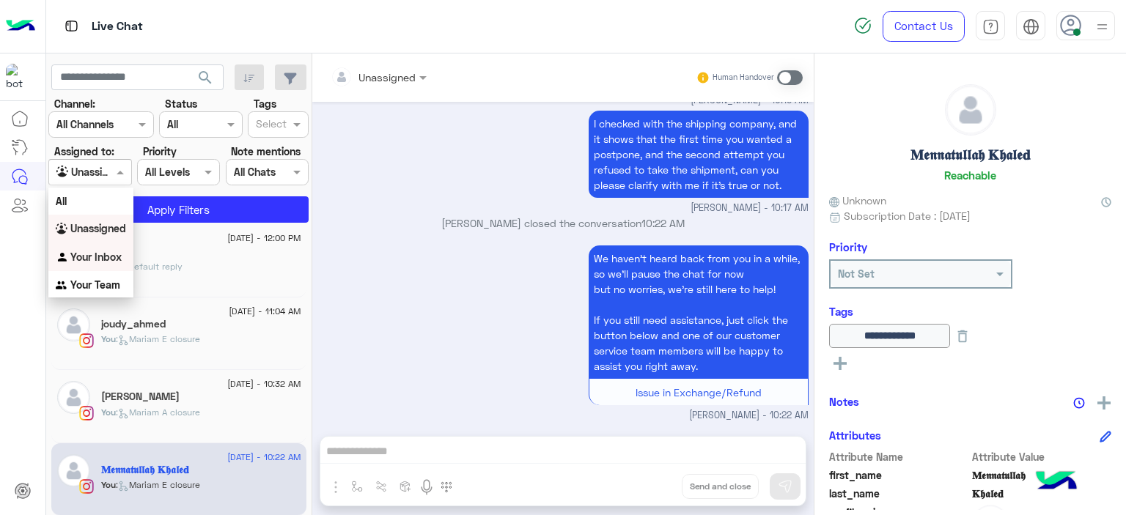
click at [106, 253] on b "Your Inbox" at bounding box center [95, 257] width 51 height 12
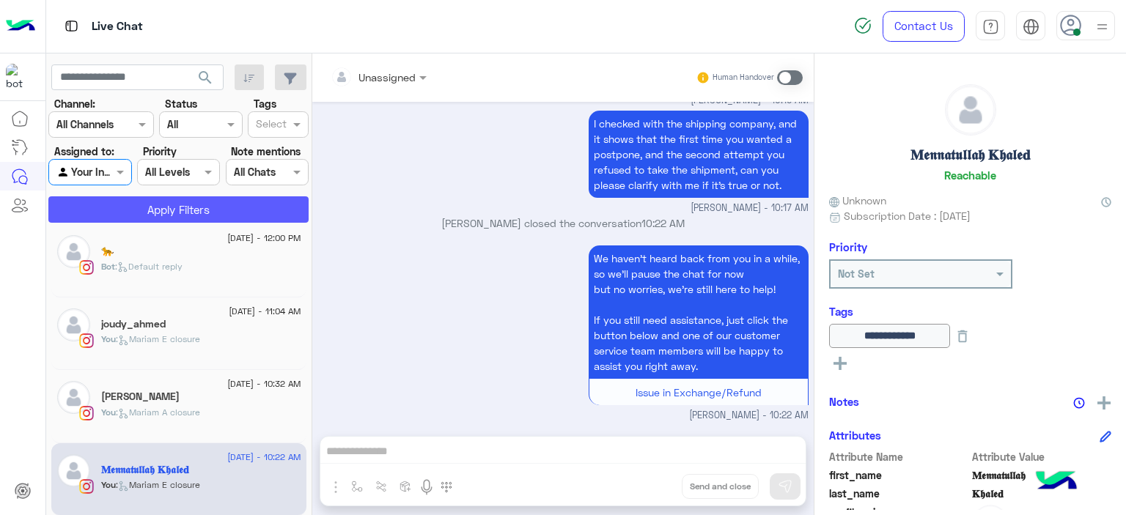
click at [199, 199] on button "Apply Filters" at bounding box center [178, 209] width 260 height 26
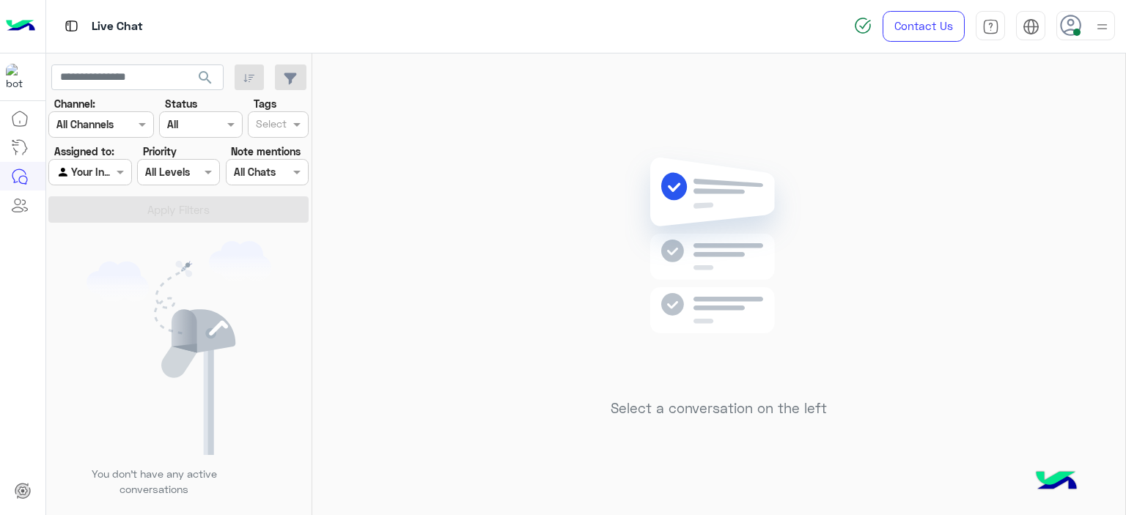
click at [1084, 23] on div at bounding box center [1085, 25] width 59 height 29
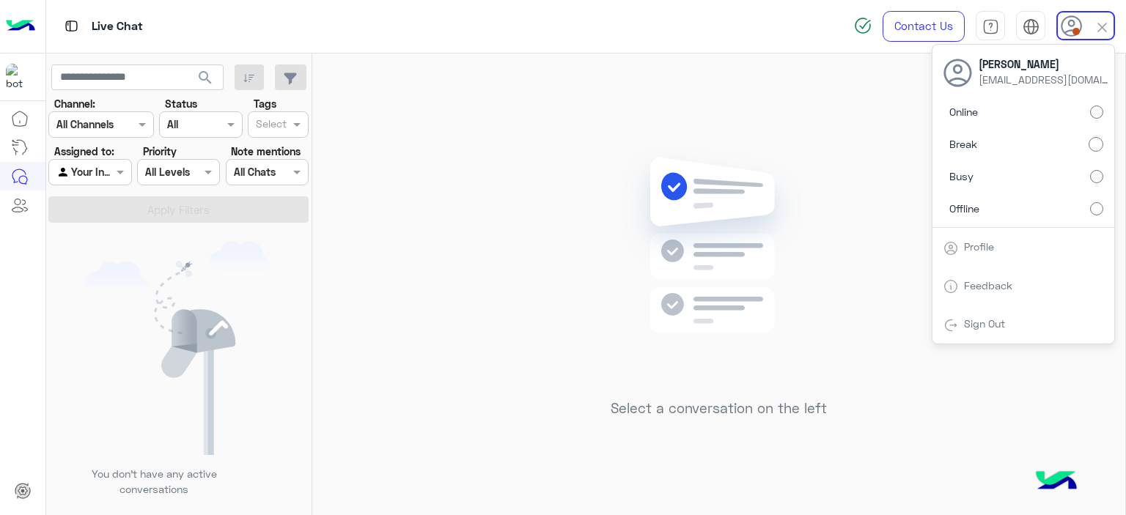
click at [825, 166] on div "Select a conversation on the left" at bounding box center [718, 288] width 813 height 468
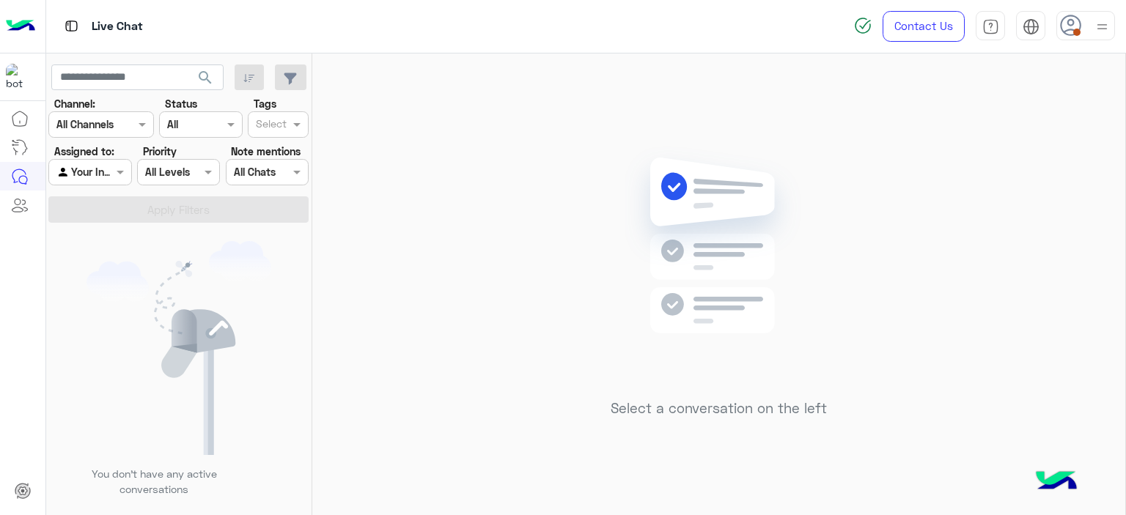
click at [1093, 18] on img at bounding box center [1102, 27] width 18 height 18
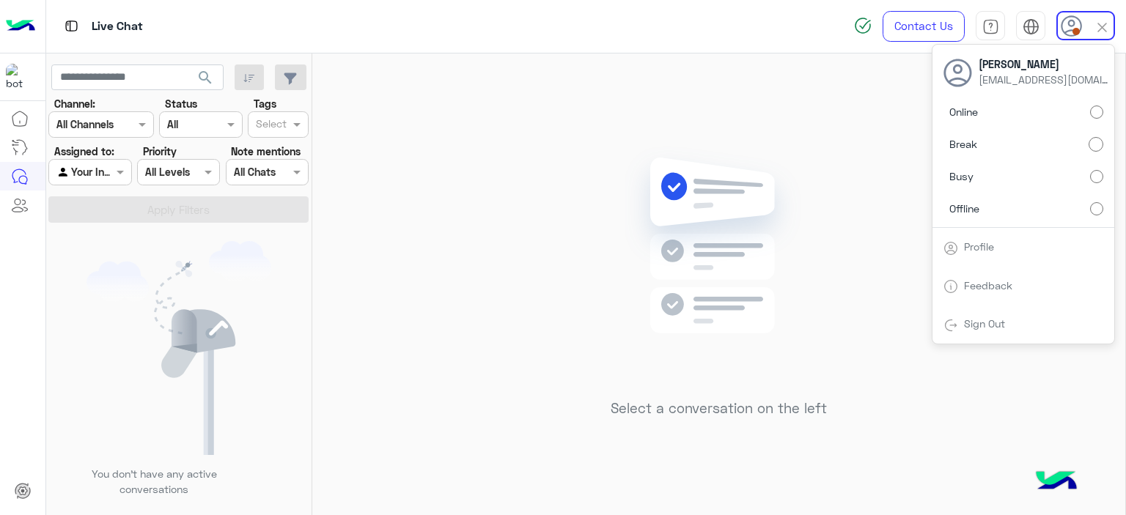
click at [1088, 115] on label "Online" at bounding box center [1024, 112] width 160 height 26
click at [125, 175] on span at bounding box center [122, 171] width 18 height 15
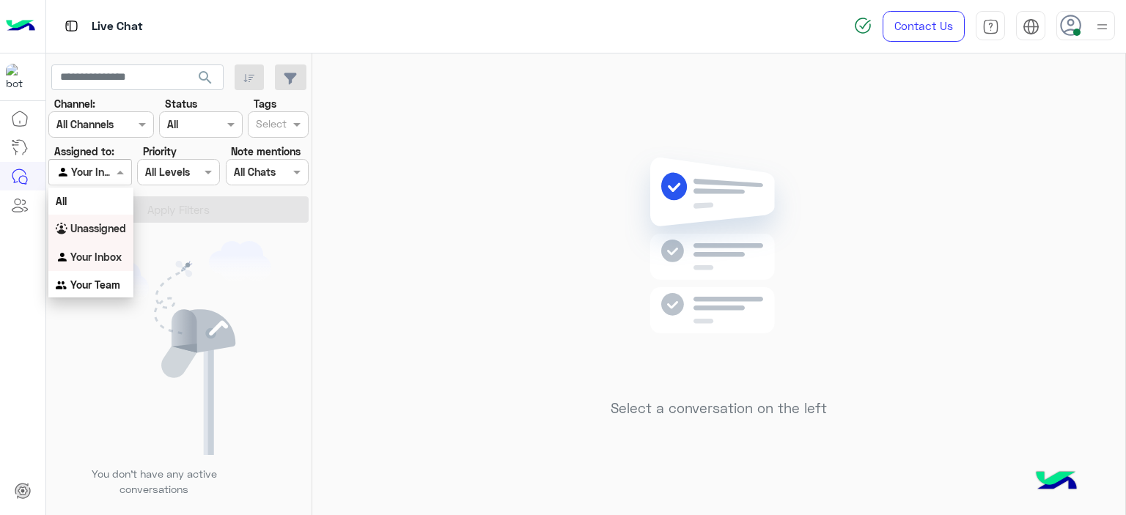
drag, startPoint x: 108, startPoint y: 235, endPoint x: 116, endPoint y: 222, distance: 14.5
click at [109, 232] on b "Unassigned" at bounding box center [98, 228] width 56 height 12
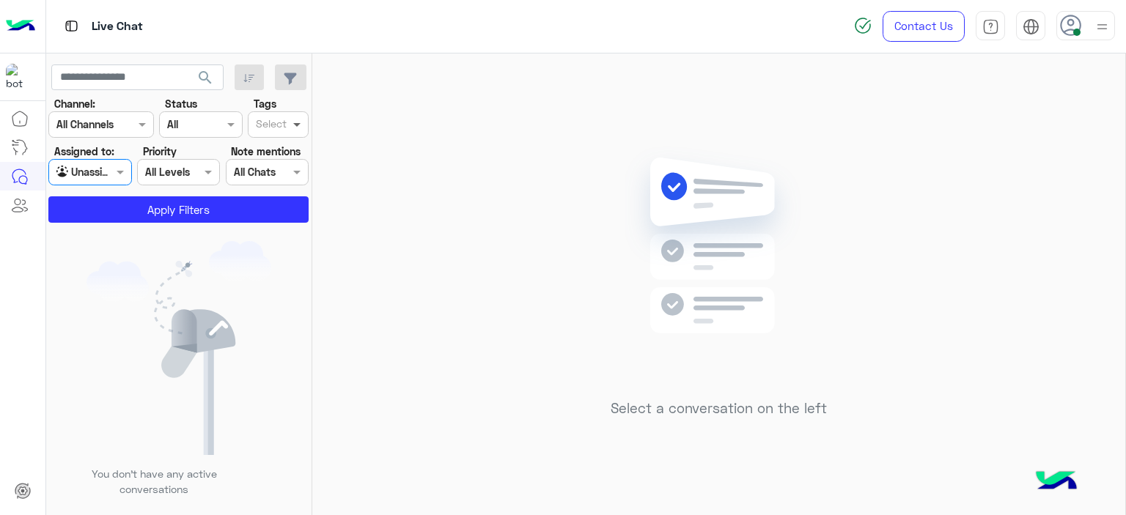
click at [299, 122] on span at bounding box center [299, 124] width 18 height 15
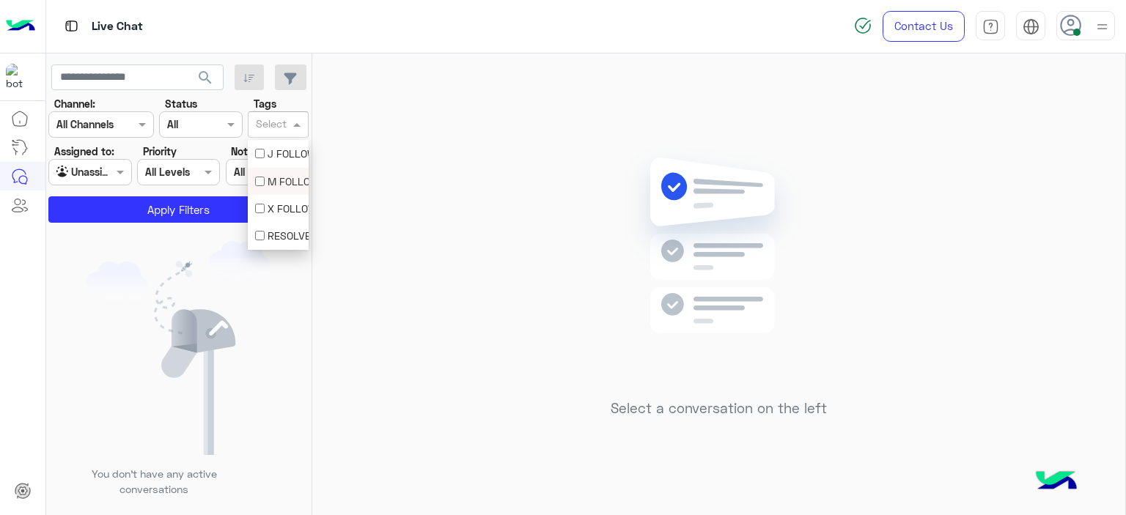
click at [276, 179] on div "M FOLLOW UP" at bounding box center [278, 181] width 46 height 15
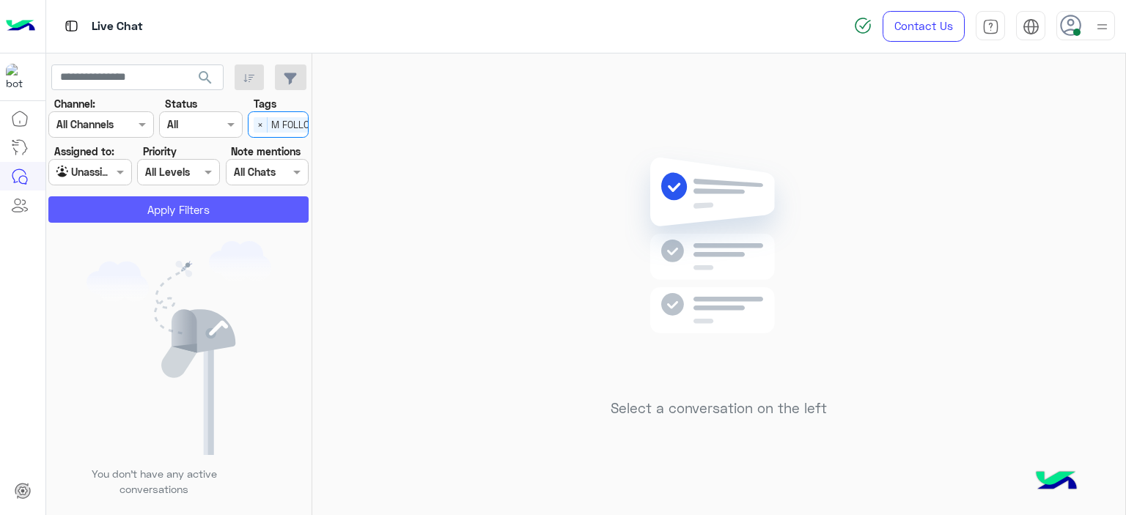
click at [266, 200] on button "Apply Filters" at bounding box center [178, 209] width 260 height 26
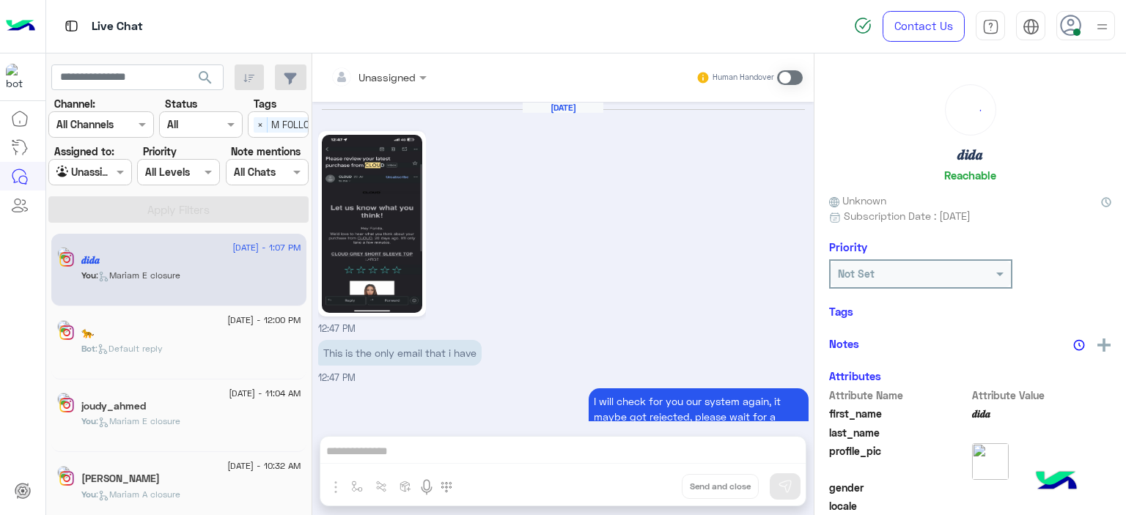
scroll to position [1243, 0]
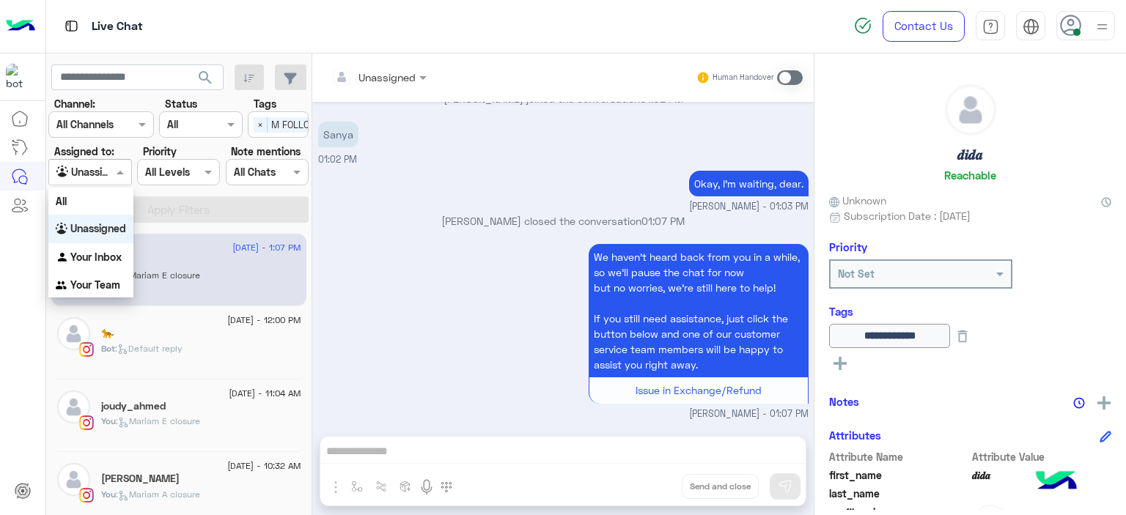
click at [125, 178] on span at bounding box center [122, 171] width 18 height 15
click at [119, 245] on div "Your Inbox" at bounding box center [90, 257] width 85 height 29
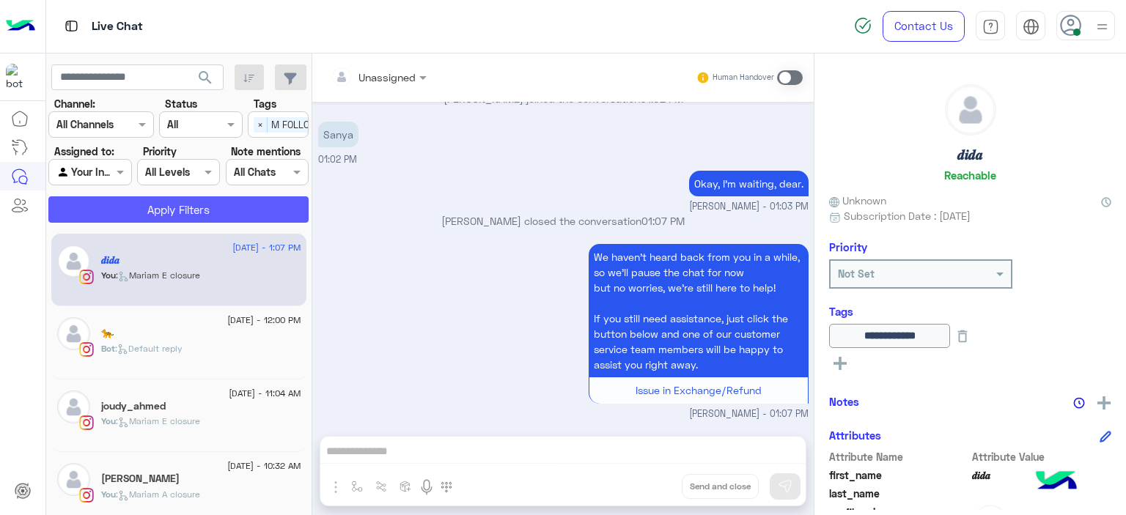
click at [234, 208] on button "Apply Filters" at bounding box center [178, 209] width 260 height 26
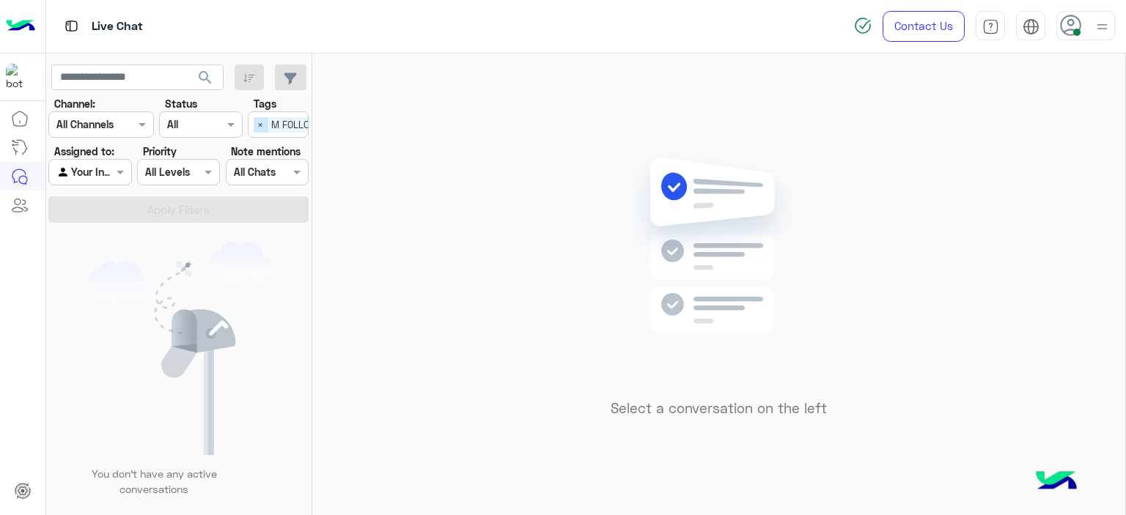
drag, startPoint x: 261, startPoint y: 124, endPoint x: 262, endPoint y: 117, distance: 7.5
click at [262, 117] on span "×" at bounding box center [261, 124] width 14 height 15
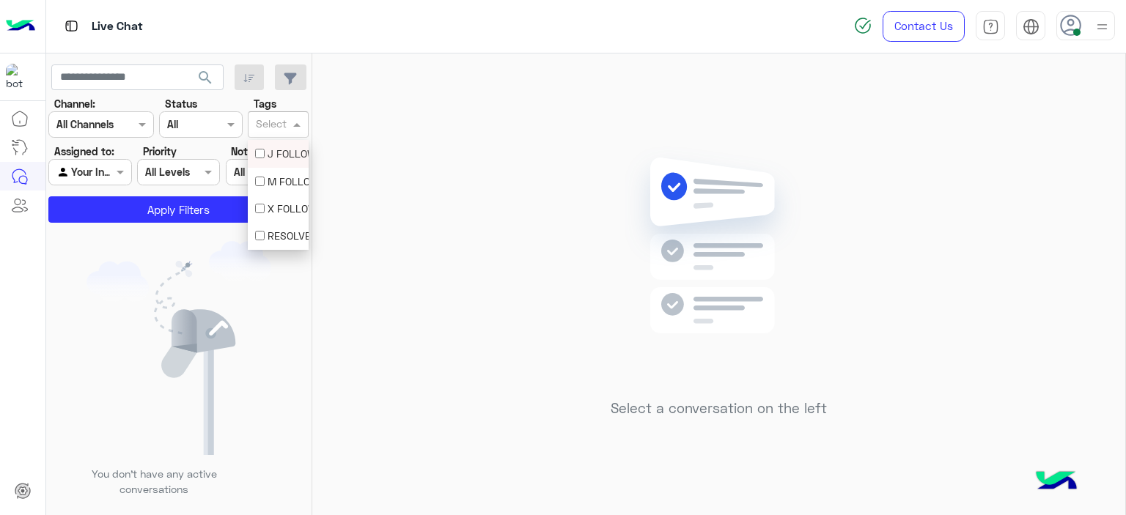
click at [262, 118] on input "text" at bounding box center [271, 125] width 31 height 15
click at [198, 206] on button "Apply Filters" at bounding box center [178, 209] width 260 height 26
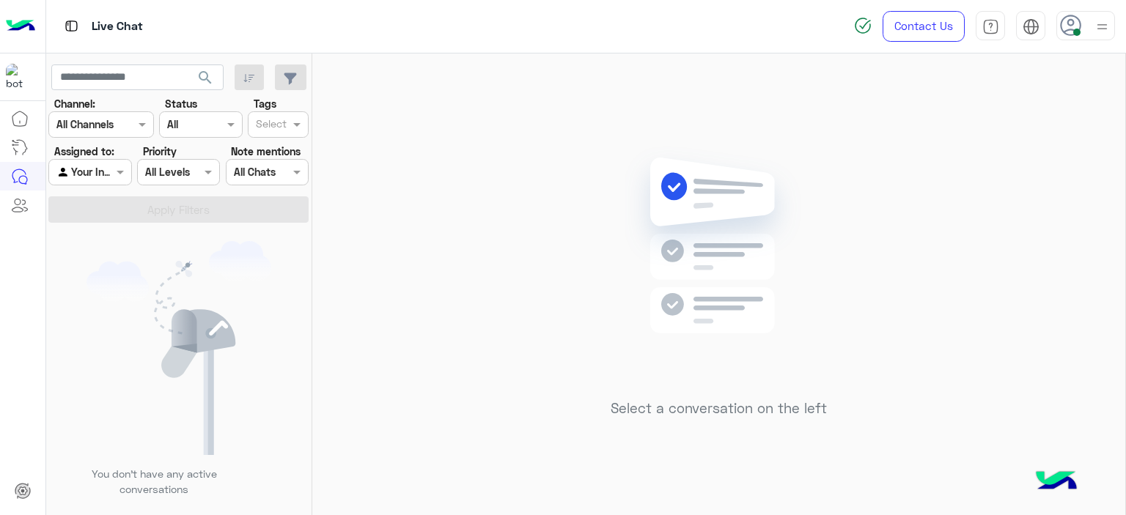
click at [1100, 19] on img at bounding box center [1102, 27] width 18 height 18
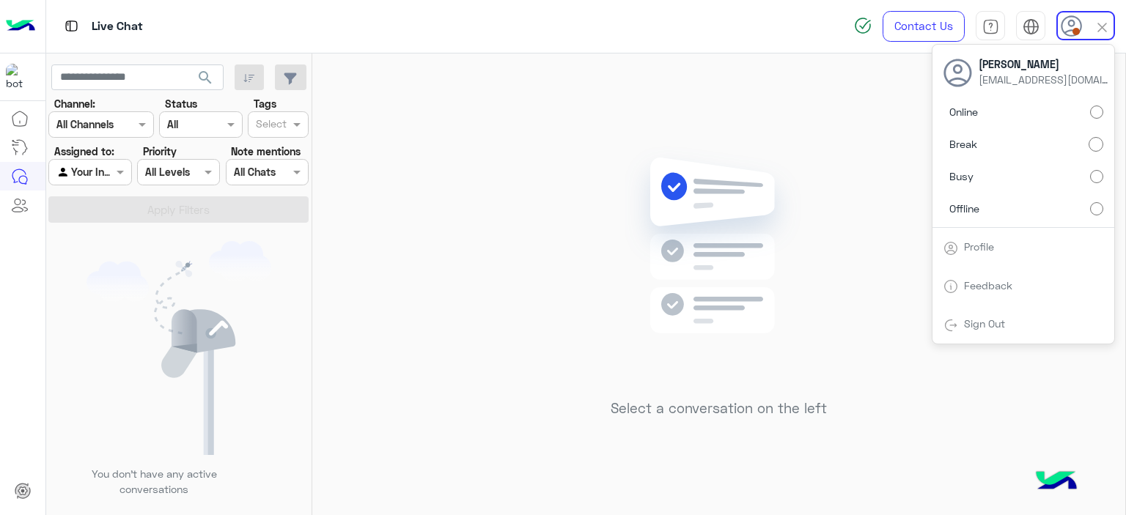
click at [903, 197] on div "Select a conversation on the left" at bounding box center [718, 288] width 813 height 468
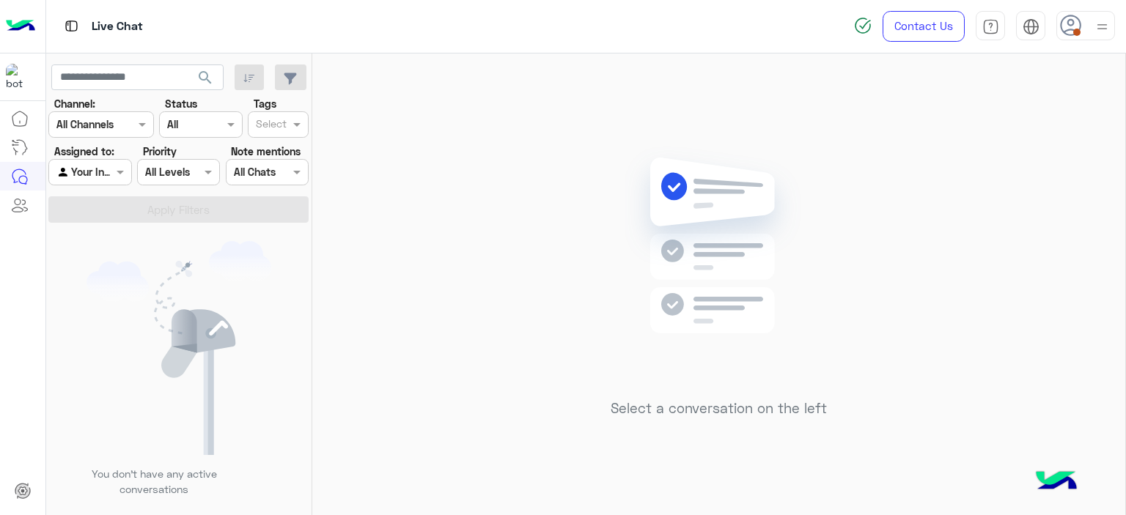
click at [1091, 23] on div at bounding box center [1085, 25] width 59 height 29
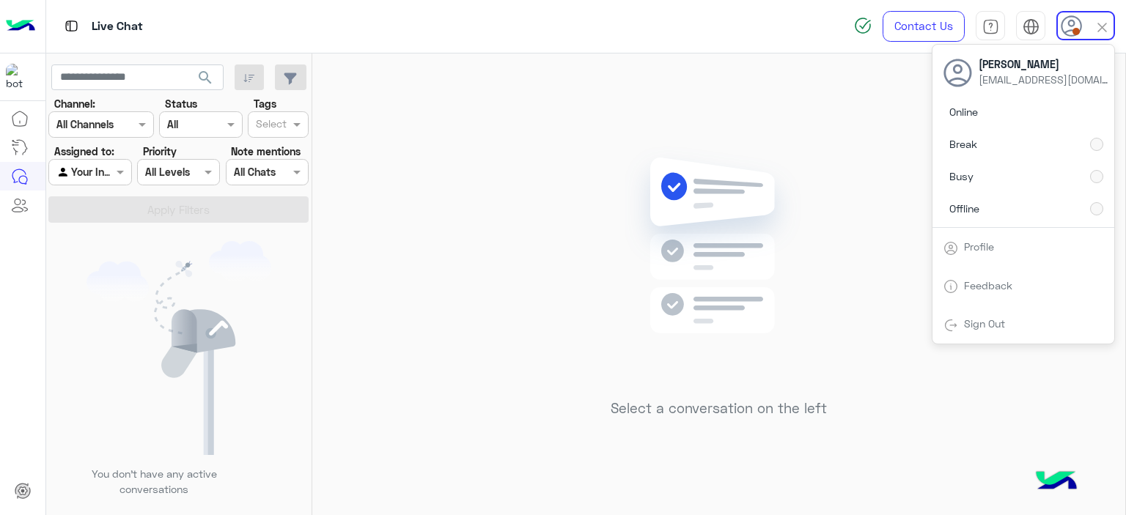
click at [513, 210] on div "Select a conversation on the left" at bounding box center [718, 288] width 813 height 468
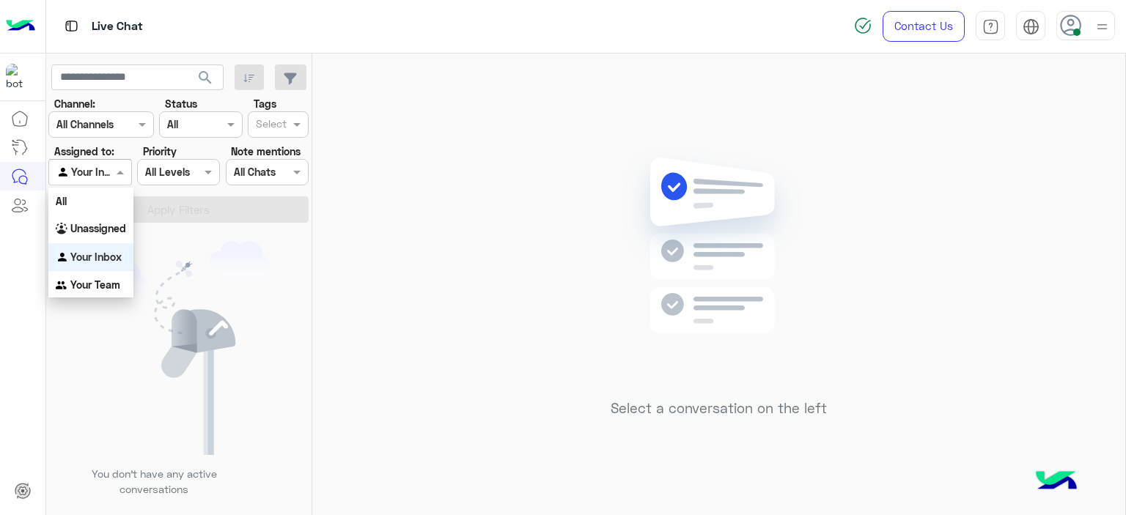
click at [129, 175] on span at bounding box center [122, 171] width 18 height 15
click at [116, 230] on b "Unassigned" at bounding box center [98, 228] width 56 height 12
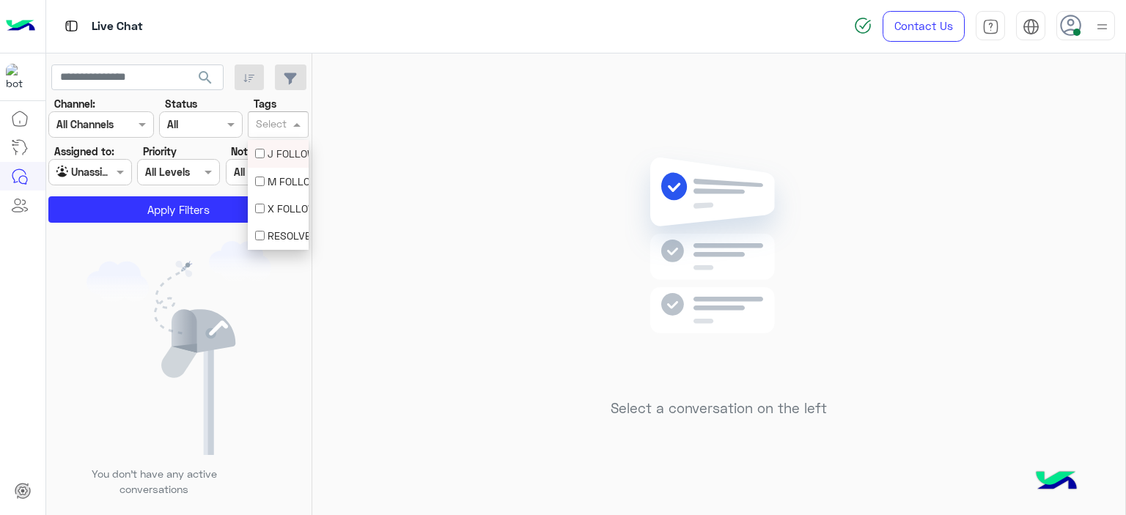
drag, startPoint x: 284, startPoint y: 114, endPoint x: 280, endPoint y: 176, distance: 61.7
click at [280, 176] on body "Live Chat Contact Us Help Center عربي English search Channel: Channel All Chann…" at bounding box center [563, 257] width 1126 height 515
click at [258, 180] on div "M FOLLOW UP" at bounding box center [278, 181] width 46 height 15
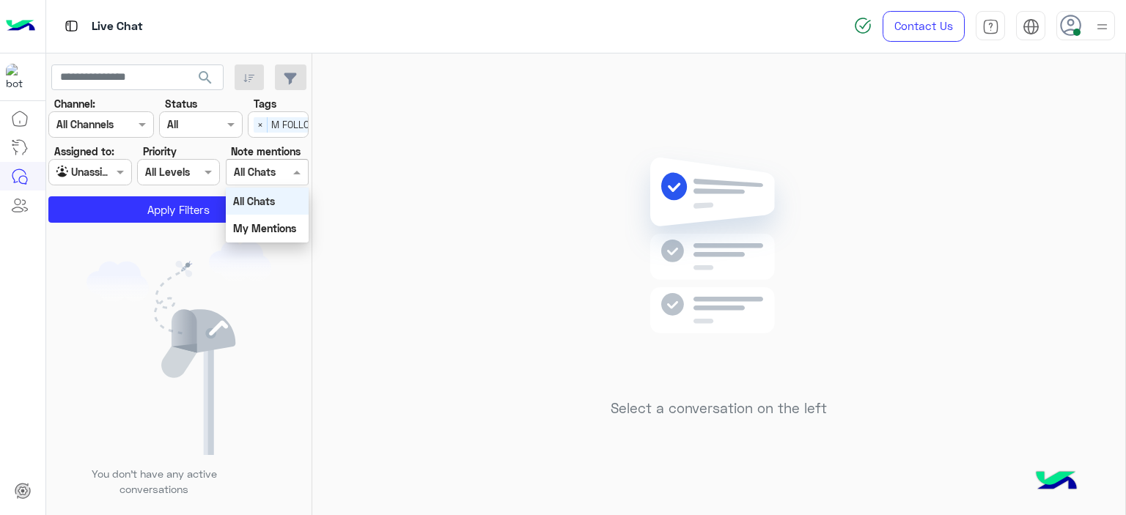
click at [258, 180] on div "All Chats" at bounding box center [255, 171] width 42 height 15
click at [237, 279] on img at bounding box center [179, 348] width 185 height 214
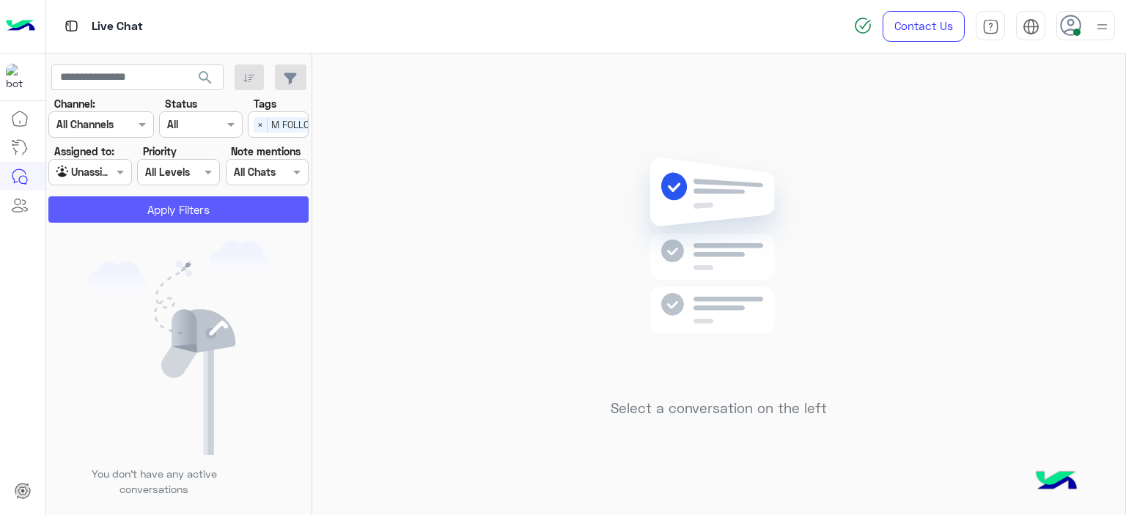
click at [249, 213] on button "Apply Filters" at bounding box center [178, 209] width 260 height 26
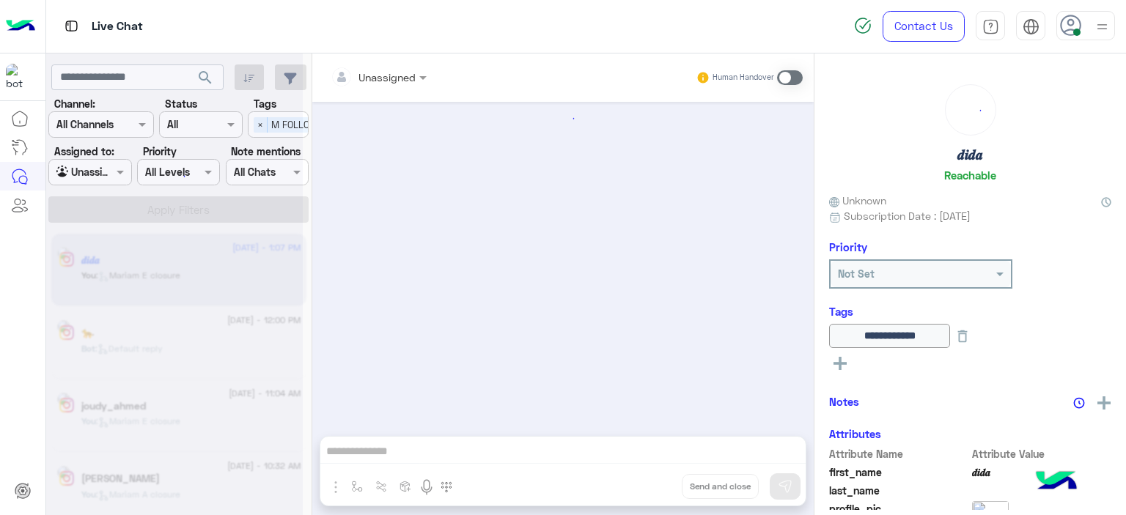
scroll to position [1243, 0]
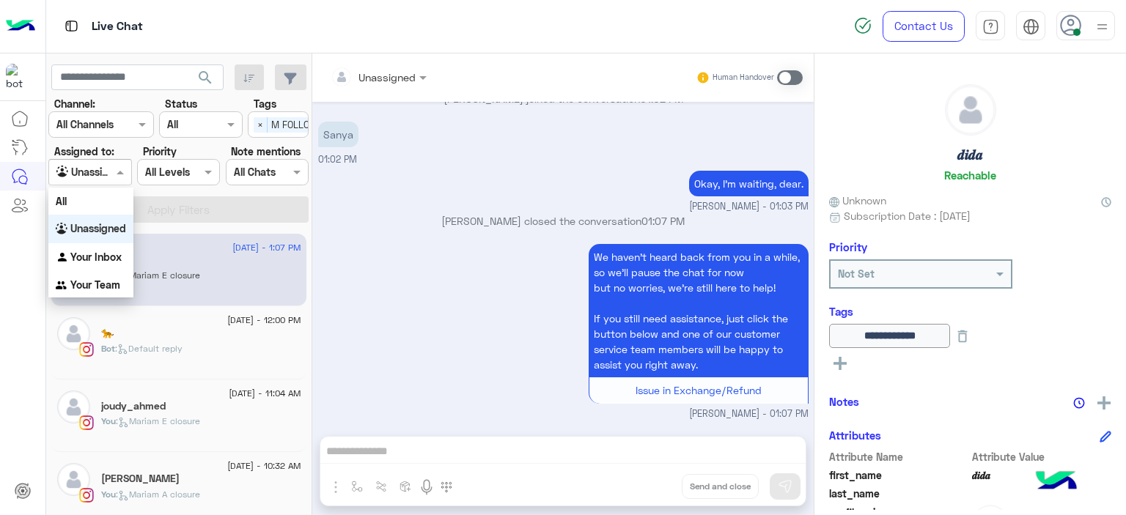
drag, startPoint x: 116, startPoint y: 169, endPoint x: 115, endPoint y: 243, distance: 74.0
click at [115, 243] on body "Live Chat Contact Us Help Center عربي English search Channel: Channel All Chann…" at bounding box center [563, 257] width 1126 height 515
click at [115, 243] on div "Your Inbox" at bounding box center [90, 257] width 85 height 29
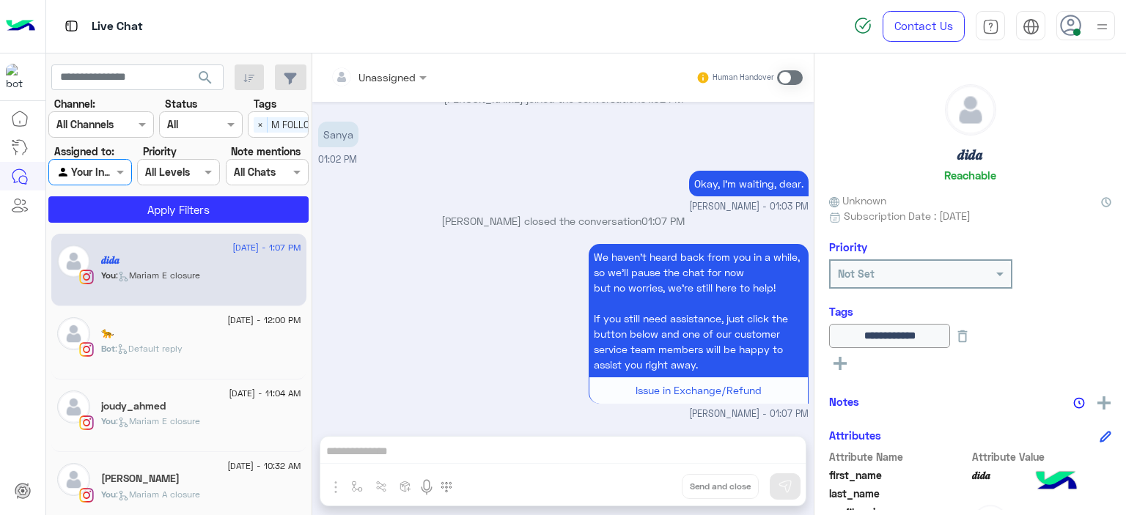
scroll to position [0, 47]
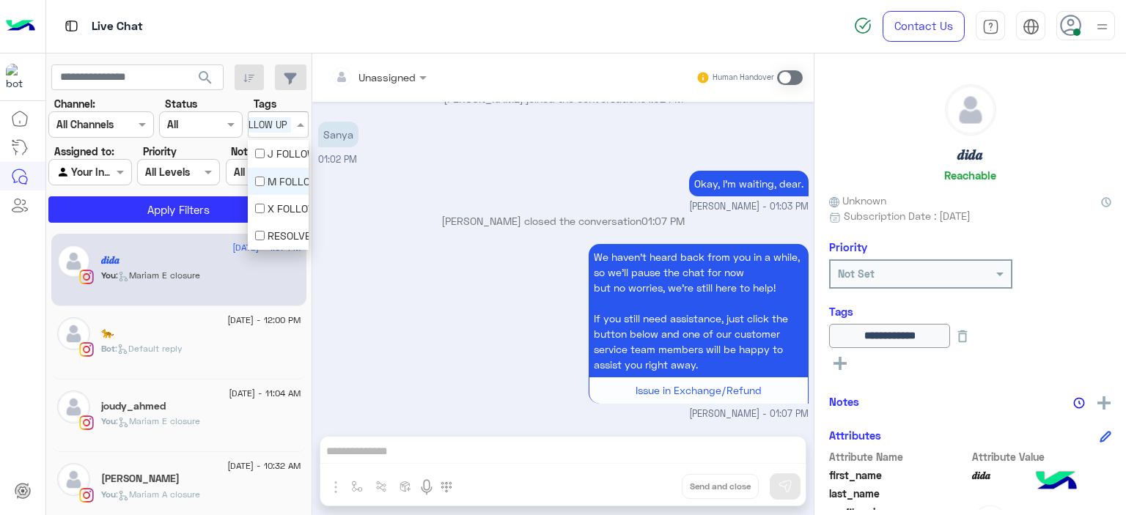
click at [252, 119] on div "Select × M FOLLOW UP" at bounding box center [250, 124] width 93 height 23
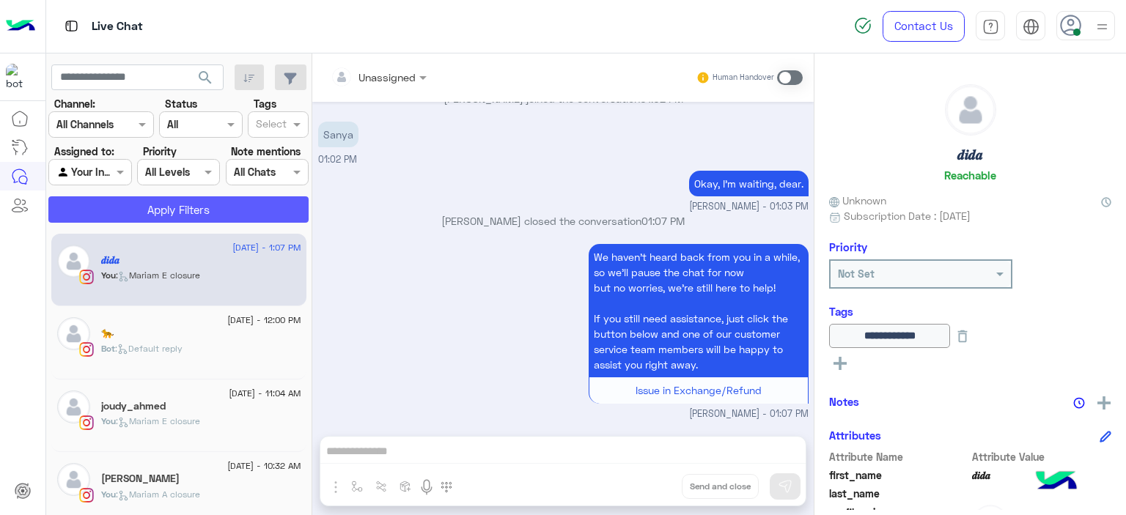
click at [205, 214] on button "Apply Filters" at bounding box center [178, 209] width 260 height 26
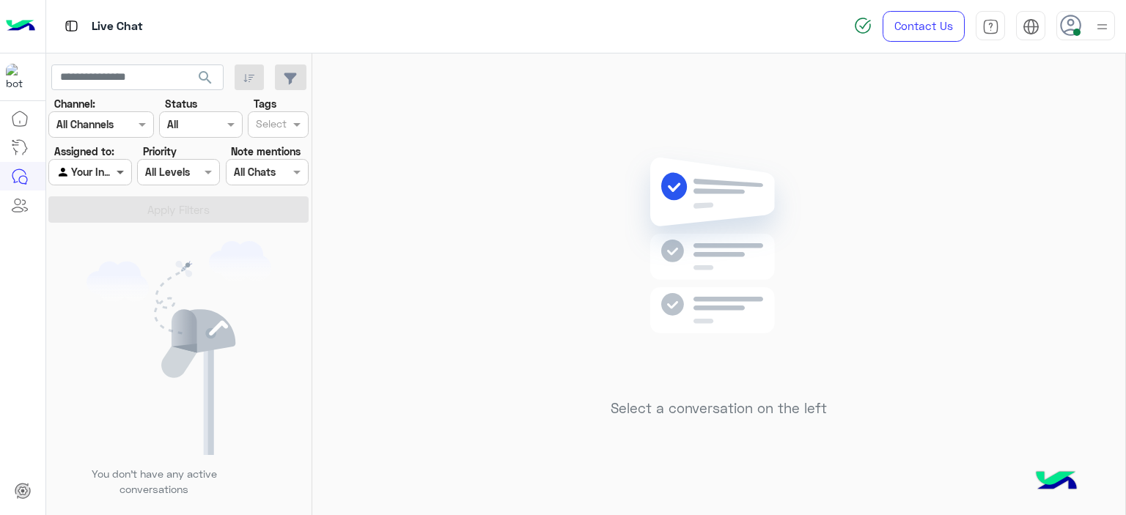
click at [117, 165] on span at bounding box center [122, 171] width 18 height 15
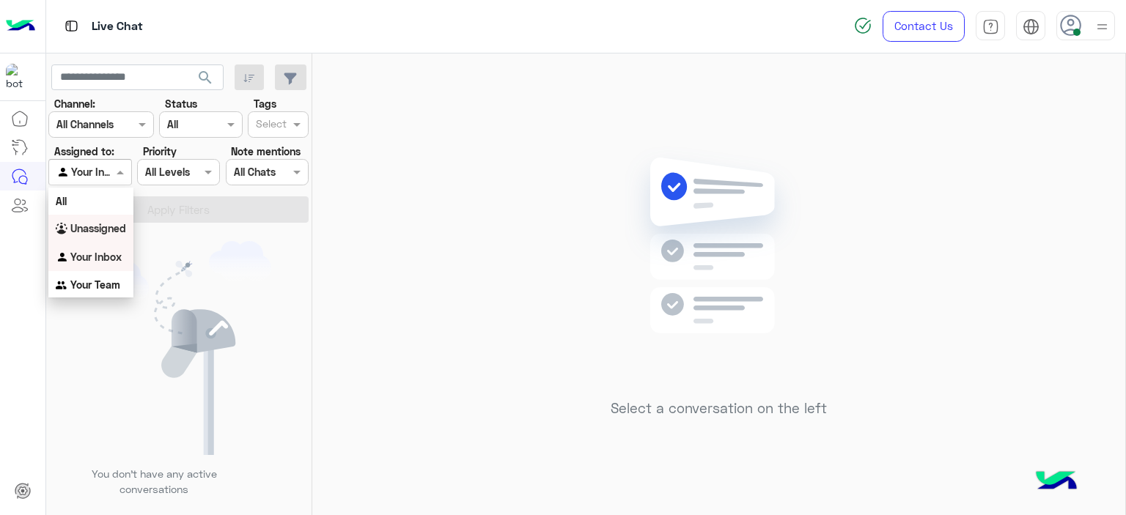
drag, startPoint x: 106, startPoint y: 228, endPoint x: 105, endPoint y: 221, distance: 7.4
click at [105, 224] on b "Unassigned" at bounding box center [98, 228] width 56 height 12
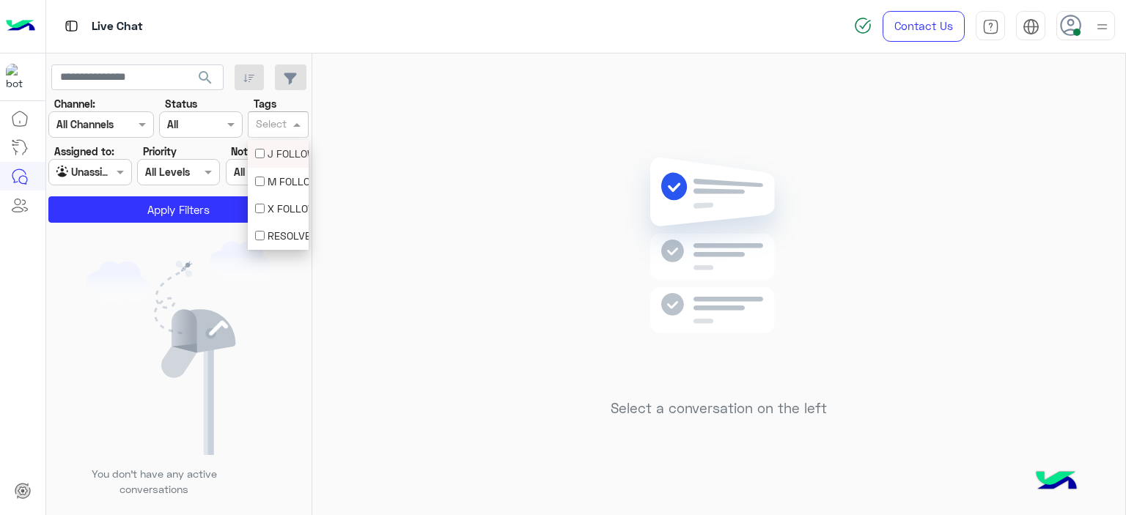
drag, startPoint x: 279, startPoint y: 119, endPoint x: 279, endPoint y: 163, distance: 43.3
click at [279, 120] on input "text" at bounding box center [271, 125] width 31 height 15
drag, startPoint x: 281, startPoint y: 179, endPoint x: 264, endPoint y: 190, distance: 20.1
click at [281, 180] on div "M FOLLOW UP" at bounding box center [278, 181] width 46 height 15
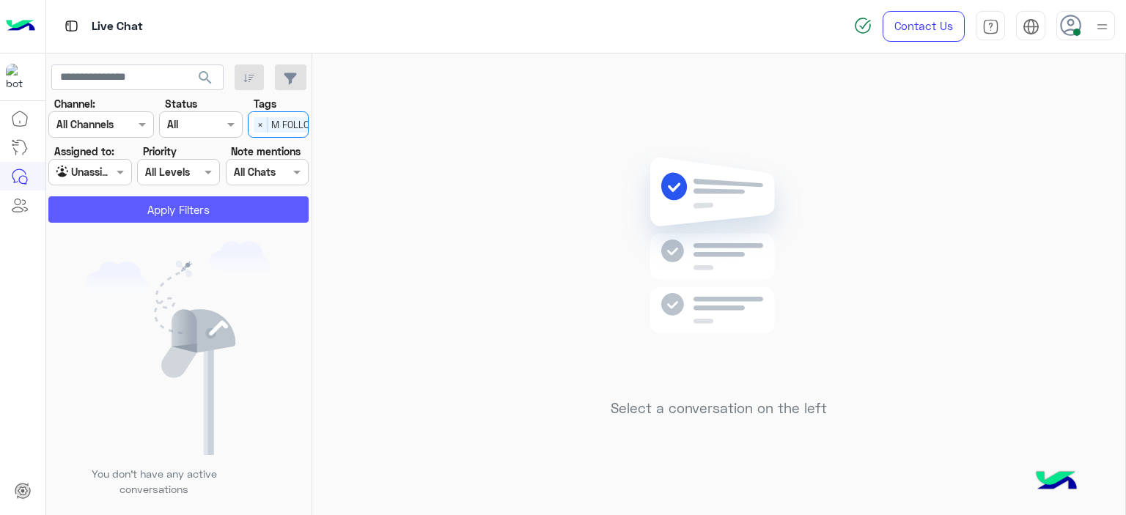
click at [230, 207] on button "Apply Filters" at bounding box center [178, 209] width 260 height 26
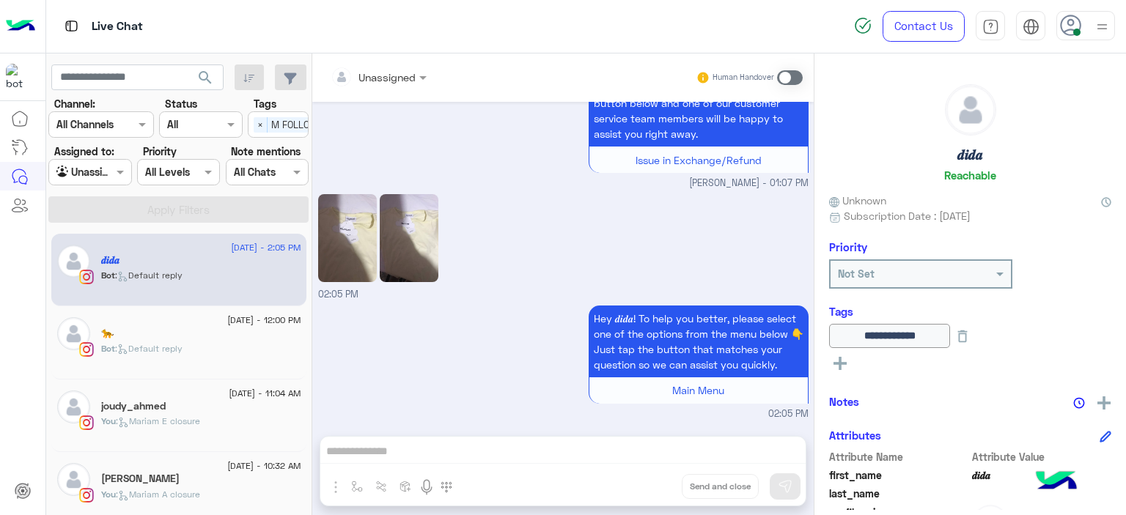
scroll to position [1231, 0]
click at [397, 81] on div at bounding box center [378, 76] width 111 height 17
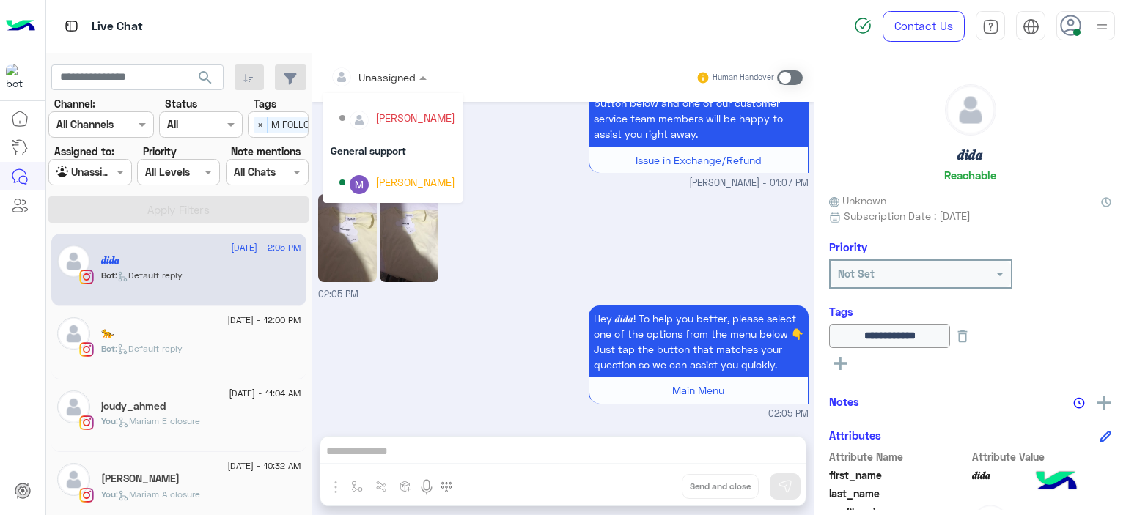
scroll to position [297, 0]
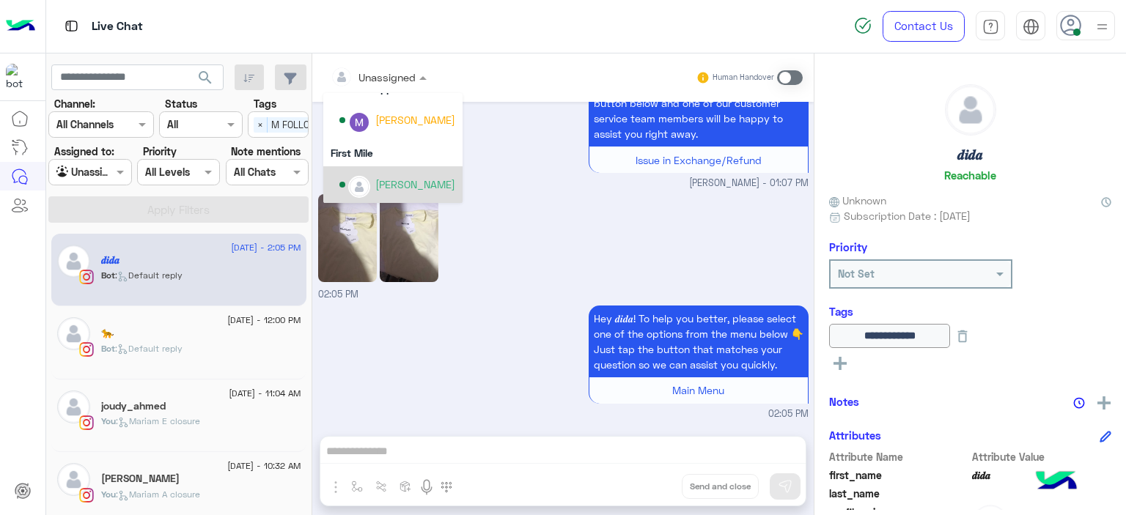
click at [416, 185] on div "[PERSON_NAME]" at bounding box center [415, 184] width 80 height 15
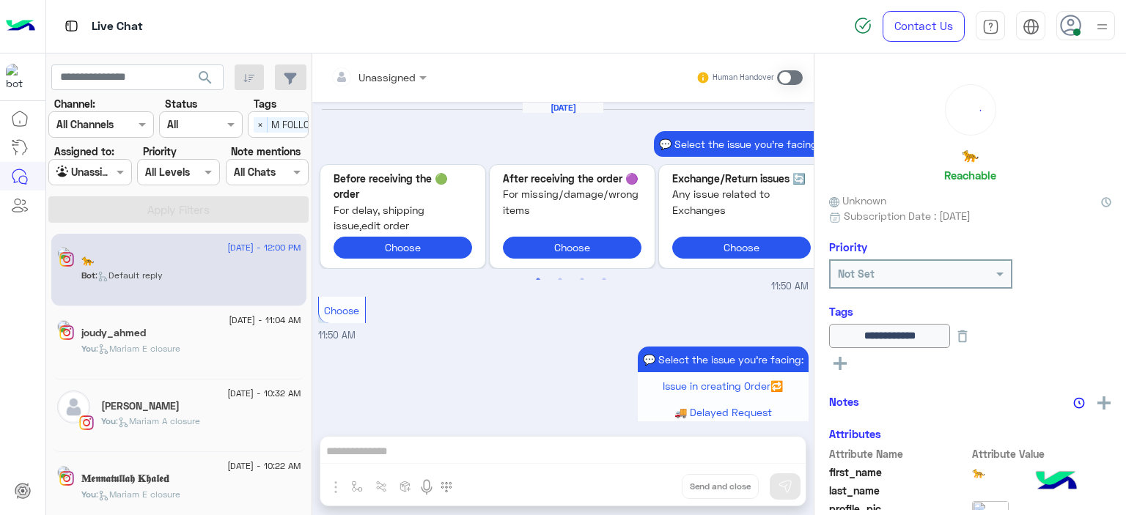
scroll to position [1314, 0]
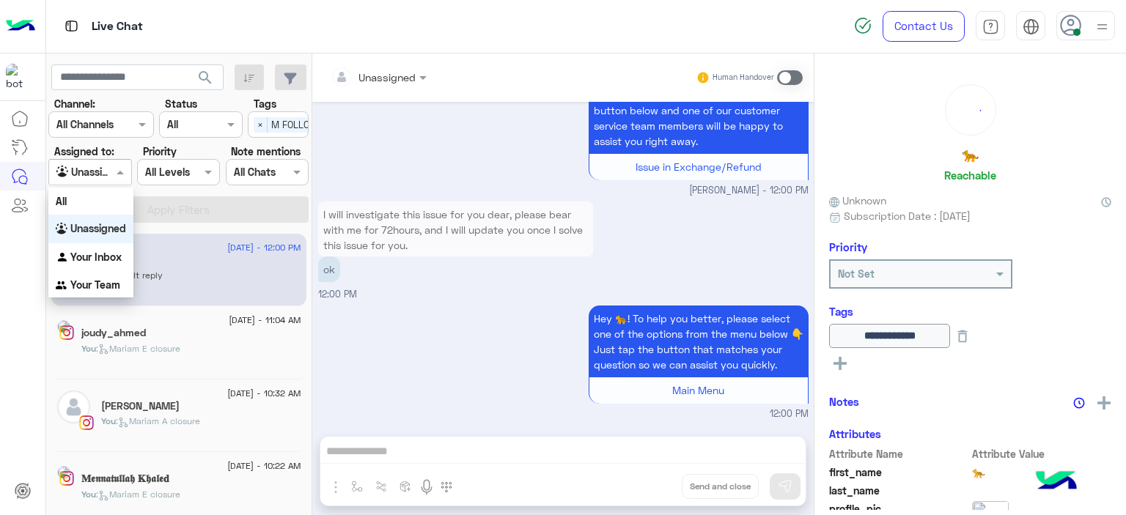
click at [117, 168] on span at bounding box center [122, 171] width 18 height 15
click at [111, 252] on b "Your Inbox" at bounding box center [95, 257] width 51 height 12
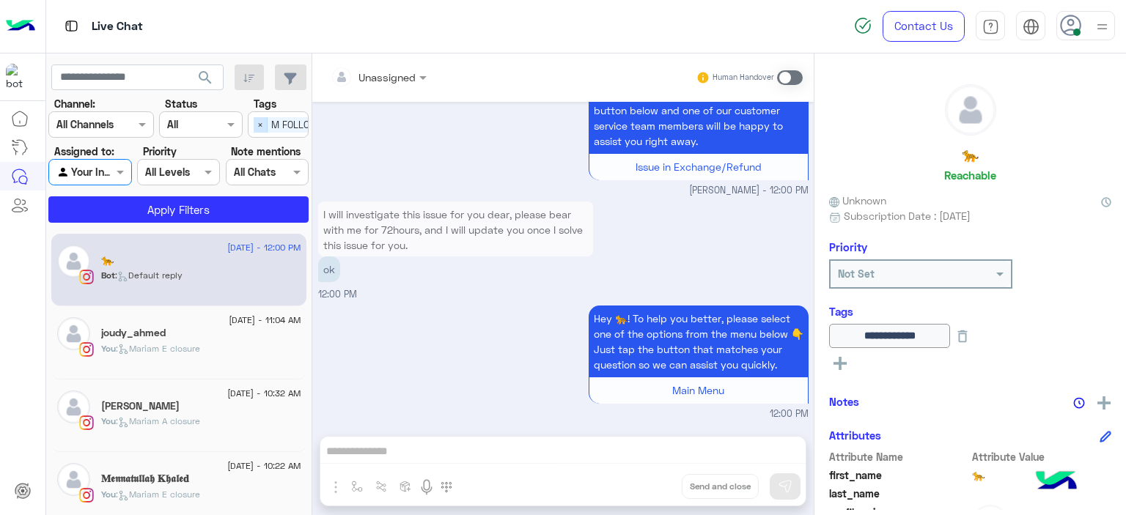
click at [264, 128] on span "×" at bounding box center [261, 124] width 14 height 15
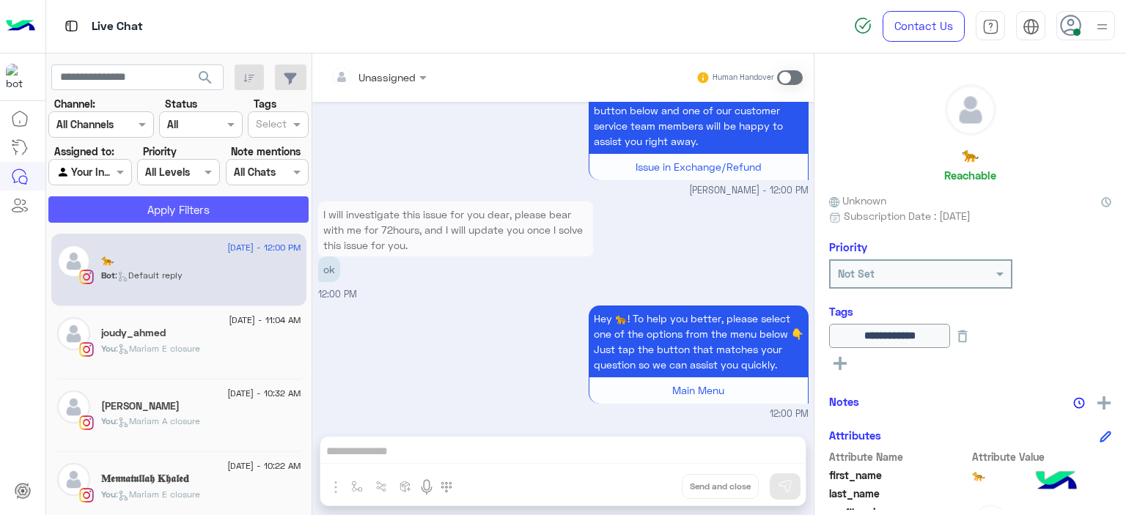
click at [257, 202] on button "Apply Filters" at bounding box center [178, 209] width 260 height 26
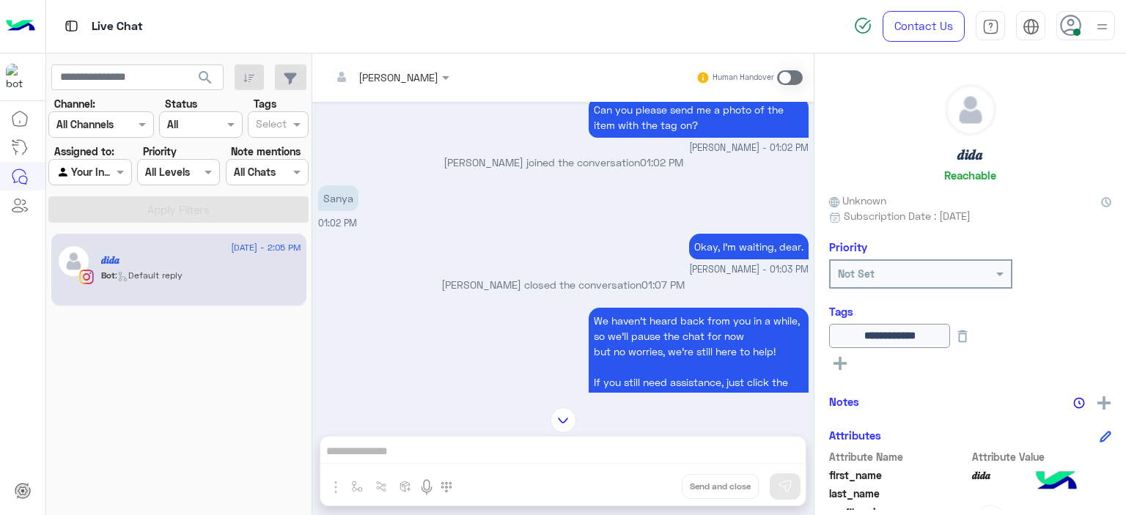
scroll to position [1180, 0]
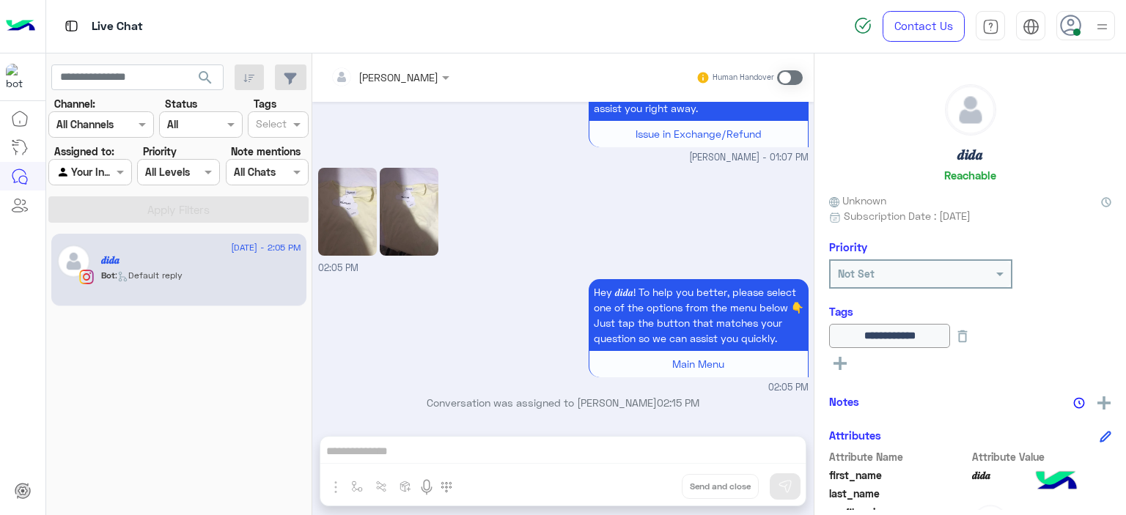
click at [787, 76] on span at bounding box center [790, 77] width 26 height 15
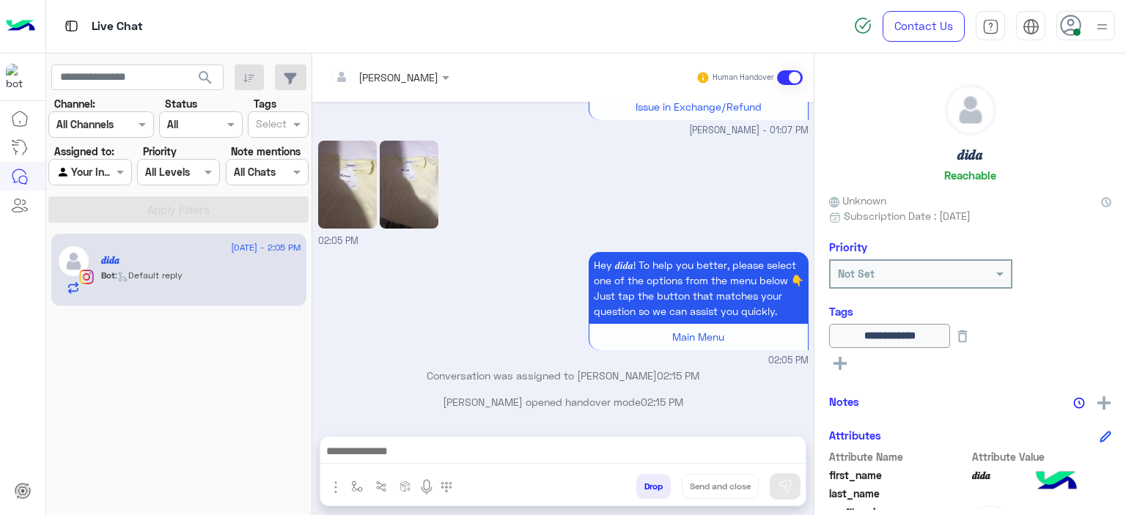
scroll to position [1207, 0]
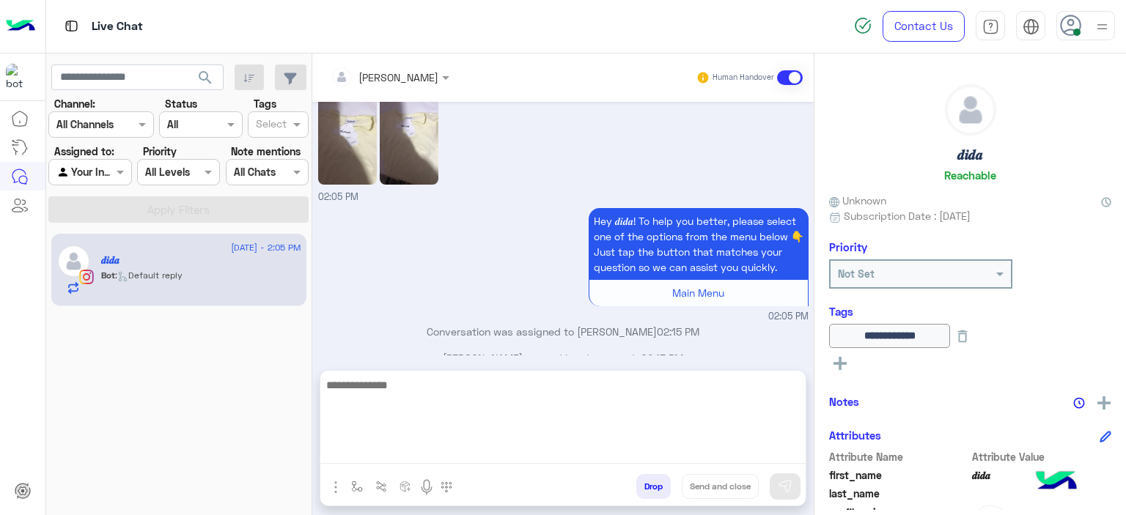
click at [481, 442] on textarea at bounding box center [562, 420] width 485 height 88
type textarea "**********"
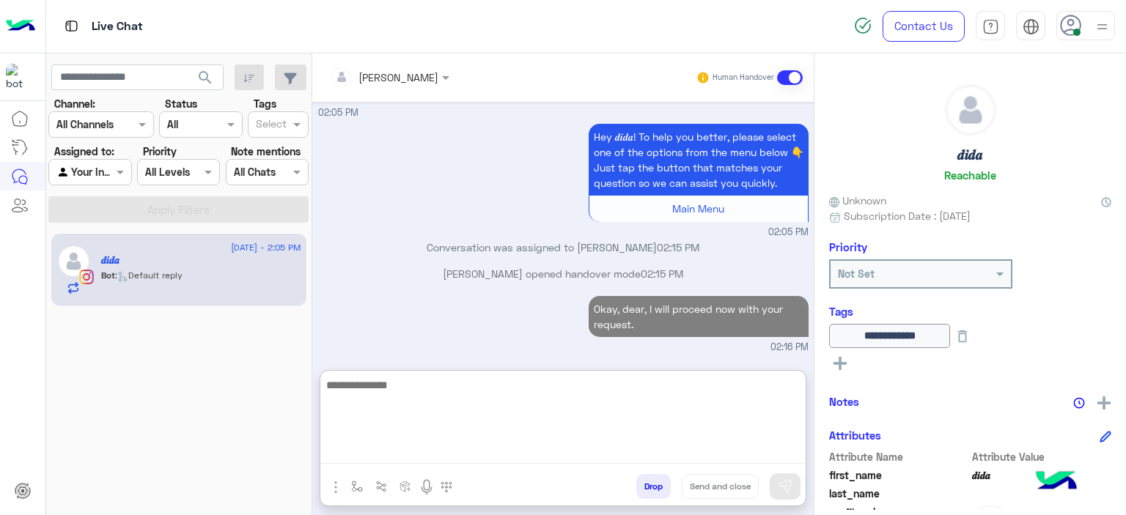
scroll to position [320, 0]
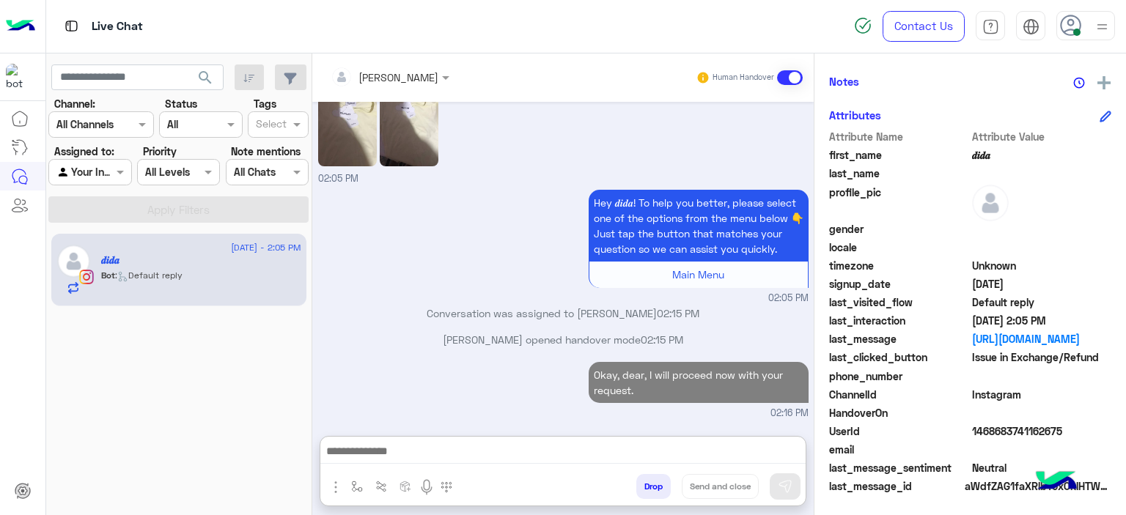
click at [972, 435] on span "1468683741162675" at bounding box center [1042, 431] width 140 height 15
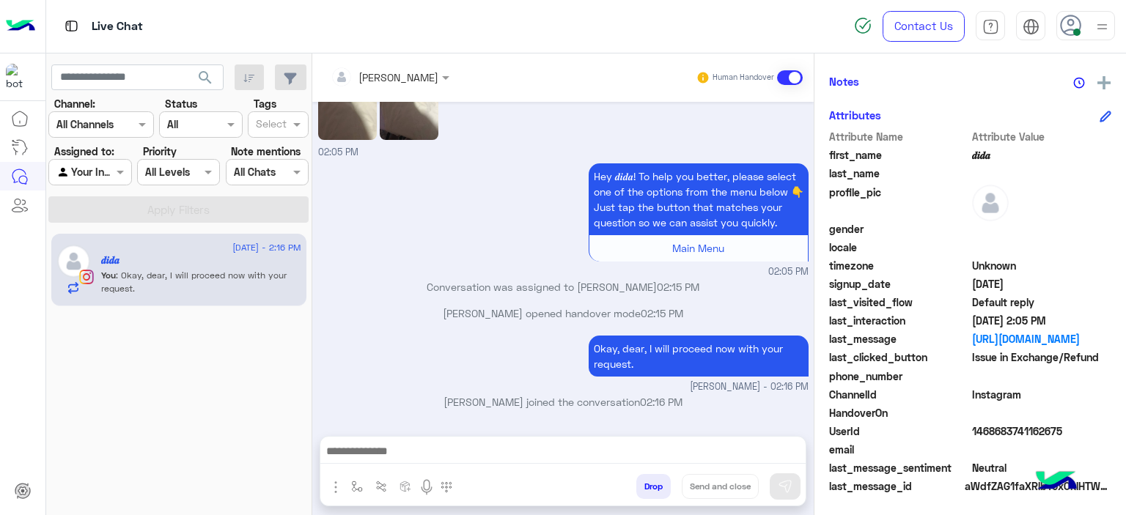
copy span "1468683741162675"
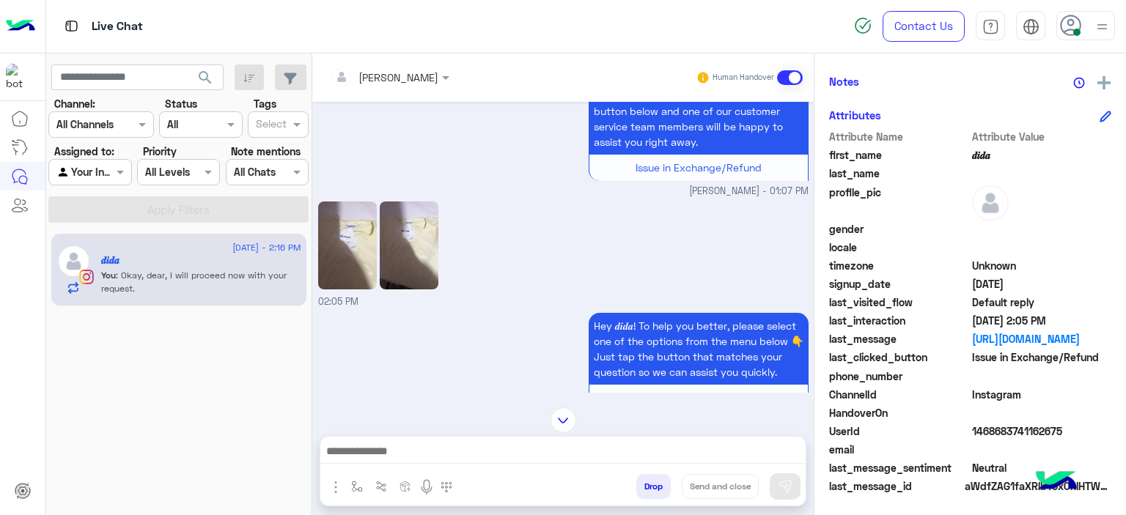
scroll to position [1103, 0]
click at [337, 279] on img at bounding box center [347, 245] width 59 height 88
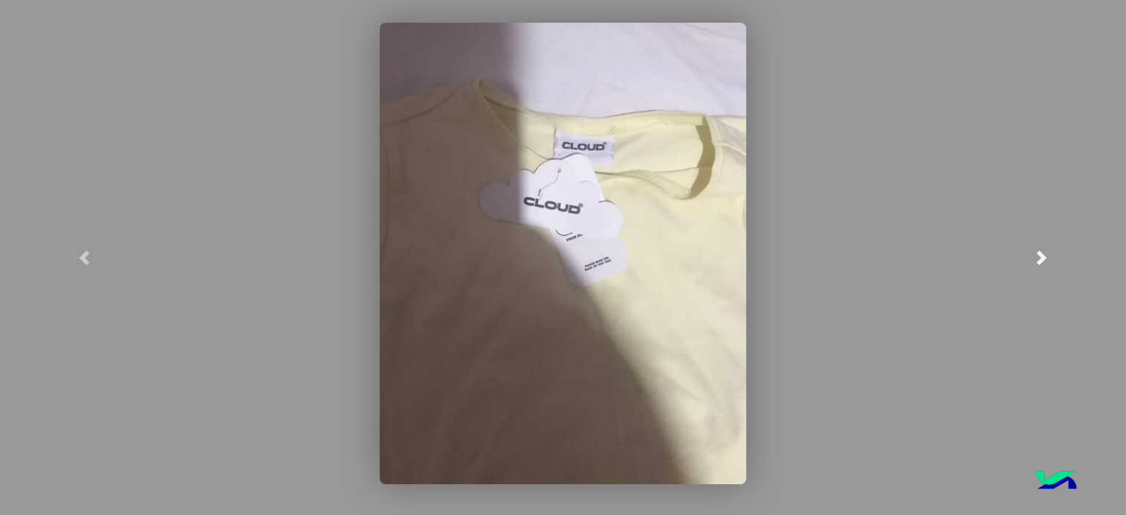
click at [1029, 248] on link at bounding box center [1041, 257] width 169 height 515
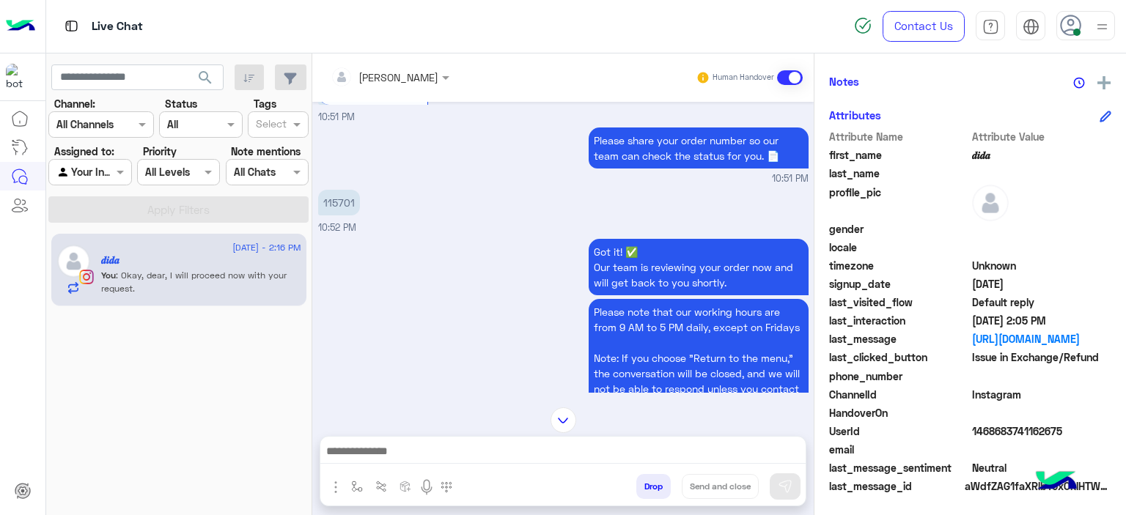
scroll to position [654, 0]
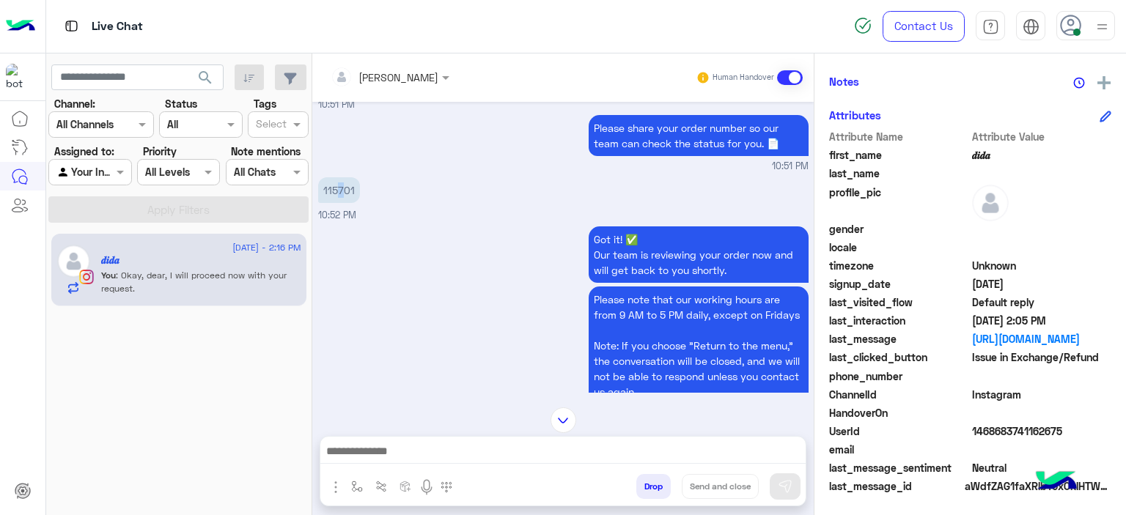
click at [339, 182] on p "115701" at bounding box center [339, 190] width 42 height 26
click at [477, 283] on div "Got it! ✅ Our team is reviewing your order now and will get back to you shortly…" at bounding box center [563, 336] width 490 height 226
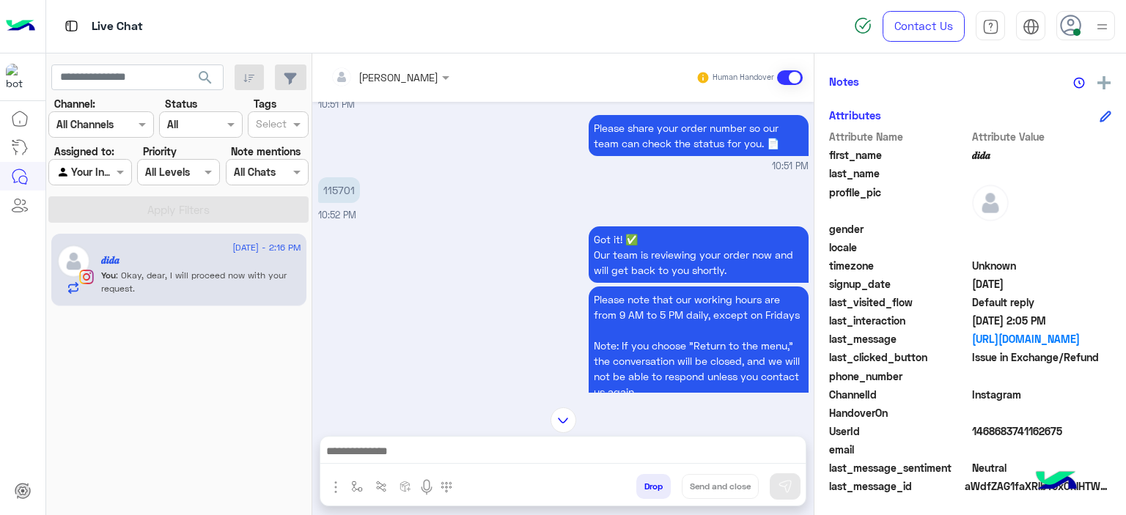
click at [559, 418] on img at bounding box center [564, 421] width 26 height 26
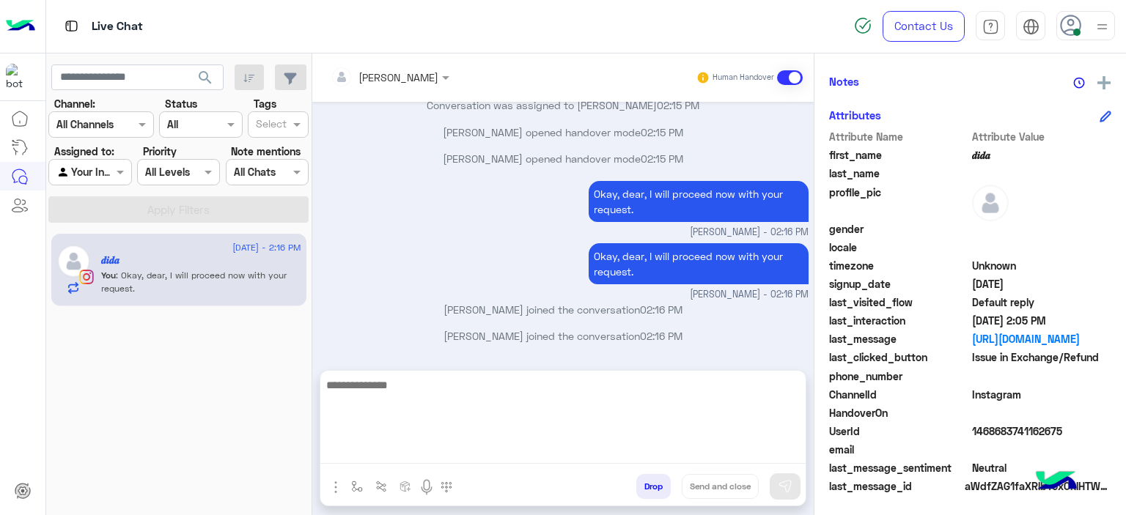
click at [437, 444] on textarea at bounding box center [562, 420] width 485 height 88
type textarea "**********"
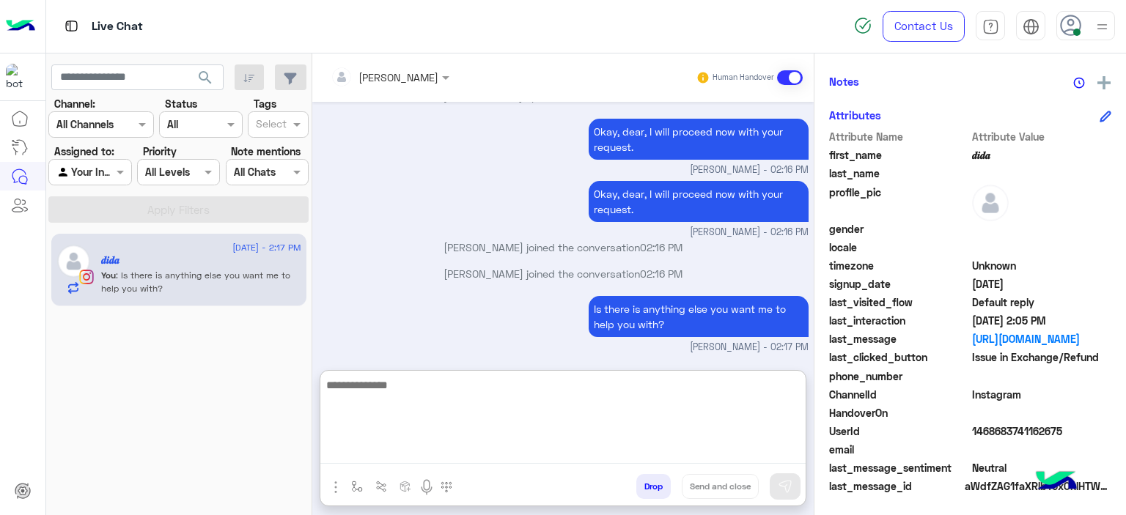
scroll to position [0, 0]
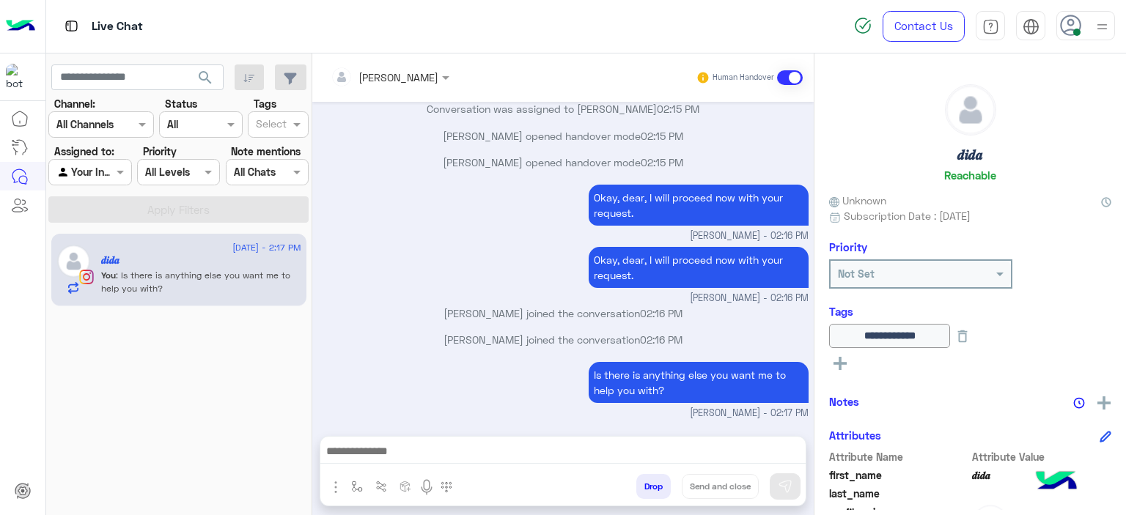
click at [975, 336] on button at bounding box center [962, 336] width 25 height 24
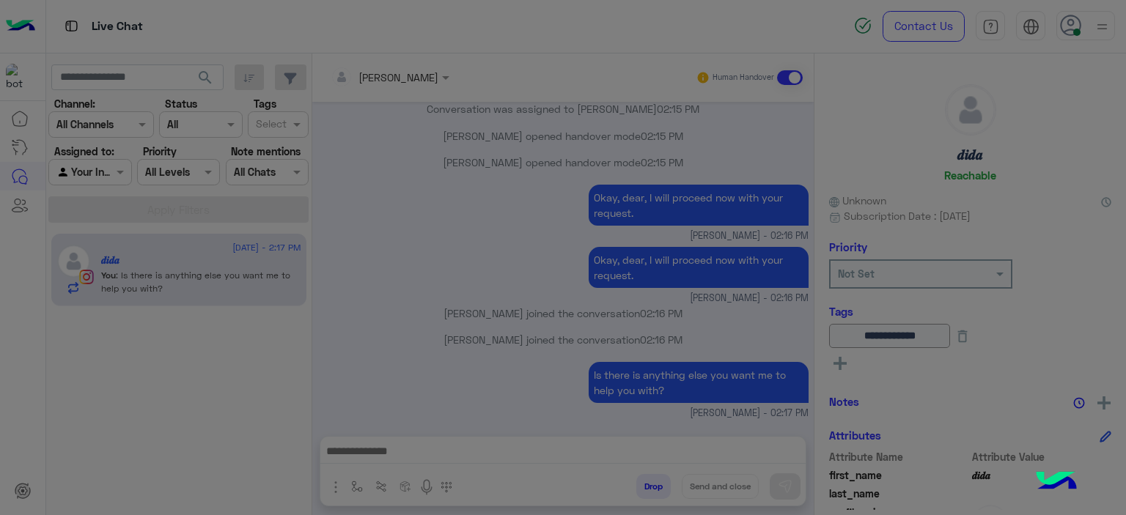
scroll to position [4451, 0]
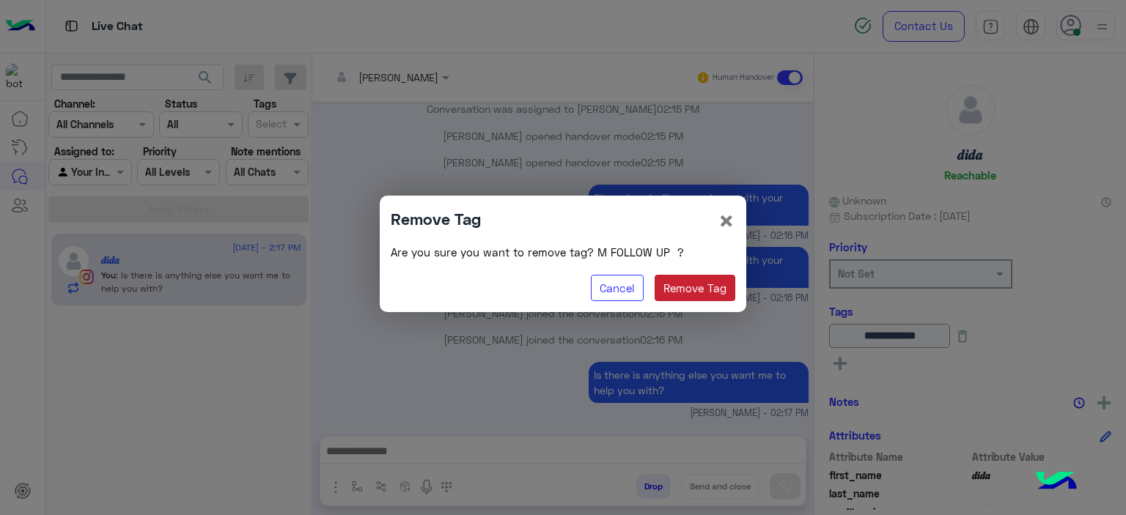
click at [723, 284] on button "Remove Tag" at bounding box center [695, 288] width 81 height 26
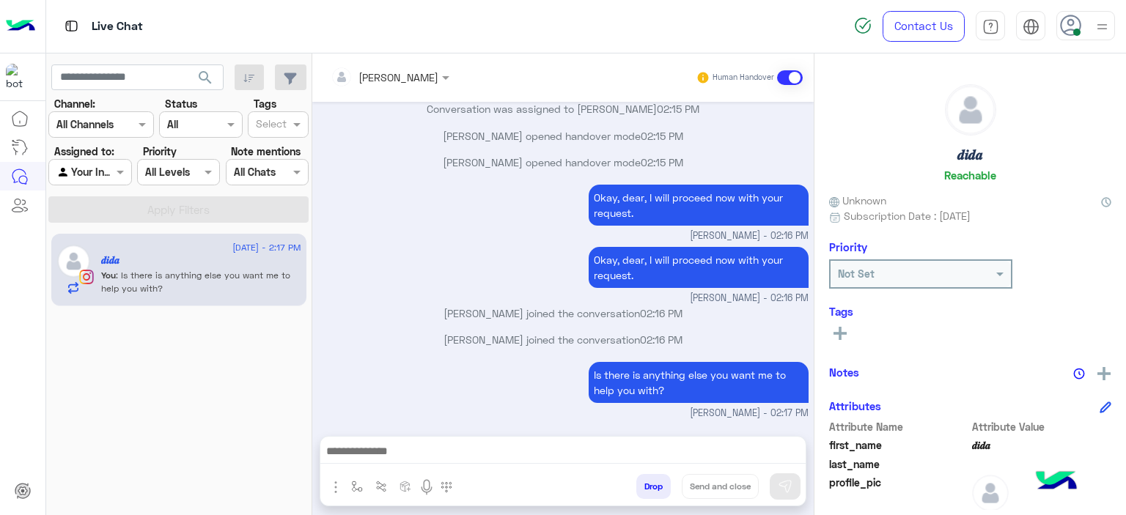
click at [842, 334] on icon at bounding box center [840, 333] width 13 height 13
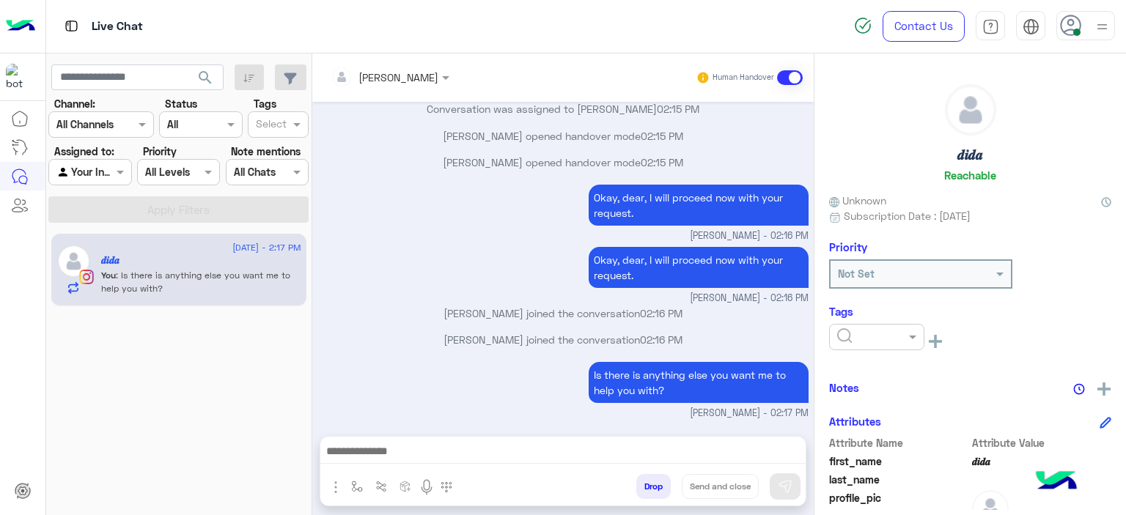
click at [847, 334] on input "text" at bounding box center [859, 337] width 45 height 15
click at [867, 449] on span "RESOLVED" at bounding box center [861, 455] width 50 height 12
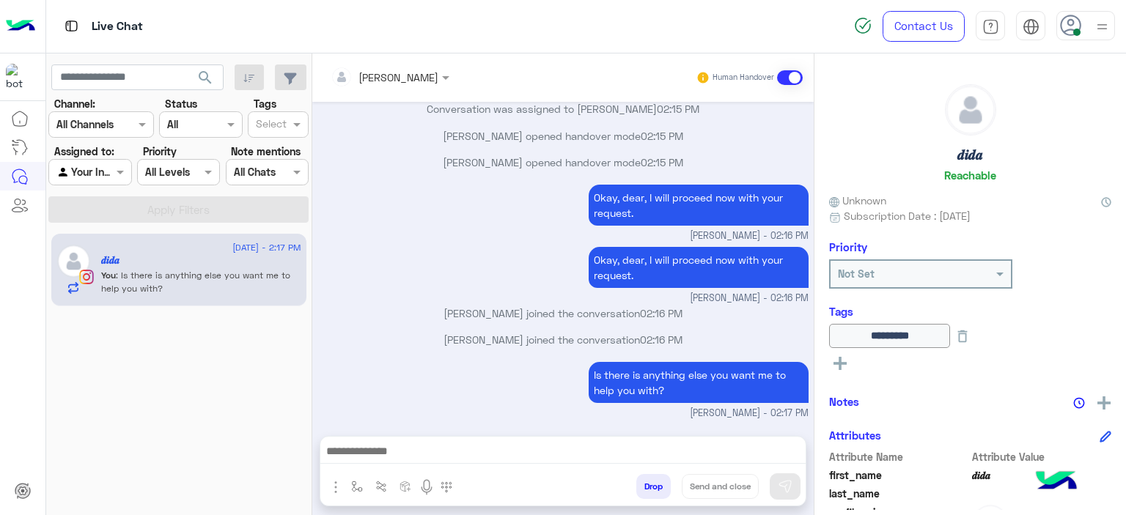
click at [522, 373] on div "Is there is anything else you want me to help you with? Mariam Ahmed - 02:17 PM" at bounding box center [563, 389] width 490 height 62
click at [358, 486] on img "button" at bounding box center [357, 487] width 12 height 12
click at [380, 459] on input "text" at bounding box center [383, 454] width 60 height 17
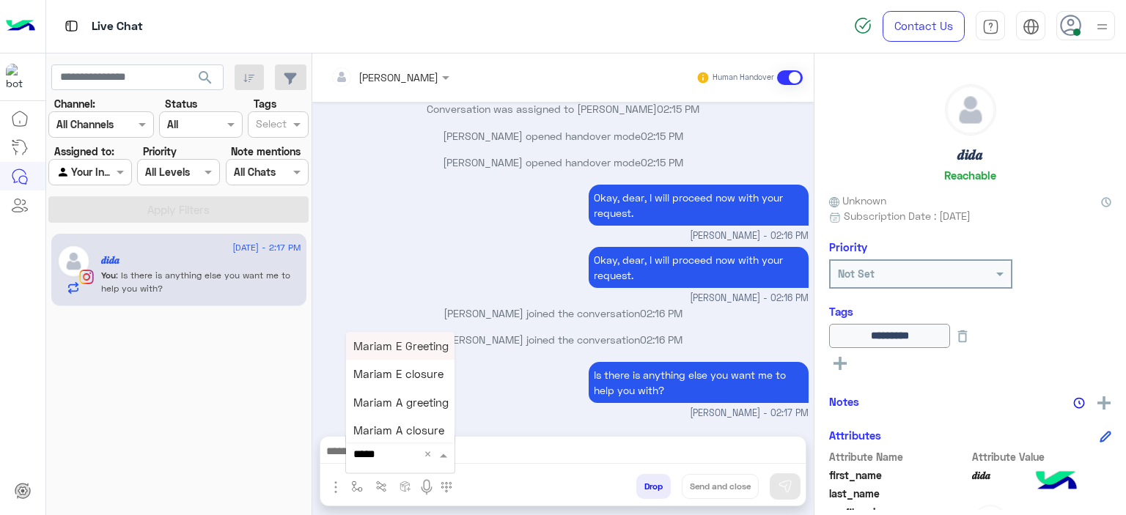
type input "******"
click at [394, 376] on span "Mariam E closure" at bounding box center [398, 374] width 90 height 13
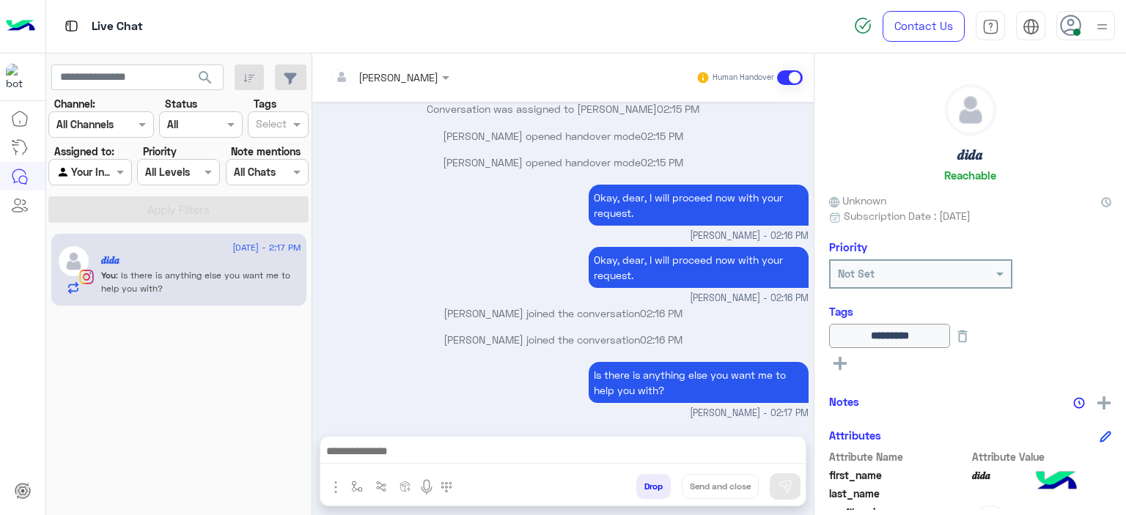
type textarea "**********"
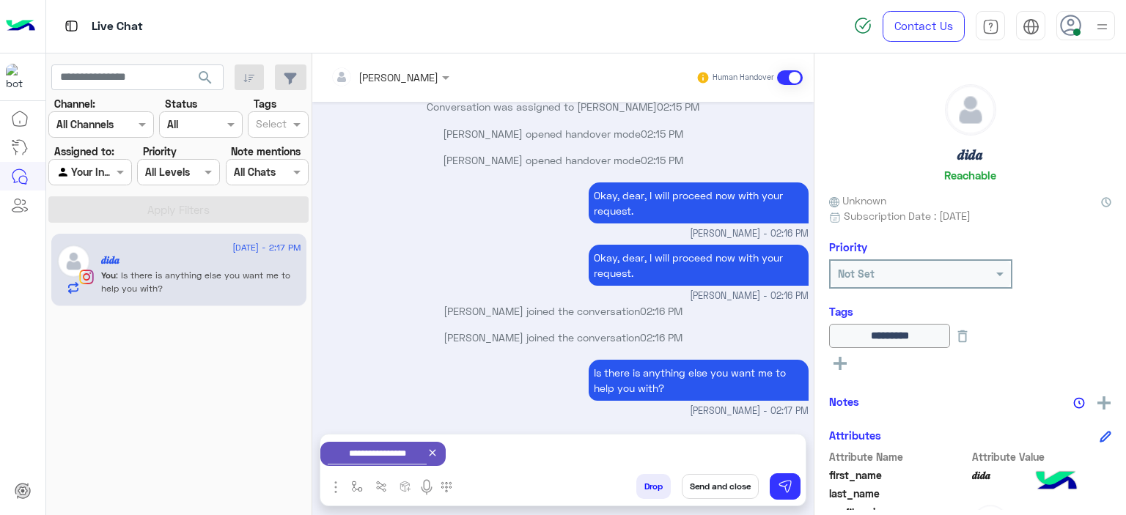
scroll to position [4454, 0]
click at [527, 264] on div "Okay, dear, I will proceed now with your request. Mariam Ahmed - 02:16 PM" at bounding box center [563, 272] width 490 height 62
click at [734, 479] on button "Send and close" at bounding box center [720, 486] width 77 height 25
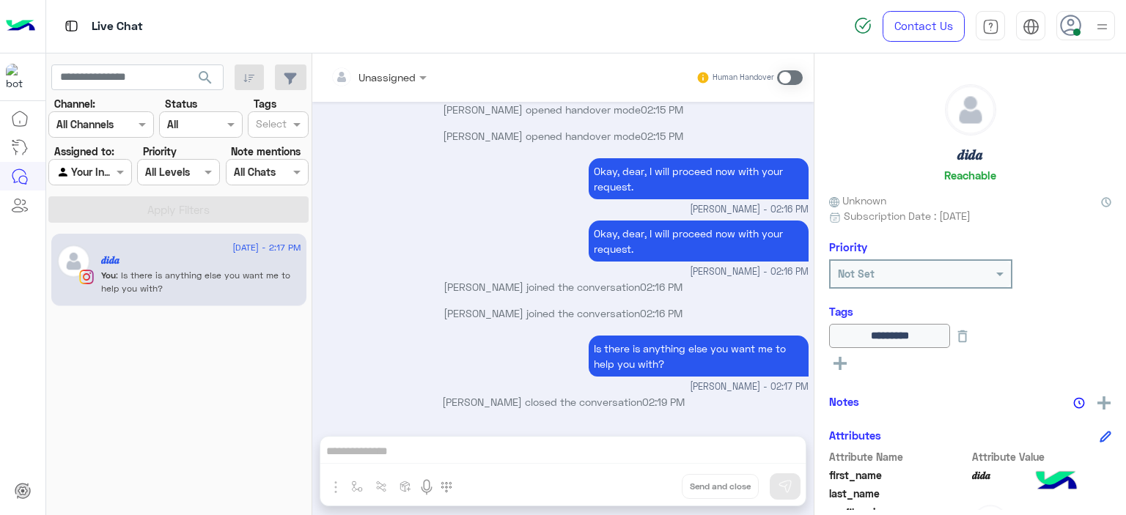
scroll to position [4660, 0]
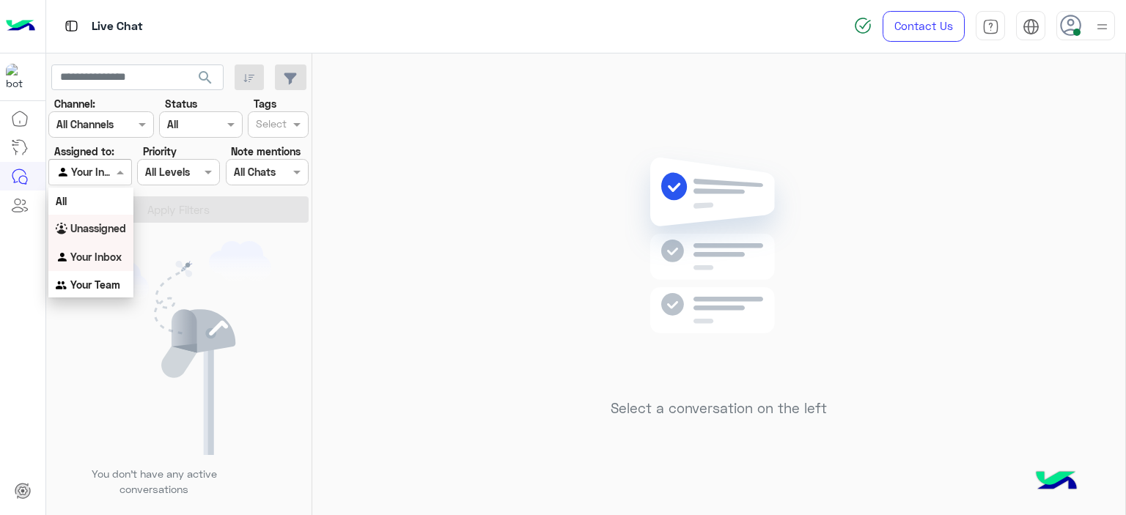
drag, startPoint x: 119, startPoint y: 169, endPoint x: 110, endPoint y: 227, distance: 58.7
click at [110, 227] on body "Live Chat Contact Us Help Center عربي English search Channel: Channel All Chann…" at bounding box center [563, 257] width 1126 height 515
click at [110, 227] on b "Unassigned" at bounding box center [98, 228] width 56 height 12
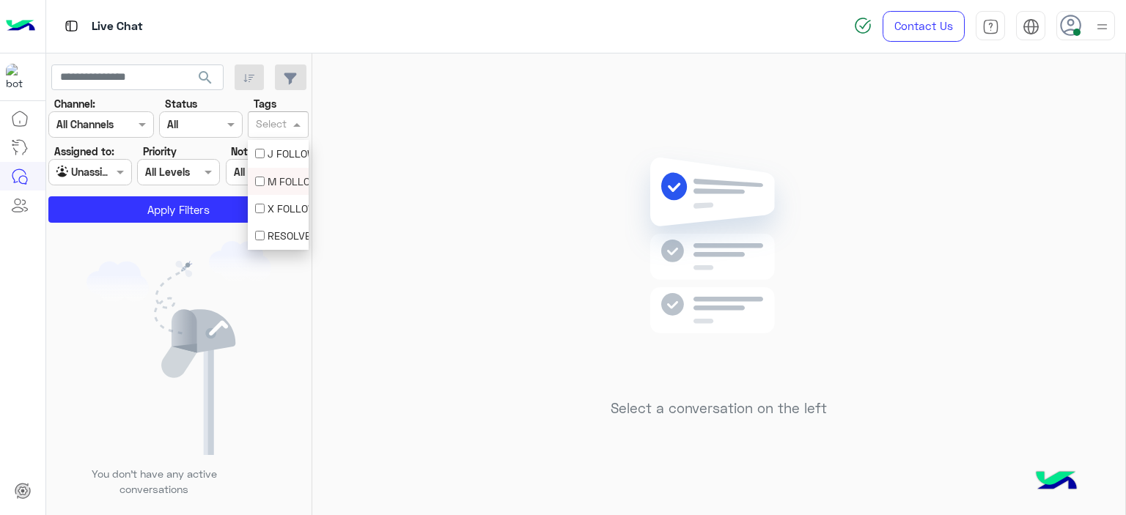
drag, startPoint x: 277, startPoint y: 117, endPoint x: 285, endPoint y: 181, distance: 64.3
click at [285, 181] on body "Live Chat Contact Us Help Center عربي English search Channel: Channel All Chann…" at bounding box center [563, 257] width 1126 height 515
drag, startPoint x: 285, startPoint y: 181, endPoint x: 272, endPoint y: 184, distance: 13.5
click at [272, 184] on div "M FOLLOW UP" at bounding box center [278, 181] width 46 height 15
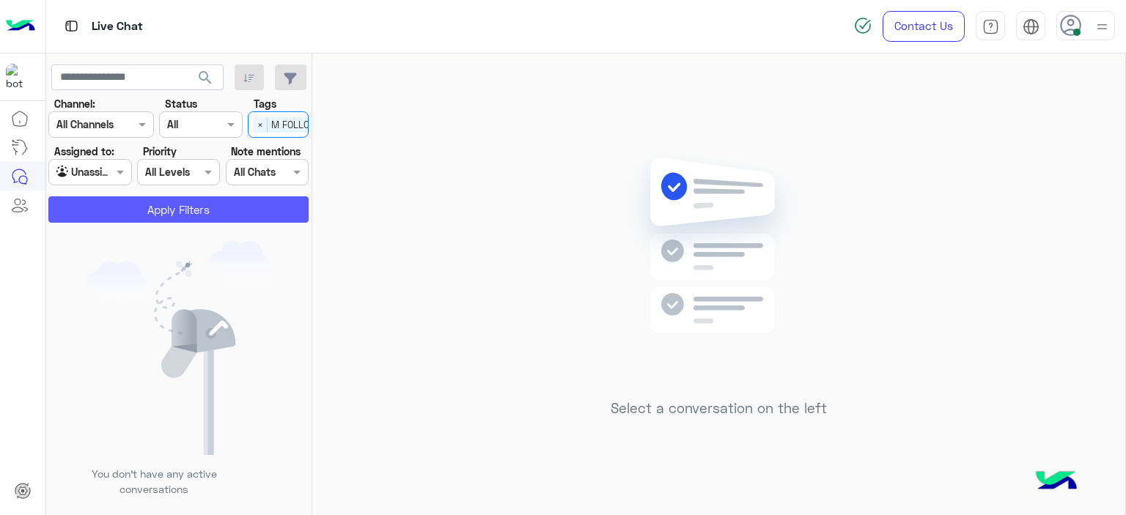
click at [220, 213] on button "Apply Filters" at bounding box center [178, 209] width 260 height 26
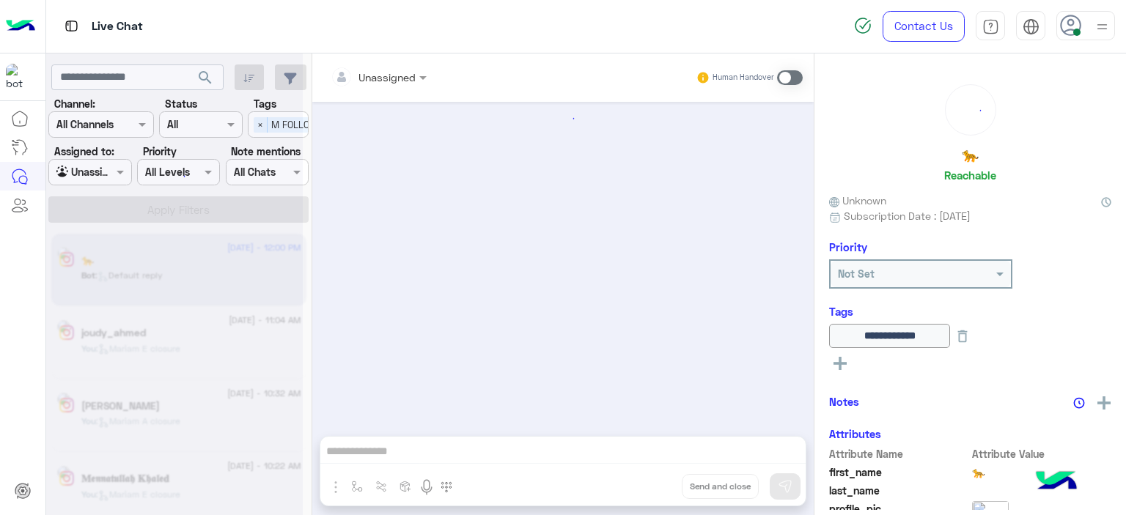
scroll to position [1314, 0]
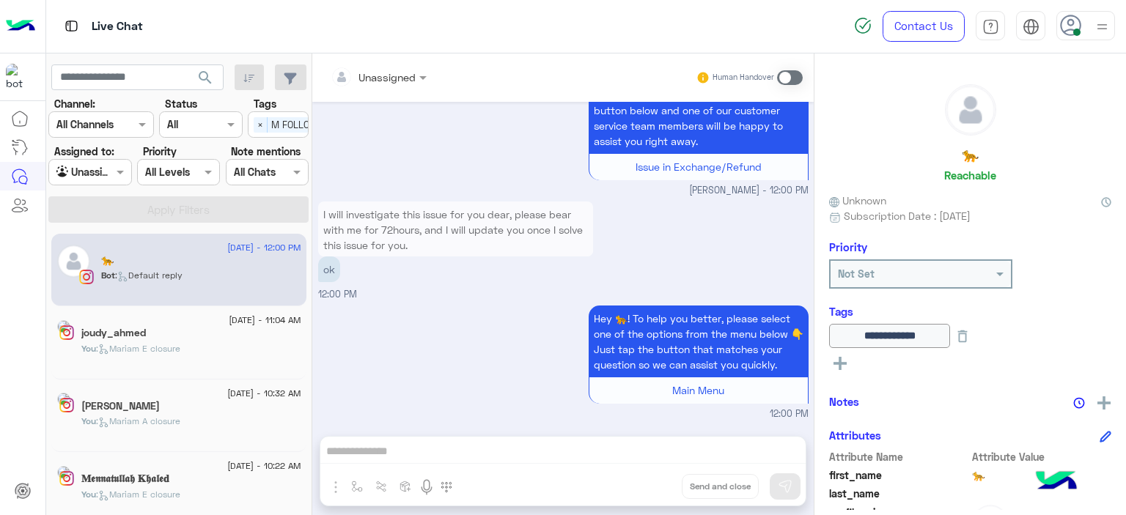
click at [224, 354] on div "You : [PERSON_NAME] closure" at bounding box center [191, 355] width 220 height 26
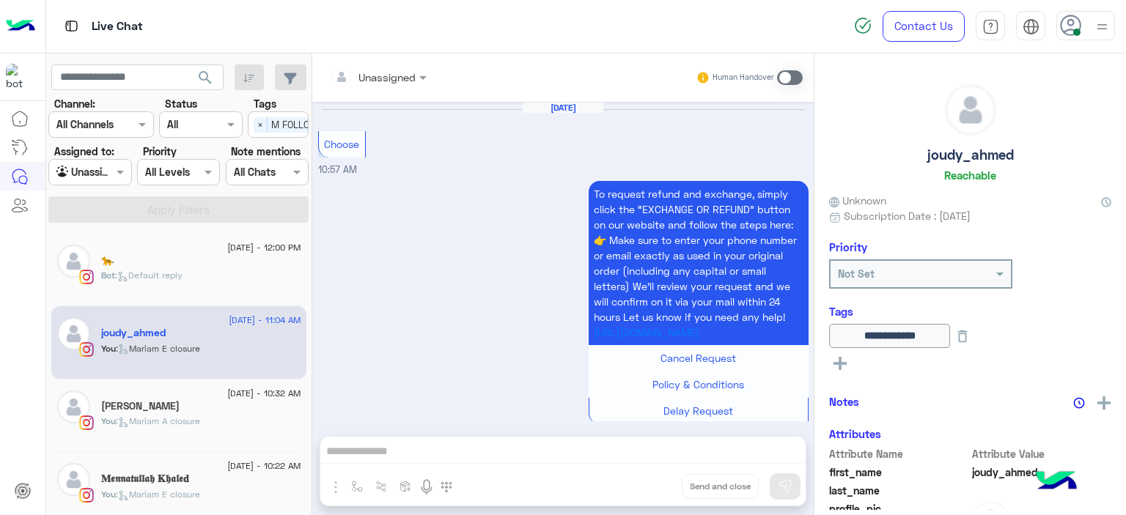
scroll to position [1537, 0]
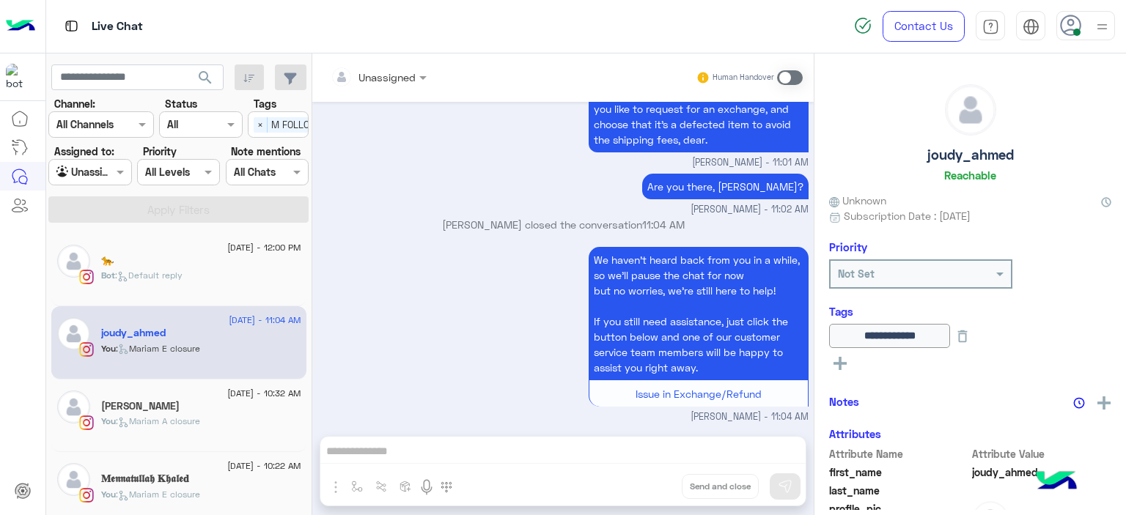
click at [229, 400] on div "[PERSON_NAME]" at bounding box center [201, 407] width 200 height 15
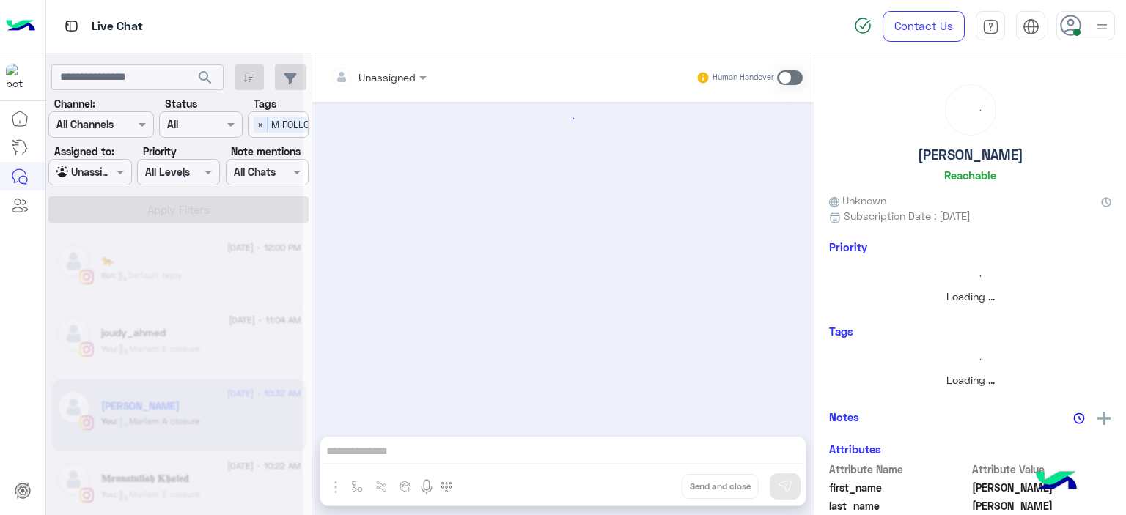
scroll to position [919, 0]
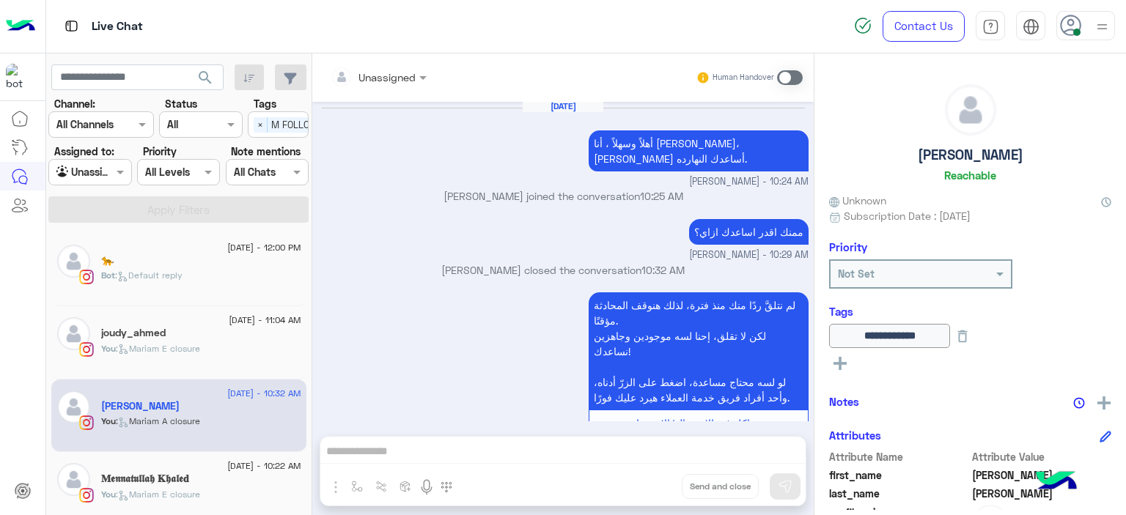
click at [240, 484] on div "𝐌𝖊𝖓𝖓𝖆𝖙𝖚𝖑𝖑𝖆𝖍 𝐊𝖍𝖆𝖑𝖊𝐝" at bounding box center [201, 480] width 200 height 15
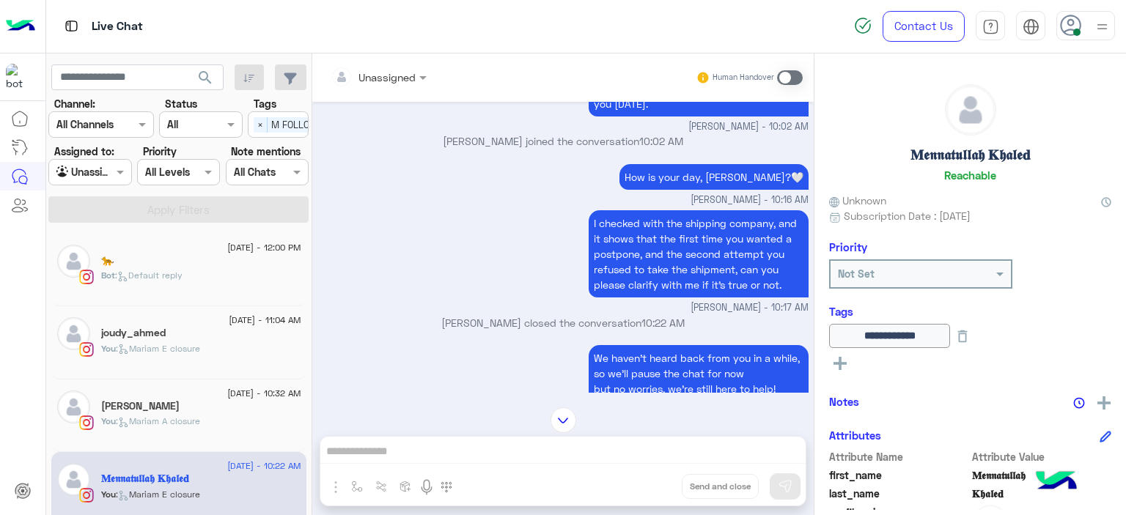
scroll to position [1073, 0]
click at [235, 405] on div "[PERSON_NAME]" at bounding box center [201, 407] width 200 height 15
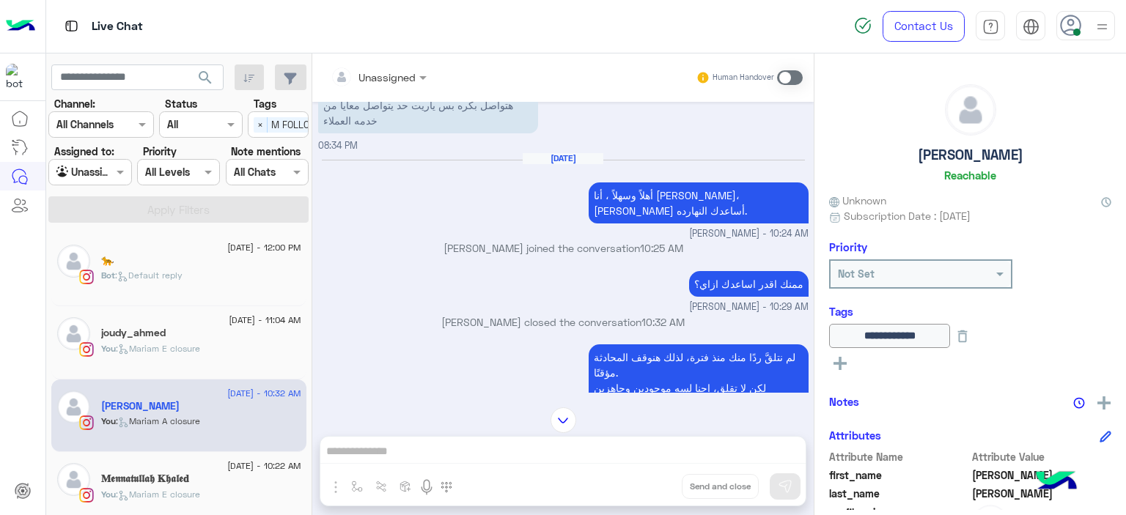
scroll to position [919, 0]
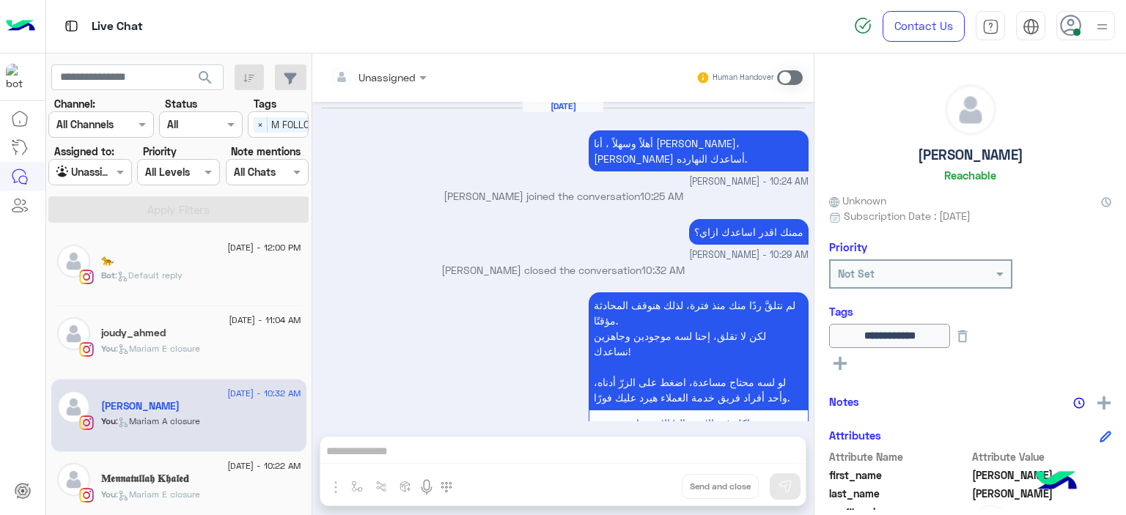
click at [208, 345] on div "You : [PERSON_NAME] closure" at bounding box center [201, 355] width 200 height 26
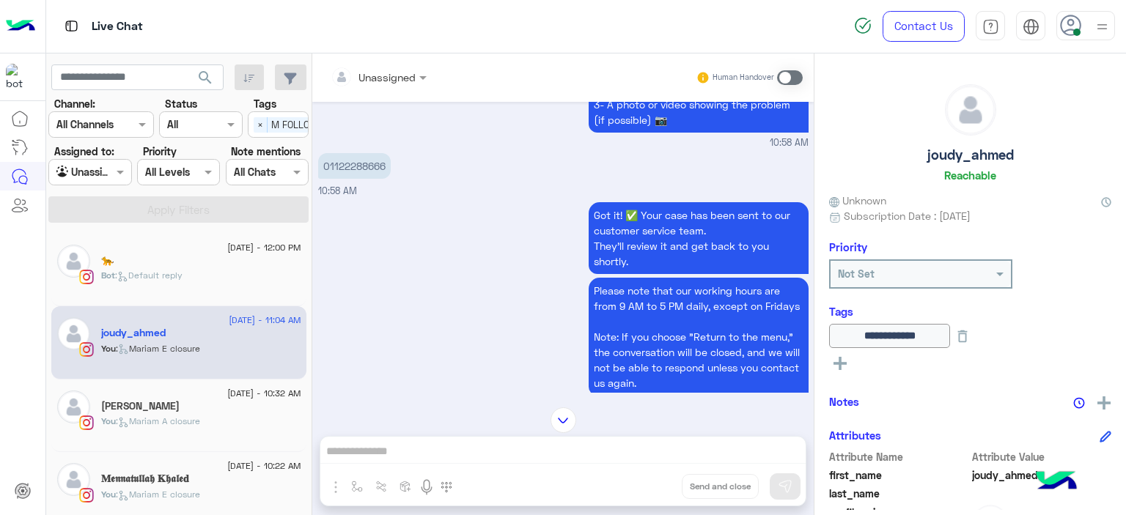
scroll to position [1997, 0]
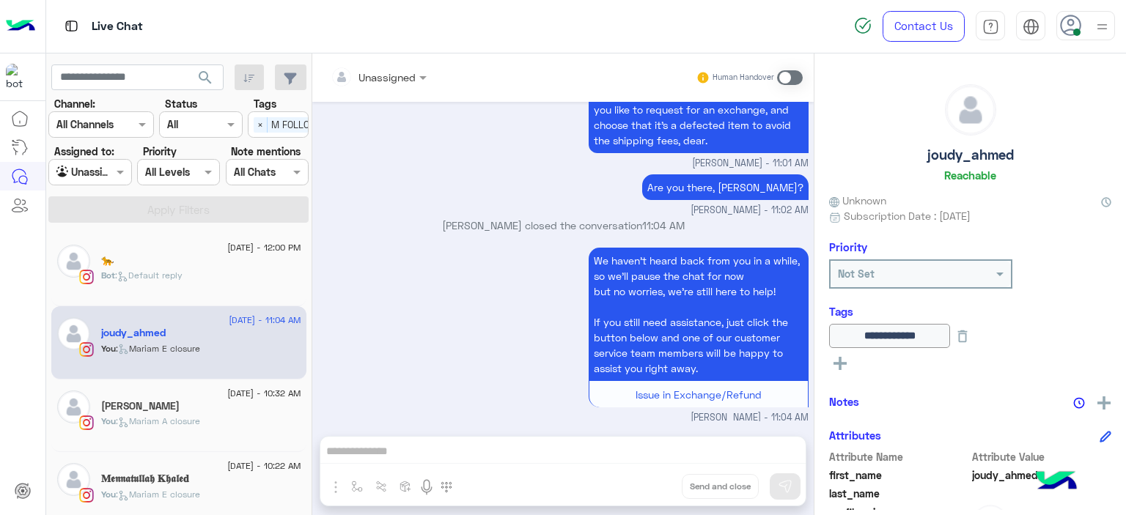
drag, startPoint x: 111, startPoint y: 171, endPoint x: 114, endPoint y: 183, distance: 11.9
click at [111, 172] on div at bounding box center [89, 171] width 81 height 17
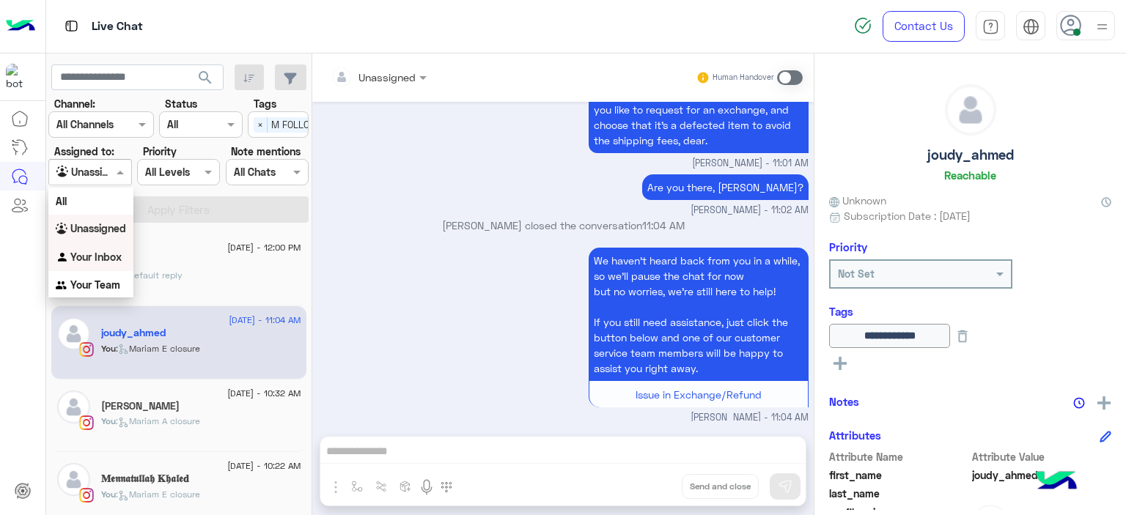
click at [113, 255] on b "Your Inbox" at bounding box center [95, 257] width 51 height 12
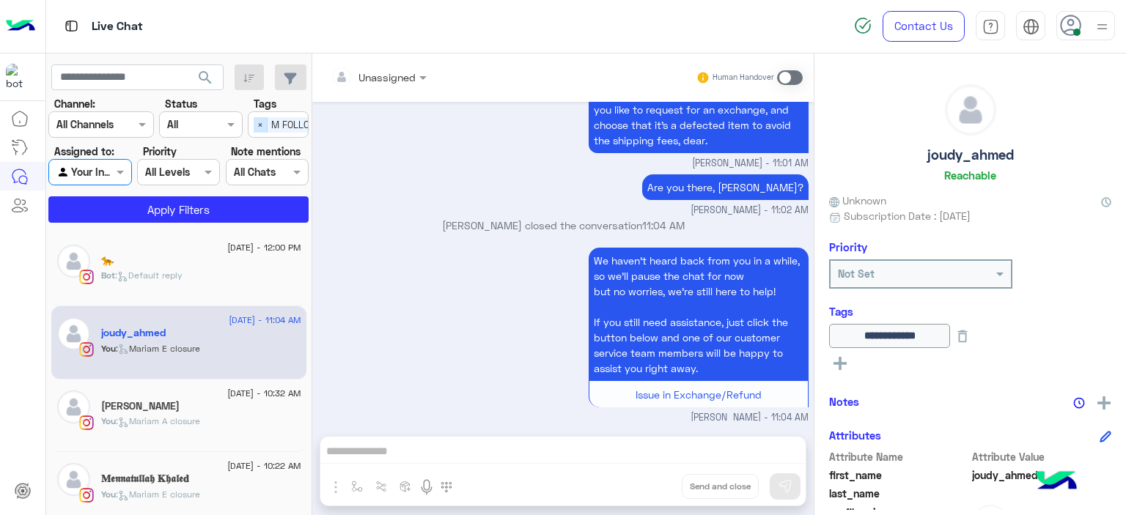
click at [264, 128] on span "×" at bounding box center [261, 124] width 14 height 15
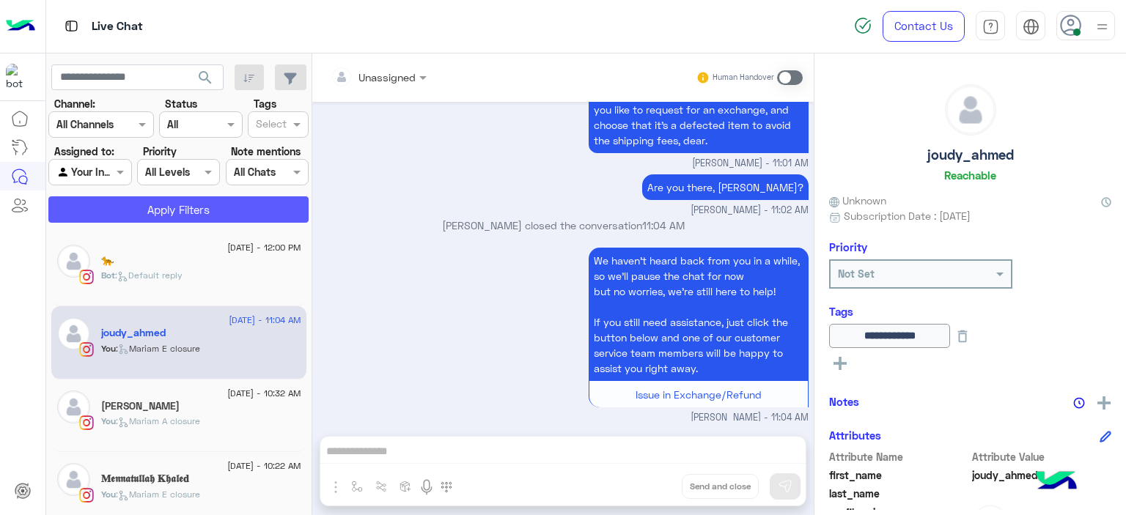
click at [267, 206] on button "Apply Filters" at bounding box center [178, 209] width 260 height 26
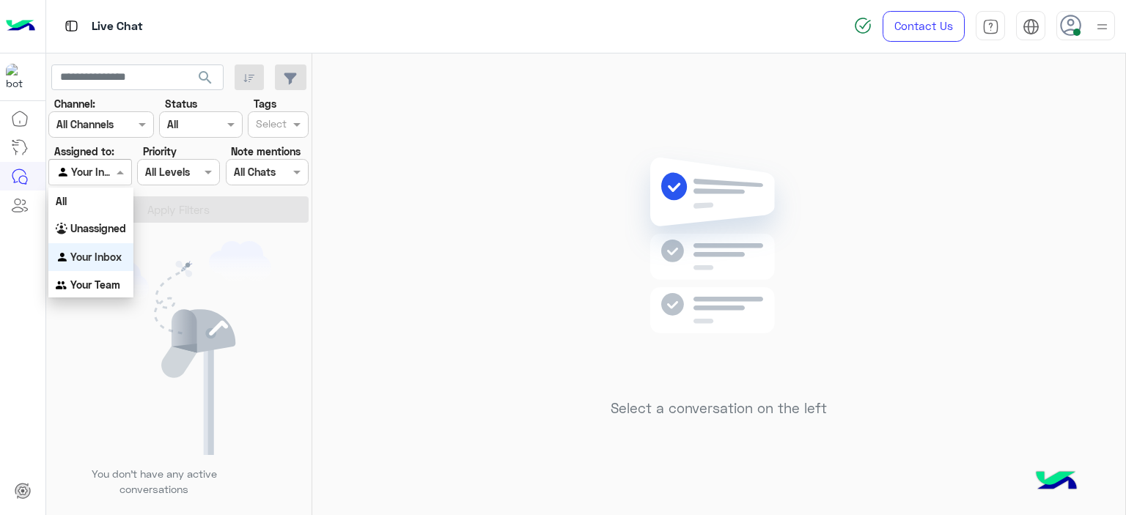
click at [111, 170] on div "Agent Filter Your Inbox" at bounding box center [89, 172] width 83 height 26
click at [114, 230] on b "Unassigned" at bounding box center [98, 228] width 56 height 12
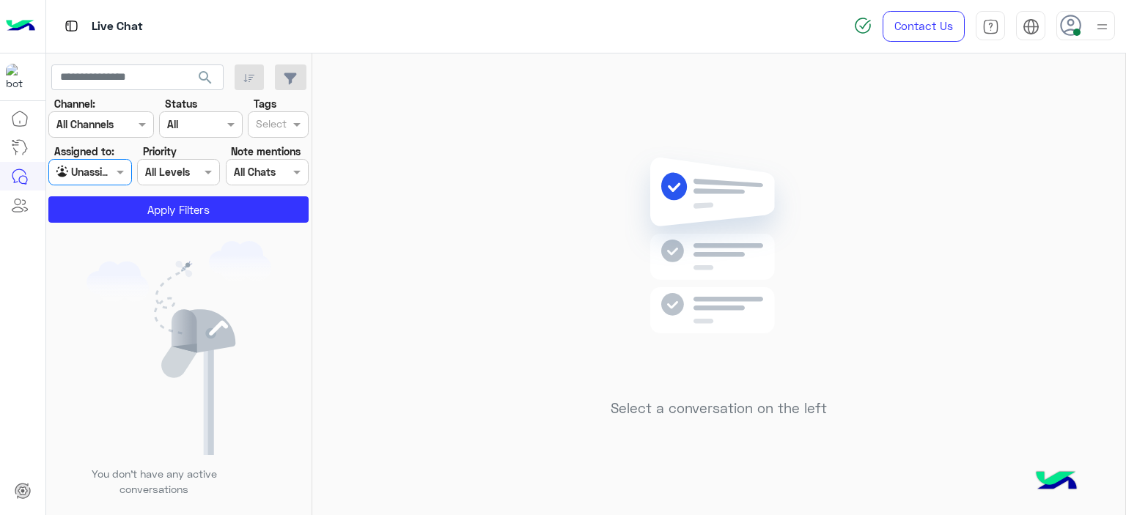
drag, startPoint x: 276, startPoint y: 119, endPoint x: 276, endPoint y: 128, distance: 9.5
click at [276, 119] on input "text" at bounding box center [271, 125] width 31 height 15
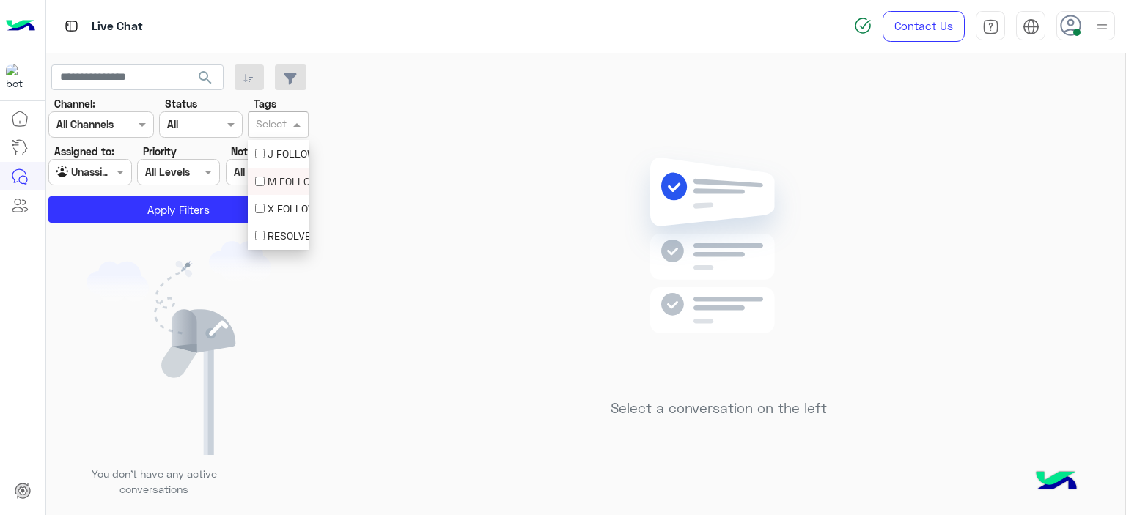
drag, startPoint x: 286, startPoint y: 176, endPoint x: 281, endPoint y: 183, distance: 8.4
click at [286, 177] on div "M FOLLOW UP" at bounding box center [278, 181] width 46 height 15
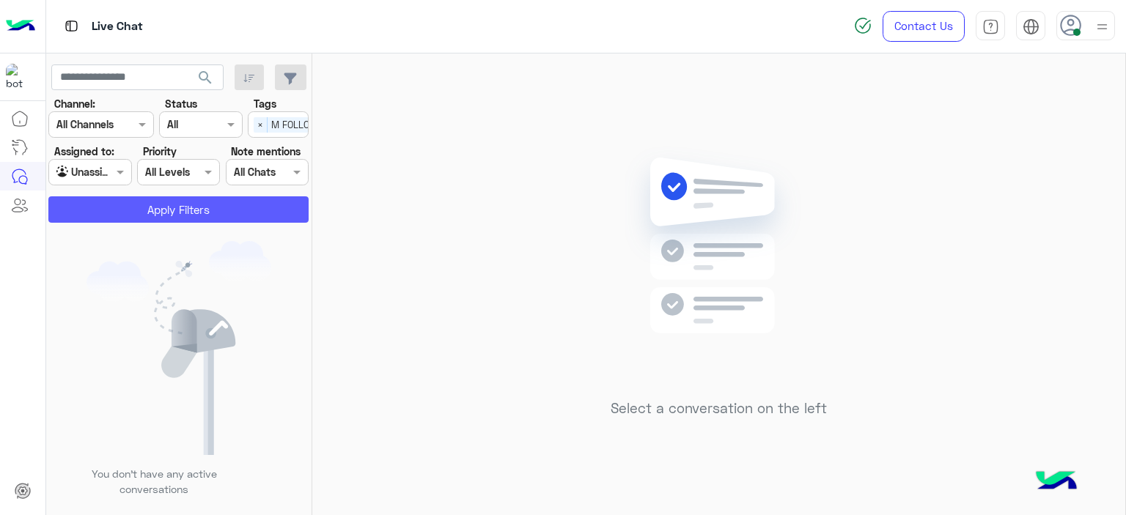
click at [235, 209] on button "Apply Filters" at bounding box center [178, 209] width 260 height 26
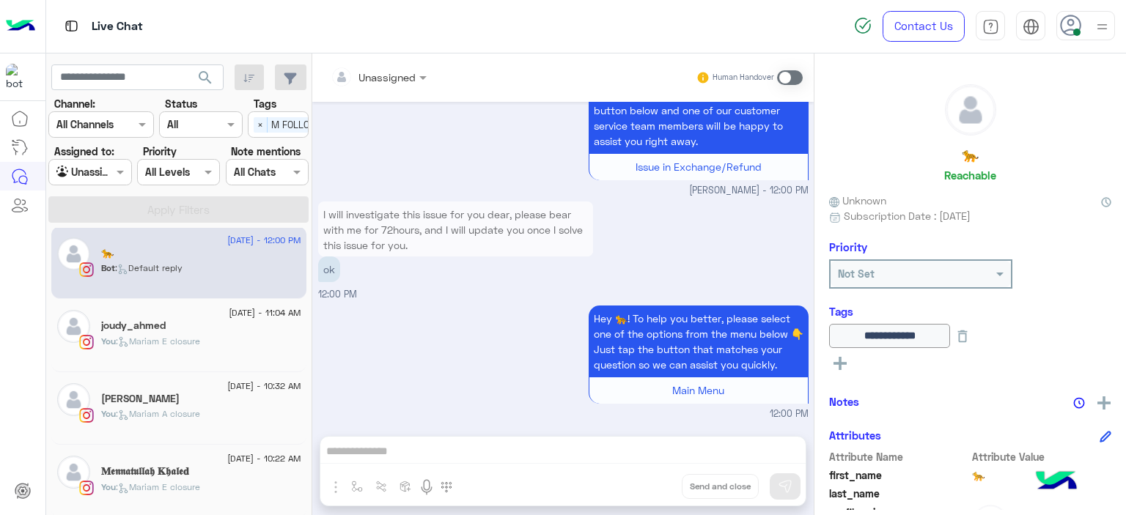
scroll to position [9, 0]
click at [189, 471] on h5 "𝐌𝖊𝖓𝖓𝖆𝖙𝖚𝖑𝖑𝖆𝖍 𝐊𝖍𝖆𝖑𝖊𝐝" at bounding box center [145, 470] width 88 height 12
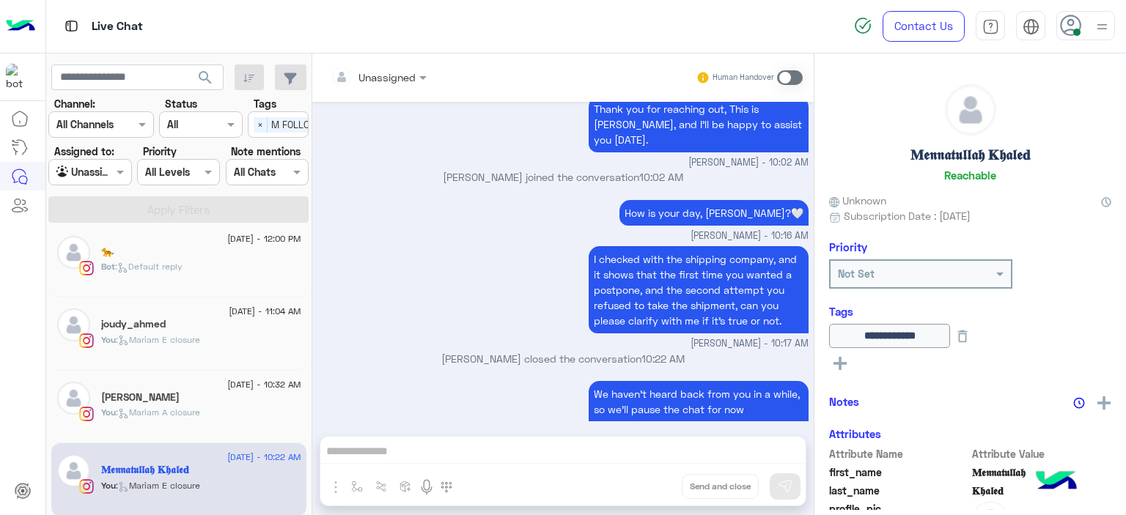
scroll to position [1173, 0]
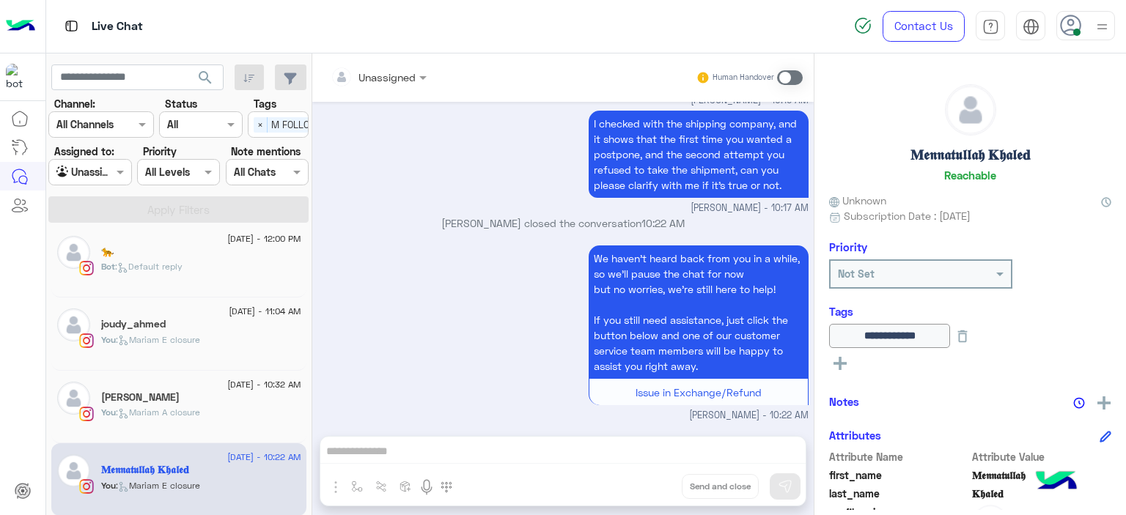
click at [174, 397] on div "[PERSON_NAME]" at bounding box center [201, 398] width 200 height 15
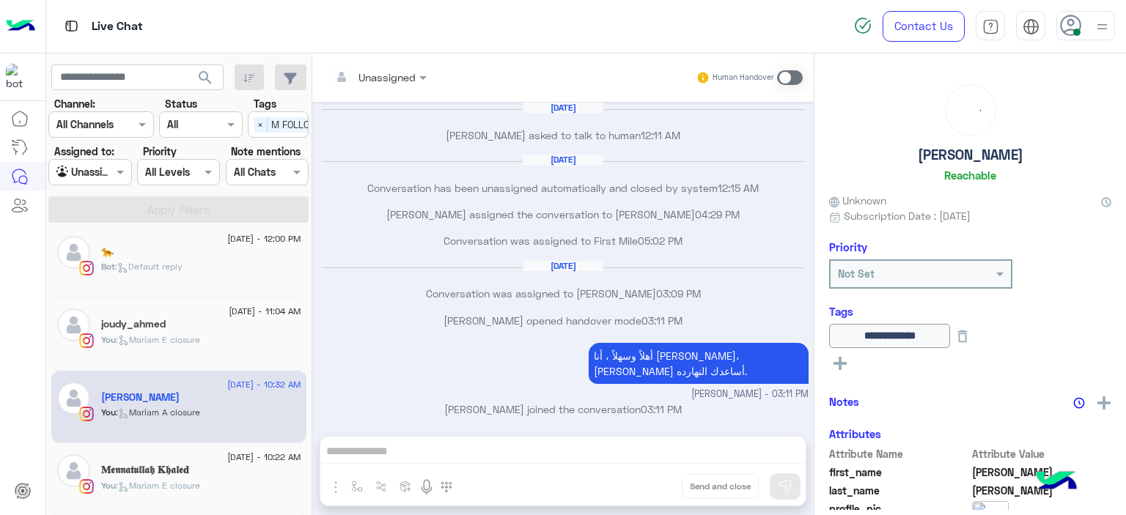
scroll to position [919, 0]
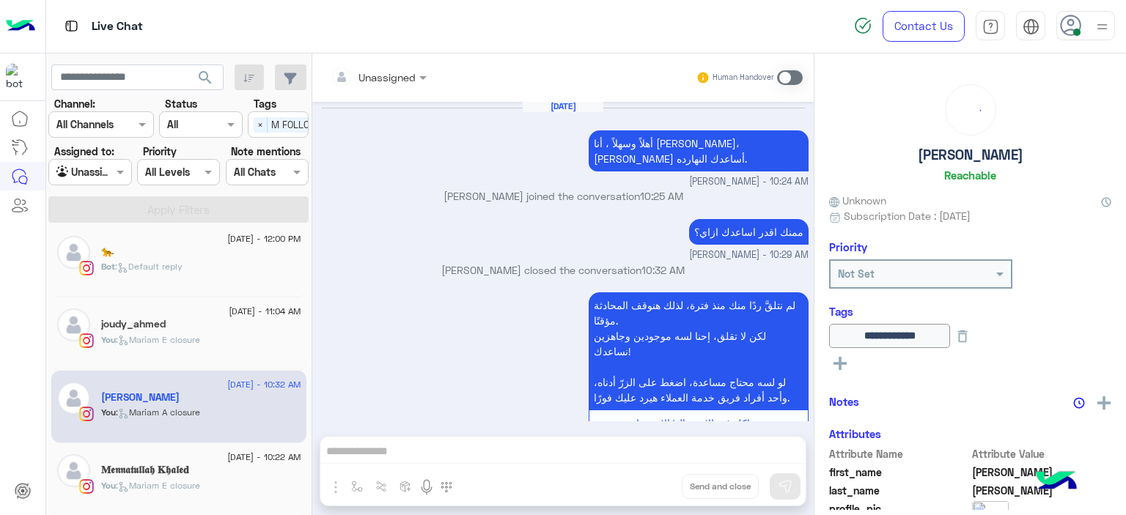
click at [200, 339] on span ": Mariam E closure" at bounding box center [158, 339] width 84 height 11
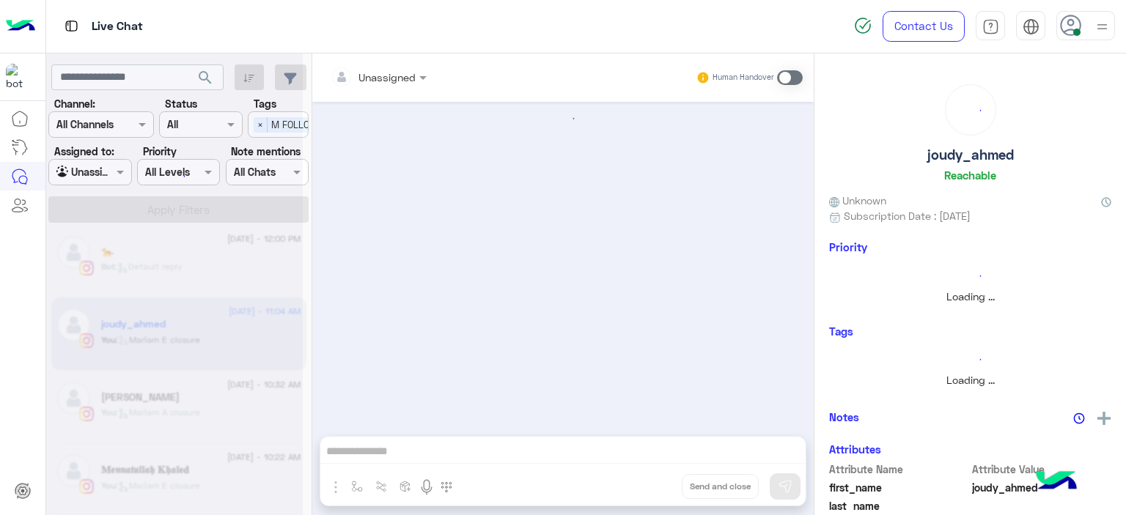
scroll to position [1537, 0]
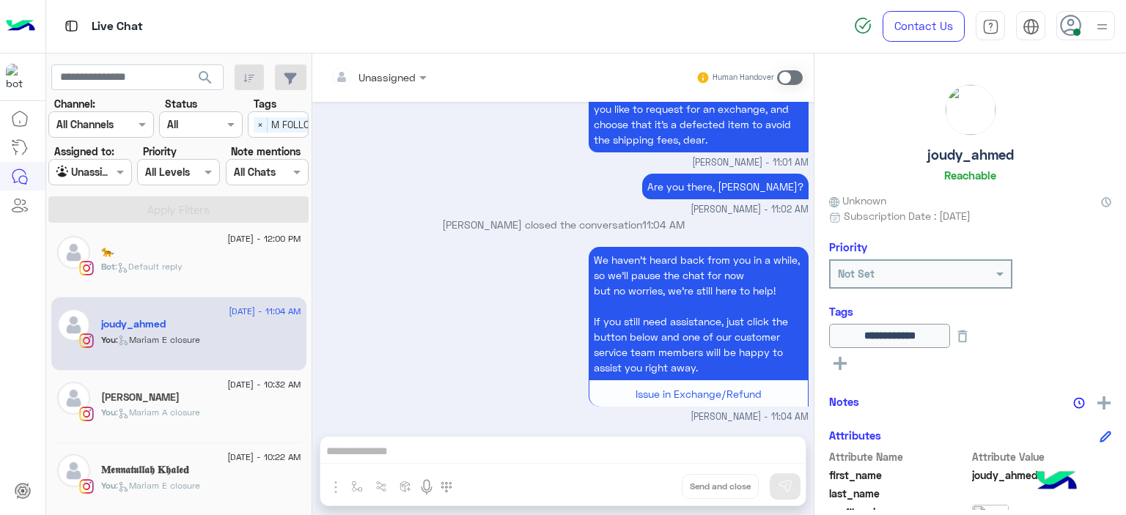
click at [204, 268] on div "Bot : Default reply" at bounding box center [201, 273] width 200 height 26
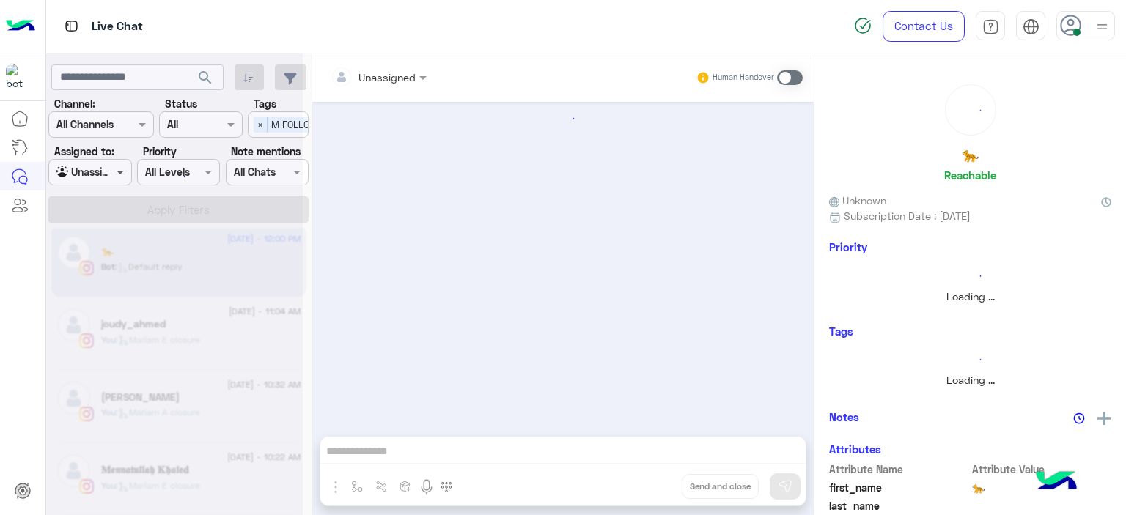
scroll to position [1314, 0]
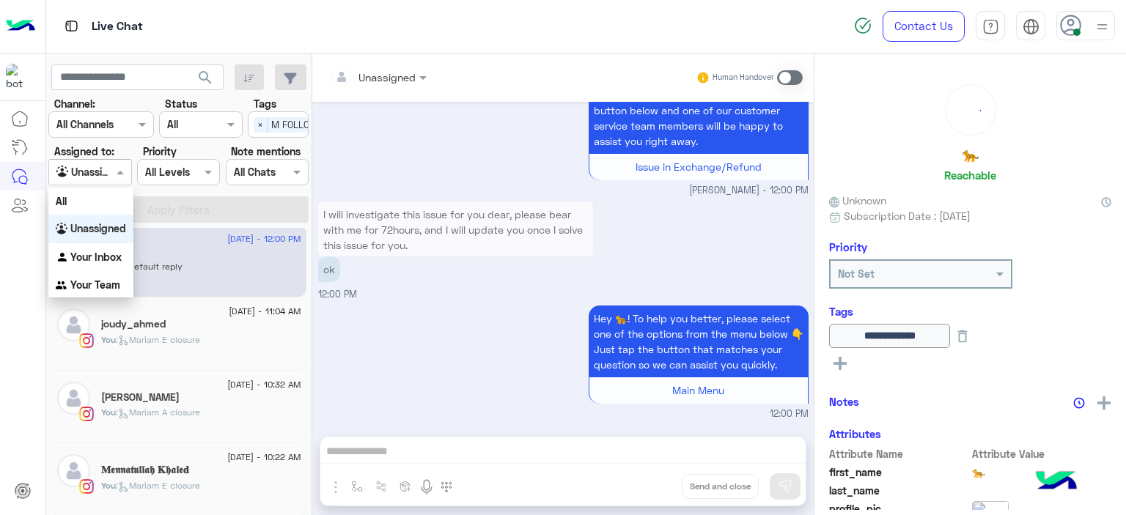
drag, startPoint x: 114, startPoint y: 165, endPoint x: 114, endPoint y: 189, distance: 24.2
click at [114, 166] on span at bounding box center [122, 171] width 18 height 15
click at [106, 253] on b "Your Inbox" at bounding box center [95, 257] width 51 height 12
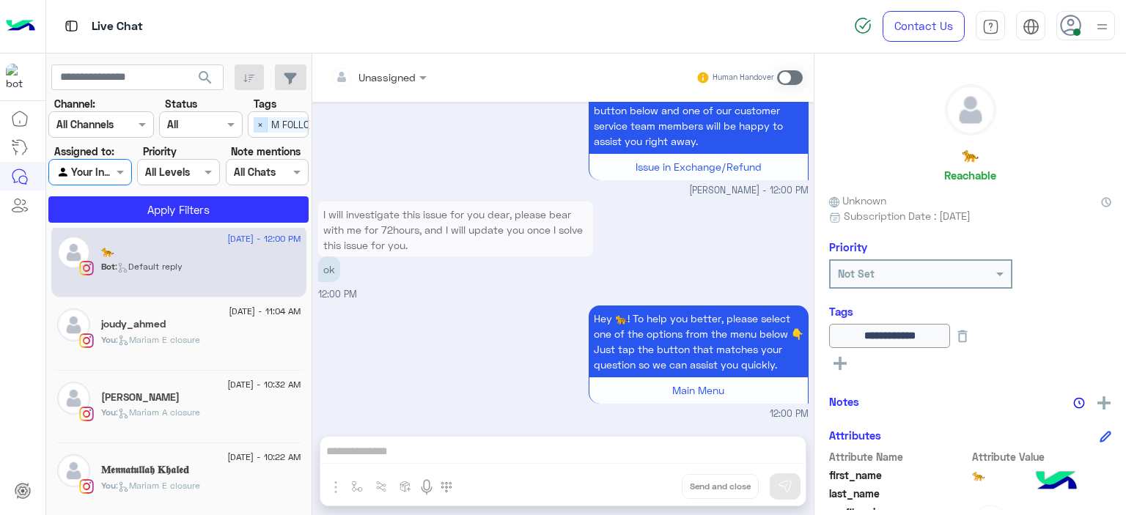
click at [255, 122] on span "×" at bounding box center [261, 124] width 14 height 15
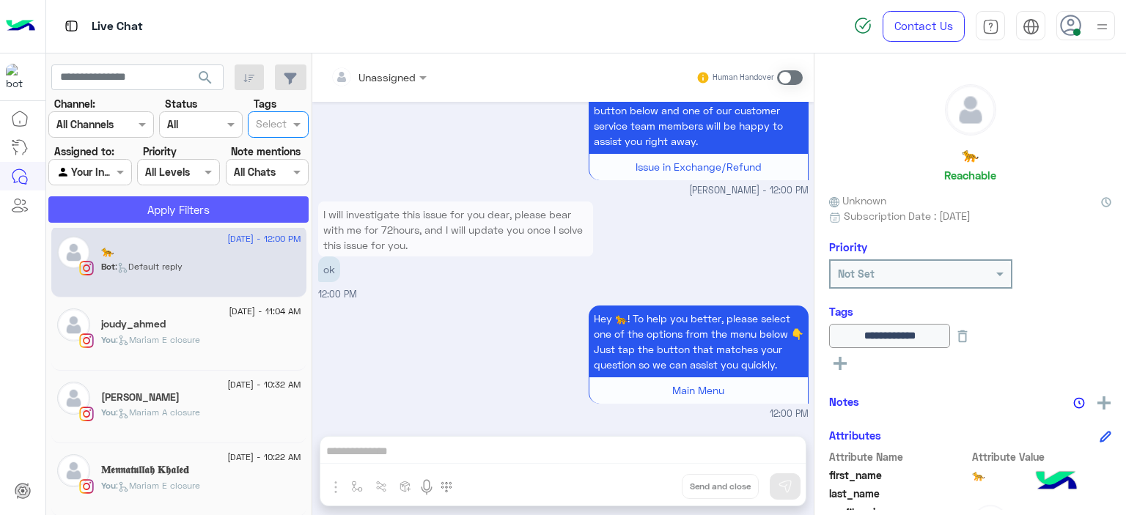
click at [255, 205] on button "Apply Filters" at bounding box center [178, 209] width 260 height 26
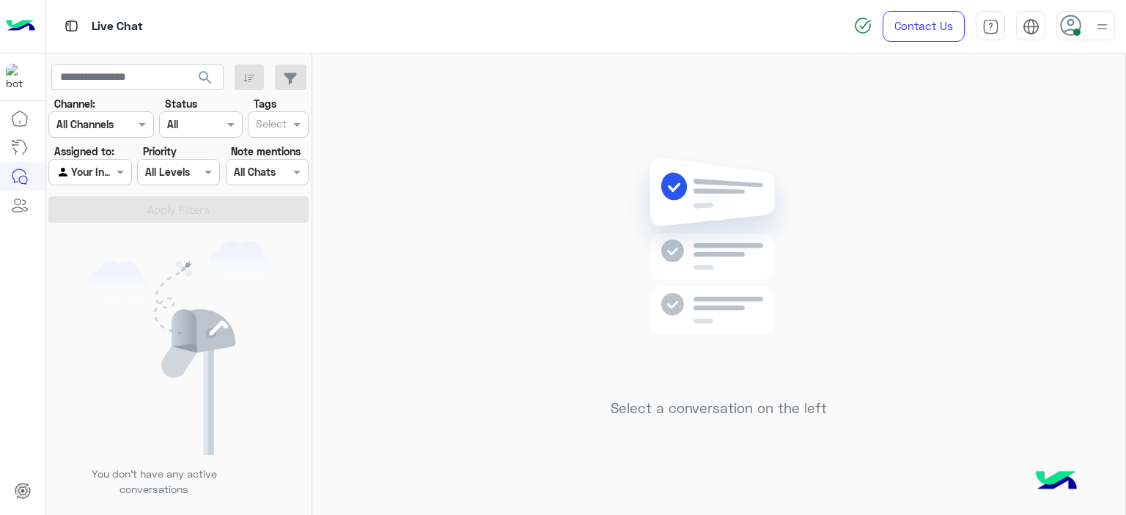
drag, startPoint x: 1099, startPoint y: 40, endPoint x: 1097, endPoint y: 32, distance: 9.1
click at [1097, 34] on div "Contact Us Help Center عربي English" at bounding box center [984, 26] width 283 height 53
click at [1096, 27] on img at bounding box center [1102, 27] width 18 height 18
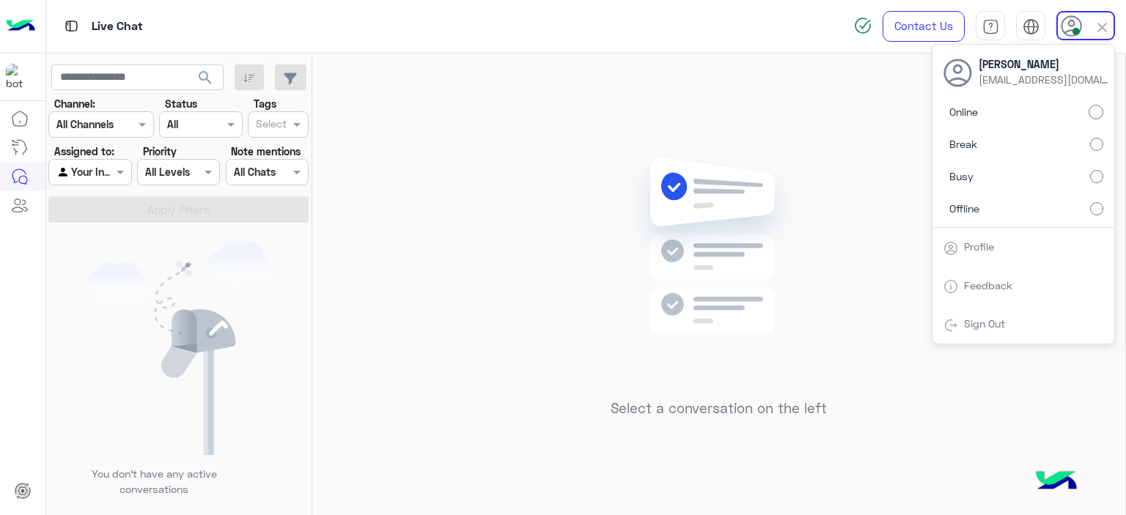
click at [604, 73] on div "Select a conversation on the left" at bounding box center [718, 288] width 813 height 468
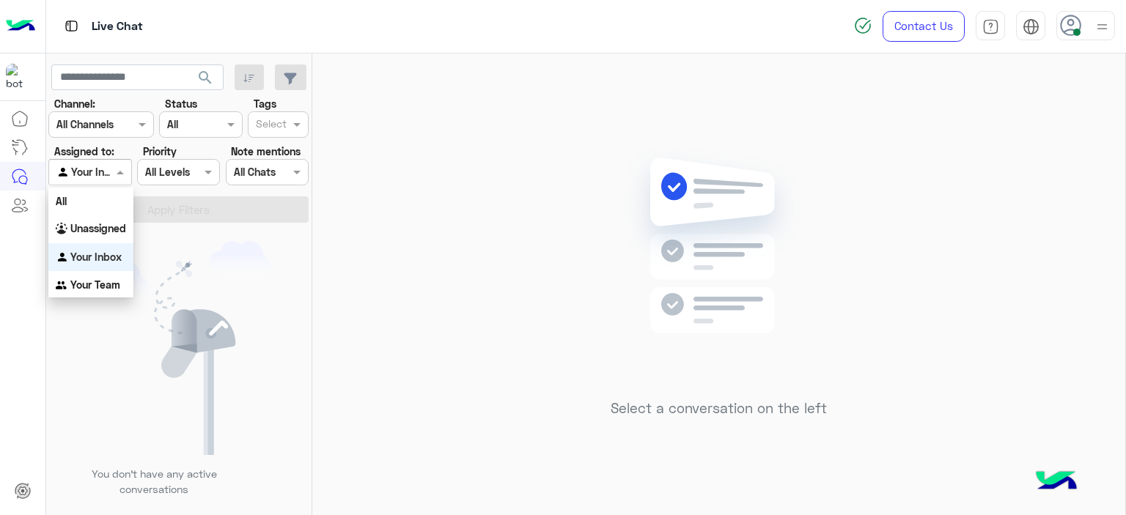
click at [120, 161] on div "Agent Filter Your Inbox" at bounding box center [89, 172] width 83 height 26
click at [111, 227] on b "Unassigned" at bounding box center [98, 228] width 56 height 12
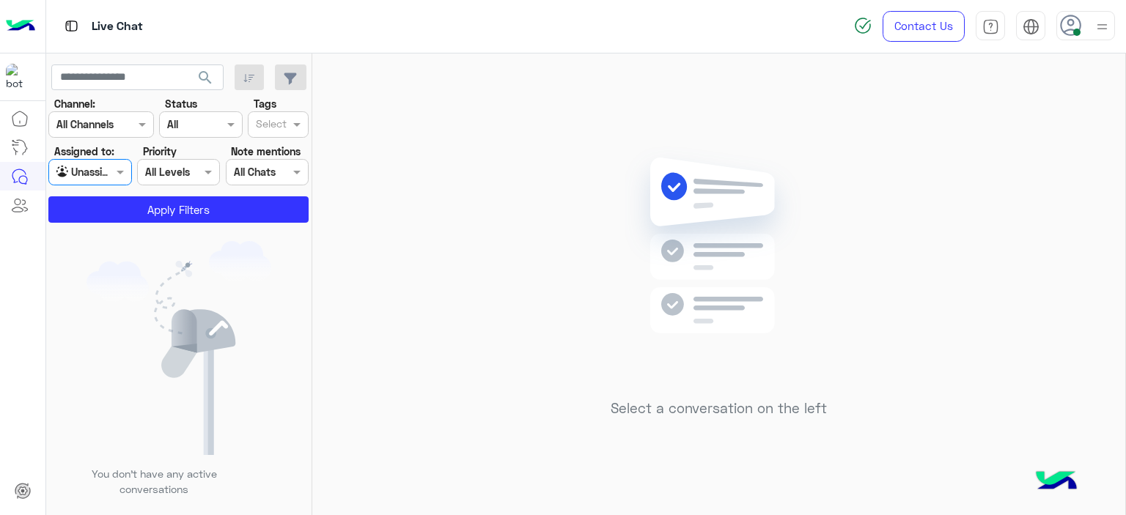
click at [278, 122] on input "text" at bounding box center [271, 125] width 31 height 15
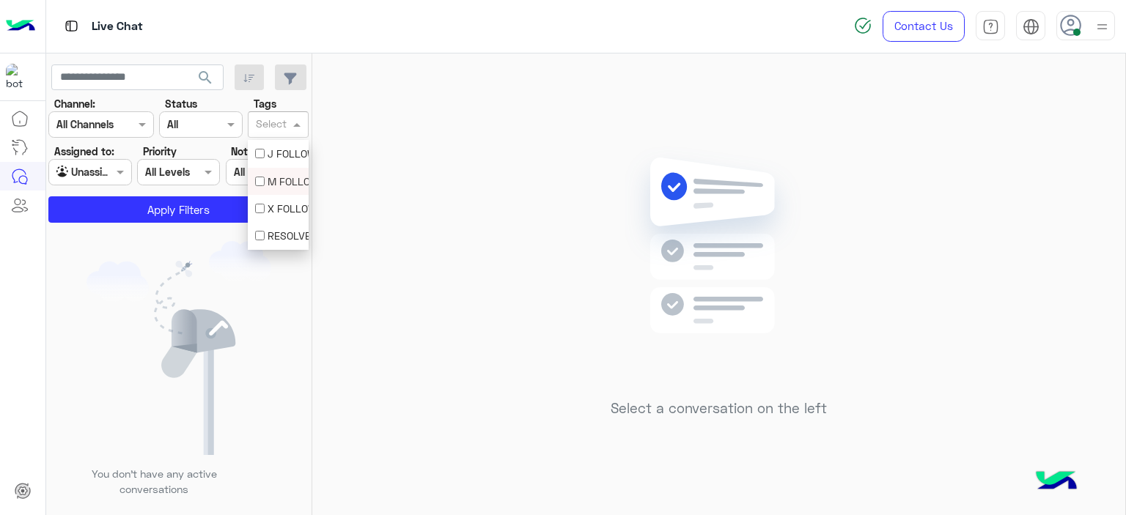
click at [273, 183] on div "M FOLLOW UP" at bounding box center [278, 181] width 46 height 15
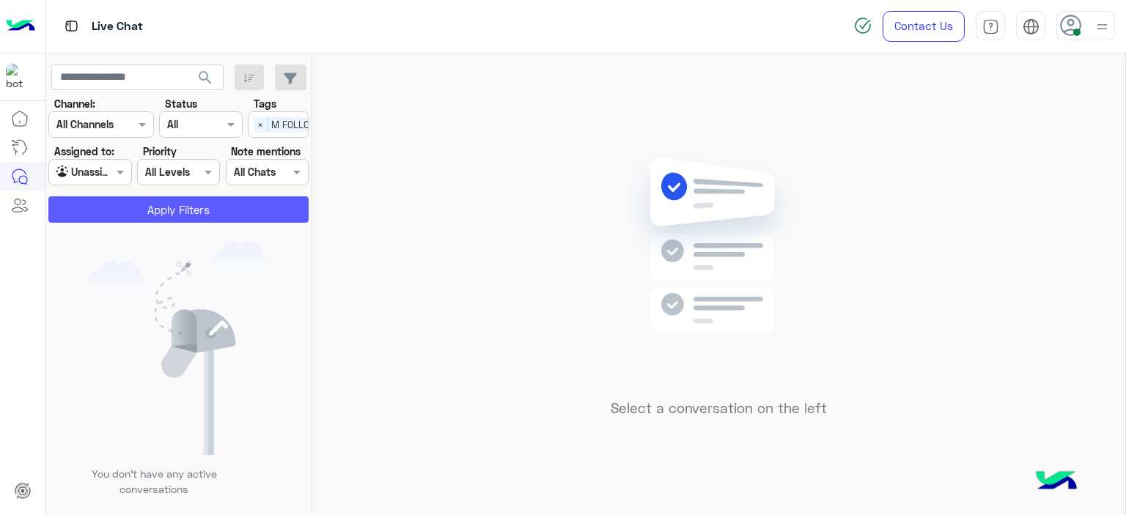
click at [238, 213] on button "Apply Filters" at bounding box center [178, 209] width 260 height 26
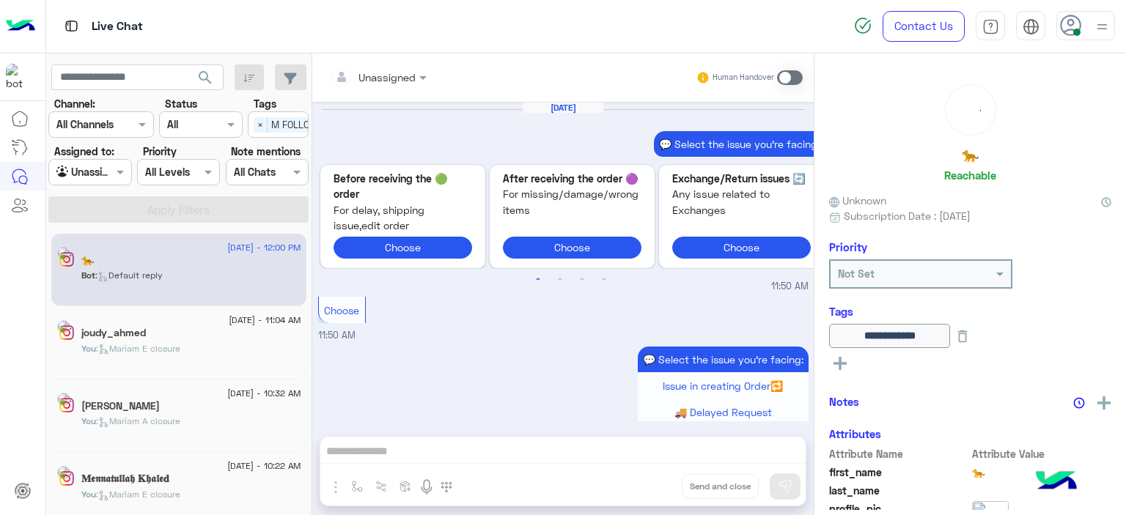
scroll to position [1314, 0]
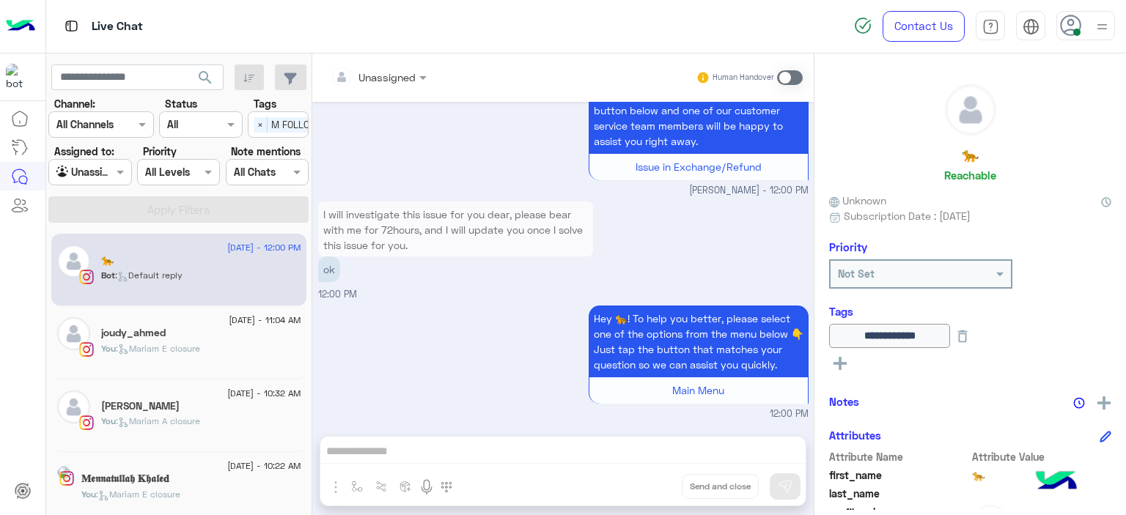
drag, startPoint x: 120, startPoint y: 173, endPoint x: 117, endPoint y: 182, distance: 9.5
click at [119, 173] on span at bounding box center [122, 171] width 18 height 15
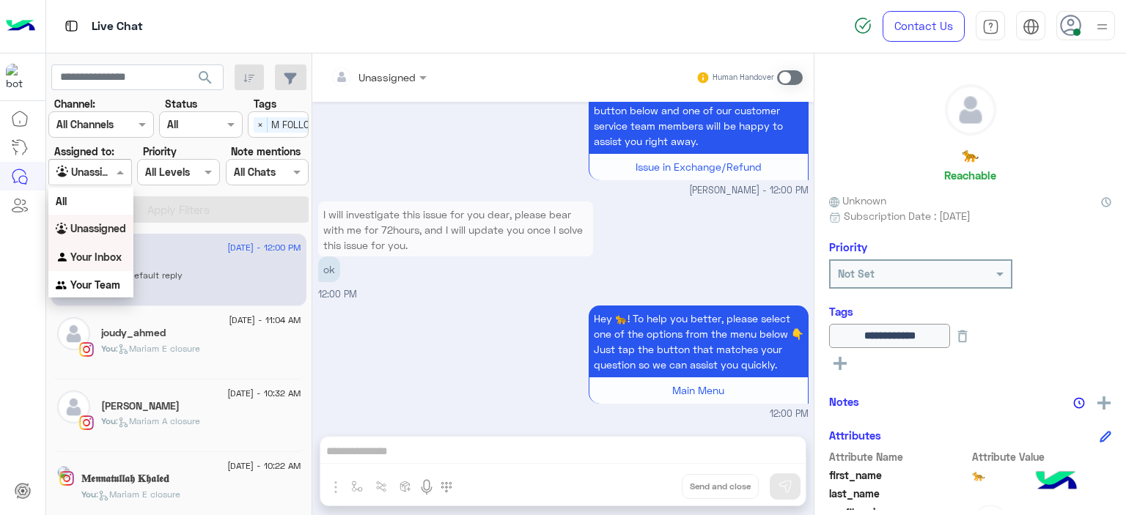
click at [111, 251] on b "Your Inbox" at bounding box center [95, 257] width 51 height 12
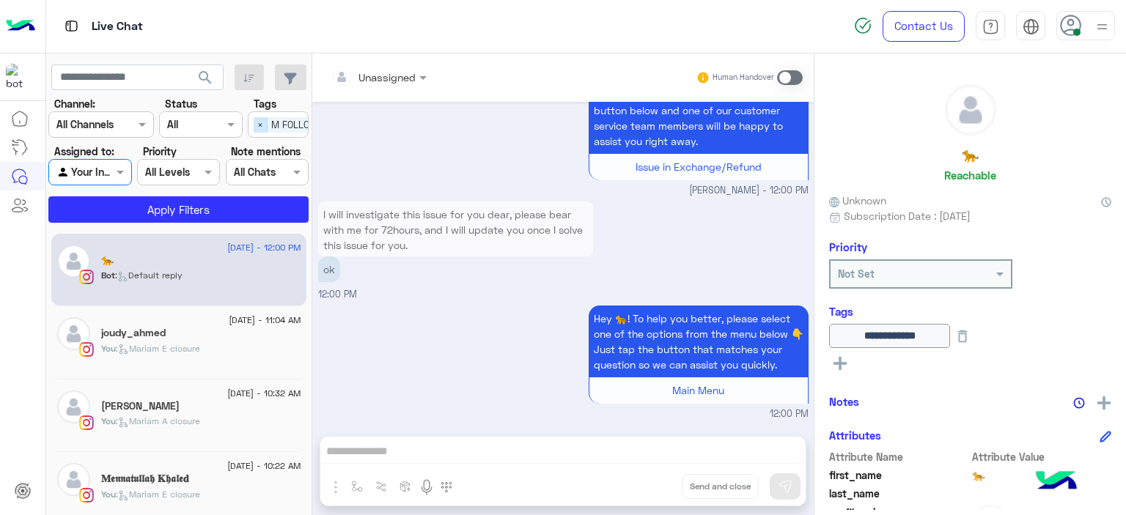
click at [257, 125] on span "×" at bounding box center [261, 124] width 14 height 15
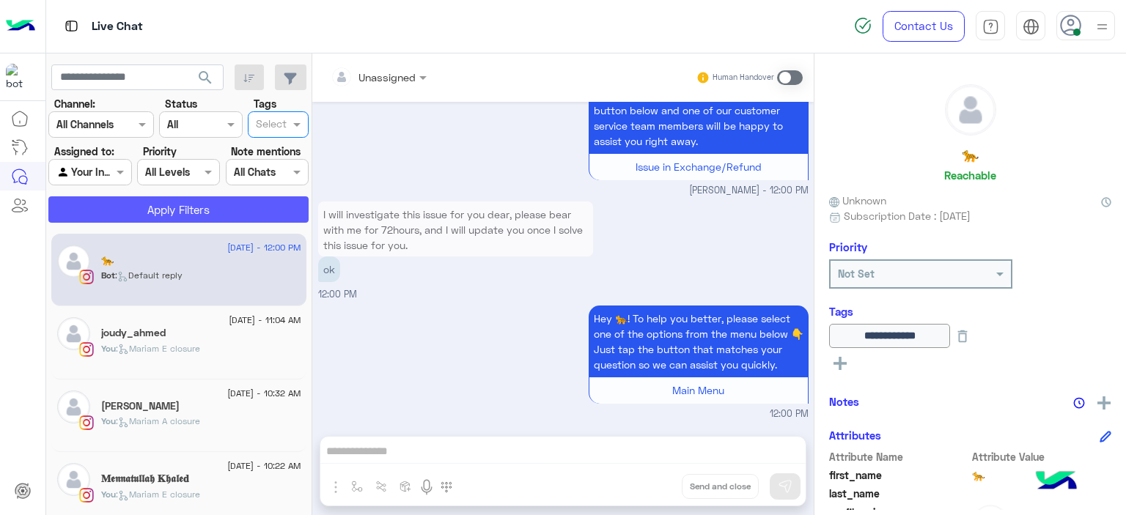
click at [236, 208] on button "Apply Filters" at bounding box center [178, 209] width 260 height 26
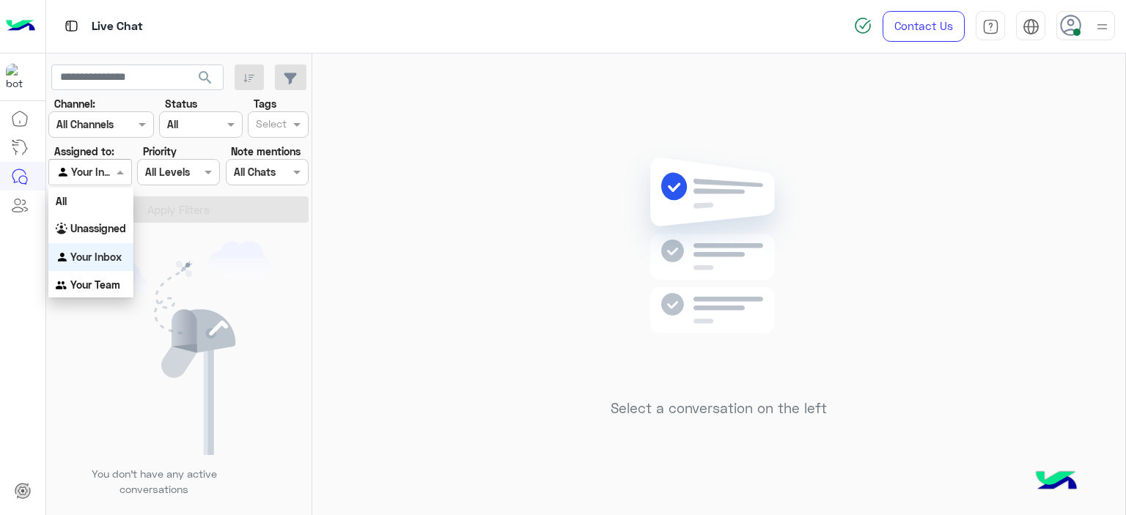
click at [129, 167] on span at bounding box center [122, 171] width 18 height 15
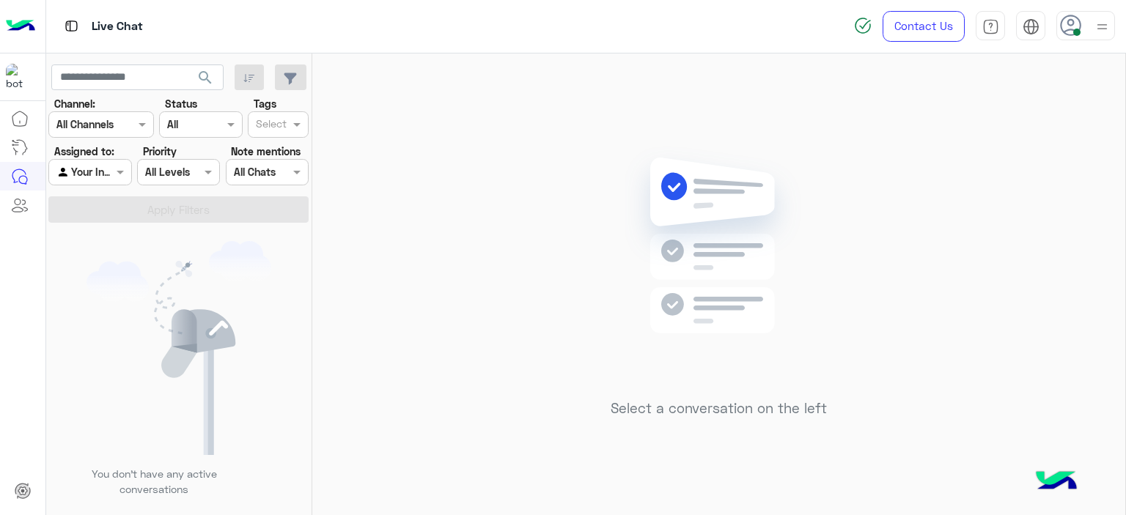
click at [507, 134] on div "Select a conversation on the left" at bounding box center [718, 288] width 813 height 468
click at [1095, 23] on img at bounding box center [1102, 27] width 18 height 18
